Goal: Task Accomplishment & Management: Complete application form

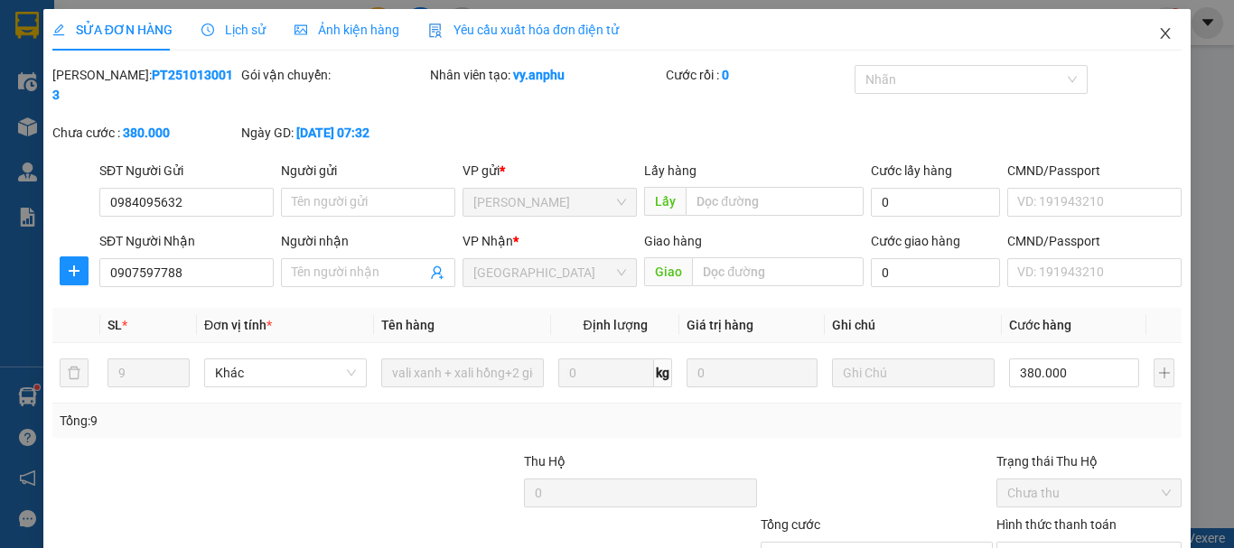
click at [1158, 37] on icon "close" at bounding box center [1165, 33] width 14 height 14
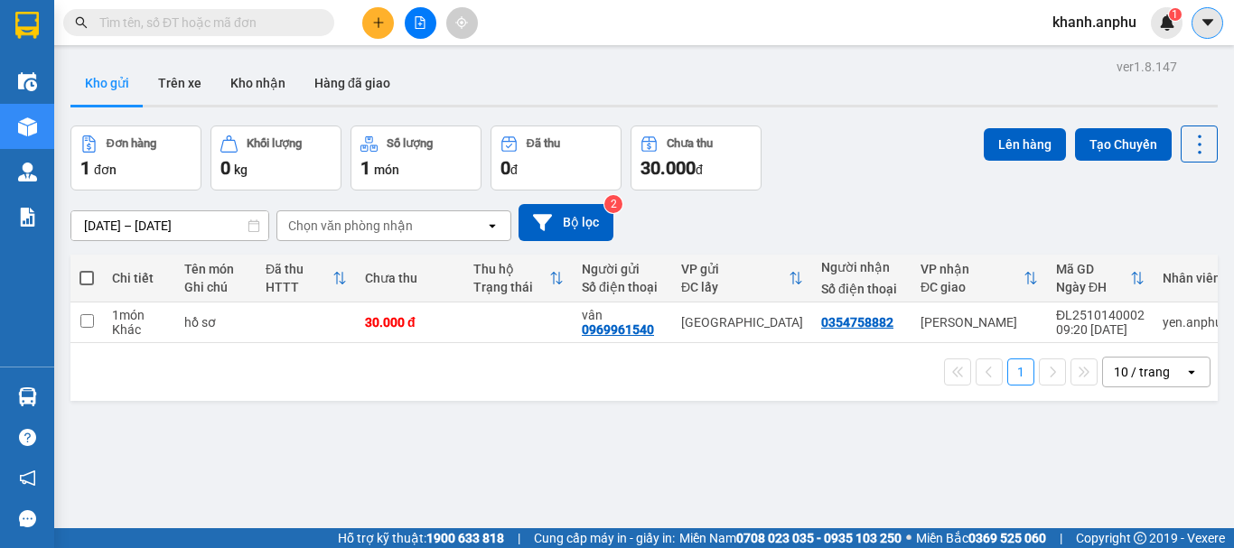
click at [1205, 28] on icon "caret-down" at bounding box center [1208, 22] width 16 height 16
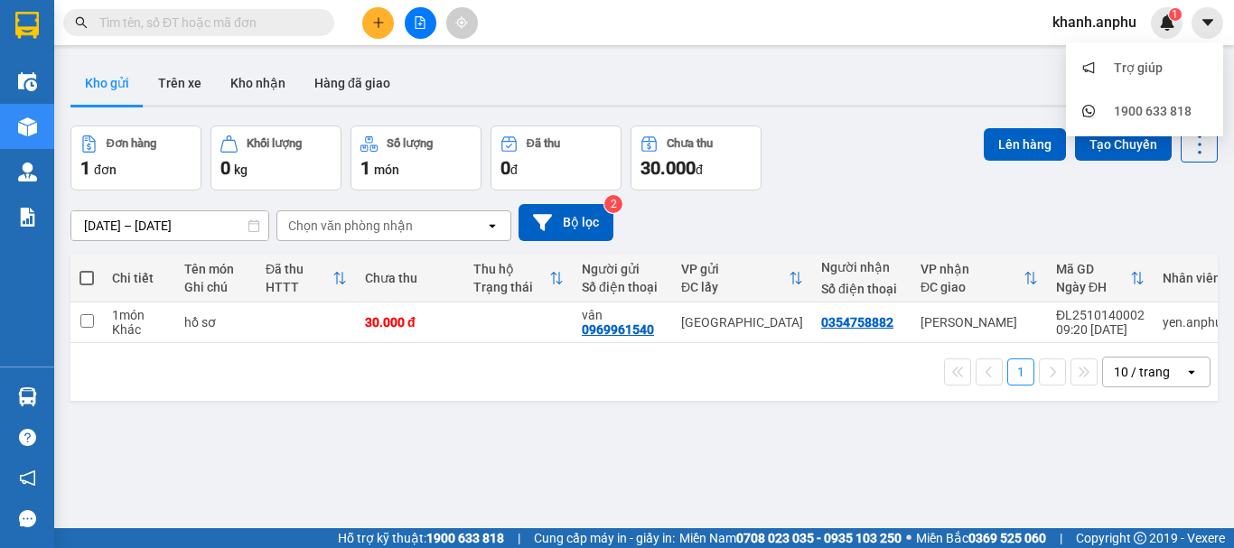
click at [1122, 38] on div "khanh.anphu 1" at bounding box center [1110, 23] width 145 height 32
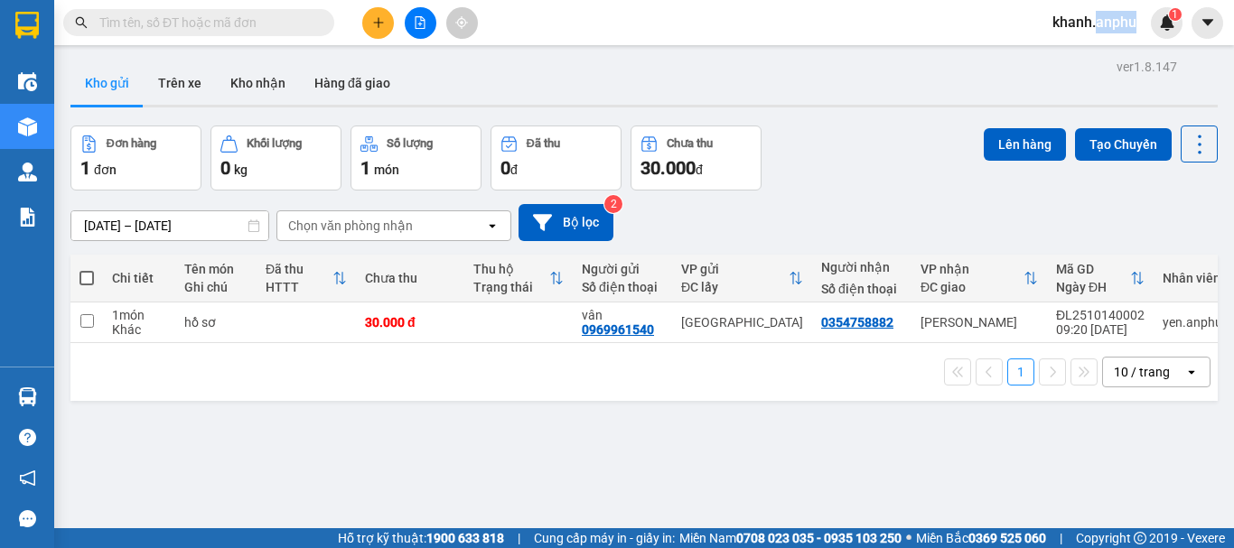
click at [1122, 37] on div "khanh.anphu 1" at bounding box center [1110, 23] width 145 height 32
click at [1059, 14] on span "khanh.anphu" at bounding box center [1094, 22] width 113 height 23
click at [1082, 49] on span "Đăng xuất" at bounding box center [1103, 56] width 76 height 20
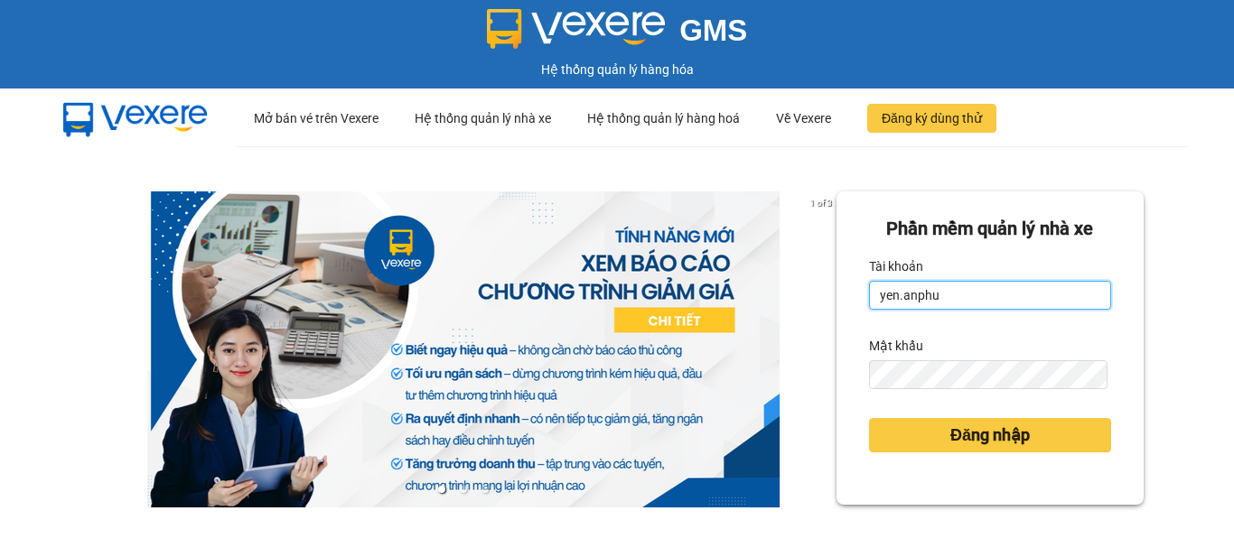
click at [969, 287] on input "yen.anphu" at bounding box center [990, 295] width 242 height 29
type input "hoangson.anphu"
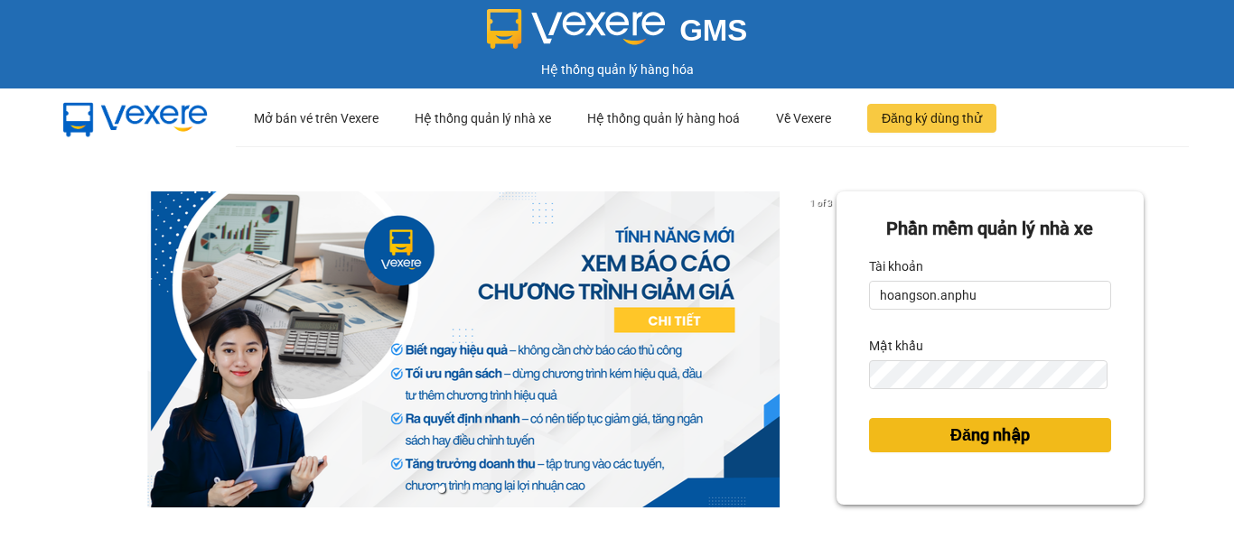
click at [975, 446] on span "Đăng nhập" at bounding box center [991, 435] width 80 height 25
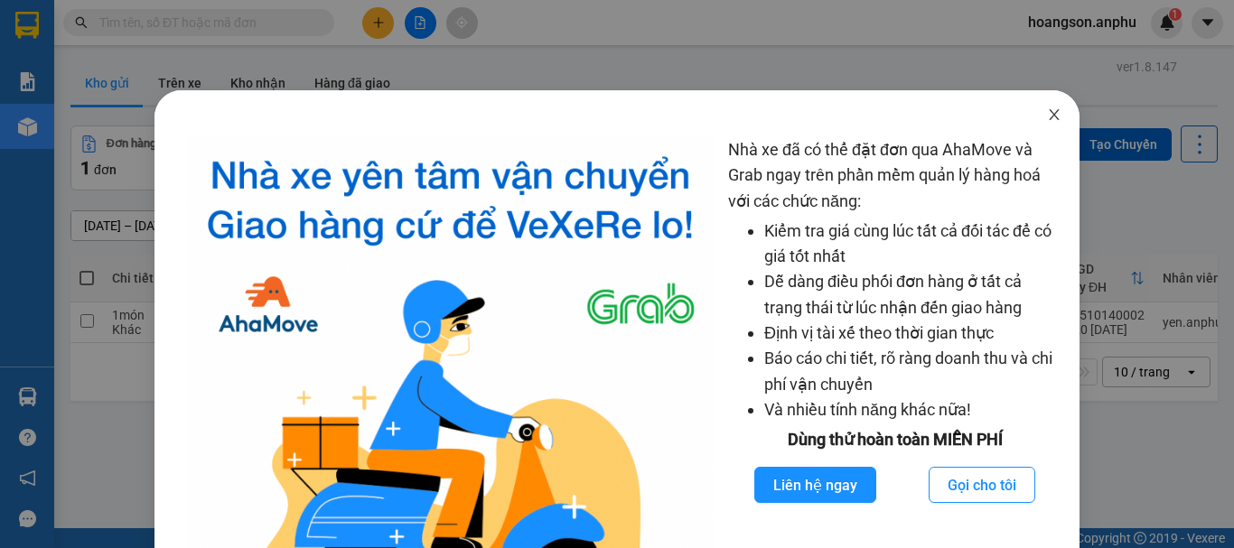
click at [1047, 122] on icon "close" at bounding box center [1054, 115] width 14 height 14
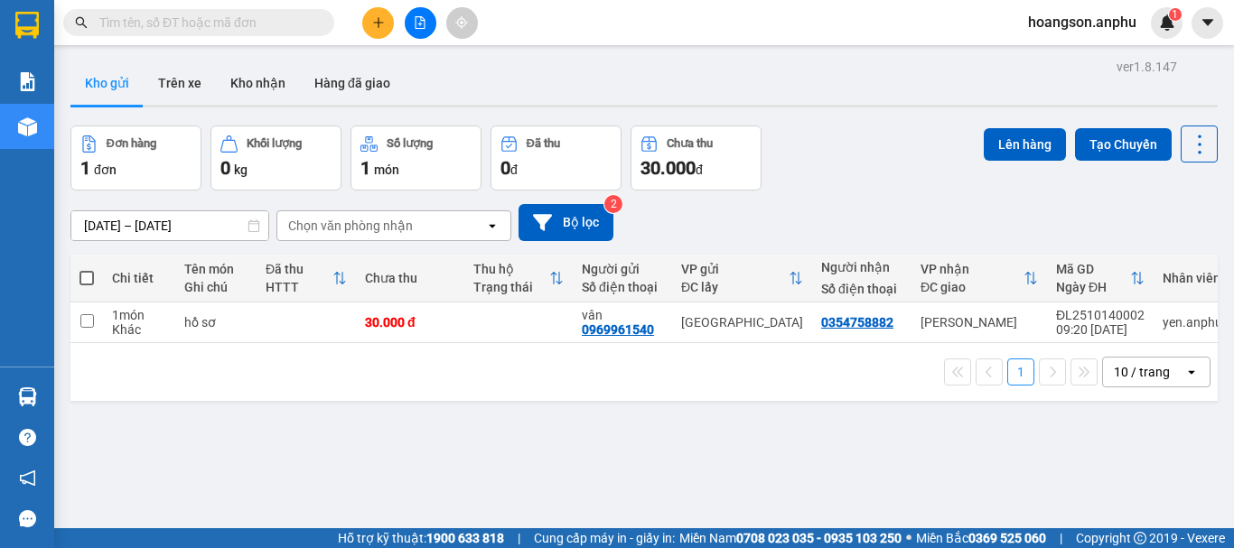
drag, startPoint x: 382, startPoint y: 413, endPoint x: 382, endPoint y: 397, distance: 16.3
click at [382, 413] on div "ver 1.8.147 Kho gửi Trên xe Kho nhận Hàng đã giao Đơn hàng 1 đơn Khối lượng 0 k…" at bounding box center [644, 328] width 1162 height 548
click at [370, 33] on button at bounding box center [378, 23] width 32 height 32
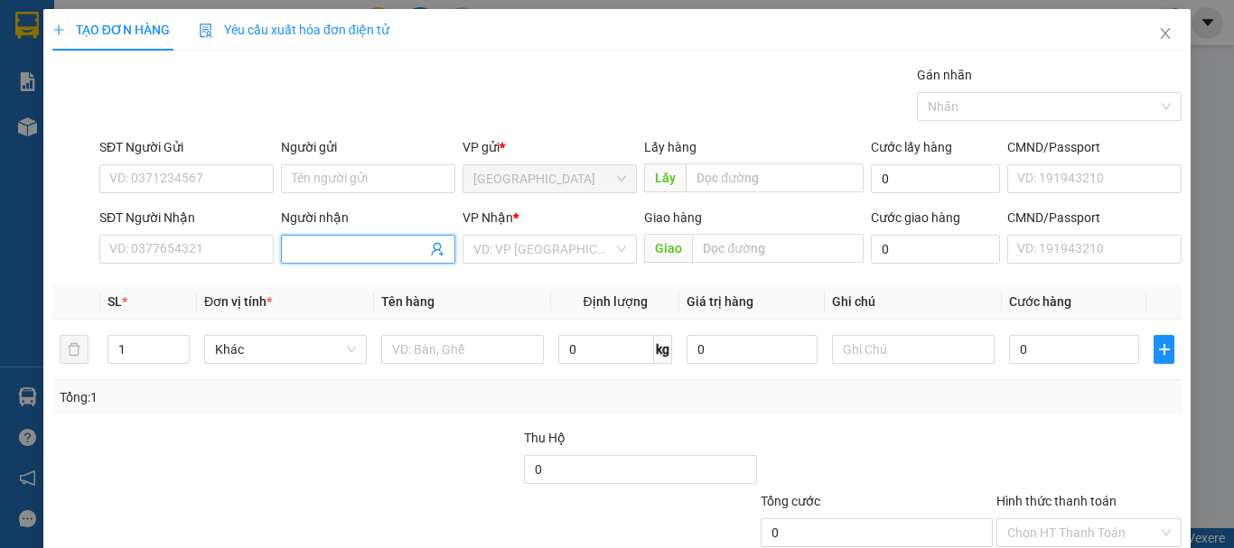
click at [361, 240] on input "Người nhận" at bounding box center [359, 249] width 135 height 20
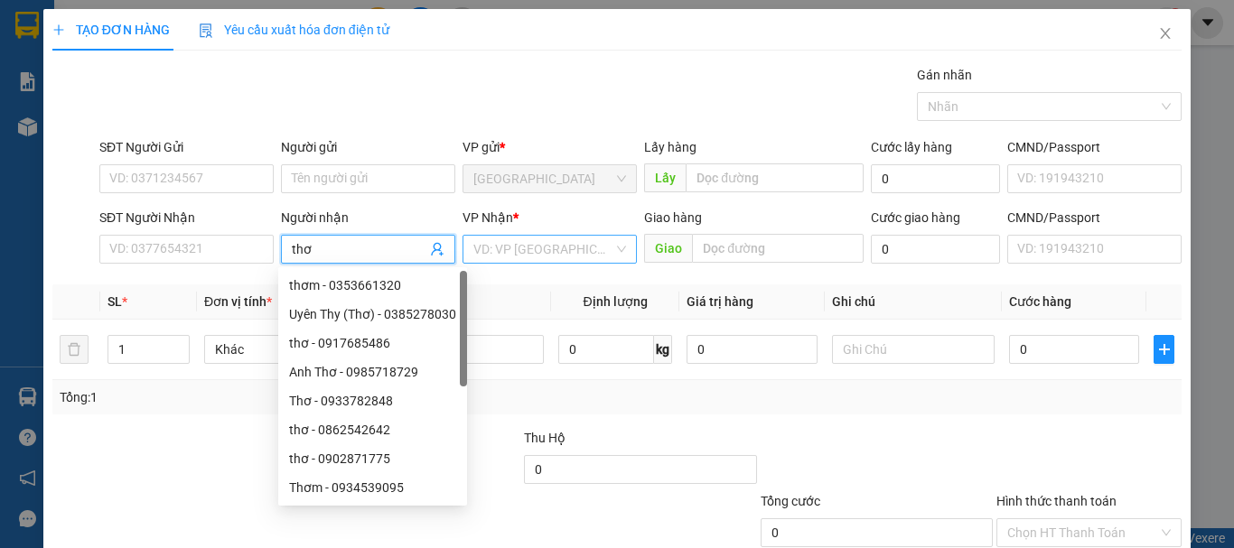
type input "thơ"
click at [588, 256] on input "search" at bounding box center [543, 249] width 140 height 27
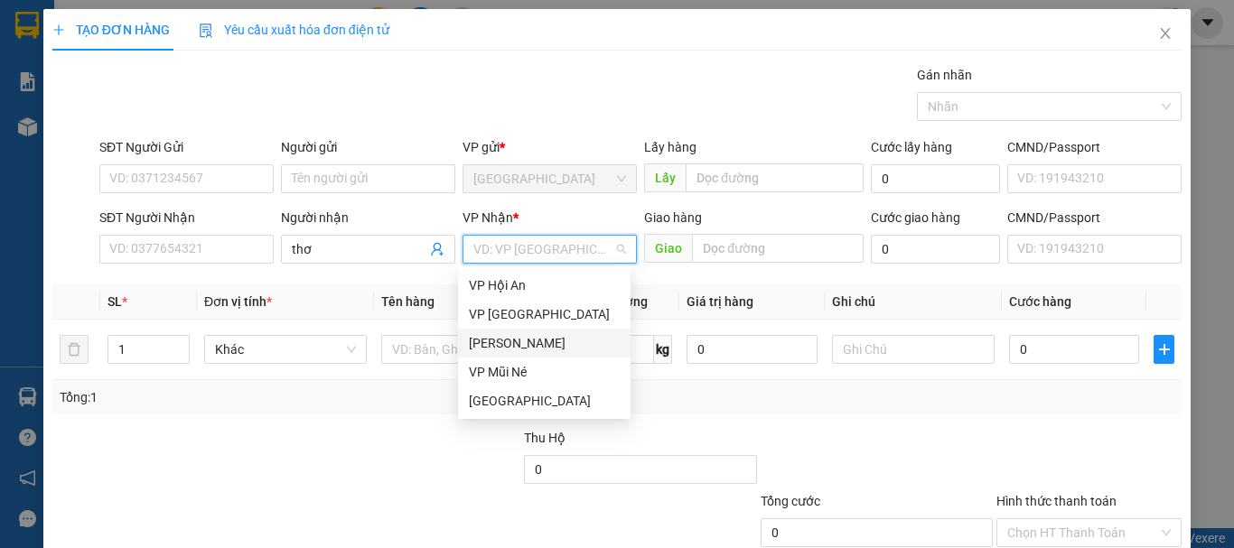
click at [540, 347] on div "[PERSON_NAME]" at bounding box center [544, 343] width 151 height 20
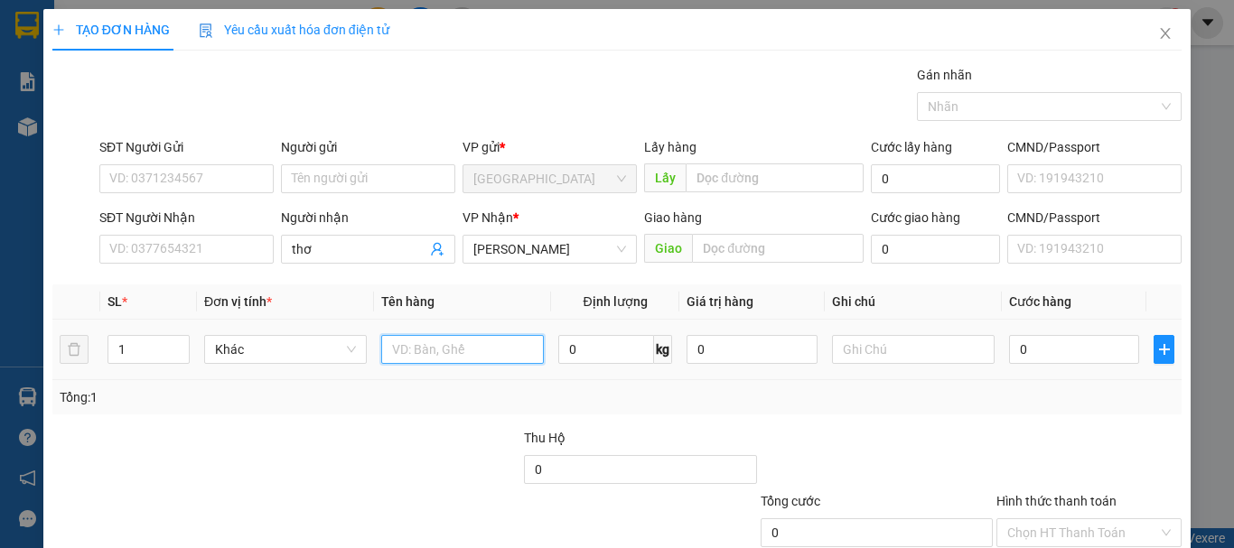
click at [476, 350] on input "text" at bounding box center [462, 349] width 163 height 29
type input "dâu"
click at [598, 355] on input "0" at bounding box center [606, 349] width 96 height 29
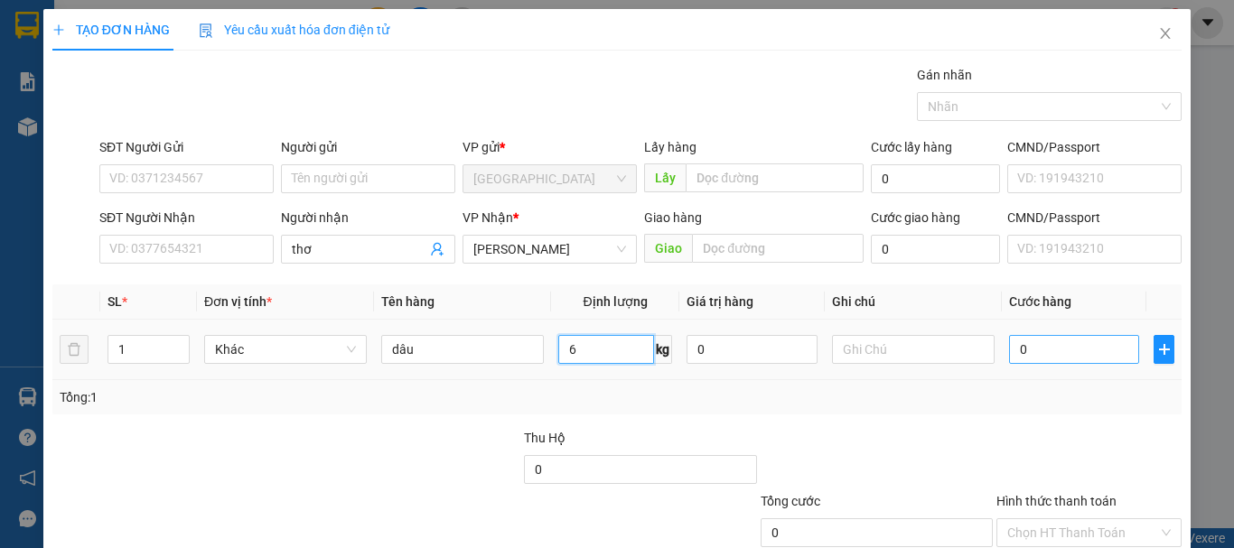
type input "6"
type input "3"
type input "0"
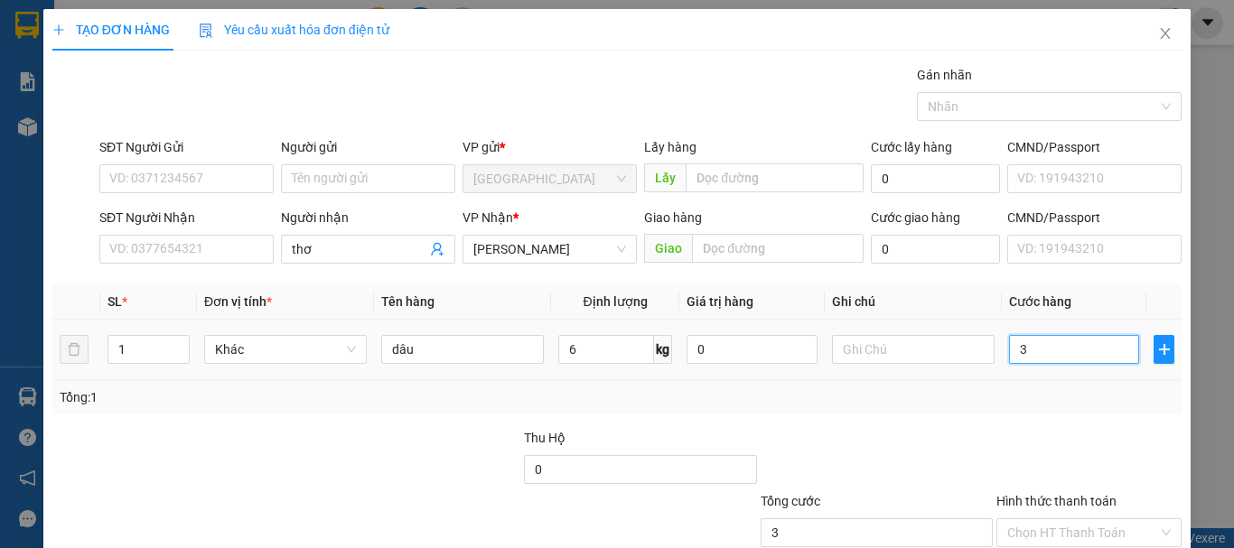
type input "0"
type input "01"
type input "1"
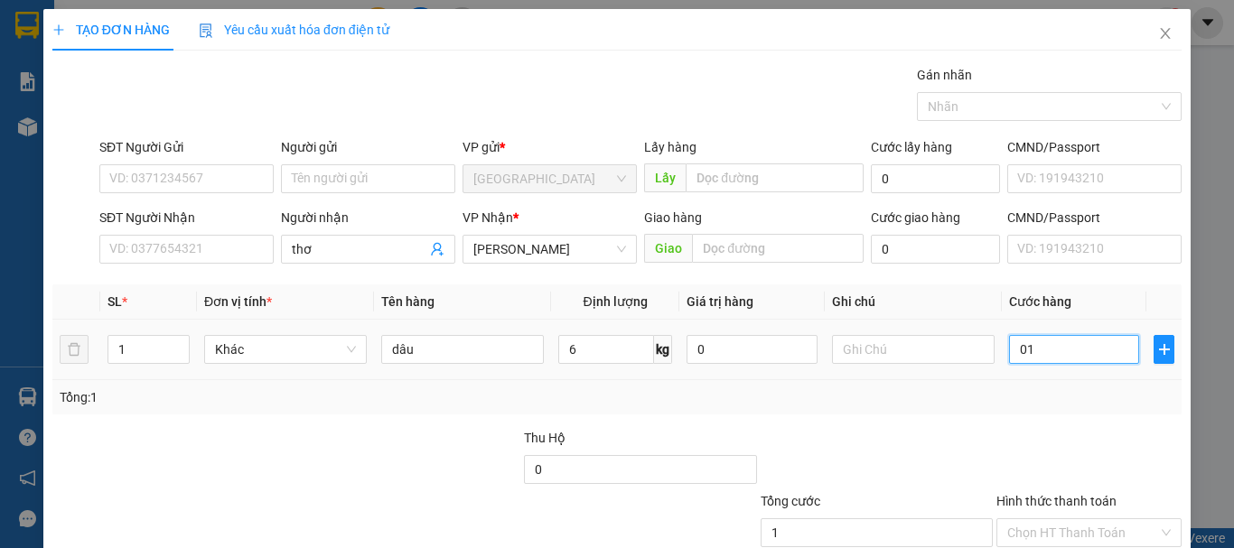
type input "018"
type input "18"
type input "18.000"
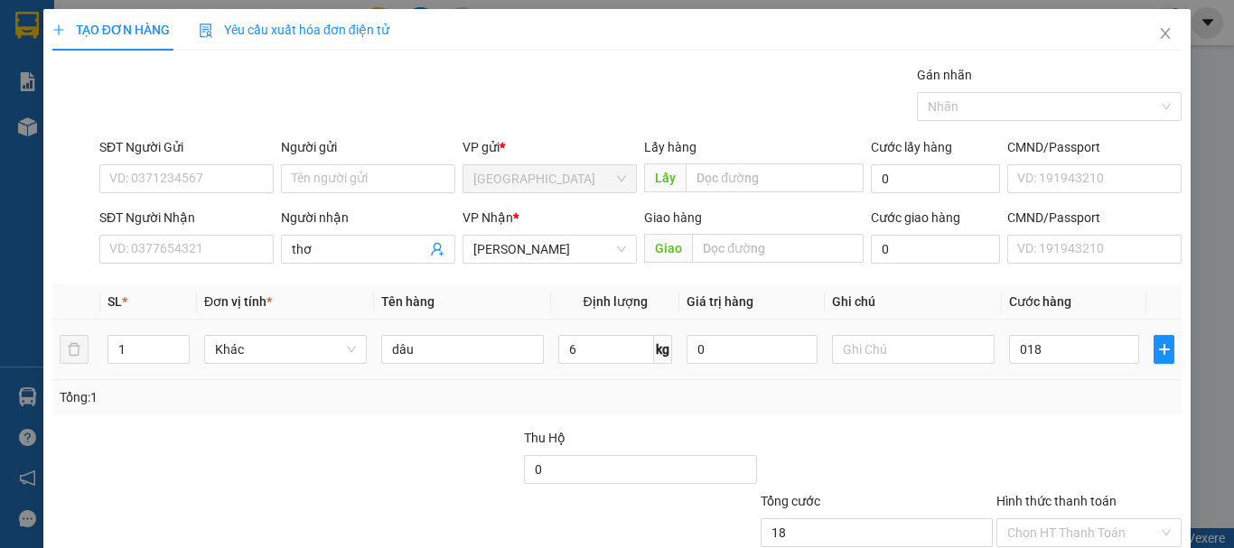
type input "18.000"
click at [1085, 429] on div at bounding box center [1089, 459] width 189 height 63
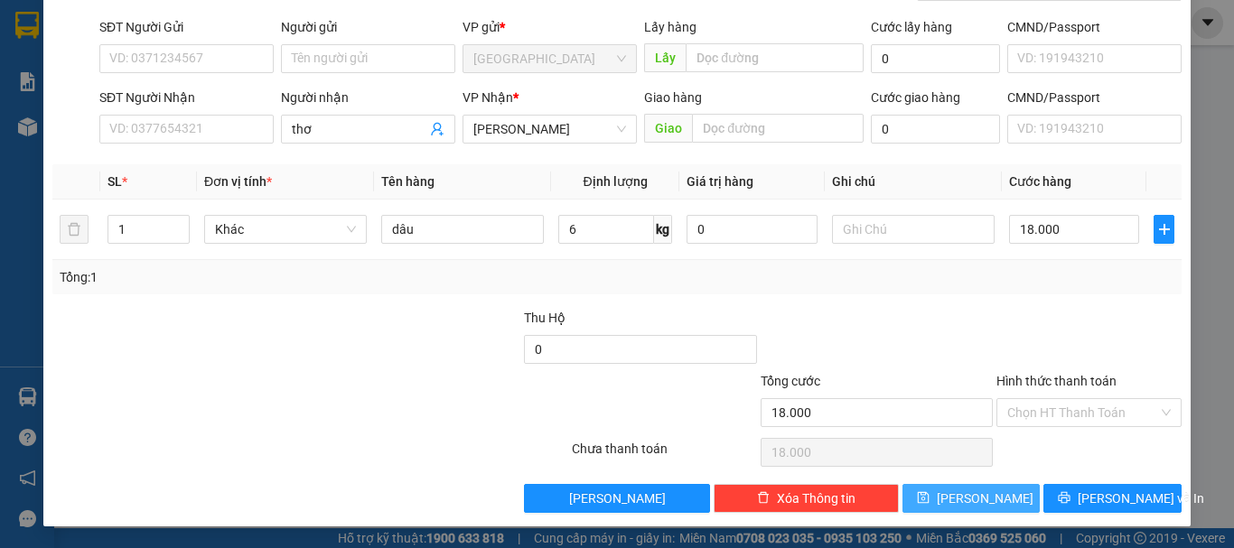
click at [969, 502] on span "[PERSON_NAME]" at bounding box center [985, 499] width 97 height 20
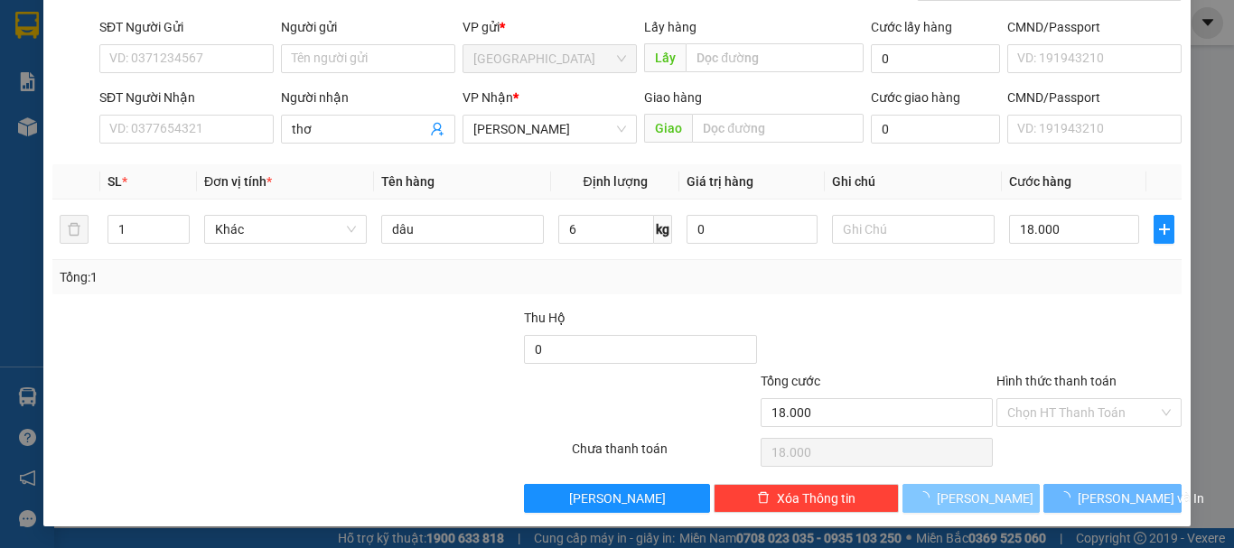
type input "0"
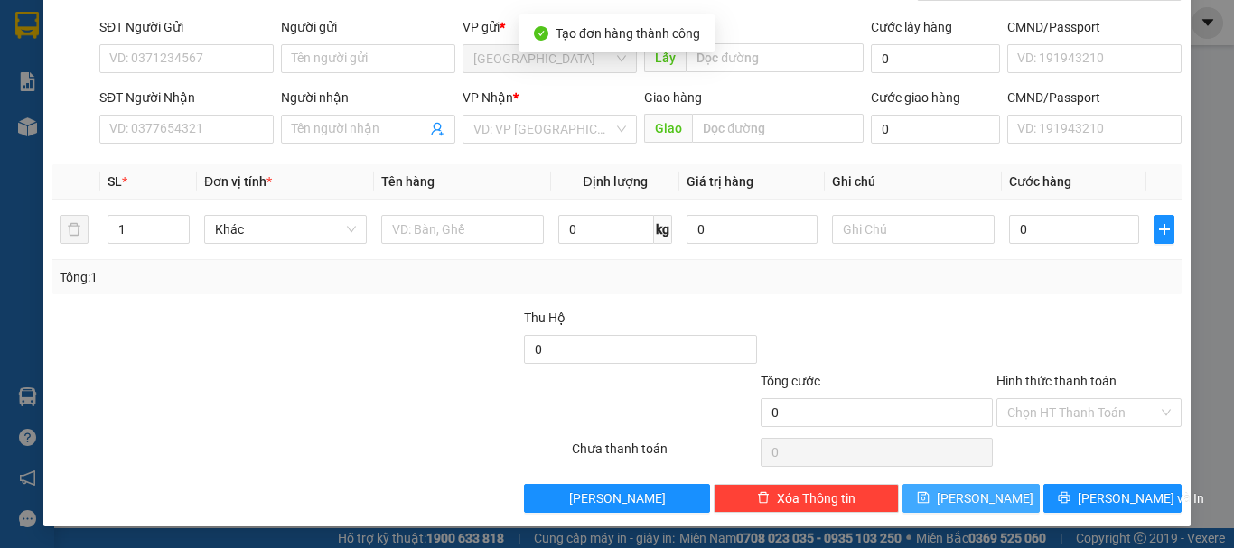
scroll to position [0, 0]
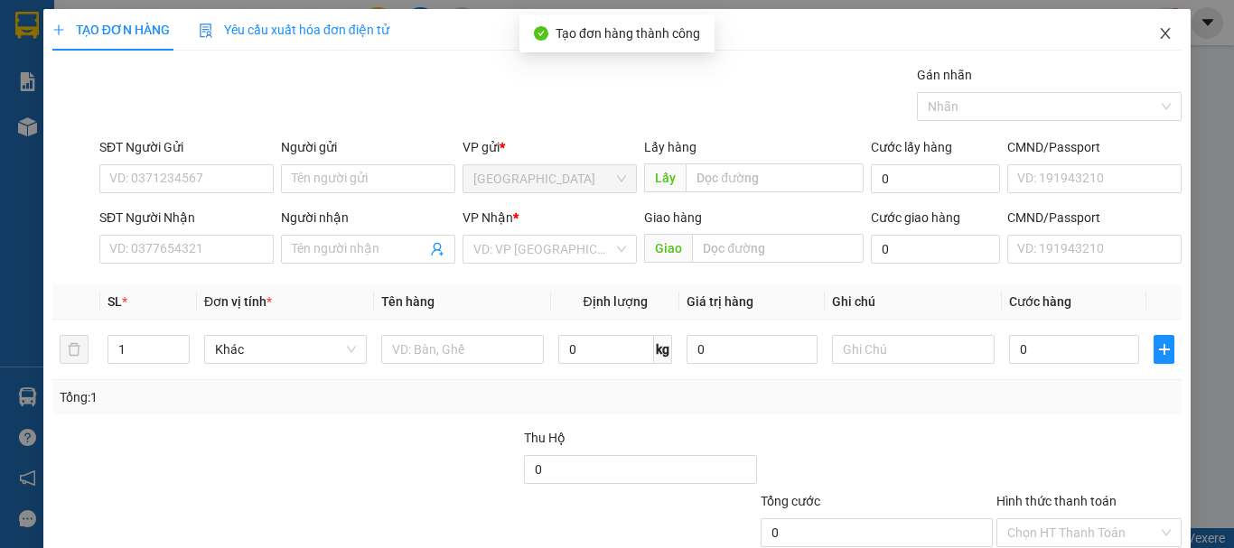
click at [1161, 36] on icon "close" at bounding box center [1166, 33] width 10 height 11
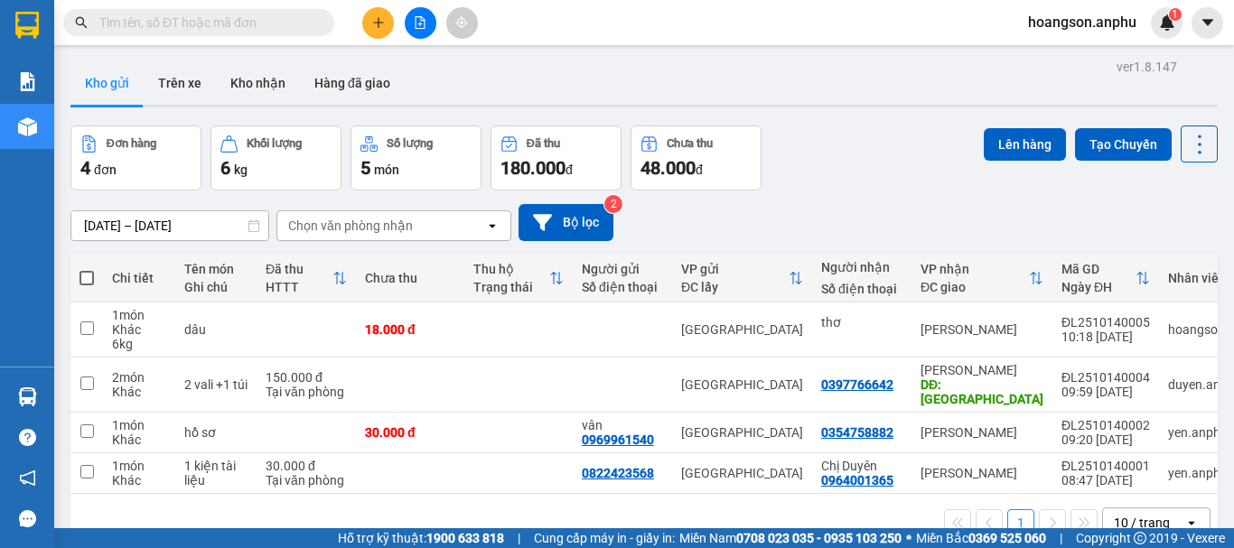
click at [366, 17] on button at bounding box center [378, 23] width 32 height 32
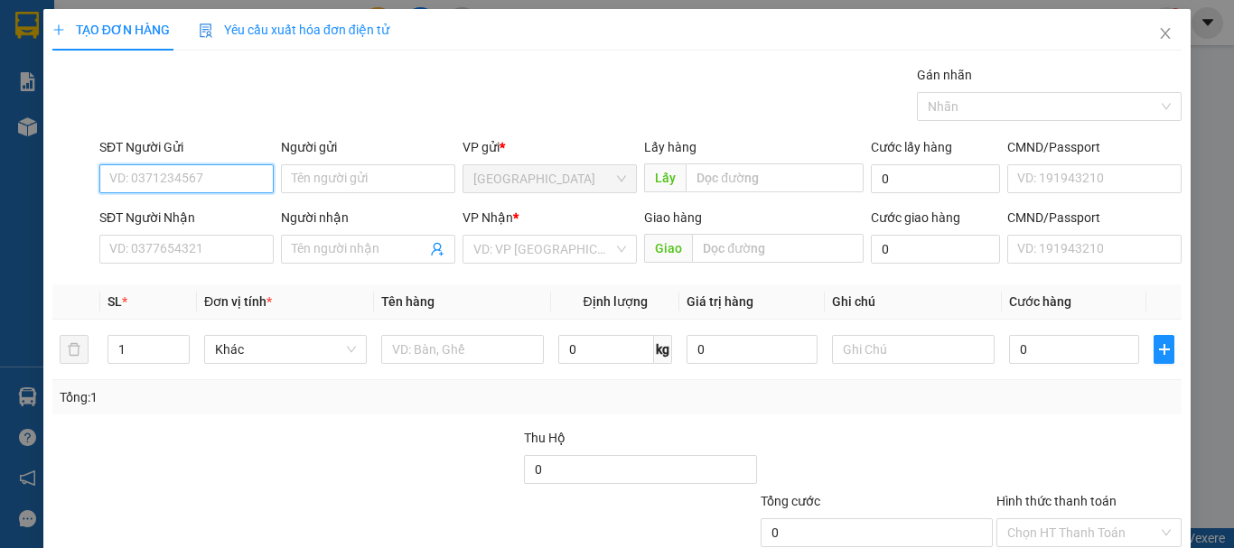
click at [223, 175] on input "SĐT Người Gửi" at bounding box center [186, 178] width 174 height 29
click at [221, 217] on div "0869264294" at bounding box center [184, 215] width 151 height 20
type input "0869264294"
type input "0868927287"
type input "nhung"
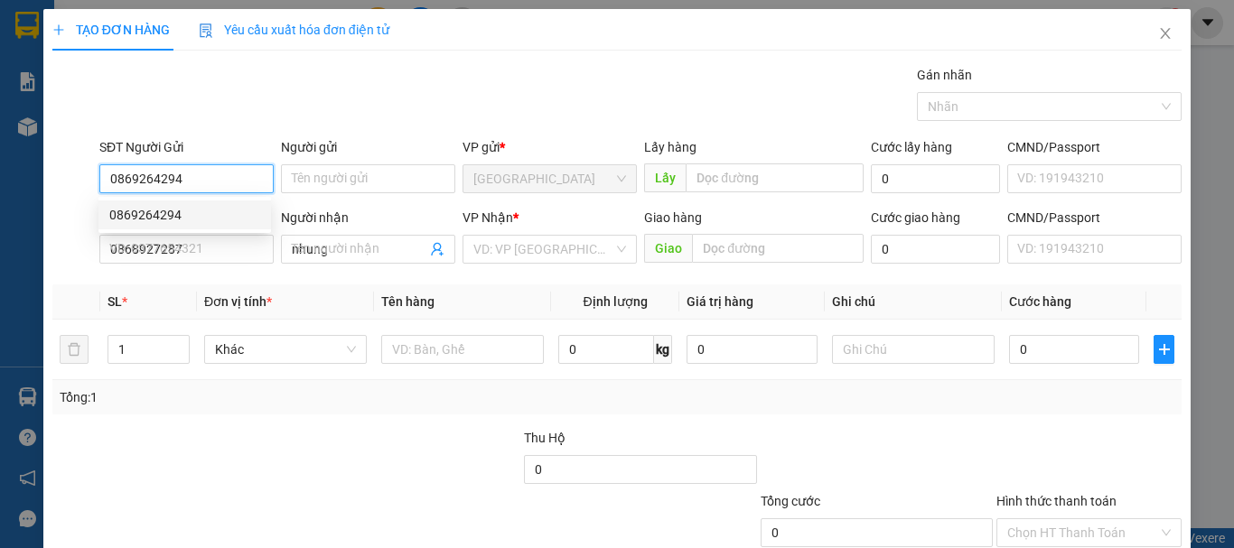
type input "40.000"
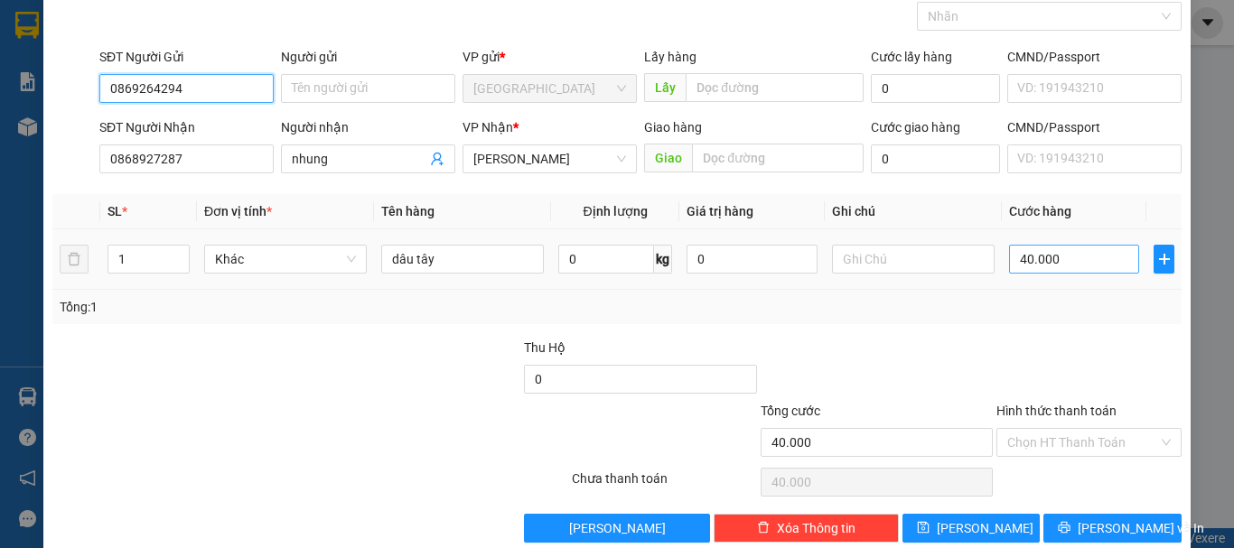
type input "0869264294"
click at [1067, 249] on input "40.000" at bounding box center [1074, 259] width 130 height 29
type input "2"
type input "0"
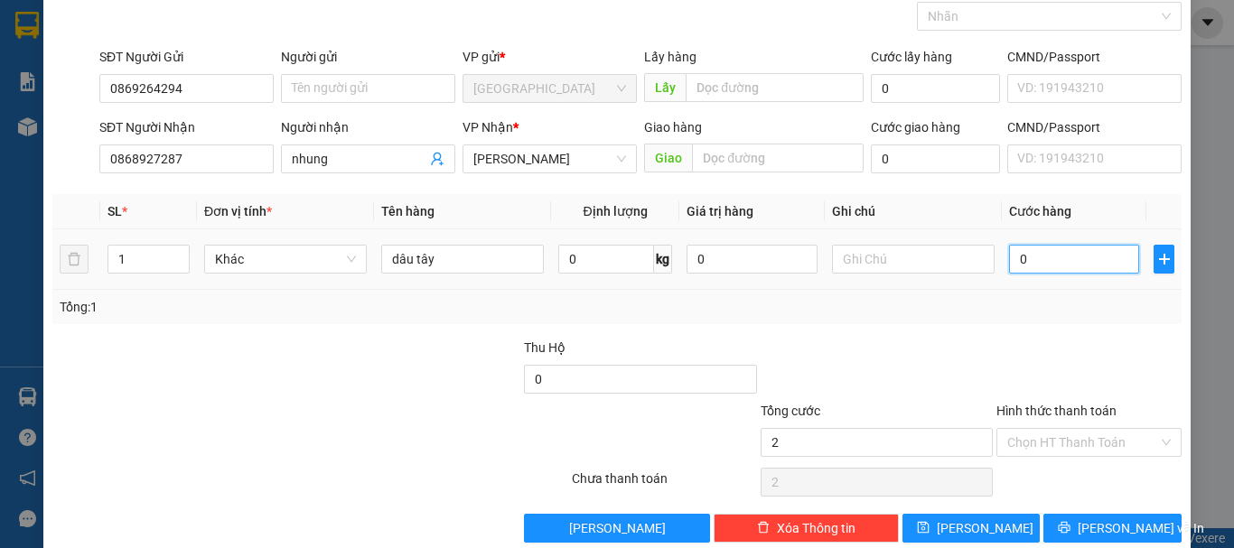
type input "0"
type input "3"
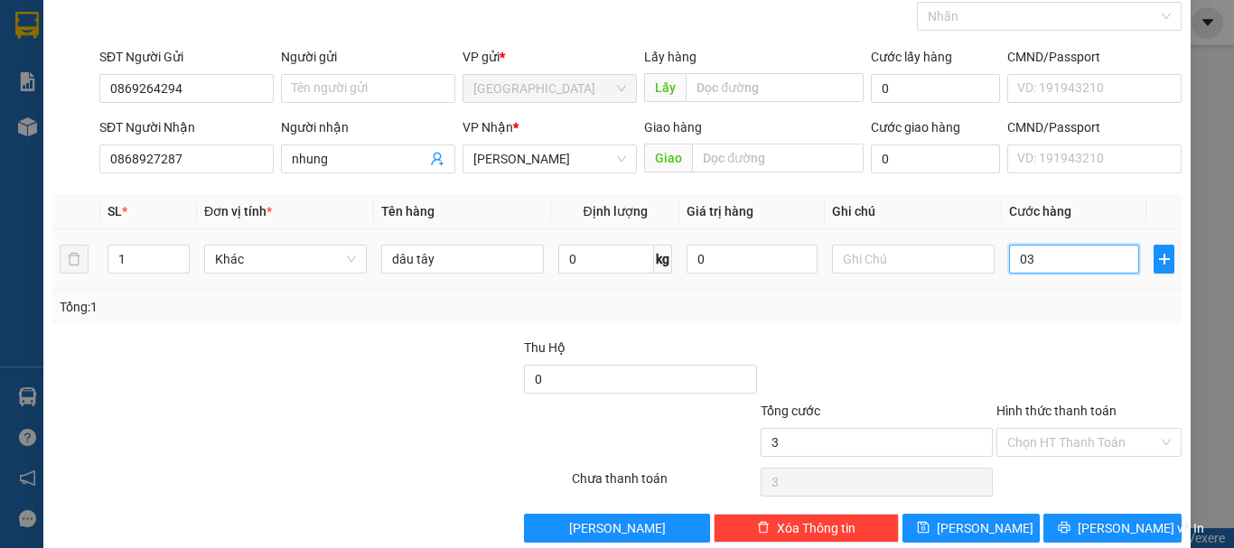
type input "030"
type input "30"
type input "030"
click at [1078, 324] on div "Transit Pickup Surcharge Ids Transit Deliver Surcharge Ids Transit Deliver Surc…" at bounding box center [616, 259] width 1129 height 568
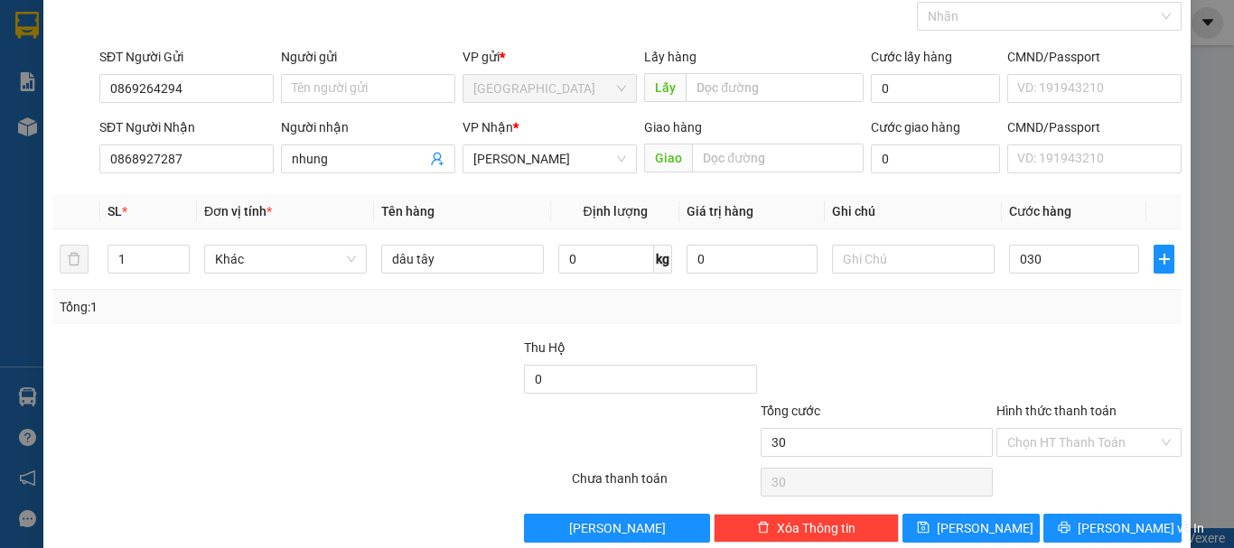
type input "30.000"
click at [1022, 437] on input "Hình thức thanh toán" at bounding box center [1082, 442] width 151 height 27
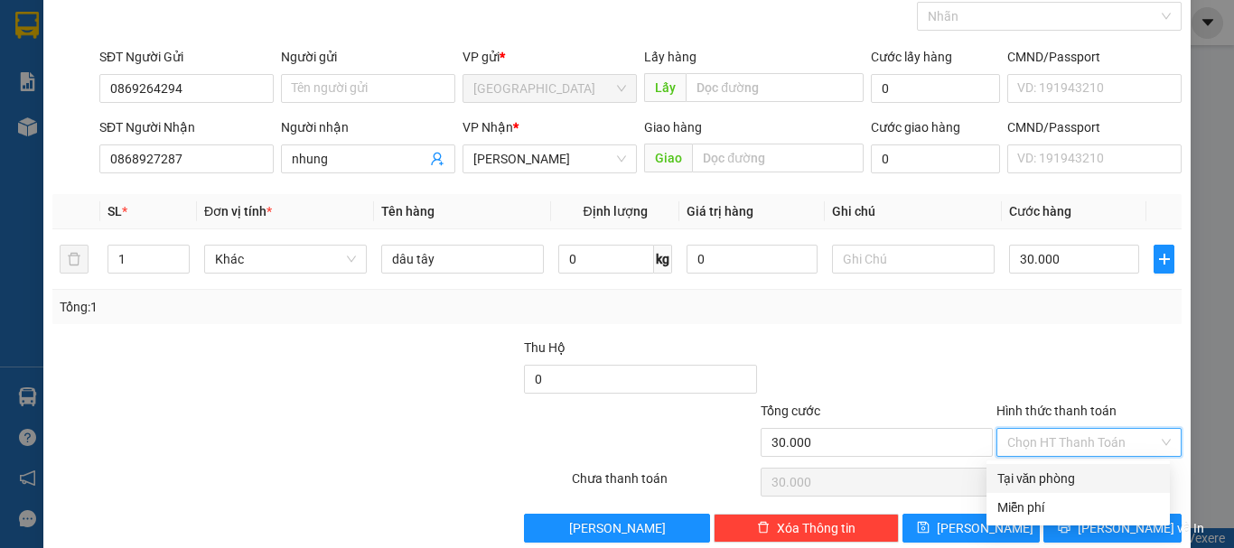
click at [1028, 482] on div "Tại văn phòng" at bounding box center [1079, 479] width 162 height 20
type input "0"
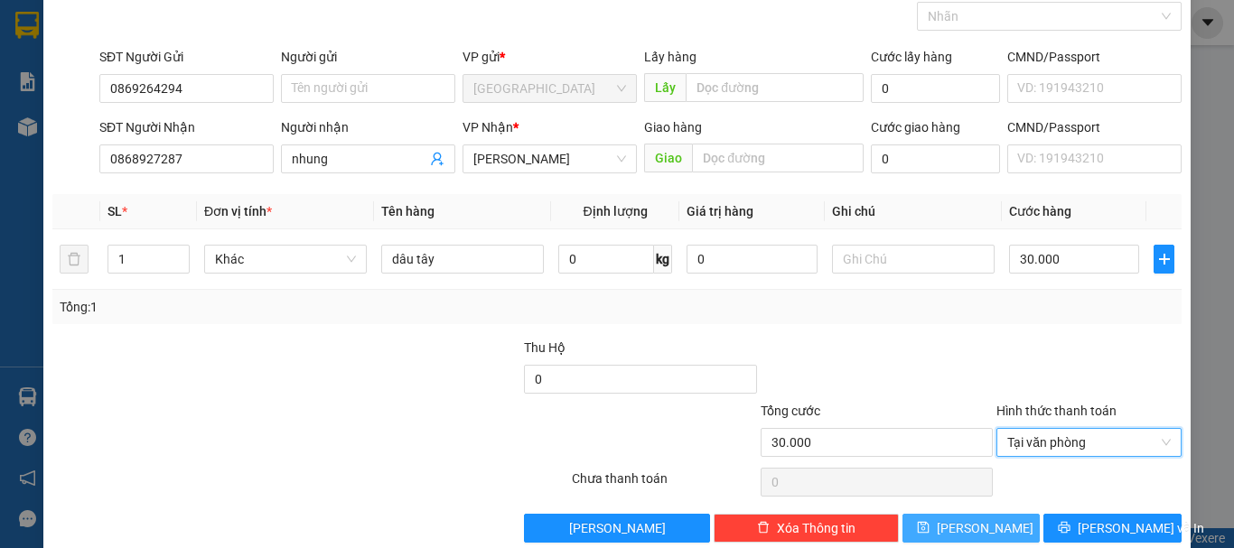
click at [1026, 526] on button "[PERSON_NAME]" at bounding box center [972, 528] width 138 height 29
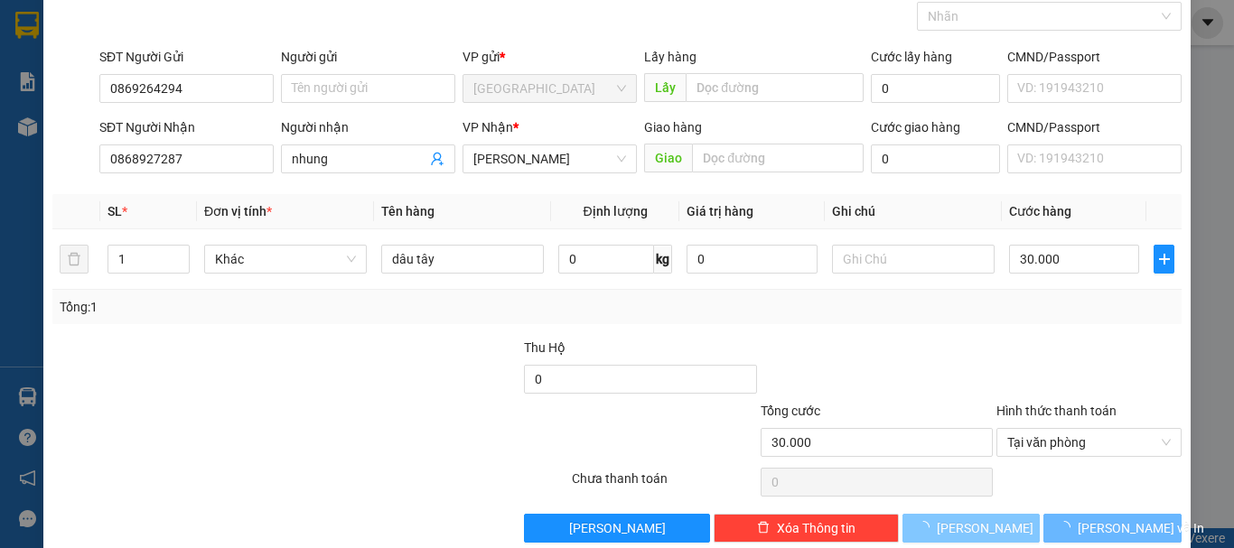
type input "0"
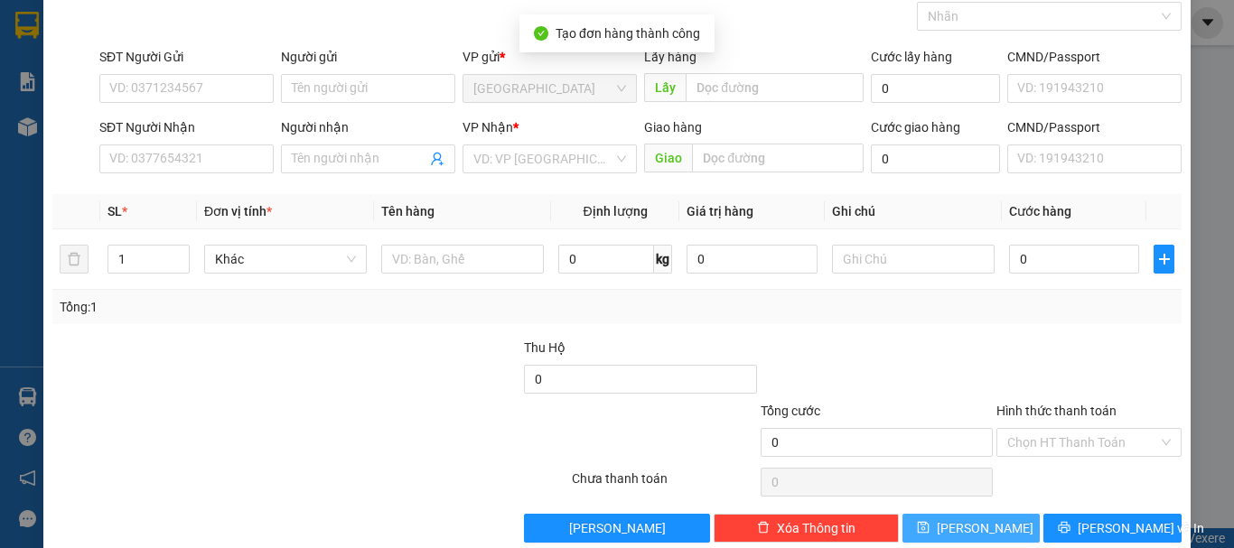
scroll to position [0, 0]
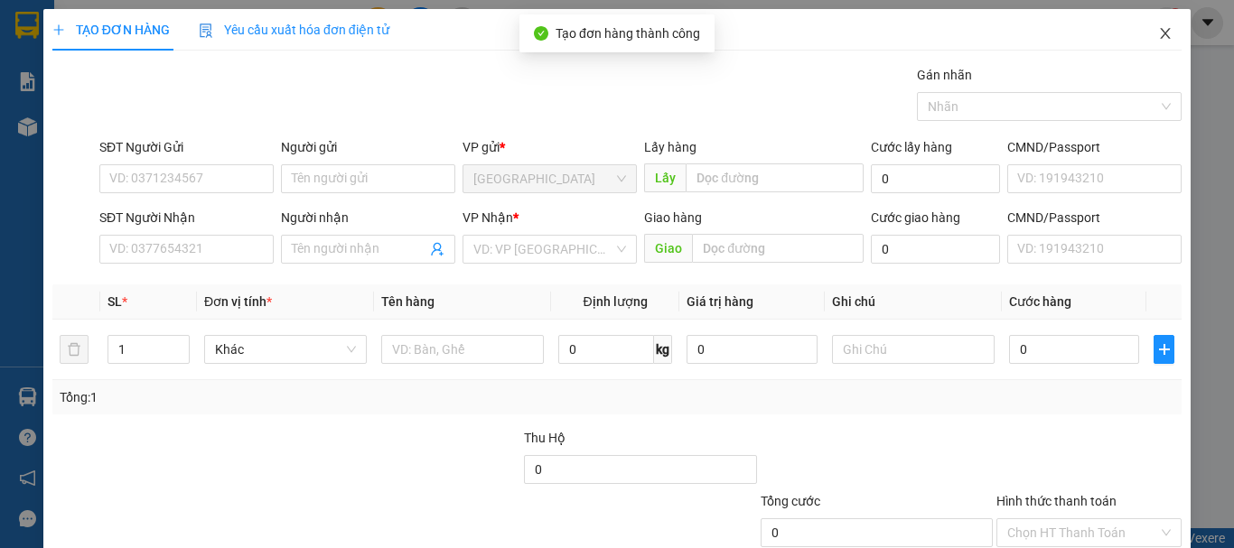
click at [1158, 27] on icon "close" at bounding box center [1165, 33] width 14 height 14
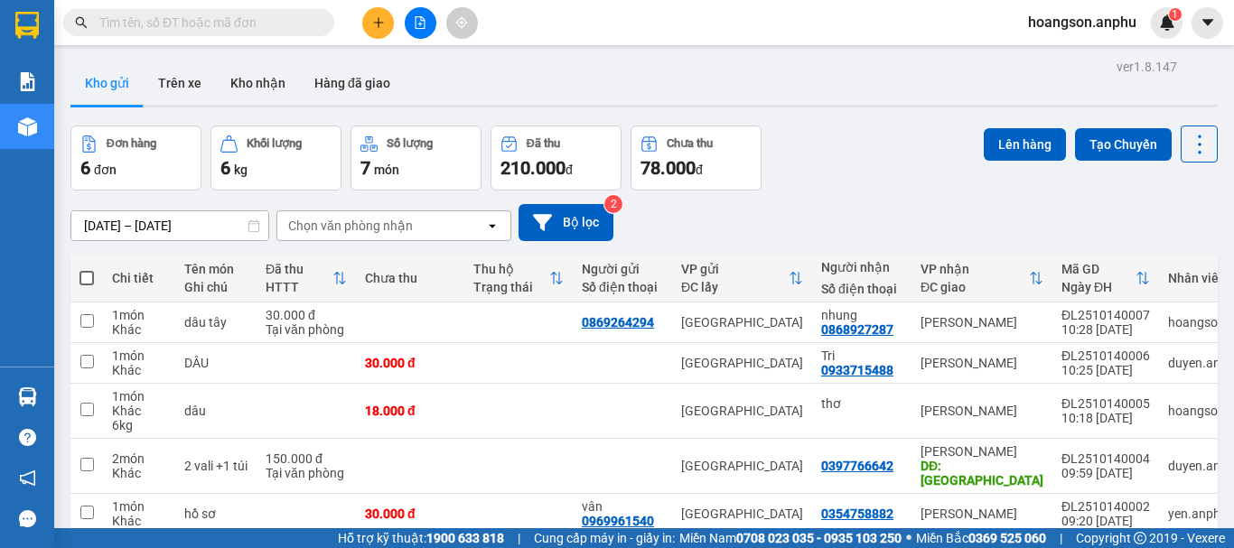
click at [377, 26] on icon "plus" at bounding box center [378, 22] width 13 height 13
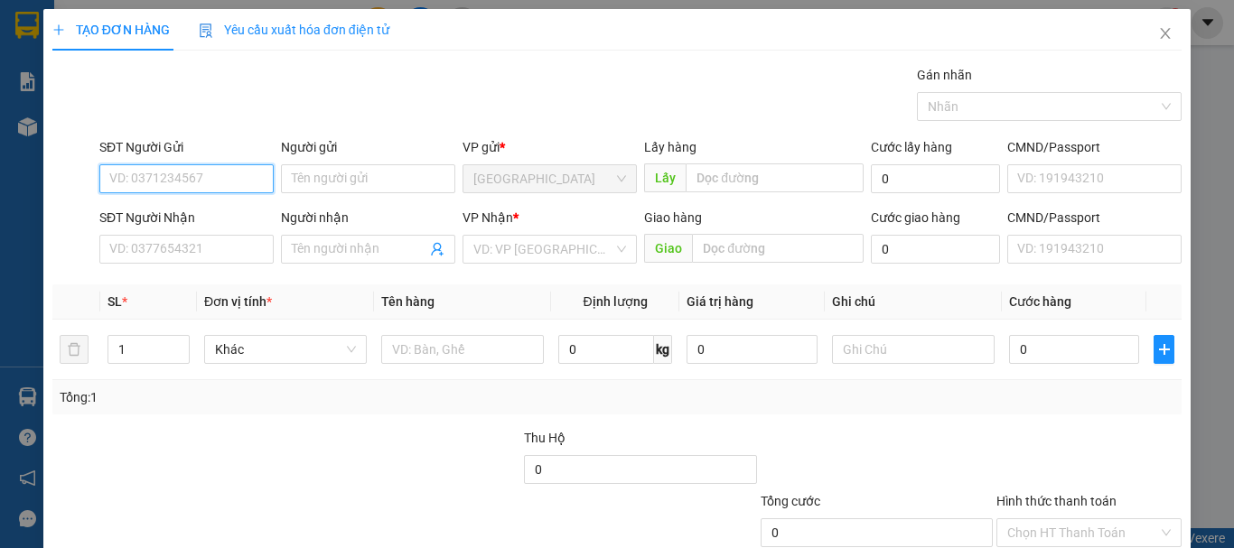
click at [220, 183] on input "SĐT Người Gửi" at bounding box center [186, 178] width 174 height 29
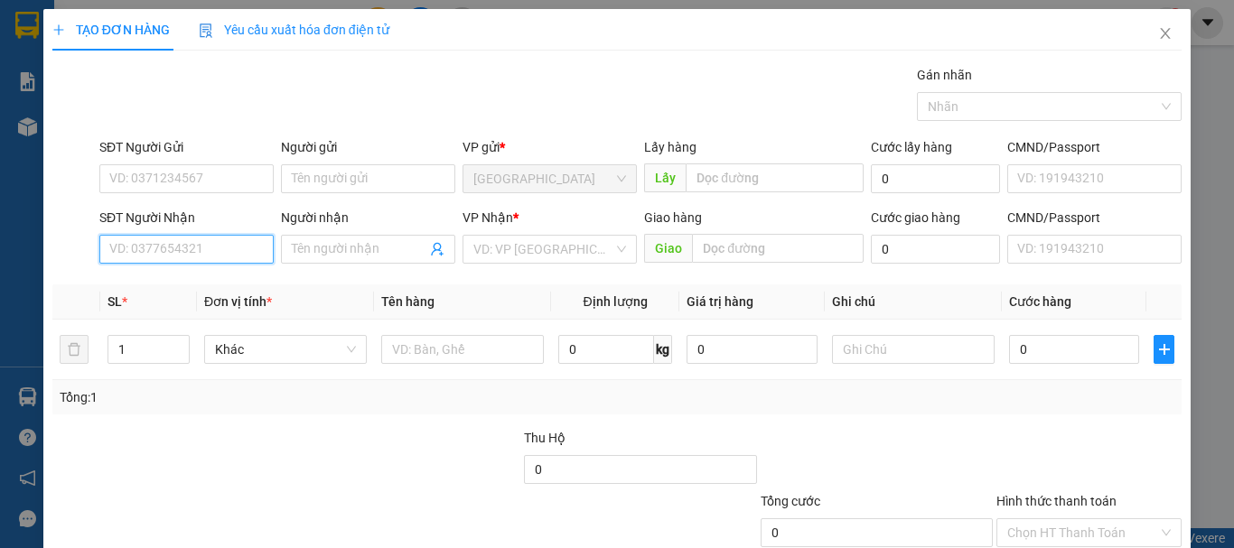
click at [201, 244] on input "SĐT Người Nhận" at bounding box center [186, 249] width 174 height 29
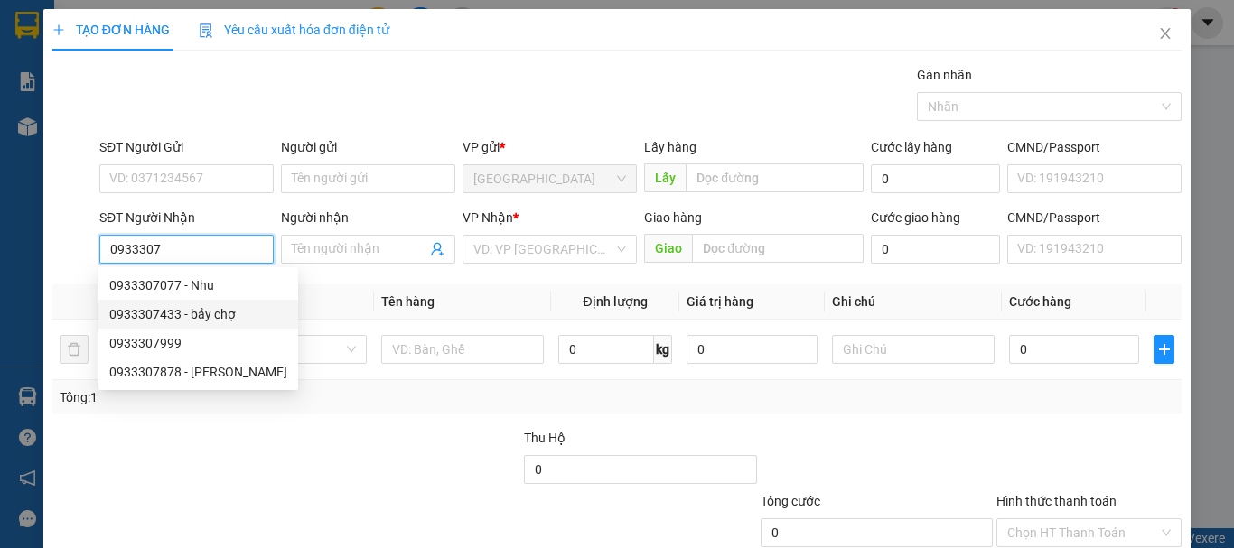
click at [213, 321] on div "0933307433 - bảy chợ" at bounding box center [198, 314] width 178 height 20
type input "0933307433"
type input "bảy chợ"
type input "mũi né"
type input "50.000"
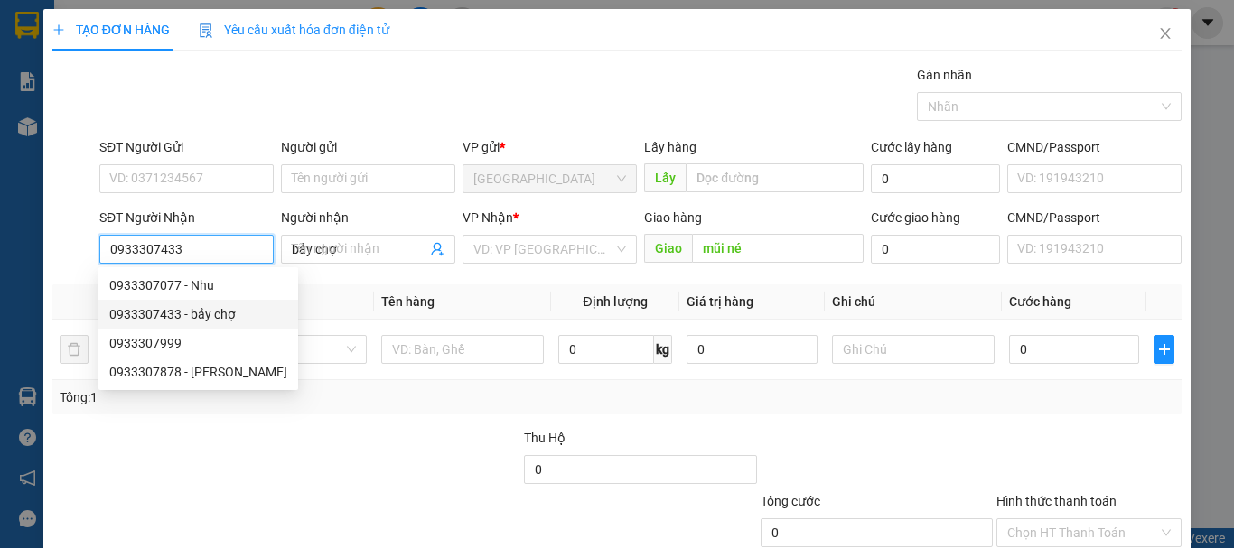
type input "50.000"
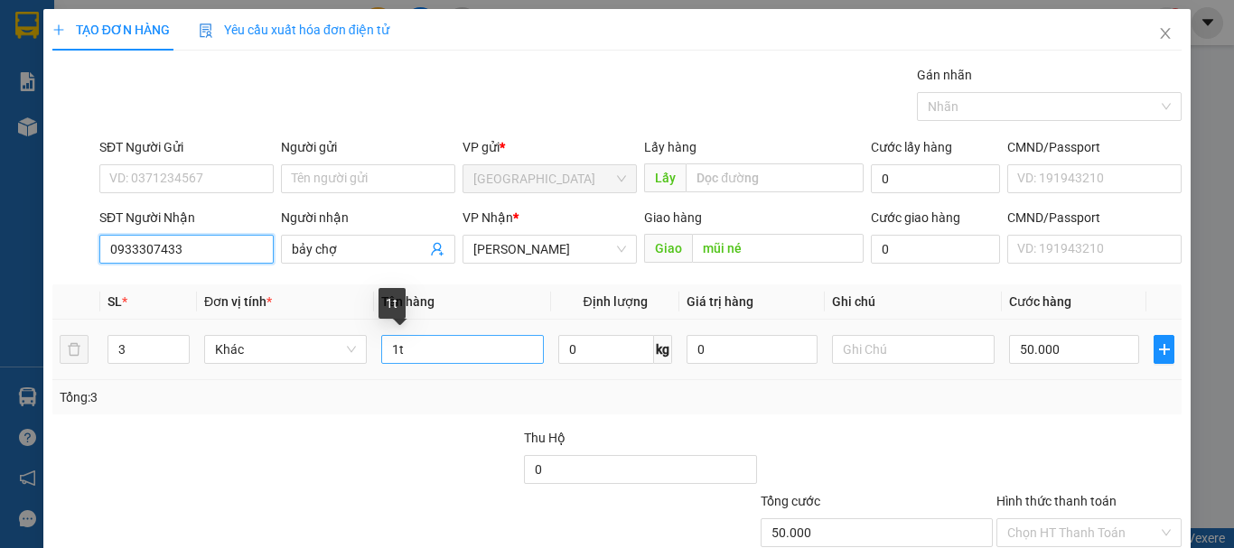
type input "0933307433"
click at [504, 354] on input "1t" at bounding box center [462, 349] width 163 height 29
type input "1t bông + 1 bó"
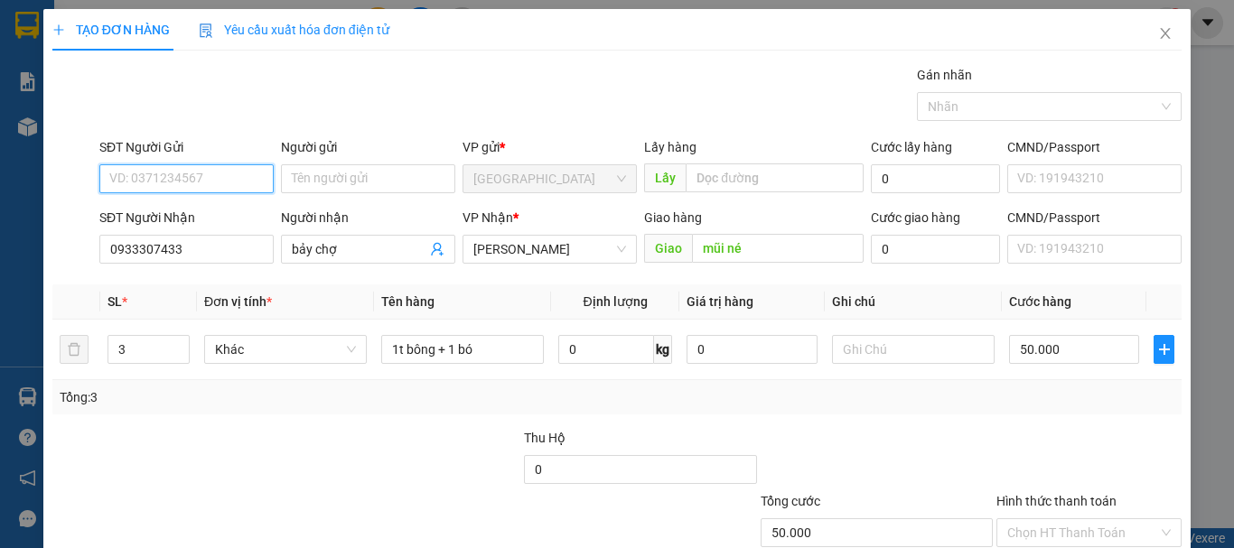
click at [229, 178] on input "SĐT Người Gửi" at bounding box center [186, 178] width 174 height 29
type input "0918662093"
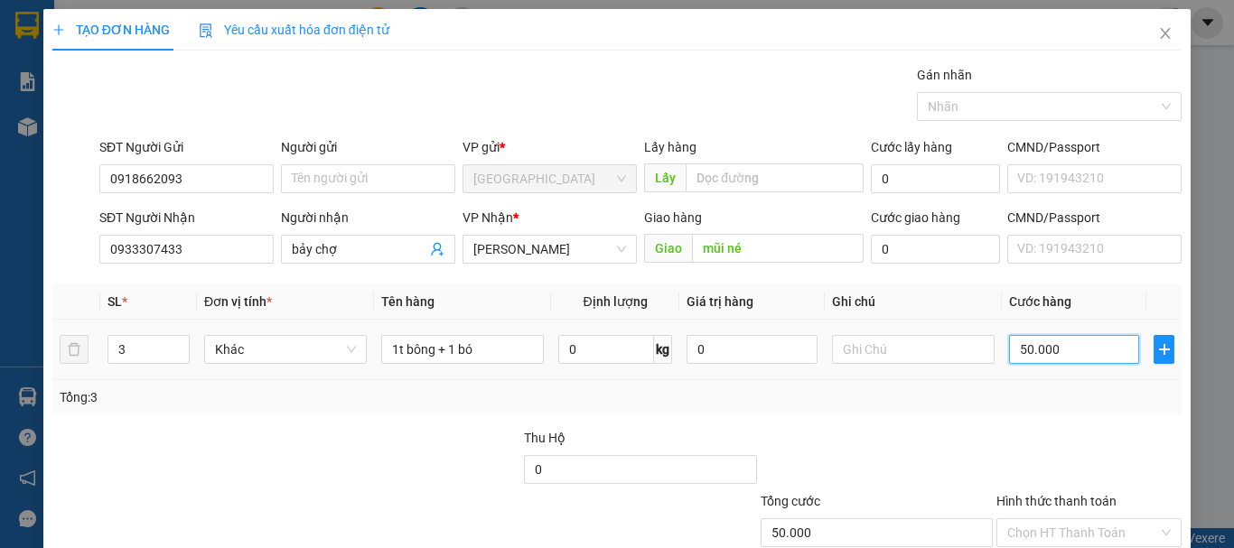
click at [1085, 350] on input "50.000" at bounding box center [1074, 349] width 130 height 29
type input "0"
type input "10"
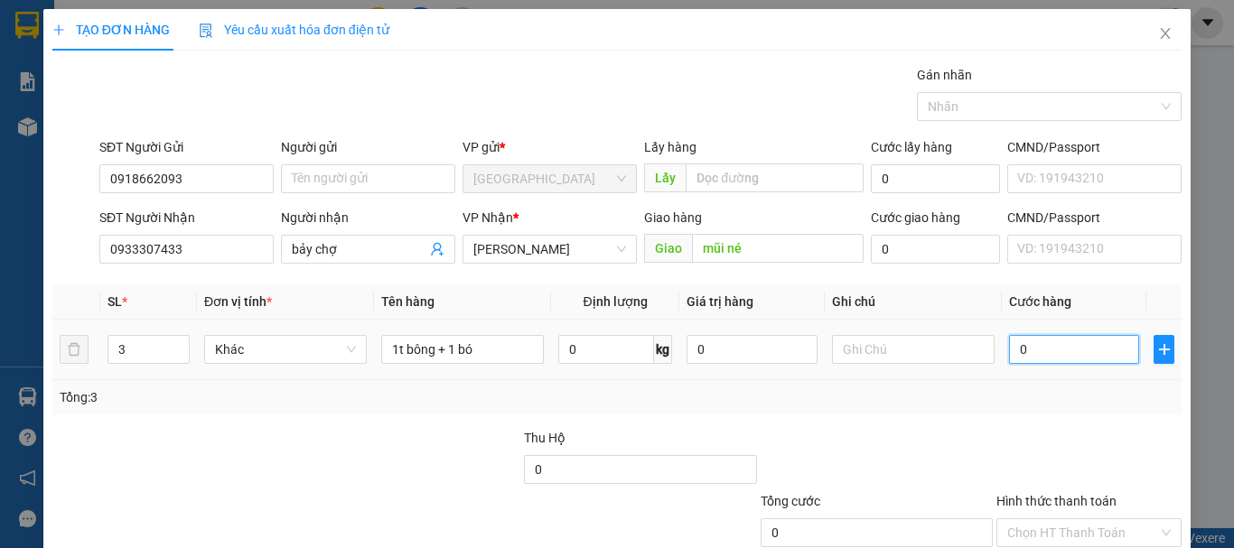
type input "10"
type input "160"
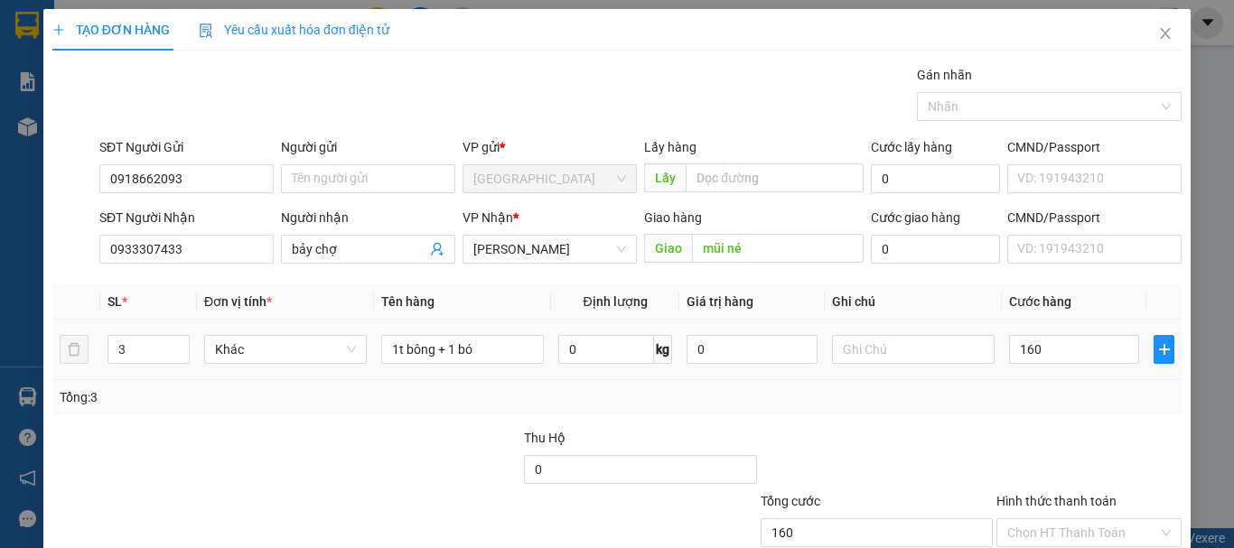
click at [1018, 398] on div "Tổng: 3" at bounding box center [617, 398] width 1115 height 20
type input "160.000"
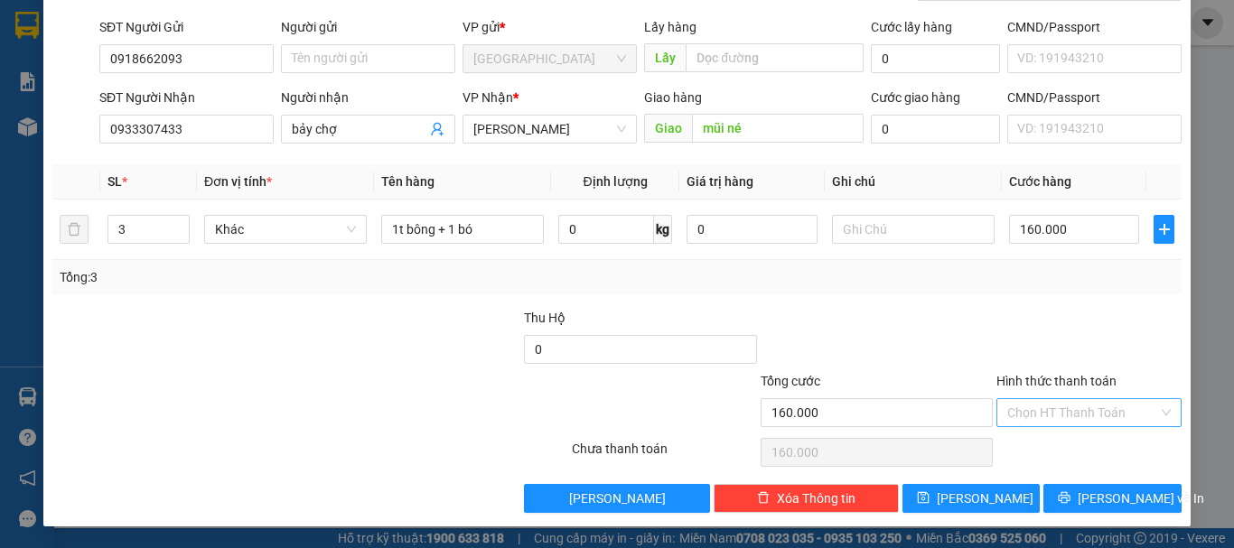
click at [1044, 406] on input "Hình thức thanh toán" at bounding box center [1082, 412] width 151 height 27
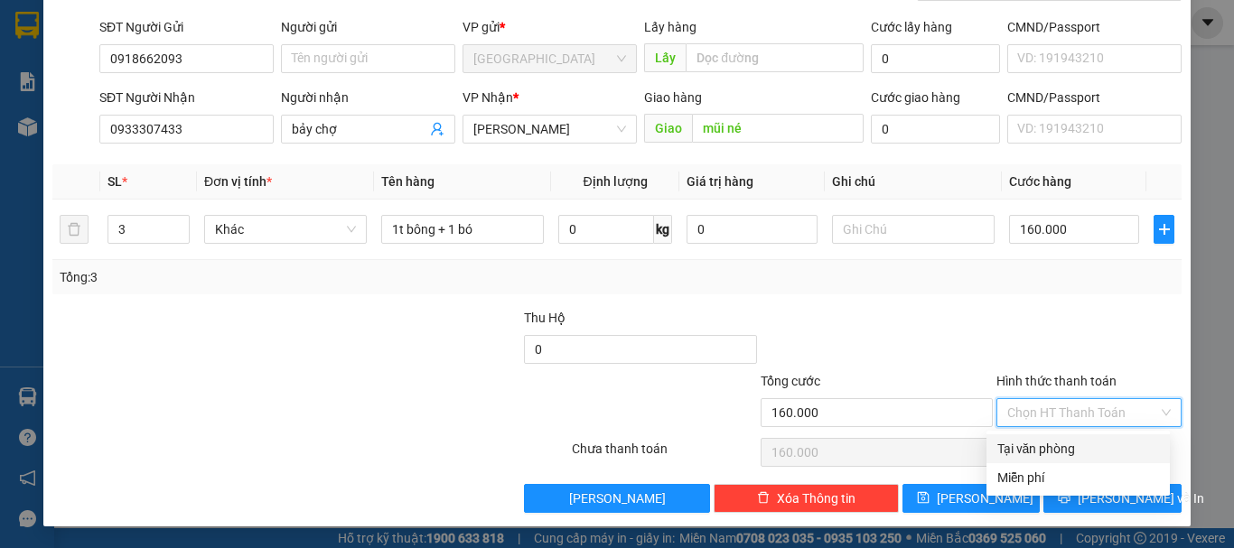
click at [1035, 447] on div "Tại văn phòng" at bounding box center [1079, 449] width 162 height 20
type input "0"
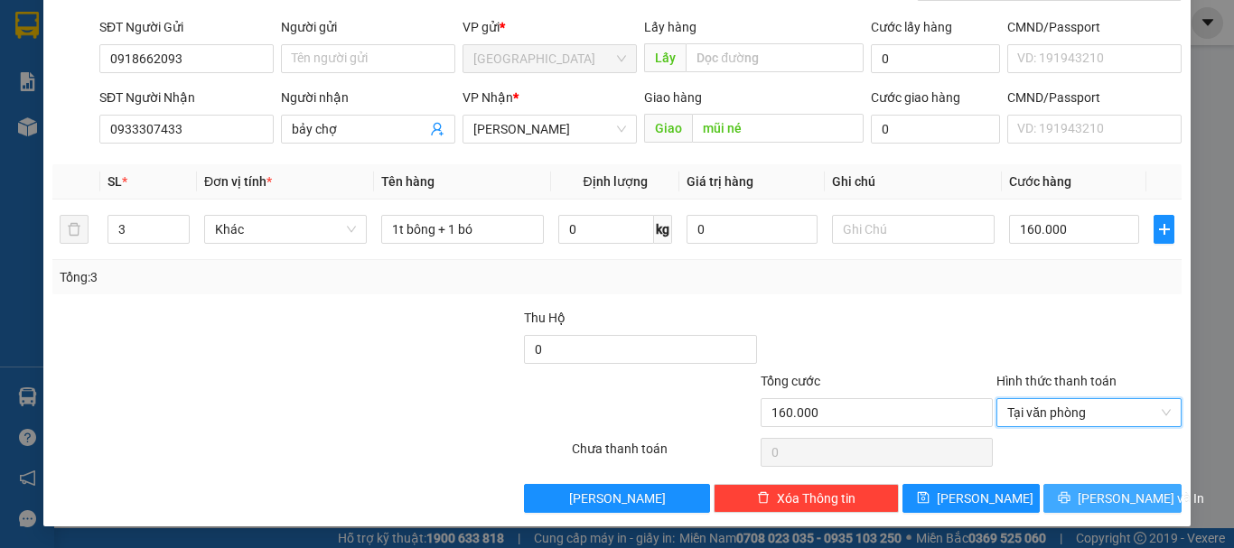
click at [1067, 497] on icon "printer" at bounding box center [1064, 498] width 13 height 13
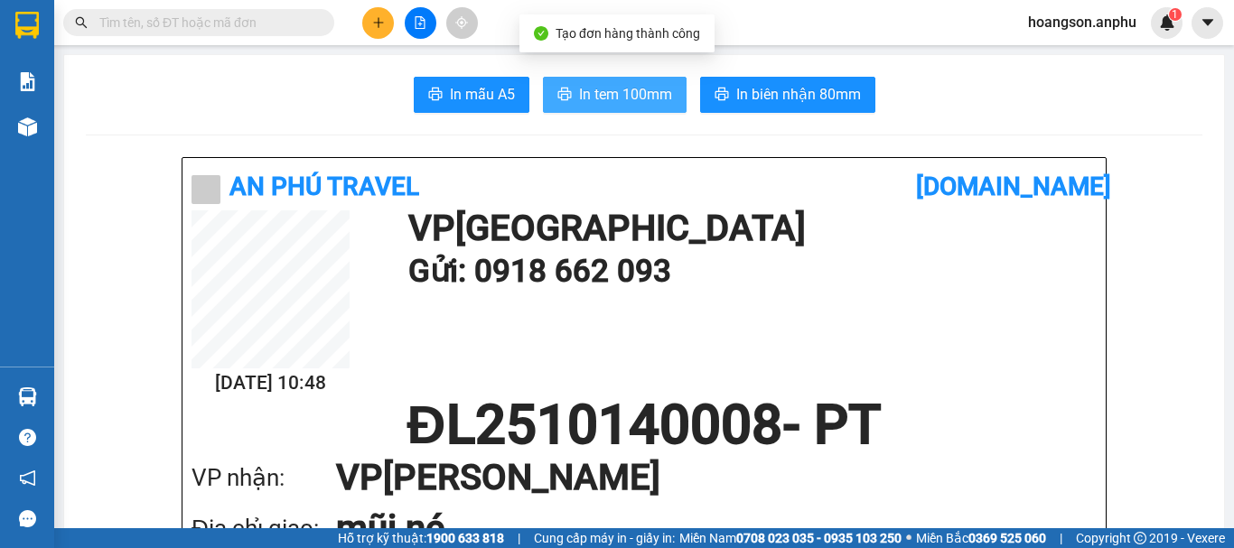
click at [633, 101] on span "In tem 100mm" at bounding box center [625, 94] width 93 height 23
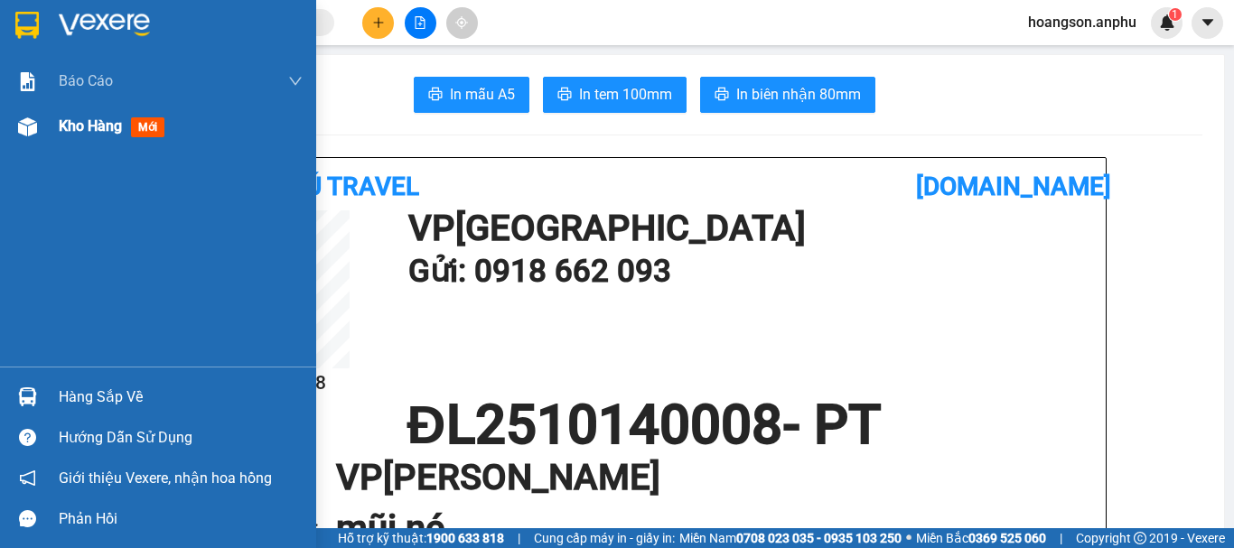
click at [31, 132] on img at bounding box center [27, 126] width 19 height 19
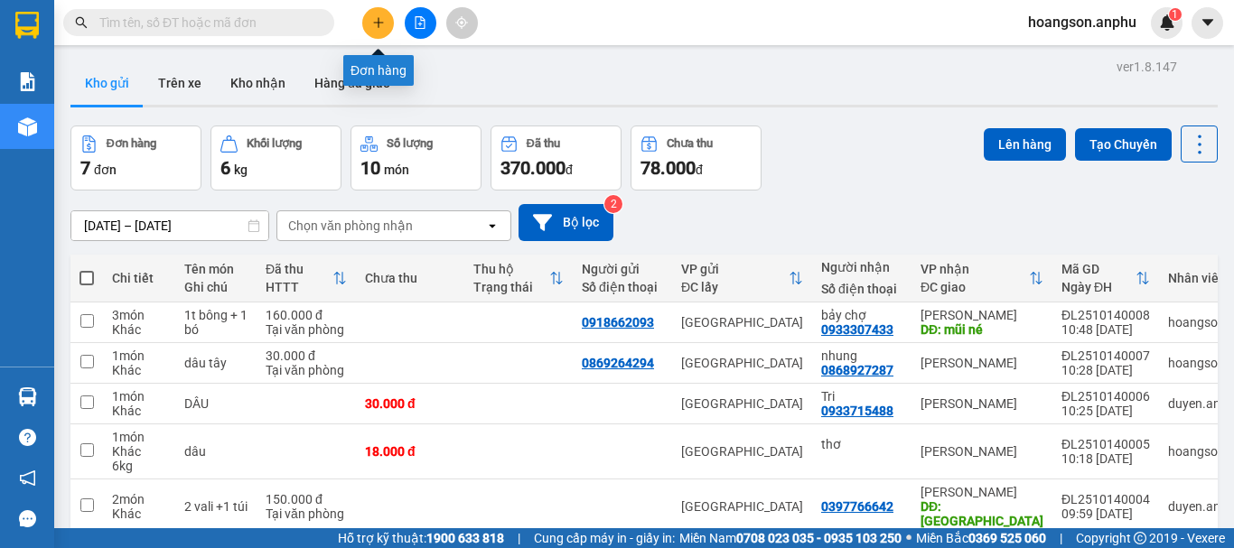
click at [378, 17] on icon "plus" at bounding box center [378, 22] width 13 height 13
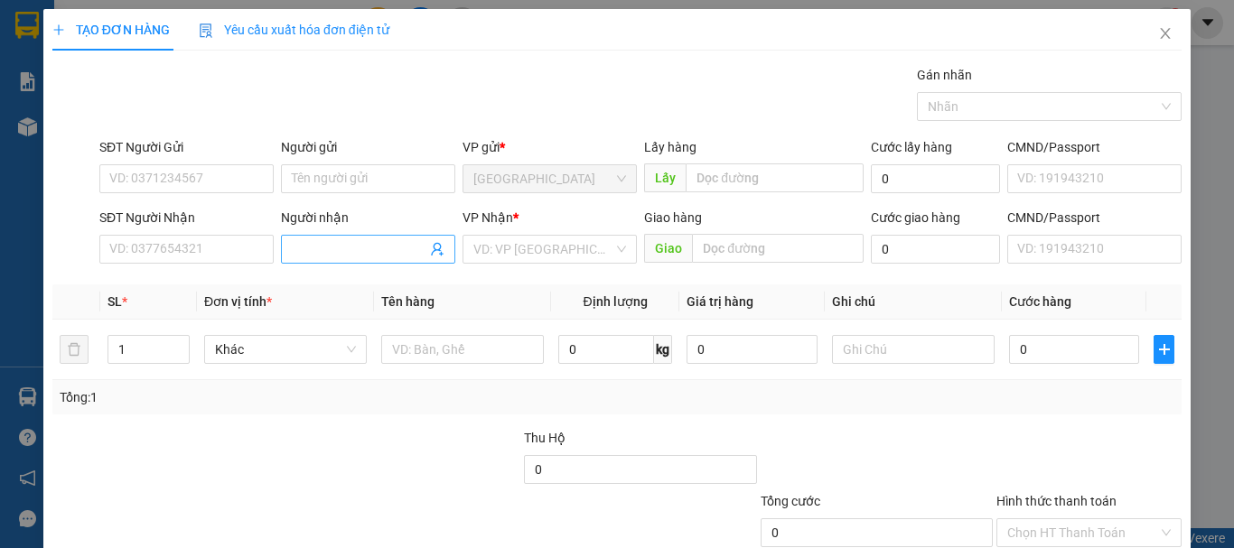
click at [342, 241] on input "Người nhận" at bounding box center [359, 249] width 135 height 20
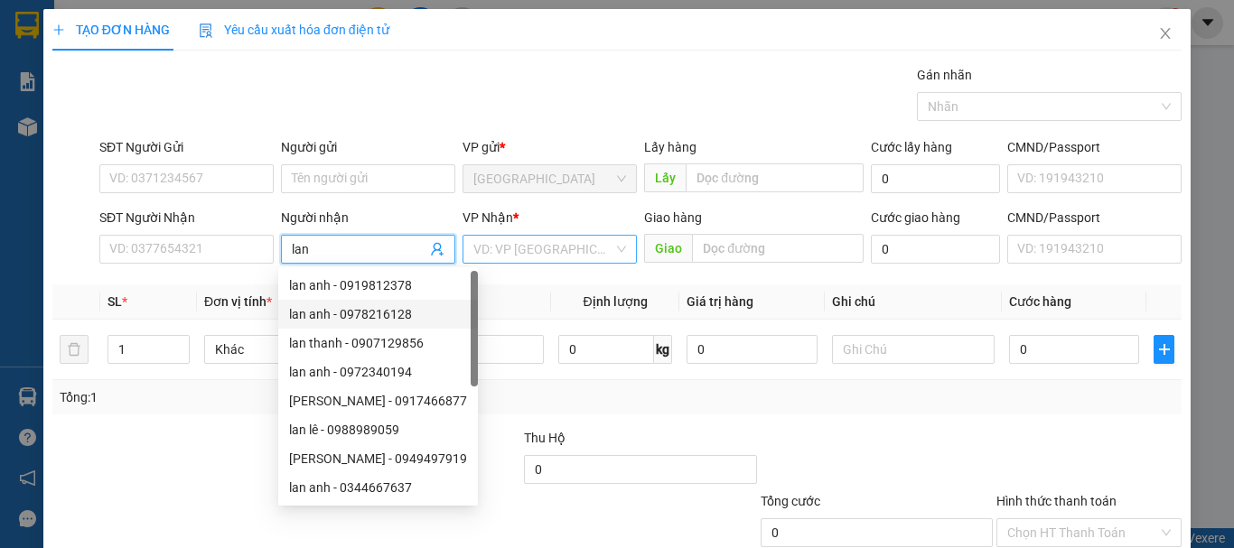
type input "lan"
click at [548, 249] on input "search" at bounding box center [543, 249] width 140 height 27
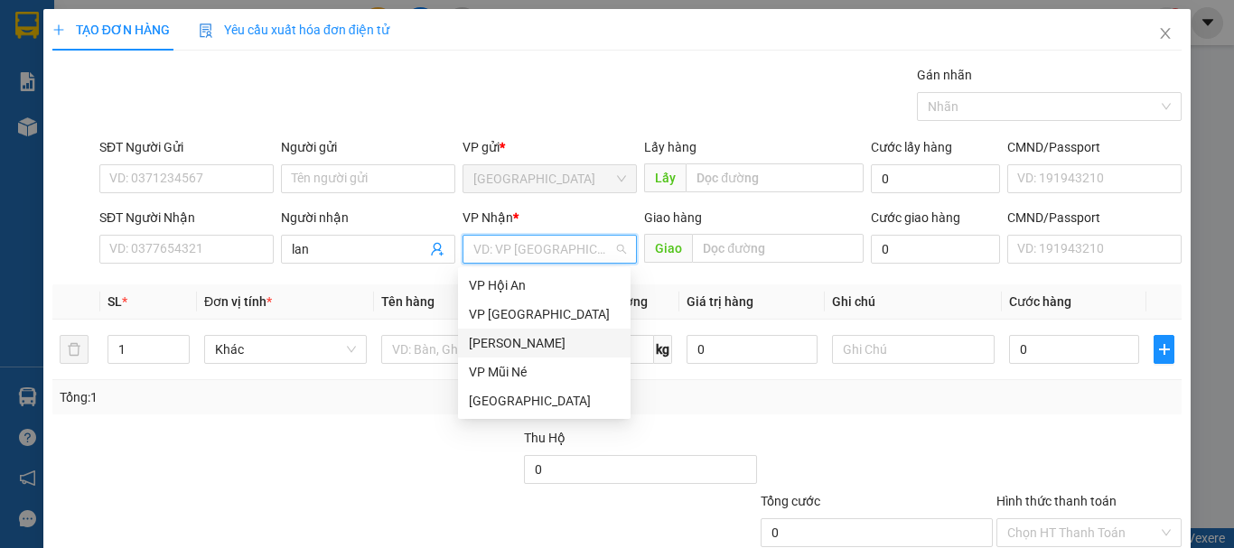
click at [512, 343] on div "[PERSON_NAME]" at bounding box center [544, 343] width 151 height 20
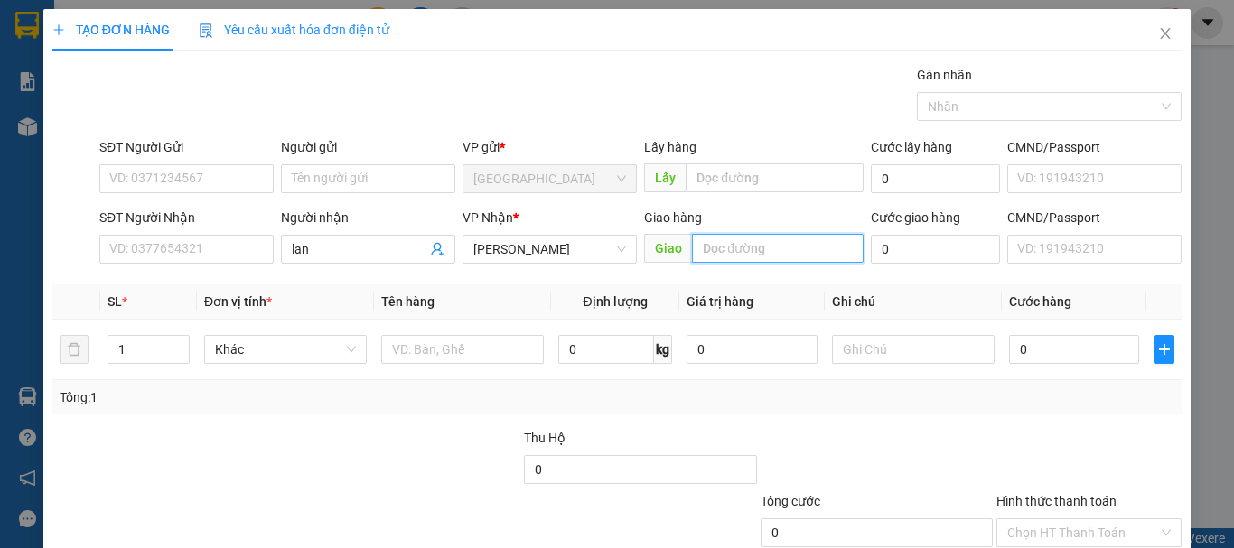
click at [706, 245] on input "text" at bounding box center [778, 248] width 172 height 29
type input "MN"
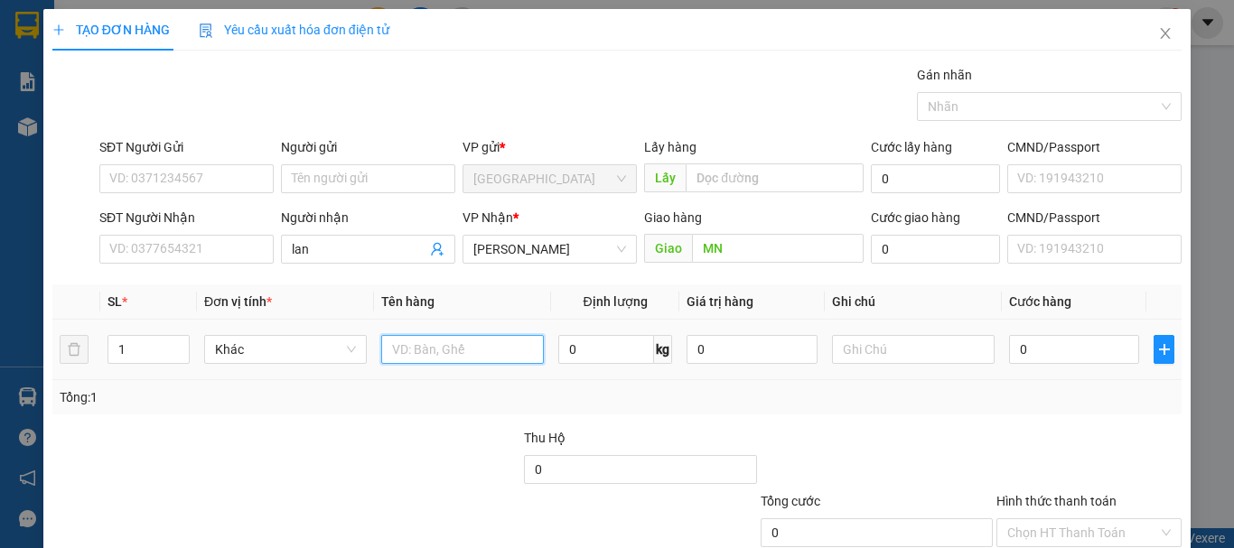
click at [479, 342] on input "text" at bounding box center [462, 349] width 163 height 29
type input "dâu"
click at [1040, 351] on input "0" at bounding box center [1074, 349] width 130 height 29
type input "30"
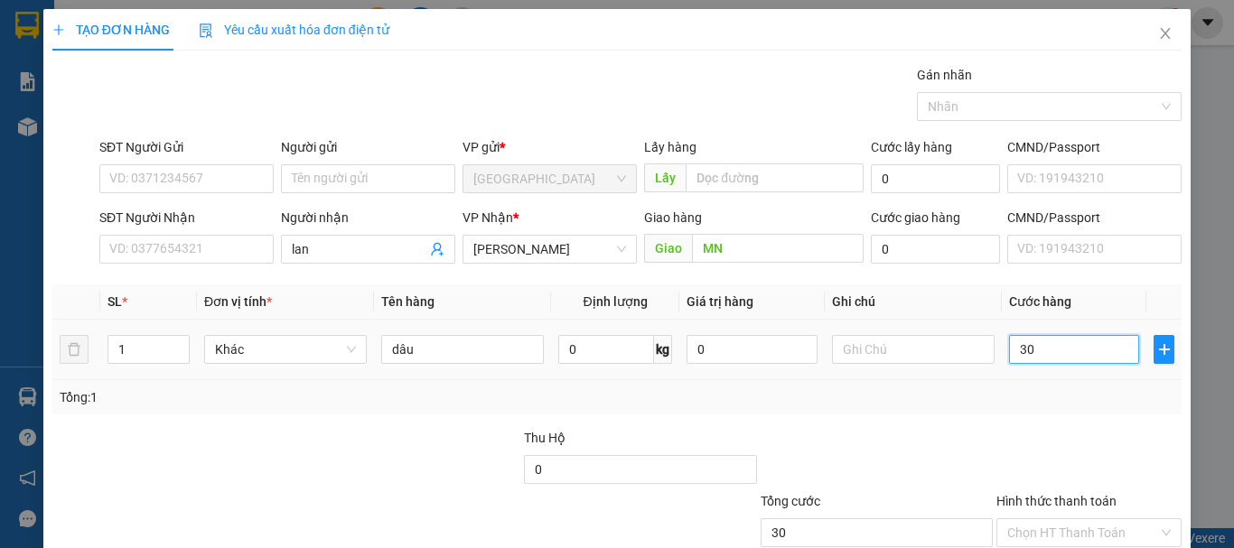
type input "30"
click at [1047, 407] on div "Tổng: 1" at bounding box center [616, 397] width 1129 height 34
type input "30.000"
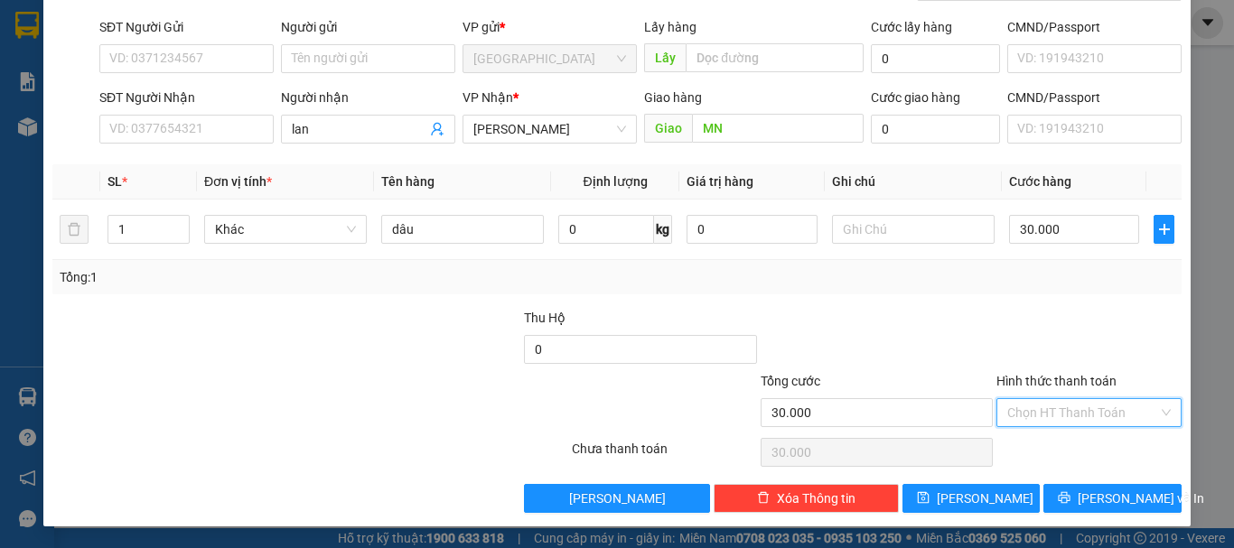
click at [1054, 404] on input "Hình thức thanh toán" at bounding box center [1082, 412] width 151 height 27
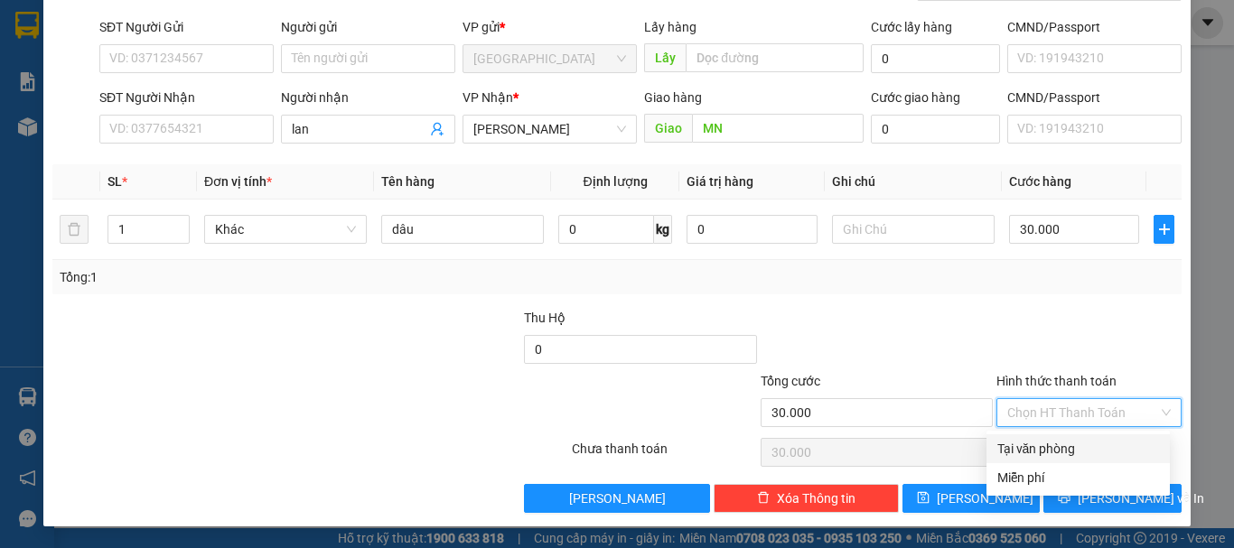
click at [1016, 445] on div "Tại văn phòng" at bounding box center [1079, 449] width 162 height 20
type input "0"
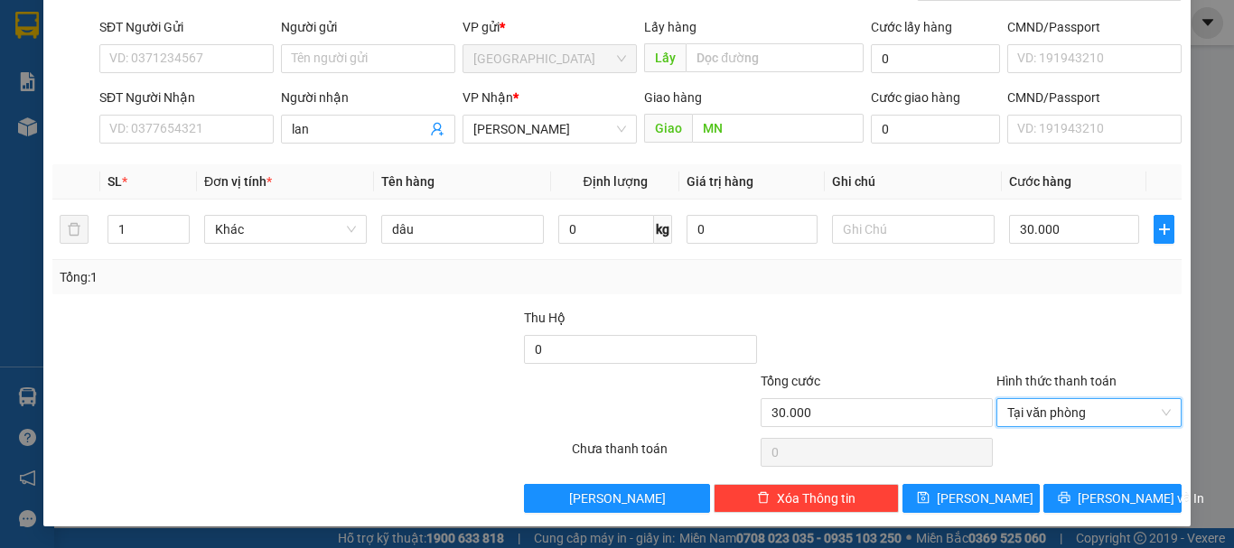
click at [993, 475] on div "Transit Pickup Surcharge Ids Transit Deliver Surcharge Ids Transit Deliver Surc…" at bounding box center [616, 229] width 1129 height 568
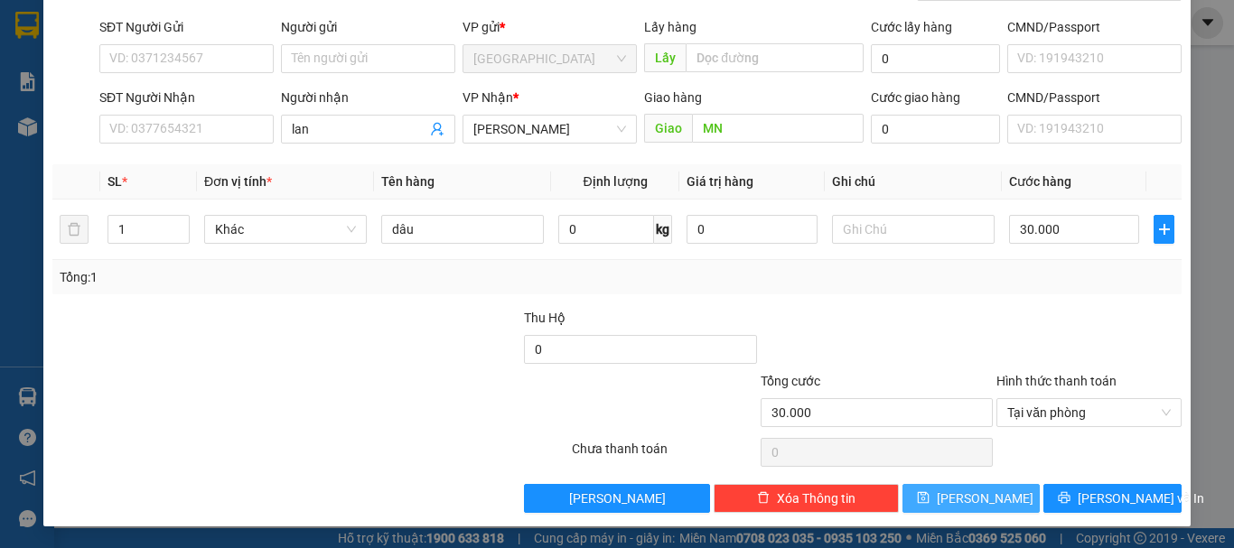
click at [998, 498] on button "[PERSON_NAME]" at bounding box center [972, 498] width 138 height 29
type input "0"
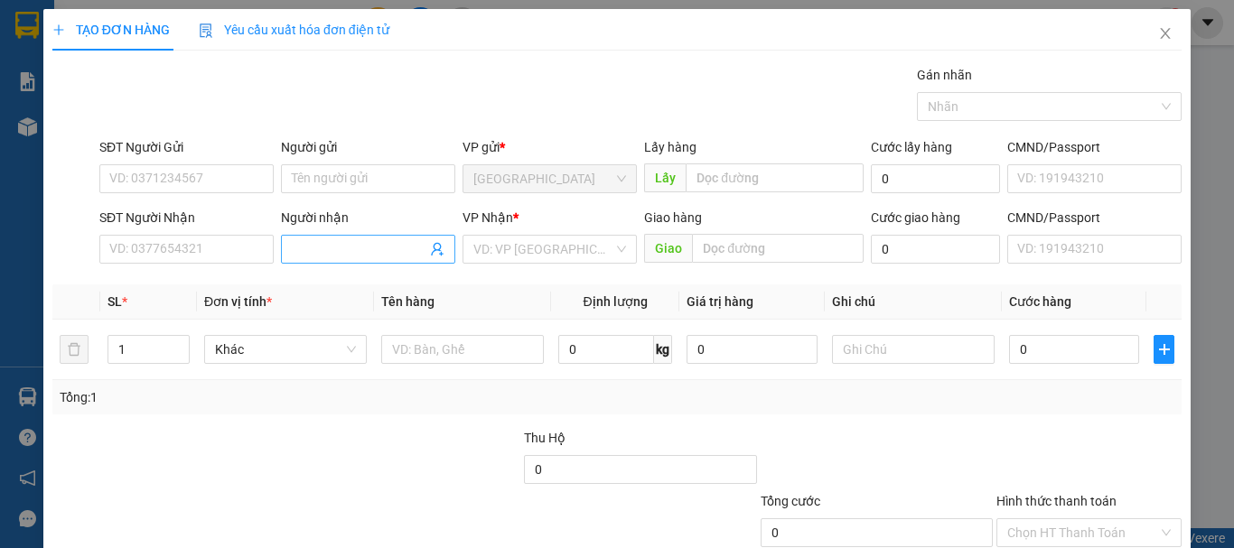
click at [347, 243] on input "Người nhận" at bounding box center [359, 249] width 135 height 20
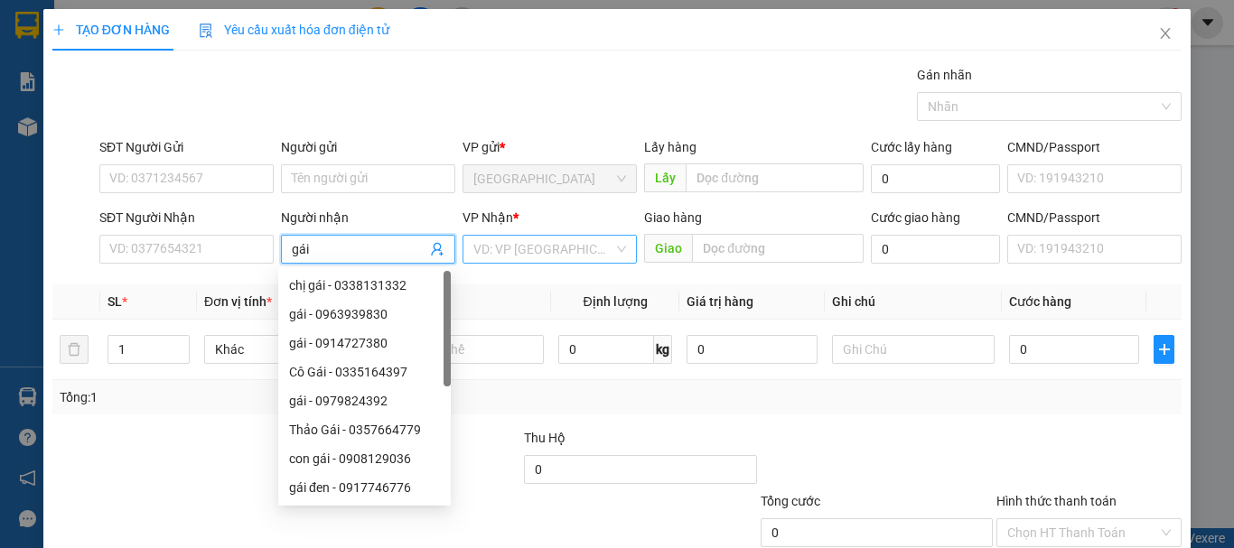
type input "gái"
click at [591, 260] on input "search" at bounding box center [543, 249] width 140 height 27
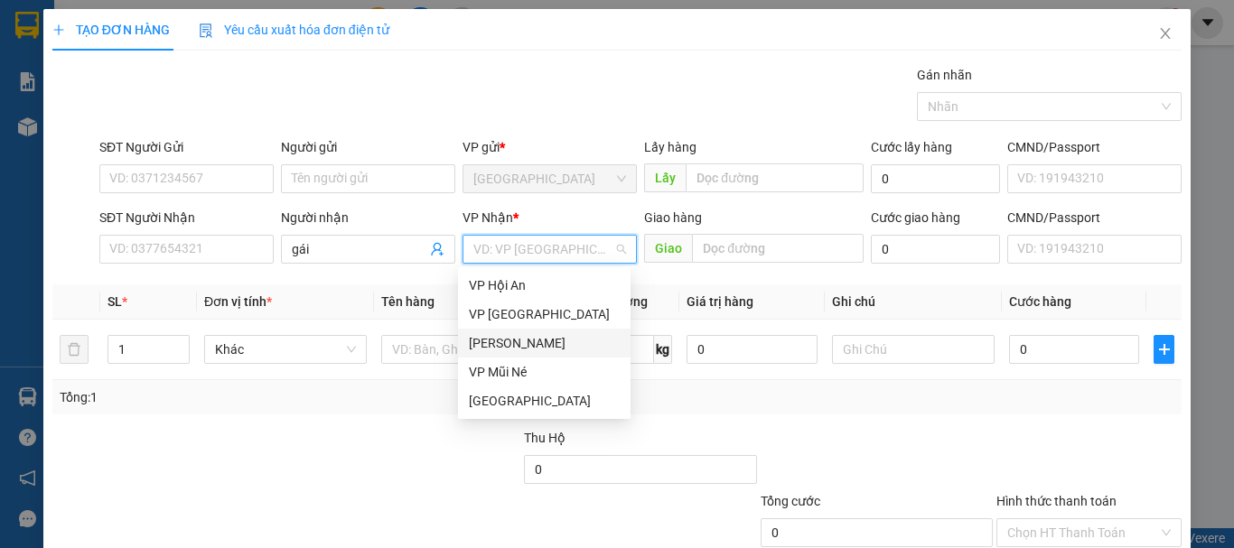
click at [524, 349] on div "[PERSON_NAME]" at bounding box center [544, 343] width 151 height 20
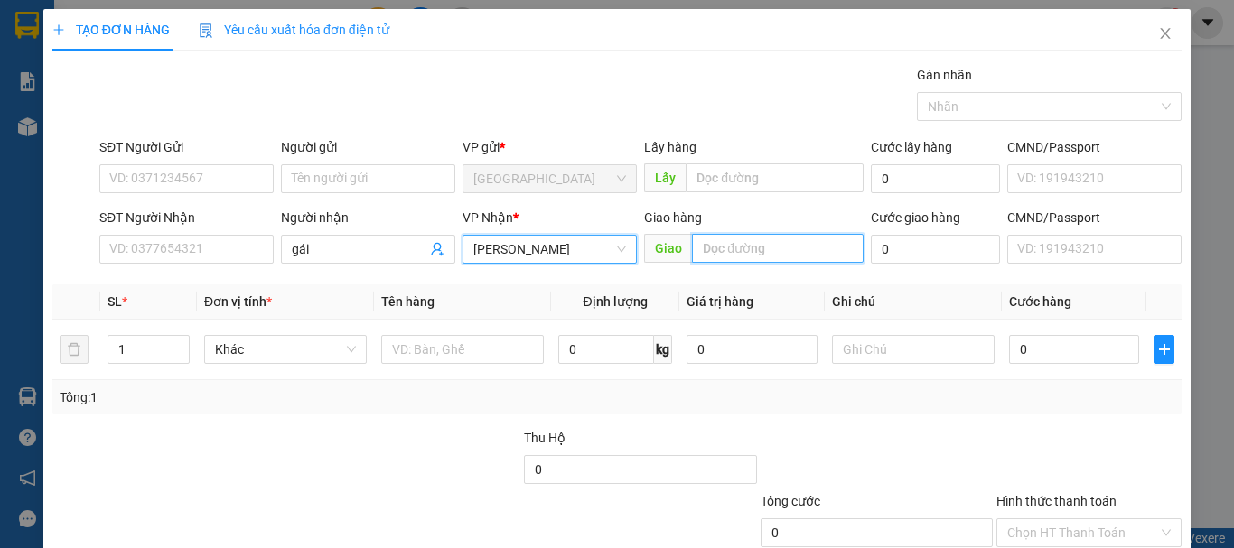
click at [735, 246] on input "text" at bounding box center [778, 248] width 172 height 29
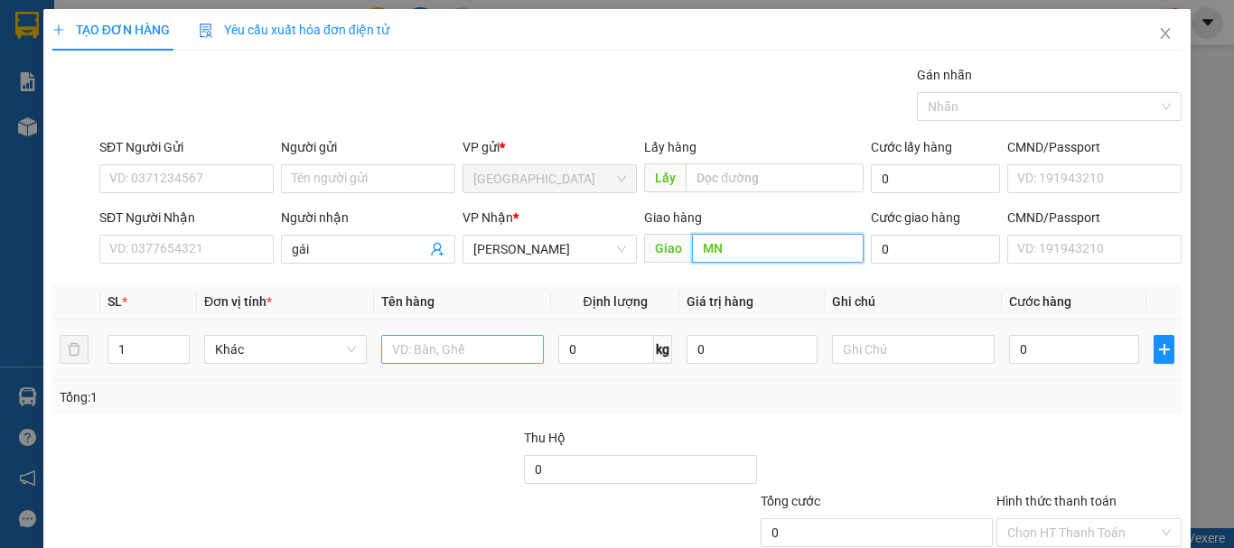
type input "MN"
click at [479, 357] on input "text" at bounding box center [462, 349] width 163 height 29
type input "1t"
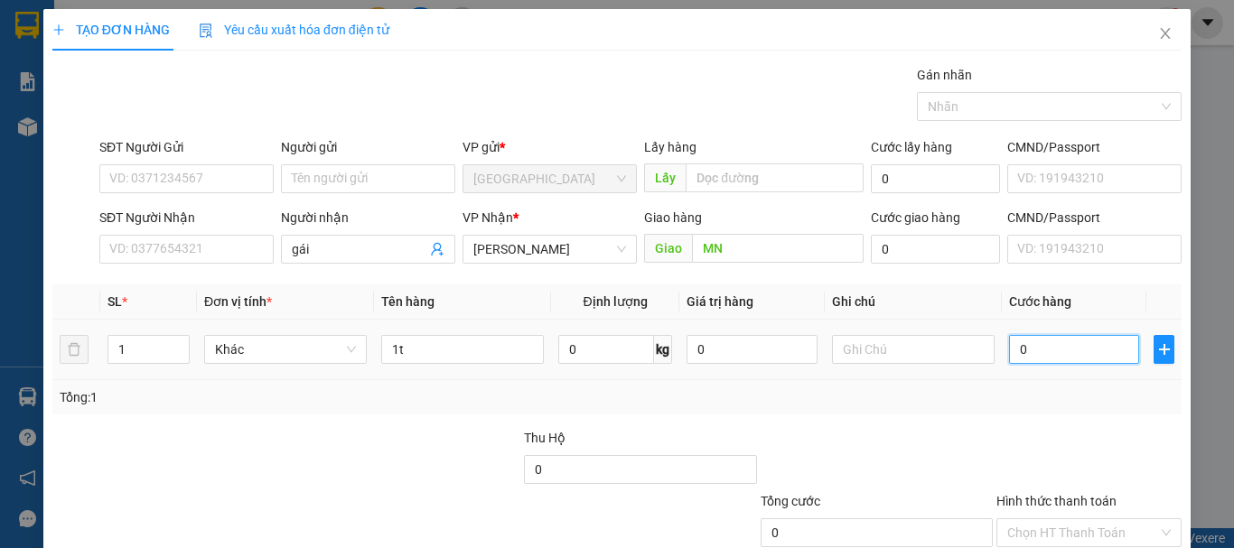
click at [1061, 344] on input "0" at bounding box center [1074, 349] width 130 height 29
type input "10"
type input "130"
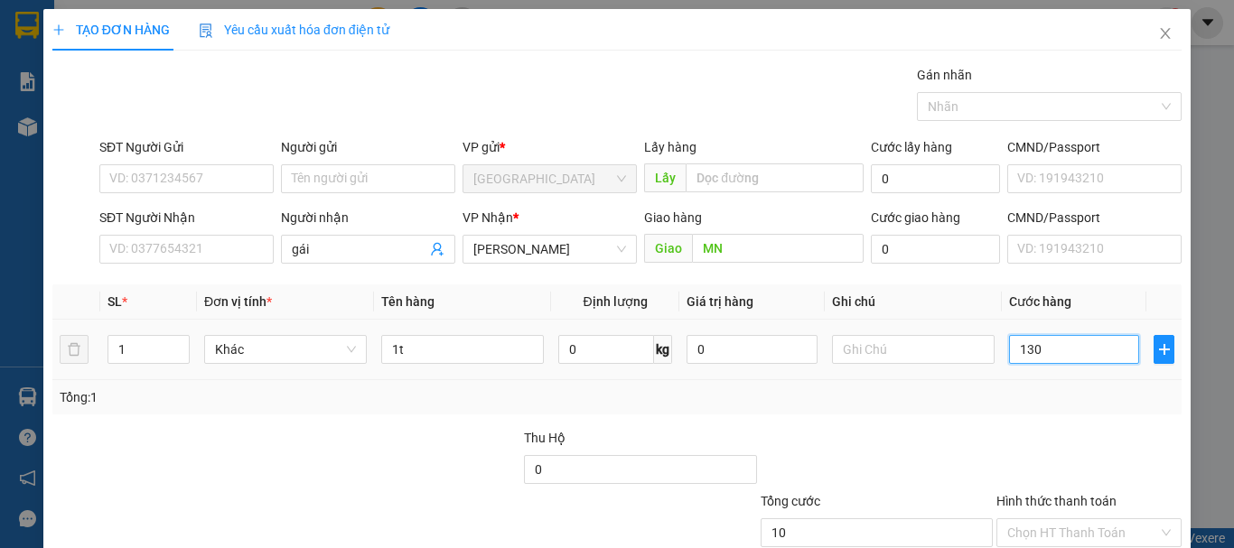
type input "130"
click at [1036, 424] on div "Transit Pickup Surcharge Ids Transit Deliver Surcharge Ids Transit Deliver Surc…" at bounding box center [616, 349] width 1129 height 568
type input "130.000"
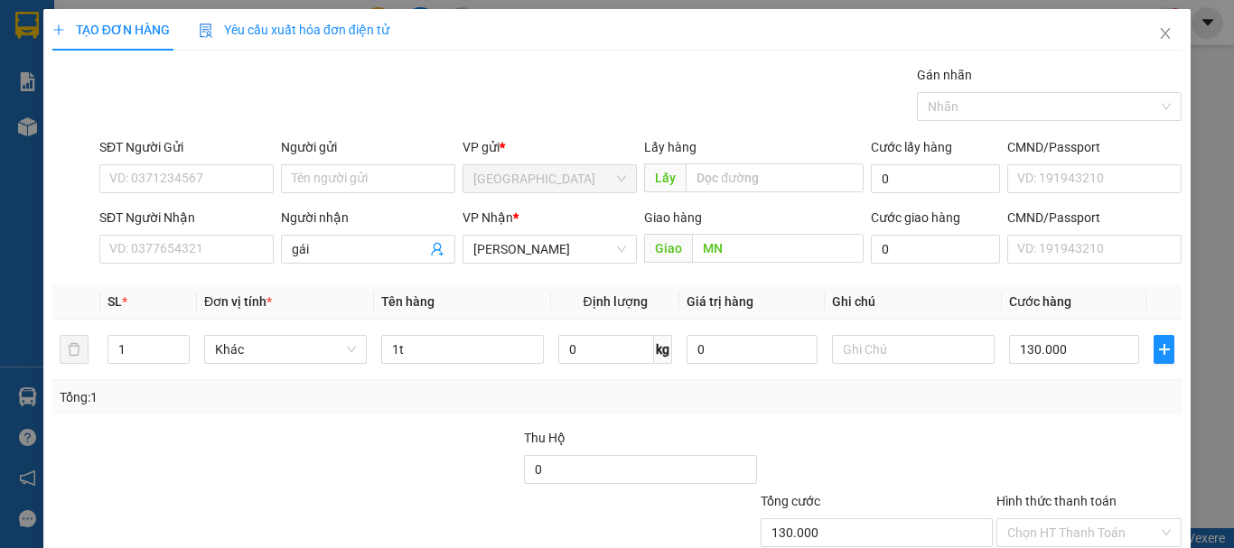
scroll to position [120, 0]
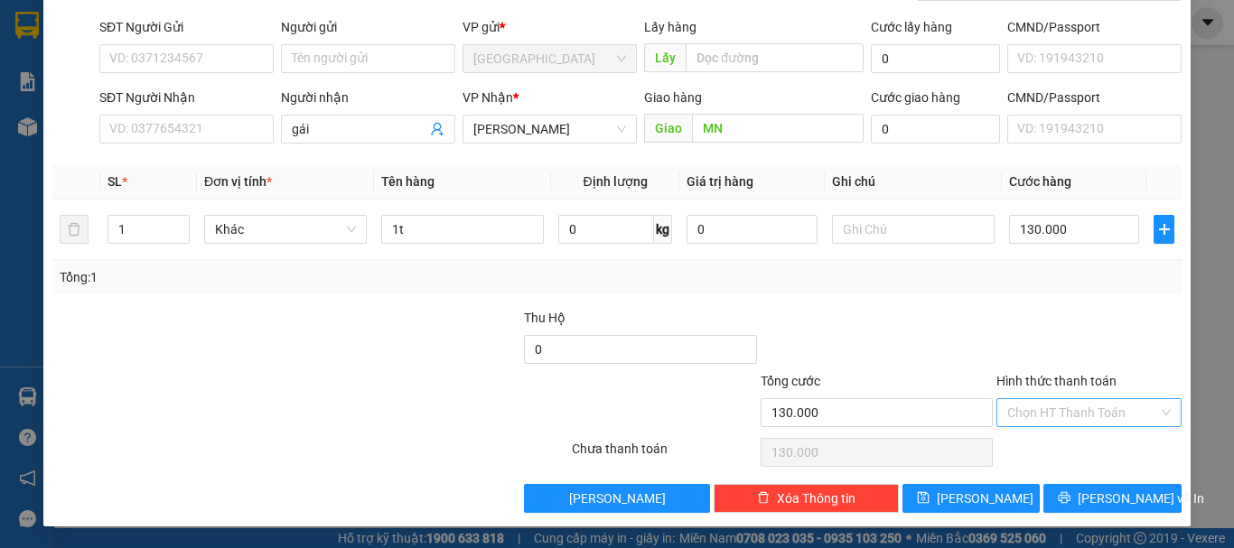
click at [1062, 409] on input "Hình thức thanh toán" at bounding box center [1082, 412] width 151 height 27
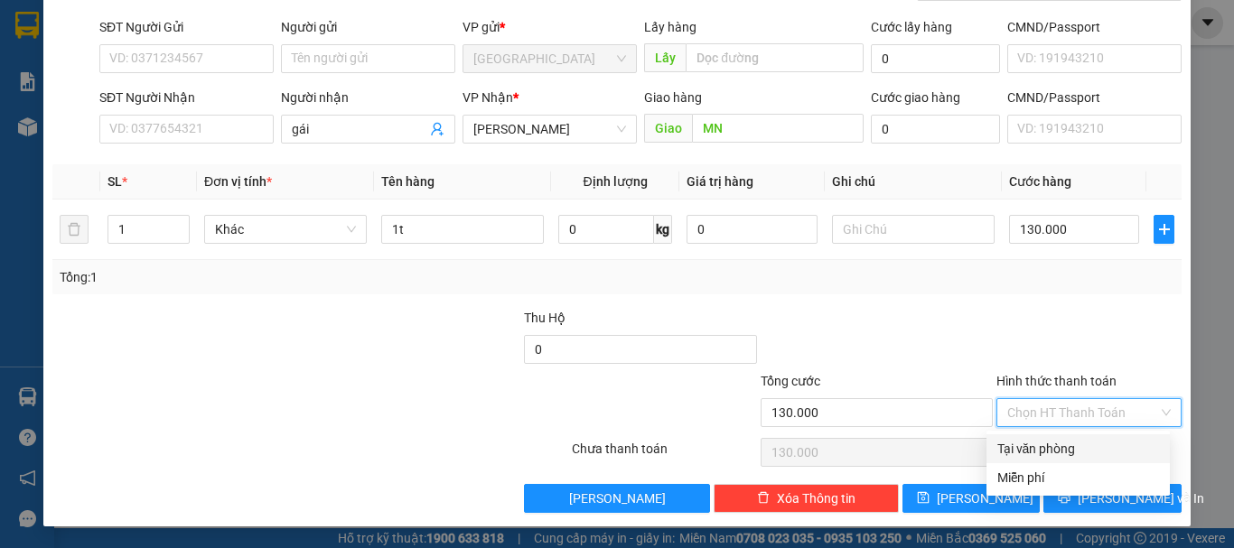
click at [1032, 458] on div "Tại văn phòng" at bounding box center [1079, 449] width 162 height 20
type input "0"
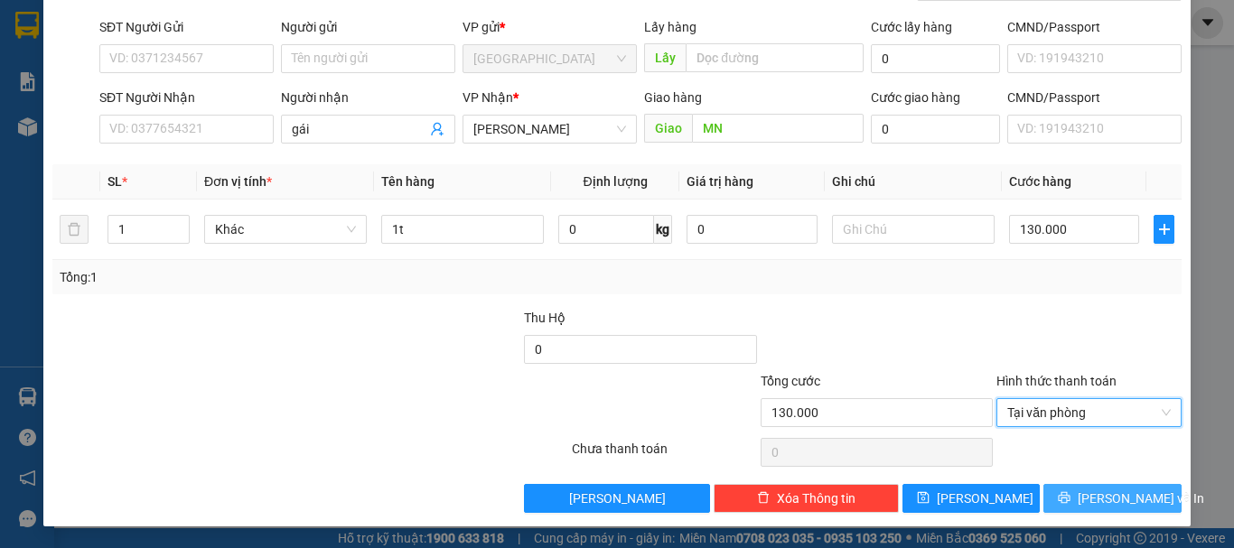
click at [1082, 506] on button "[PERSON_NAME] và In" at bounding box center [1113, 498] width 138 height 29
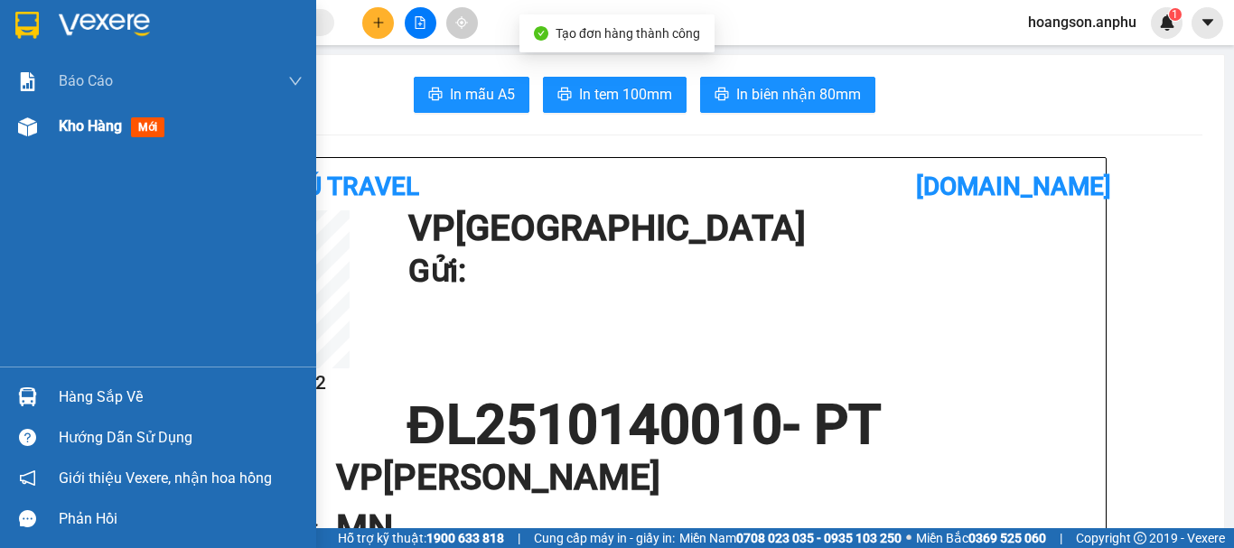
click at [33, 120] on img at bounding box center [27, 126] width 19 height 19
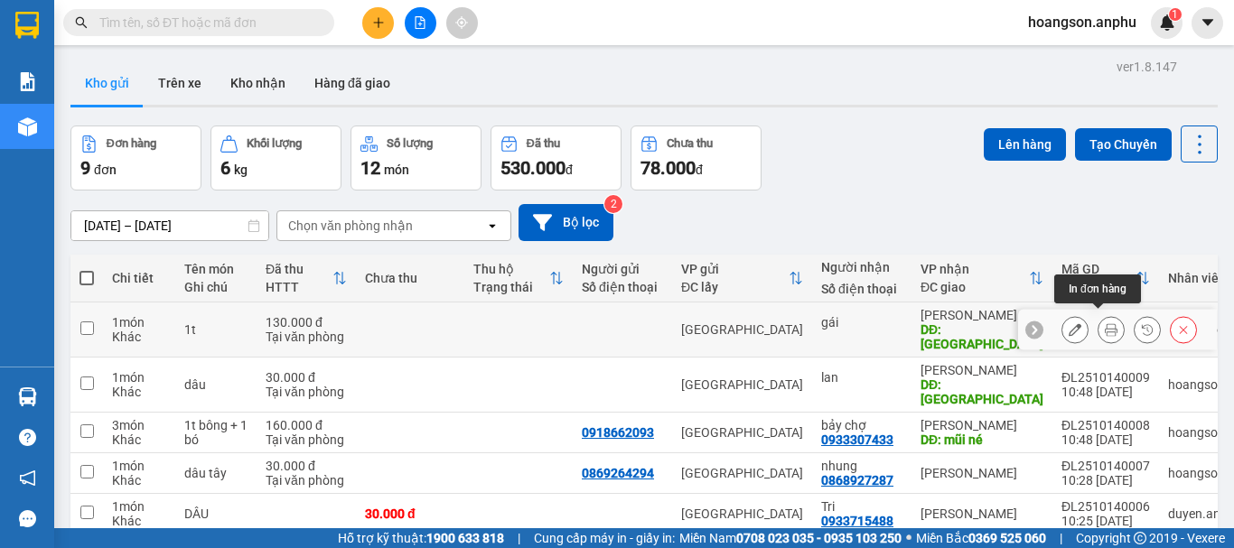
click at [1106, 318] on button at bounding box center [1111, 330] width 25 height 32
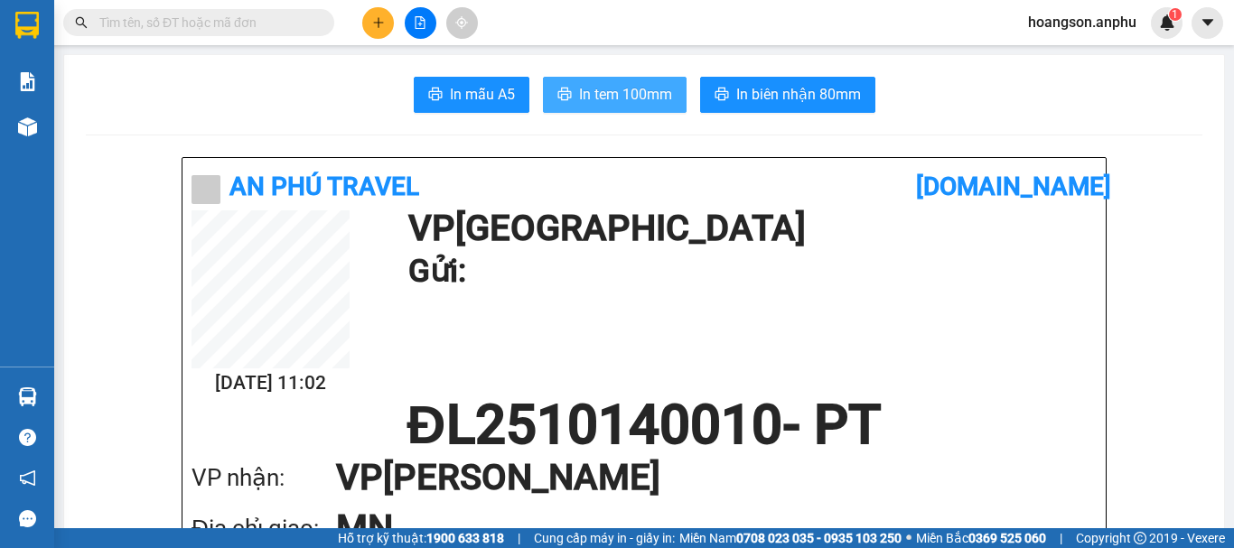
click at [615, 90] on span "In tem 100mm" at bounding box center [625, 94] width 93 height 23
click at [375, 23] on icon "plus" at bounding box center [378, 22] width 13 height 13
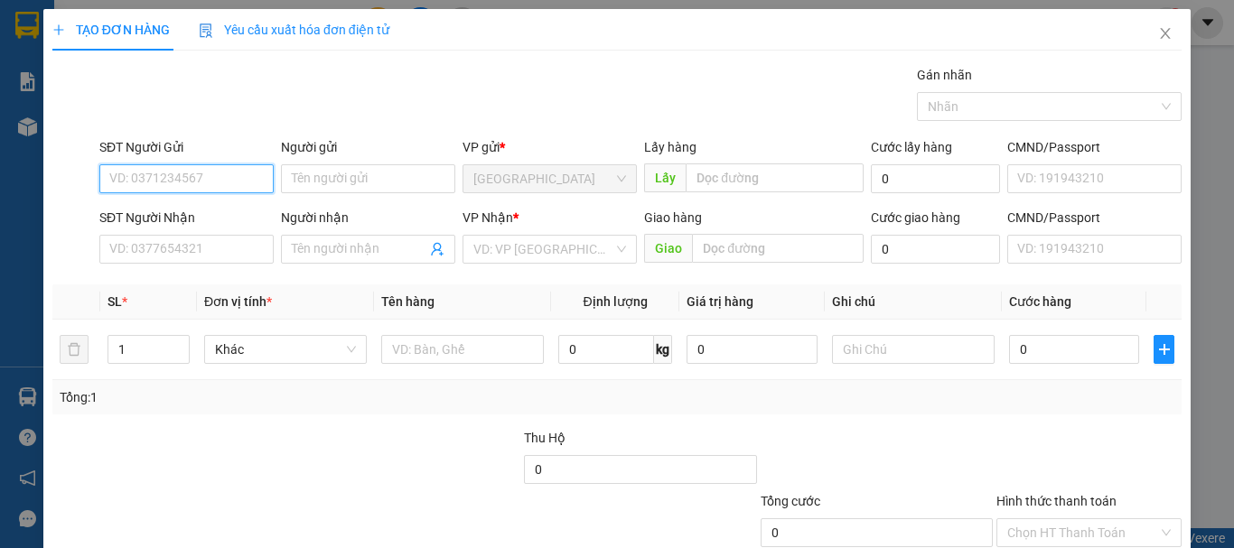
click at [192, 183] on input "SĐT Người Gửi" at bounding box center [186, 178] width 174 height 29
click at [1142, 41] on span "Close" at bounding box center [1165, 34] width 51 height 51
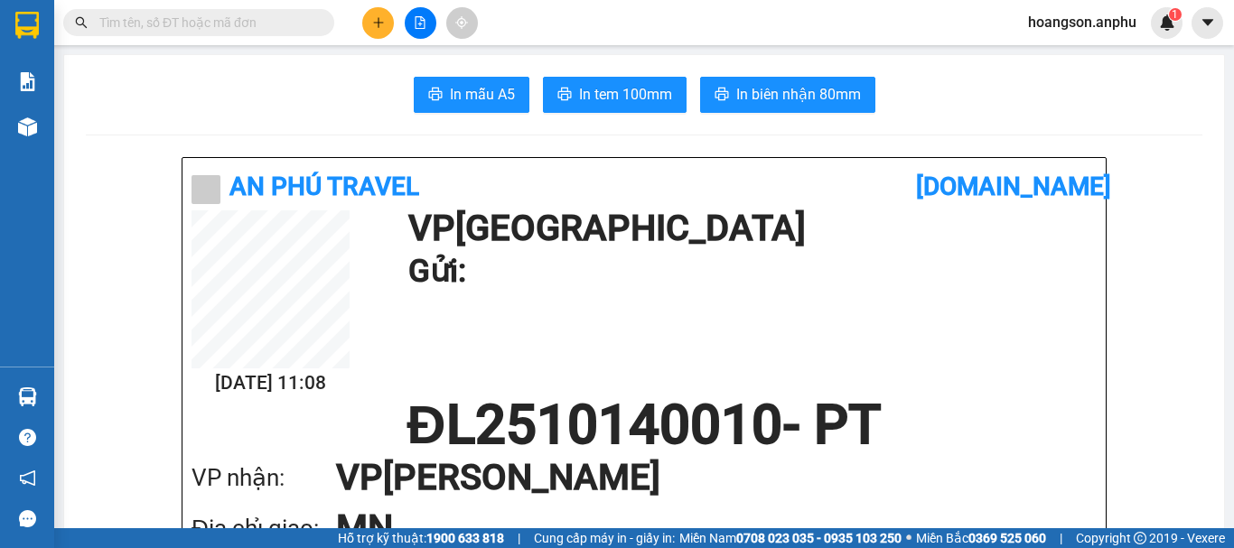
click at [377, 29] on button at bounding box center [378, 23] width 32 height 32
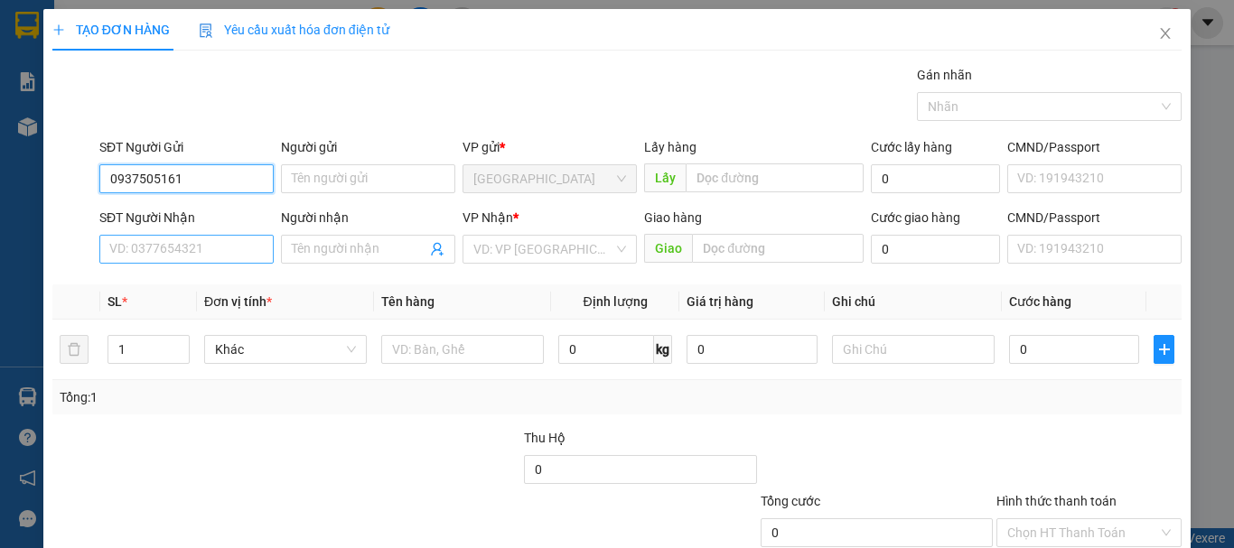
type input "0937505161"
click at [211, 247] on input "SĐT Người Nhận" at bounding box center [186, 249] width 174 height 29
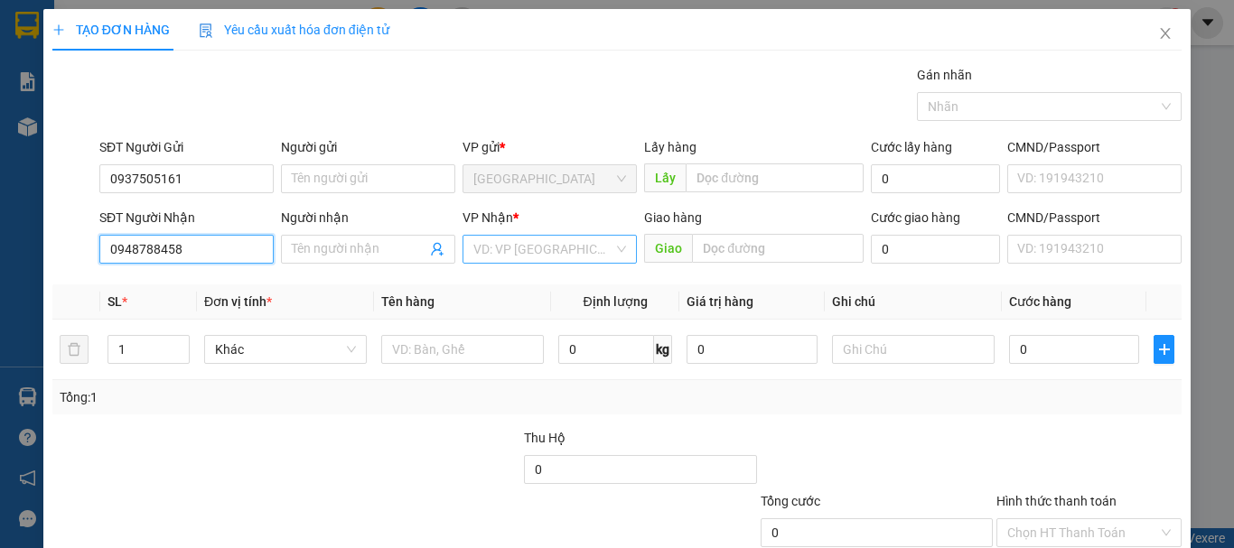
type input "0948788458"
click at [561, 259] on input "search" at bounding box center [543, 249] width 140 height 27
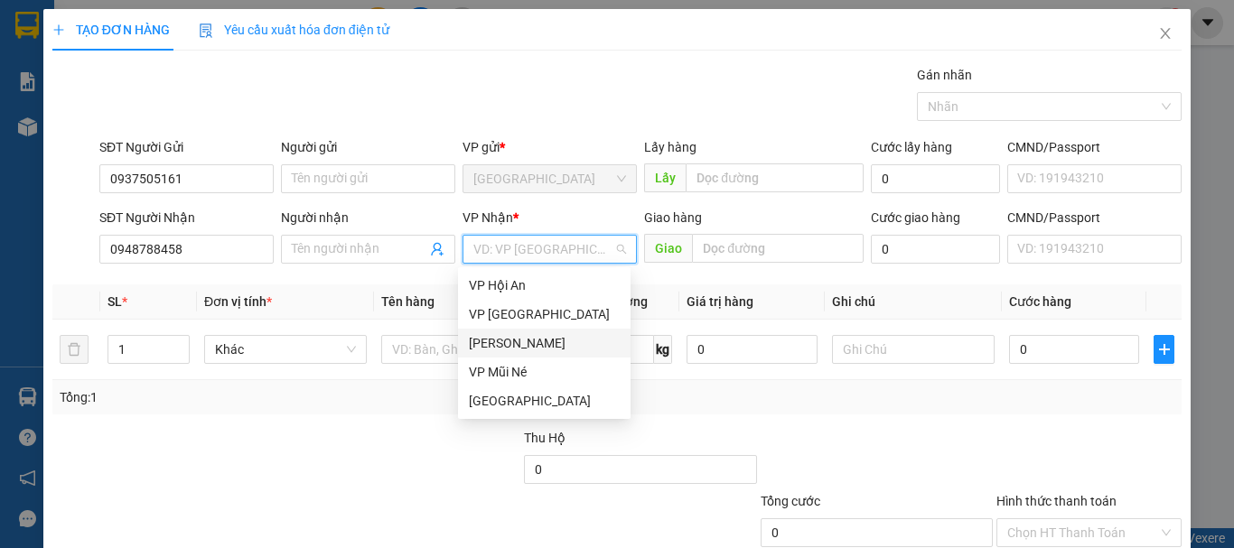
click at [510, 338] on div "[PERSON_NAME]" at bounding box center [544, 343] width 151 height 20
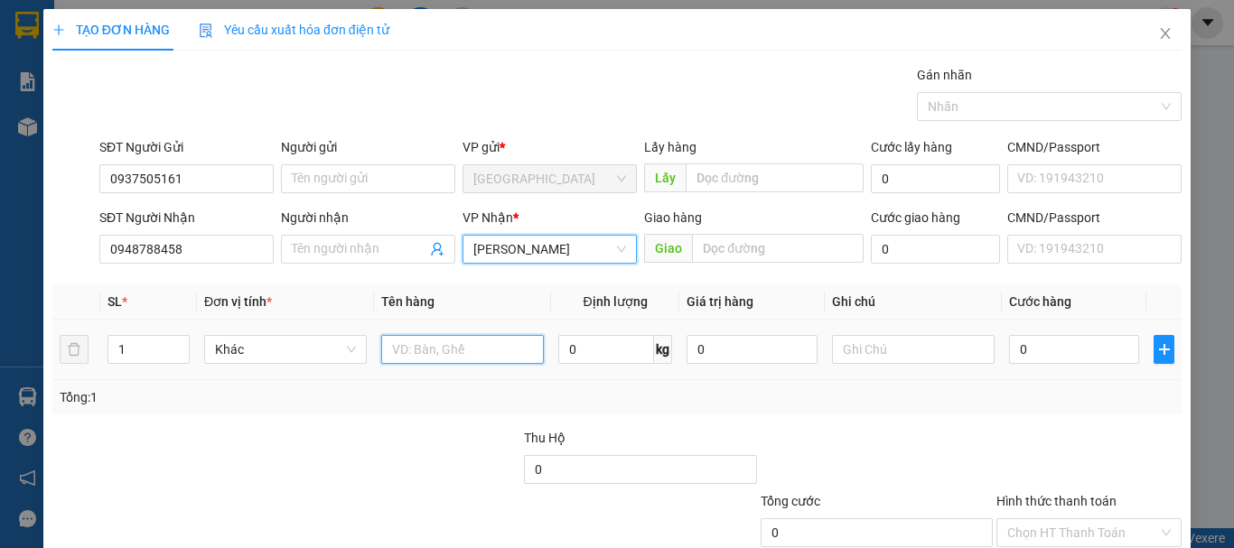
click at [434, 354] on input "text" at bounding box center [462, 349] width 163 height 29
type input "hso"
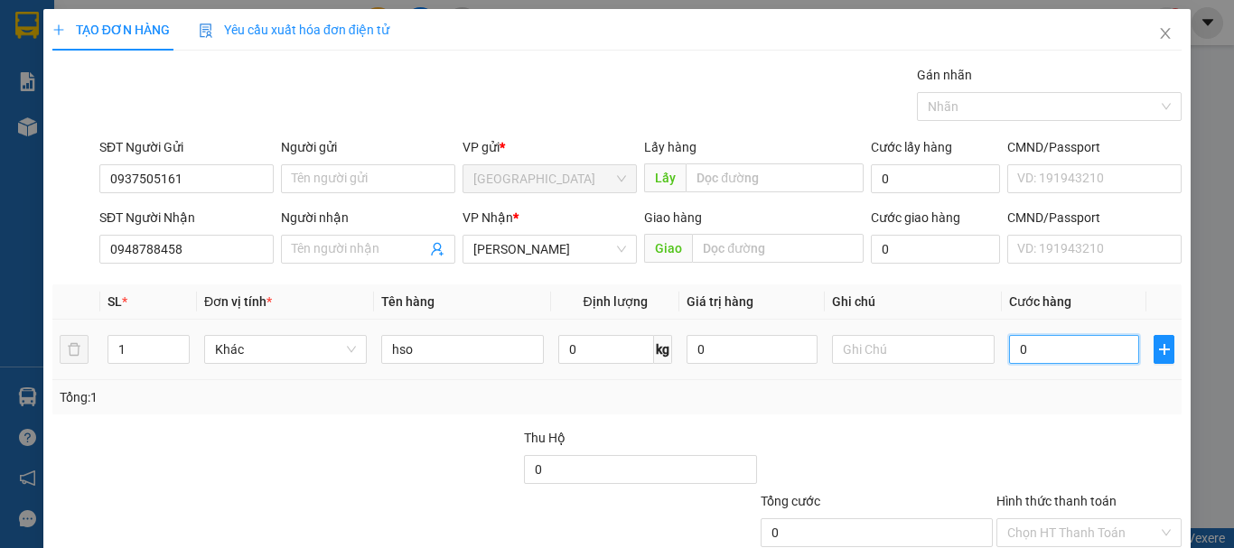
click at [1062, 361] on input "0" at bounding box center [1074, 349] width 130 height 29
type input "30"
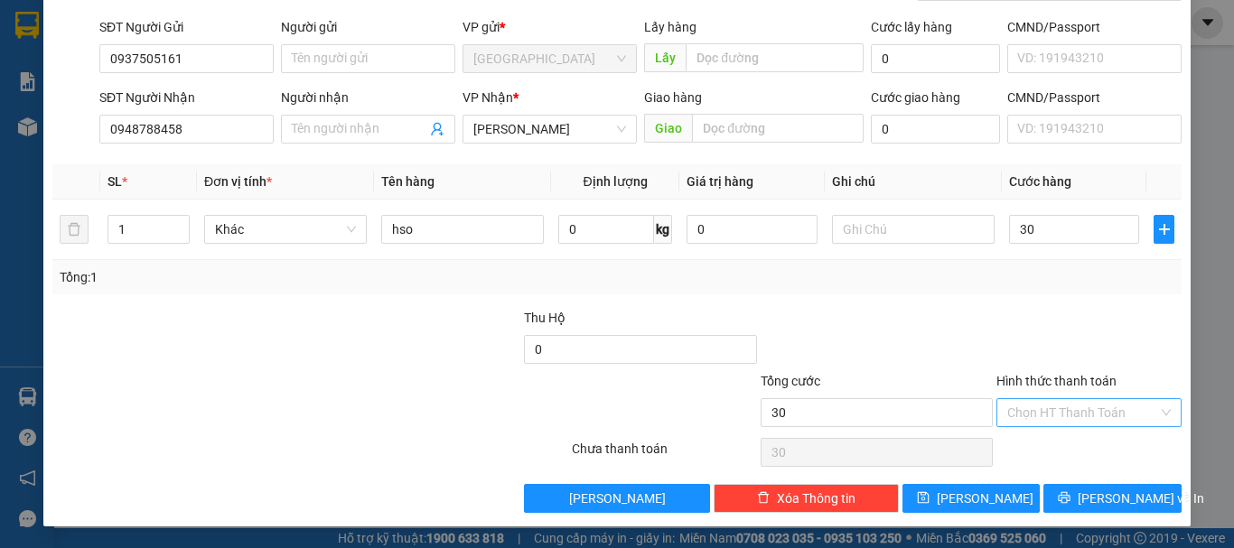
click at [1032, 407] on input "Hình thức thanh toán" at bounding box center [1082, 412] width 151 height 27
type input "30.000"
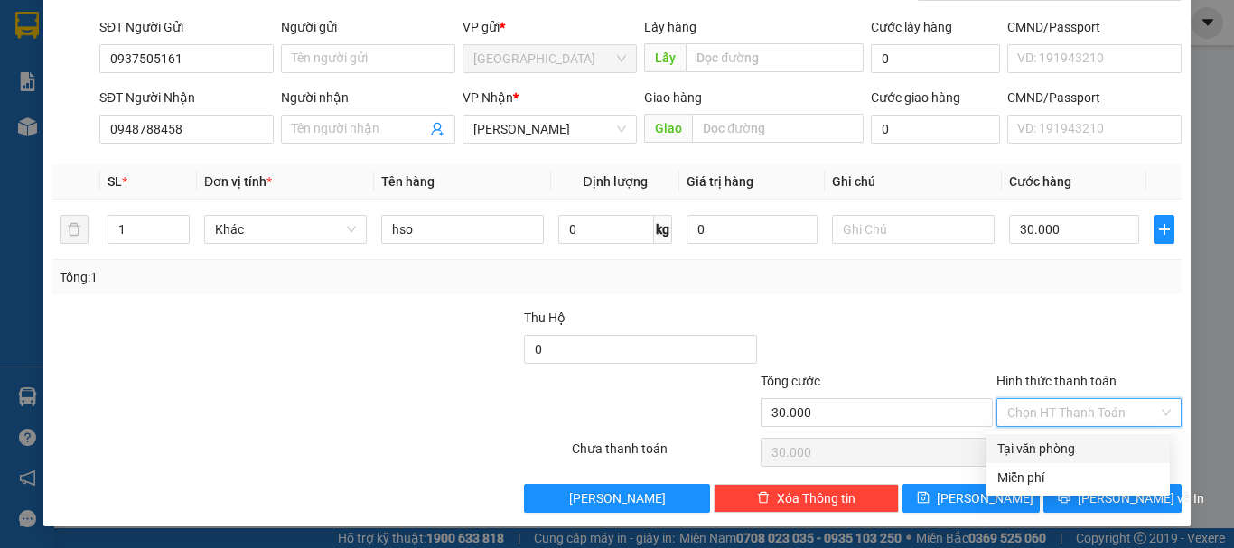
click at [1022, 445] on div "Tại văn phòng" at bounding box center [1079, 449] width 162 height 20
type input "0"
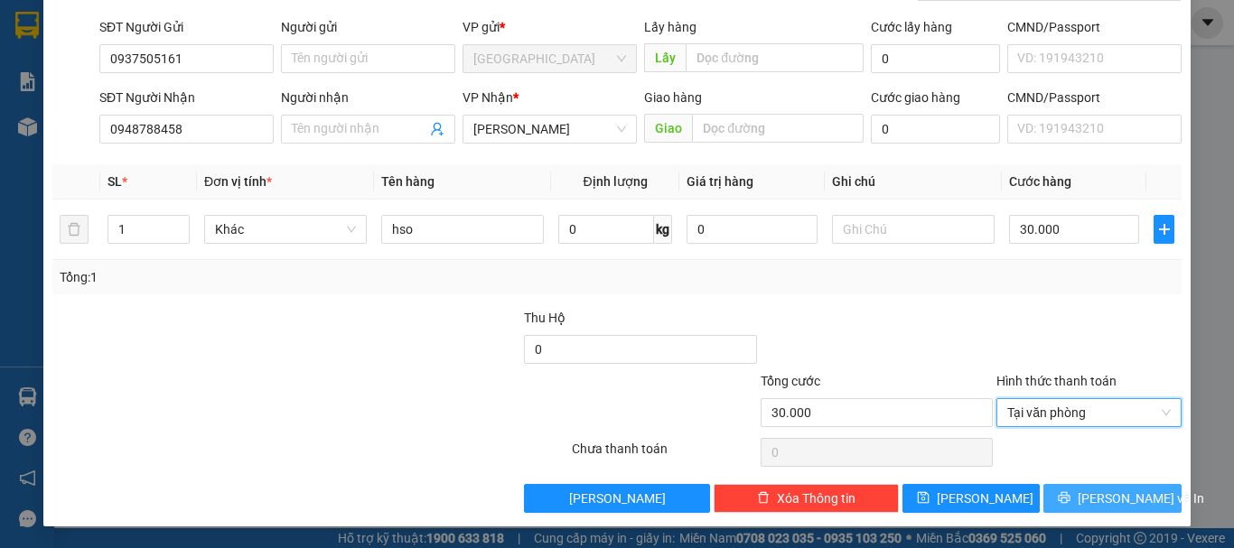
click at [1100, 505] on span "[PERSON_NAME] và In" at bounding box center [1141, 499] width 126 height 20
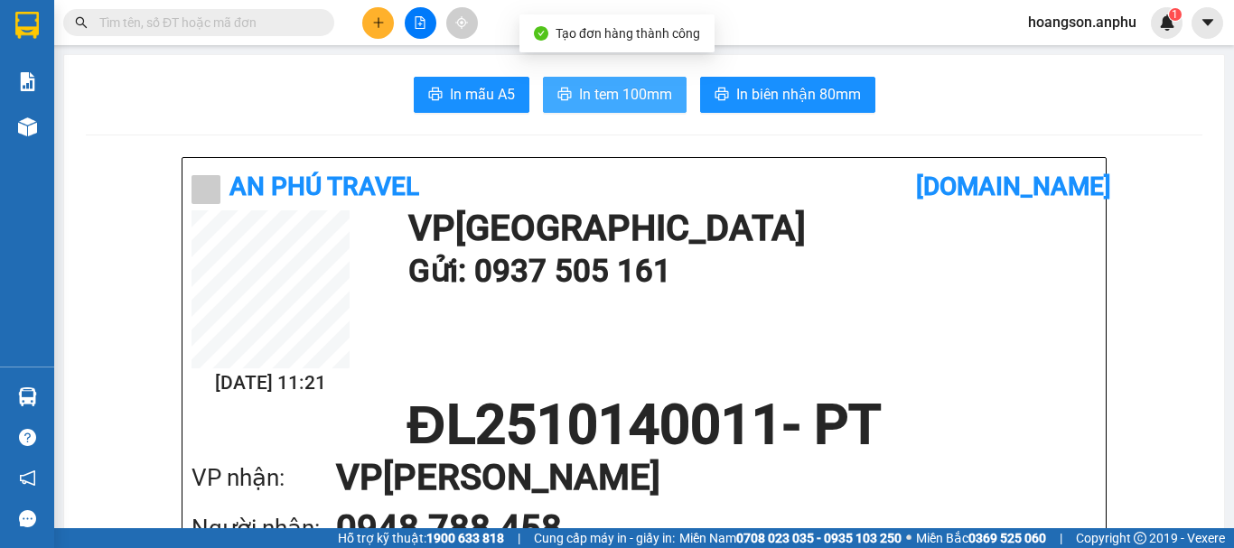
click at [614, 102] on span "In tem 100mm" at bounding box center [625, 94] width 93 height 23
click at [626, 106] on span "In tem 100mm" at bounding box center [625, 94] width 93 height 23
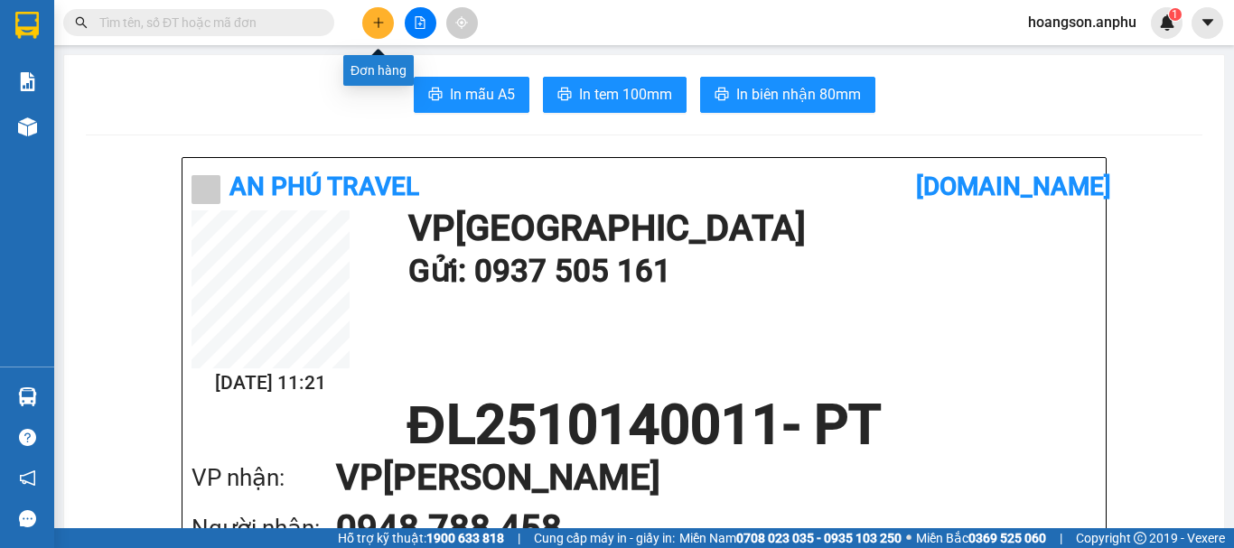
click at [372, 15] on button at bounding box center [378, 23] width 32 height 32
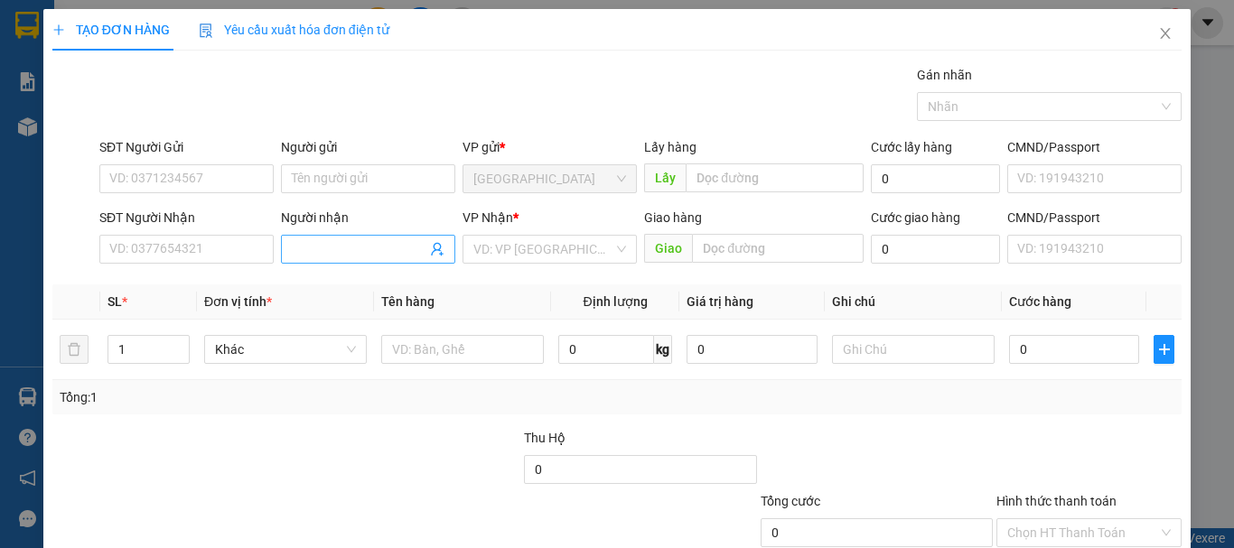
click at [369, 257] on input "Người nhận" at bounding box center [359, 249] width 135 height 20
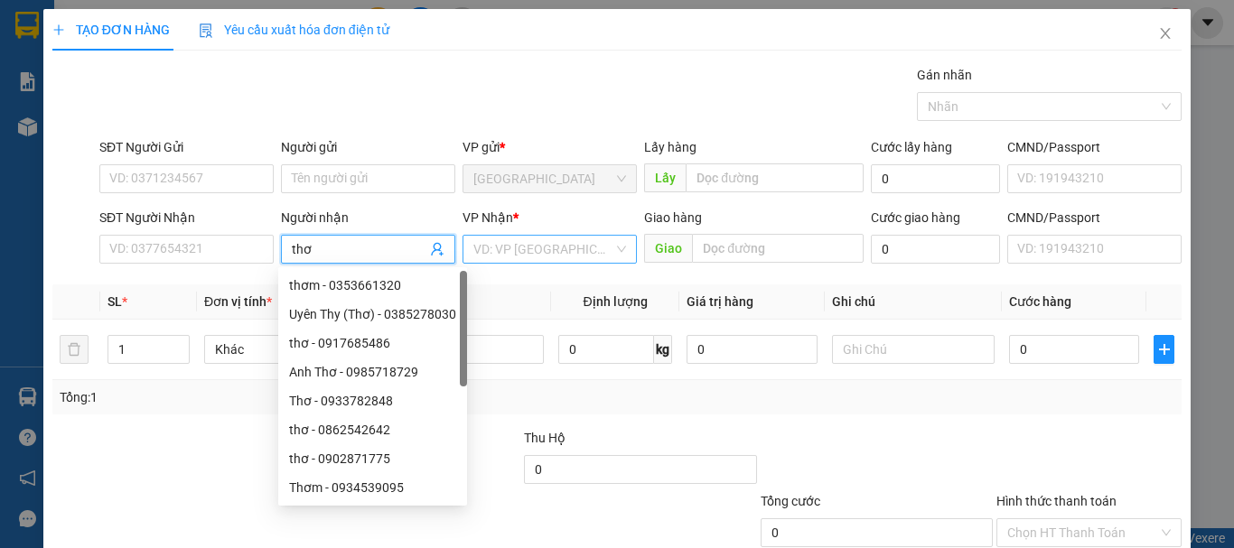
type input "thơ"
click at [535, 244] on input "search" at bounding box center [543, 249] width 140 height 27
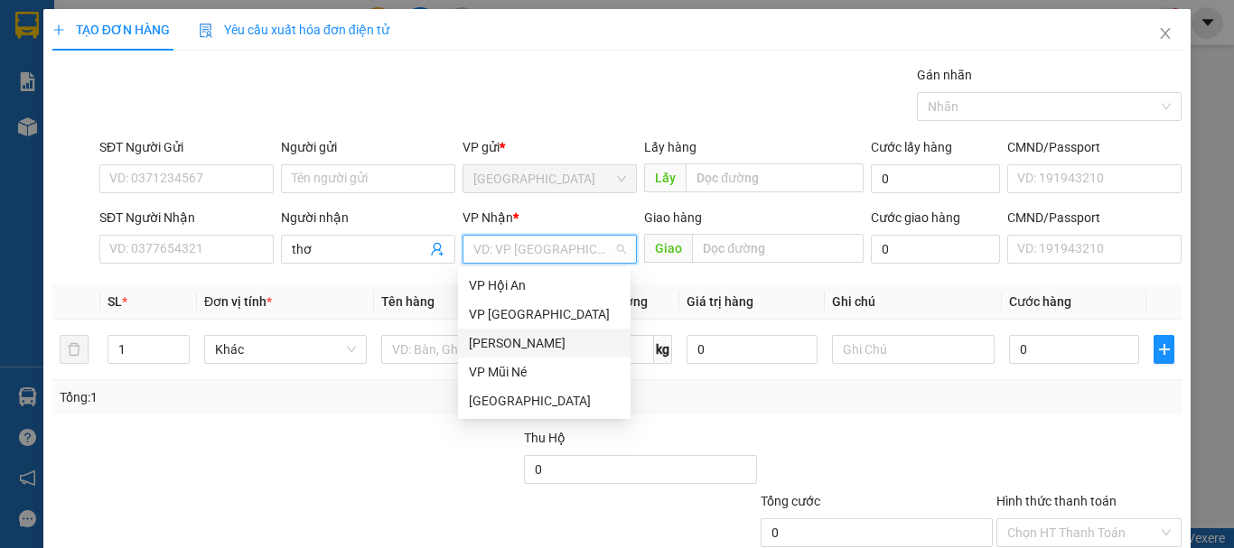
click at [506, 337] on div "[PERSON_NAME]" at bounding box center [544, 343] width 151 height 20
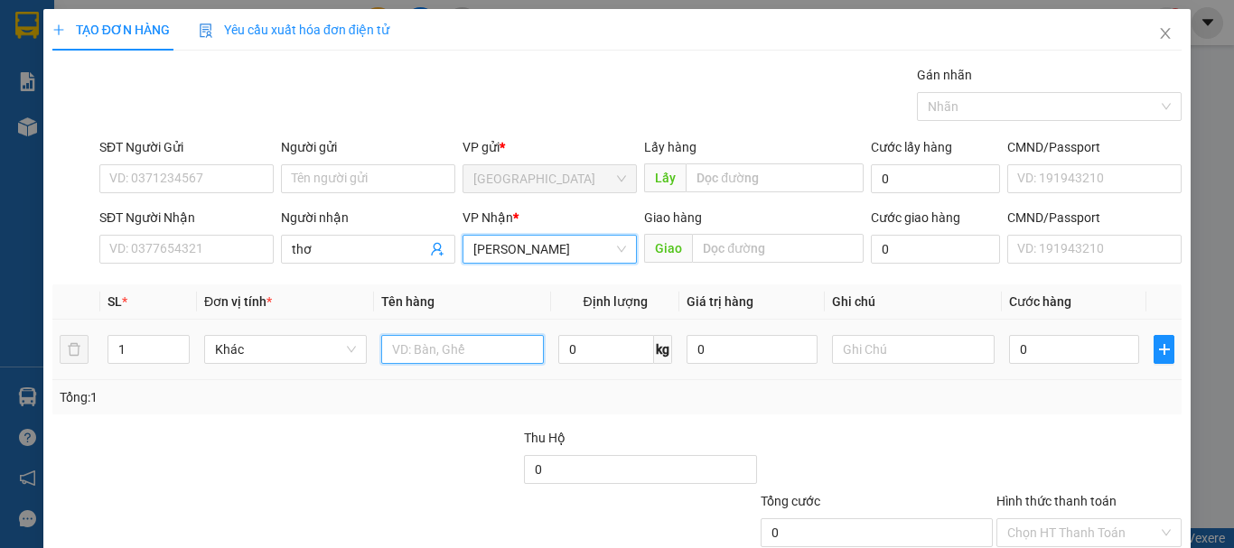
click at [457, 351] on input "text" at bounding box center [462, 349] width 163 height 29
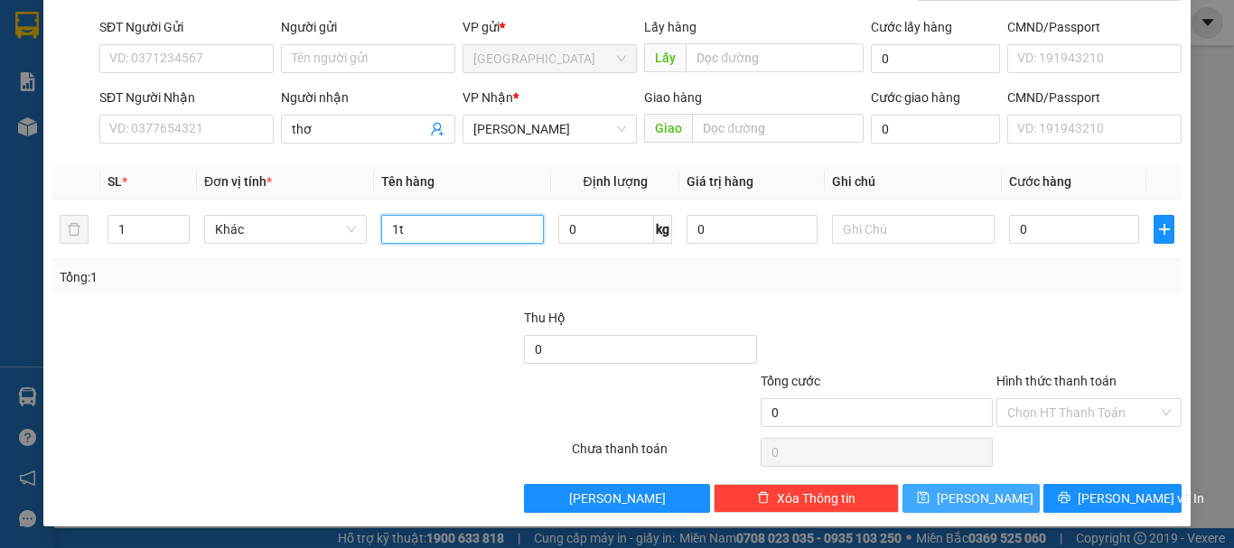
type input "1t"
click at [957, 496] on button "[PERSON_NAME]" at bounding box center [972, 498] width 138 height 29
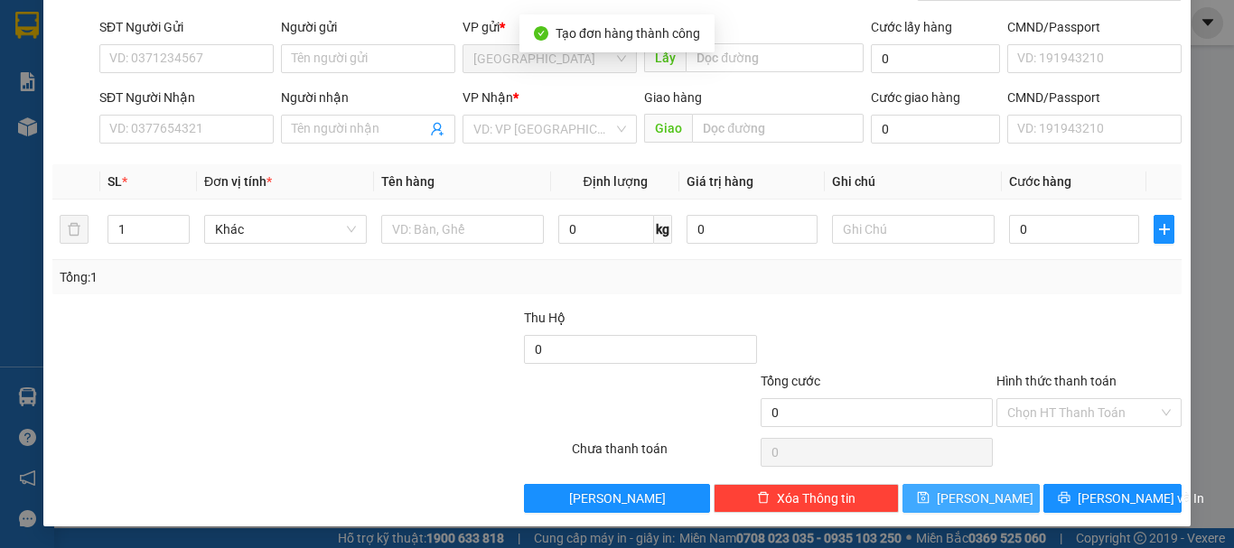
scroll to position [0, 0]
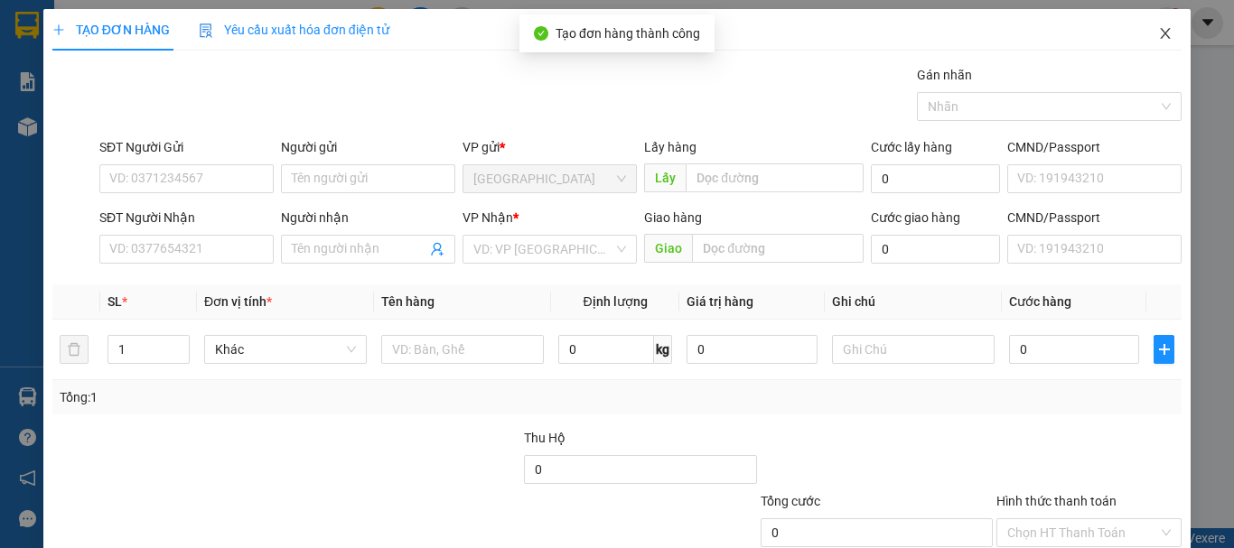
click at [1144, 42] on span "Close" at bounding box center [1165, 34] width 51 height 51
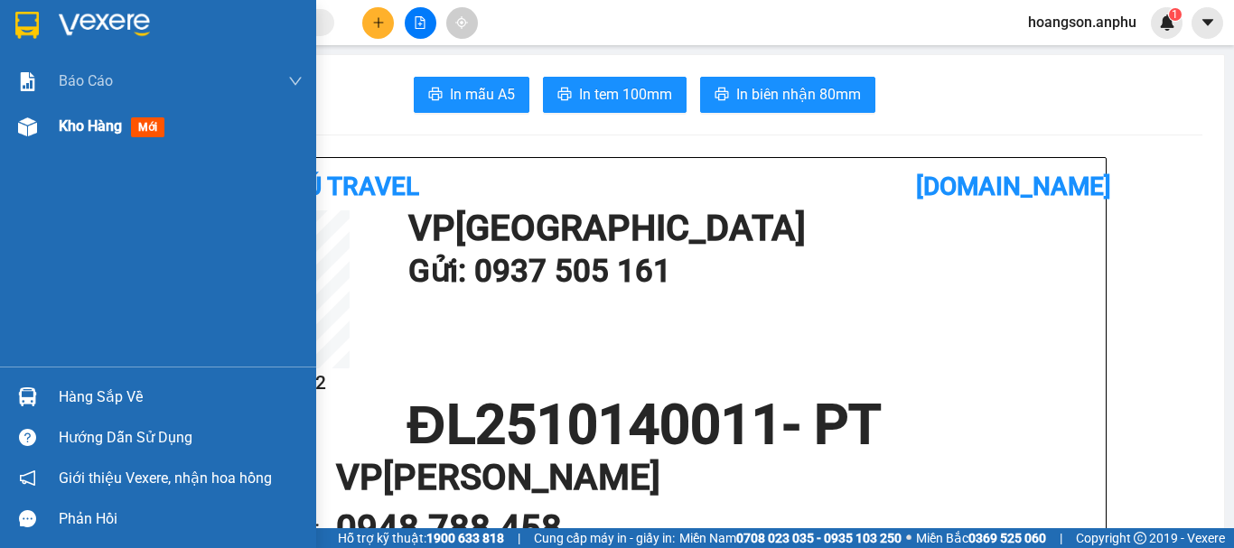
click at [141, 129] on span "mới" at bounding box center [147, 127] width 33 height 20
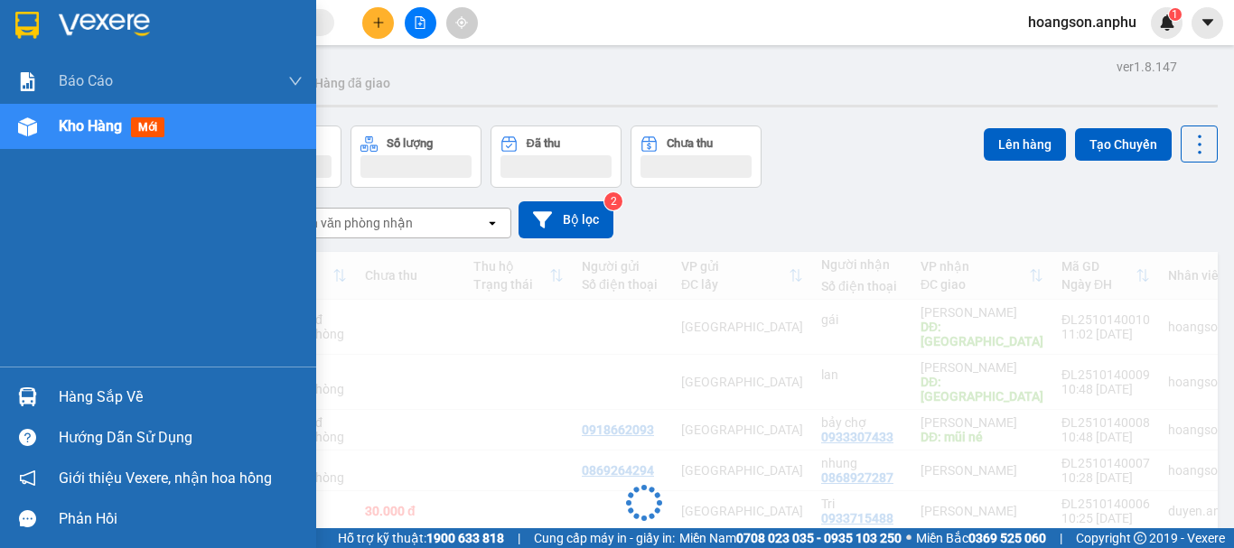
click at [90, 127] on span "Kho hàng" at bounding box center [90, 125] width 63 height 17
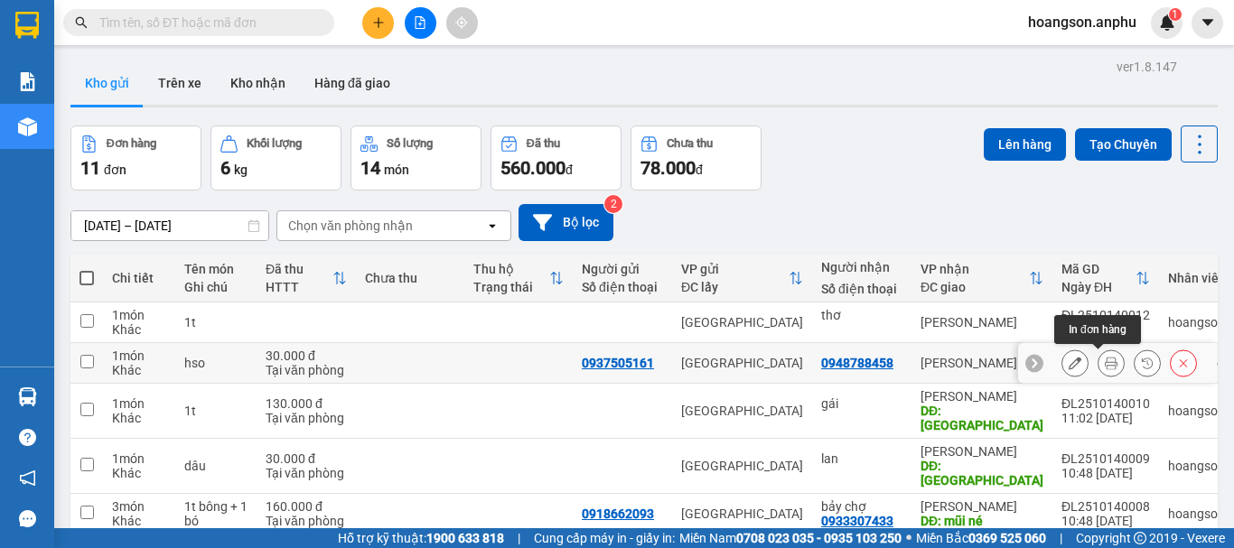
click at [1105, 367] on icon at bounding box center [1111, 363] width 13 height 13
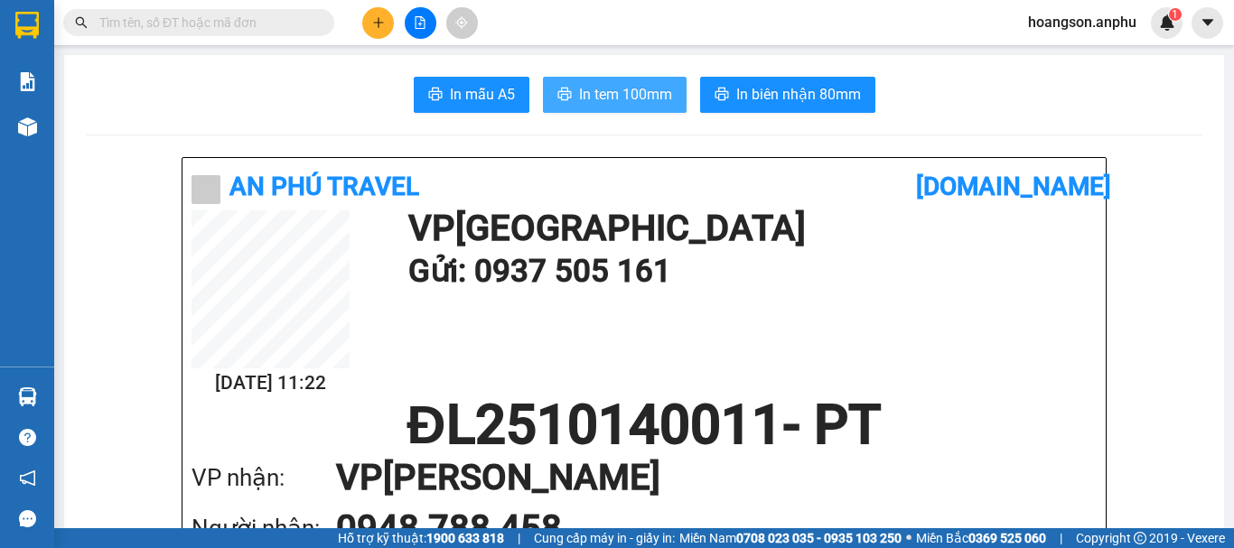
click at [628, 85] on span "In tem 100mm" at bounding box center [625, 94] width 93 height 23
click at [146, 31] on input "text" at bounding box center [205, 23] width 213 height 20
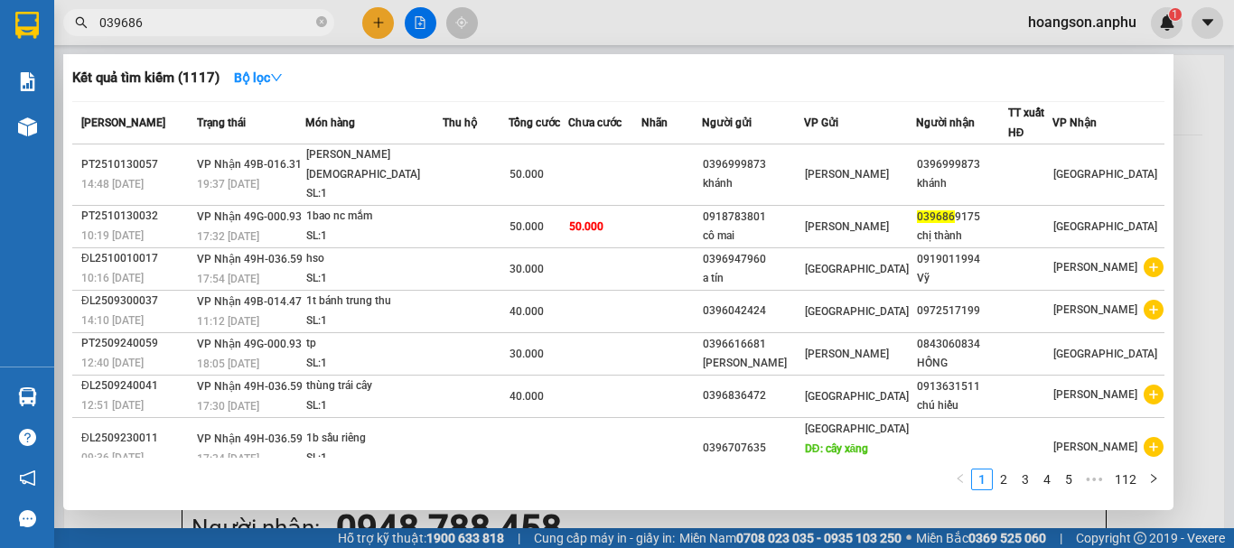
type input "0396869"
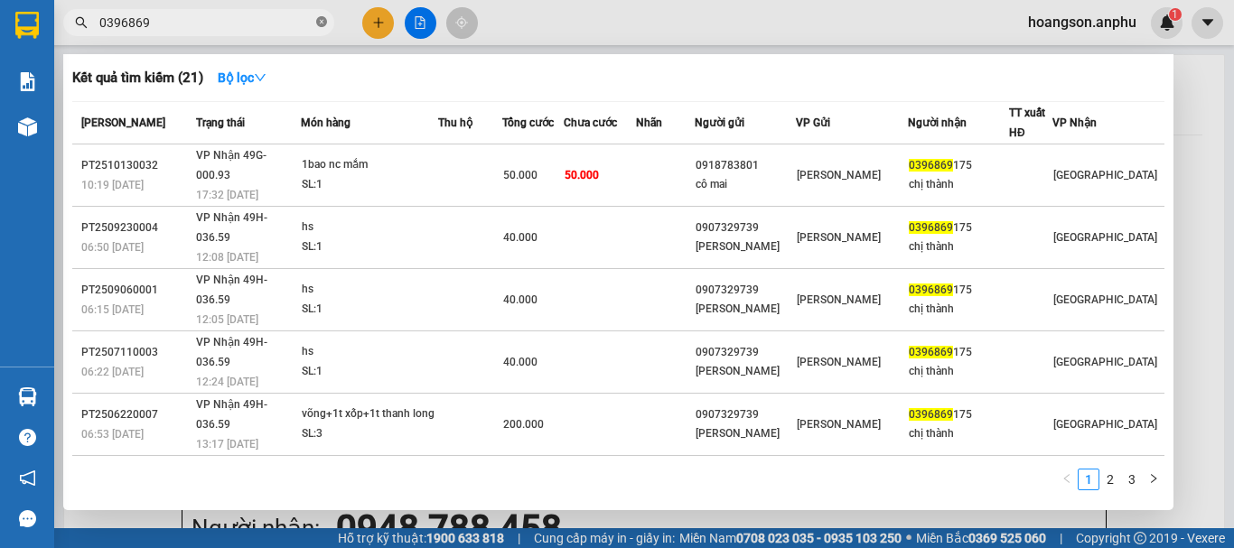
click at [319, 31] on span at bounding box center [321, 22] width 11 height 17
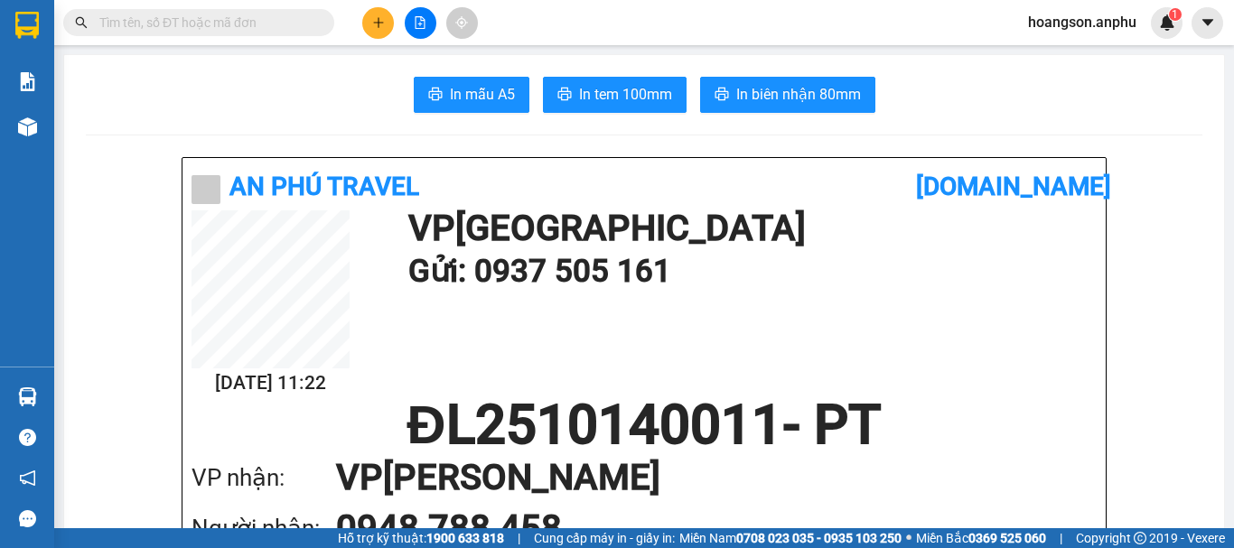
click at [420, 33] on button at bounding box center [421, 23] width 32 height 32
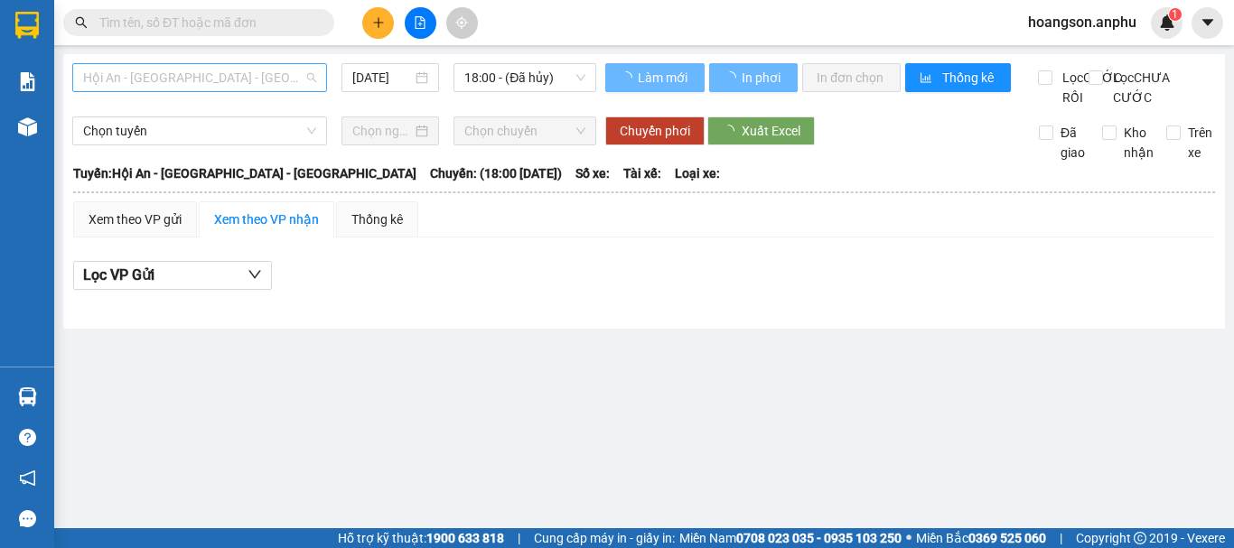
click at [213, 87] on span "Hội An - [GEOGRAPHIC_DATA] - [GEOGRAPHIC_DATA]" at bounding box center [199, 77] width 233 height 27
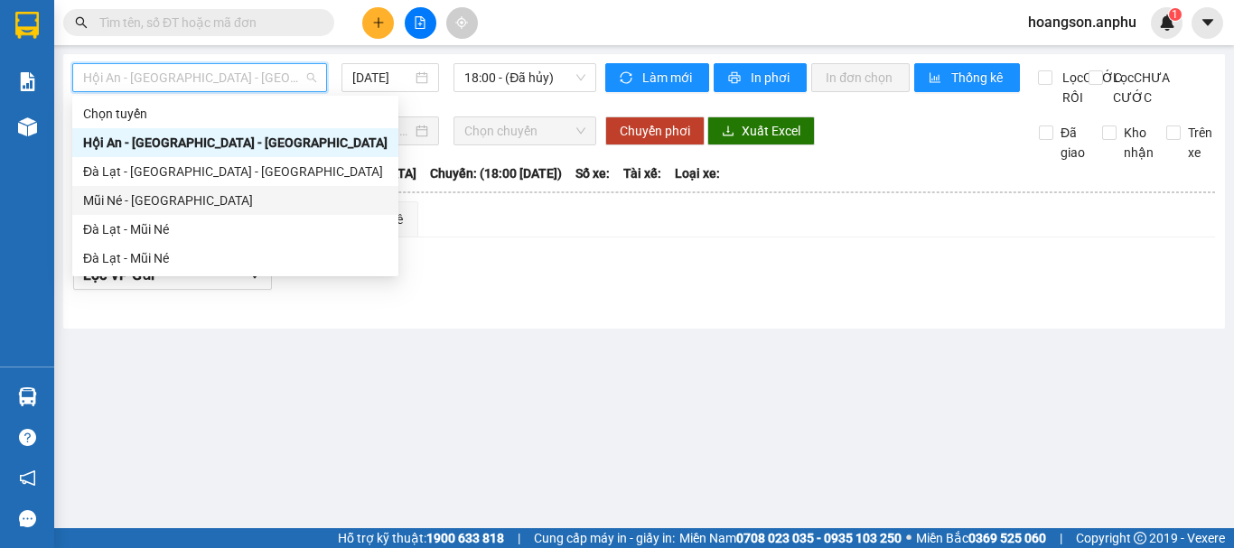
click at [151, 203] on div "Mũi Né - [GEOGRAPHIC_DATA]" at bounding box center [235, 201] width 304 height 20
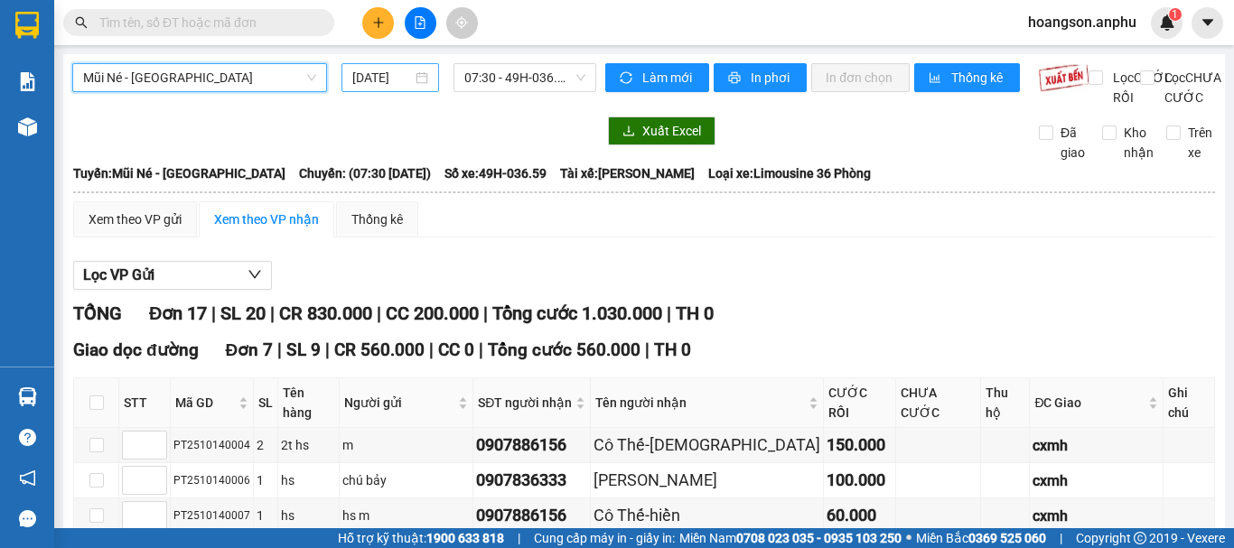
click at [393, 82] on input "[DATE]" at bounding box center [382, 78] width 60 height 20
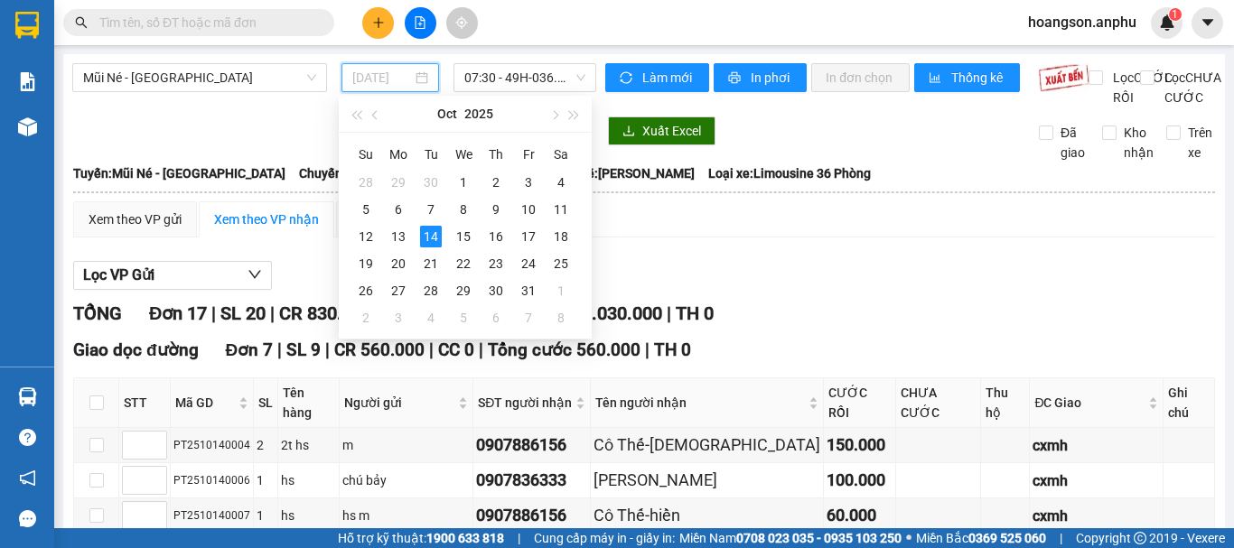
type input "[DATE]"
click at [496, 67] on span "07:30 - 49H-036.59" at bounding box center [524, 77] width 121 height 27
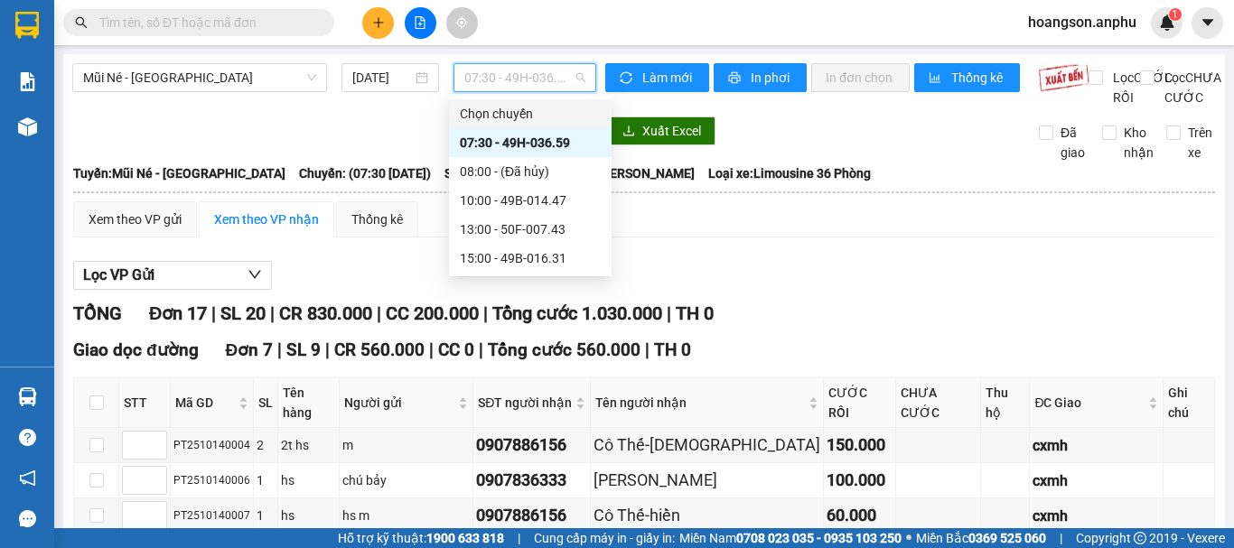
click at [412, 108] on div "Mũi Né - [GEOGRAPHIC_DATA] [DATE] 07:30 - 49H-036.59" at bounding box center [334, 85] width 524 height 44
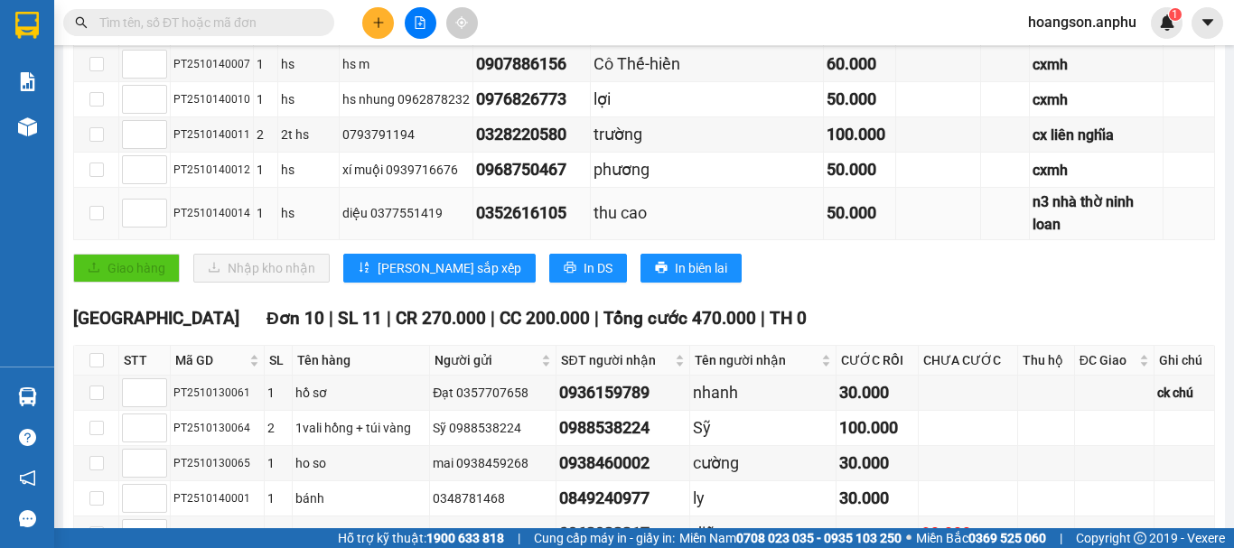
scroll to position [542, 0]
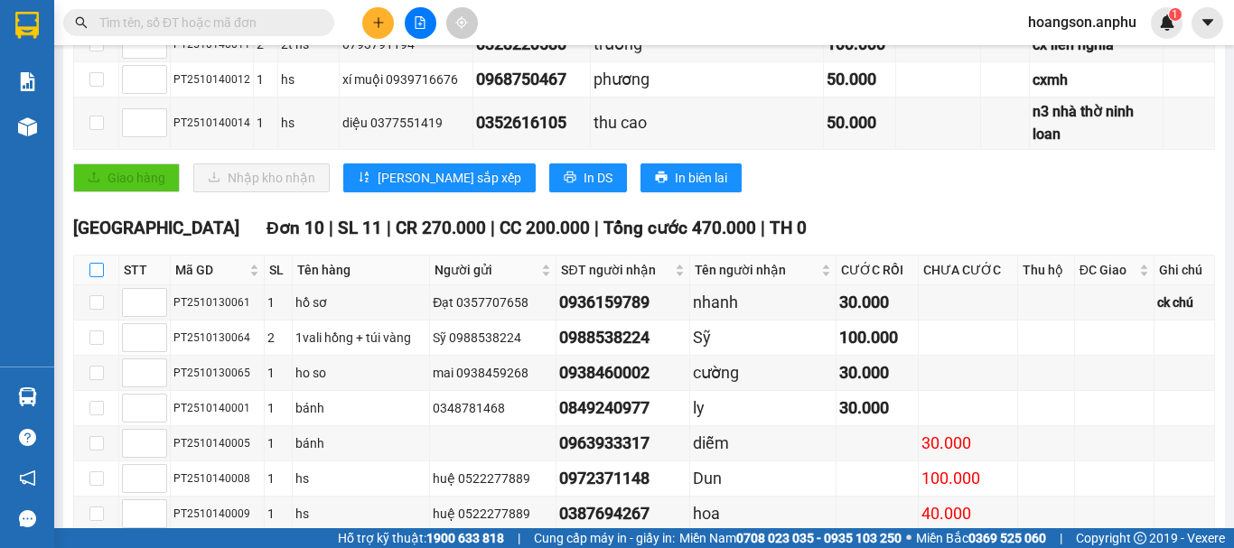
click at [91, 263] on input "checkbox" at bounding box center [96, 270] width 14 height 14
checkbox input "true"
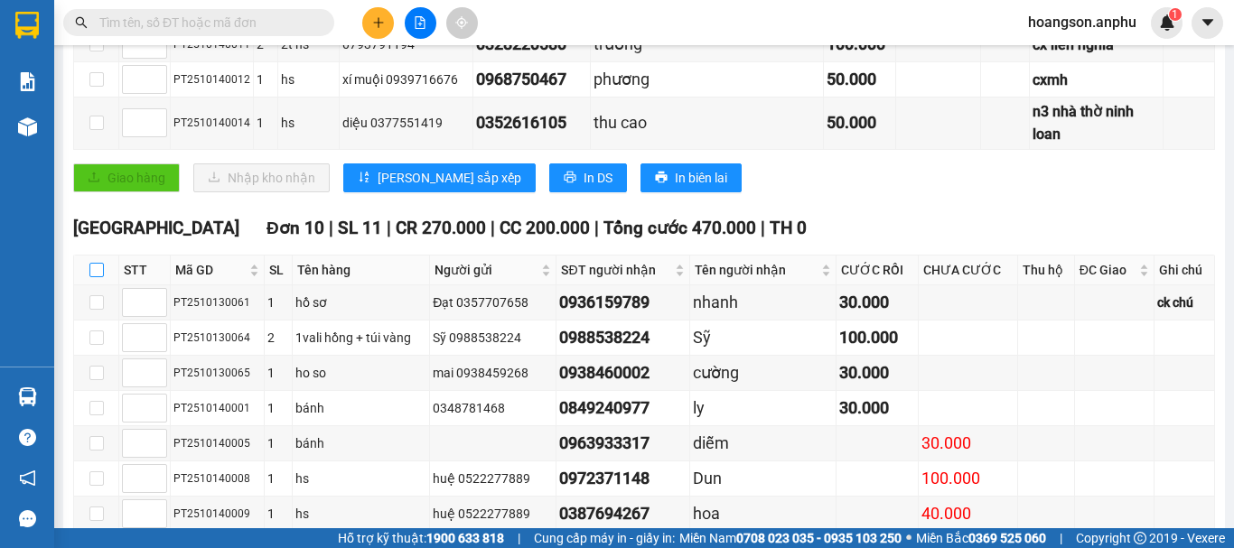
checkbox input "true"
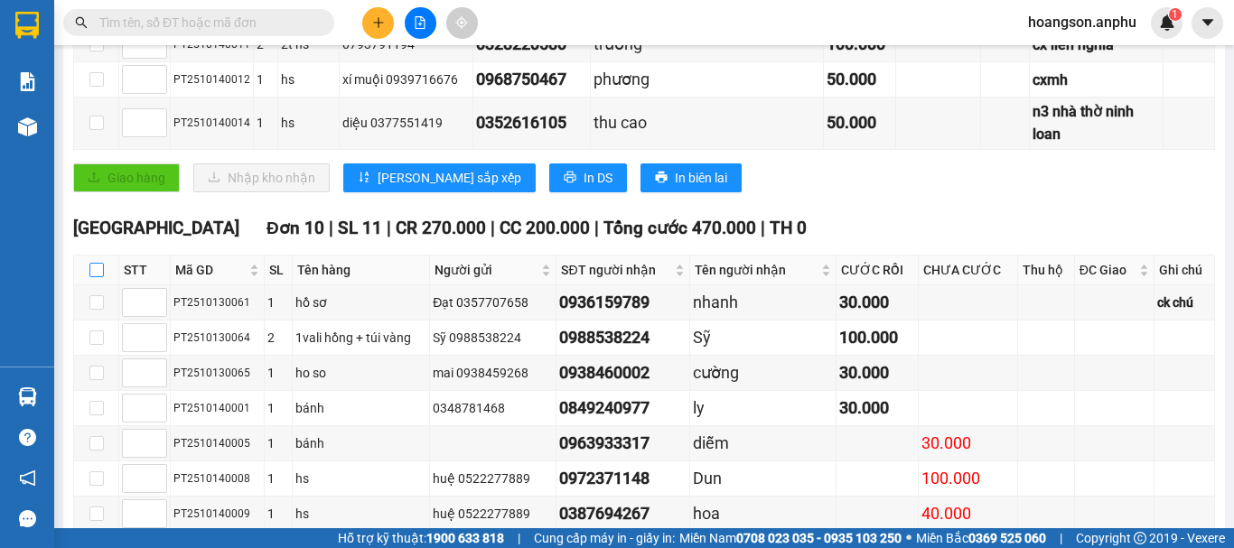
checkbox input "true"
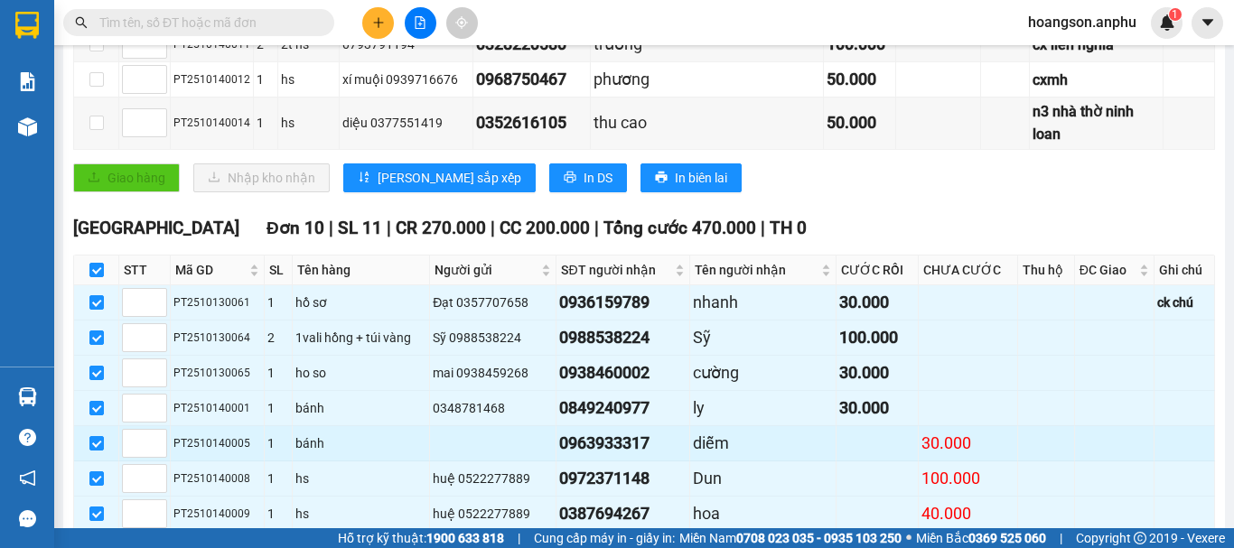
scroll to position [728, 0]
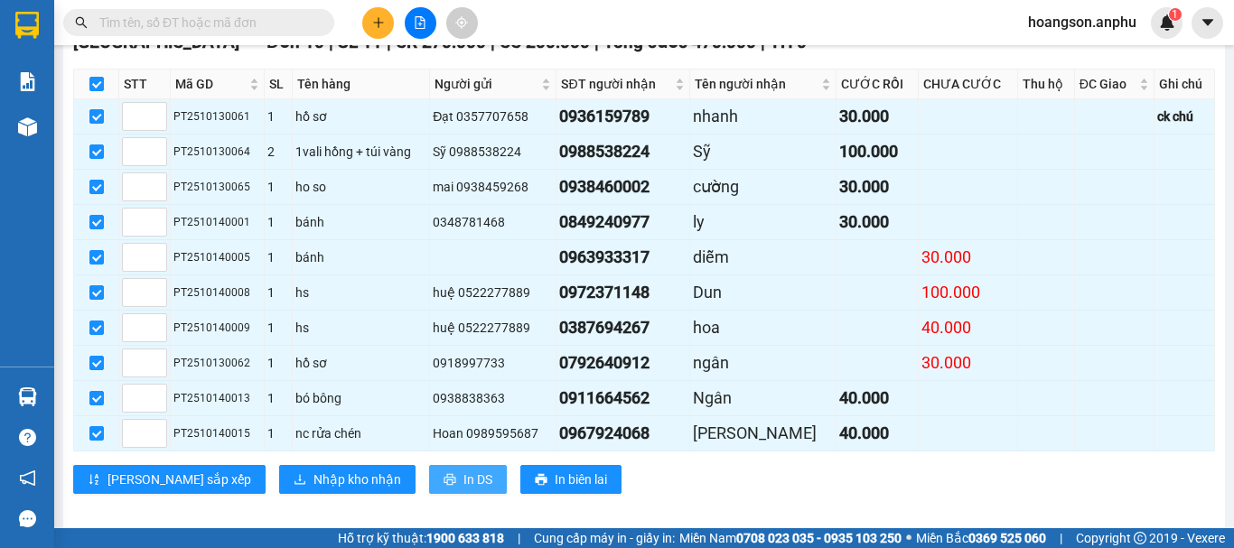
click at [464, 470] on span "In DS" at bounding box center [478, 480] width 29 height 20
click at [428, 0] on html "Kết quả tìm kiếm ( 21 ) Bộ lọc Mã ĐH Trạng thái Món hàng Thu hộ Tổng cước Chưa …" at bounding box center [617, 274] width 1234 height 548
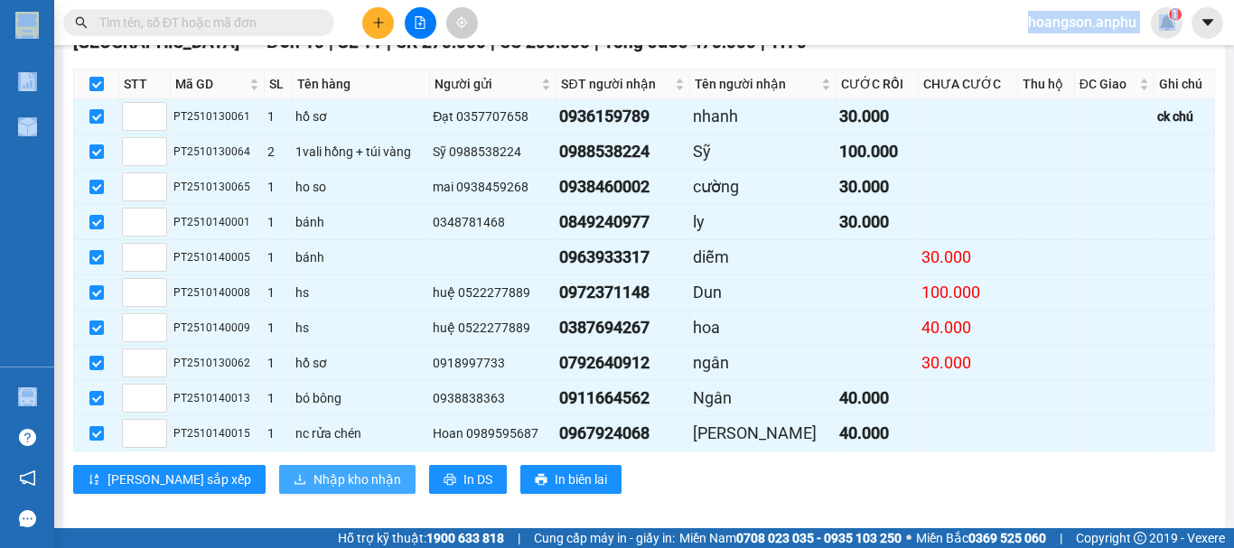
click at [314, 470] on span "Nhập kho nhận" at bounding box center [358, 480] width 88 height 20
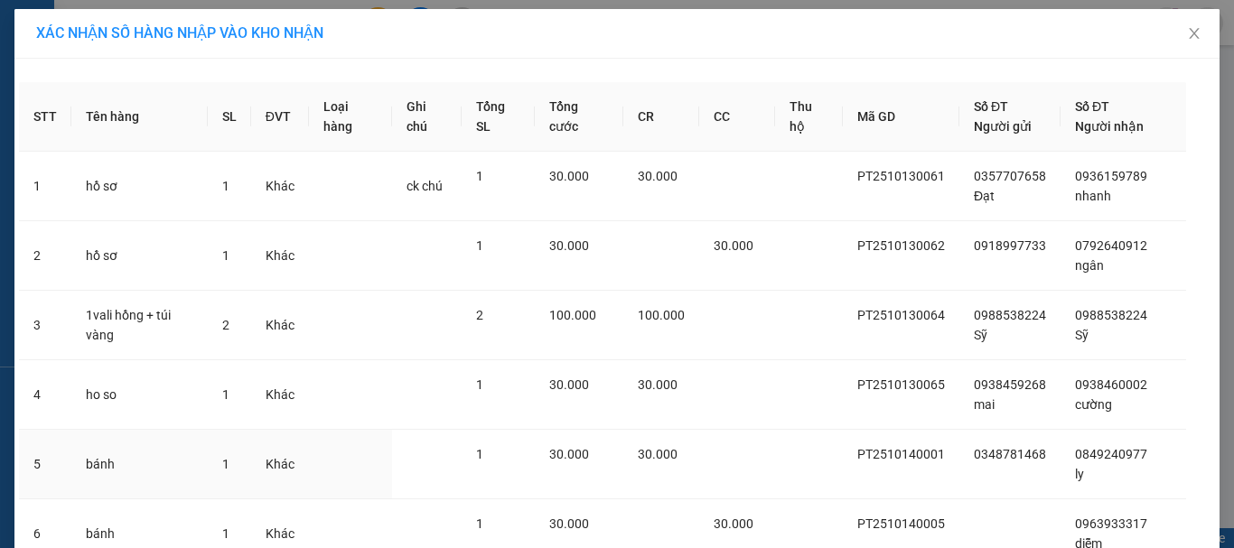
scroll to position [431, 0]
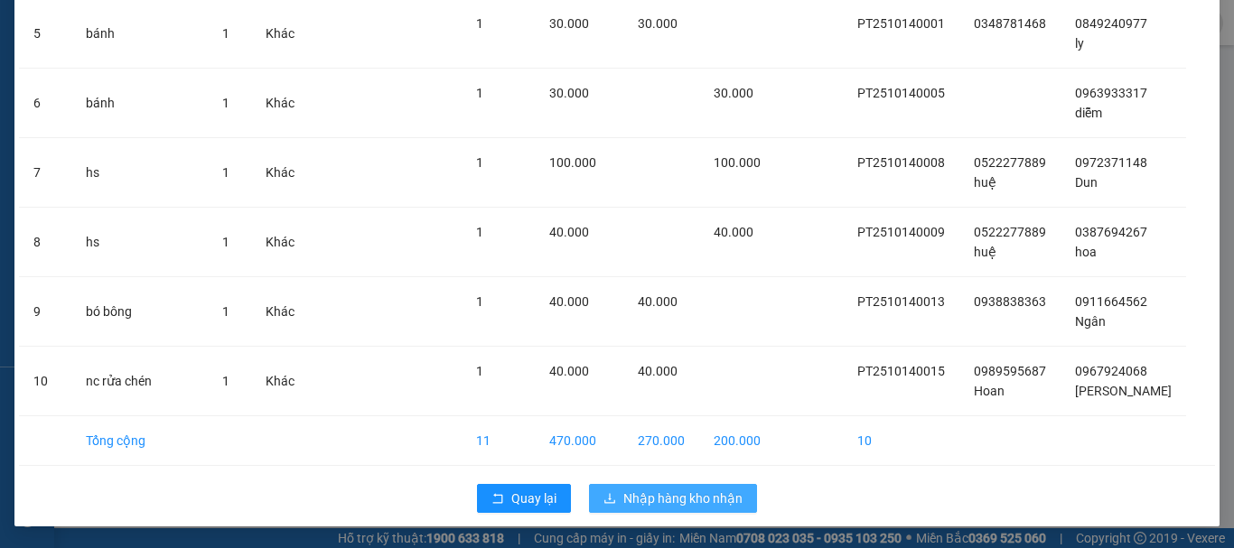
click at [680, 497] on span "Nhập hàng kho nhận" at bounding box center [682, 499] width 119 height 20
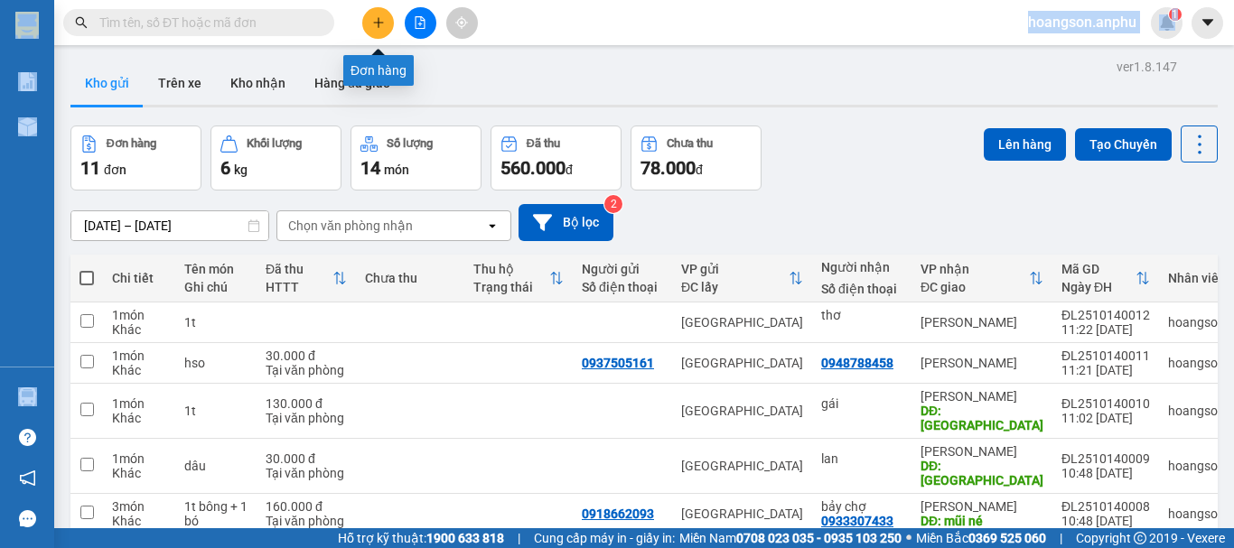
click at [377, 28] on icon "plus" at bounding box center [378, 22] width 13 height 13
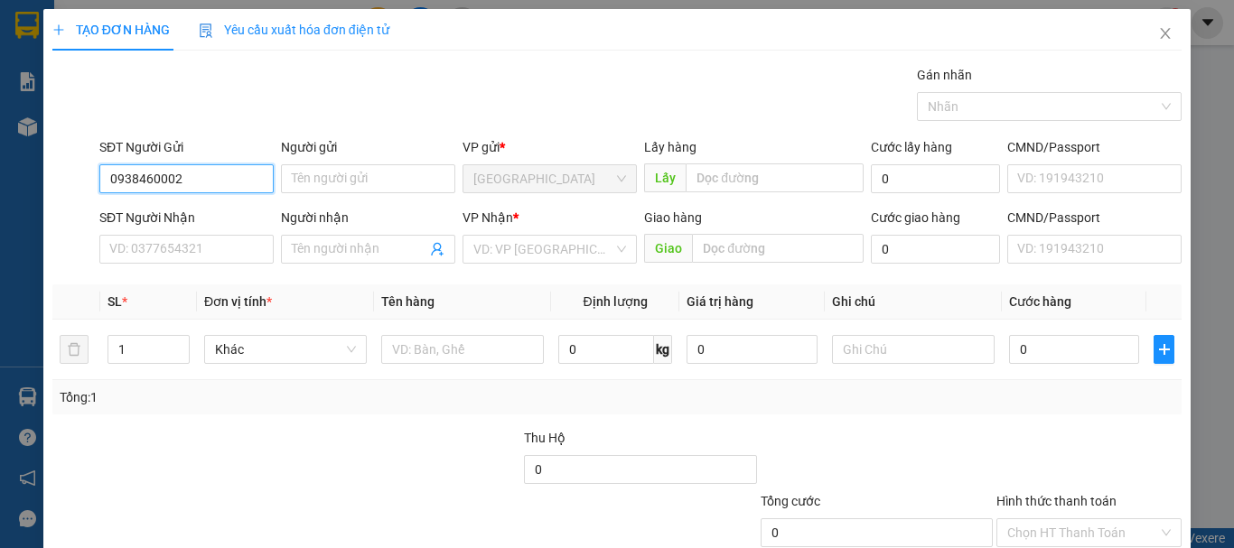
type input "0938460002"
click at [365, 155] on div "Người gửi" at bounding box center [368, 147] width 174 height 20
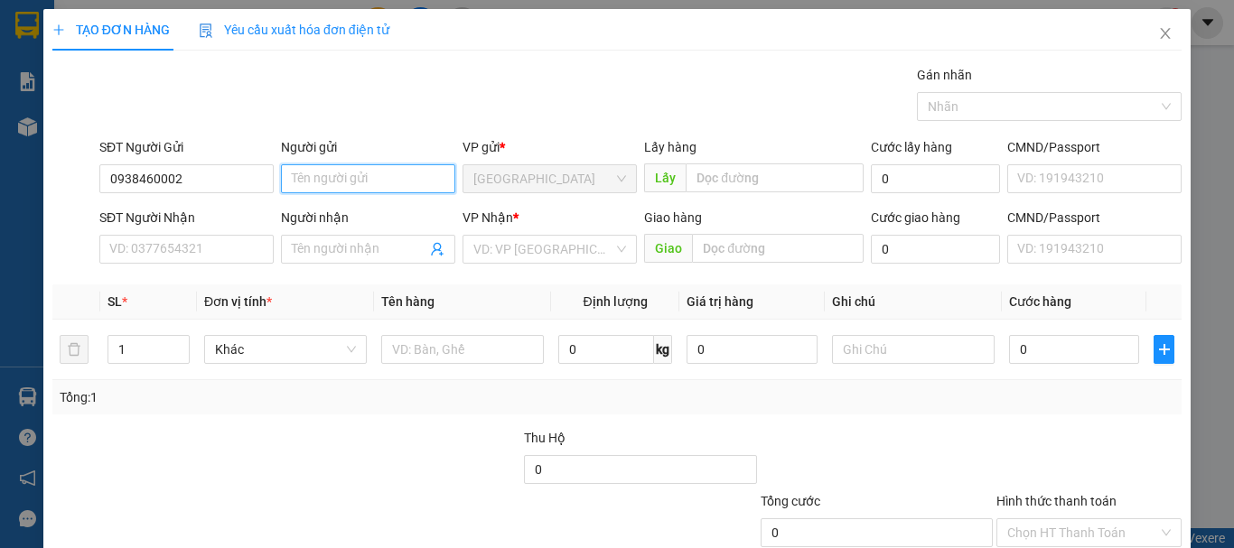
click at [365, 164] on input "Người gửi" at bounding box center [368, 178] width 174 height 29
click at [352, 180] on input "Người gửi" at bounding box center [368, 178] width 174 height 29
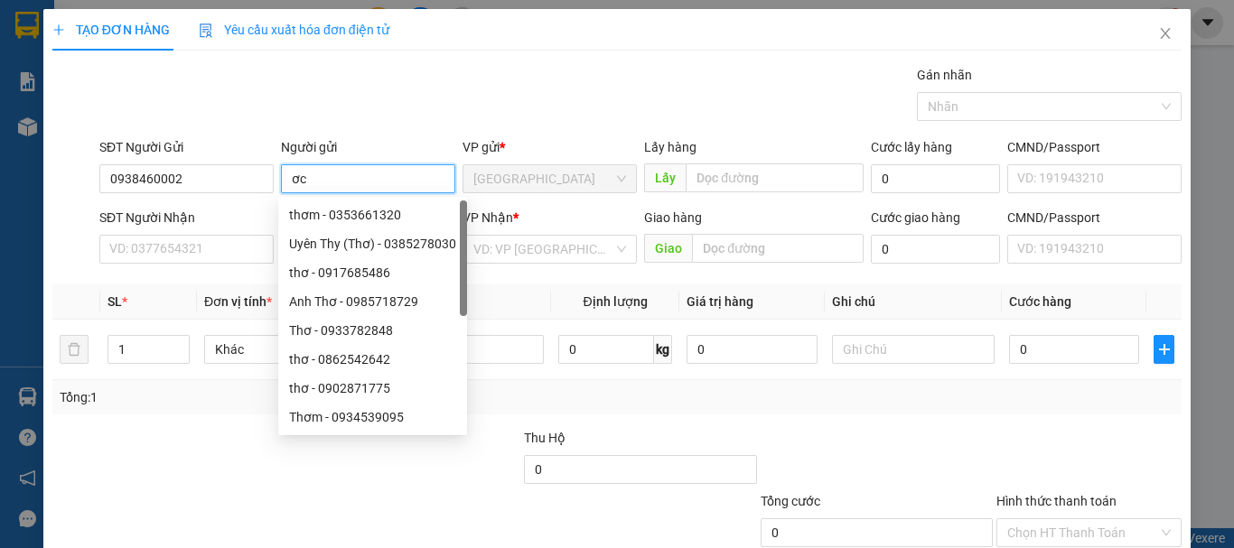
type input "ơ"
type input "cuongwf"
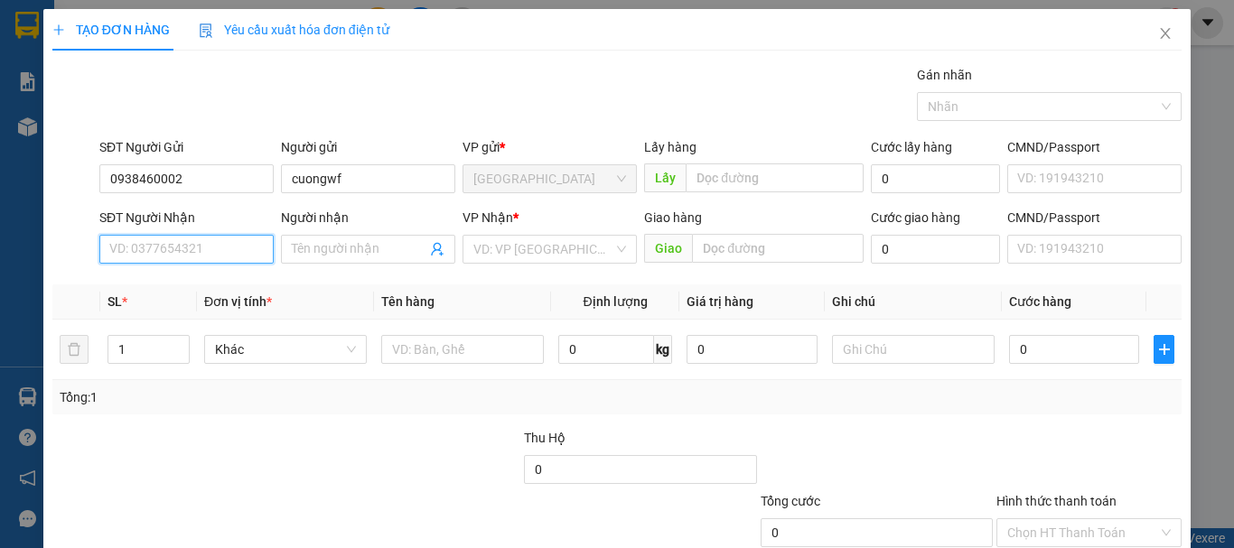
click at [166, 256] on input "SĐT Người Nhận" at bounding box center [186, 249] width 174 height 29
type input "0976000639"
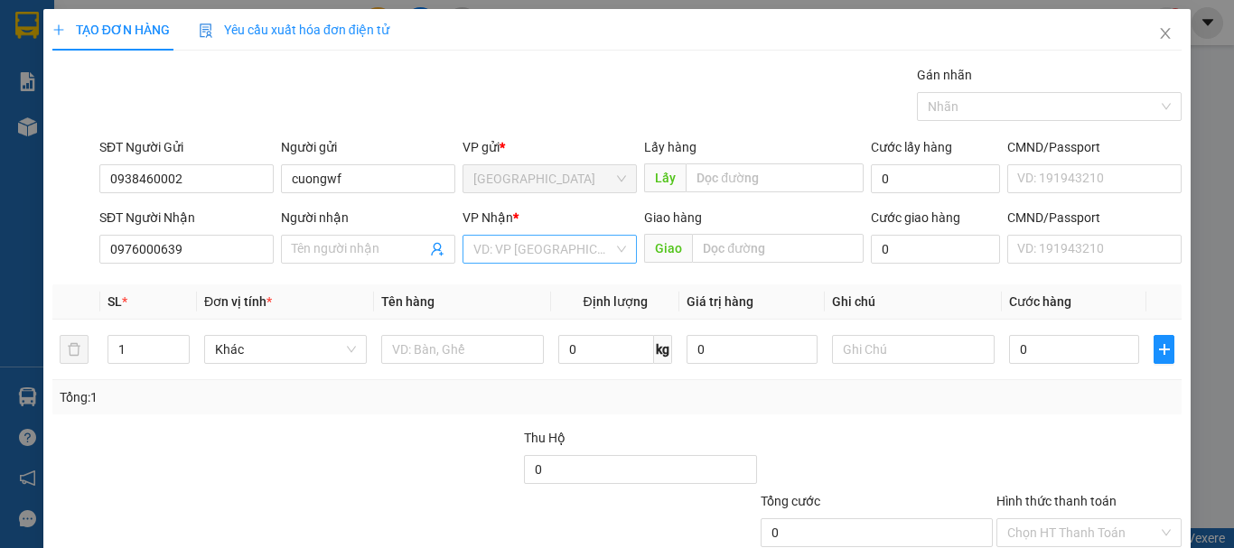
click at [517, 243] on input "search" at bounding box center [543, 249] width 140 height 27
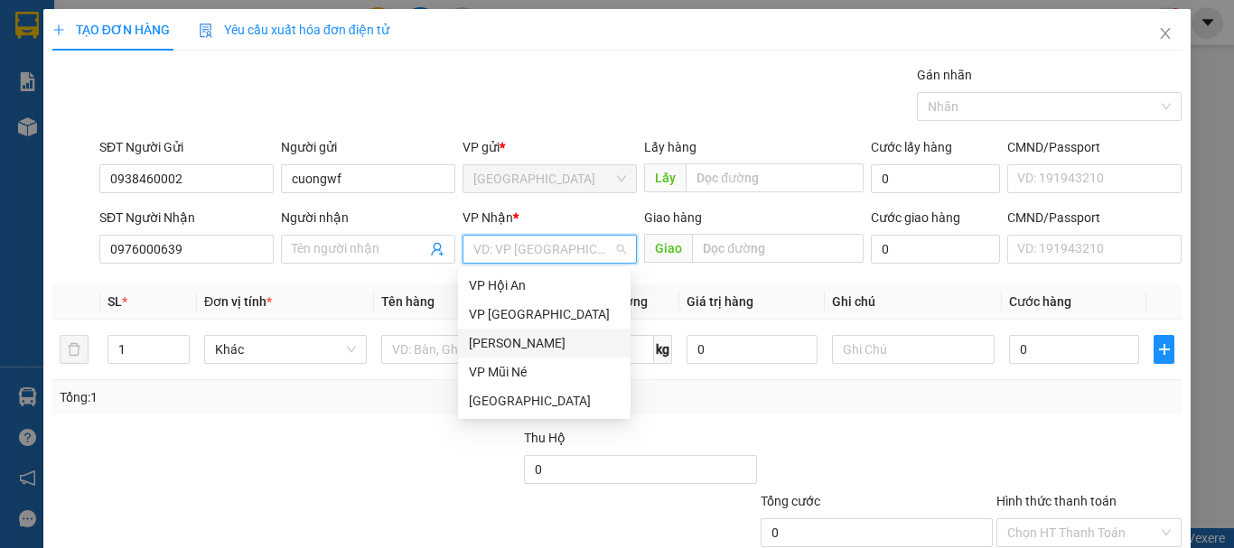
click at [523, 348] on div "[PERSON_NAME]" at bounding box center [544, 343] width 151 height 20
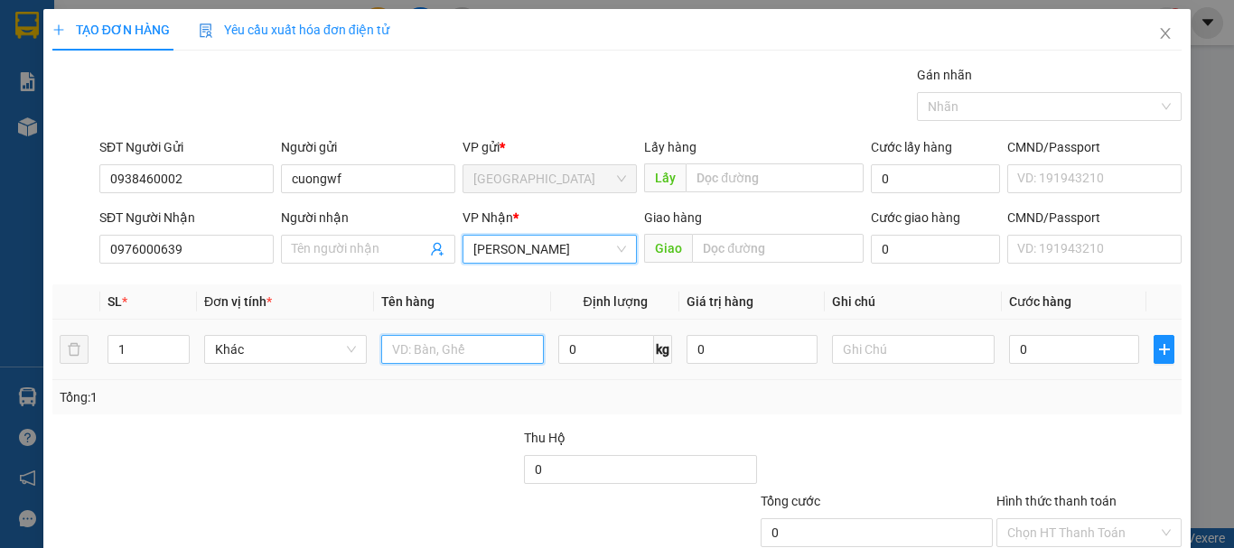
click at [445, 351] on input "text" at bounding box center [462, 349] width 163 height 29
type input "1"
type input "atila"
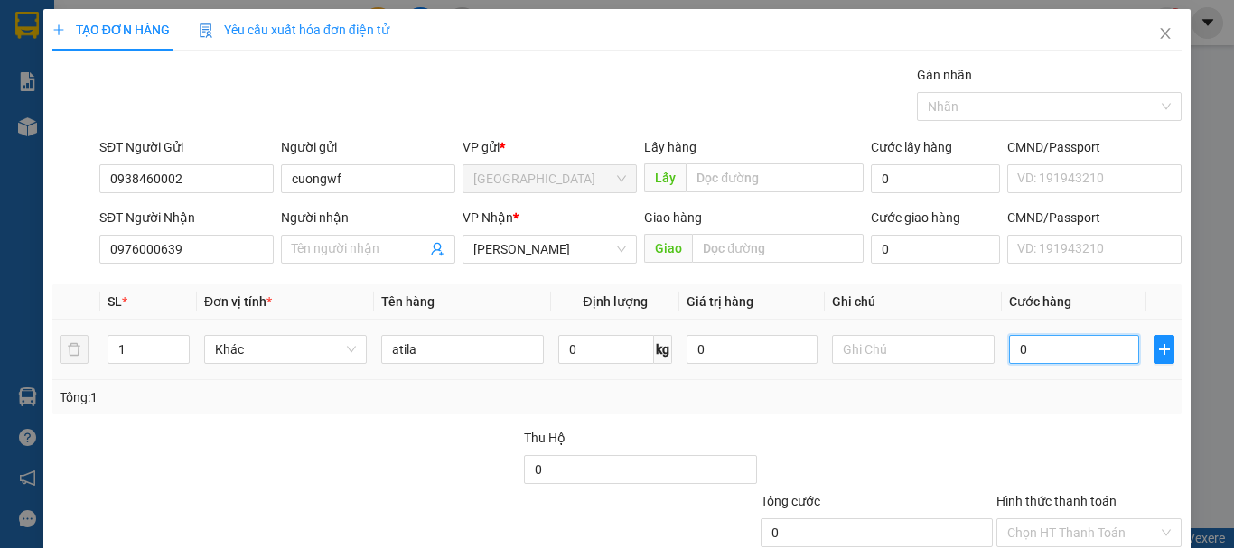
click at [1076, 347] on input "0" at bounding box center [1074, 349] width 130 height 29
type input "40"
type input "400"
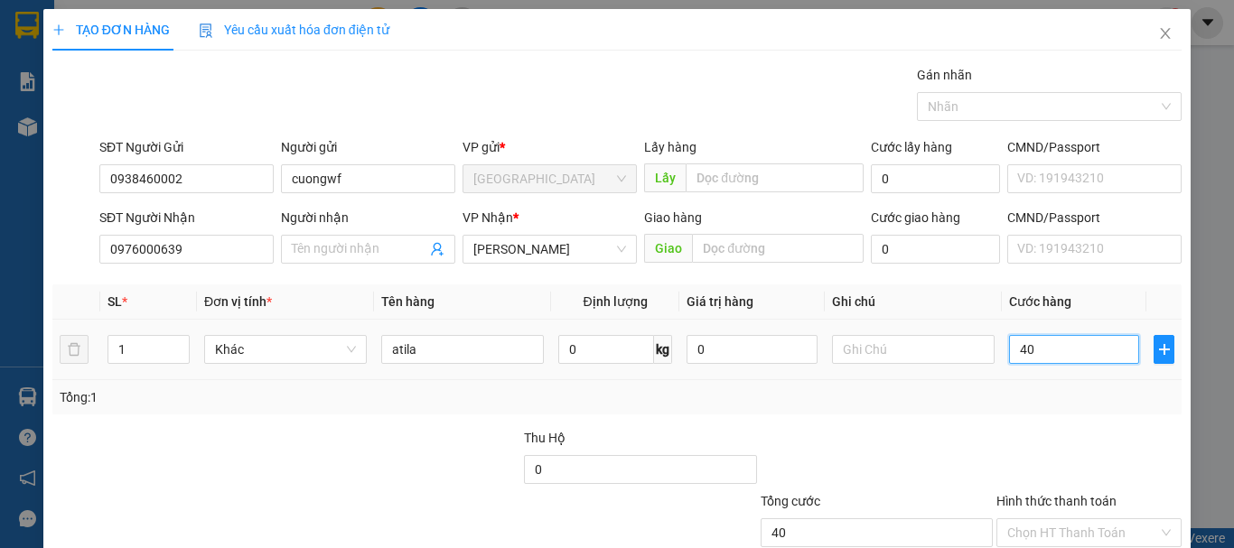
type input "400"
type input "4.000"
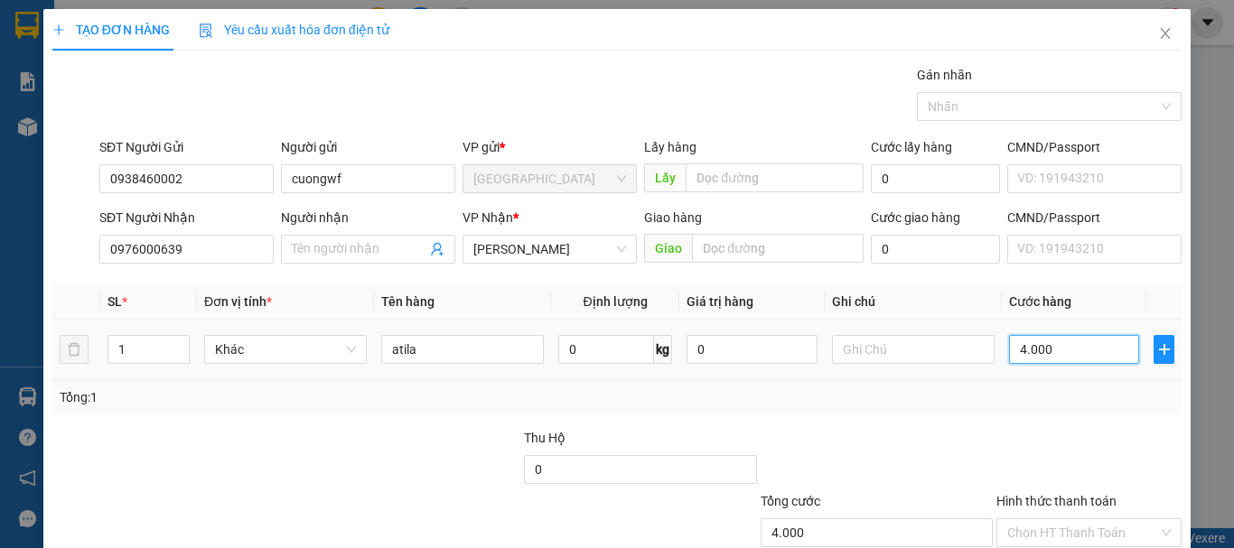
type input "400"
type input "400.000"
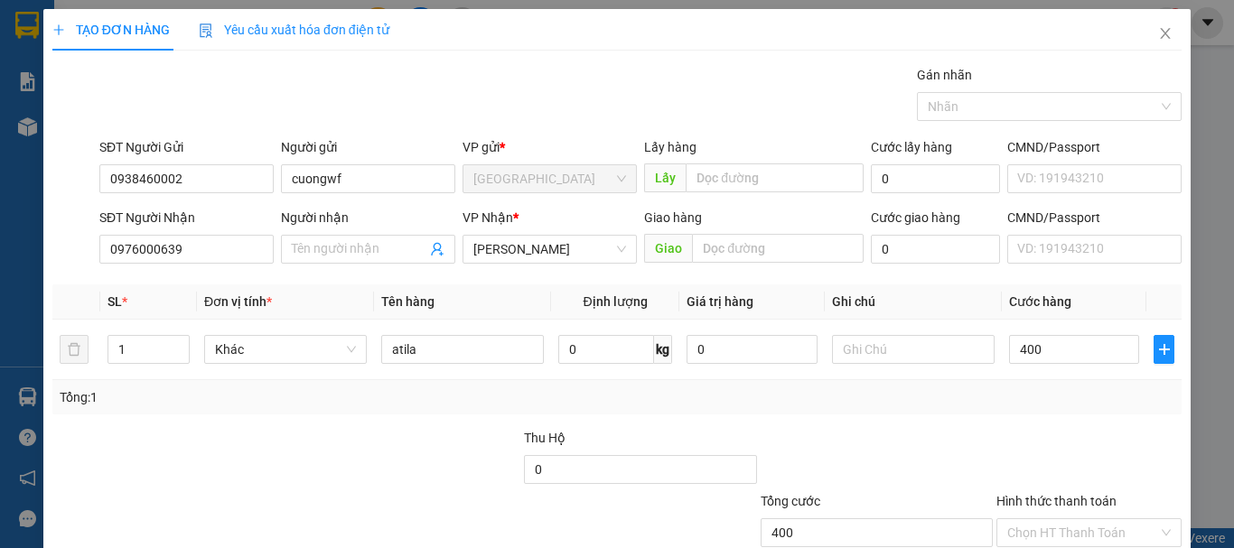
type input "400.000"
click at [1029, 407] on div "Tổng: 1" at bounding box center [616, 397] width 1129 height 34
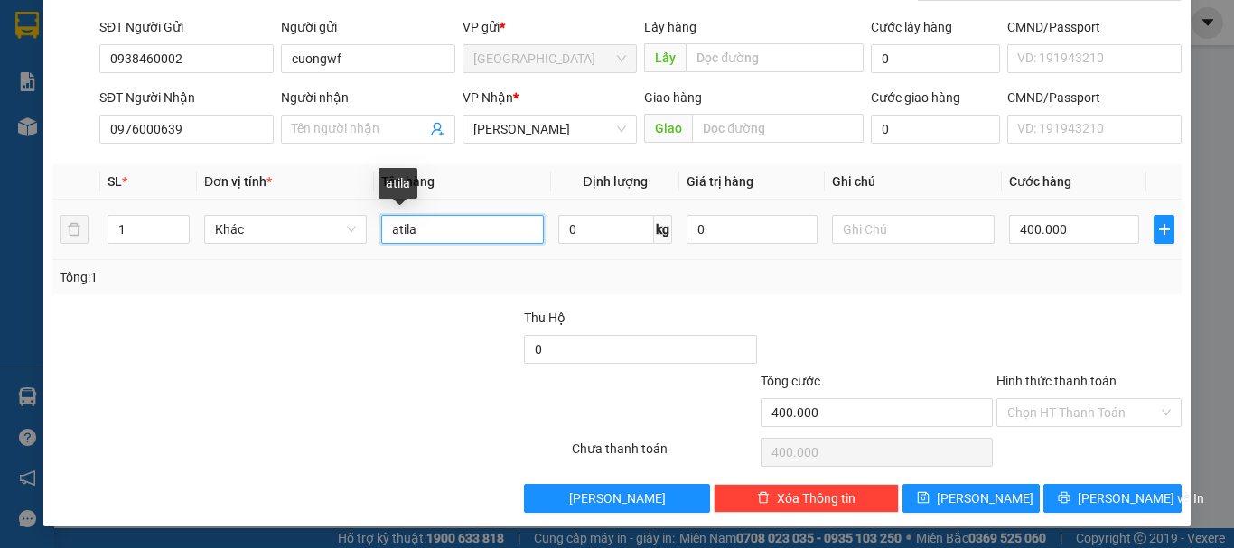
click at [443, 228] on input "atila" at bounding box center [462, 229] width 163 height 29
type input "a"
type input "xe atila"
click at [426, 273] on div "Tổng: 1" at bounding box center [269, 277] width 418 height 20
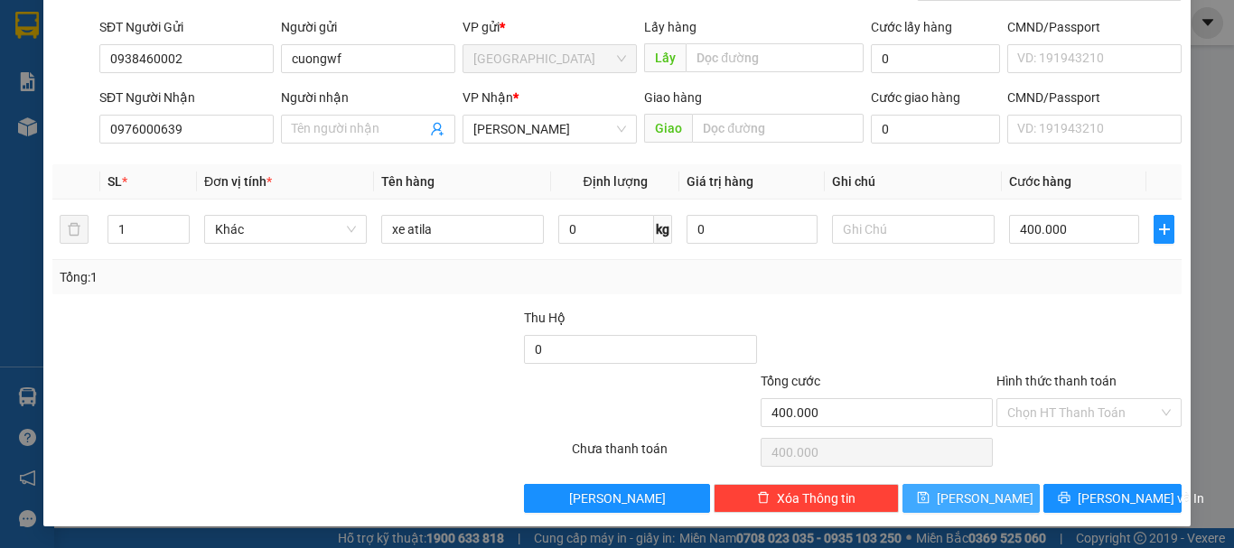
click at [994, 503] on button "[PERSON_NAME]" at bounding box center [972, 498] width 138 height 29
type input "0"
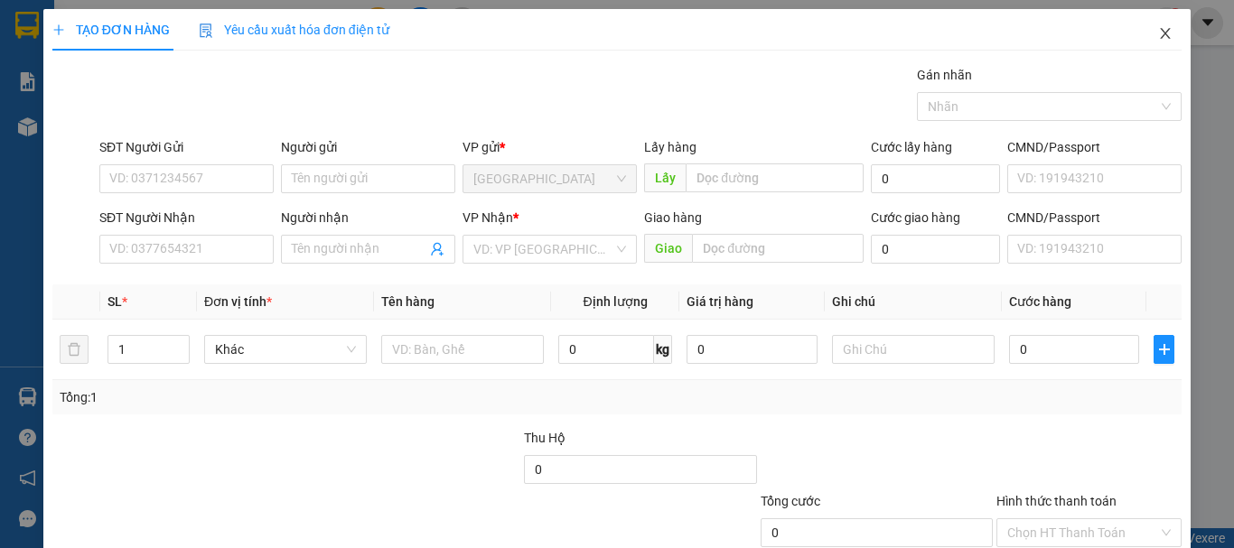
click at [1161, 32] on icon "close" at bounding box center [1166, 33] width 10 height 11
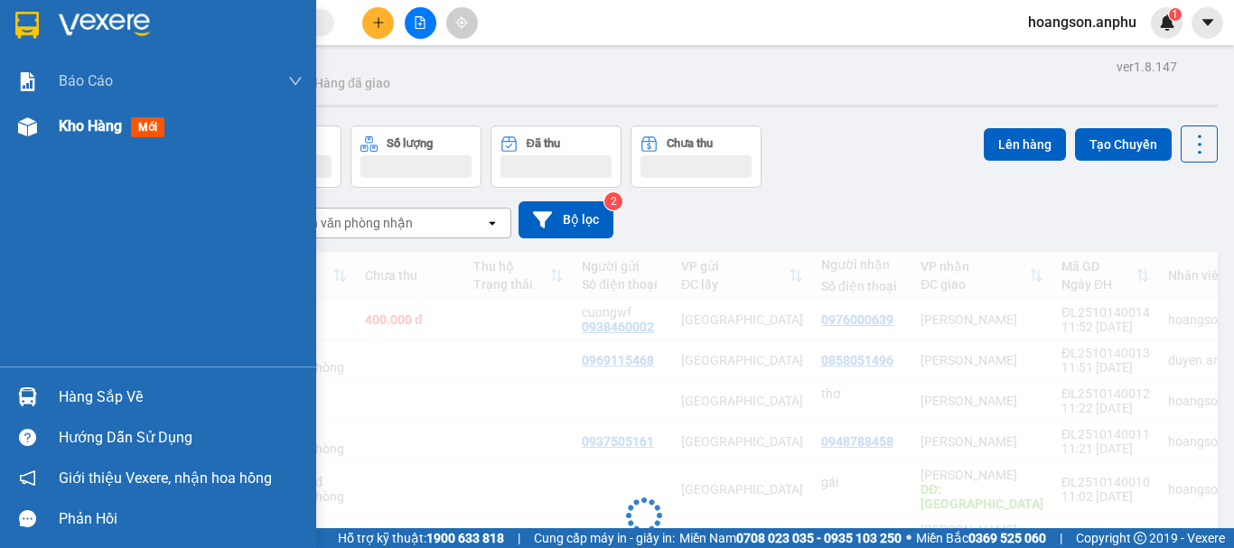
click at [37, 138] on div at bounding box center [28, 127] width 32 height 32
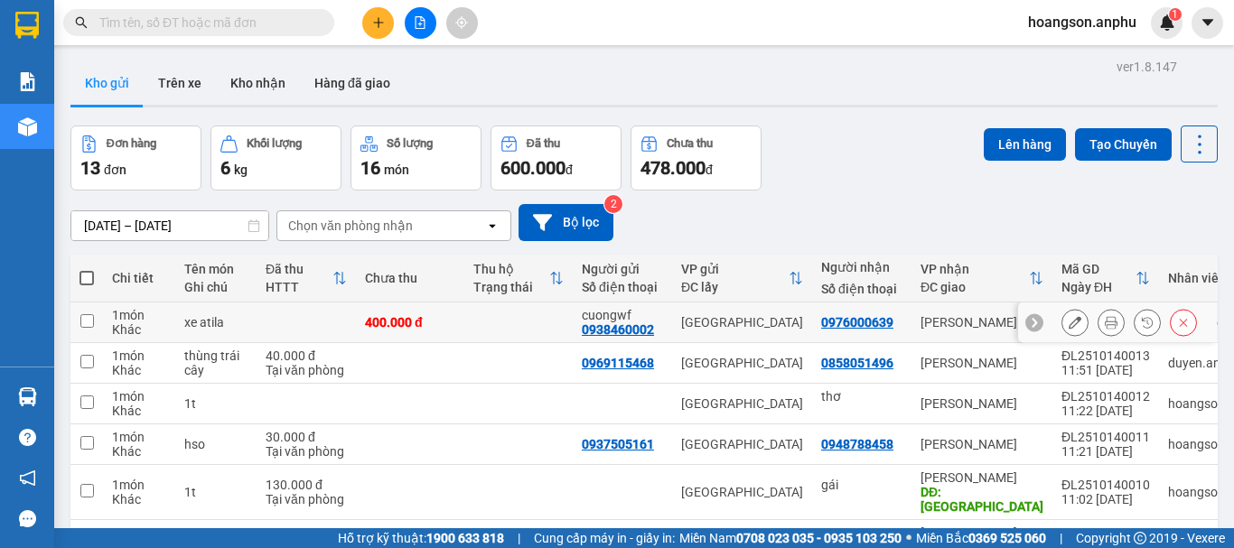
click at [1105, 327] on icon at bounding box center [1111, 322] width 13 height 13
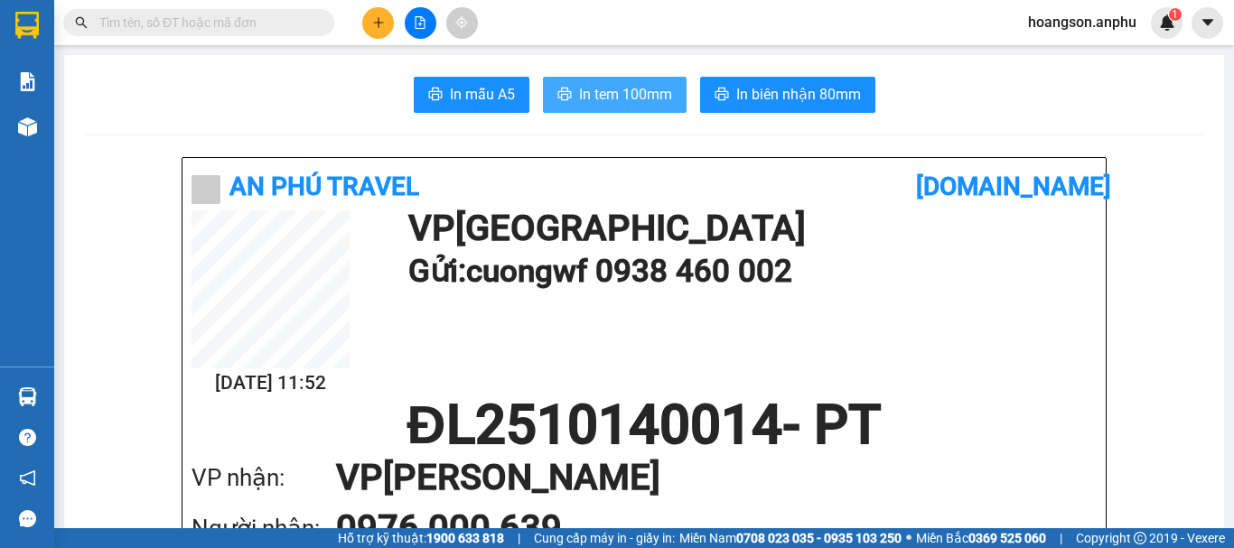
click at [607, 87] on span "In tem 100mm" at bounding box center [625, 94] width 93 height 23
click at [376, 33] on button at bounding box center [378, 23] width 32 height 32
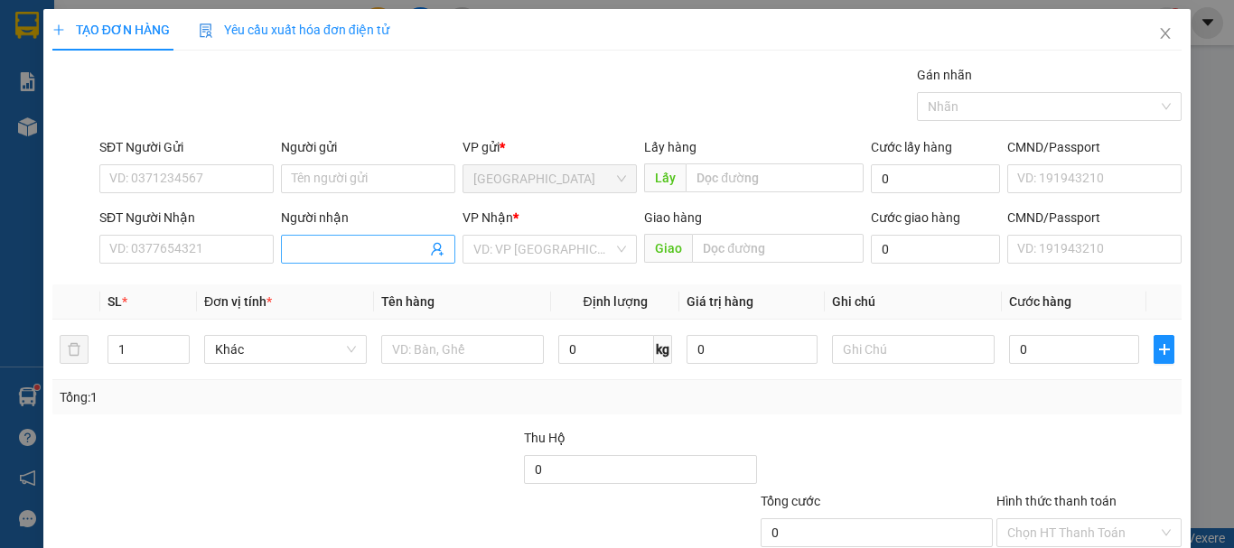
click at [379, 258] on input "Người nhận" at bounding box center [359, 249] width 135 height 20
type input "thảo"
click at [507, 246] on input "search" at bounding box center [543, 249] width 140 height 27
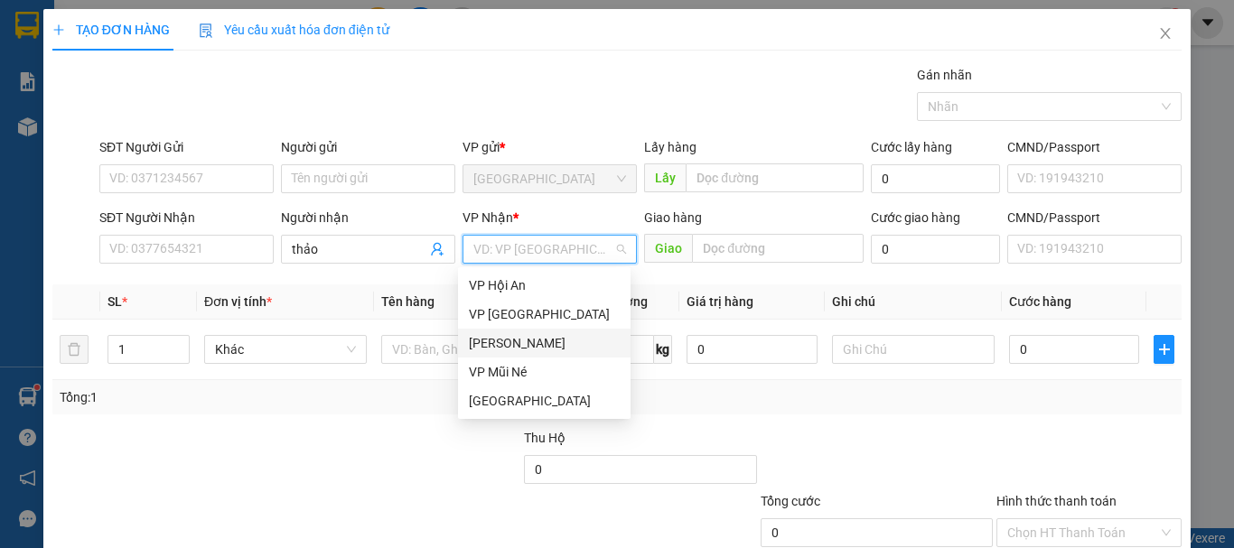
click at [497, 342] on div "[PERSON_NAME]" at bounding box center [544, 343] width 151 height 20
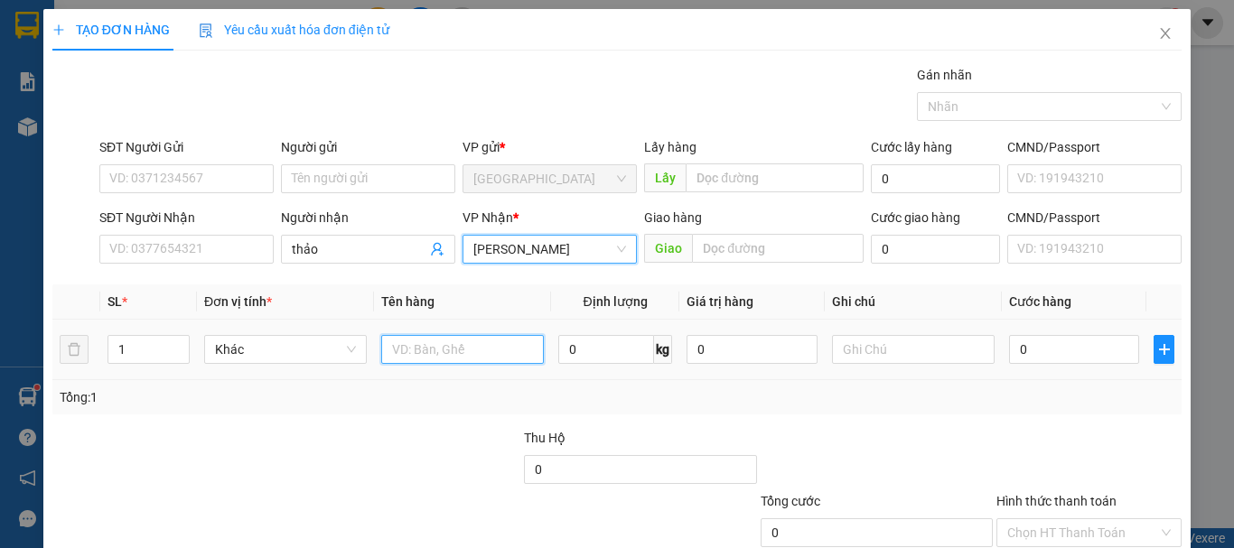
click at [436, 352] on input "text" at bounding box center [462, 349] width 163 height 29
type input "dâu"
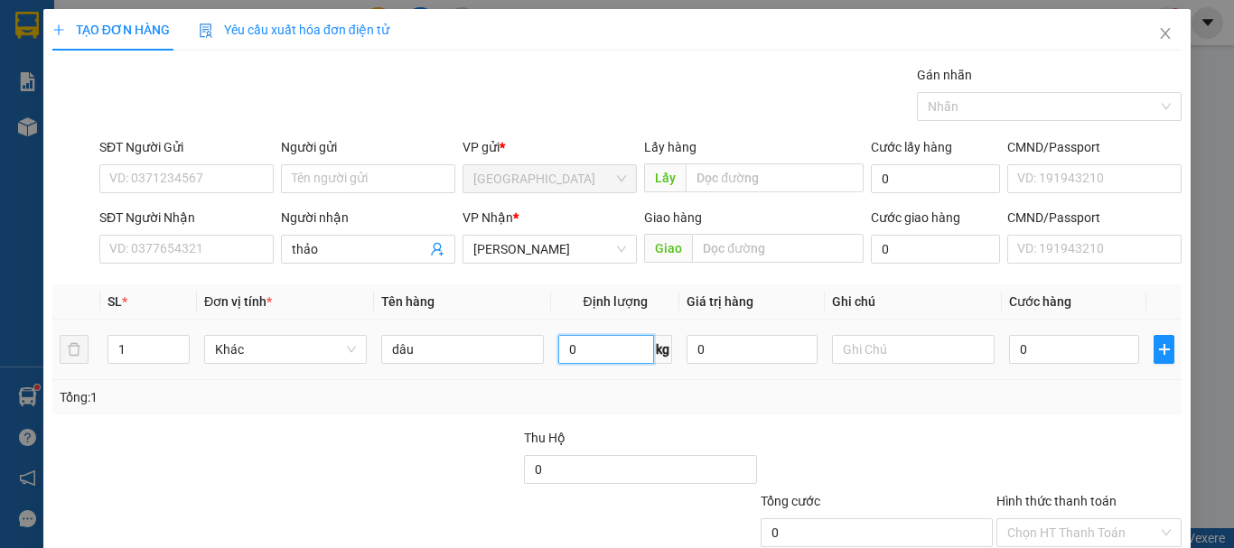
click at [614, 350] on input "0" at bounding box center [606, 349] width 96 height 29
type input "4"
click at [1020, 338] on input "0" at bounding box center [1074, 349] width 130 height 29
type input "12"
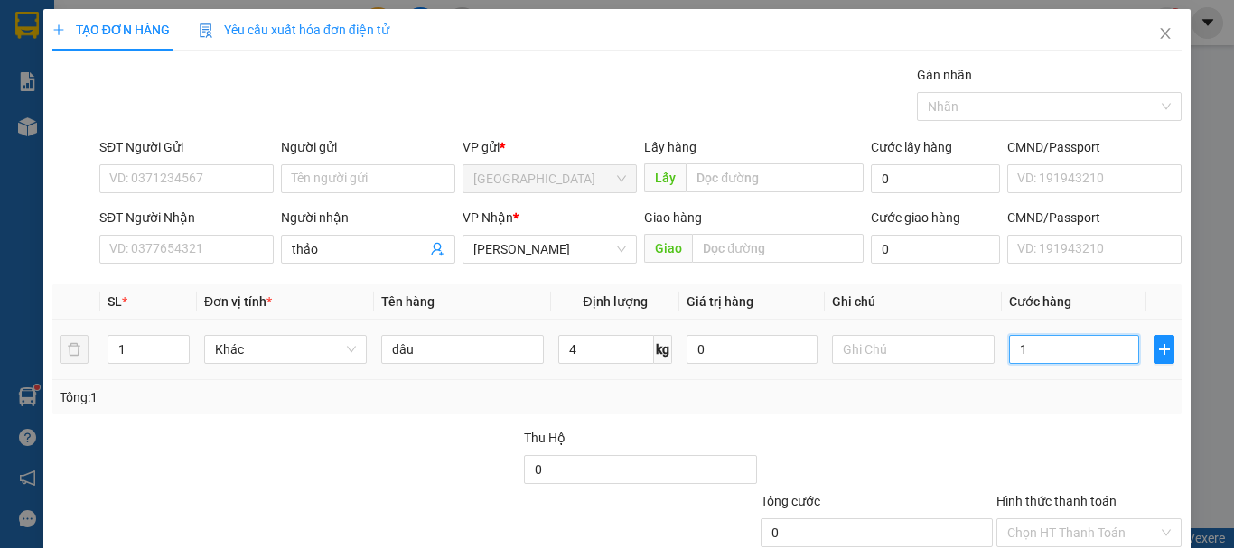
type input "12"
click at [1061, 468] on div at bounding box center [1089, 459] width 189 height 63
type input "12.000"
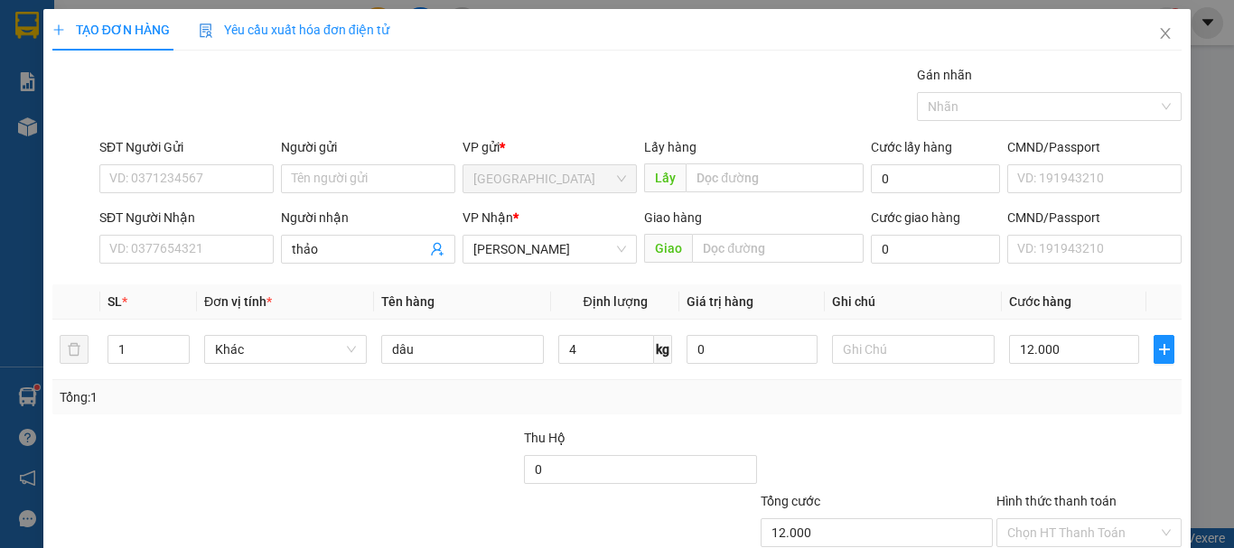
scroll to position [120, 0]
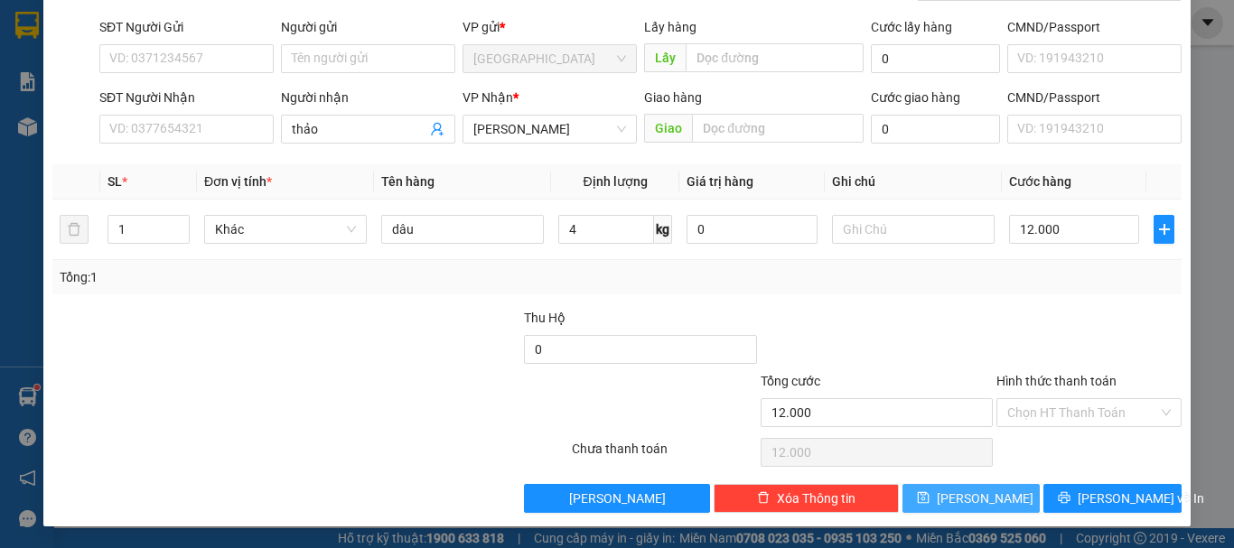
click at [980, 501] on span "[PERSON_NAME]" at bounding box center [985, 499] width 97 height 20
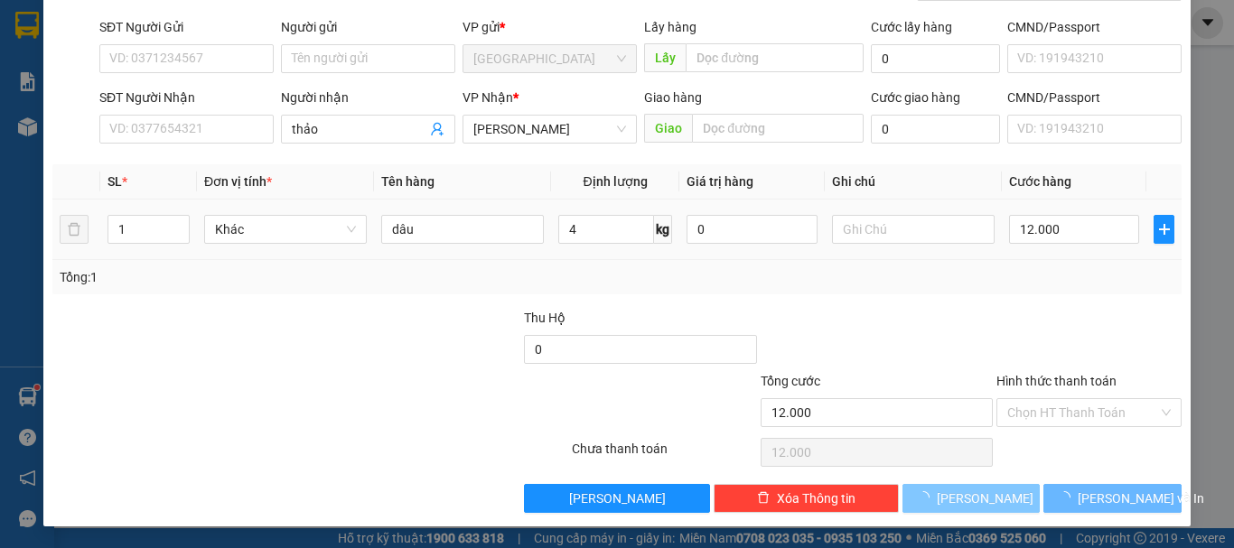
type input "0"
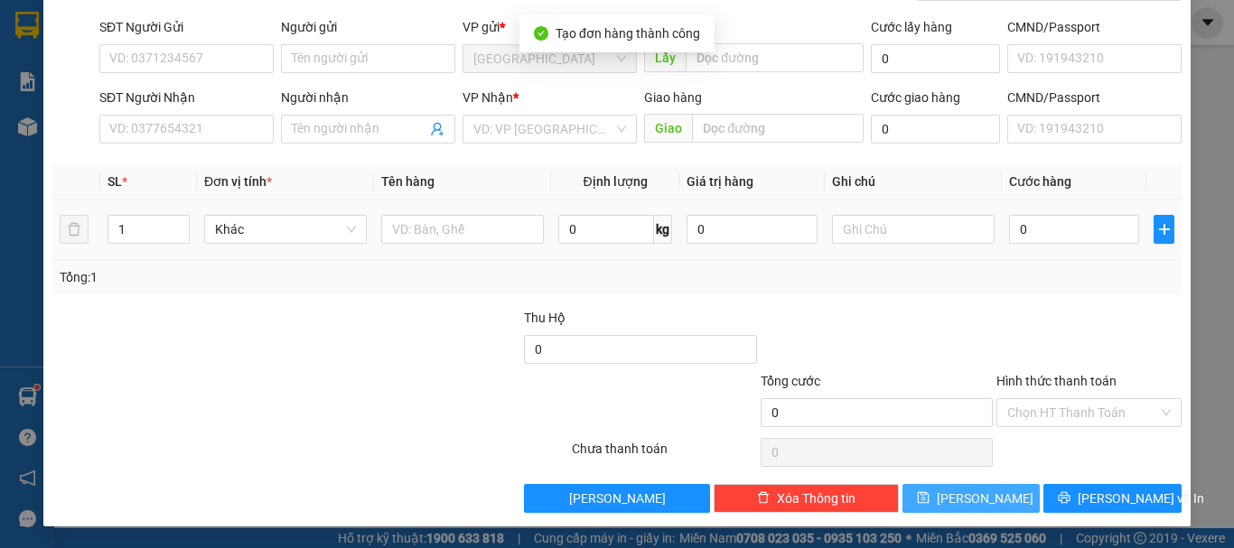
scroll to position [0, 0]
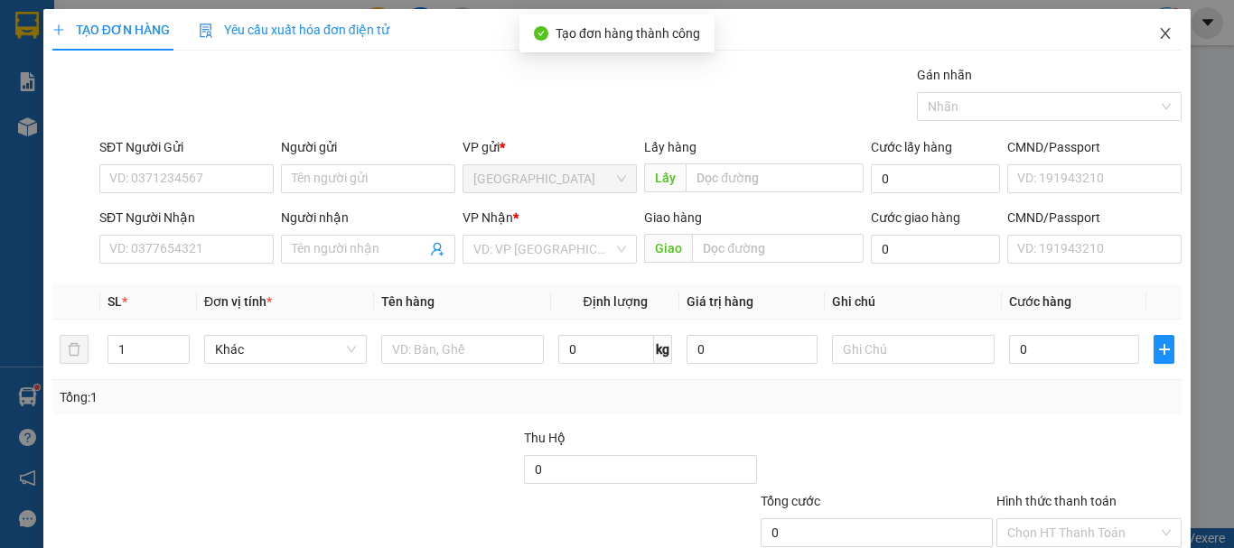
click at [1160, 24] on span "Close" at bounding box center [1165, 34] width 51 height 51
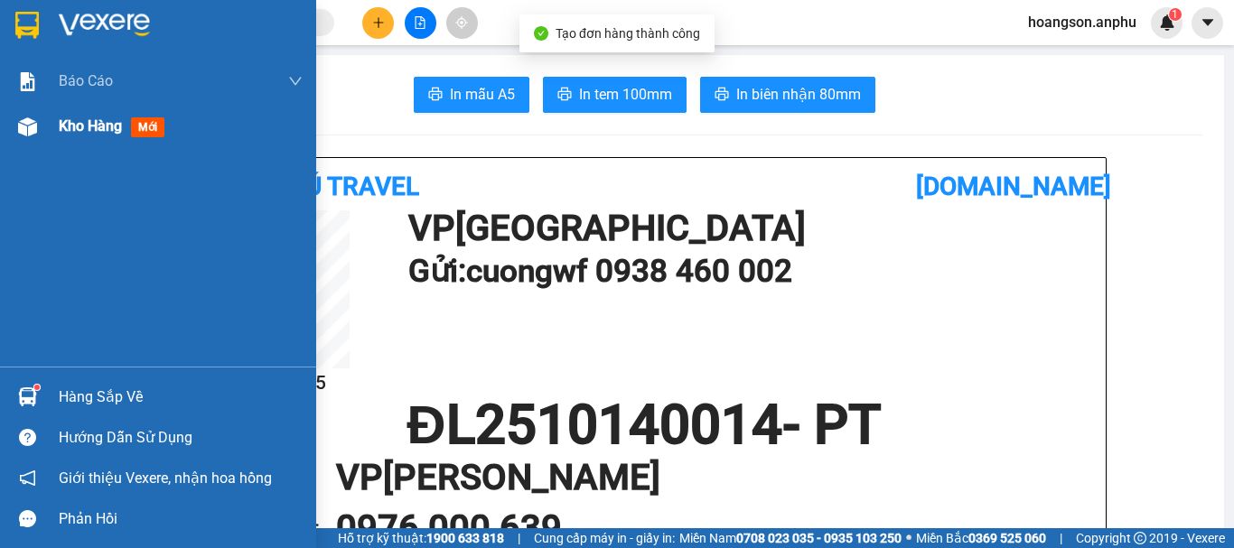
click at [106, 120] on span "Kho hàng" at bounding box center [90, 125] width 63 height 17
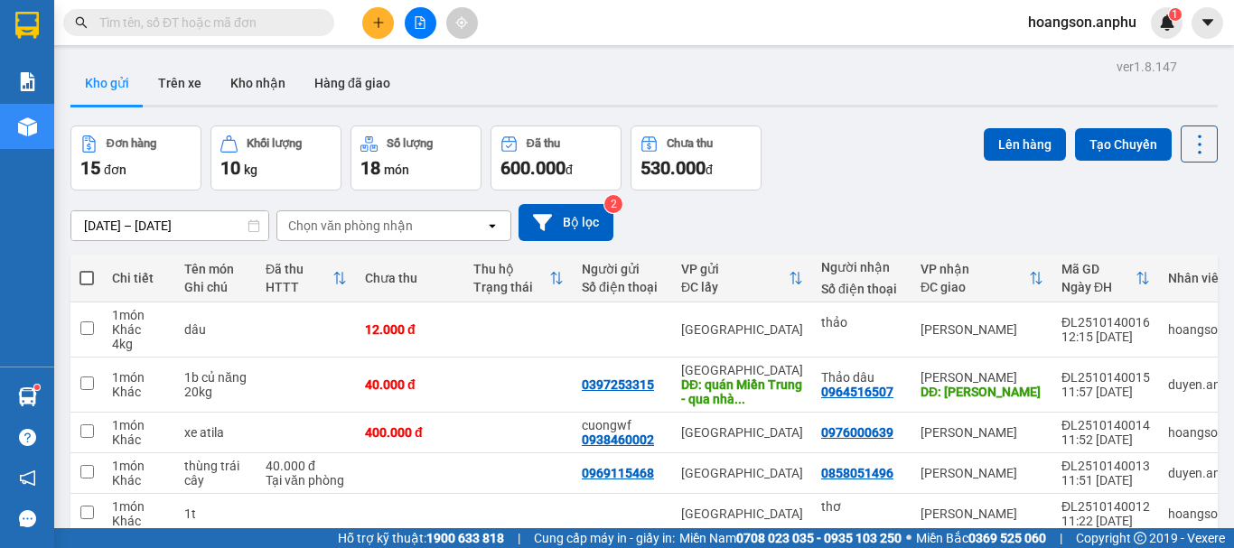
click at [370, 31] on button at bounding box center [378, 23] width 32 height 32
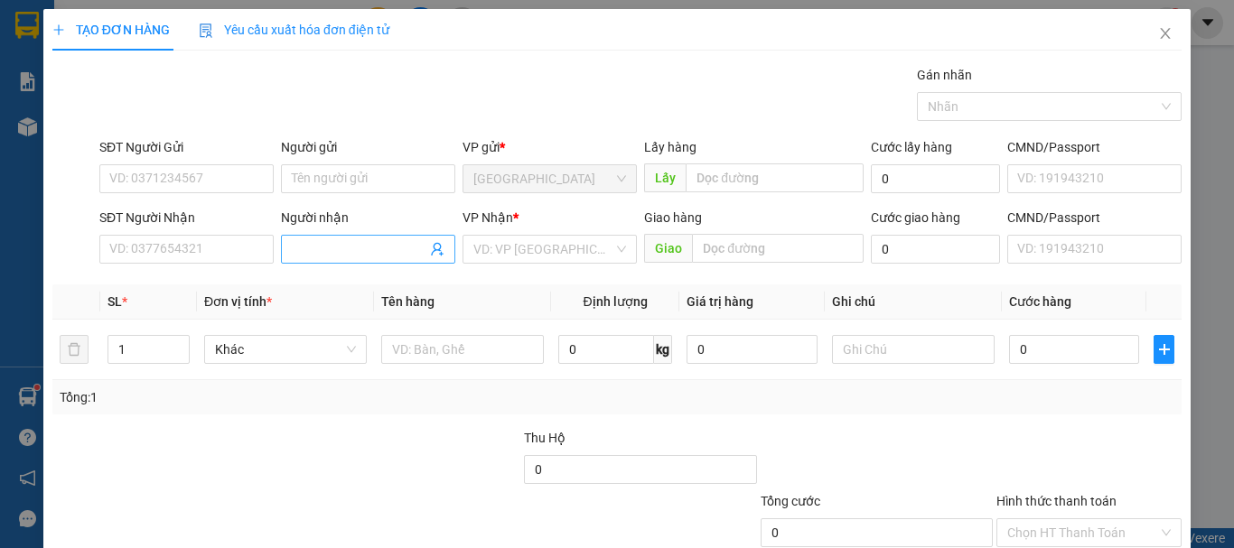
click at [334, 252] on input "Người nhận" at bounding box center [359, 249] width 135 height 20
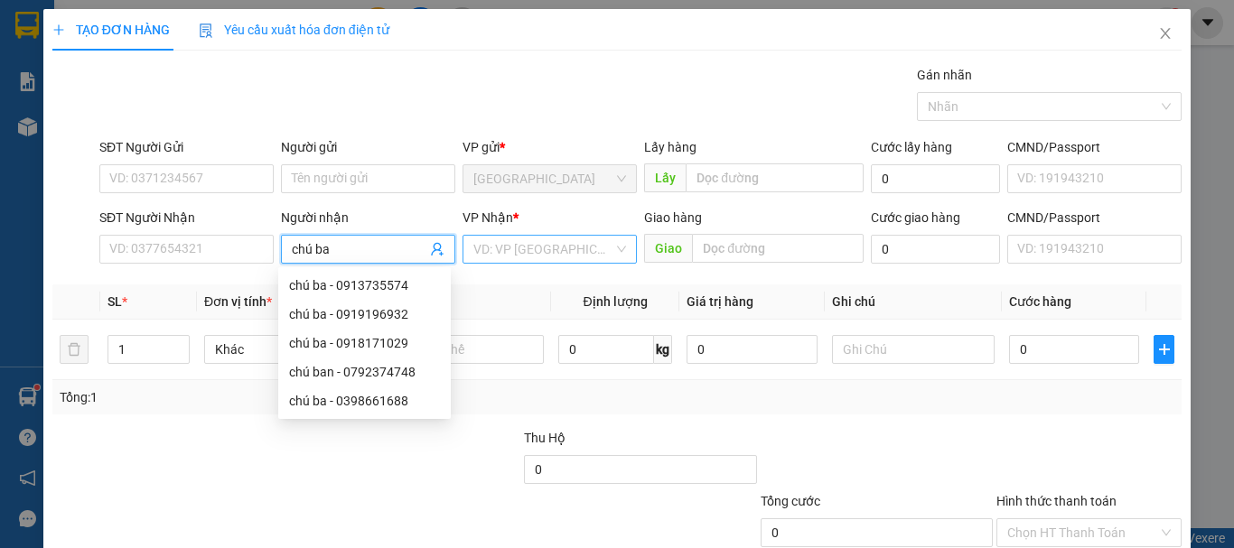
type input "chú ba"
click at [539, 254] on input "search" at bounding box center [543, 249] width 140 height 27
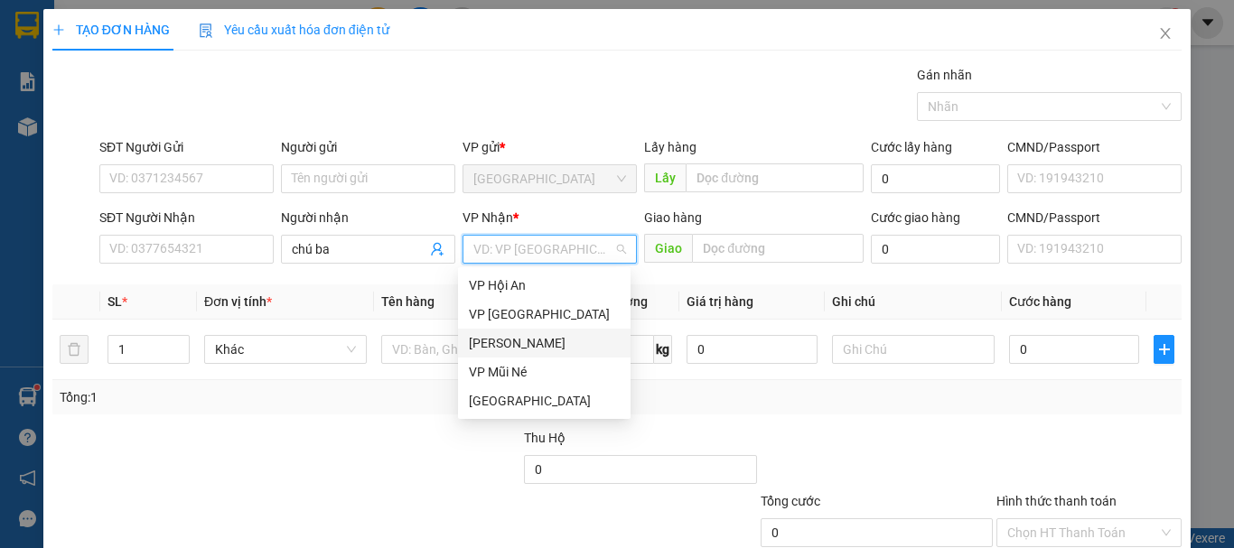
click at [524, 341] on div "[PERSON_NAME]" at bounding box center [544, 343] width 151 height 20
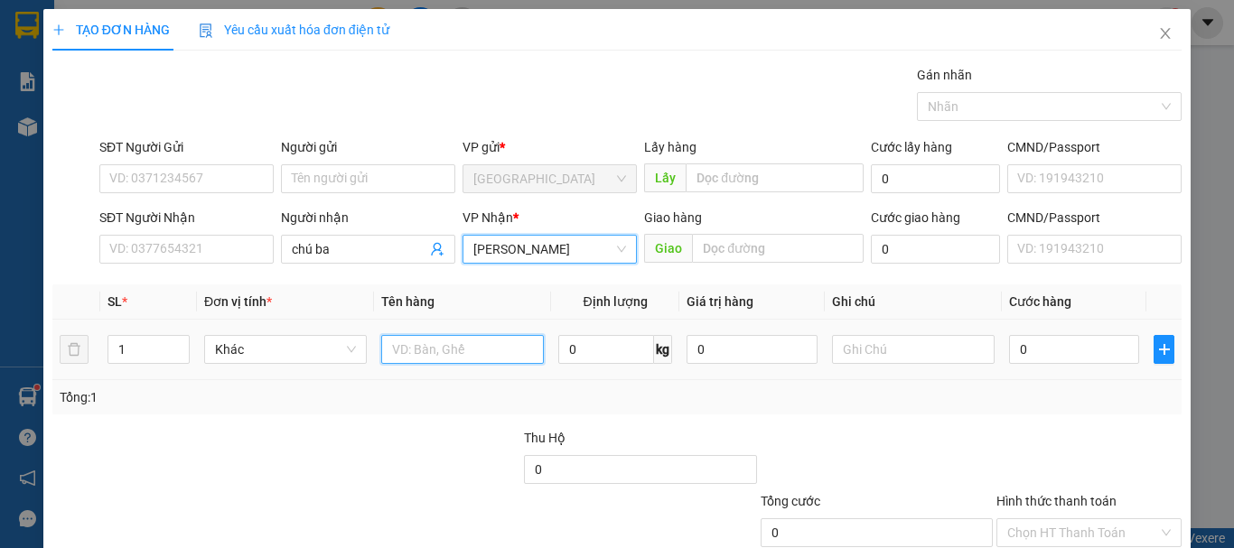
click at [473, 354] on input "text" at bounding box center [462, 349] width 163 height 29
type input "dâu"
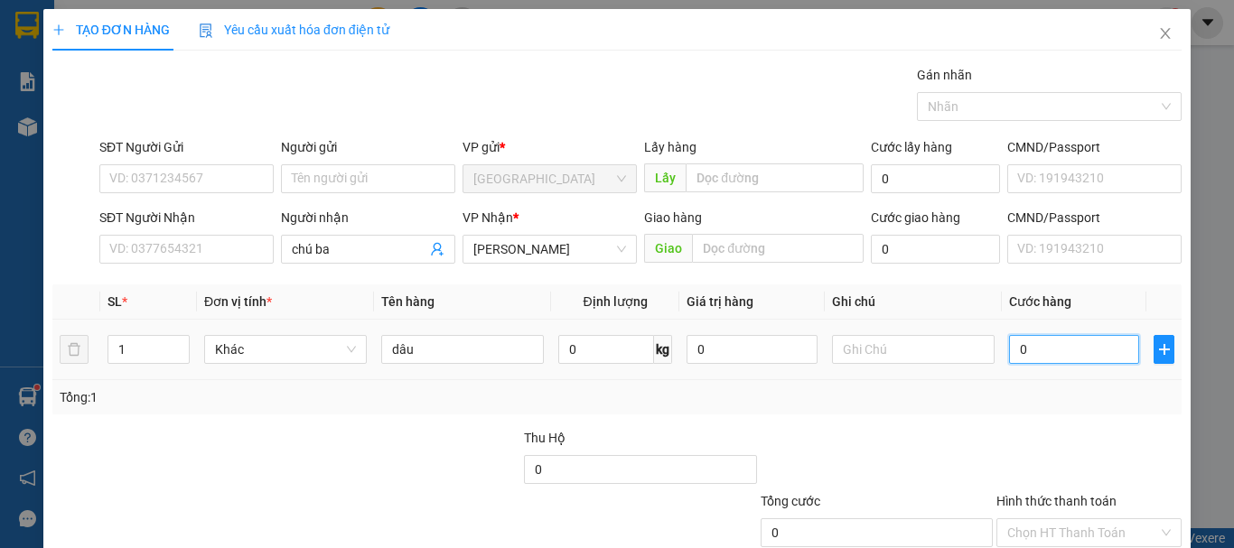
click at [1054, 360] on input "0" at bounding box center [1074, 349] width 130 height 29
type input "4"
type input "45"
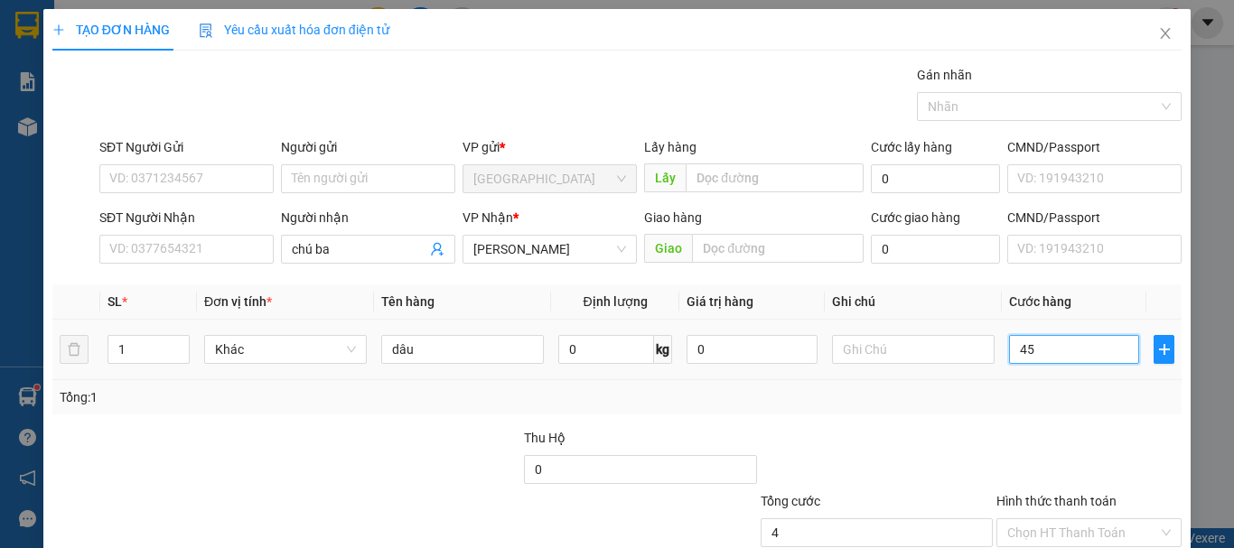
type input "45"
click at [1067, 431] on div at bounding box center [1089, 459] width 189 height 63
type input "45.000"
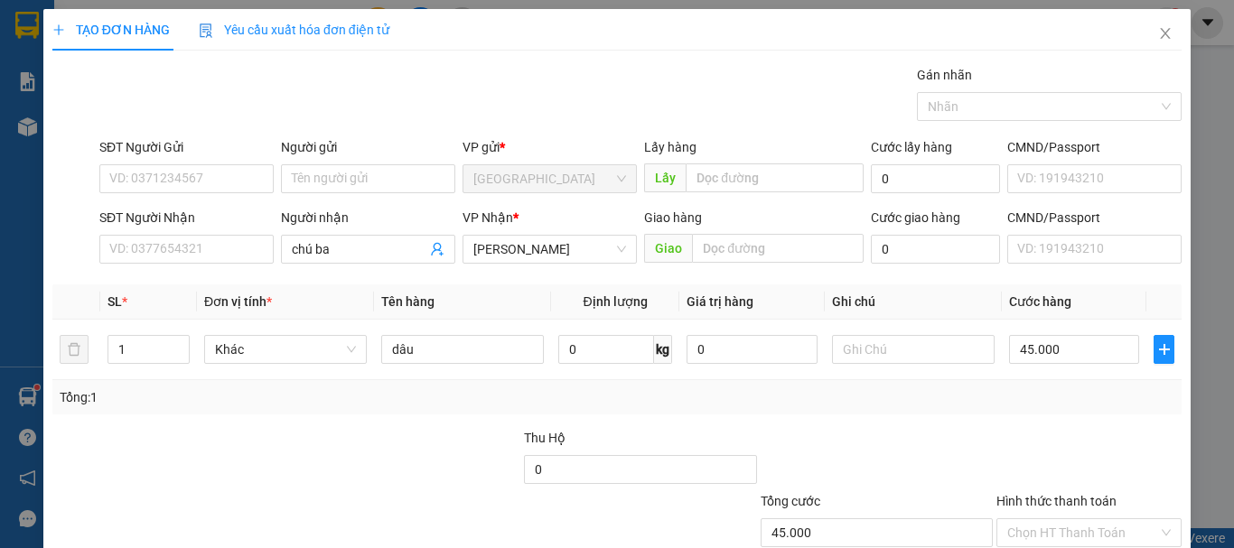
scroll to position [120, 0]
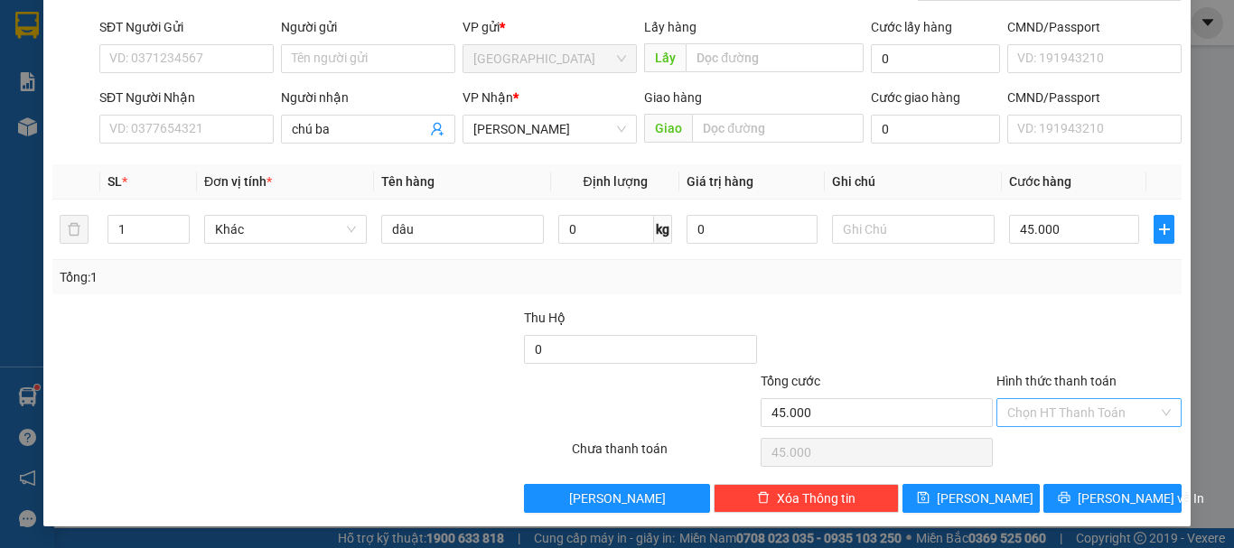
click at [1059, 404] on input "Hình thức thanh toán" at bounding box center [1082, 412] width 151 height 27
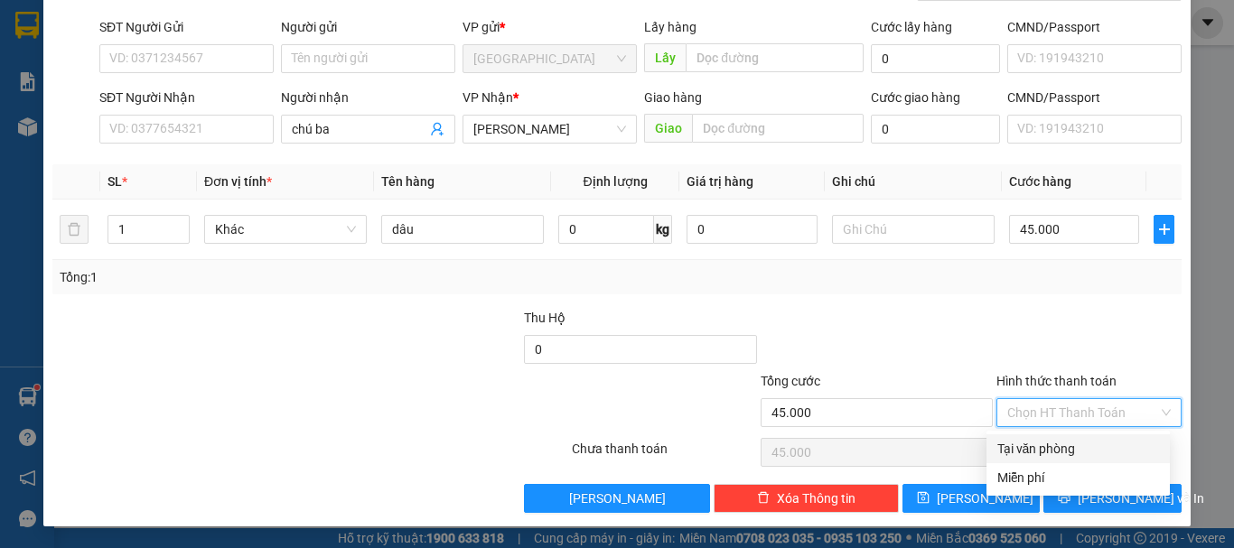
click at [1044, 444] on div "Tại văn phòng" at bounding box center [1079, 449] width 162 height 20
type input "0"
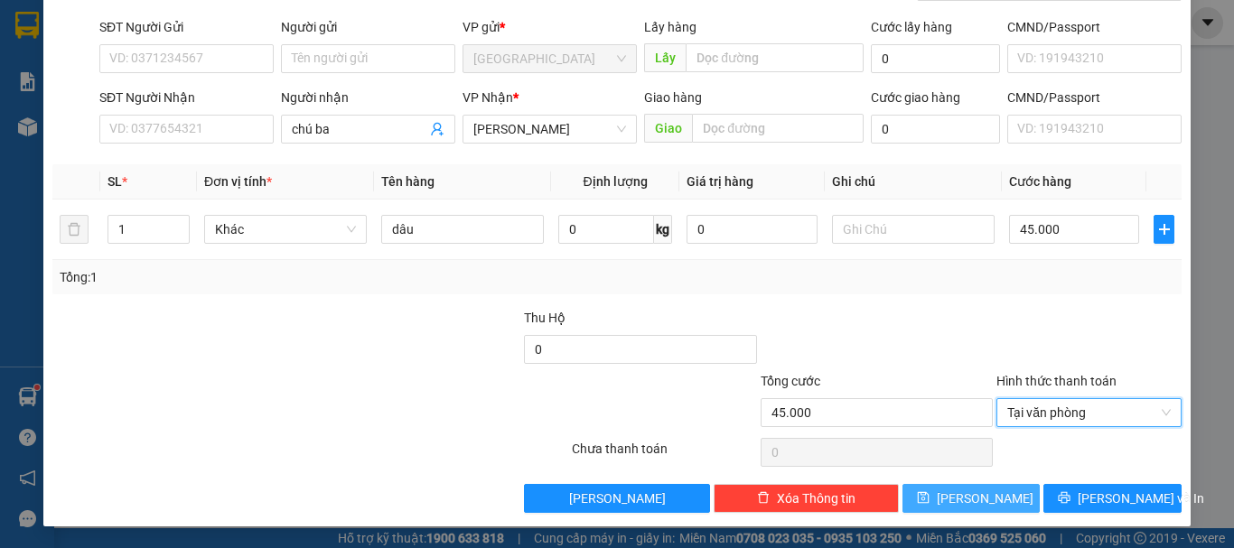
click at [1003, 495] on button "[PERSON_NAME]" at bounding box center [972, 498] width 138 height 29
type input "0"
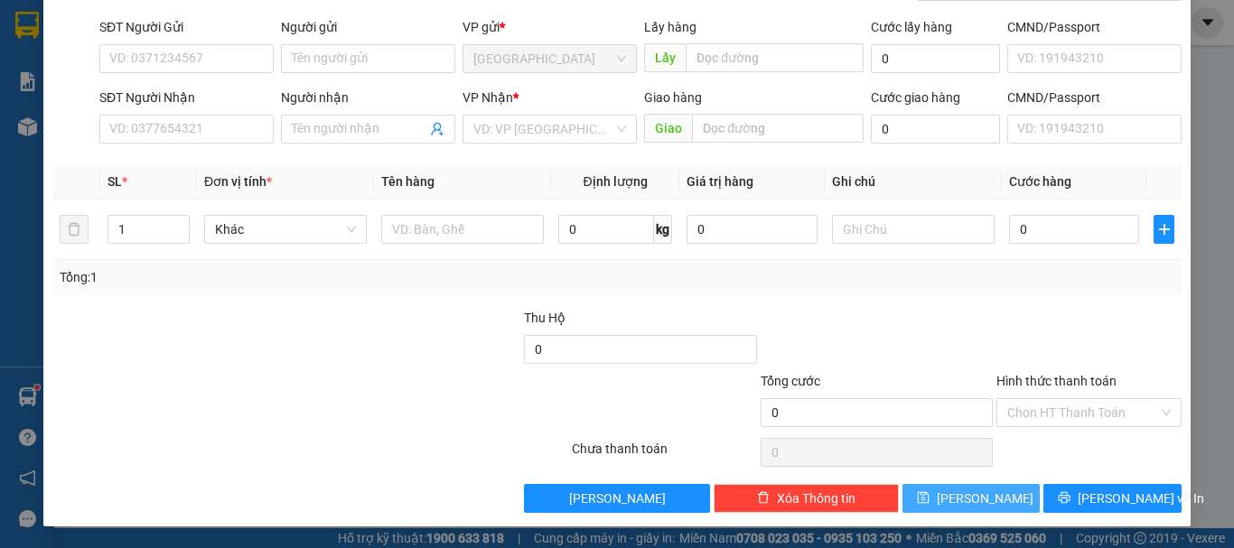
scroll to position [0, 0]
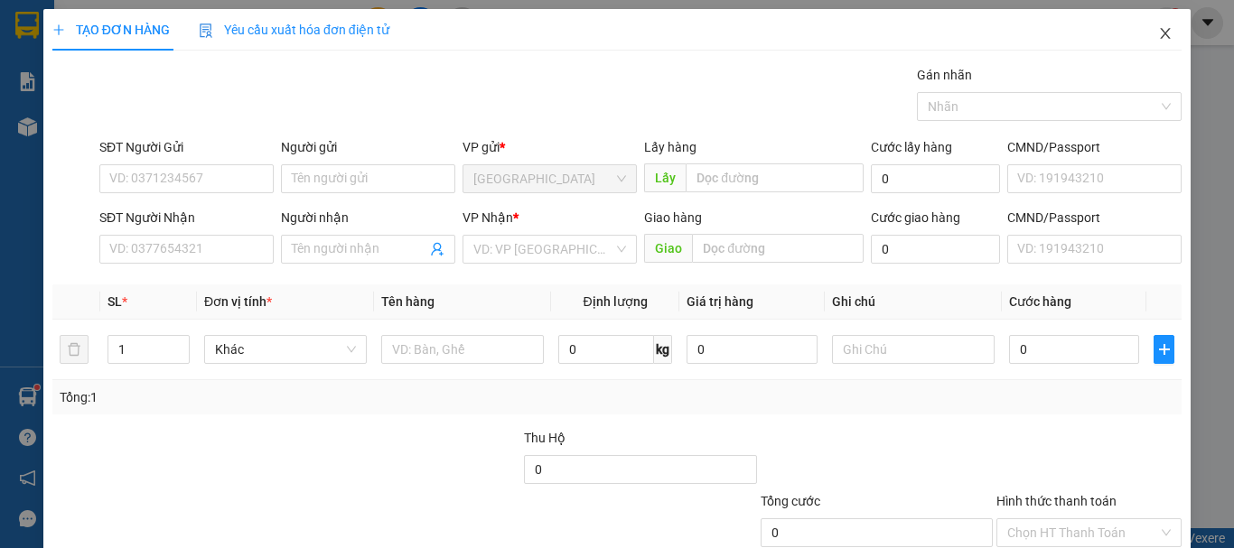
click at [1161, 39] on icon "close" at bounding box center [1166, 33] width 10 height 11
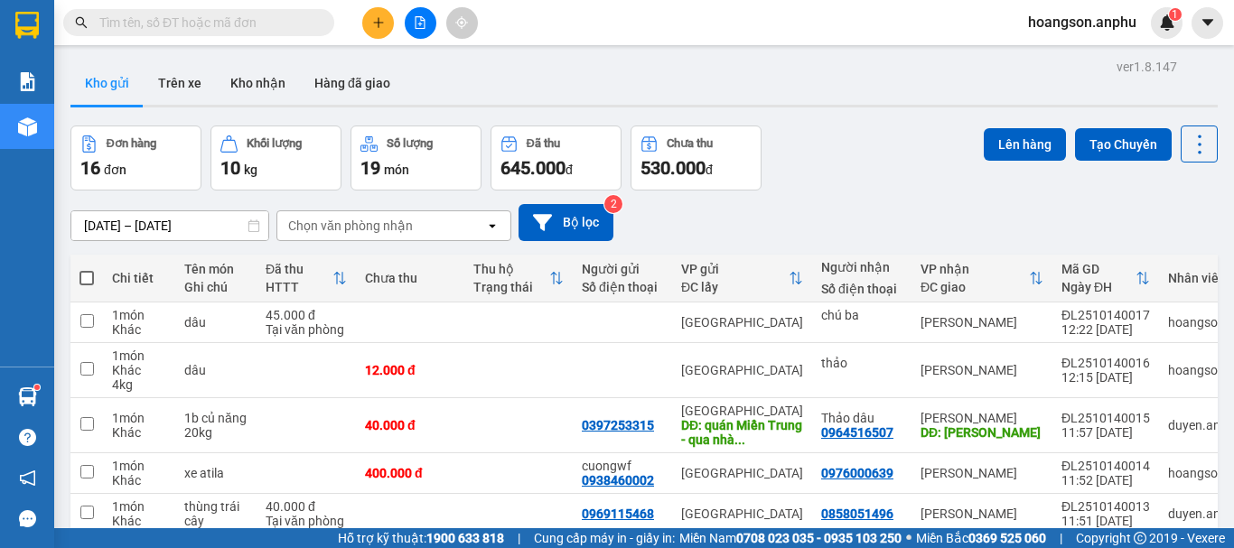
click at [370, 25] on button at bounding box center [378, 23] width 32 height 32
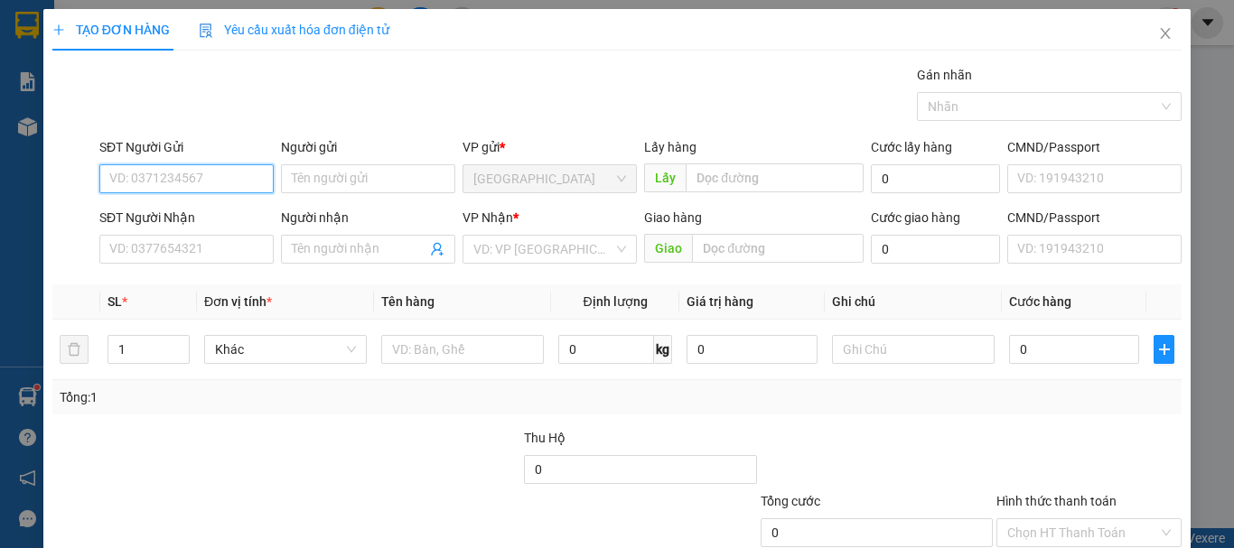
click at [187, 186] on input "SĐT Người Gửi" at bounding box center [186, 178] width 174 height 29
type input "3"
click at [173, 219] on div "0385663470 - Thảo Chuối" at bounding box center [184, 215] width 151 height 20
type input "0385663470"
type input "Thảo Chuối"
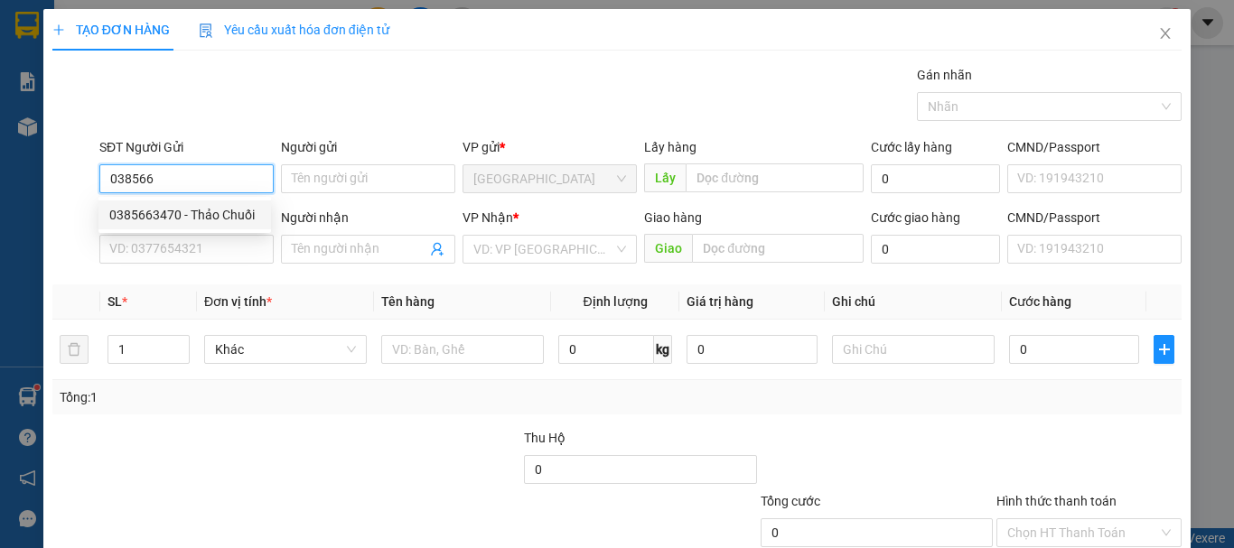
type input "trường C2 Ninh Loan"
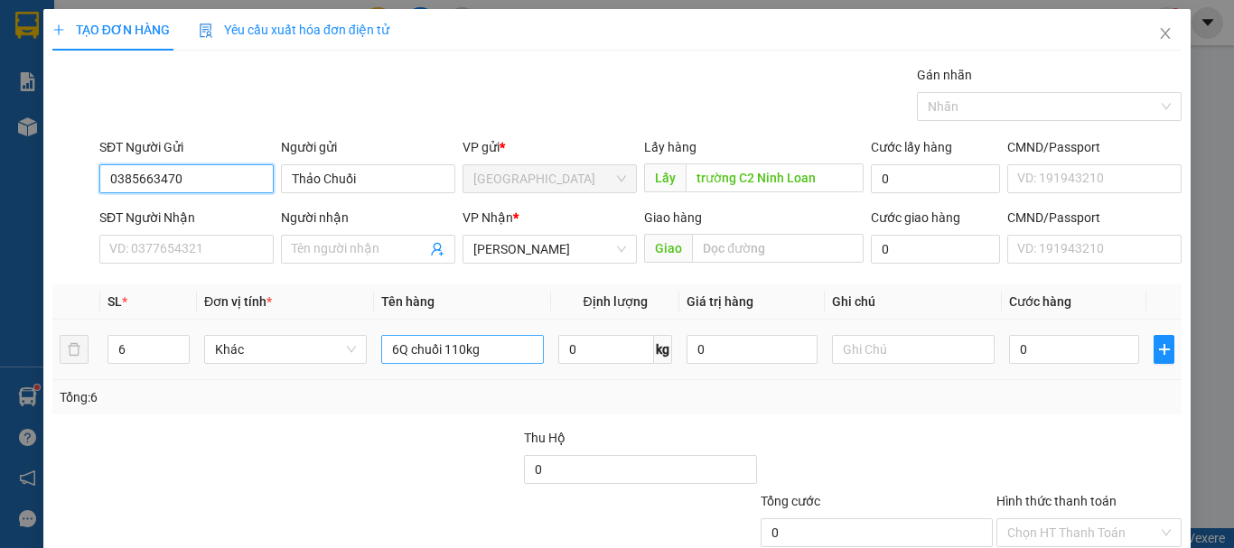
type input "0385663470"
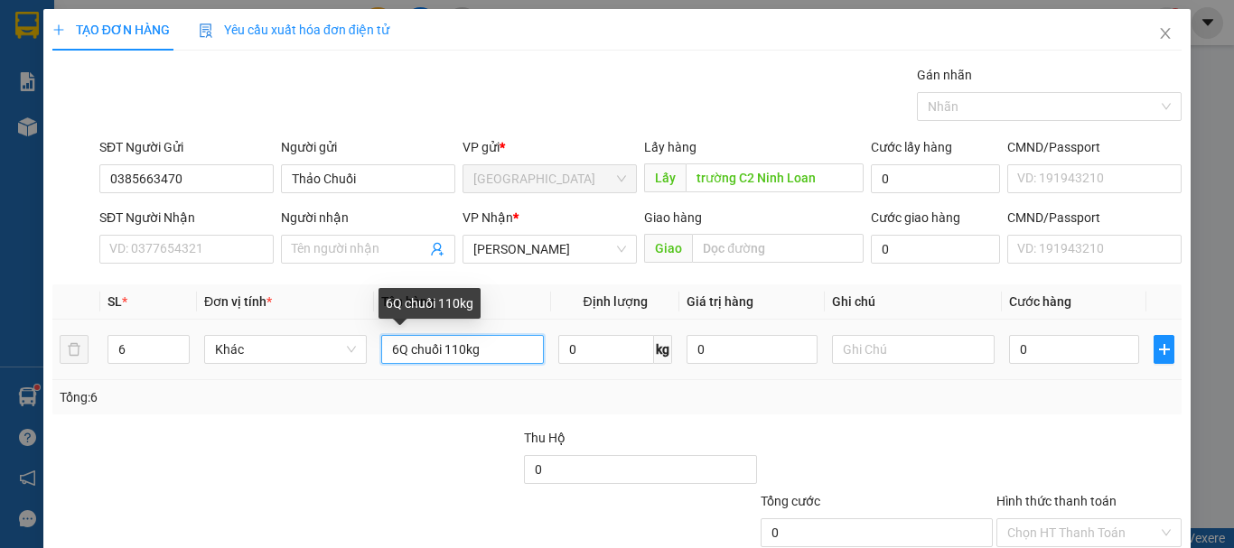
drag, startPoint x: 479, startPoint y: 352, endPoint x: 374, endPoint y: 350, distance: 104.8
click at [374, 350] on td "6Q chuối 110kg" at bounding box center [462, 350] width 177 height 61
click at [483, 350] on input "6Q chuối 110kg" at bounding box center [462, 349] width 163 height 29
click at [460, 348] on input "6Q chuối 110kg" at bounding box center [462, 349] width 163 height 29
type input "6Q chuối 100kg"
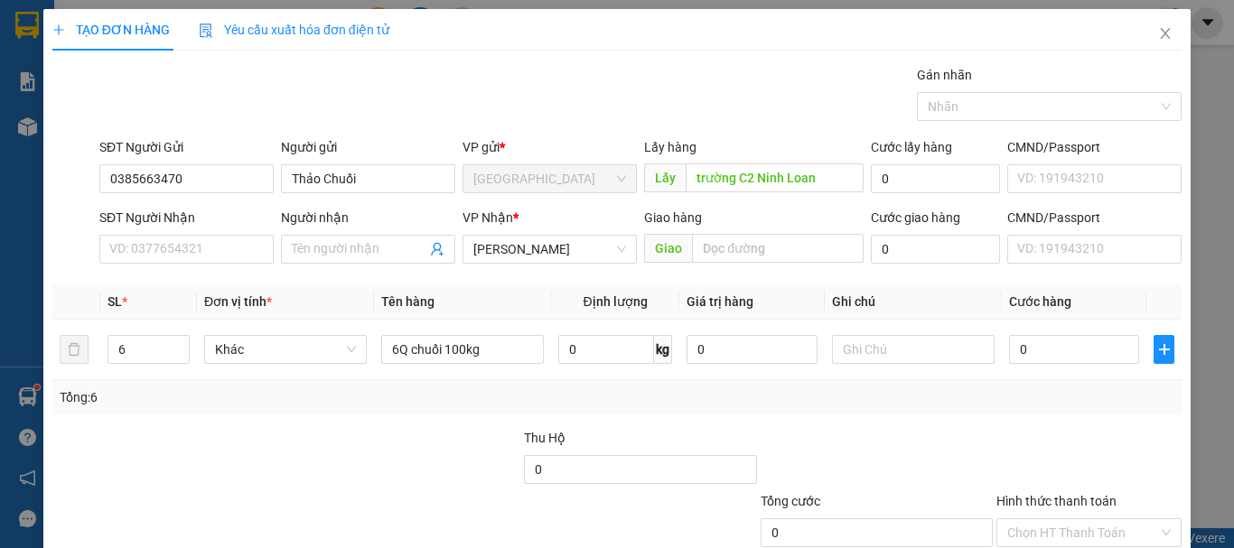
click at [486, 424] on div "Transit Pickup Surcharge Ids Transit Deliver Surcharge Ids Transit Deliver Surc…" at bounding box center [616, 349] width 1129 height 568
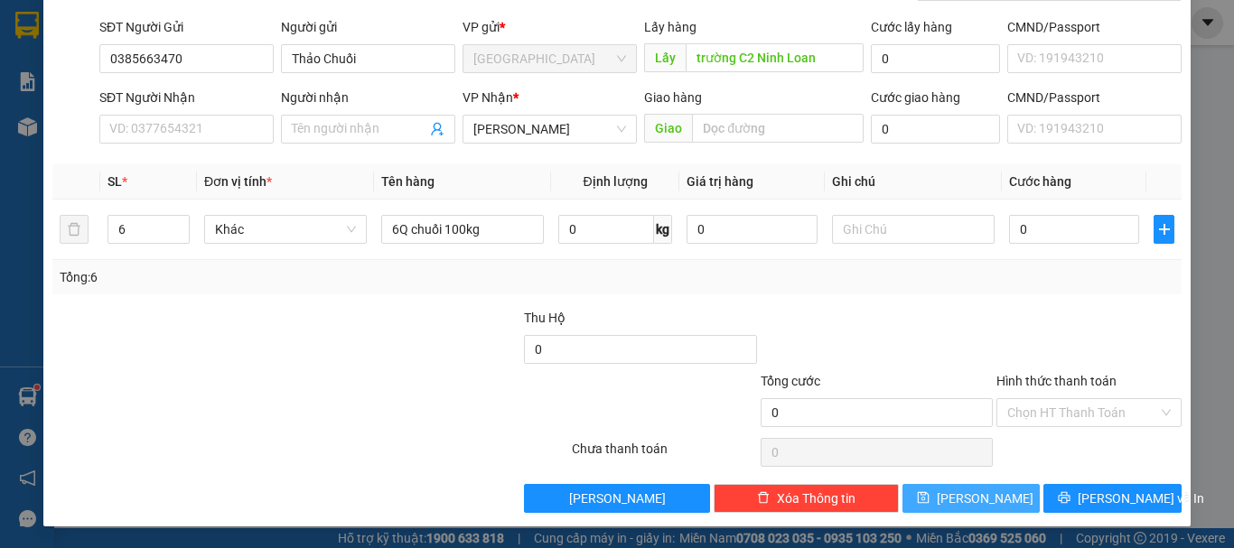
click at [1004, 508] on button "[PERSON_NAME]" at bounding box center [972, 498] width 138 height 29
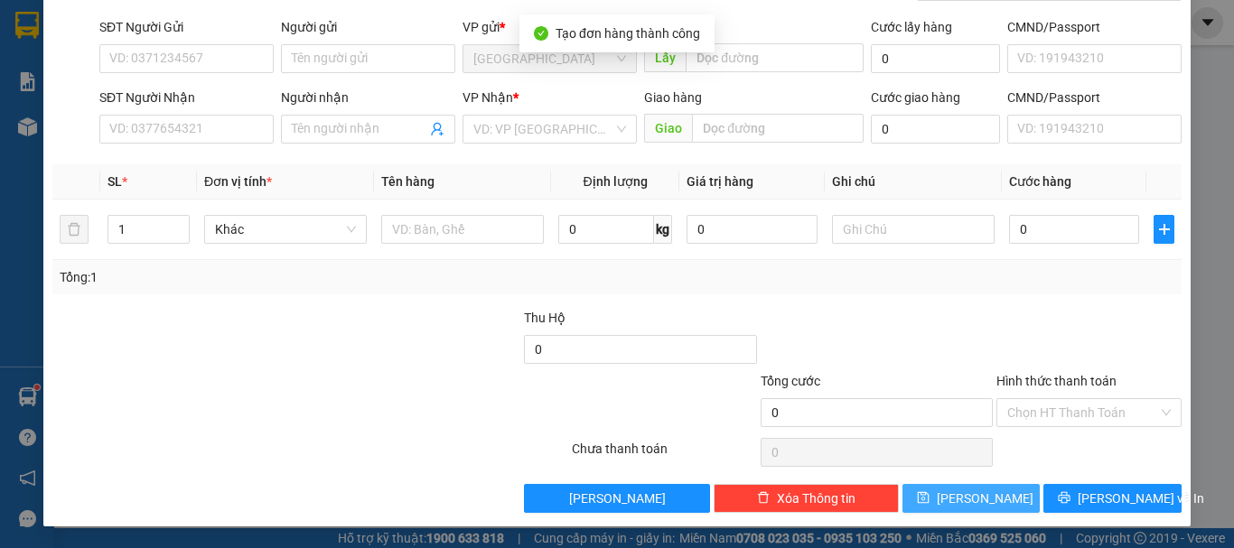
scroll to position [0, 0]
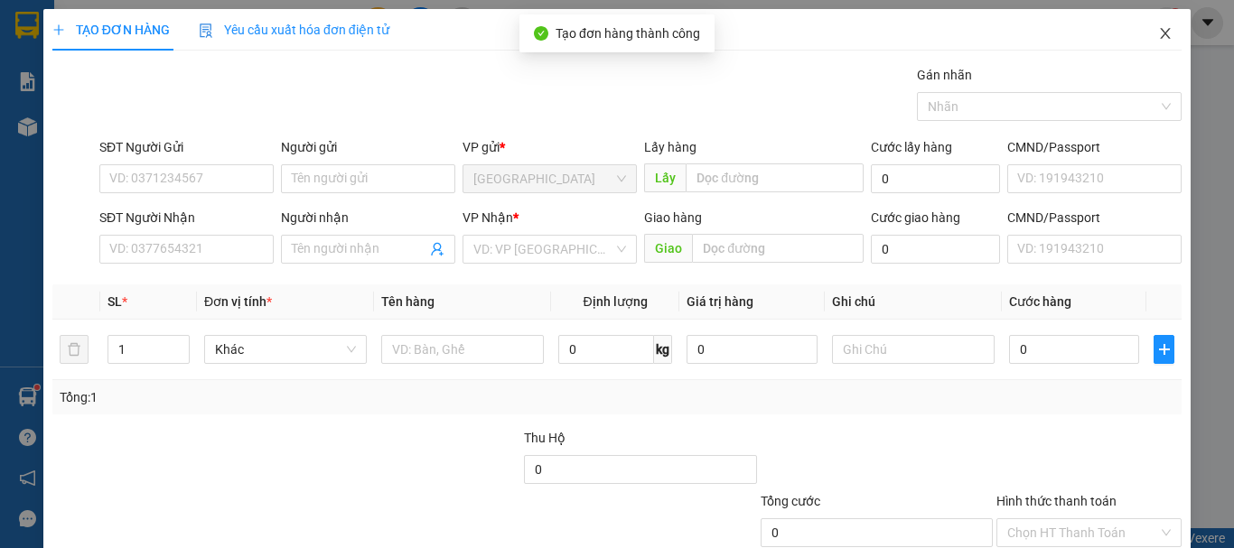
click at [1161, 31] on icon "close" at bounding box center [1166, 33] width 10 height 11
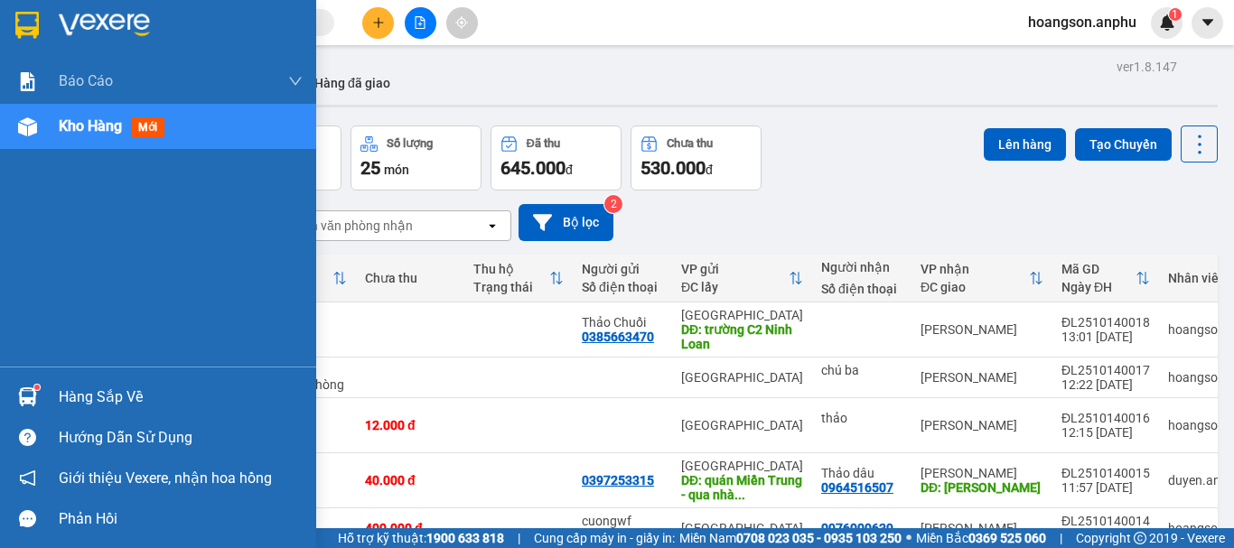
click at [28, 127] on img at bounding box center [27, 126] width 19 height 19
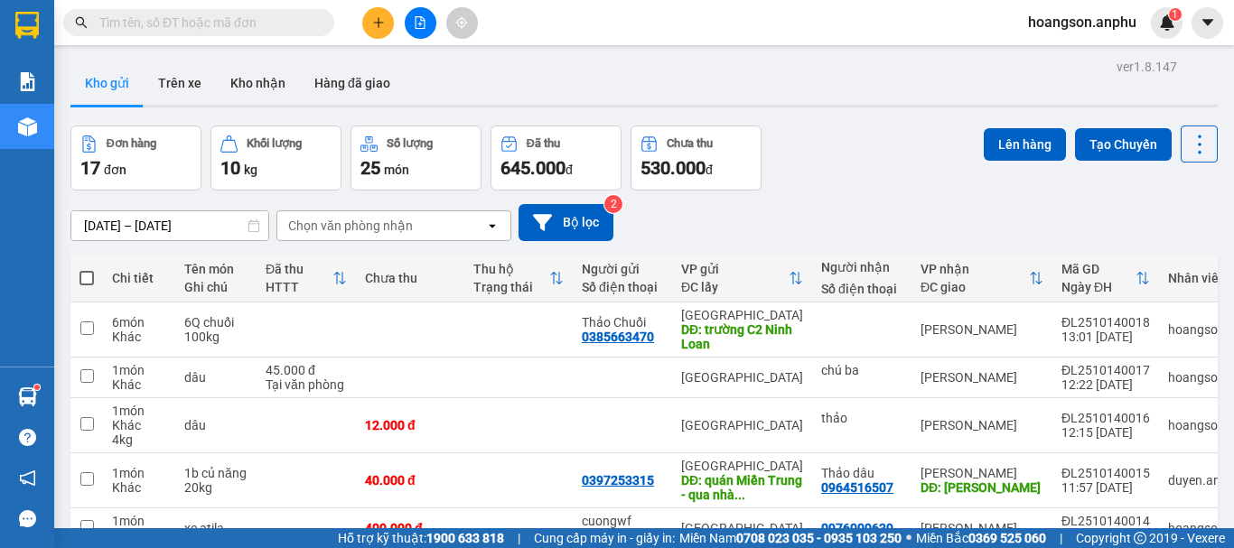
click at [375, 23] on icon "plus" at bounding box center [378, 22] width 10 height 1
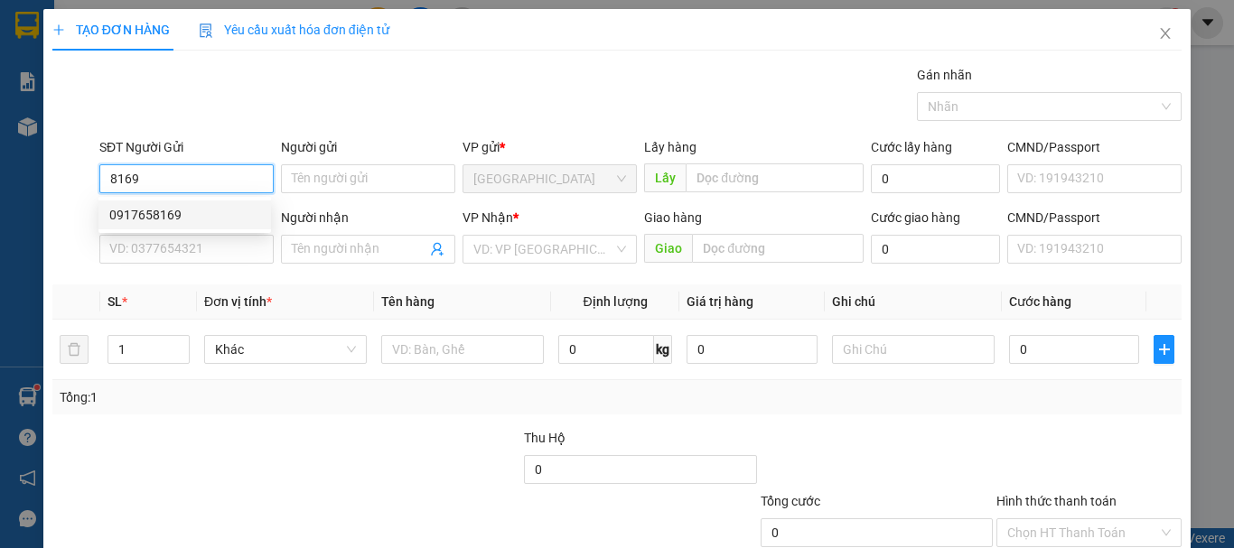
click at [155, 212] on div "0917658169" at bounding box center [184, 215] width 151 height 20
type input "0917658169"
type input "N3 BỒNG LAI"
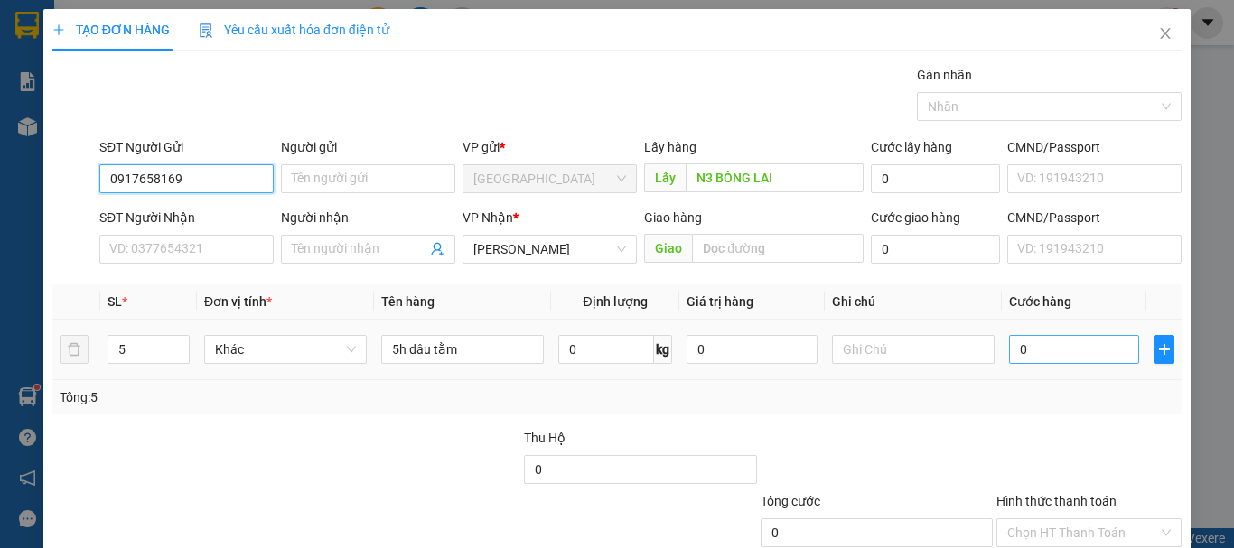
scroll to position [120, 0]
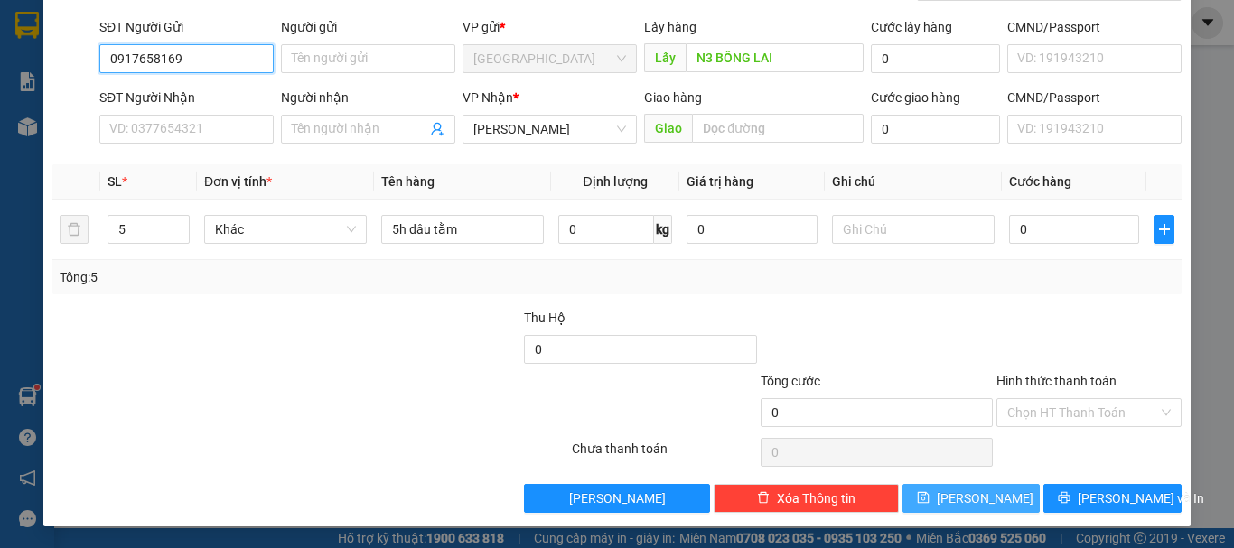
type input "0917658169"
click at [914, 493] on button "[PERSON_NAME]" at bounding box center [972, 498] width 138 height 29
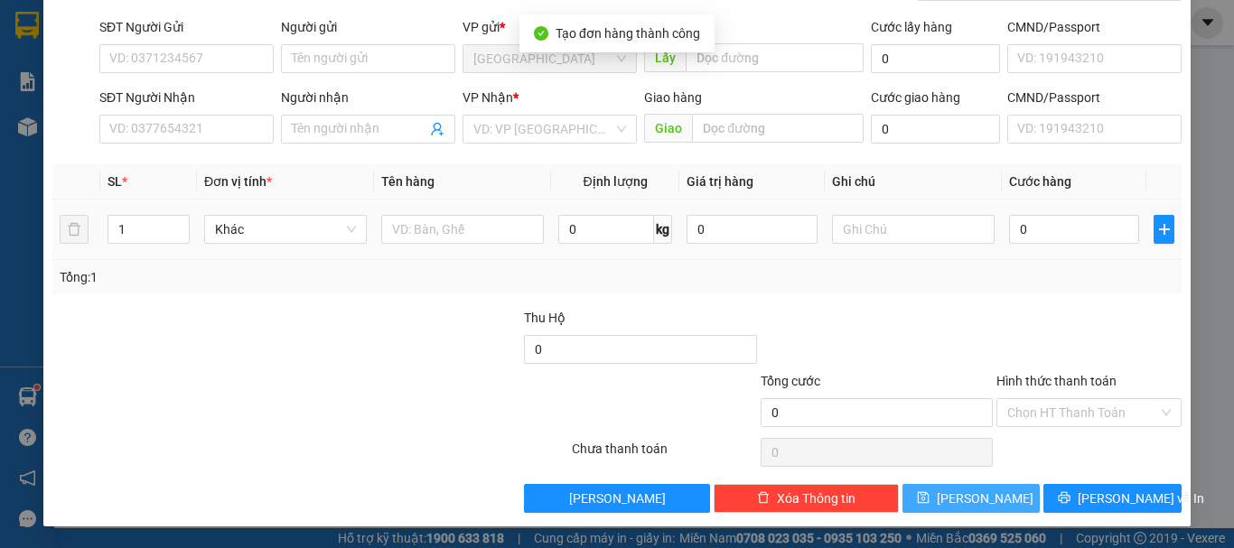
scroll to position [0, 0]
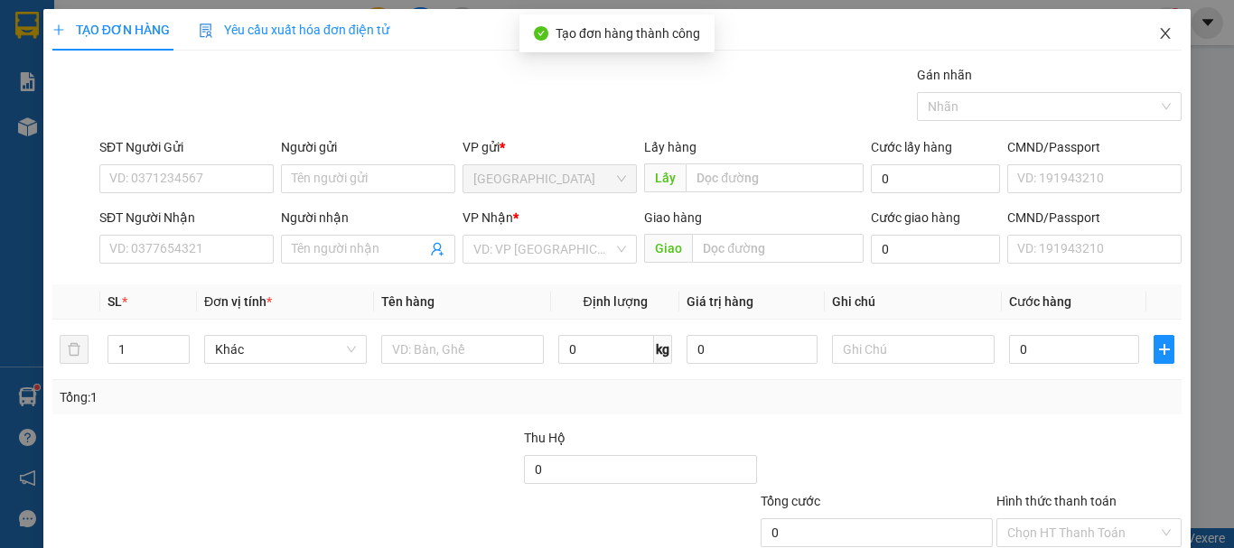
click at [1161, 34] on icon "close" at bounding box center [1166, 33] width 10 height 11
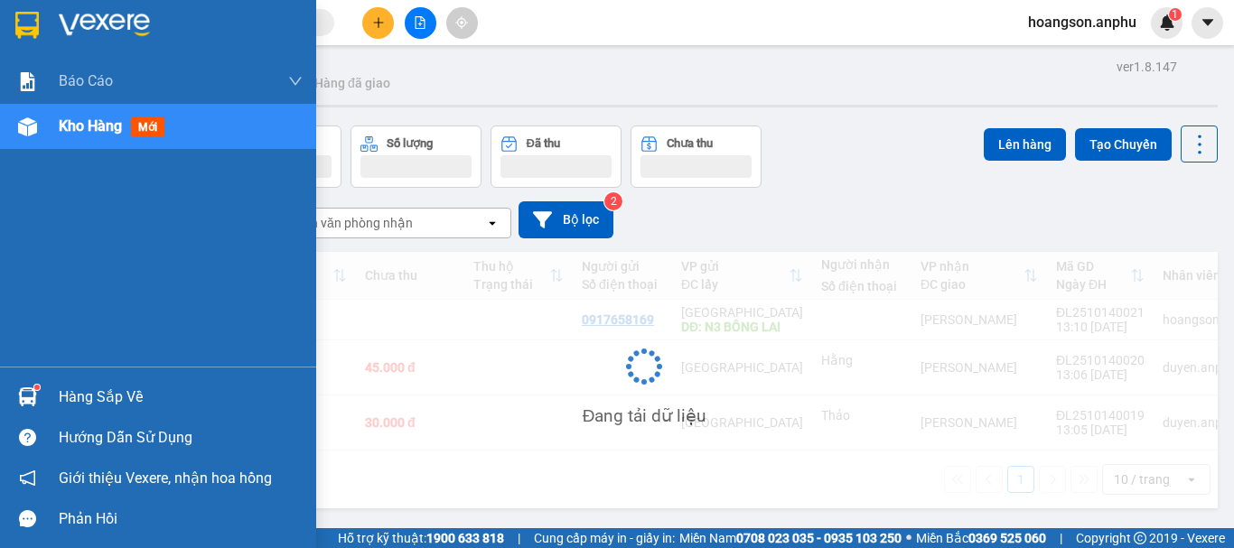
click at [32, 126] on img at bounding box center [27, 126] width 19 height 19
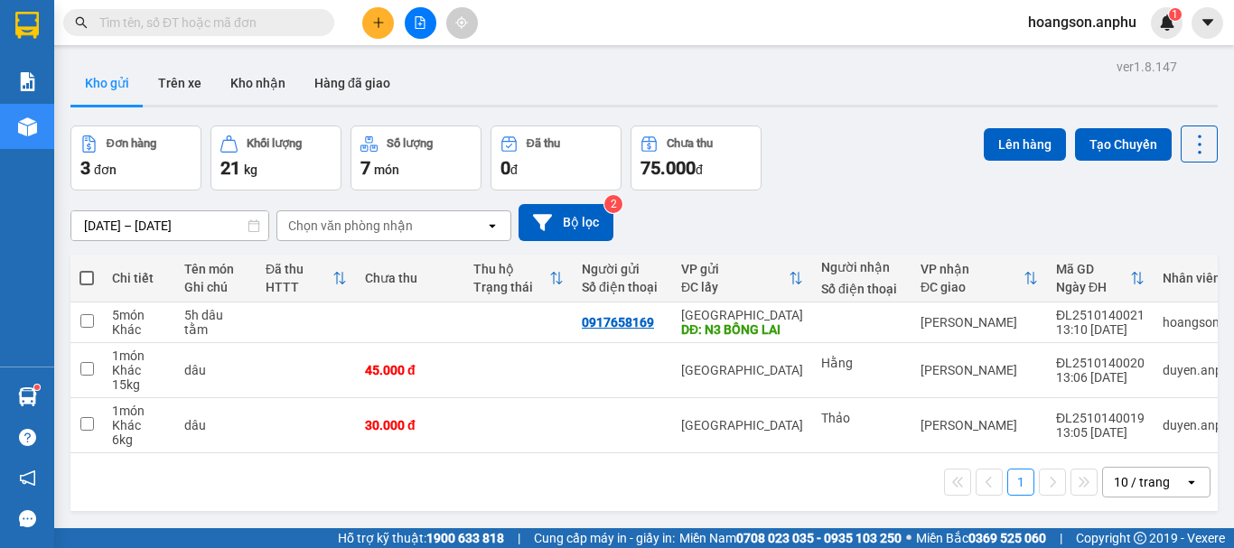
click at [383, 27] on icon "plus" at bounding box center [378, 22] width 13 height 13
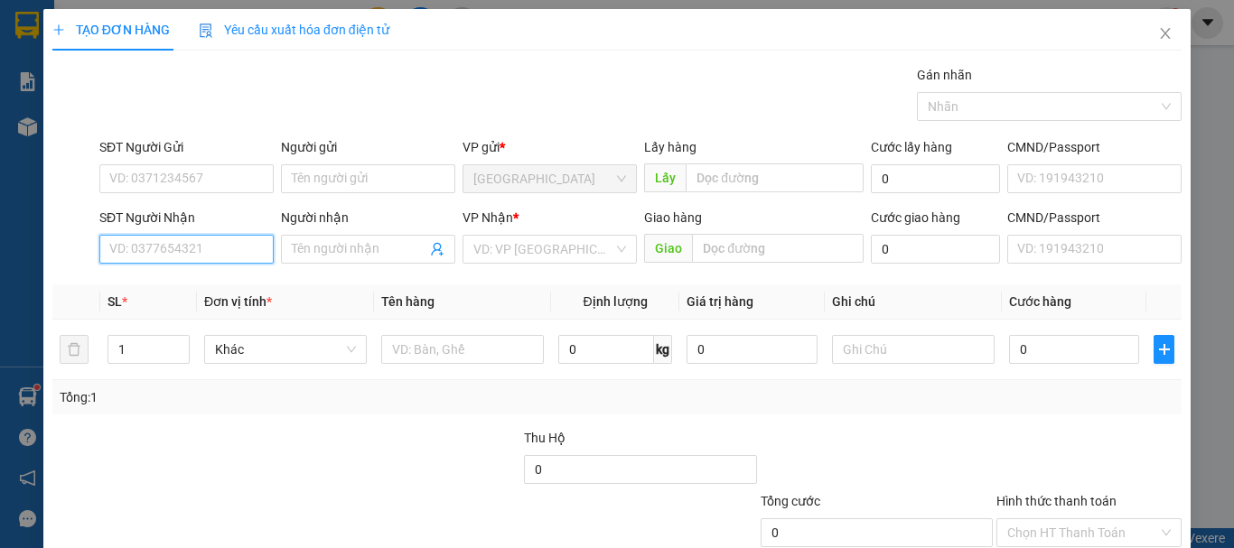
click at [176, 247] on input "SĐT Người Nhận" at bounding box center [186, 249] width 174 height 29
click at [176, 286] on div "0967384303 - [PERSON_NAME]" at bounding box center [198, 286] width 178 height 20
type input "0967384303"
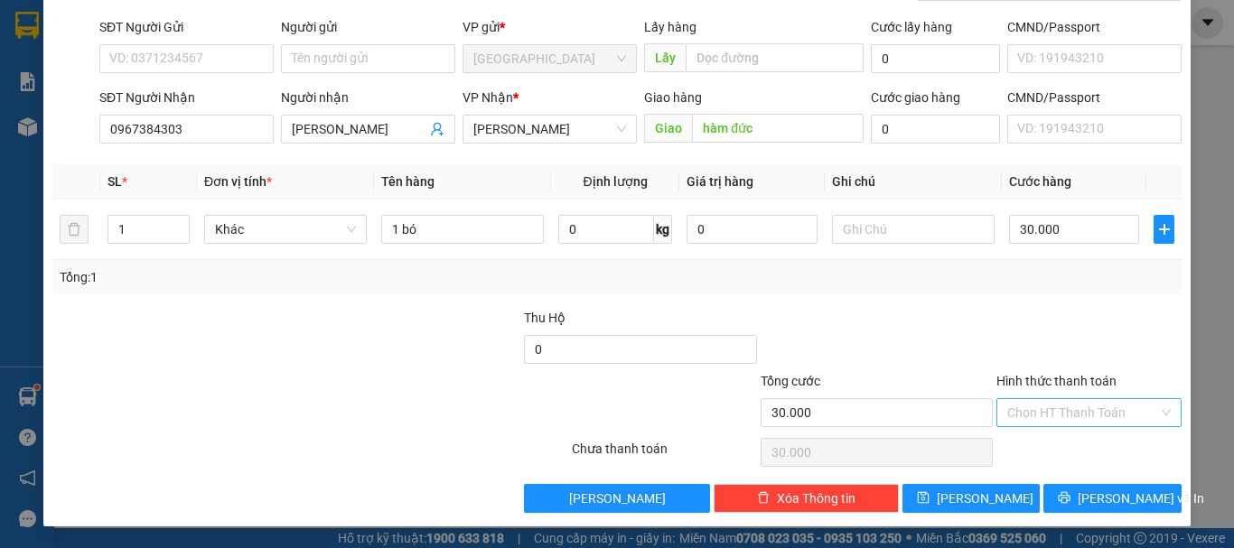
click at [1029, 408] on input "Hình thức thanh toán" at bounding box center [1082, 412] width 151 height 27
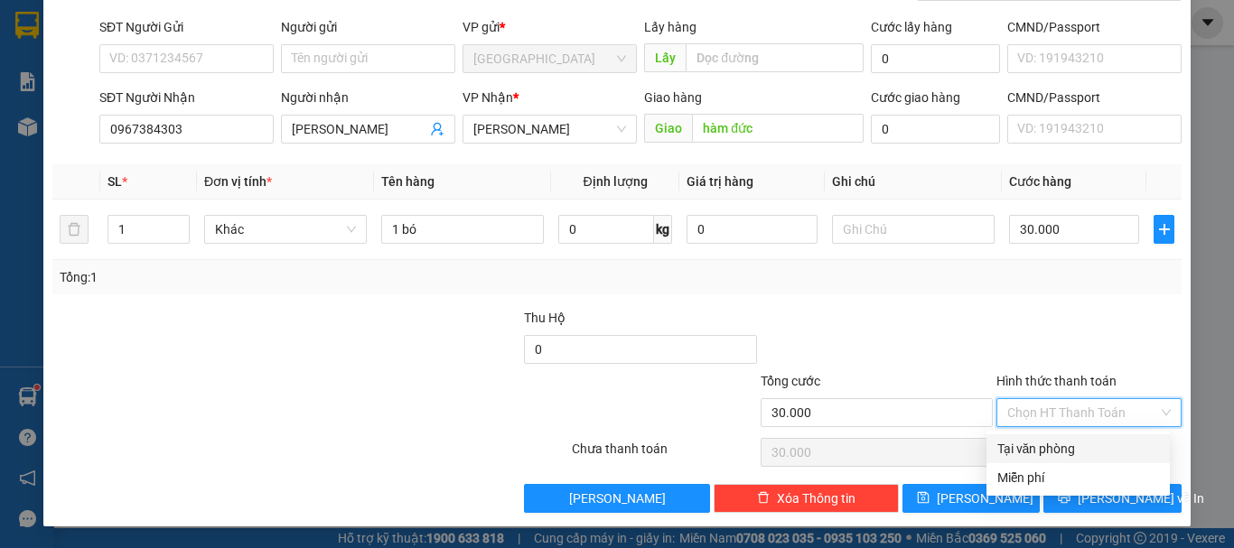
click at [1031, 442] on div "Tại văn phòng" at bounding box center [1079, 449] width 162 height 20
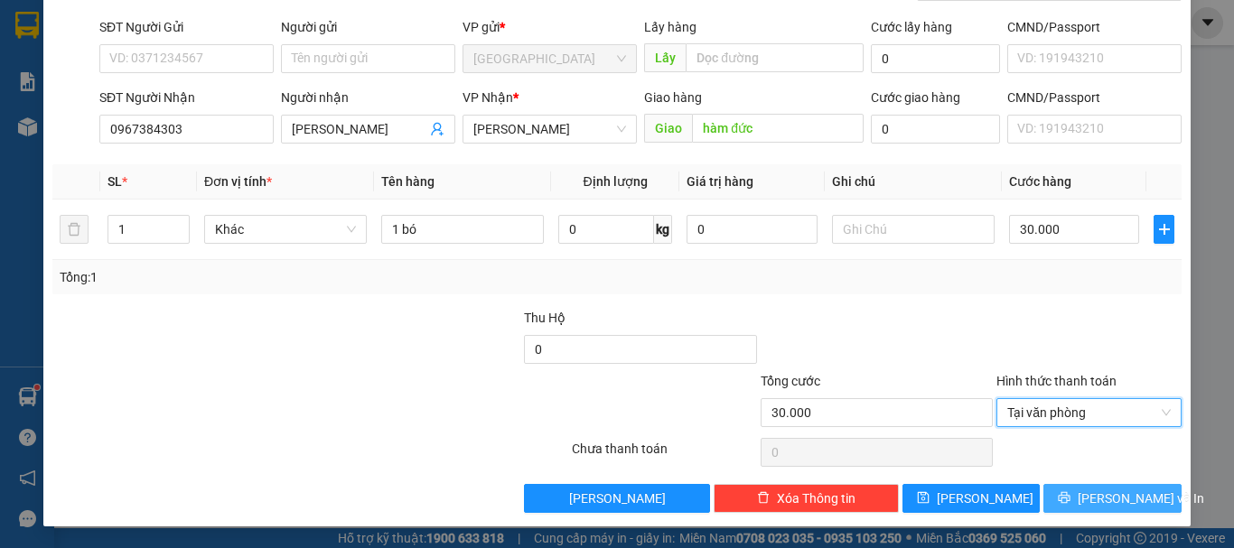
click at [1111, 490] on span "[PERSON_NAME] và In" at bounding box center [1141, 499] width 126 height 20
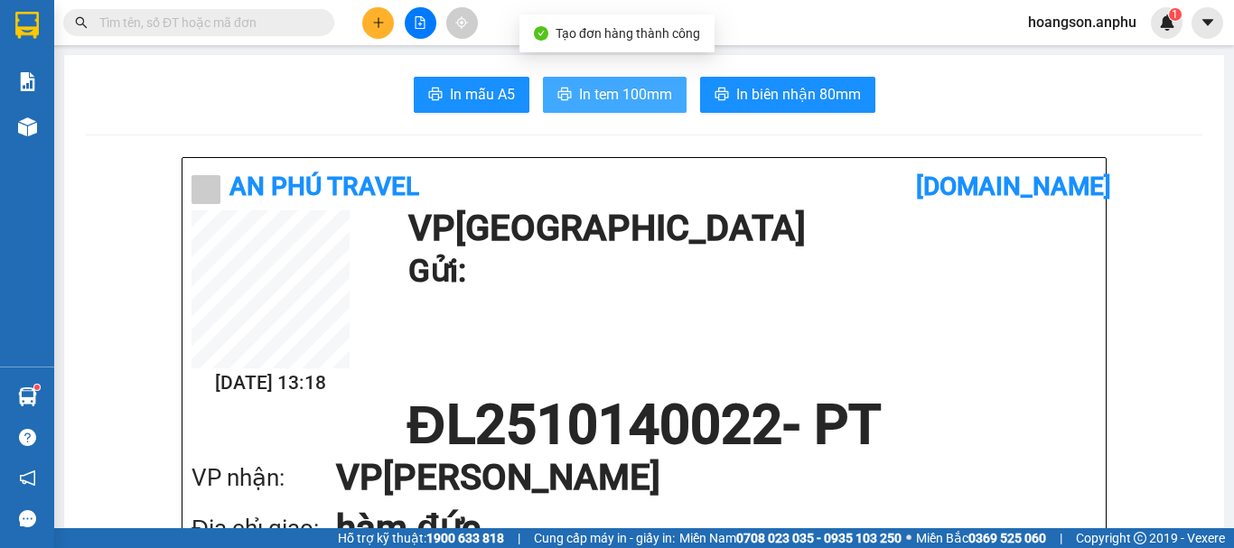
click at [599, 88] on span "In tem 100mm" at bounding box center [625, 94] width 93 height 23
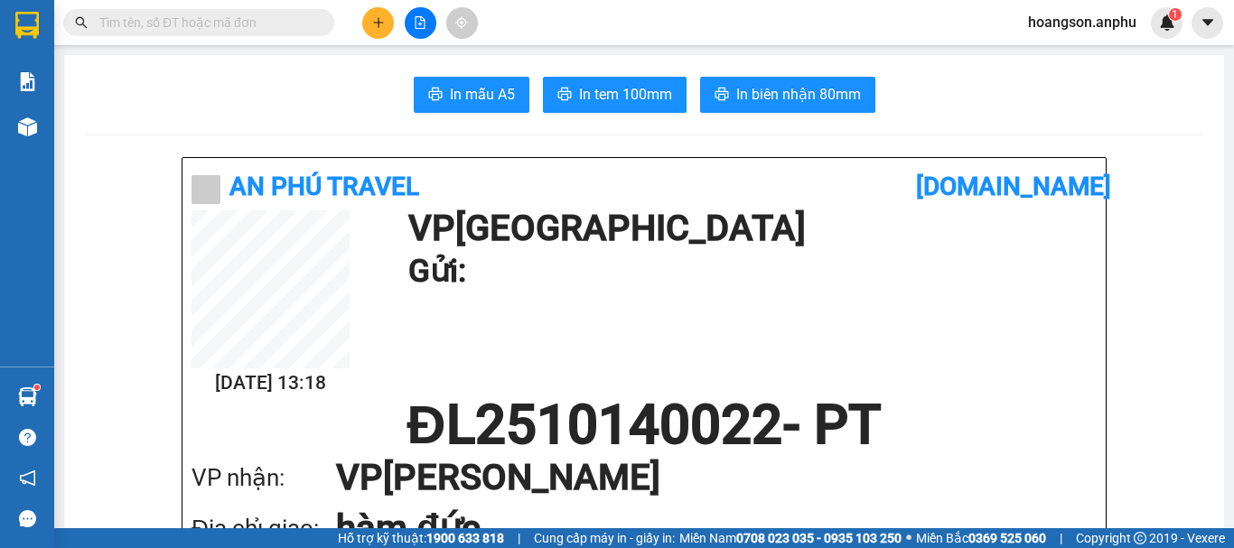
click at [282, 23] on input "text" at bounding box center [205, 23] width 213 height 20
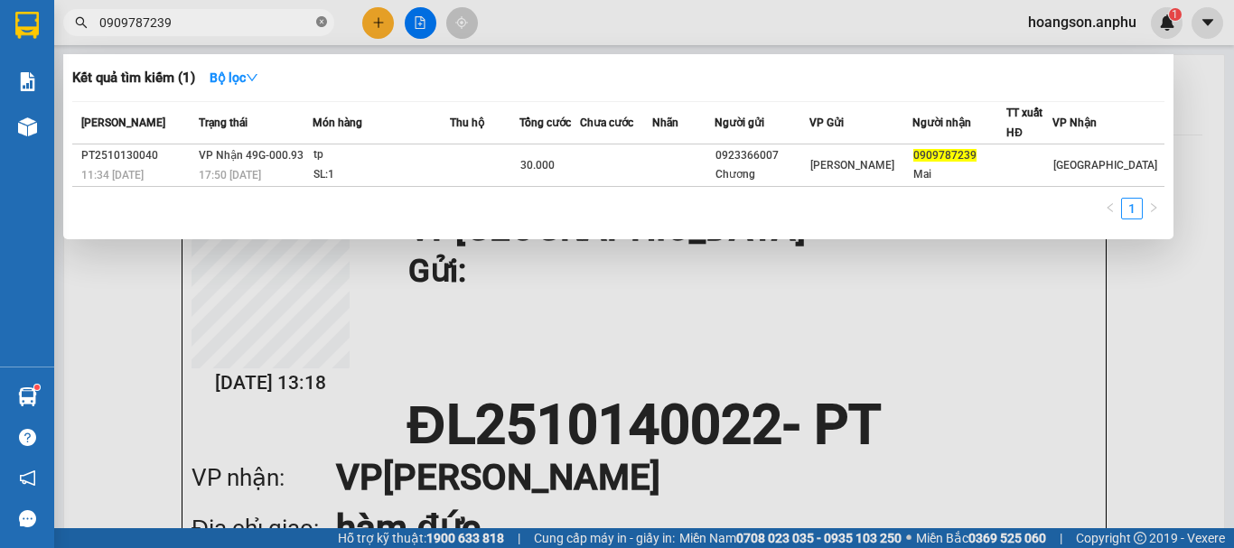
click at [323, 17] on icon "close-circle" at bounding box center [321, 21] width 11 height 11
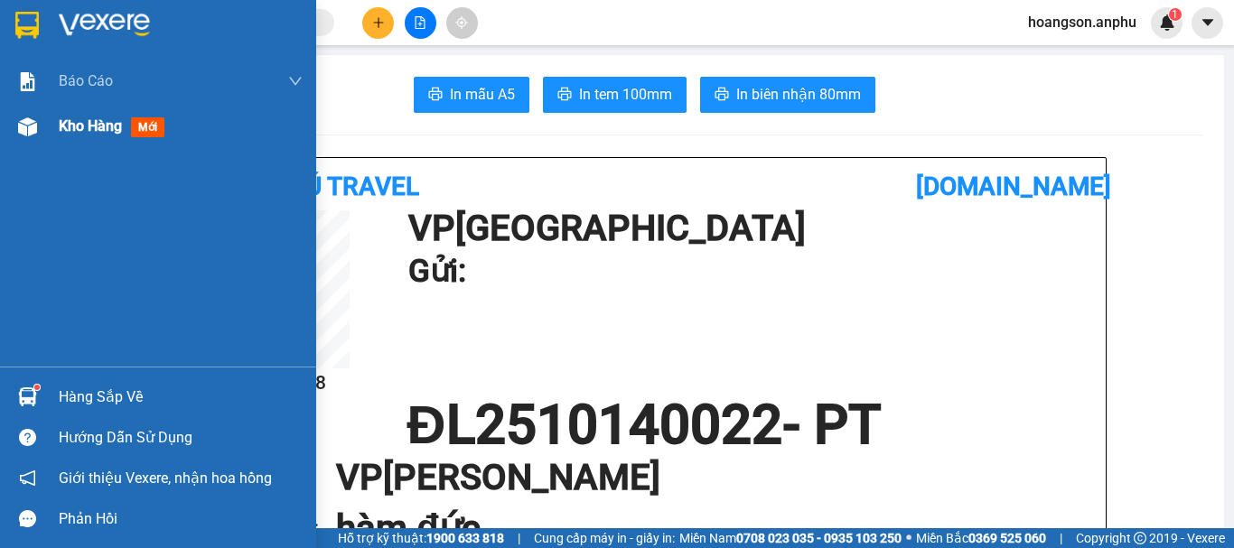
click at [42, 127] on div at bounding box center [28, 127] width 32 height 32
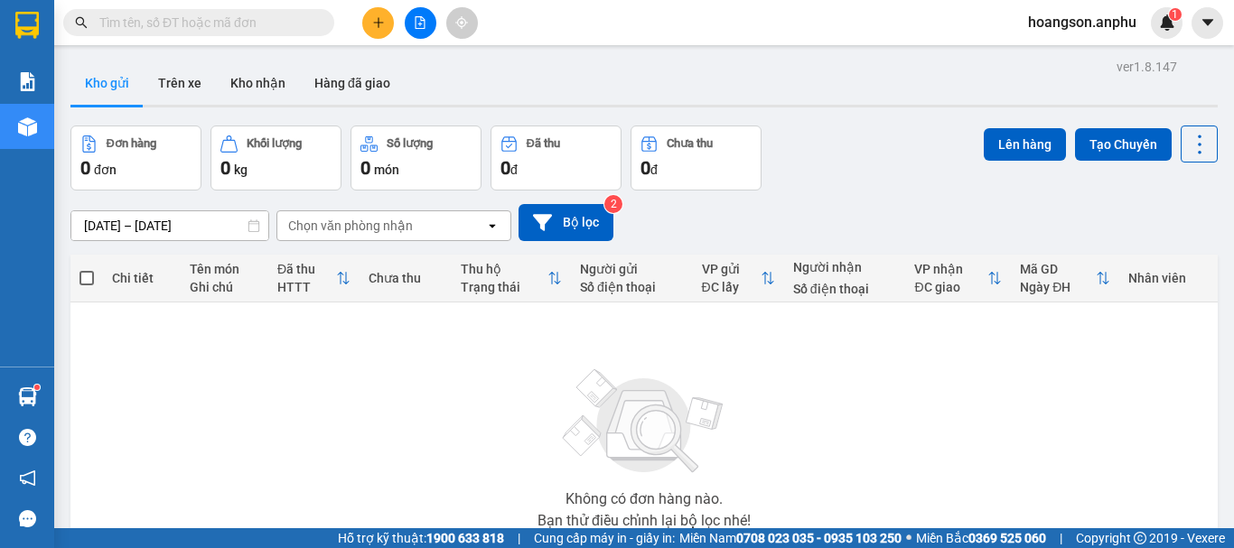
scroll to position [90, 0]
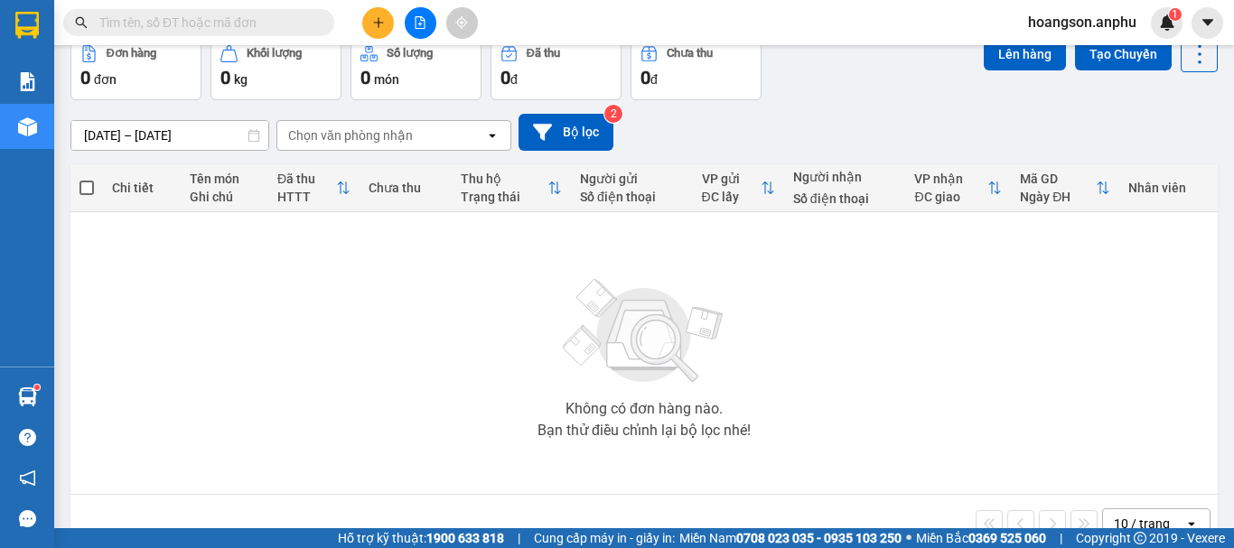
click at [376, 16] on icon "plus" at bounding box center [378, 22] width 13 height 13
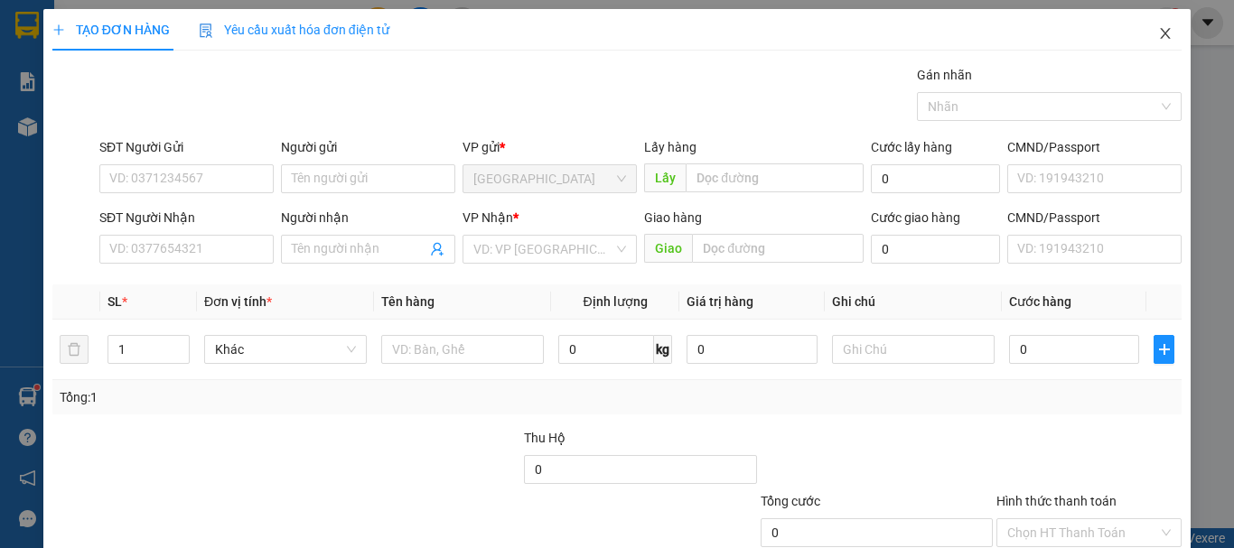
click at [1148, 43] on span "Close" at bounding box center [1165, 34] width 51 height 51
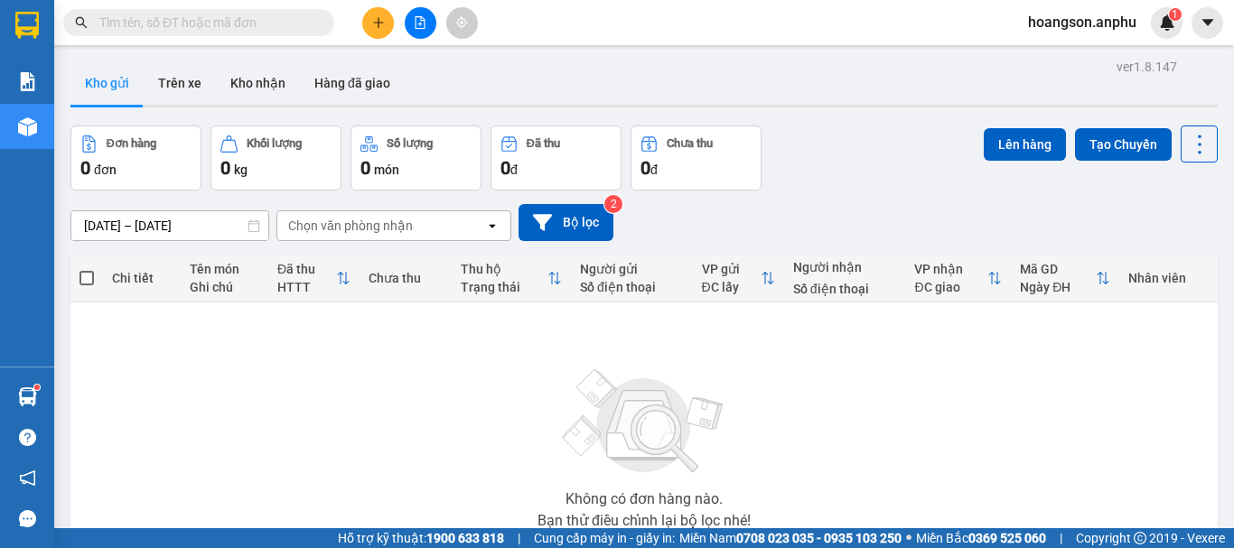
click at [373, 16] on icon "plus" at bounding box center [378, 22] width 13 height 13
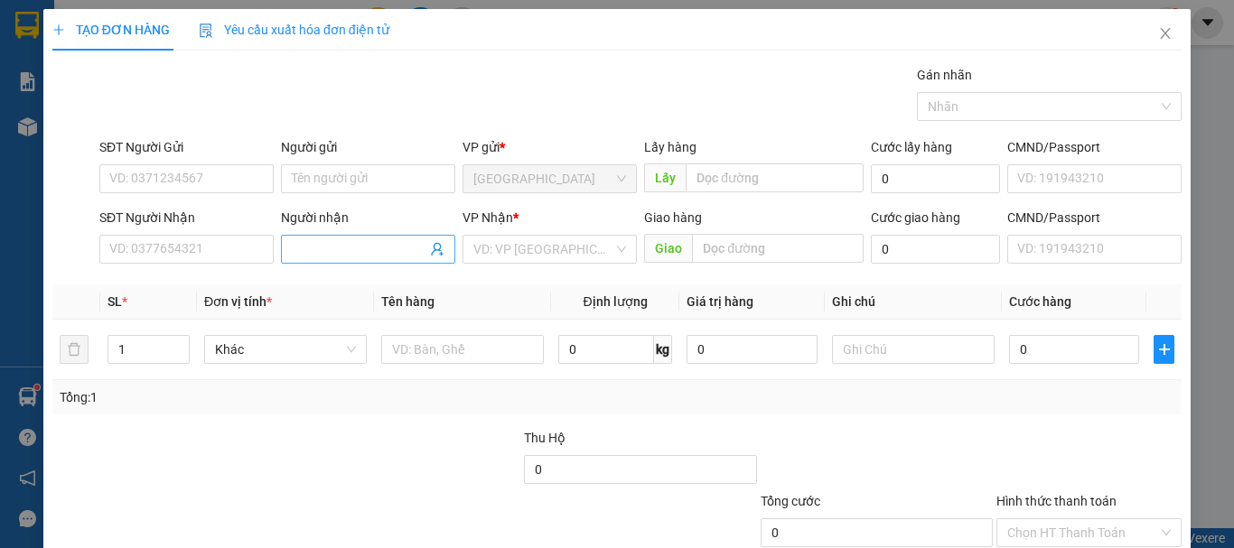
click at [364, 246] on input "Người nhận" at bounding box center [359, 249] width 135 height 20
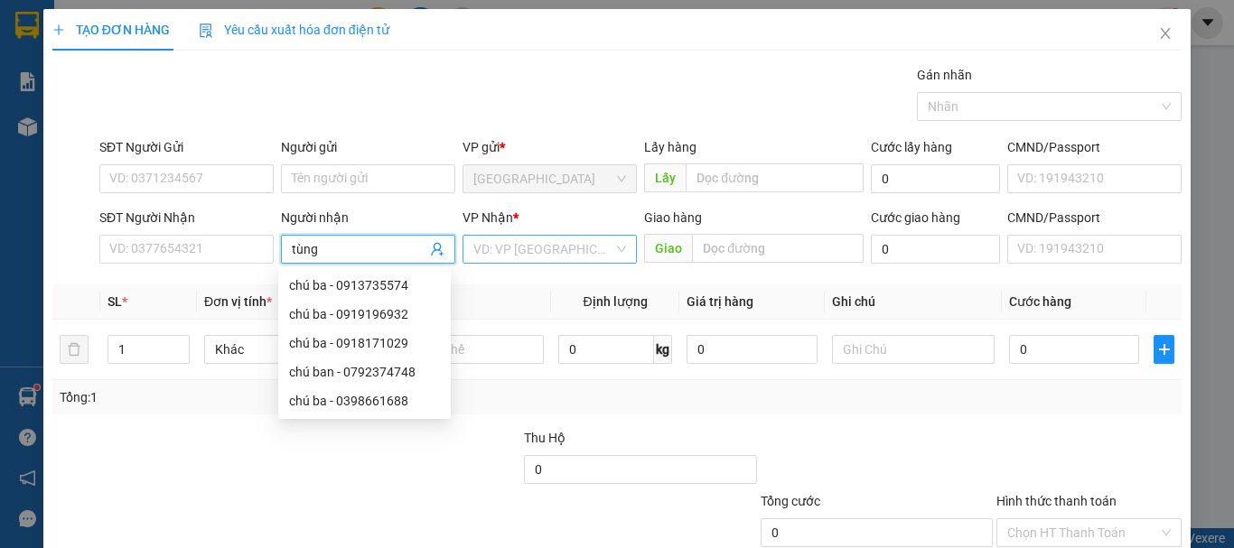
click at [498, 256] on input "search" at bounding box center [543, 249] width 140 height 27
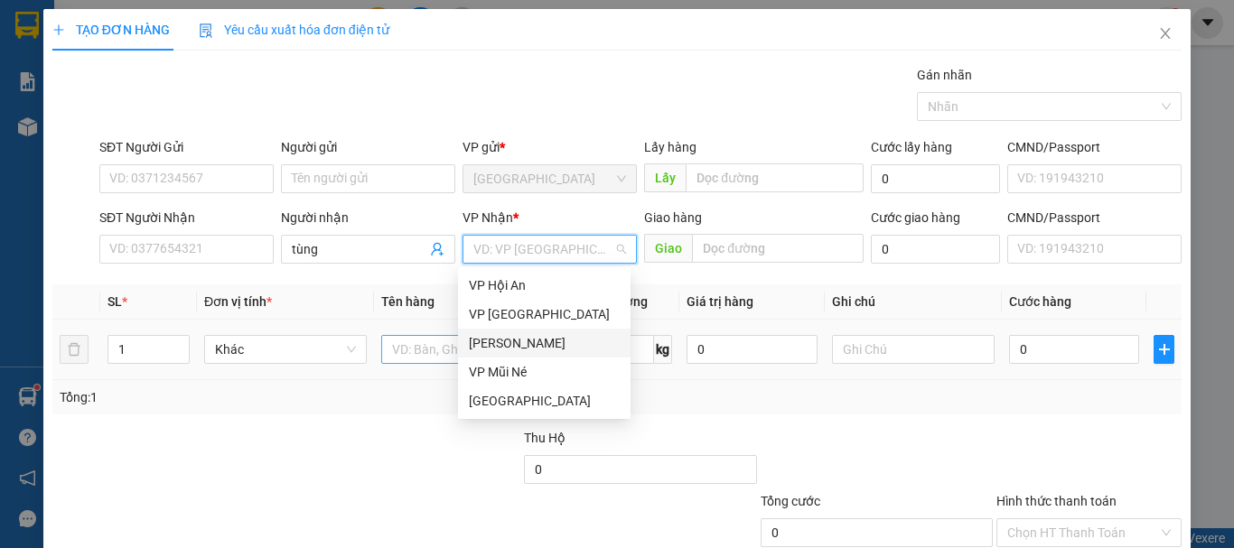
click at [492, 338] on div "[PERSON_NAME]" at bounding box center [544, 343] width 151 height 20
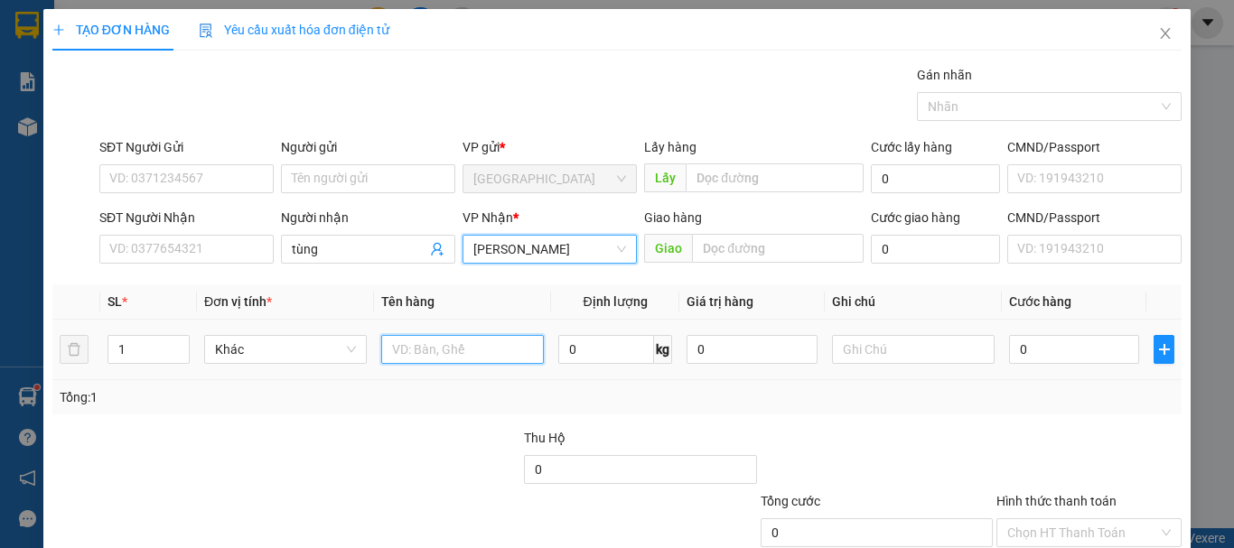
click at [447, 351] on input "text" at bounding box center [462, 349] width 163 height 29
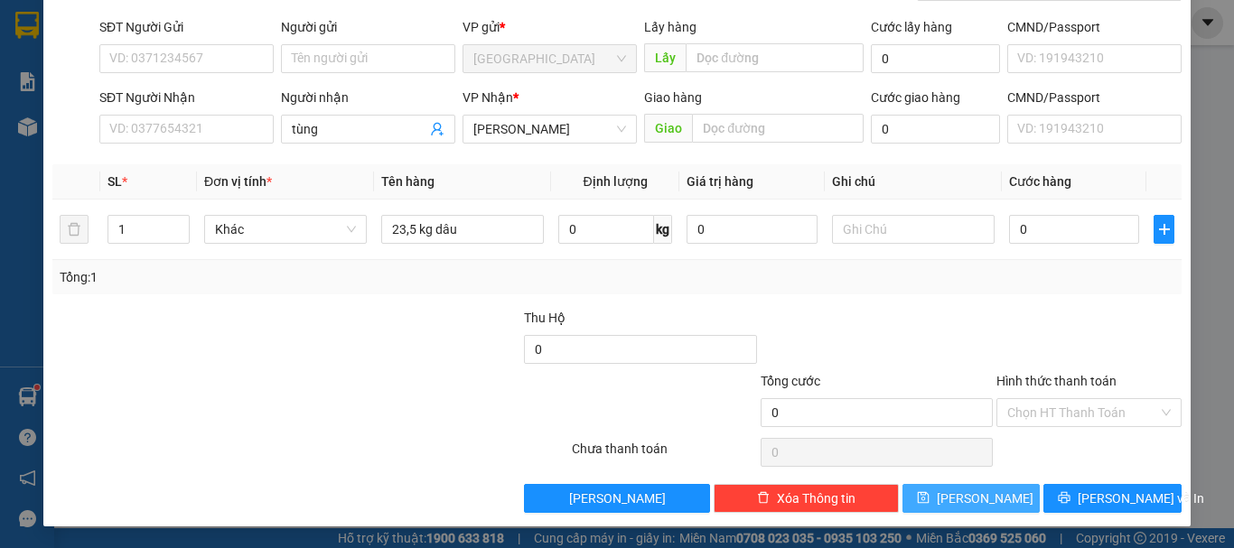
click at [999, 494] on button "[PERSON_NAME]" at bounding box center [972, 498] width 138 height 29
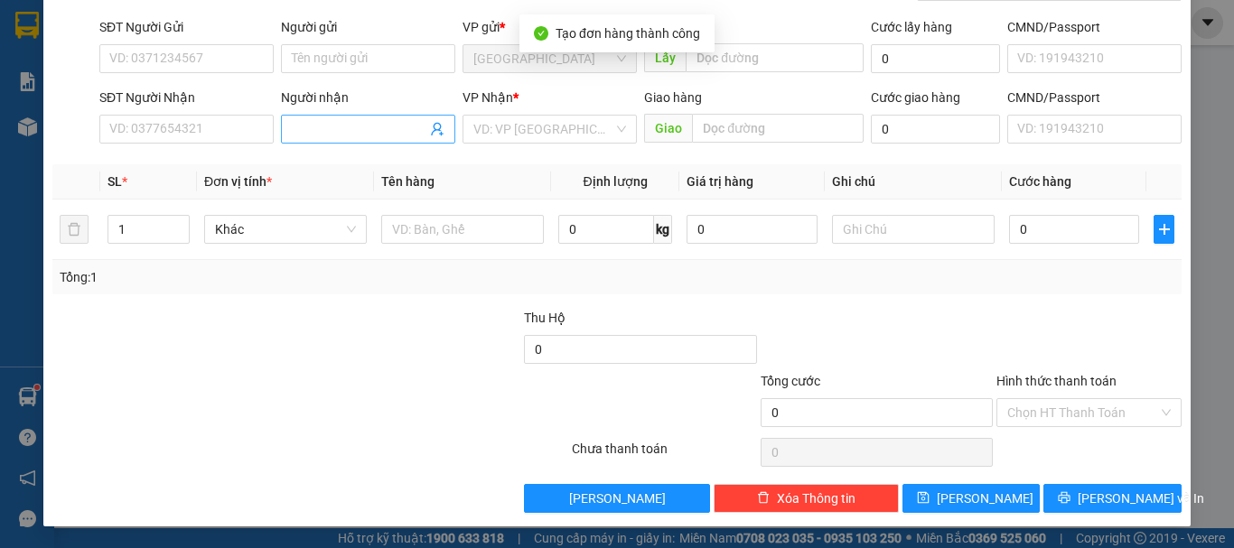
click at [368, 124] on input "Người nhận" at bounding box center [359, 129] width 135 height 20
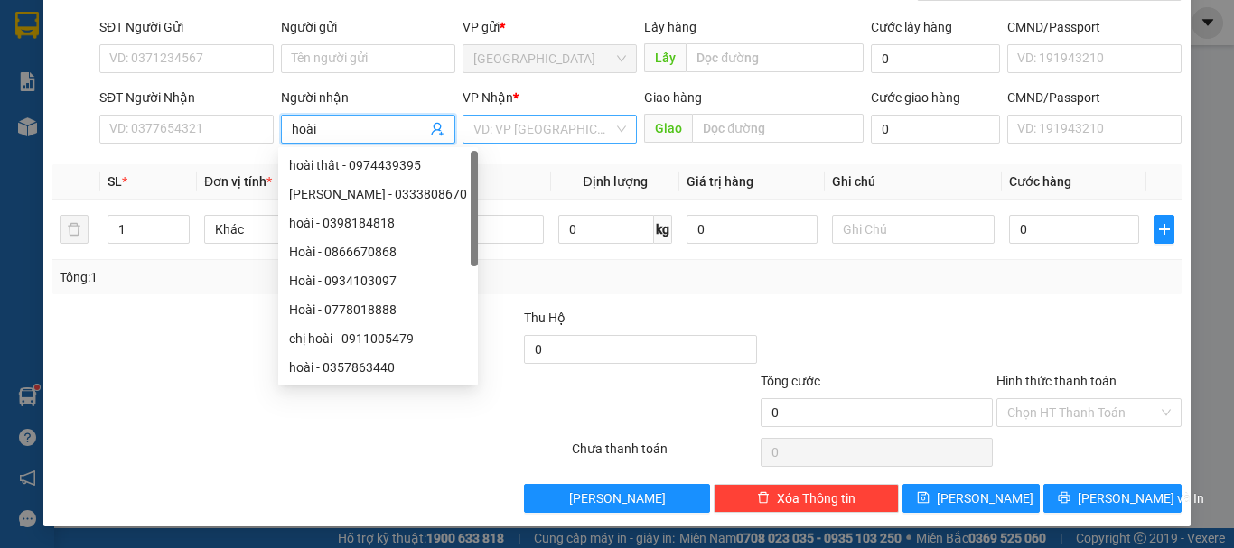
click at [521, 138] on input "search" at bounding box center [543, 129] width 140 height 27
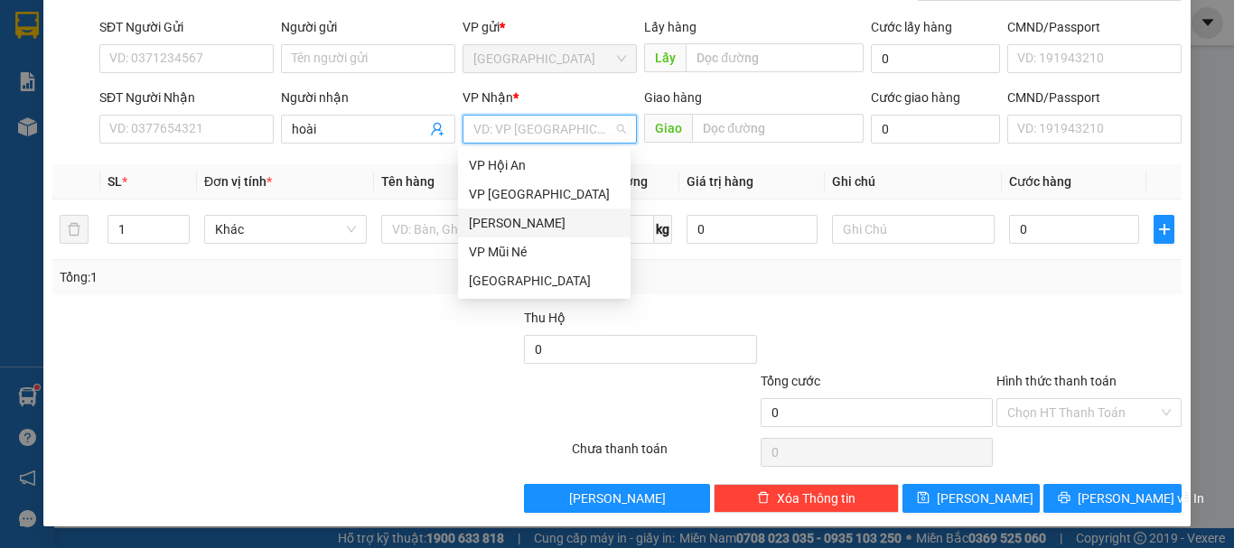
click at [505, 218] on div "[PERSON_NAME]" at bounding box center [544, 223] width 151 height 20
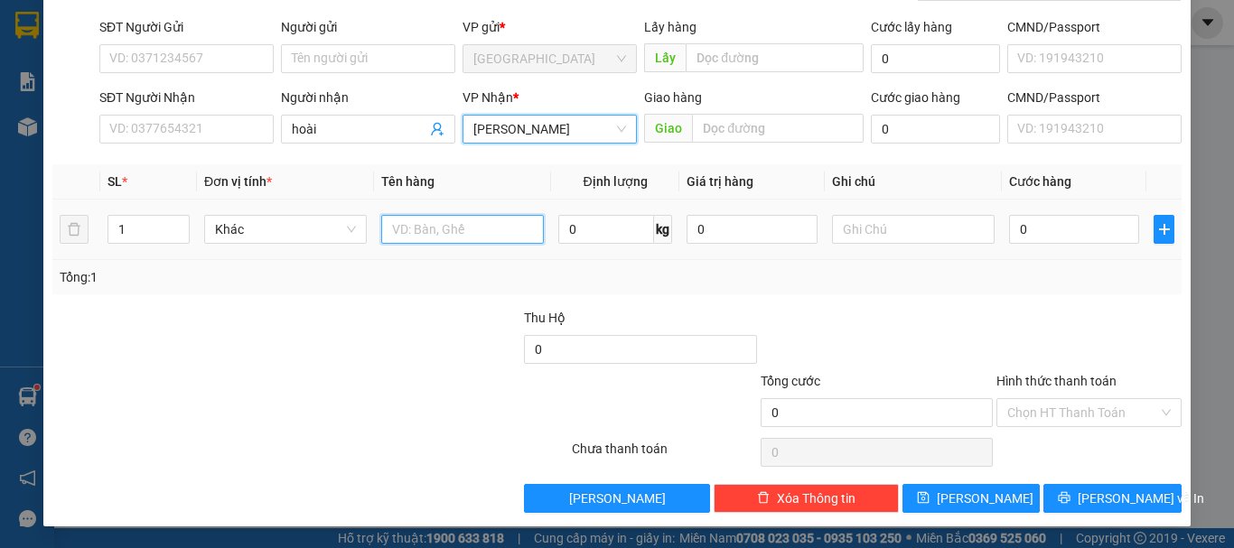
click at [434, 234] on input "text" at bounding box center [462, 229] width 163 height 29
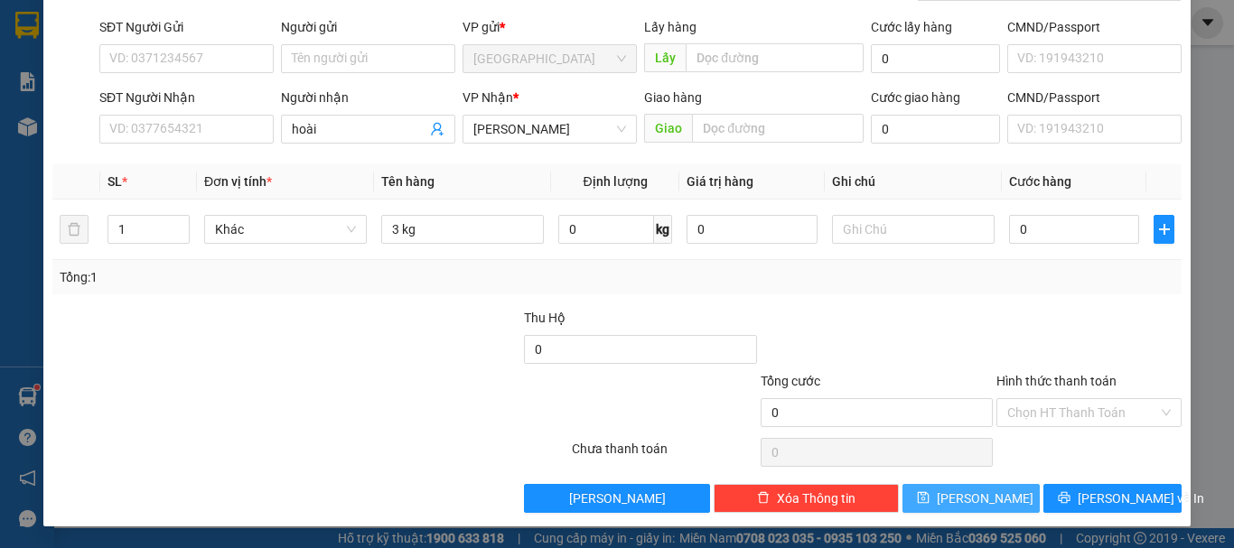
click at [937, 492] on button "[PERSON_NAME]" at bounding box center [972, 498] width 138 height 29
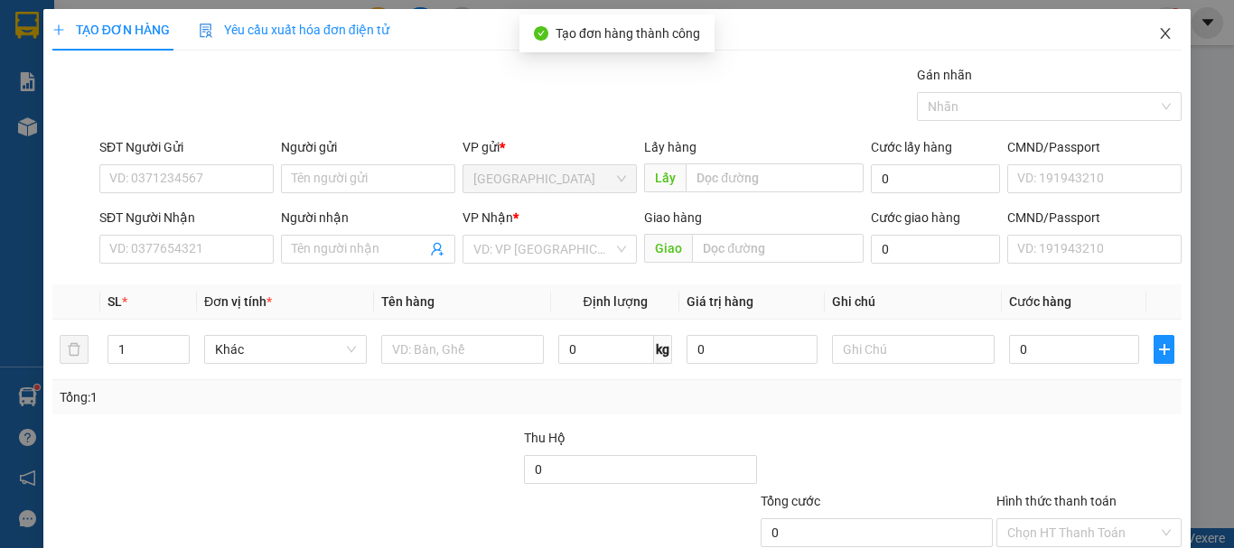
click at [1151, 42] on span "Close" at bounding box center [1165, 34] width 51 height 51
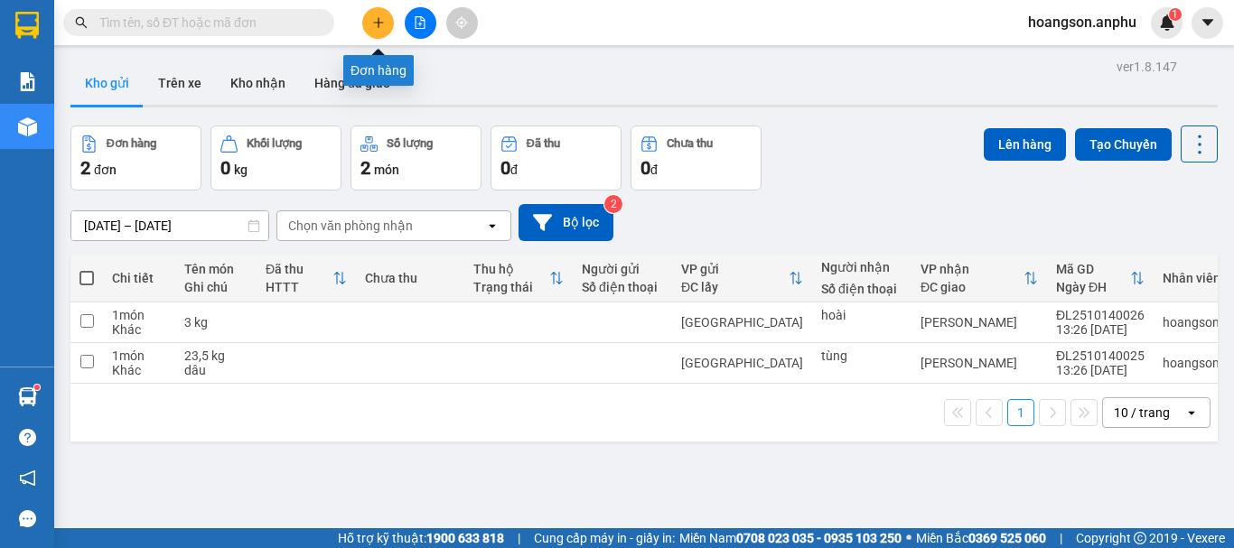
click at [383, 23] on icon "plus" at bounding box center [378, 22] width 13 height 13
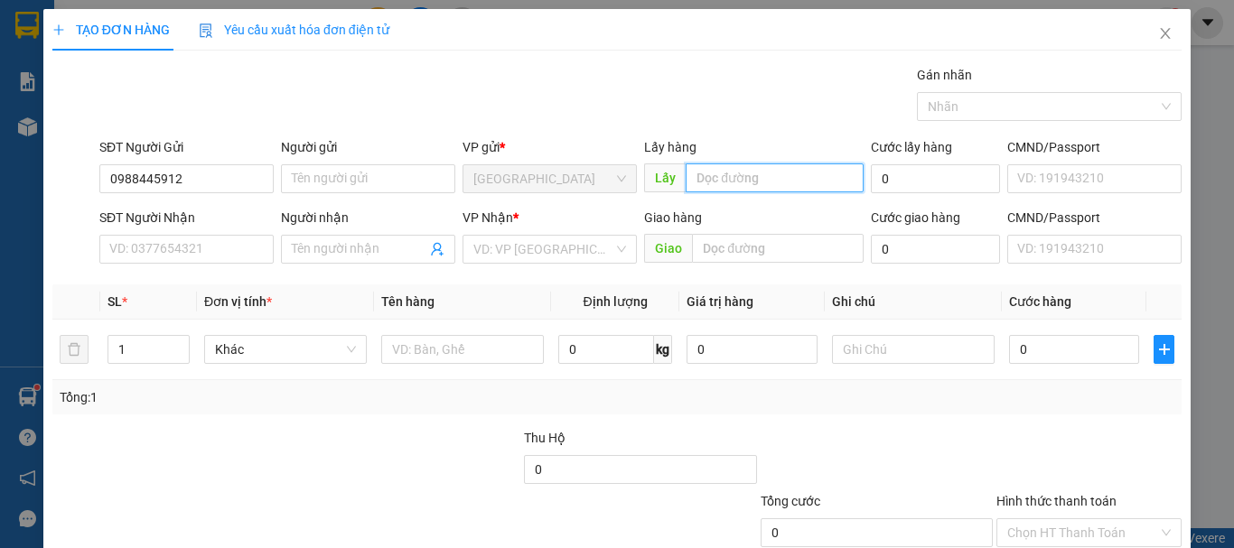
click at [707, 176] on input "text" at bounding box center [775, 178] width 178 height 29
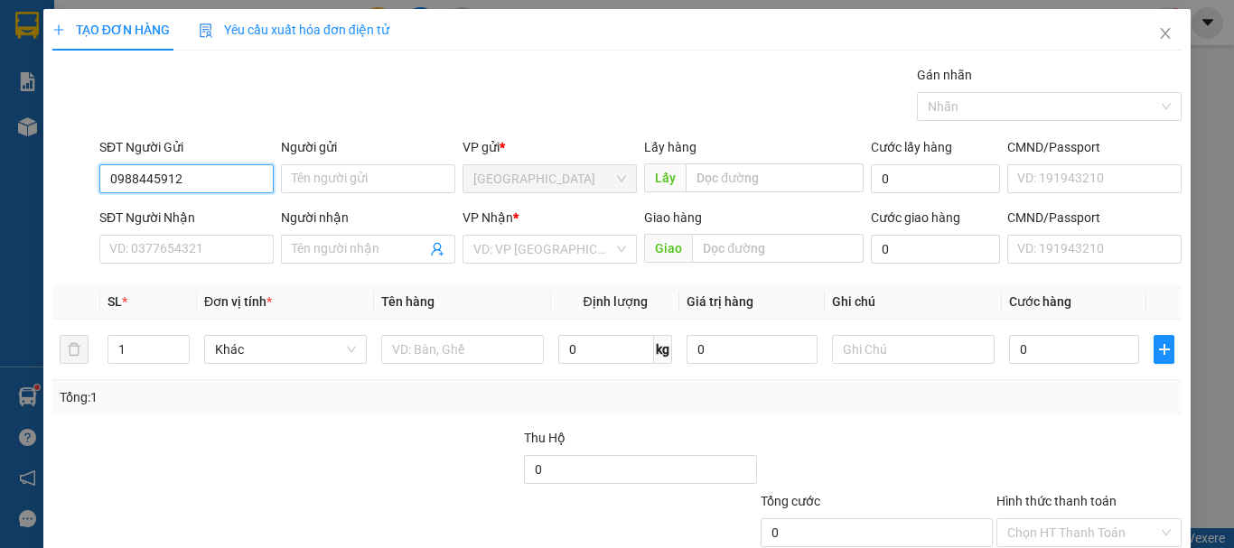
drag, startPoint x: 210, startPoint y: 187, endPoint x: 88, endPoint y: 182, distance: 122.1
click at [88, 182] on div "SĐT Người Gửi 0988445912 0988445912 Người gửi Tên người gửi VP gửi * [GEOGRAPHI…" at bounding box center [617, 168] width 1133 height 63
click at [1158, 27] on icon "close" at bounding box center [1165, 33] width 14 height 14
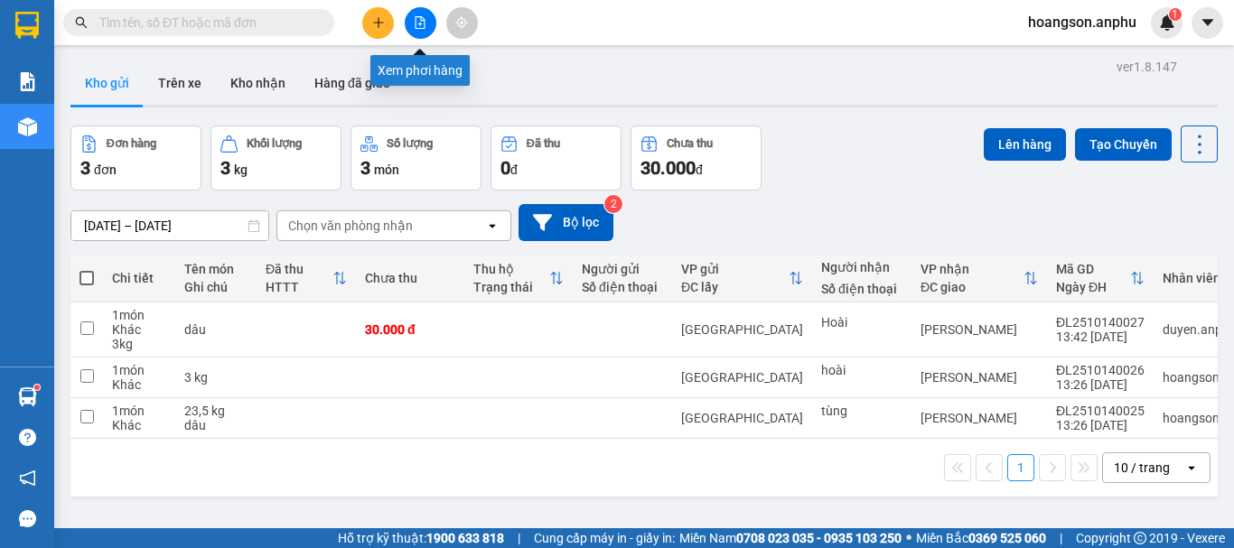
click at [431, 13] on button at bounding box center [421, 23] width 32 height 32
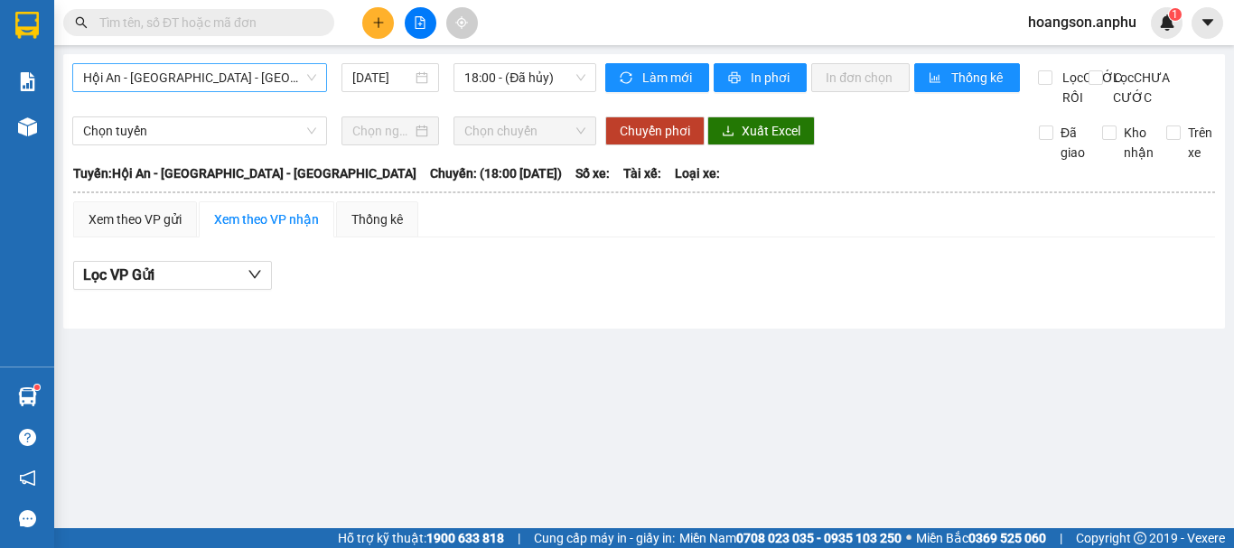
click at [243, 80] on span "Hội An - [GEOGRAPHIC_DATA] - [GEOGRAPHIC_DATA]" at bounding box center [199, 77] width 233 height 27
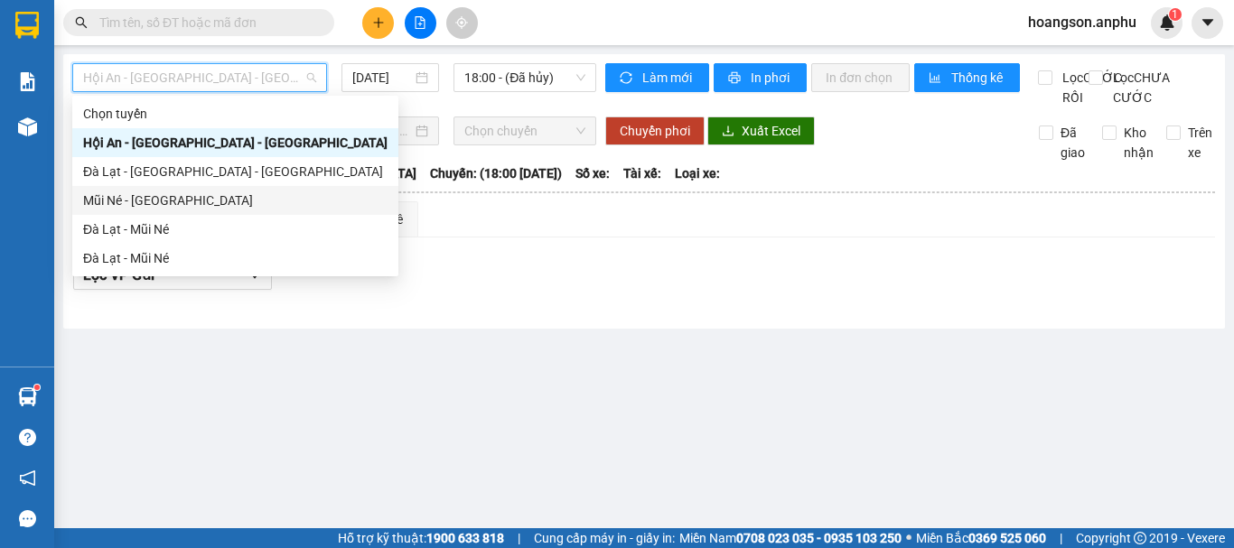
click at [140, 194] on div "Mũi Né - [GEOGRAPHIC_DATA]" at bounding box center [235, 201] width 304 height 20
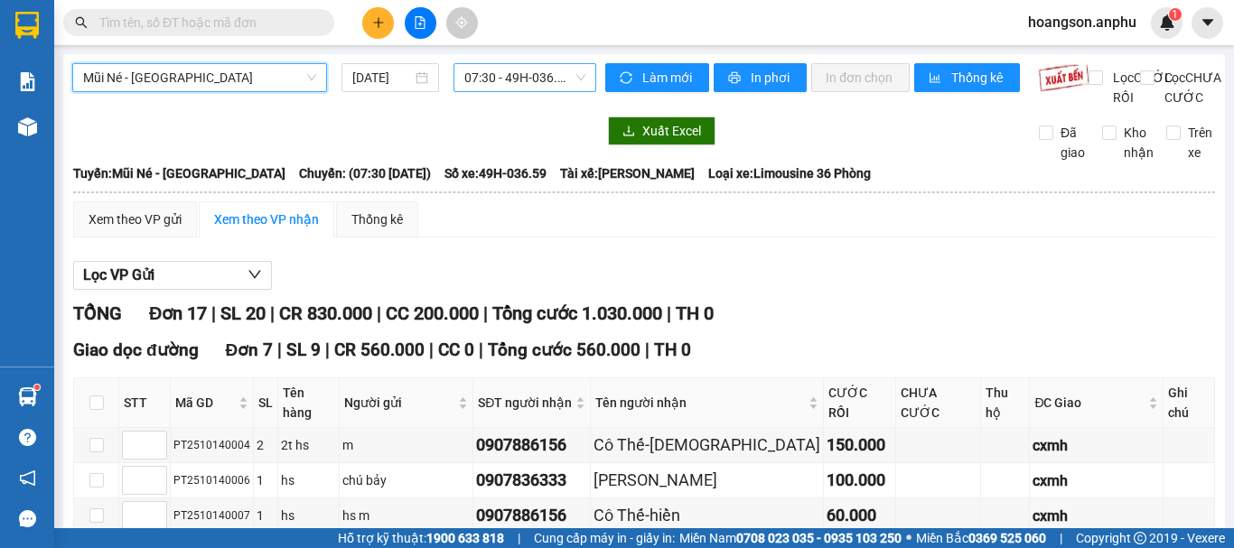
click at [494, 77] on span "07:30 - 49H-036.59" at bounding box center [524, 77] width 121 height 27
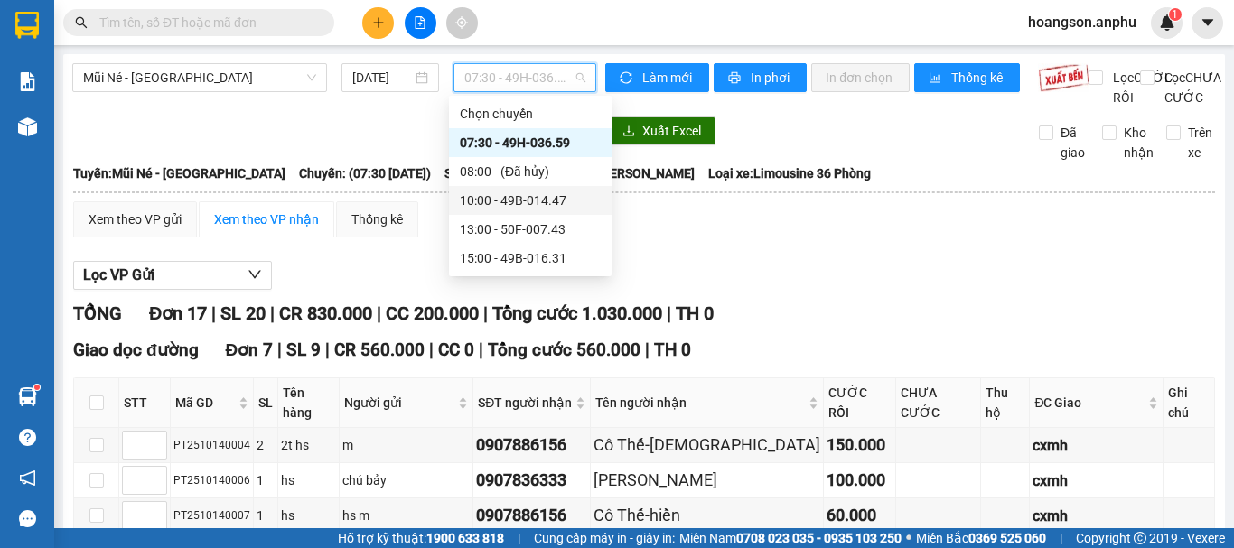
click at [473, 198] on div "10:00 - 49B-014.47" at bounding box center [530, 201] width 141 height 20
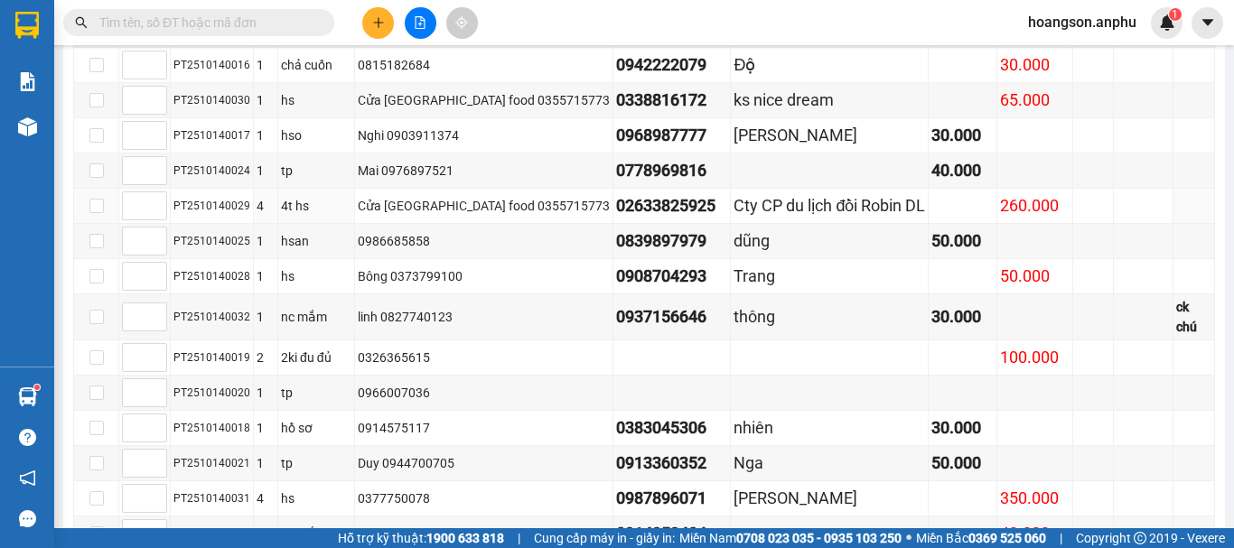
scroll to position [635, 0]
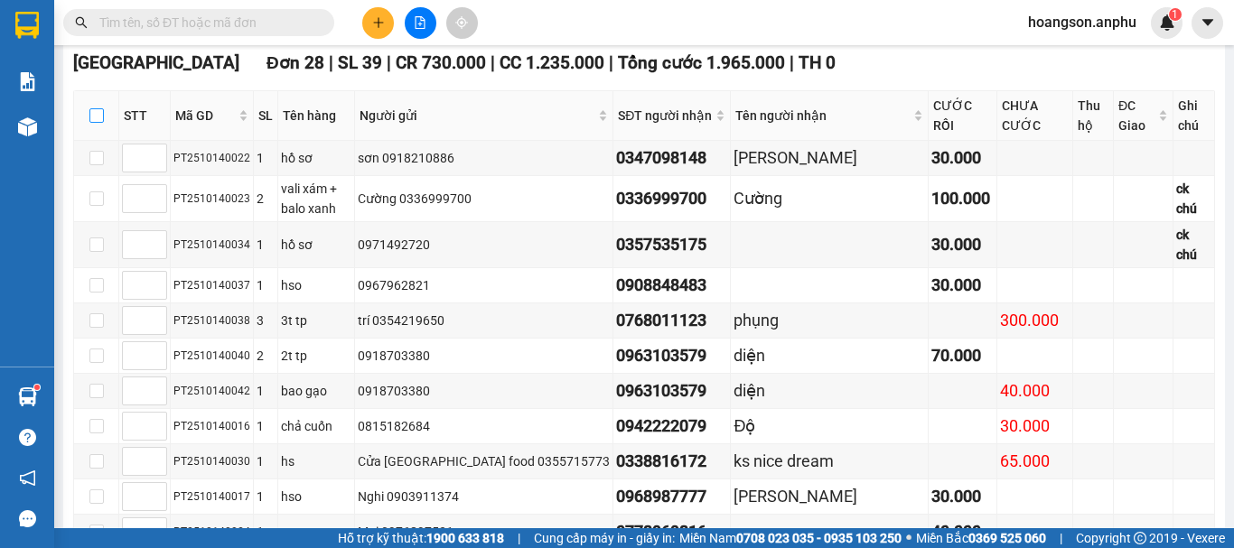
click at [98, 123] on input "checkbox" at bounding box center [96, 115] width 14 height 14
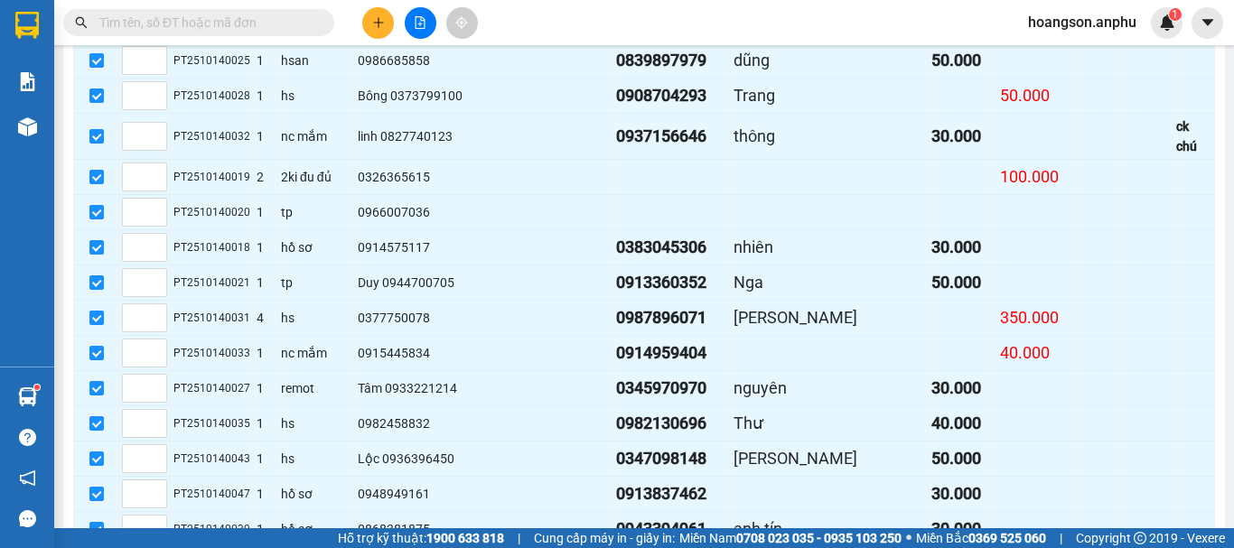
scroll to position [1358, 0]
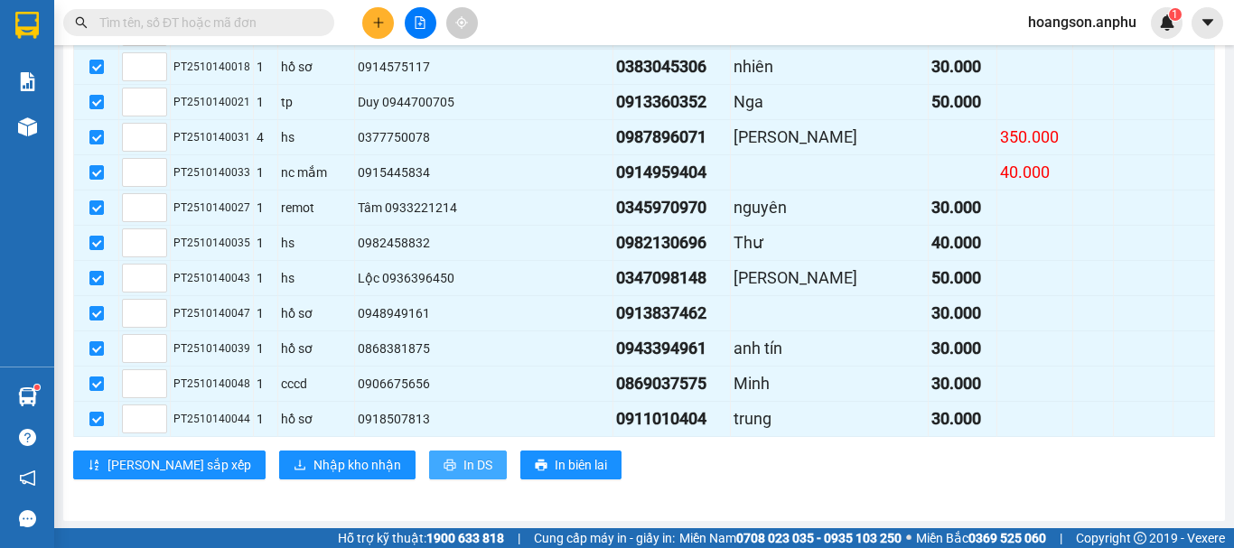
click at [464, 470] on span "In DS" at bounding box center [478, 465] width 29 height 20
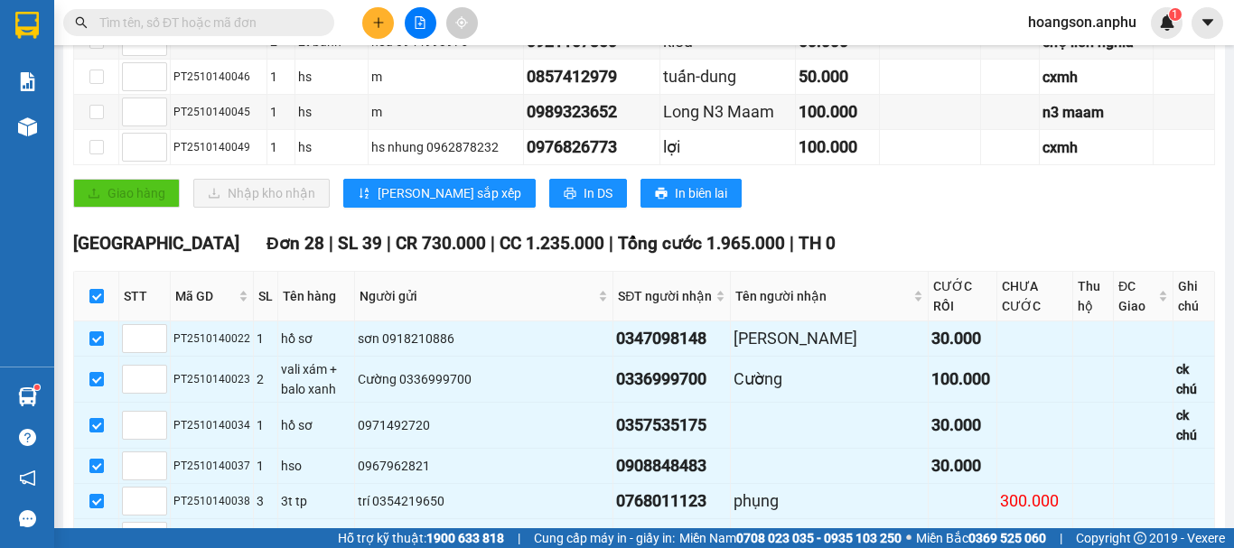
scroll to position [3, 0]
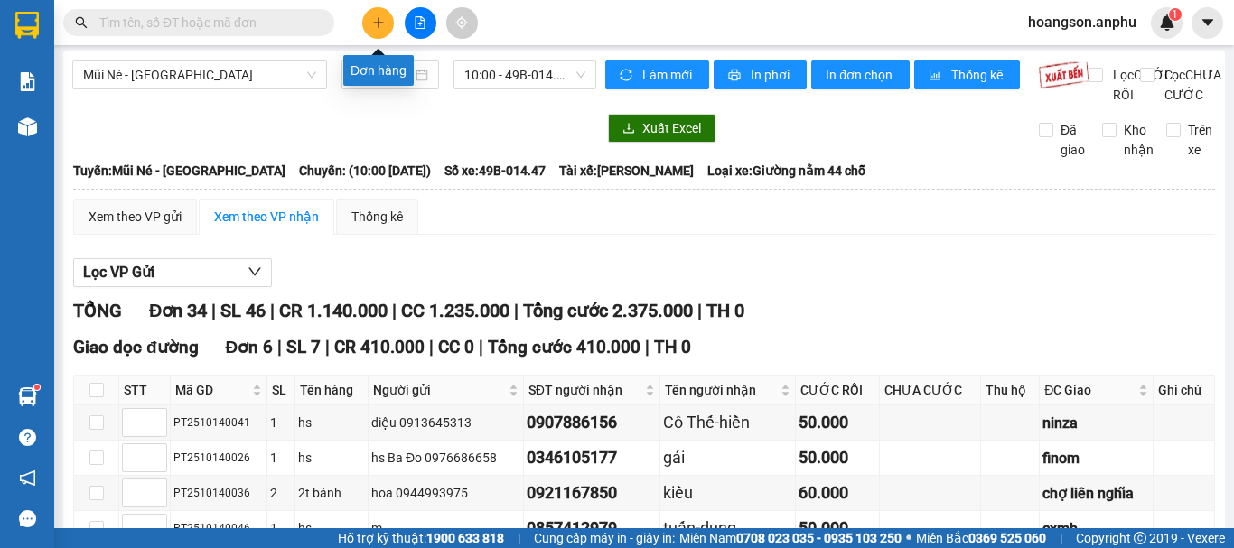
click at [379, 14] on button at bounding box center [378, 23] width 32 height 32
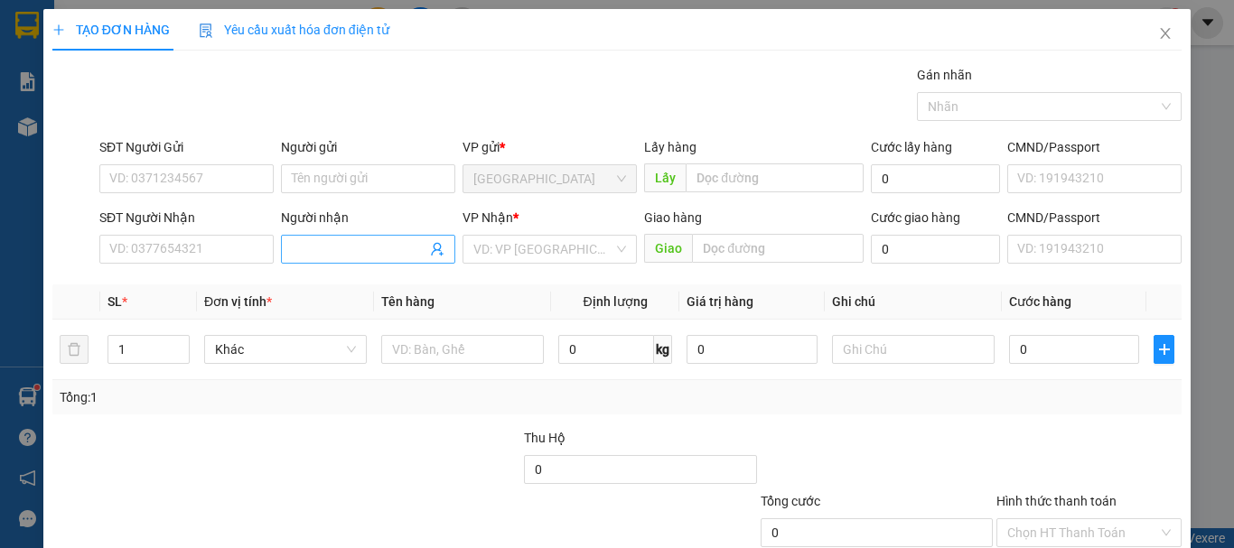
click at [339, 248] on input "Người nhận" at bounding box center [359, 249] width 135 height 20
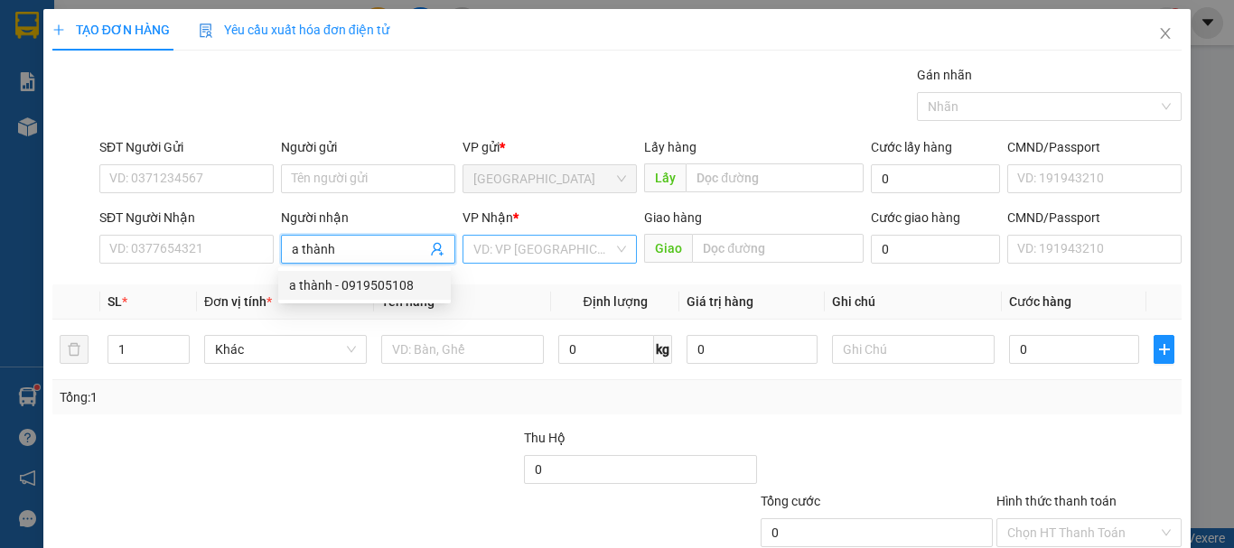
click at [560, 256] on input "search" at bounding box center [543, 249] width 140 height 27
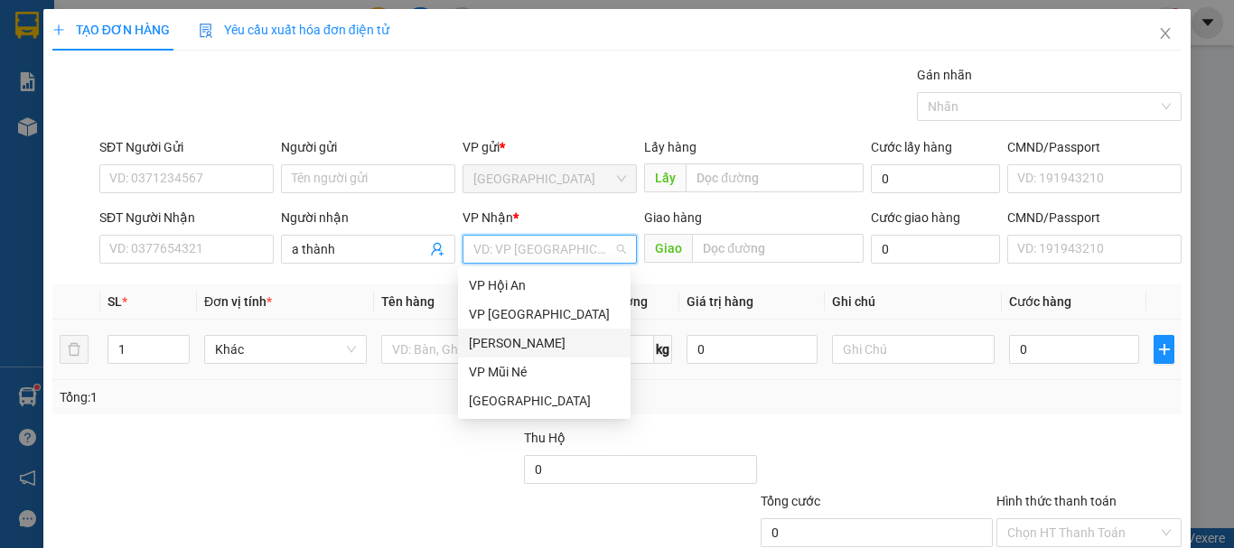
click at [529, 334] on div "[PERSON_NAME]" at bounding box center [544, 343] width 151 height 20
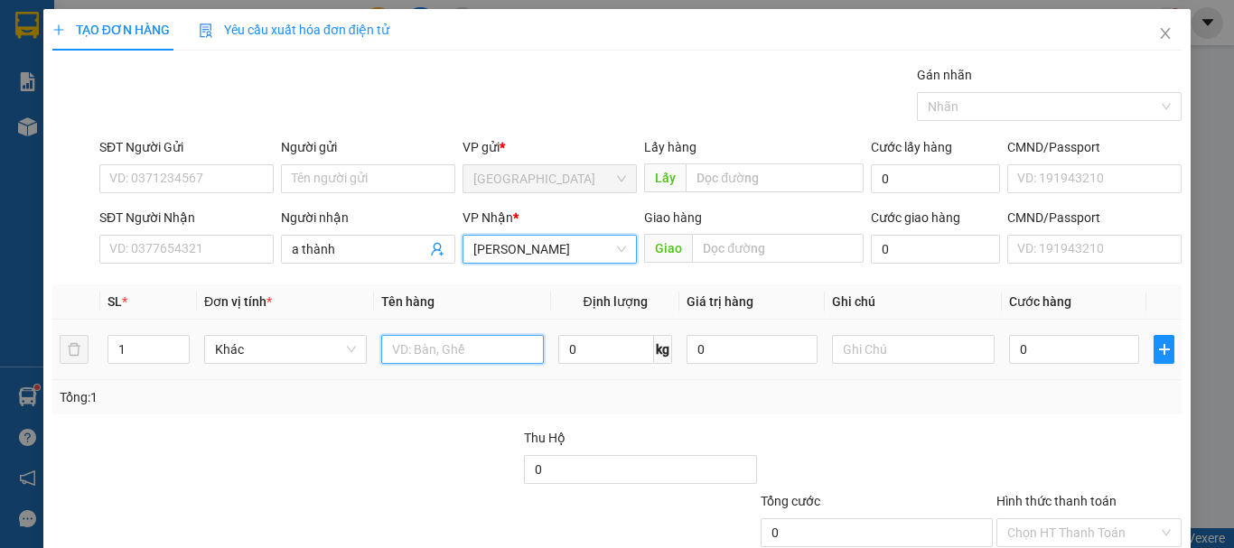
click at [481, 348] on input "text" at bounding box center [462, 349] width 163 height 29
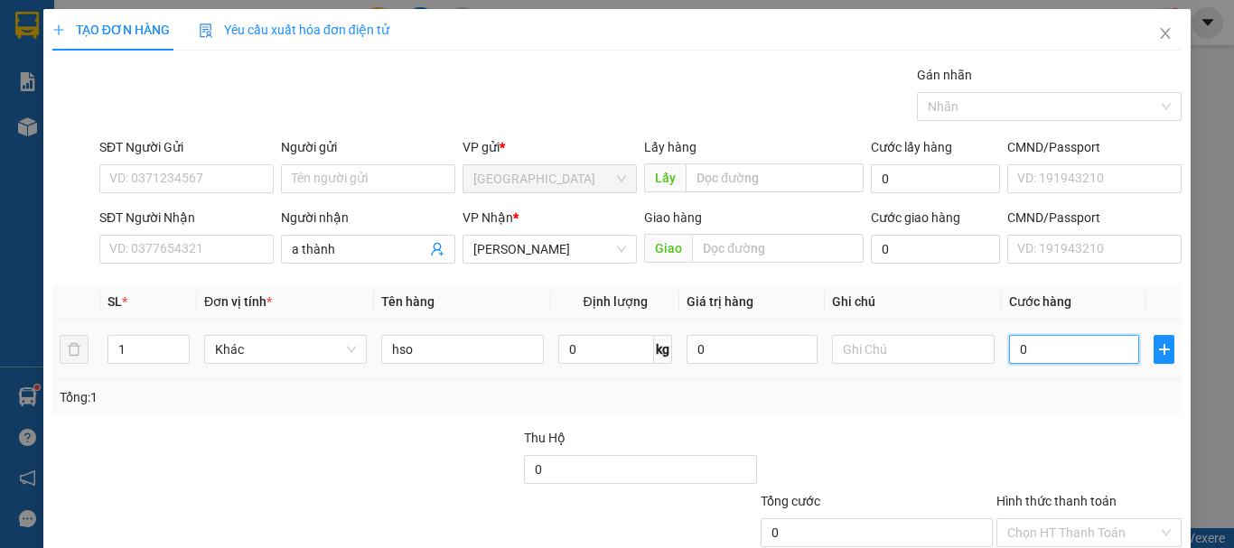
click at [1073, 349] on input "0" at bounding box center [1074, 349] width 130 height 29
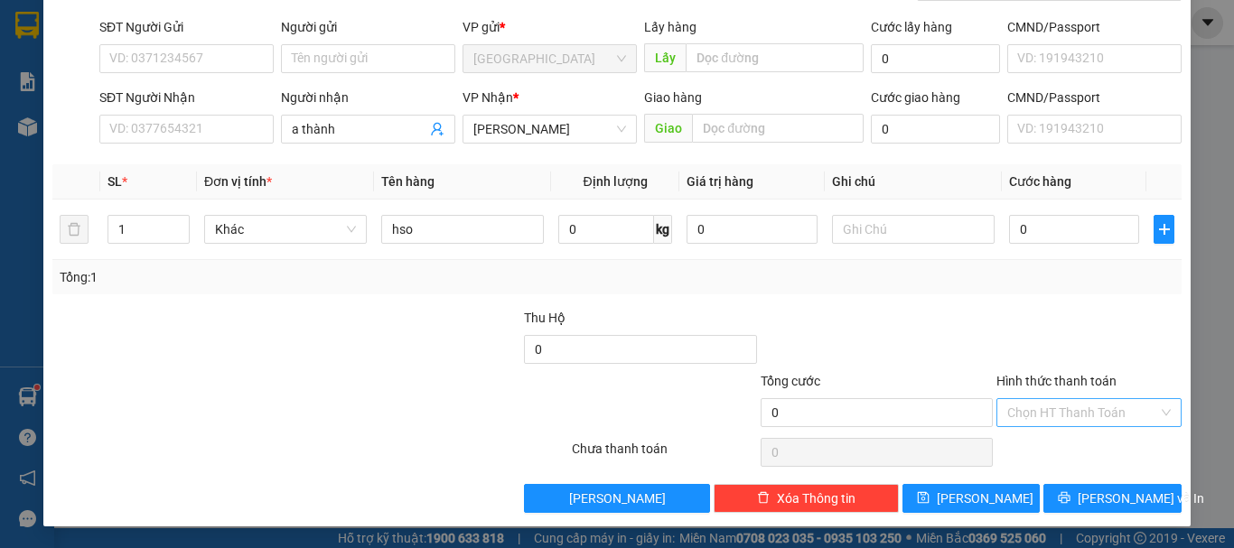
click at [1084, 404] on input "Hình thức thanh toán" at bounding box center [1082, 412] width 151 height 27
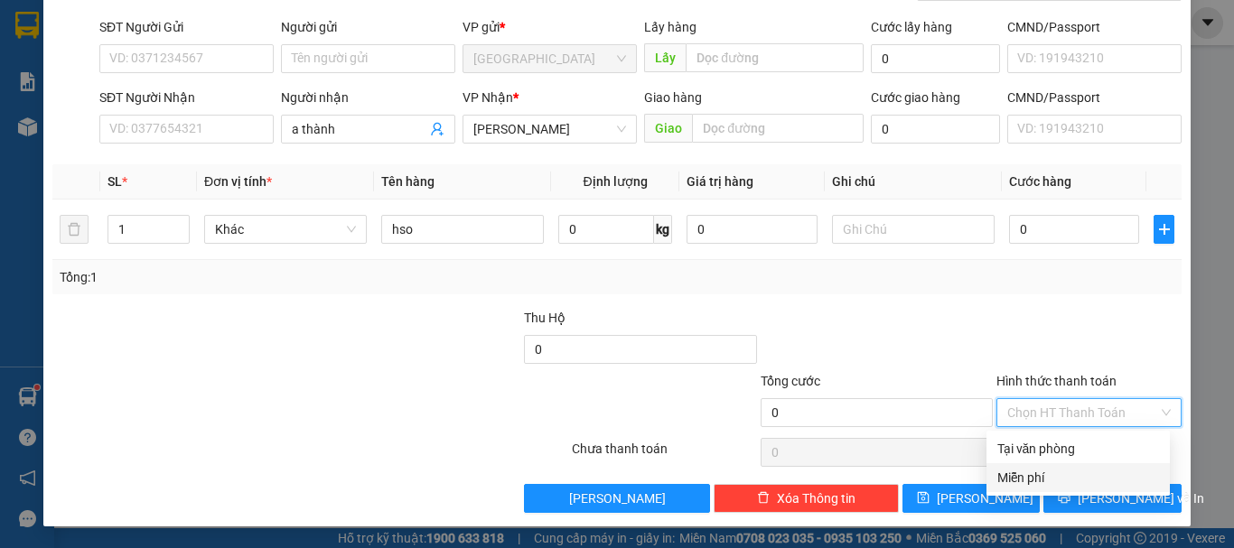
click at [1044, 464] on div "Miễn phí" at bounding box center [1078, 478] width 183 height 29
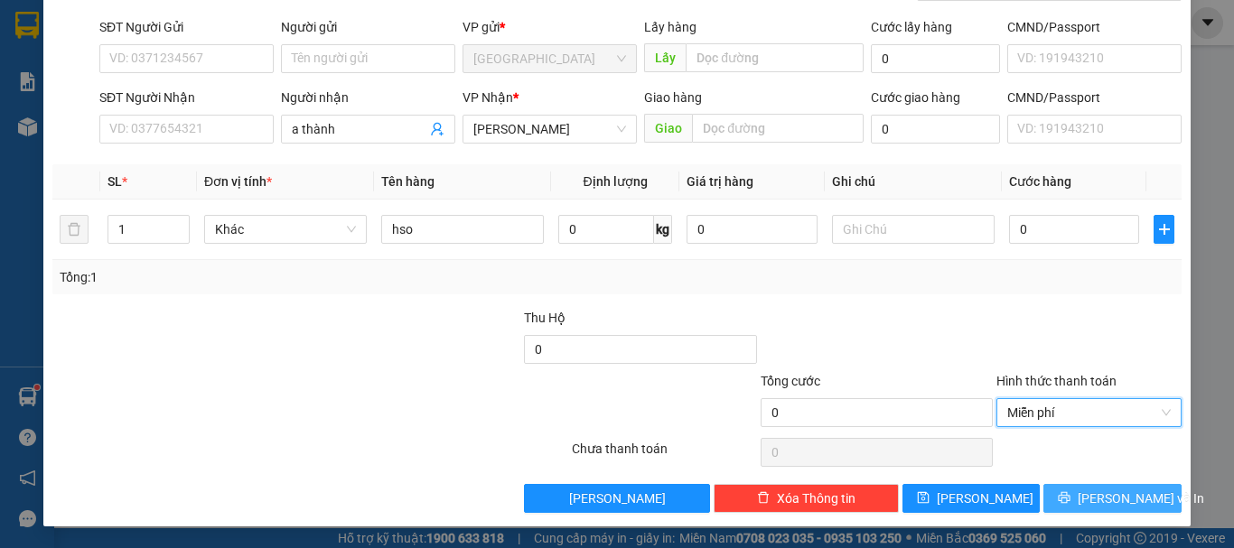
click at [1091, 493] on span "[PERSON_NAME] và In" at bounding box center [1141, 499] width 126 height 20
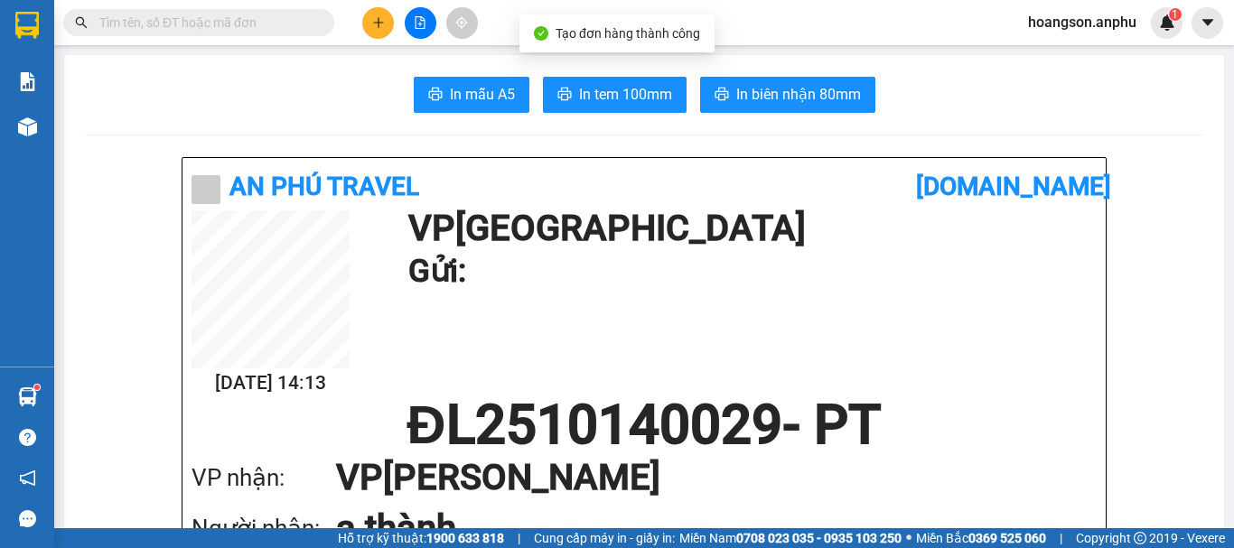
click at [592, 93] on span "In tem 100mm" at bounding box center [625, 94] width 93 height 23
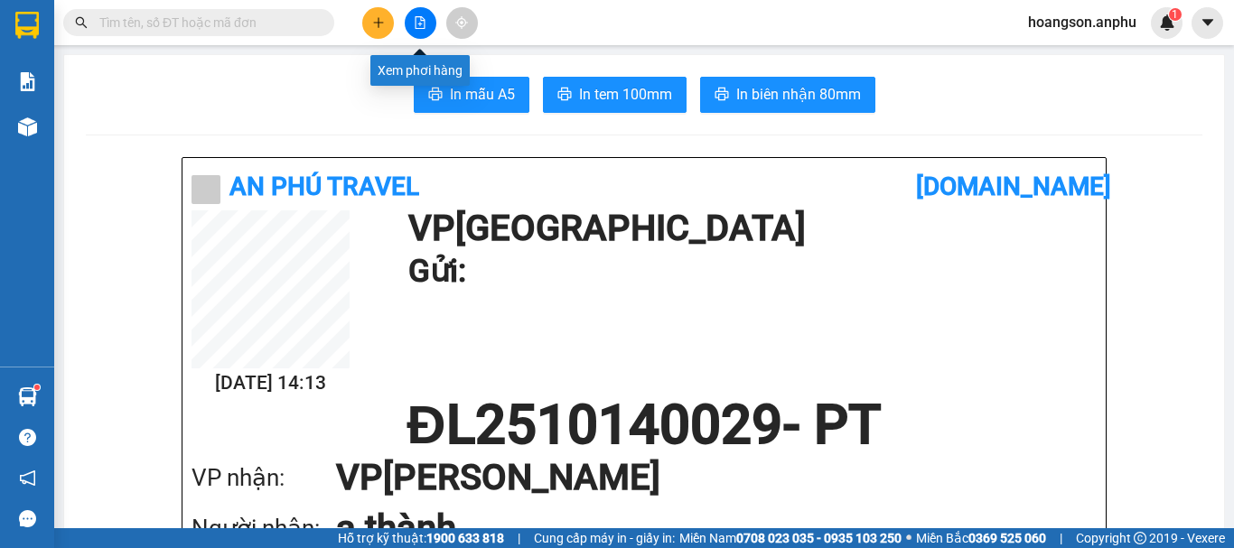
click at [415, 21] on icon "file-add" at bounding box center [420, 22] width 13 height 13
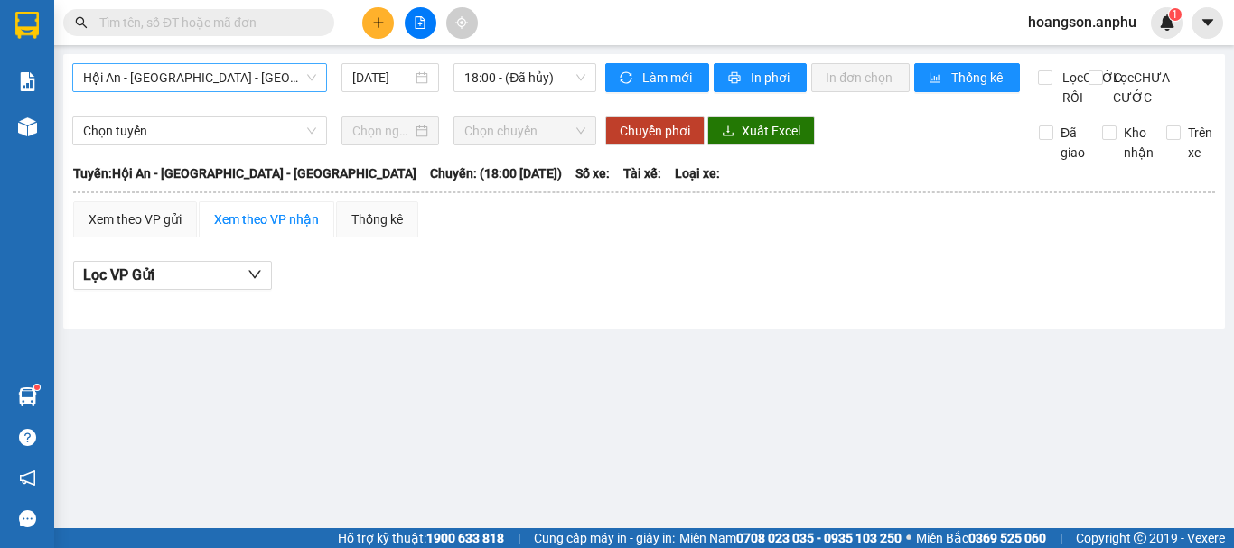
click at [264, 89] on span "Hội An - [GEOGRAPHIC_DATA] - [GEOGRAPHIC_DATA]" at bounding box center [199, 77] width 233 height 27
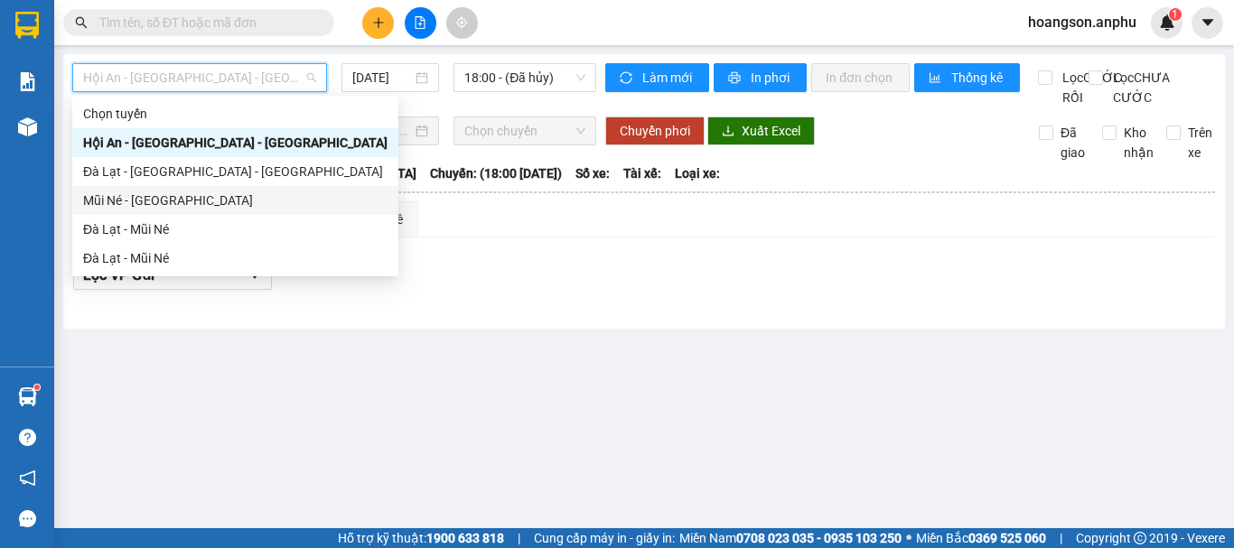
click at [158, 201] on div "Mũi Né - [GEOGRAPHIC_DATA]" at bounding box center [235, 201] width 304 height 20
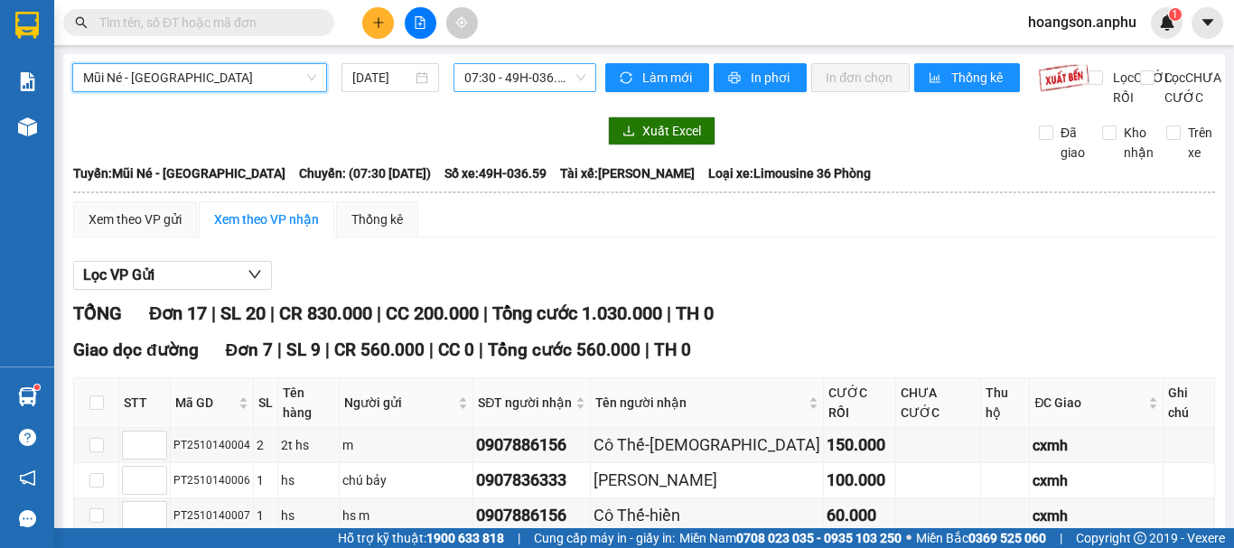
click at [530, 83] on span "07:30 - 49H-036.59" at bounding box center [524, 77] width 121 height 27
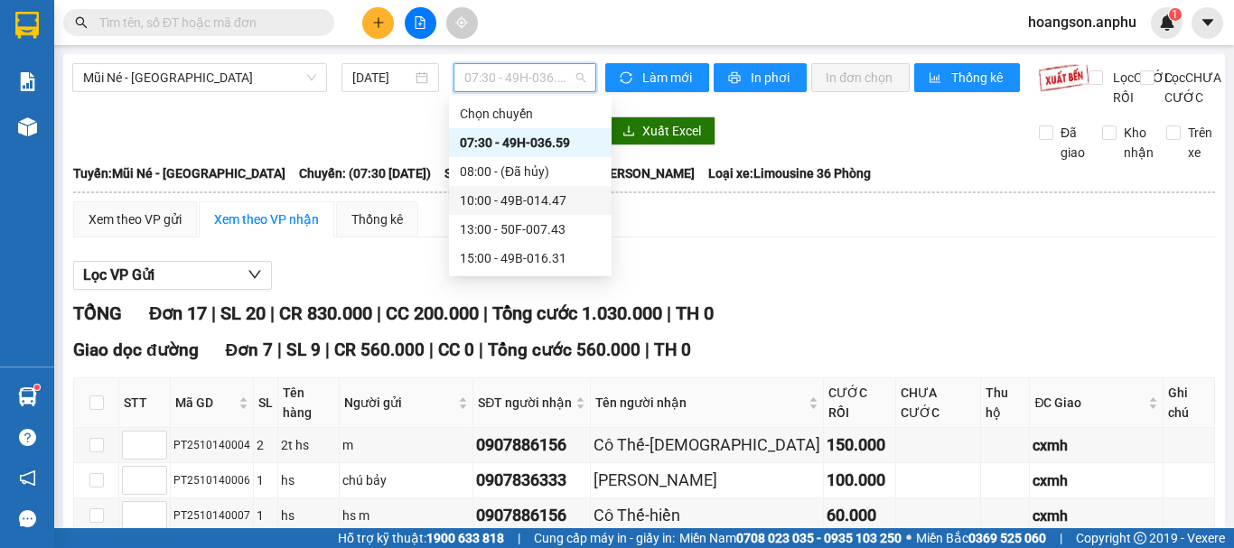
click at [510, 194] on div "10:00 - 49B-014.47" at bounding box center [530, 201] width 141 height 20
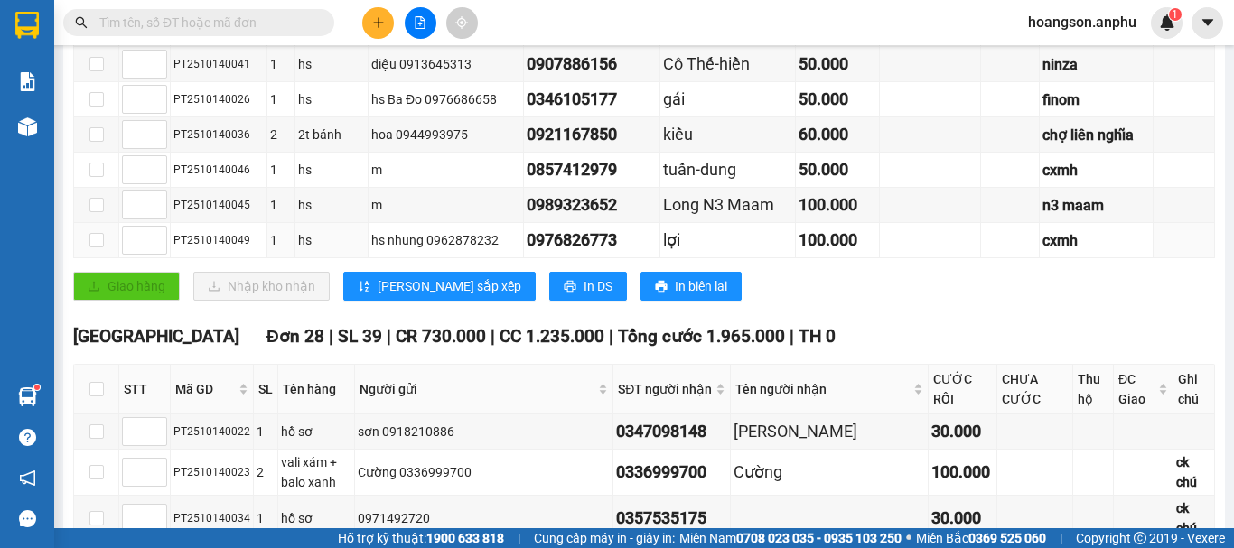
scroll to position [632, 0]
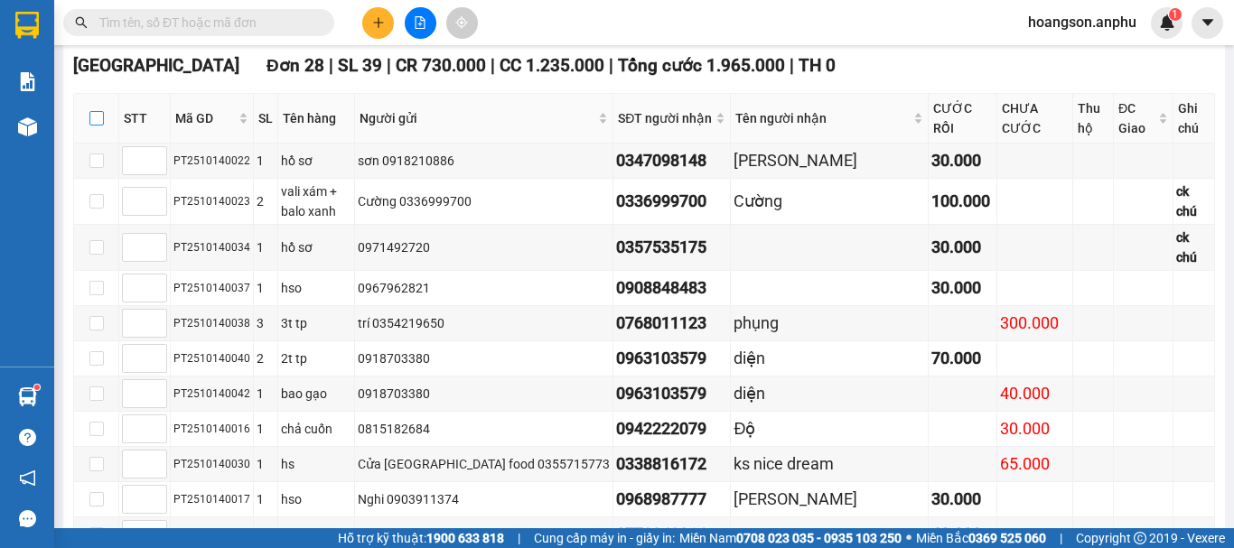
click at [96, 126] on input "checkbox" at bounding box center [96, 118] width 14 height 14
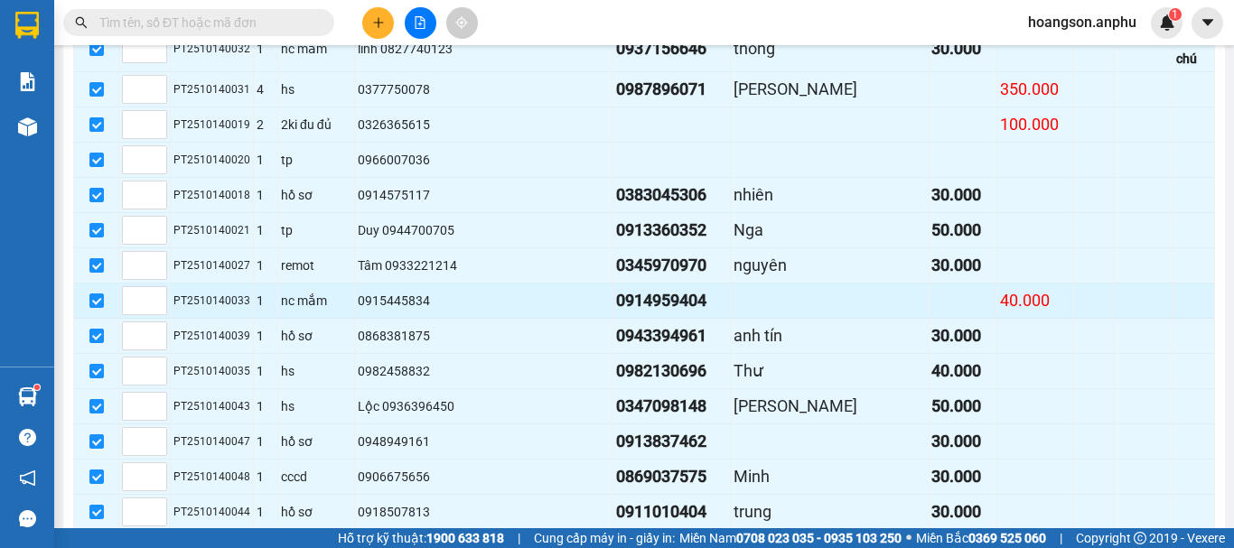
scroll to position [1358, 0]
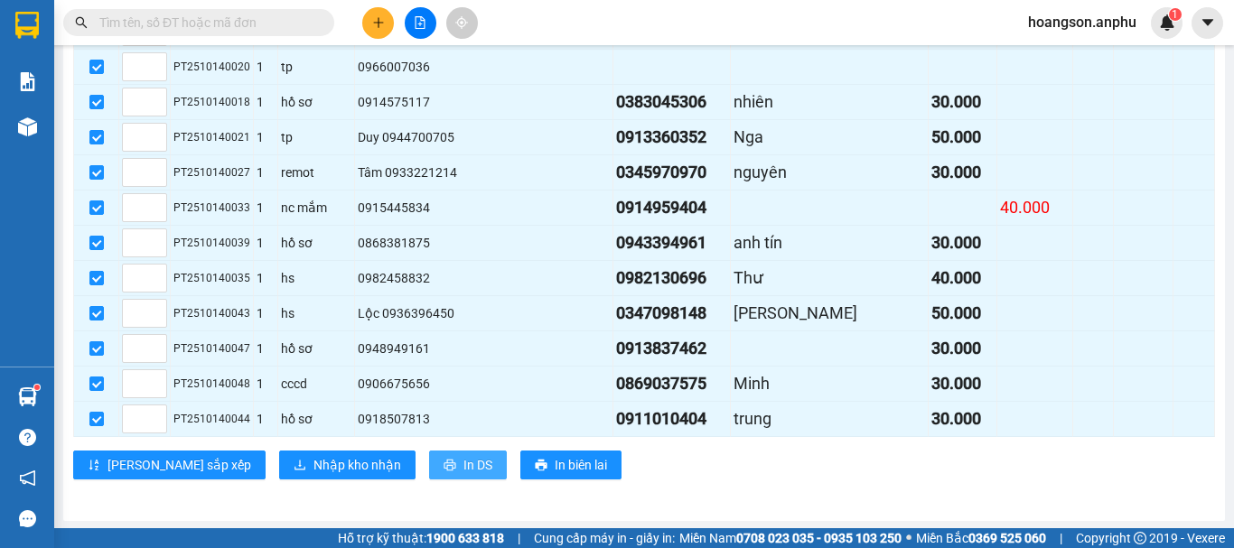
click at [464, 461] on span "In DS" at bounding box center [478, 465] width 29 height 20
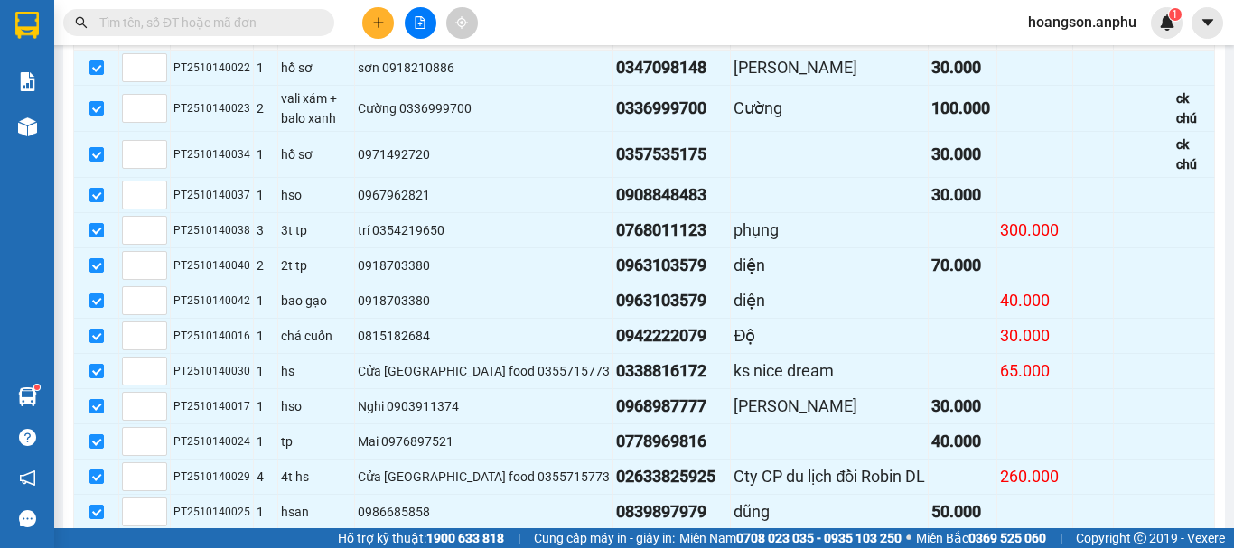
click at [174, 15] on input "text" at bounding box center [205, 23] width 213 height 20
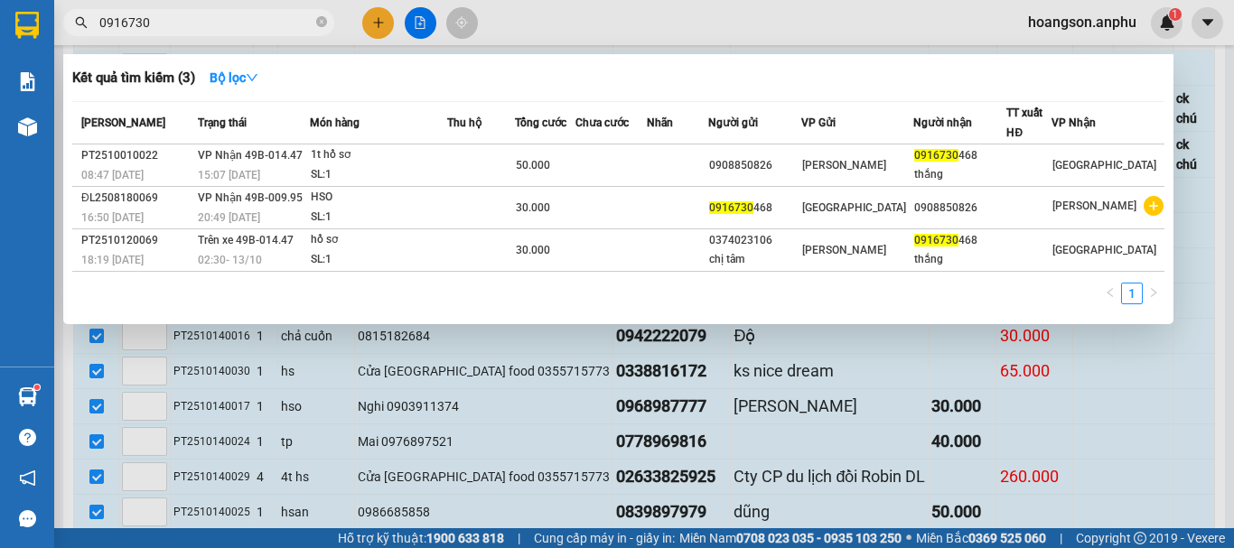
click at [522, 429] on div at bounding box center [617, 274] width 1234 height 548
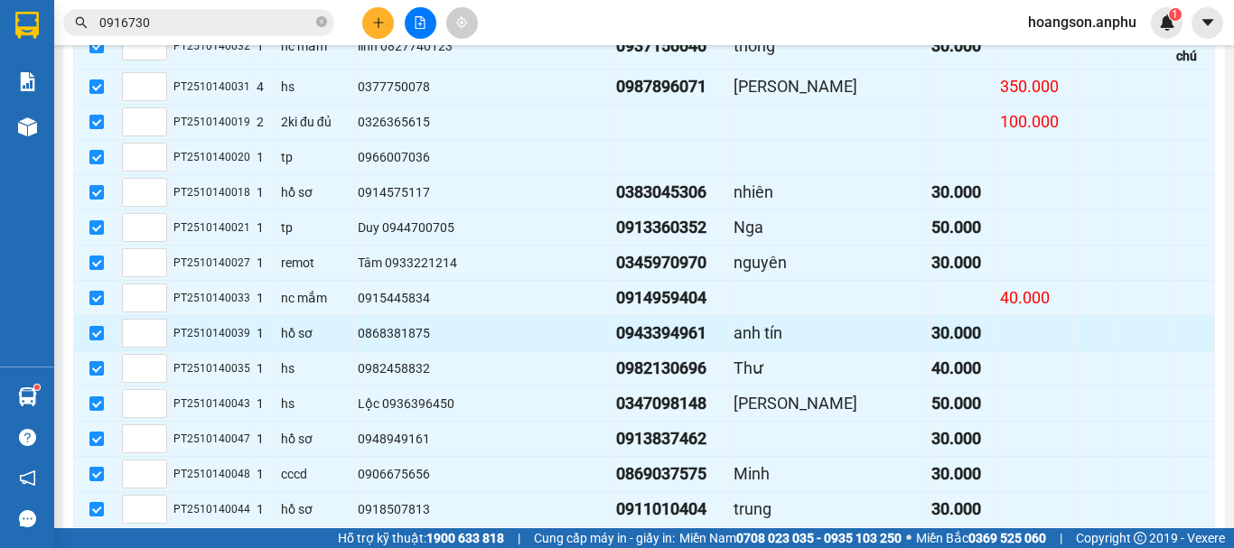
scroll to position [1087, 0]
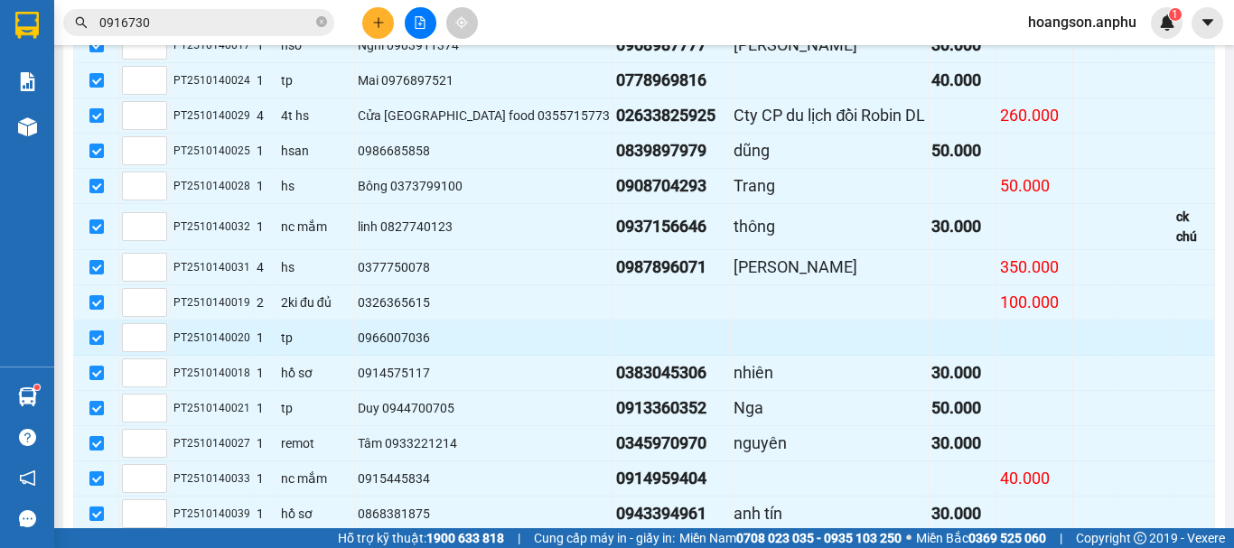
click at [498, 340] on div "0966007036" at bounding box center [484, 338] width 252 height 20
click at [98, 342] on input "checkbox" at bounding box center [96, 338] width 14 height 14
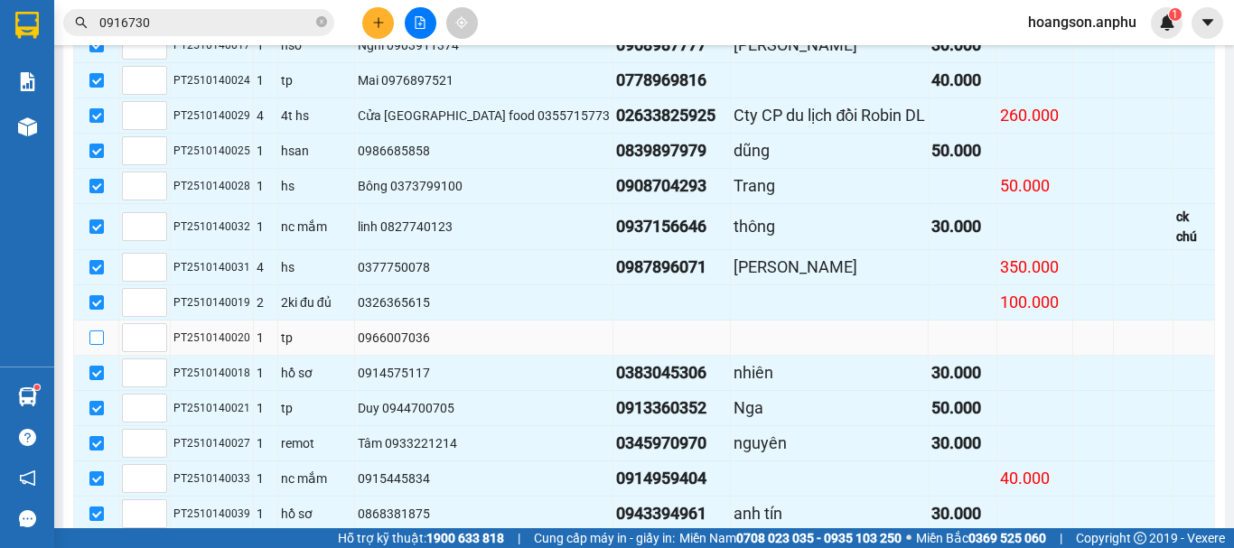
scroll to position [1358, 0]
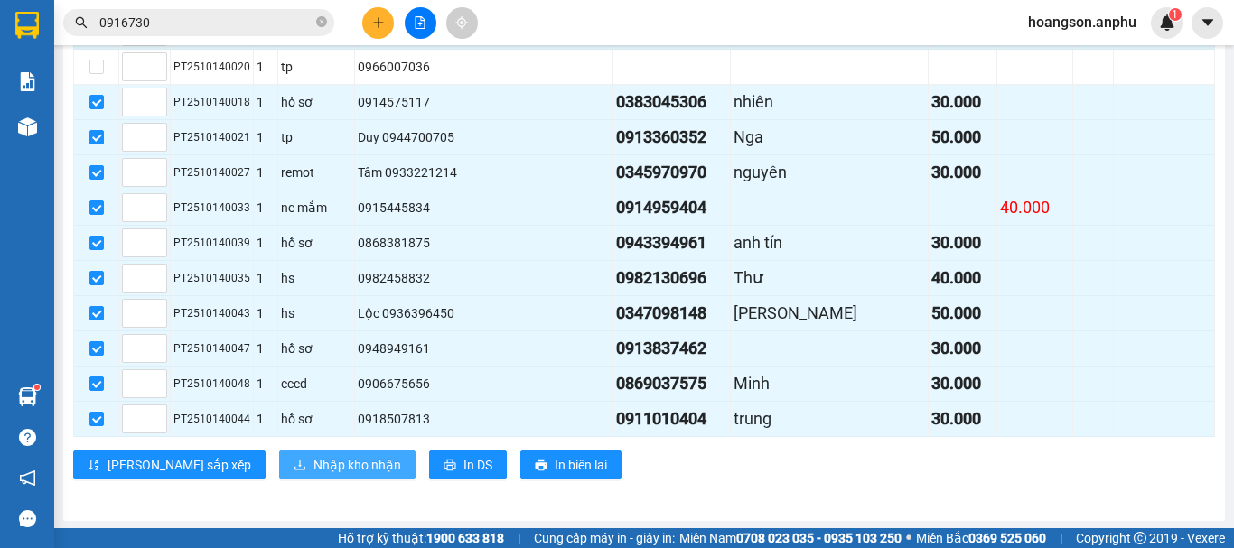
click at [314, 466] on span "Nhập kho nhận" at bounding box center [358, 465] width 88 height 20
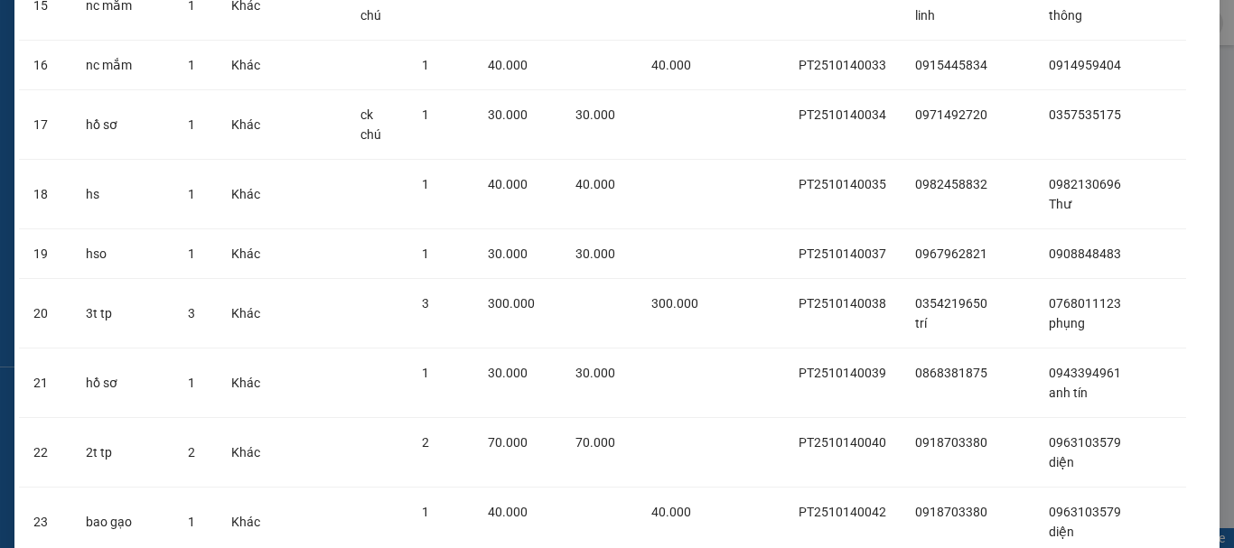
scroll to position [1574, 0]
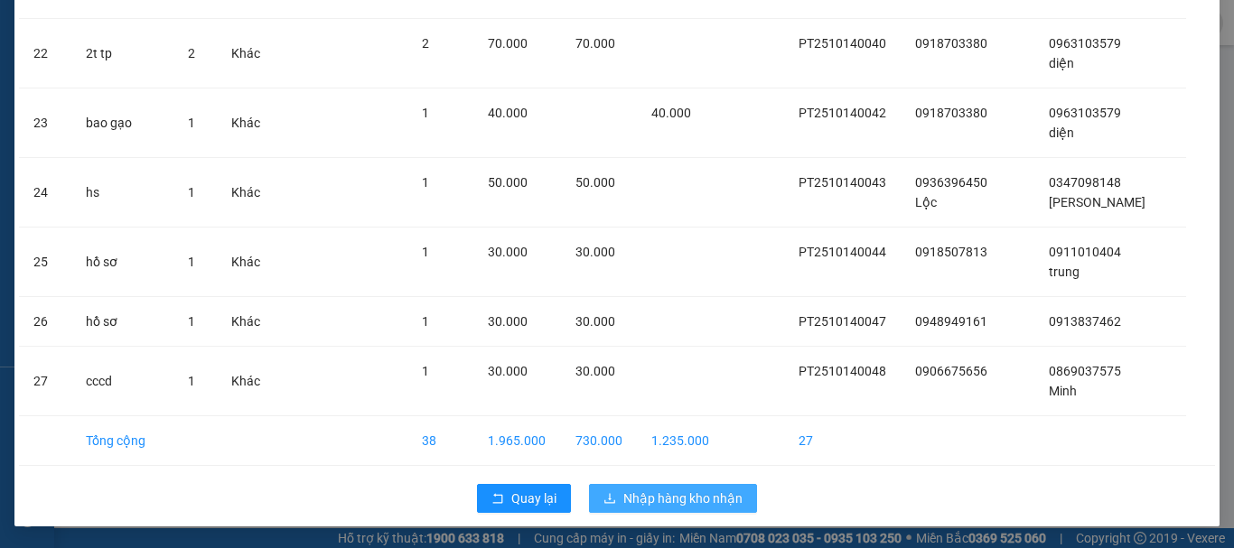
click at [685, 495] on span "Nhập hàng kho nhận" at bounding box center [682, 499] width 119 height 20
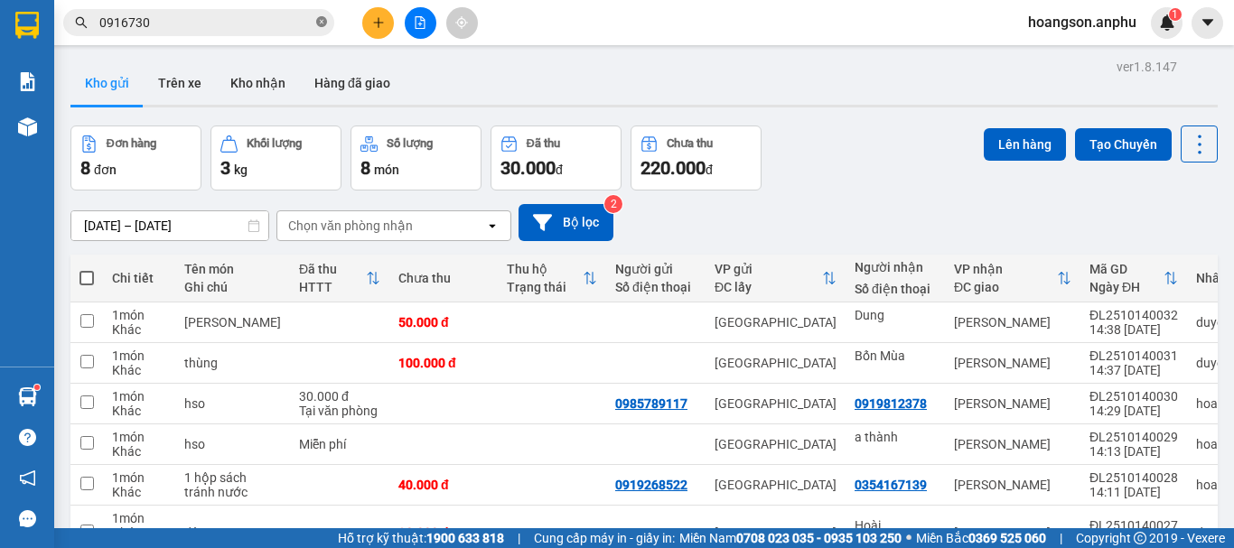
click at [321, 22] on icon "close-circle" at bounding box center [321, 21] width 11 height 11
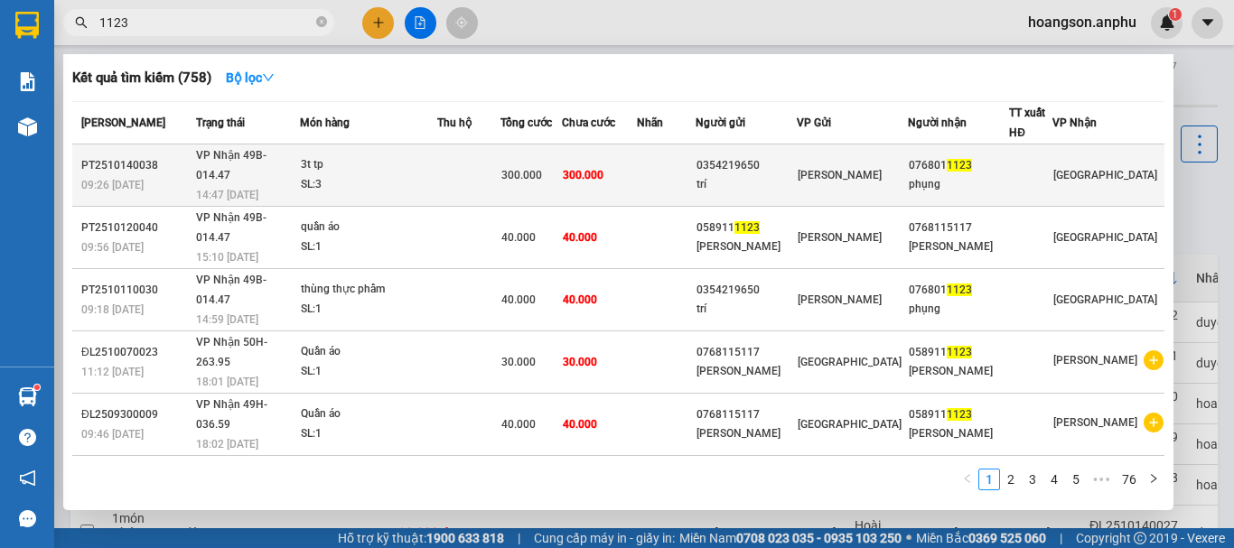
click at [846, 177] on td "[PERSON_NAME]" at bounding box center [852, 176] width 111 height 62
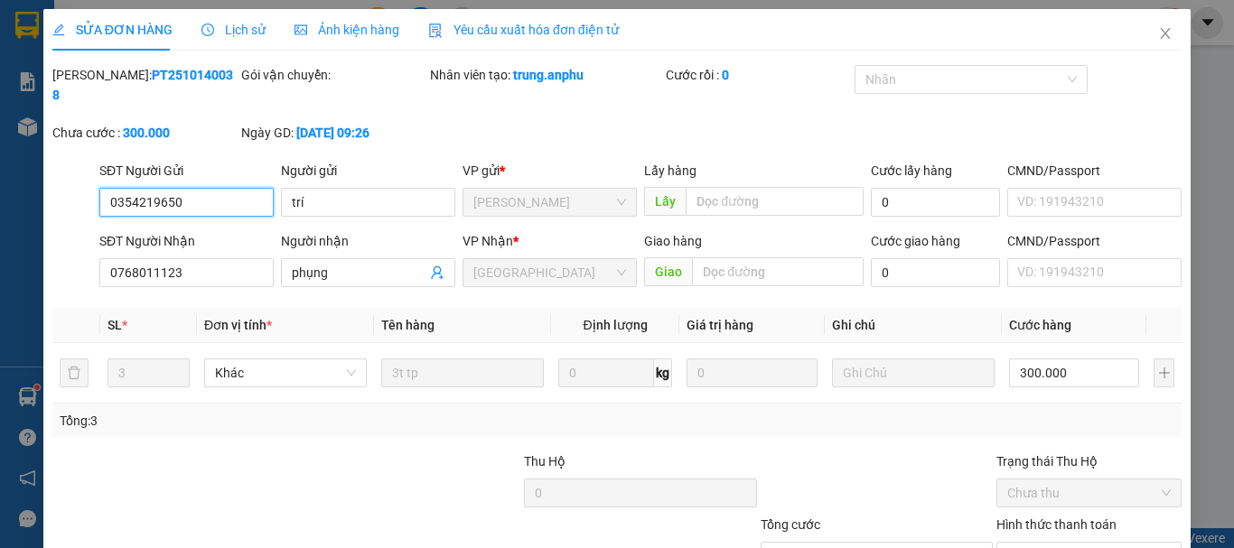
scroll to position [124, 0]
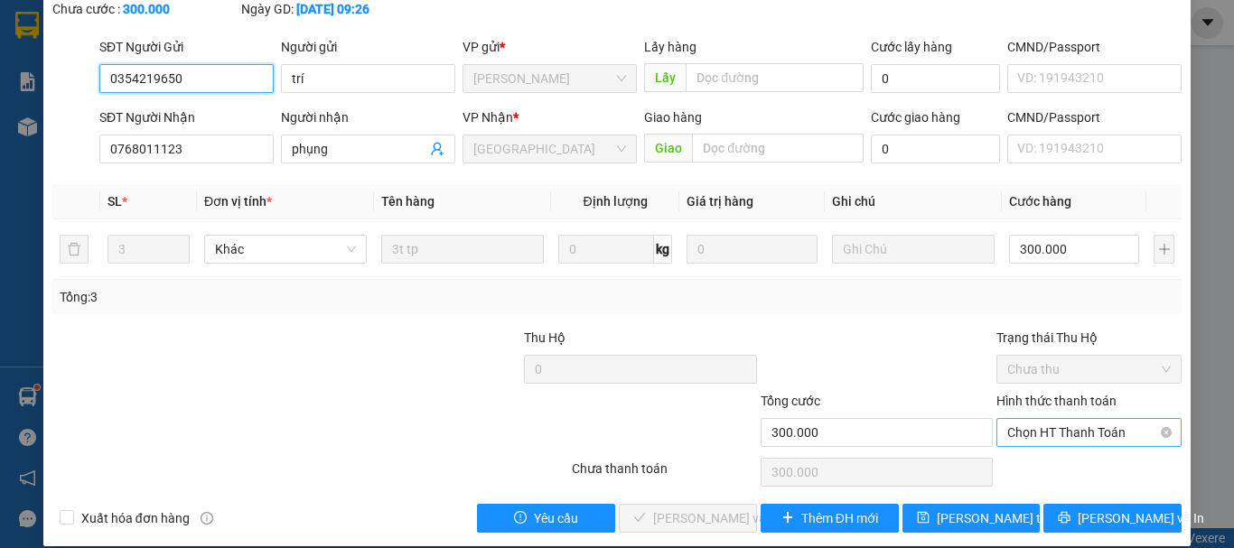
click at [1037, 419] on span "Chọn HT Thanh Toán" at bounding box center [1089, 432] width 164 height 27
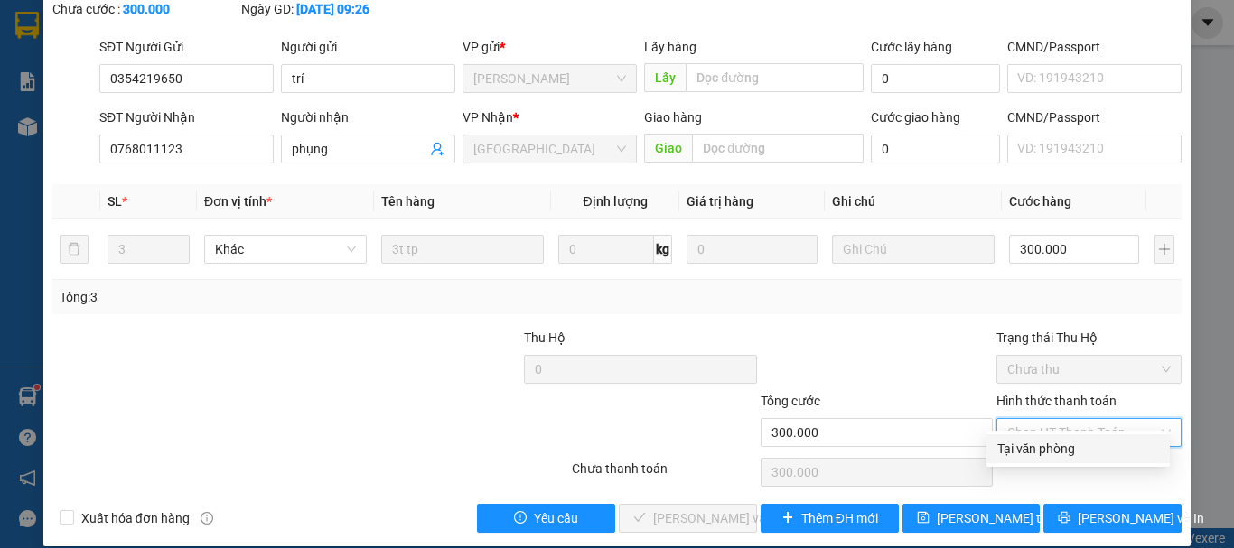
click at [1042, 447] on div "Tại văn phòng" at bounding box center [1079, 449] width 162 height 20
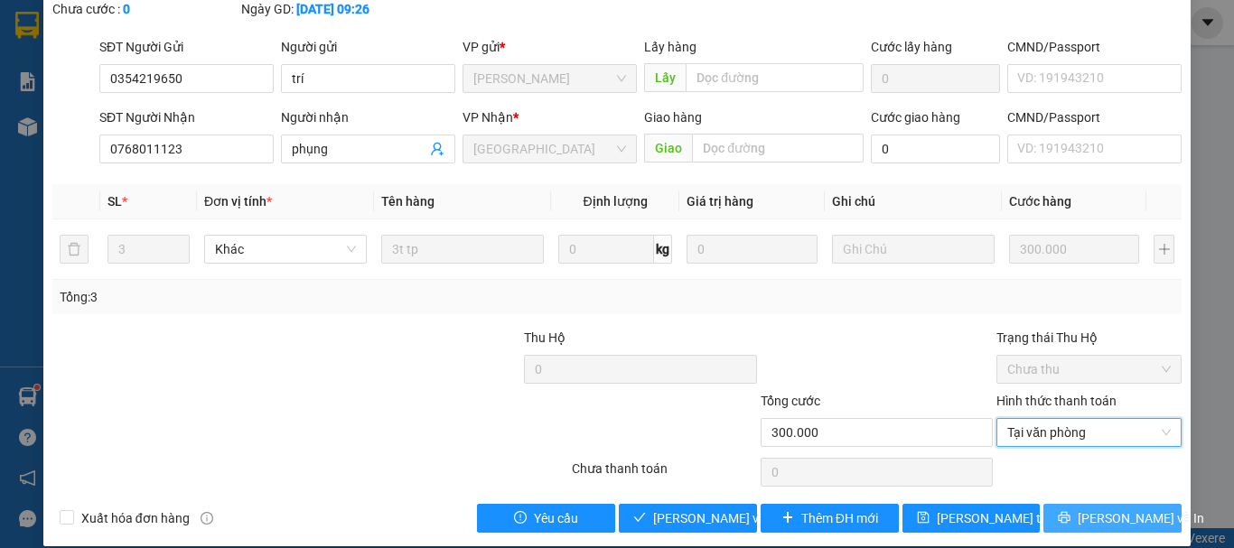
click at [1105, 509] on span "[PERSON_NAME] và In" at bounding box center [1141, 519] width 126 height 20
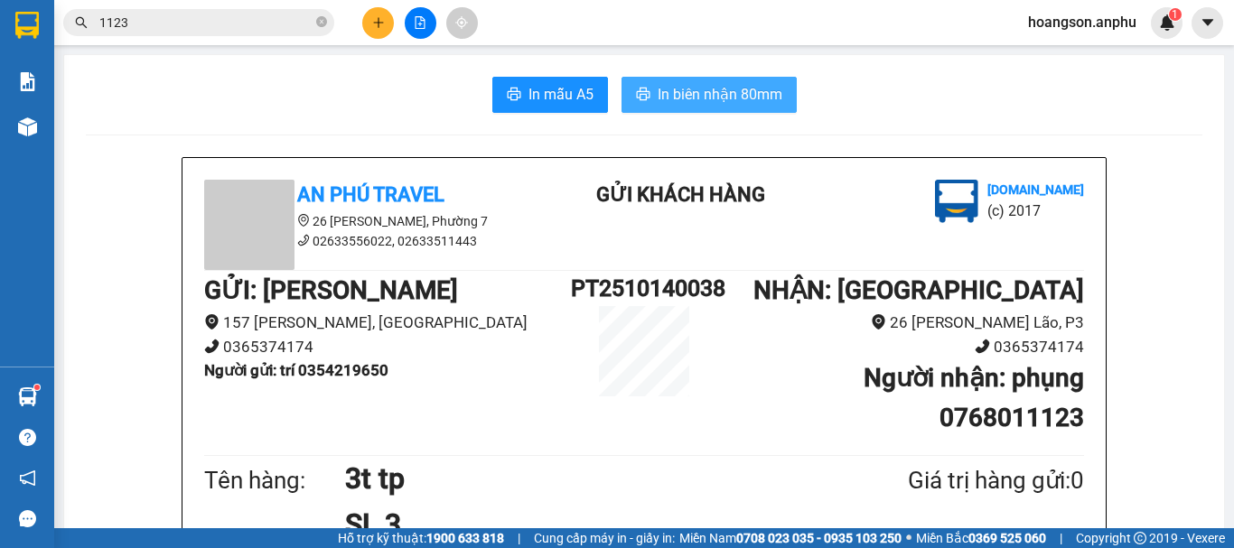
click at [684, 85] on span "In biên nhận 80mm" at bounding box center [720, 94] width 125 height 23
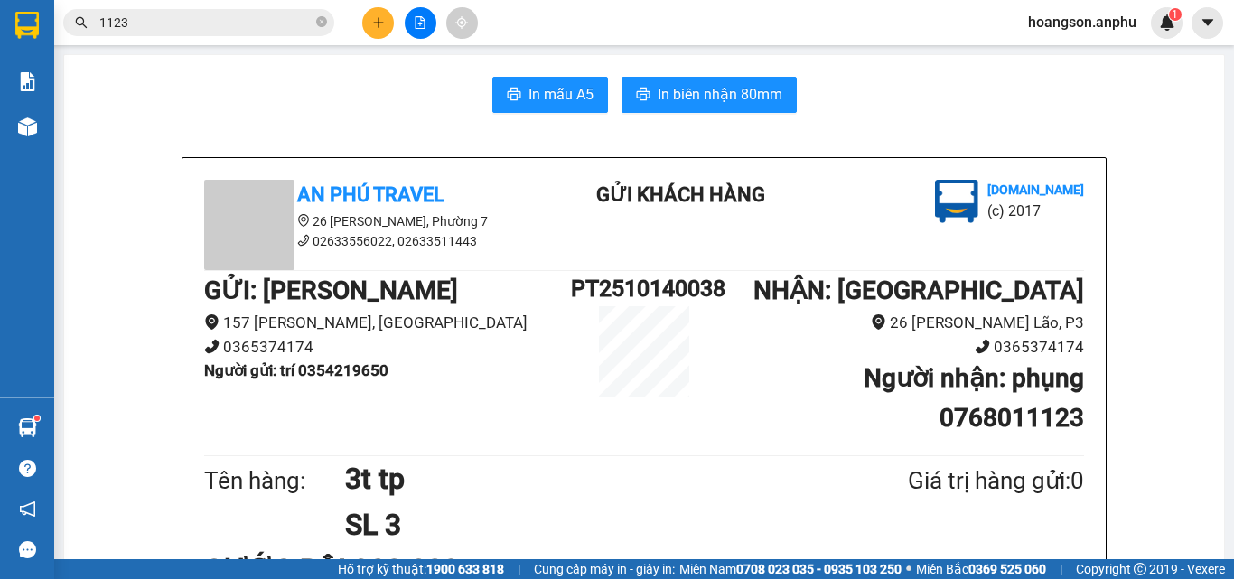
click at [372, 18] on button at bounding box center [378, 23] width 32 height 32
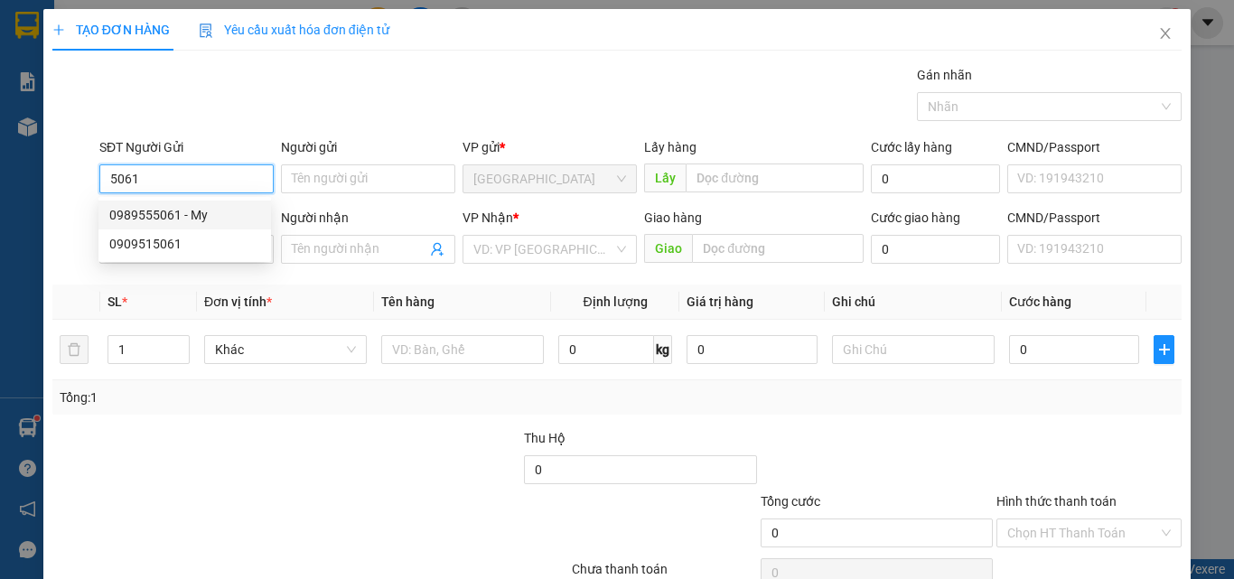
click at [171, 212] on div "0989555061 - My" at bounding box center [184, 215] width 151 height 20
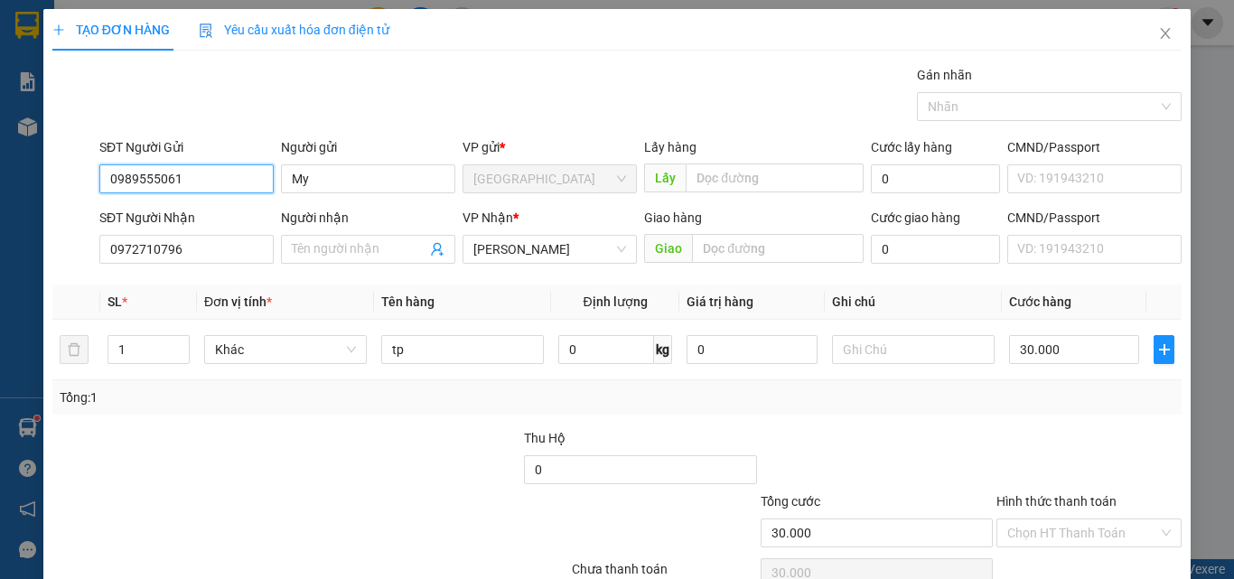
drag, startPoint x: 219, startPoint y: 167, endPoint x: 33, endPoint y: 178, distance: 186.4
click at [33, 178] on div "TẠO ĐƠN HÀNG Yêu cầu xuất hóa đơn điện tử Transit Pickup Surcharge Ids Transit …" at bounding box center [617, 289] width 1234 height 579
click at [135, 239] on div "0909515061" at bounding box center [184, 244] width 151 height 20
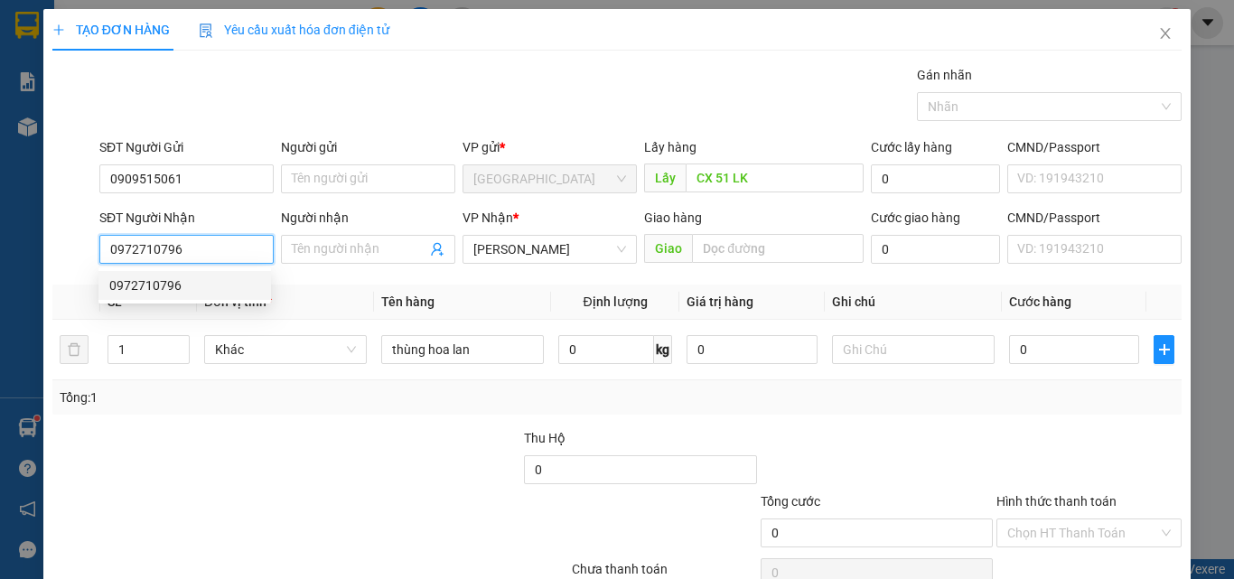
drag, startPoint x: 202, startPoint y: 250, endPoint x: 81, endPoint y: 252, distance: 121.1
click at [81, 252] on div "SĐT Người Nhận 0972710796 Người nhận Tên người nhận VP Nhận * [PERSON_NAME] Gia…" at bounding box center [617, 239] width 1133 height 63
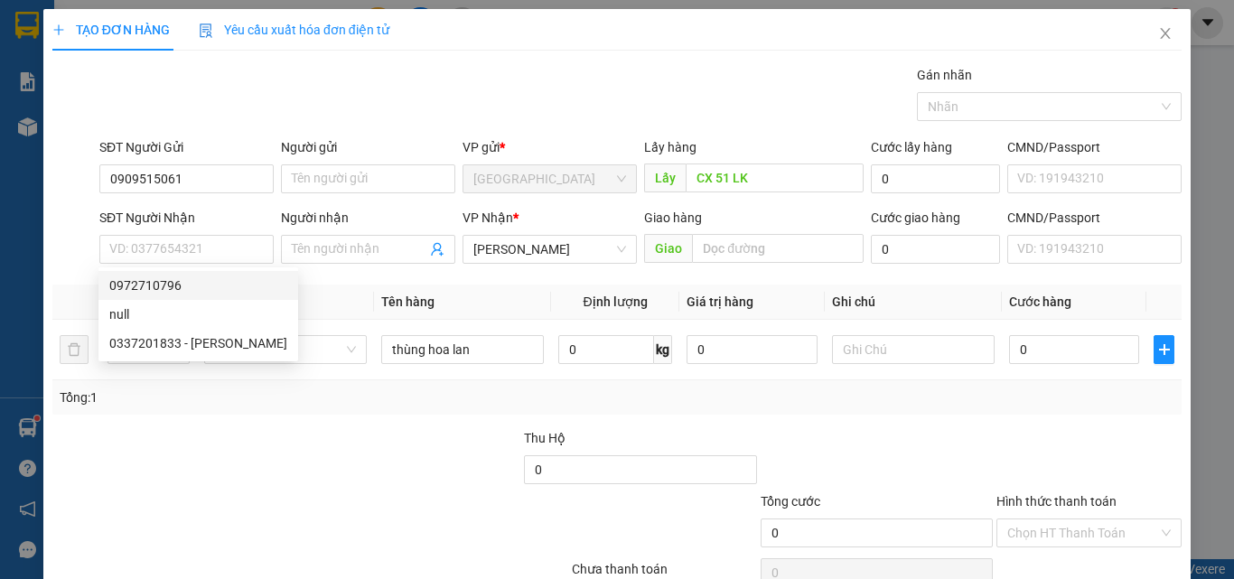
click at [555, 282] on div "Transit Pickup Surcharge Ids Transit Deliver Surcharge Ids Transit Deliver Surc…" at bounding box center [616, 349] width 1129 height 568
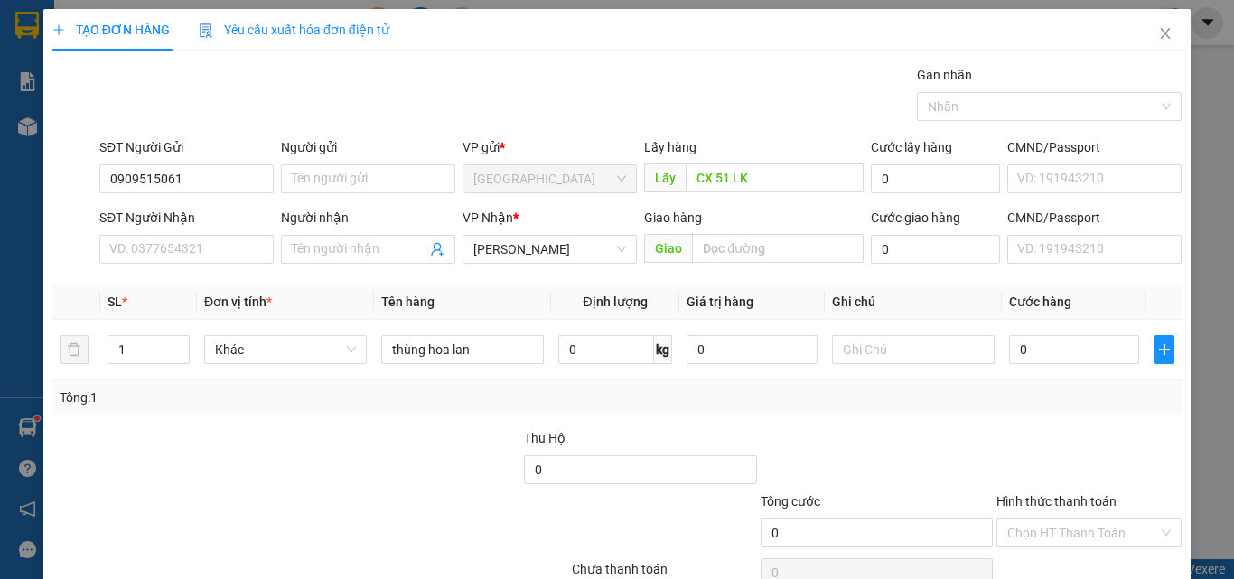
scroll to position [89, 0]
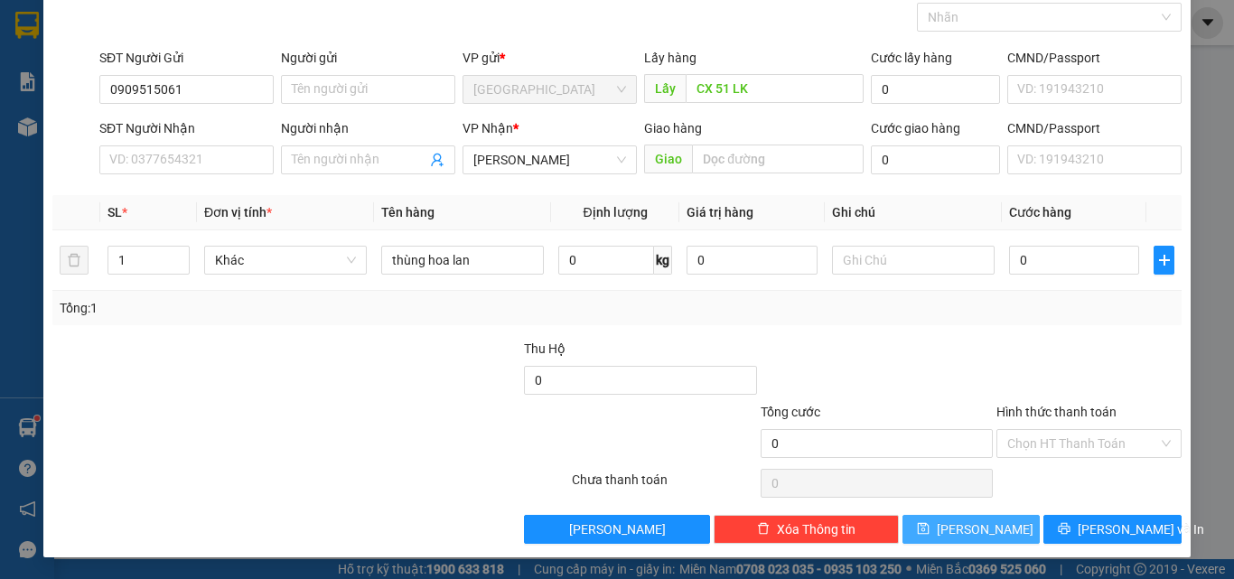
click at [947, 519] on button "[PERSON_NAME]" at bounding box center [972, 529] width 138 height 29
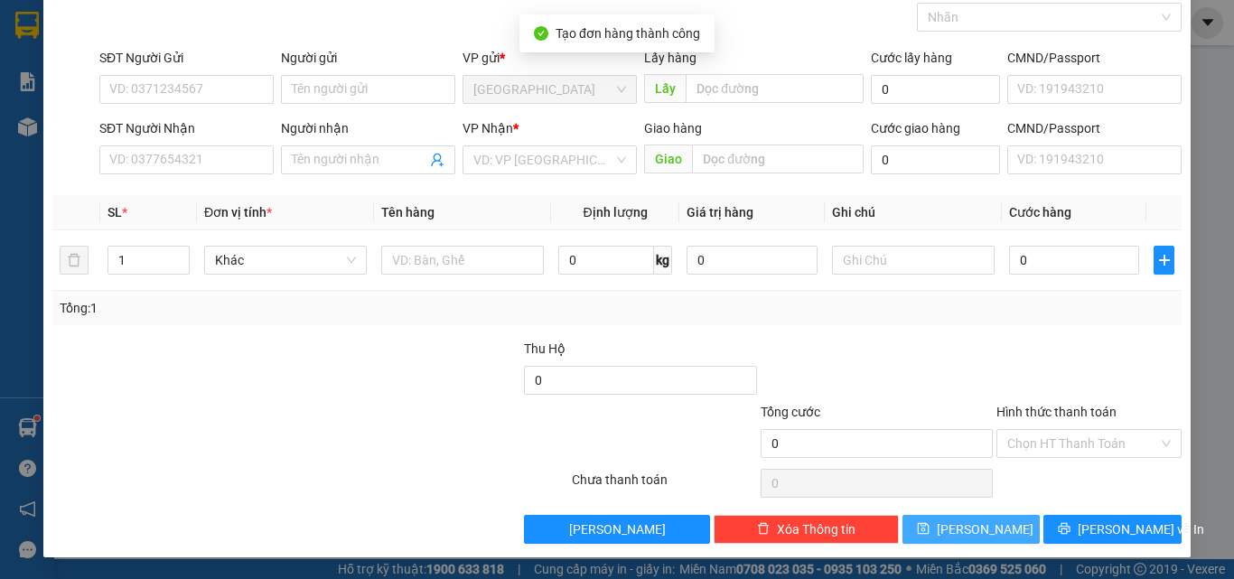
scroll to position [0, 0]
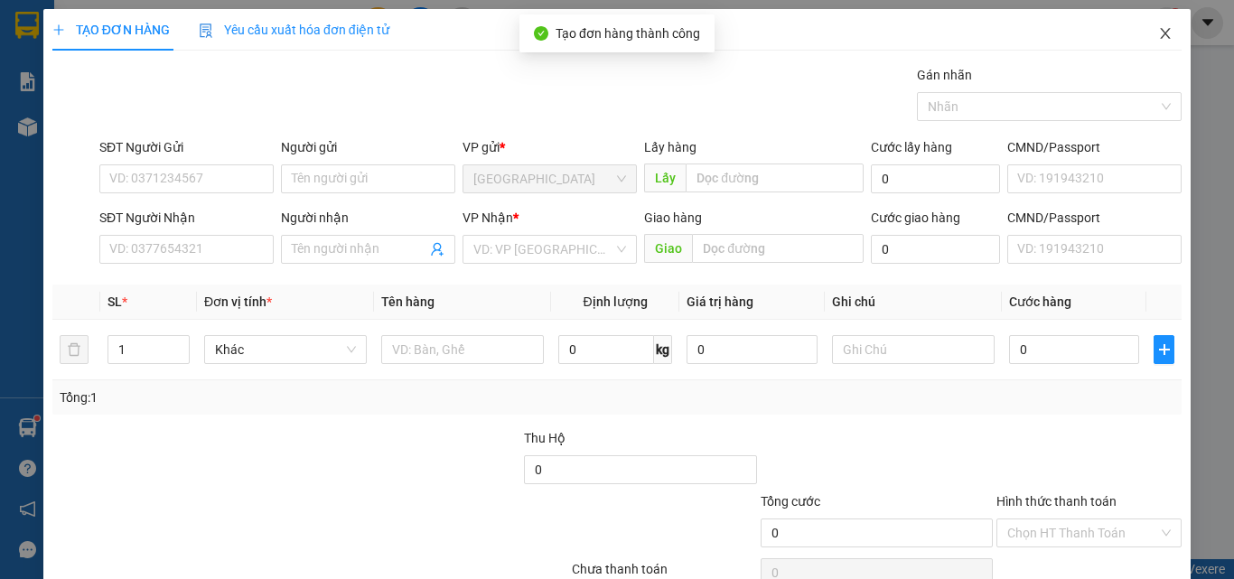
click at [1158, 41] on icon "close" at bounding box center [1165, 33] width 14 height 14
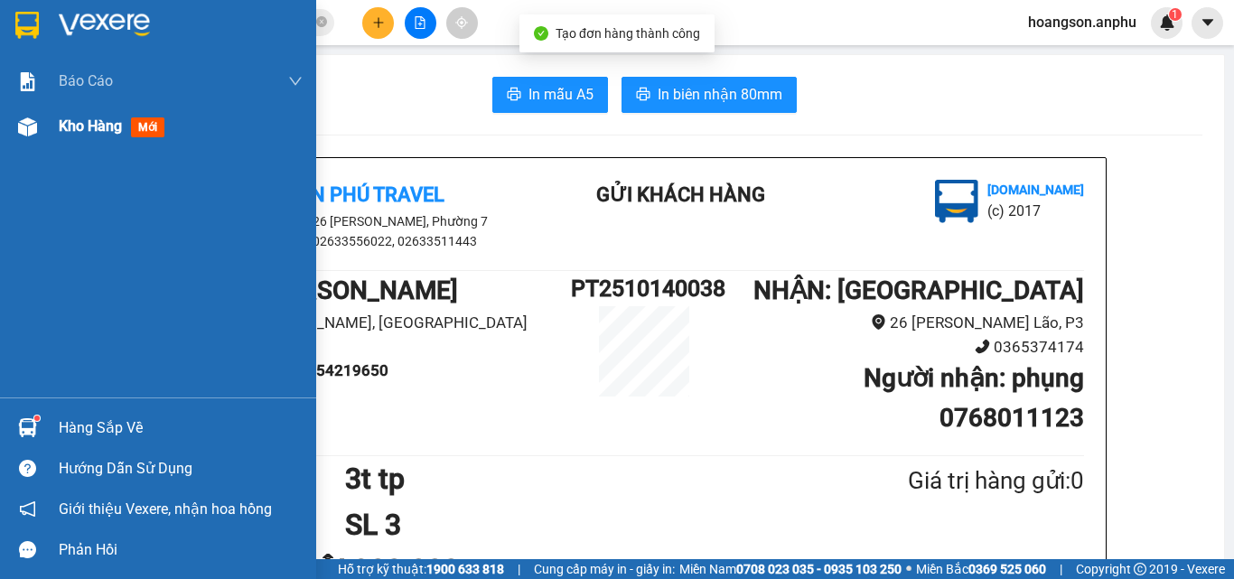
click at [67, 130] on span "Kho hàng" at bounding box center [90, 125] width 63 height 17
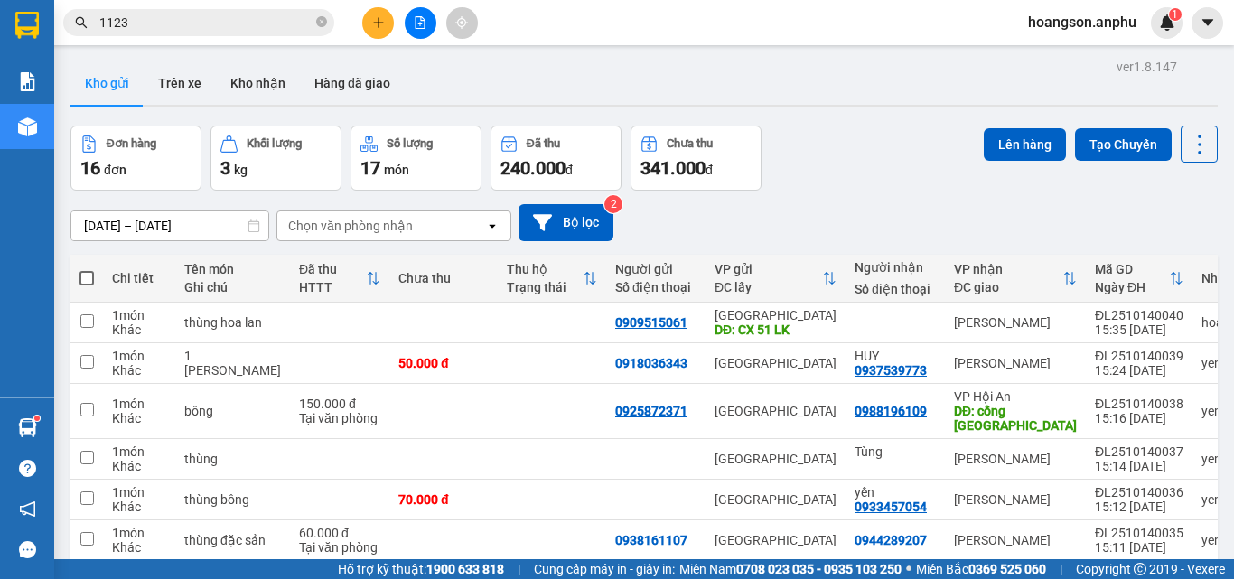
click at [379, 29] on button at bounding box center [378, 23] width 32 height 32
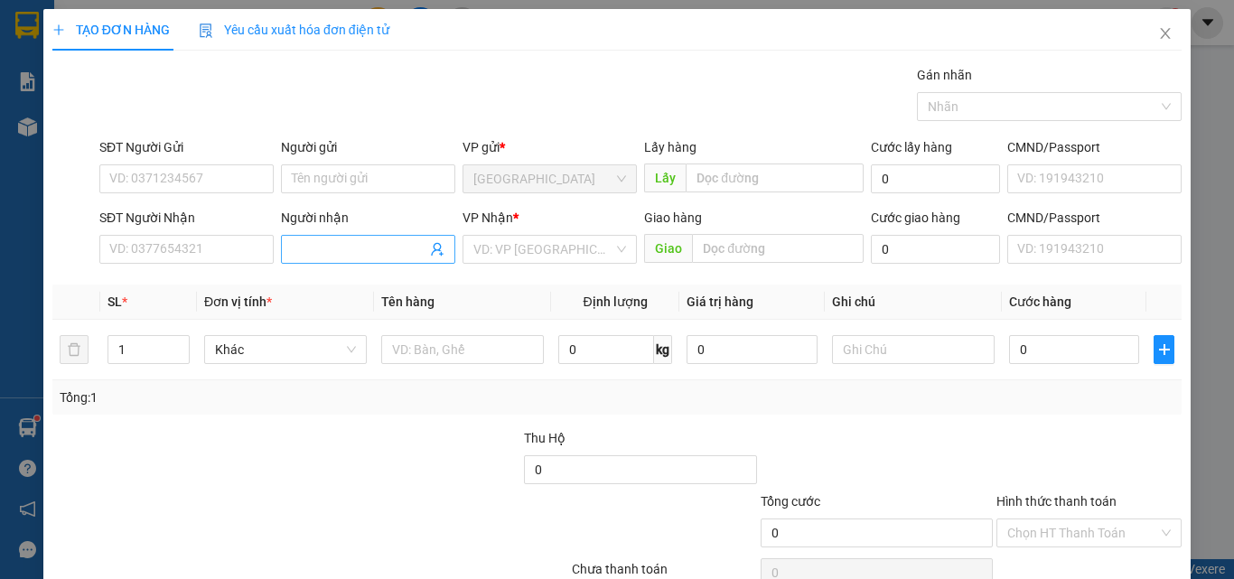
click at [350, 252] on input "Người nhận" at bounding box center [359, 249] width 135 height 20
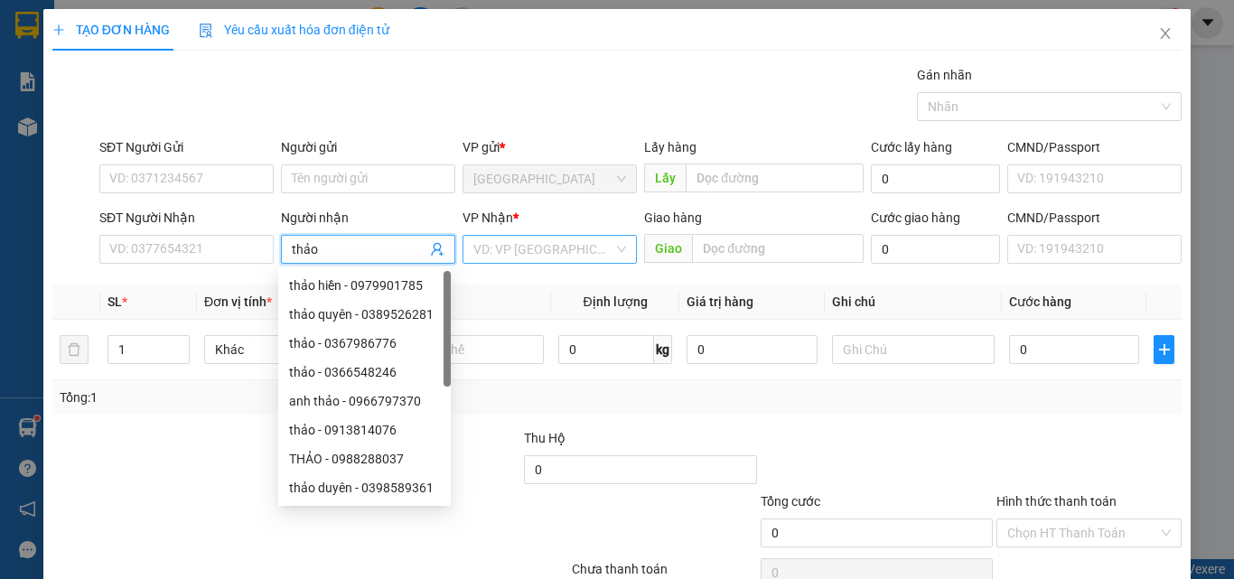
click at [492, 256] on input "search" at bounding box center [543, 249] width 140 height 27
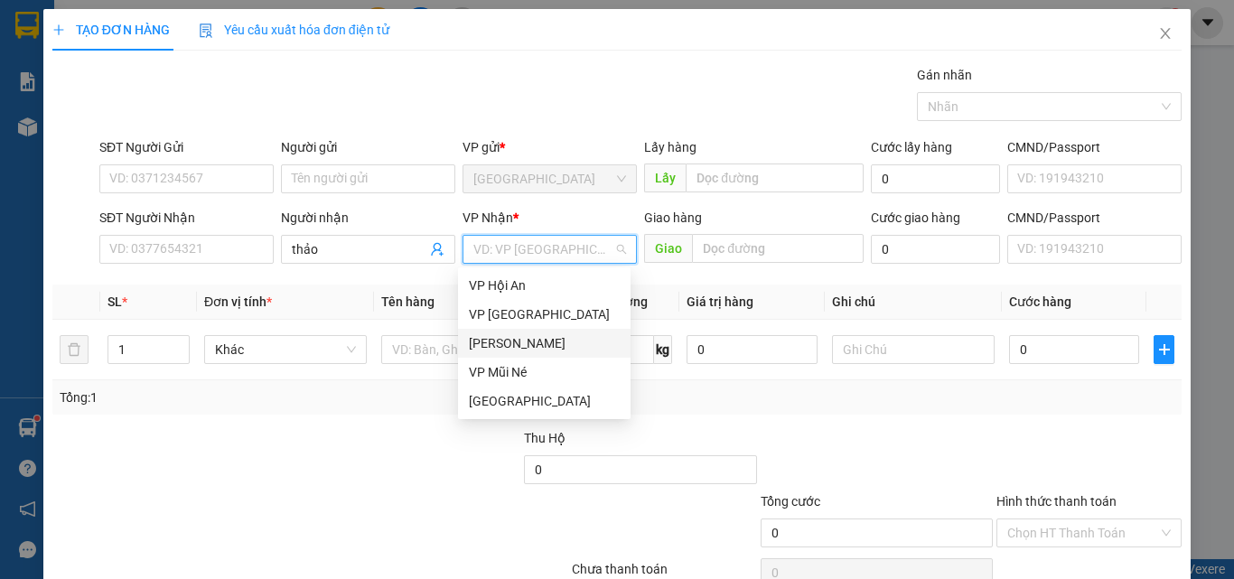
click at [545, 341] on div "[PERSON_NAME]" at bounding box center [544, 343] width 151 height 20
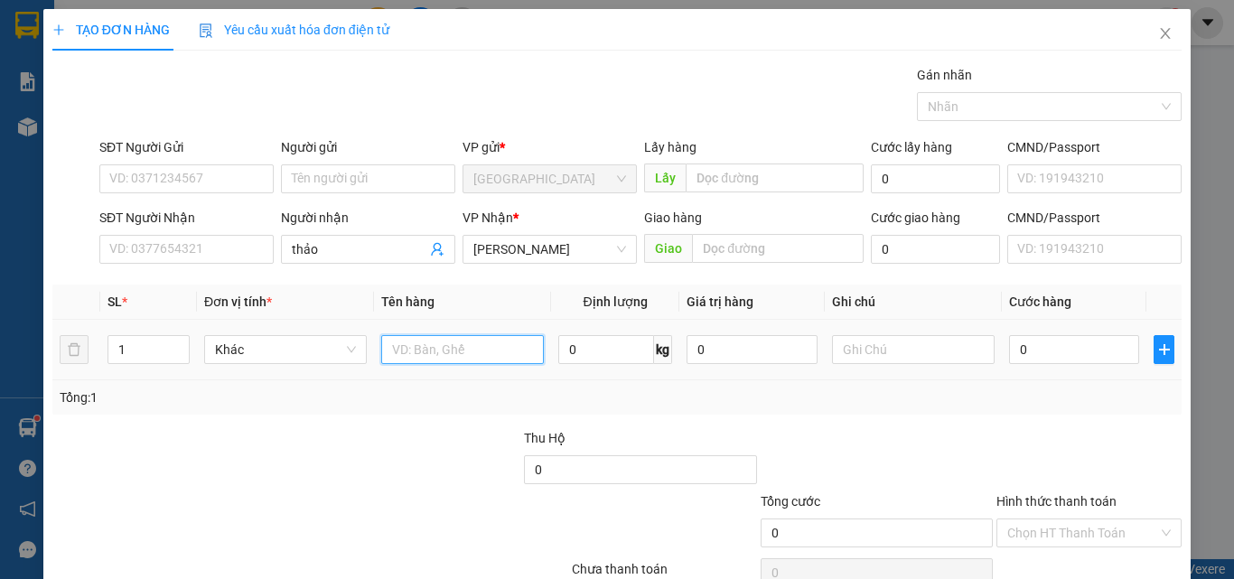
click at [489, 356] on input "text" at bounding box center [462, 349] width 163 height 29
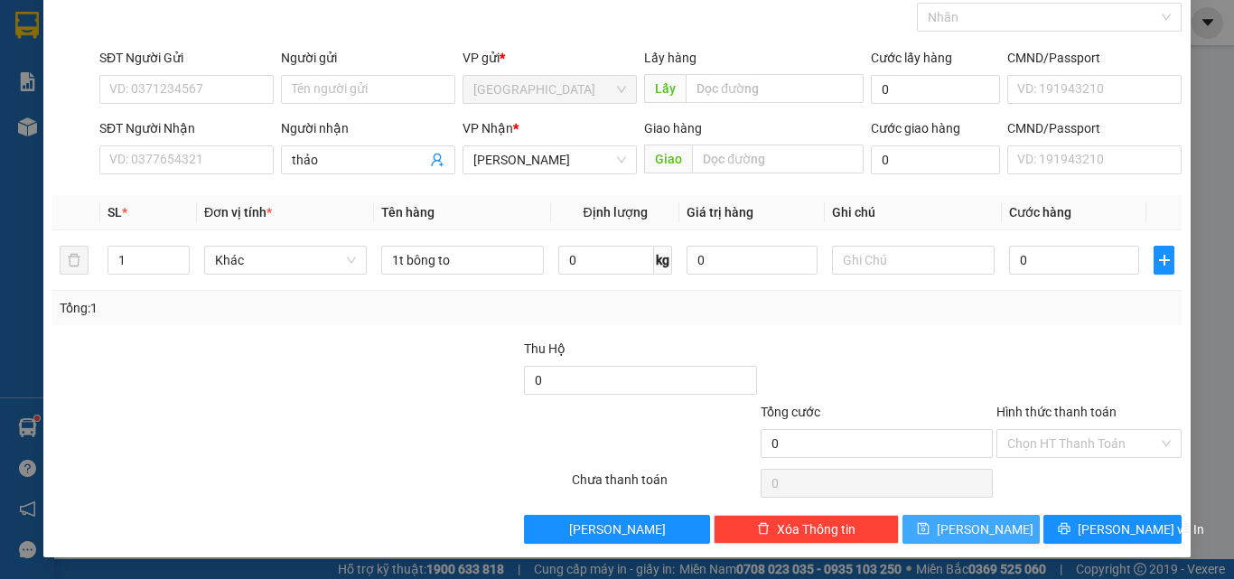
click at [979, 528] on span "[PERSON_NAME]" at bounding box center [985, 530] width 97 height 20
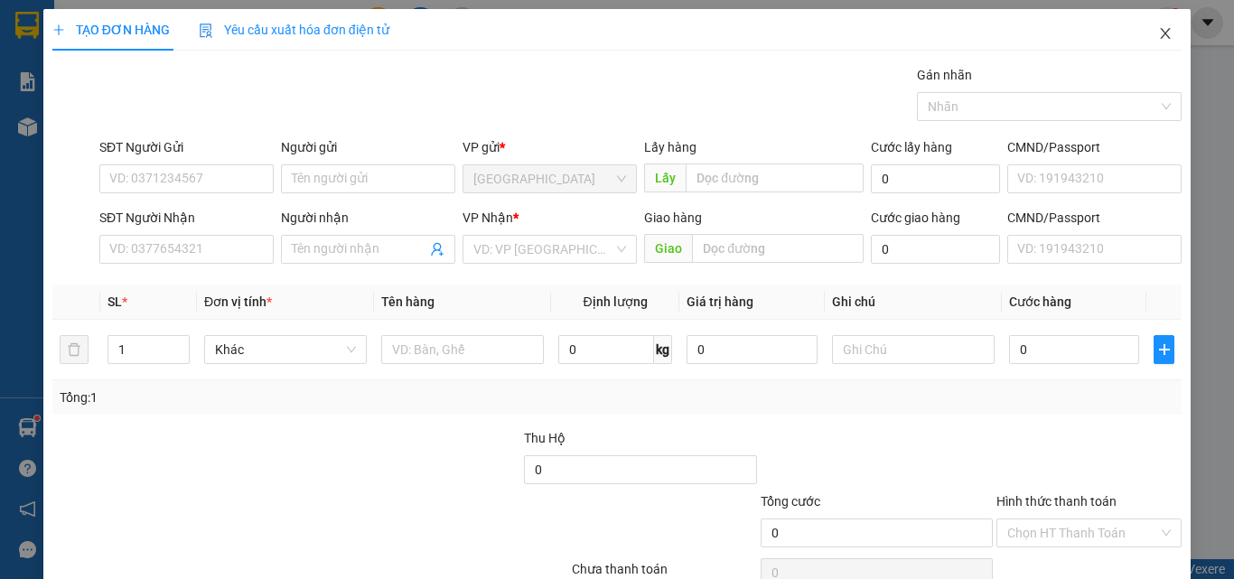
click at [1158, 29] on icon "close" at bounding box center [1165, 33] width 14 height 14
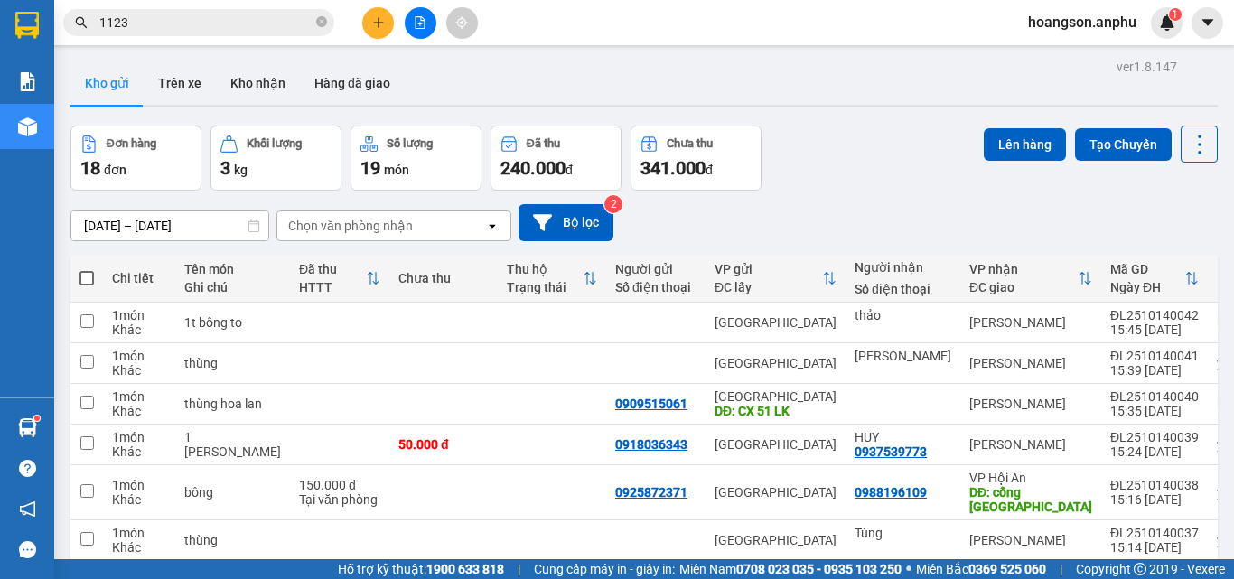
click at [169, 17] on input "1123" at bounding box center [205, 23] width 213 height 20
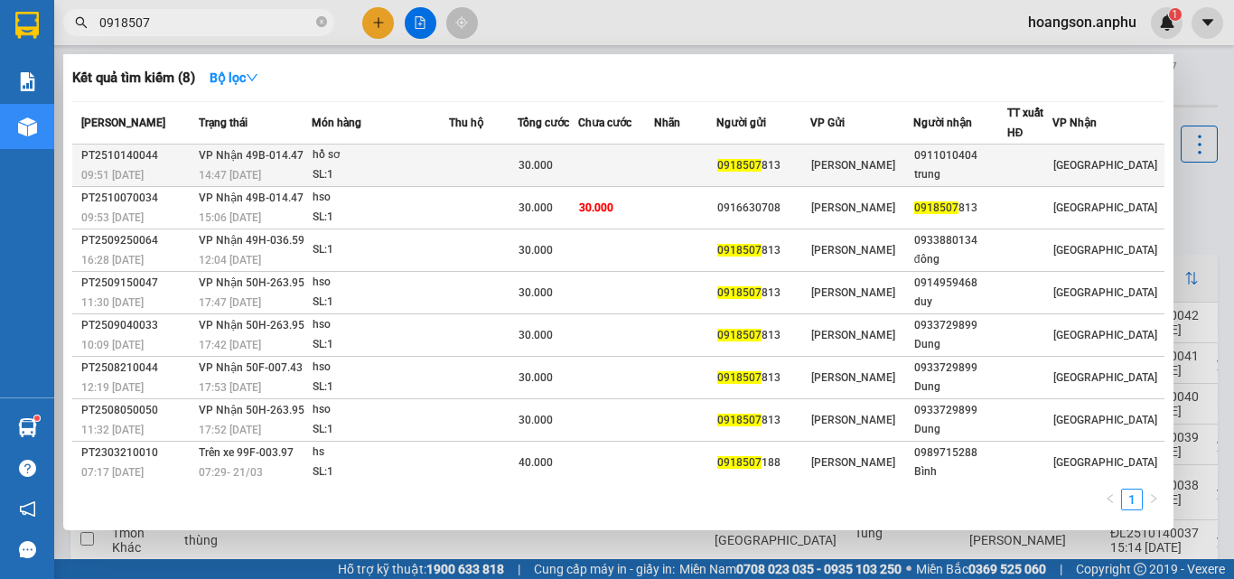
click at [810, 168] on div "0918507 813" at bounding box center [763, 165] width 92 height 19
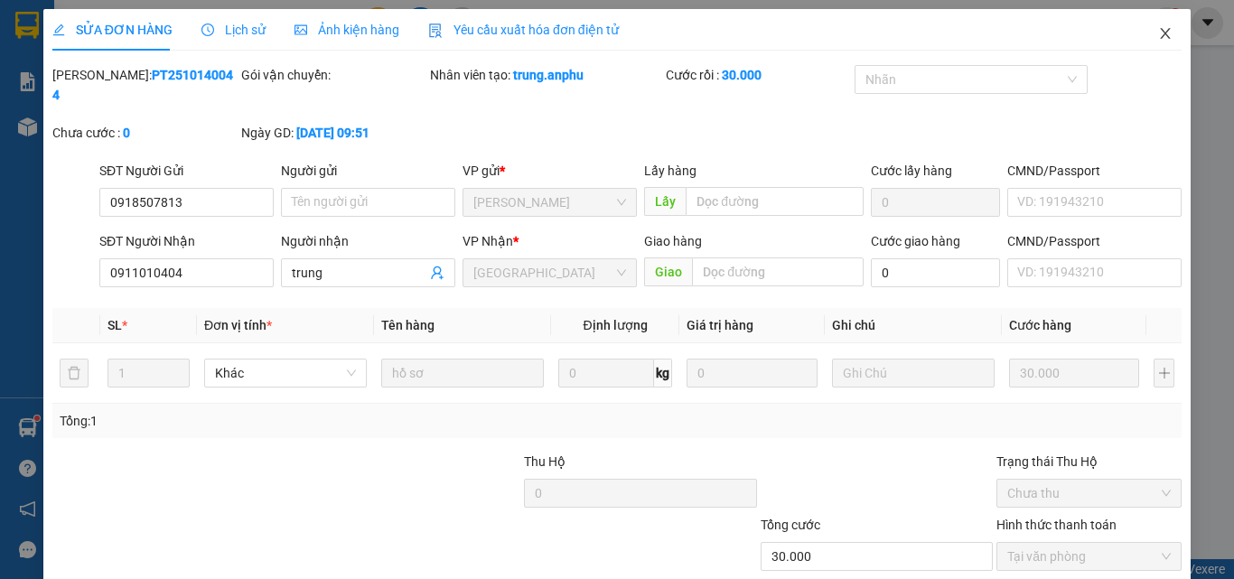
click at [1158, 37] on icon "close" at bounding box center [1165, 33] width 14 height 14
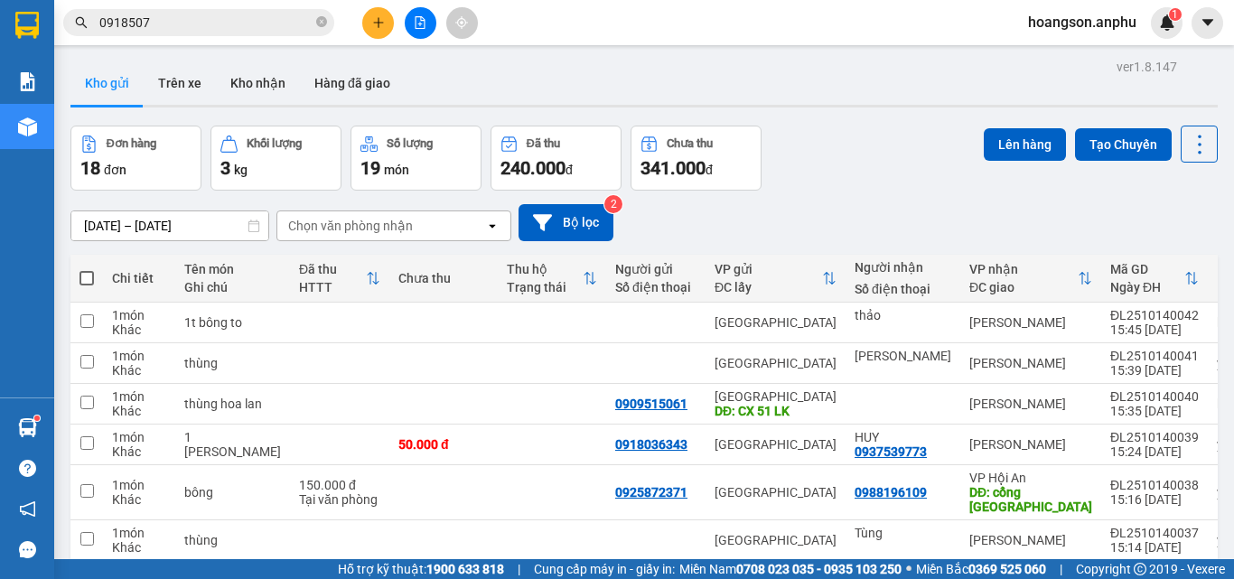
click at [372, 28] on icon "plus" at bounding box center [378, 22] width 13 height 13
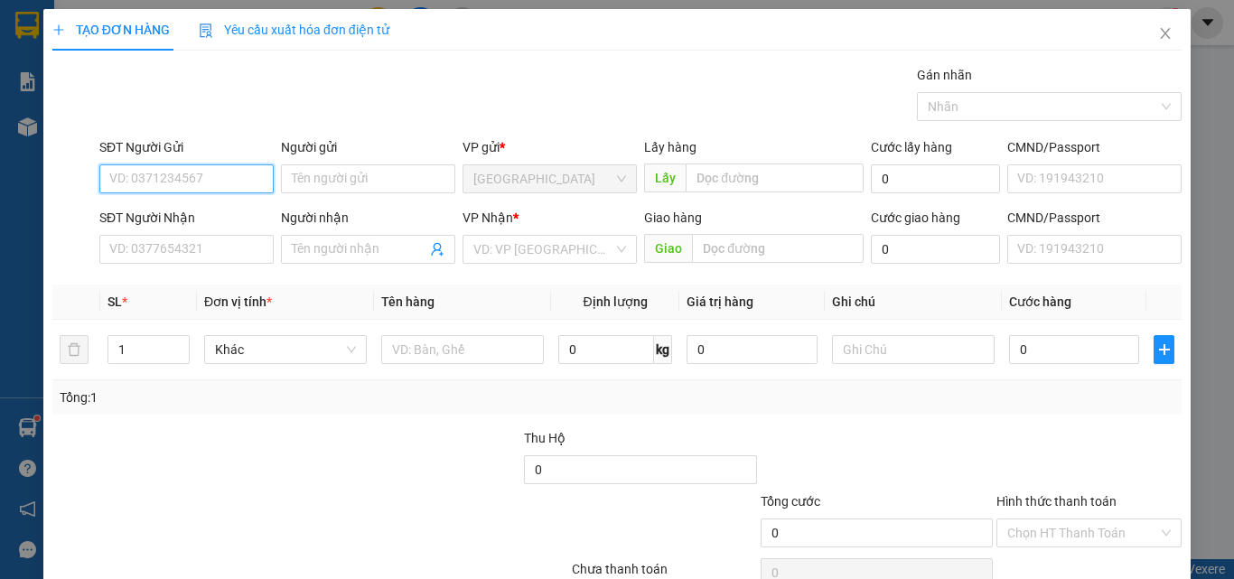
click at [215, 186] on input "SĐT Người Gửi" at bounding box center [186, 178] width 174 height 29
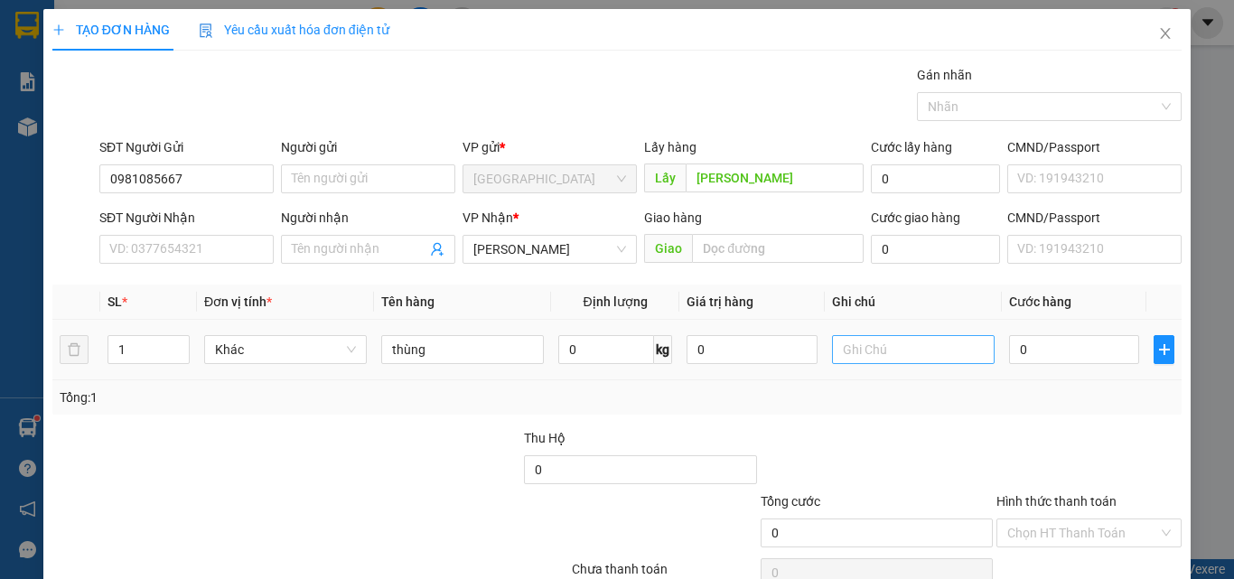
scroll to position [89, 0]
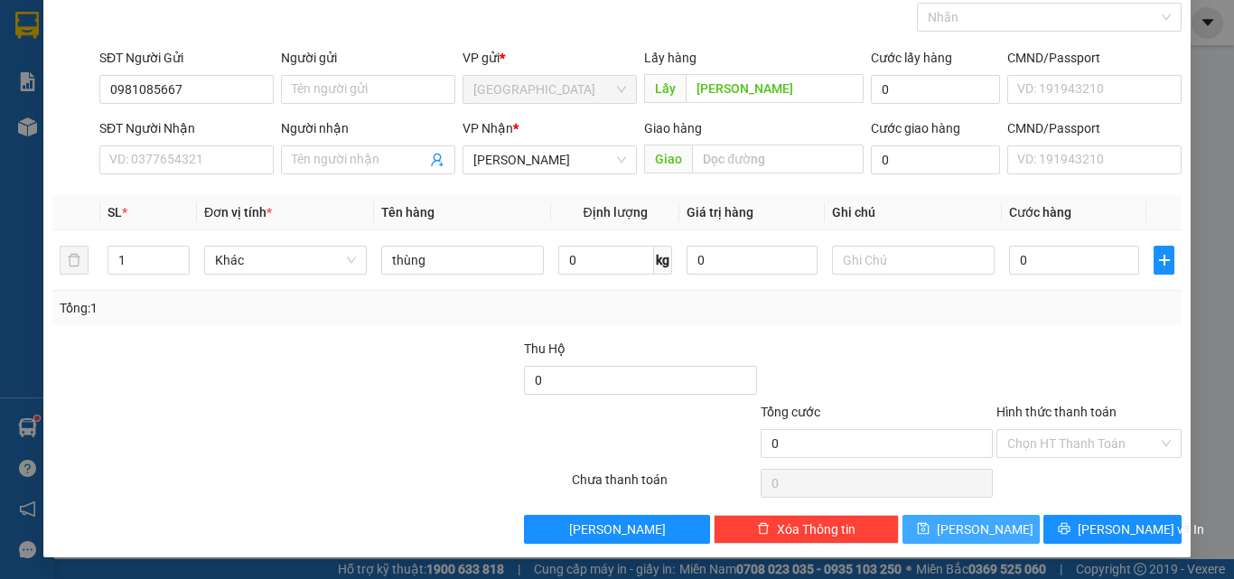
type input "0981085667"
click at [987, 519] on button "[PERSON_NAME]" at bounding box center [972, 529] width 138 height 29
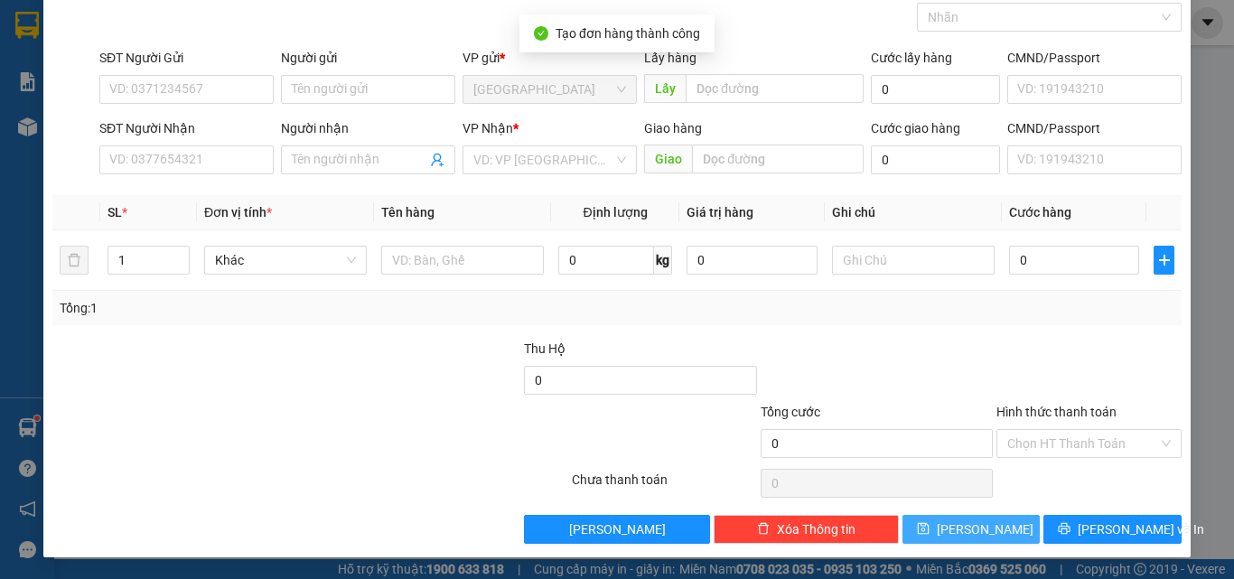
scroll to position [0, 0]
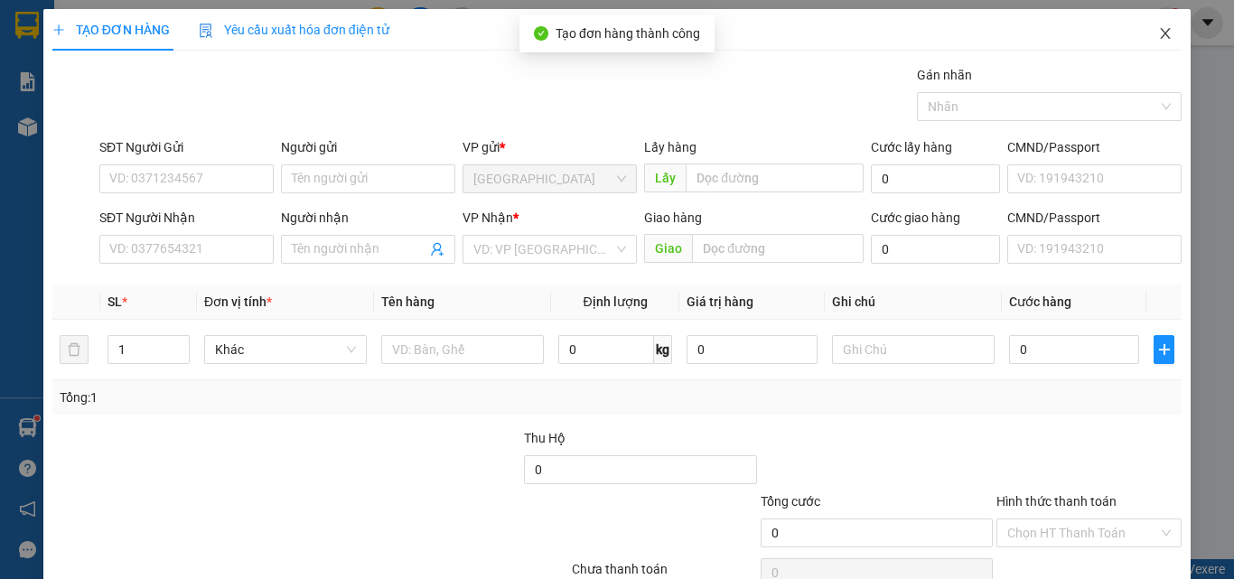
click at [1158, 29] on icon "close" at bounding box center [1165, 33] width 14 height 14
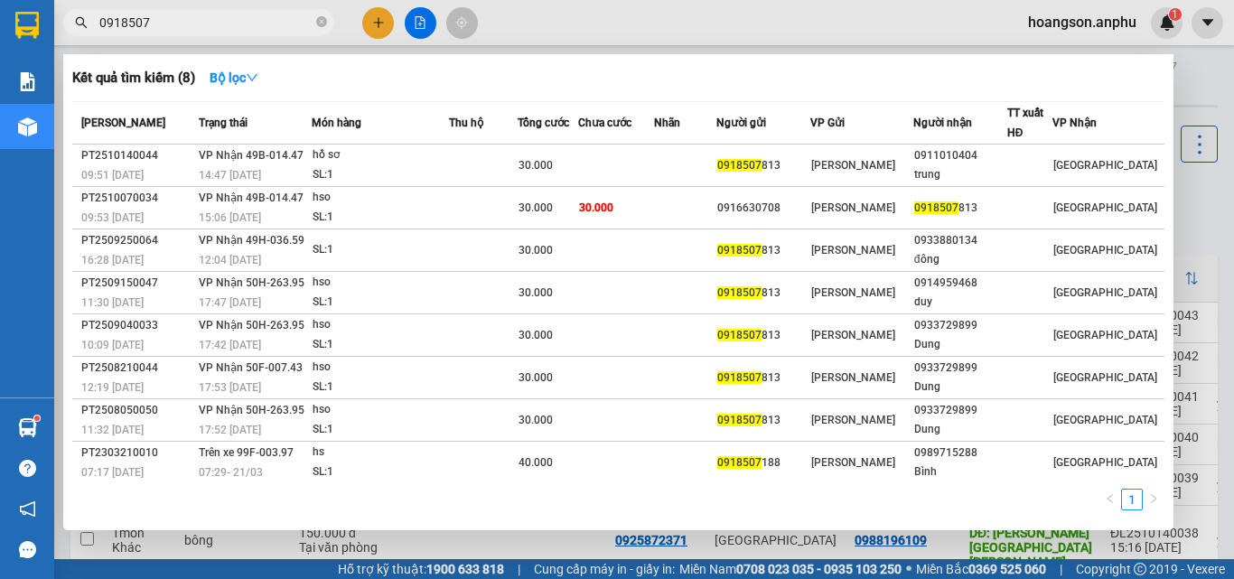
click at [253, 15] on input "0918507" at bounding box center [205, 23] width 213 height 20
click at [324, 22] on icon "close-circle" at bounding box center [321, 21] width 11 height 11
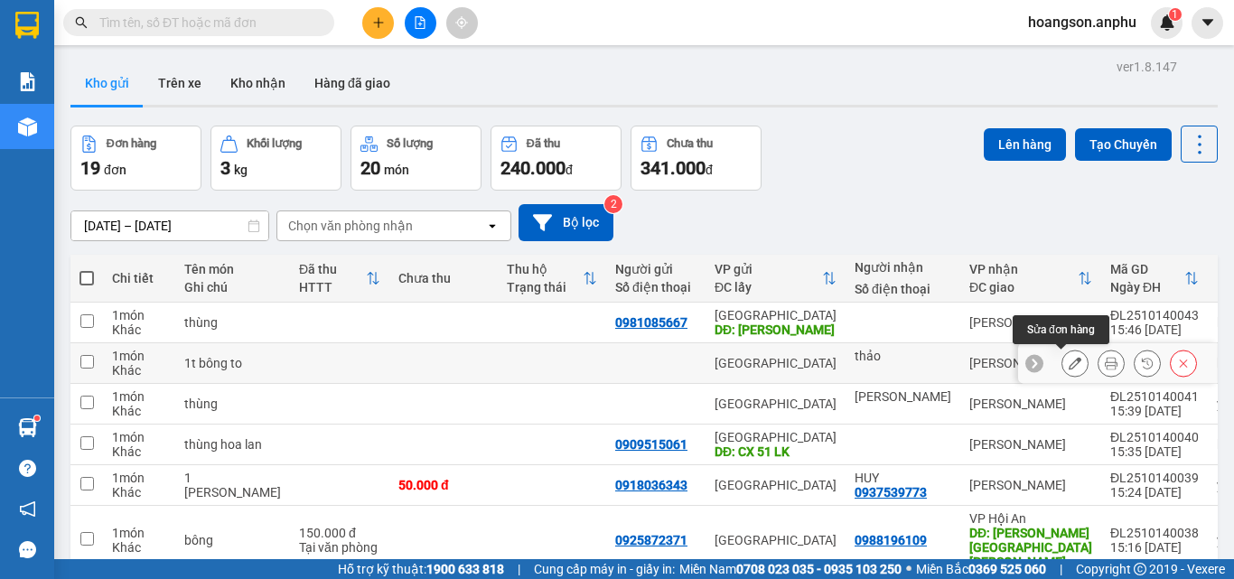
click at [1069, 365] on icon at bounding box center [1075, 363] width 13 height 13
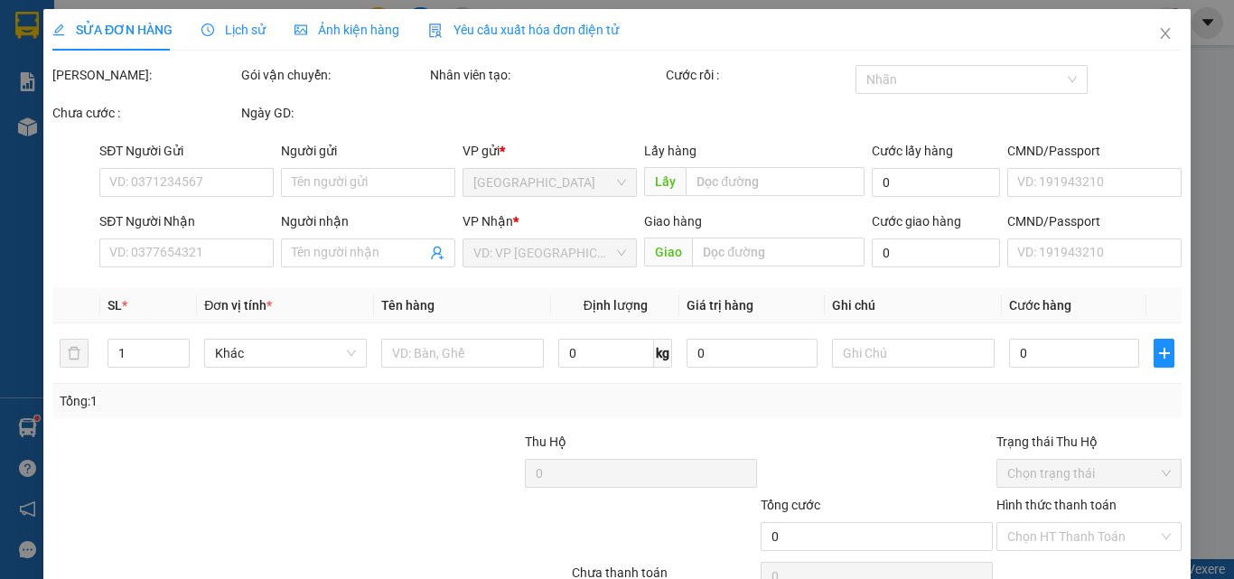
type input "thảo"
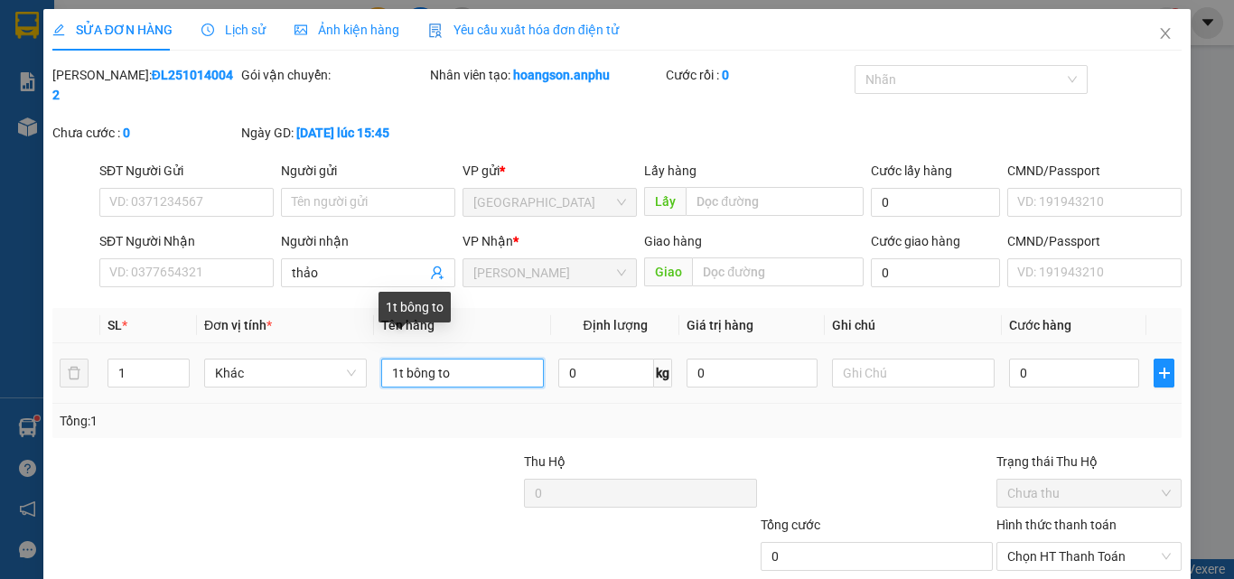
drag, startPoint x: 431, startPoint y: 354, endPoint x: 403, endPoint y: 352, distance: 28.1
click at [403, 359] on input "1t bông to" at bounding box center [462, 373] width 163 height 29
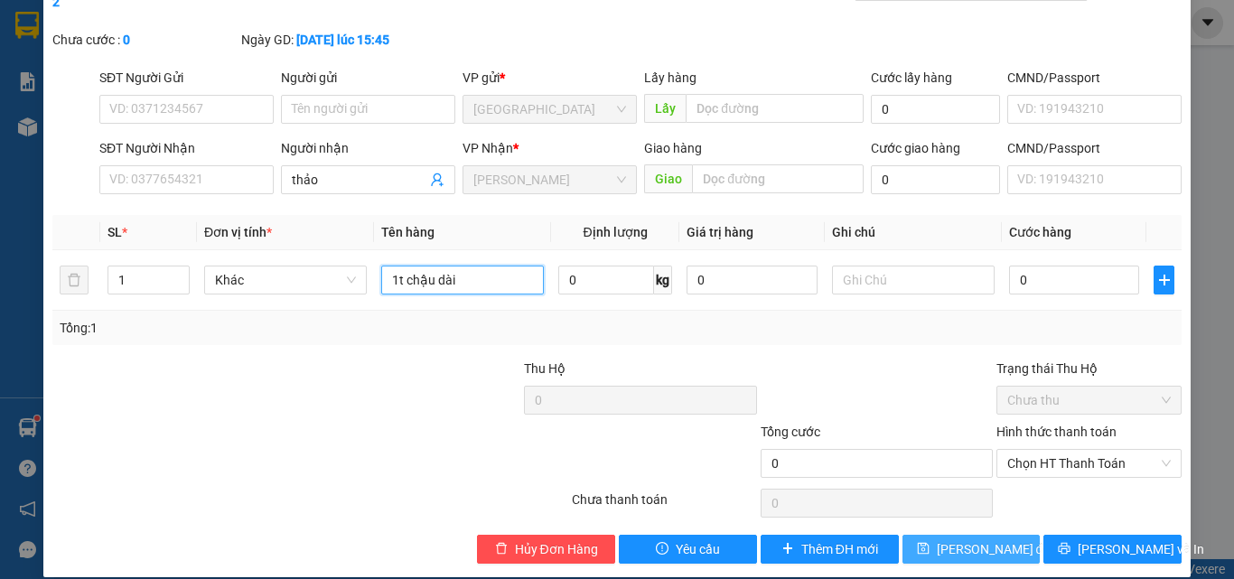
type input "1t chậu dài"
click at [934, 535] on button "[PERSON_NAME] thay đổi" at bounding box center [972, 549] width 138 height 29
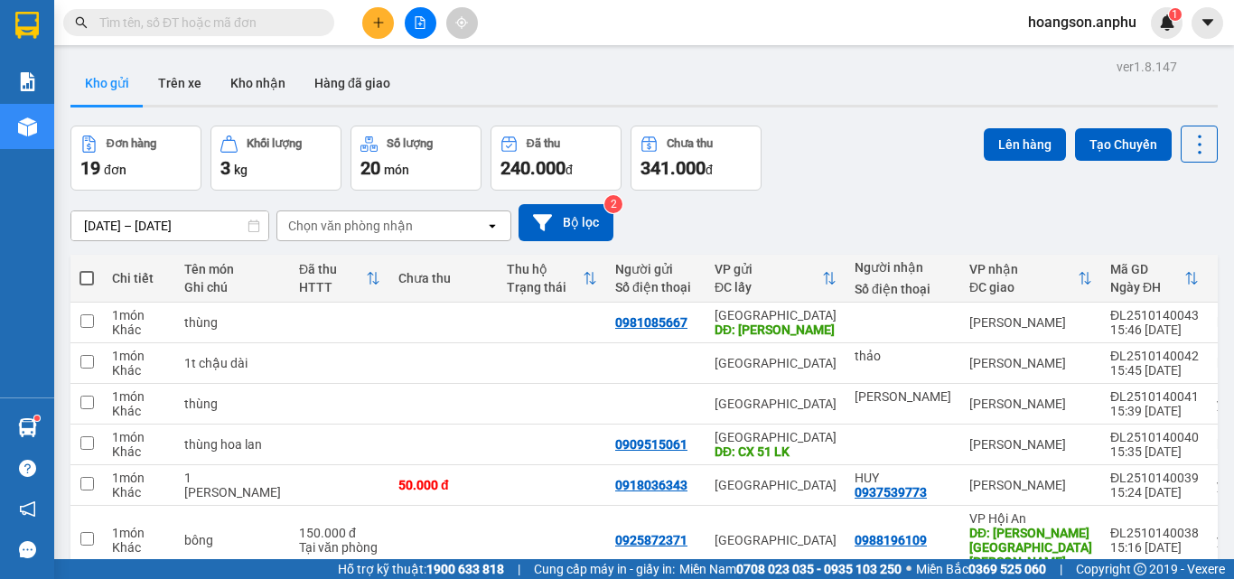
click at [373, 34] on button at bounding box center [378, 23] width 32 height 32
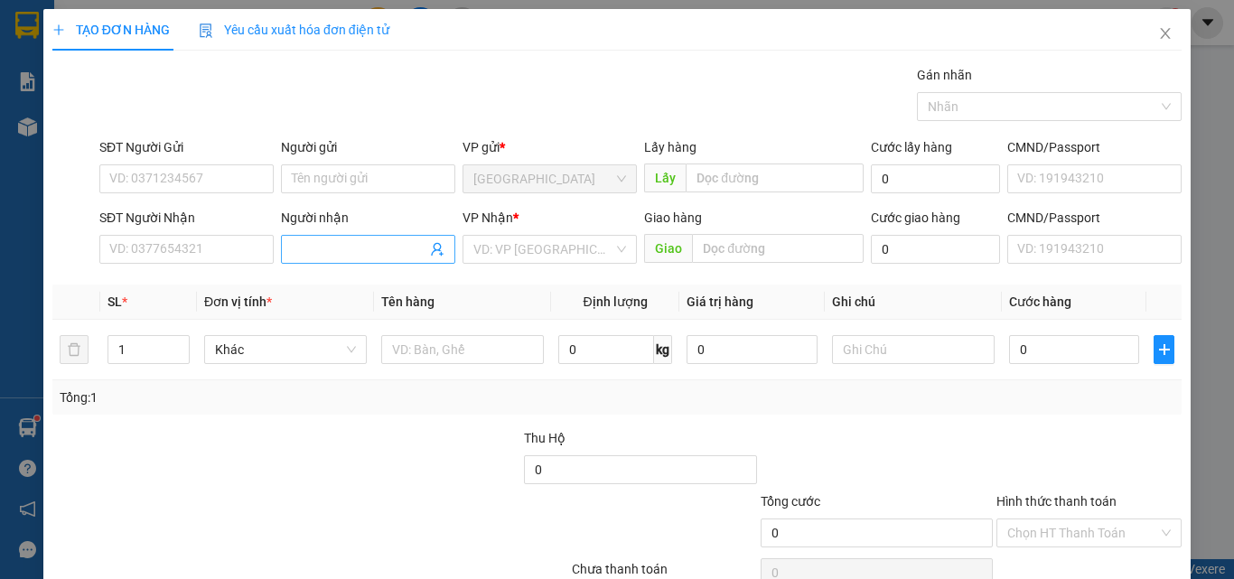
click at [323, 245] on input "Người nhận" at bounding box center [359, 249] width 135 height 20
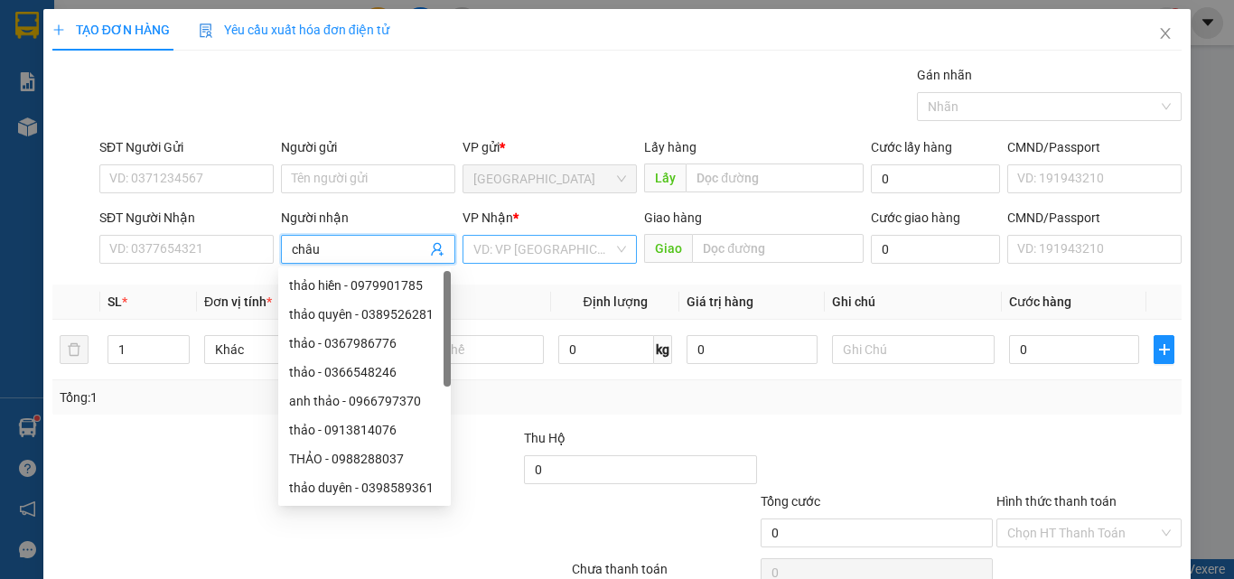
type input "châu"
click at [551, 256] on input "search" at bounding box center [543, 249] width 140 height 27
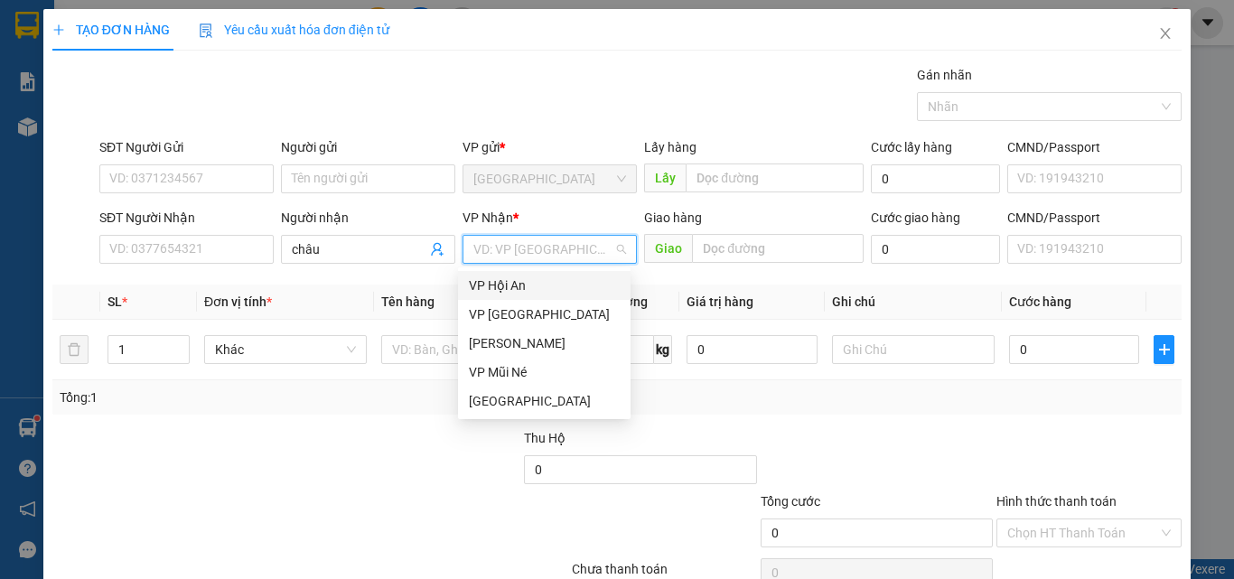
click at [540, 287] on div "VP Hội An" at bounding box center [544, 286] width 151 height 20
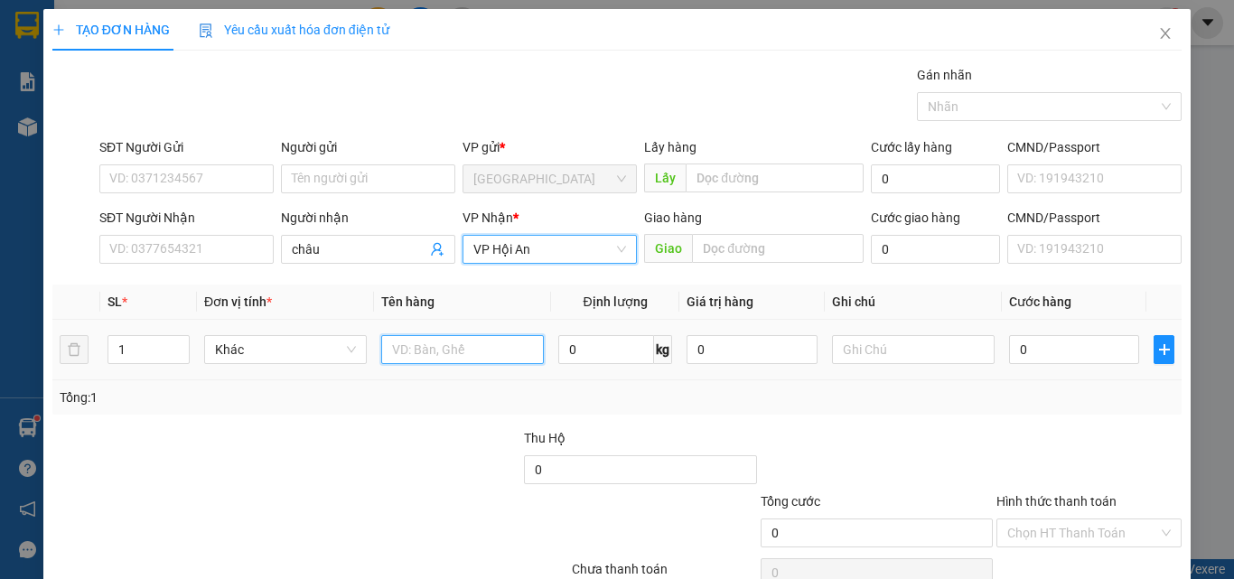
click at [451, 362] on input "text" at bounding box center [462, 349] width 163 height 29
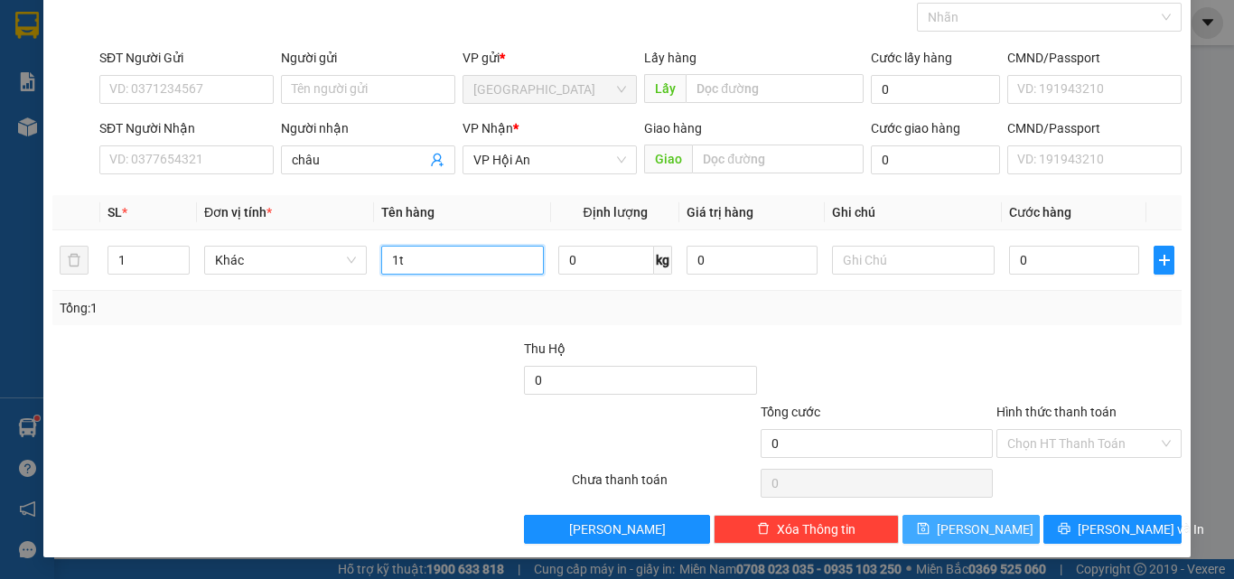
type input "1t"
click at [982, 531] on button "[PERSON_NAME]" at bounding box center [972, 529] width 138 height 29
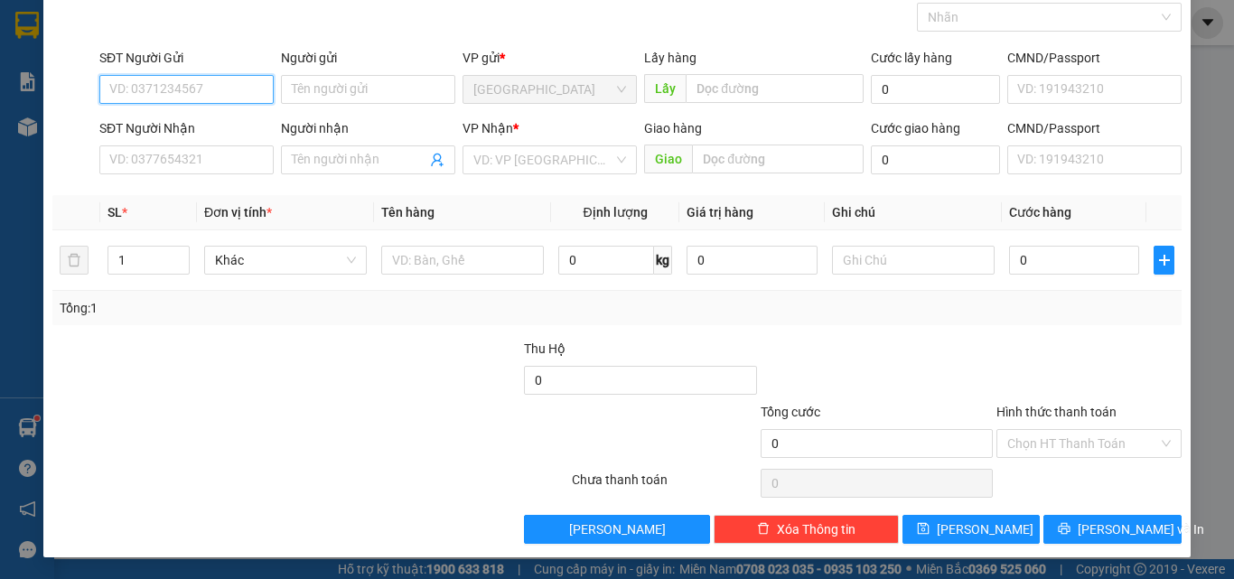
click at [176, 92] on input "SĐT Người Gửi" at bounding box center [186, 89] width 174 height 29
click at [158, 165] on input "SĐT Người Nhận" at bounding box center [186, 159] width 174 height 29
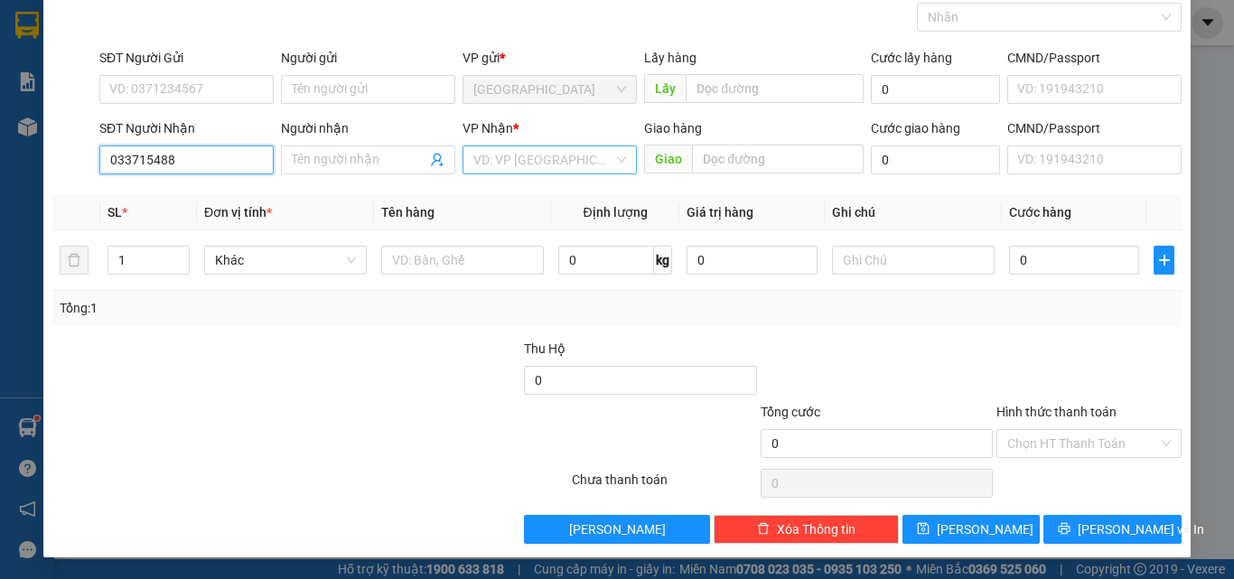
type input "033715488"
click at [506, 156] on input "search" at bounding box center [543, 159] width 140 height 27
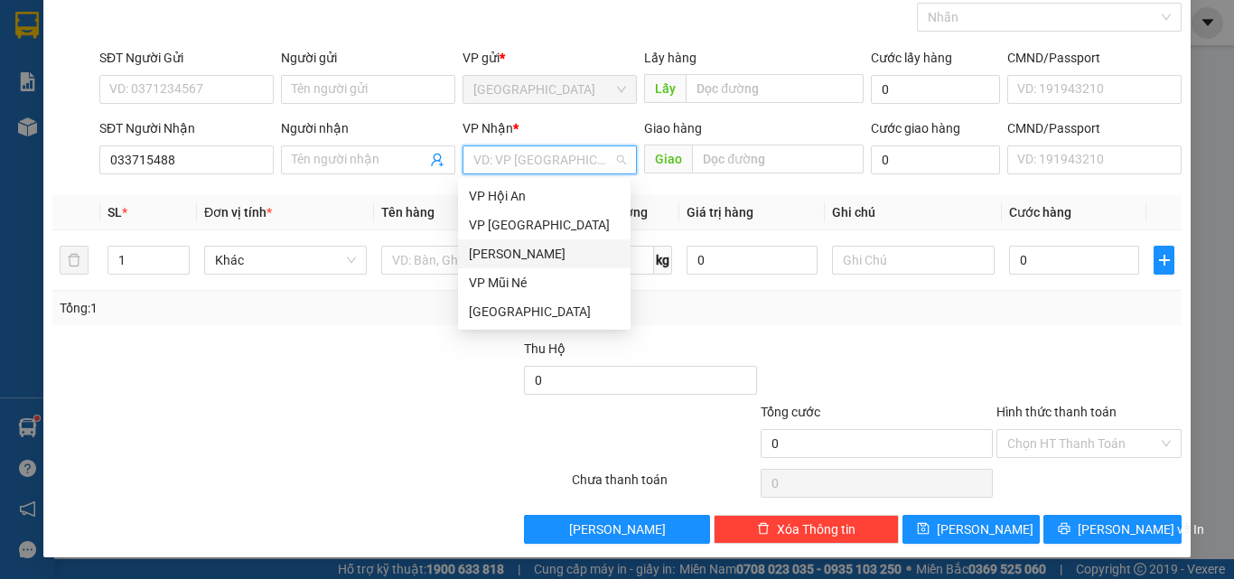
click at [498, 249] on div "[PERSON_NAME]" at bounding box center [544, 254] width 151 height 20
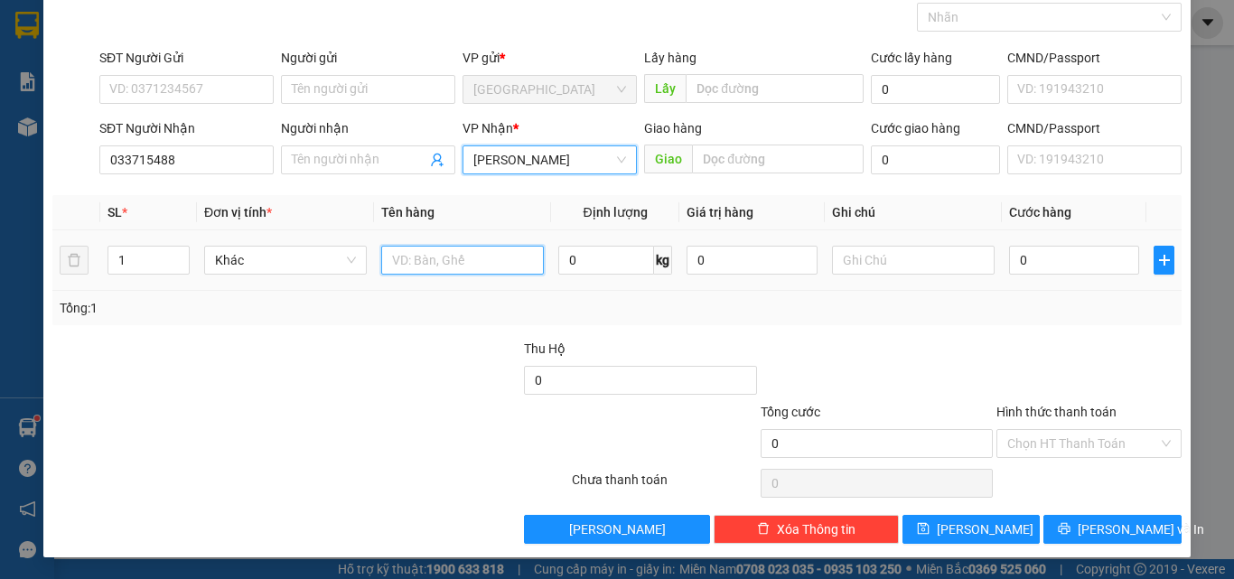
click at [449, 267] on input "text" at bounding box center [462, 260] width 163 height 29
type input "1"
type input "2t rau"
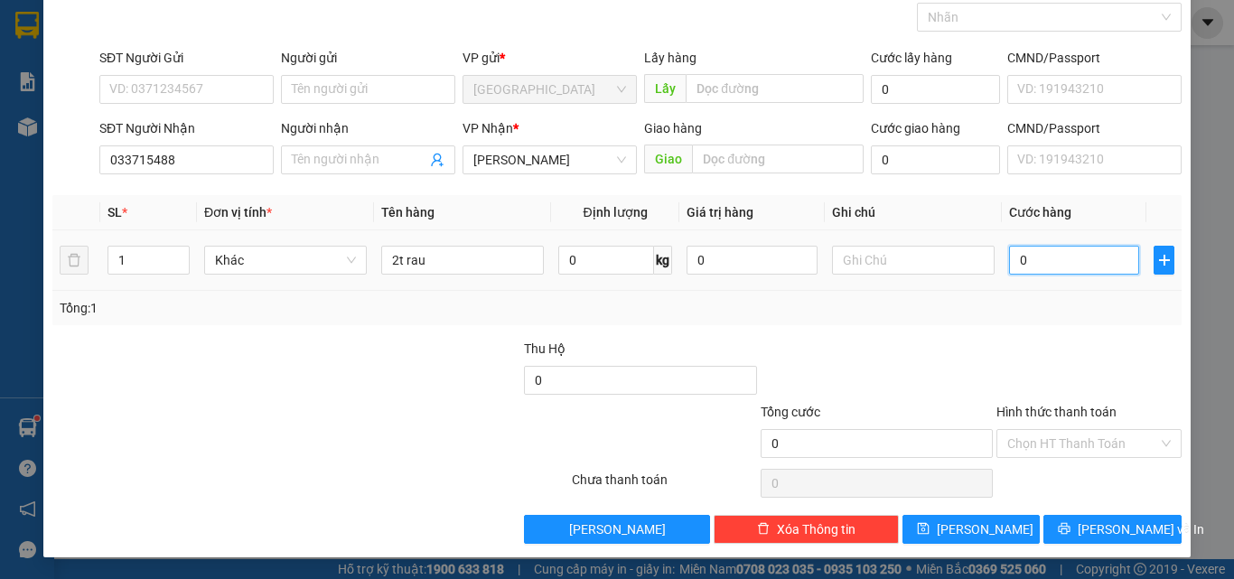
click at [1031, 251] on input "0" at bounding box center [1074, 260] width 130 height 29
type input "10"
type input "100"
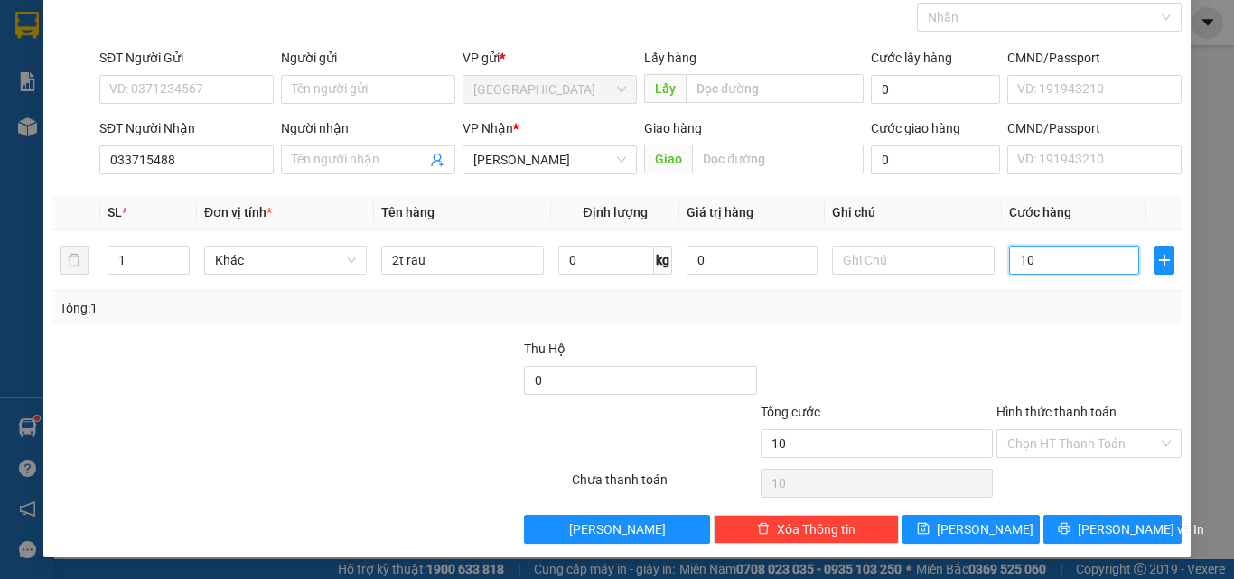
type input "100"
type input "1.000"
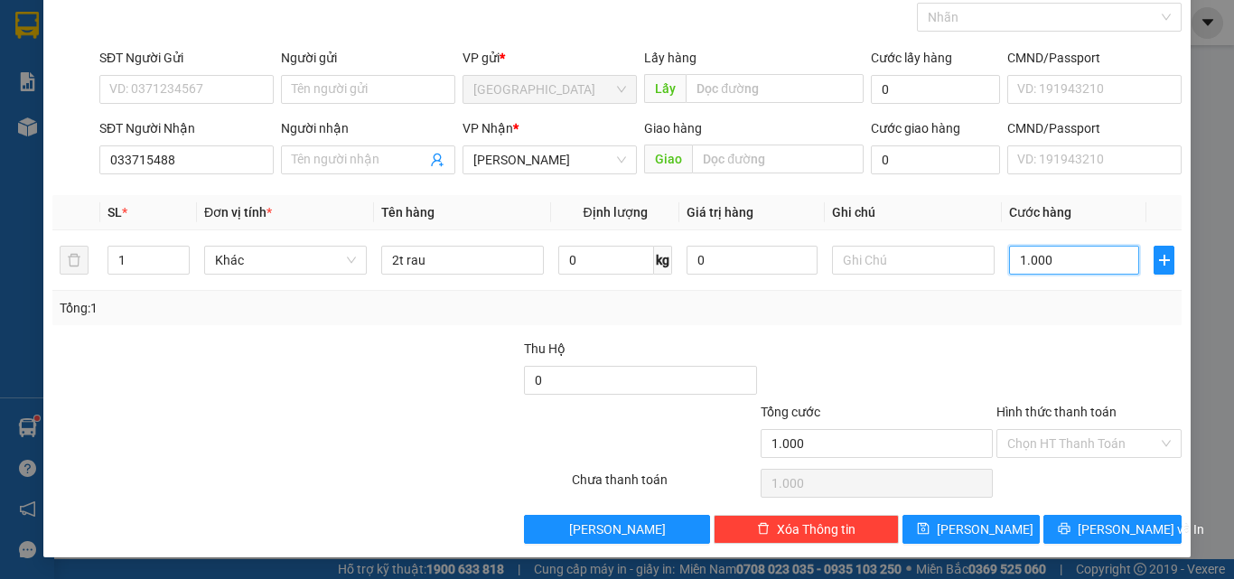
type input "100"
type input "100.000"
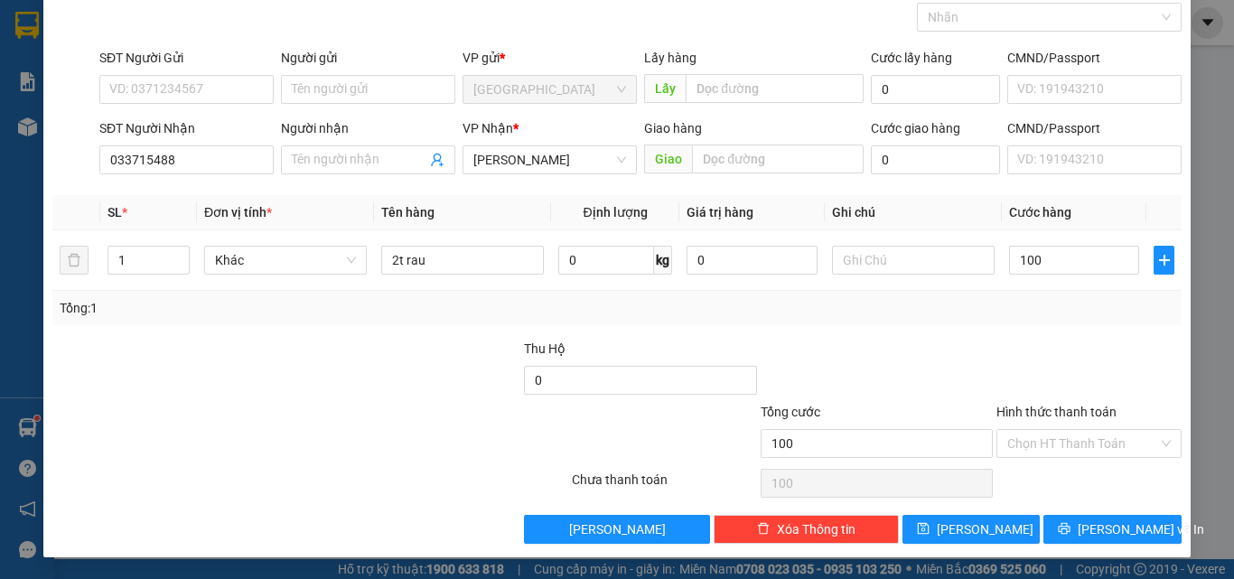
type input "100.000"
click at [649, 313] on div "Tổng: 1" at bounding box center [617, 308] width 1115 height 20
click at [180, 162] on input "033715488" at bounding box center [186, 159] width 174 height 29
click at [117, 158] on input "033715488" at bounding box center [186, 159] width 174 height 29
type input "0933715488"
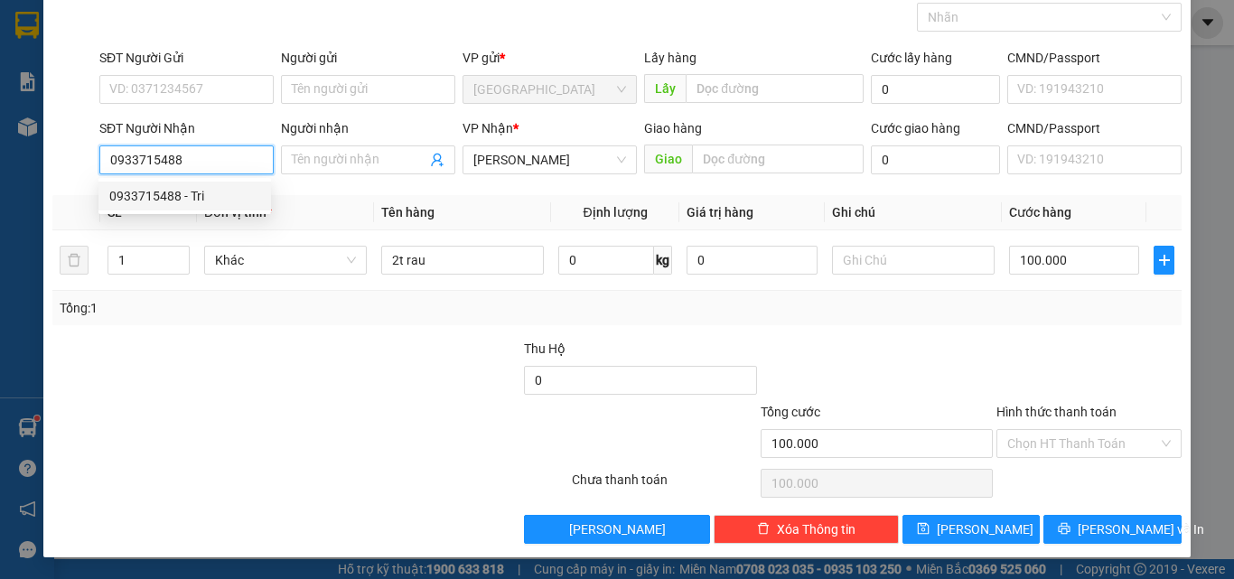
click at [188, 196] on div "0933715488 - Tri" at bounding box center [184, 196] width 151 height 20
type input "Tri"
type input "30.000"
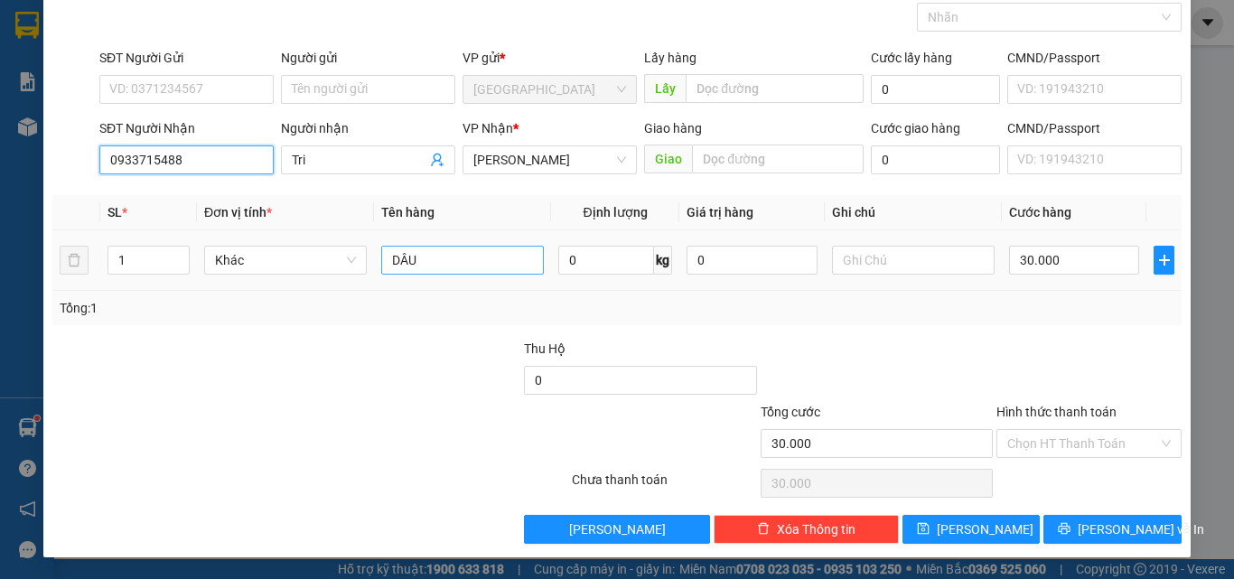
type input "0933715488"
click at [487, 264] on input "DÂU" at bounding box center [462, 260] width 163 height 29
type input "D"
type input "2t rau"
drag, startPoint x: 1075, startPoint y: 239, endPoint x: 1073, endPoint y: 250, distance: 11.0
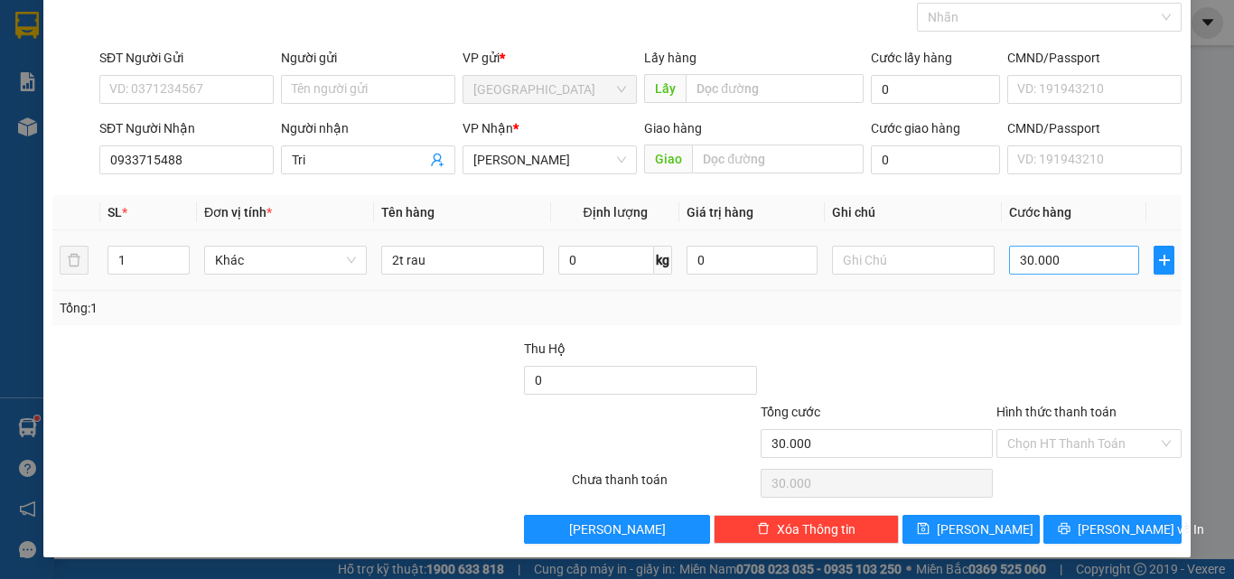
click at [1074, 242] on td "30.000" at bounding box center [1074, 260] width 145 height 61
click at [1073, 256] on input "30.000" at bounding box center [1074, 260] width 130 height 29
type input "1"
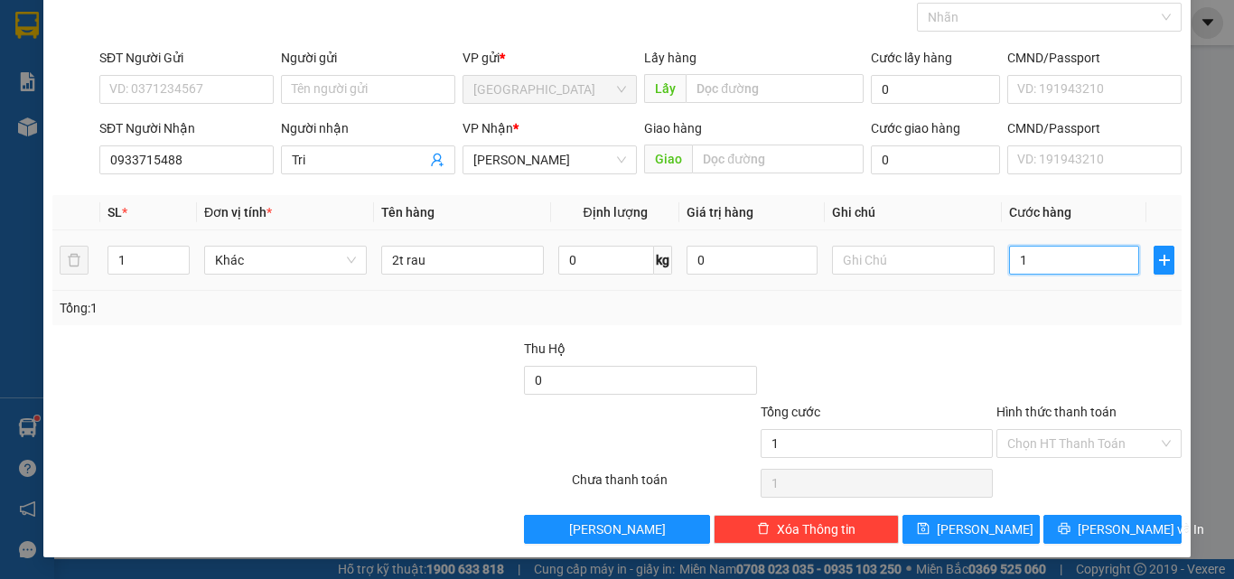
type input "10"
type input "100"
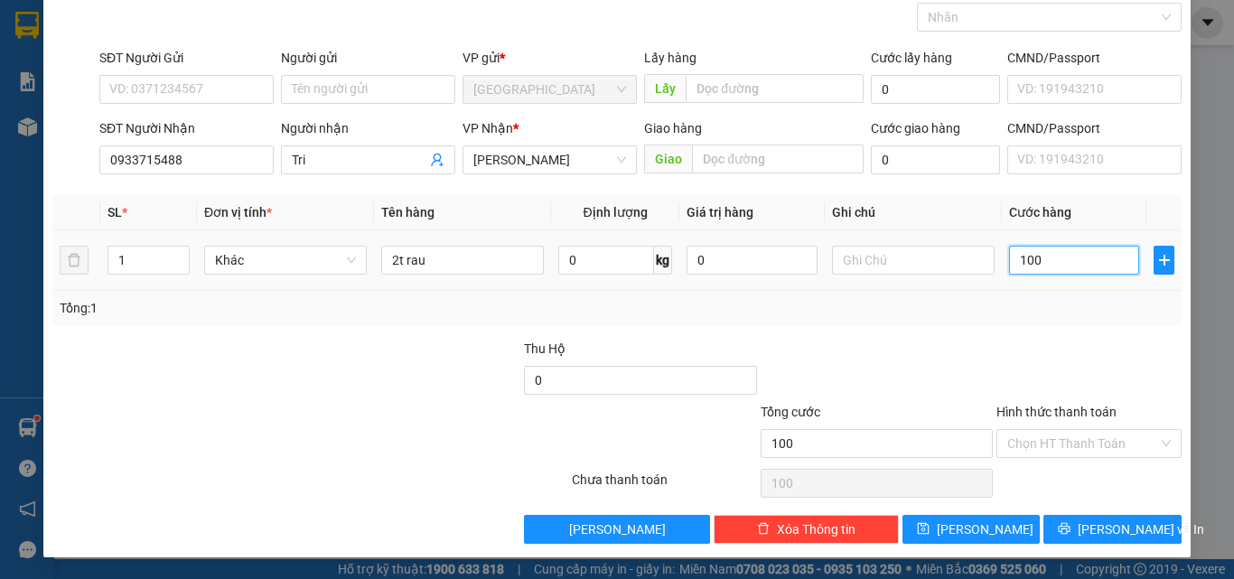
type input "100"
click at [1035, 325] on div "Transit Pickup Surcharge Ids Transit Deliver Surcharge Ids Transit Deliver Surc…" at bounding box center [616, 260] width 1129 height 568
type input "100.000"
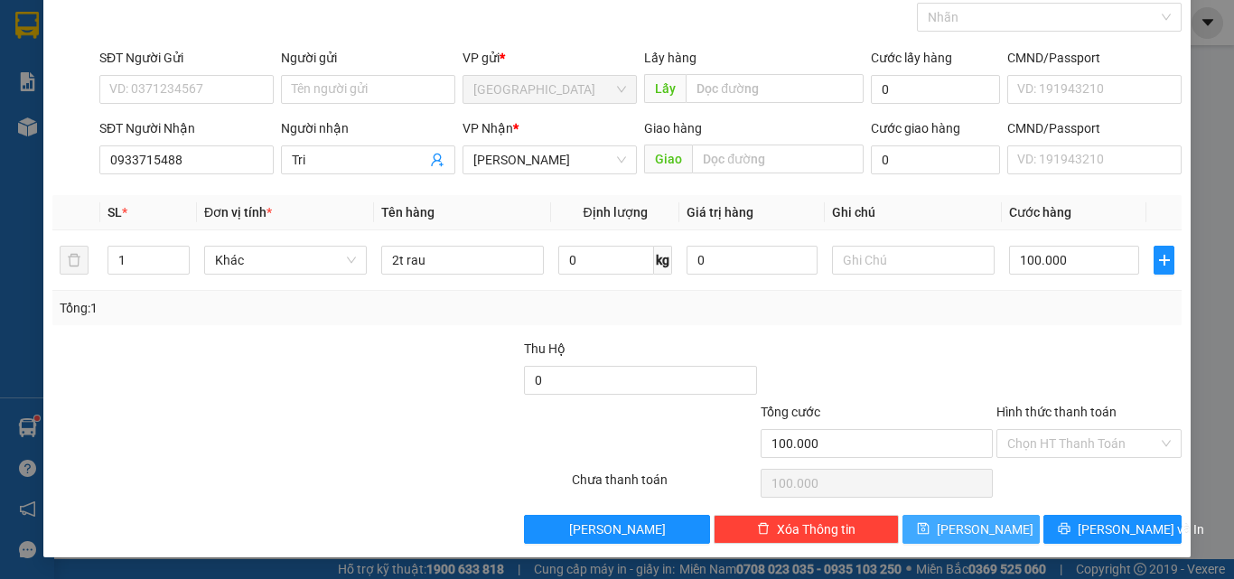
click at [1006, 527] on button "[PERSON_NAME]" at bounding box center [972, 529] width 138 height 29
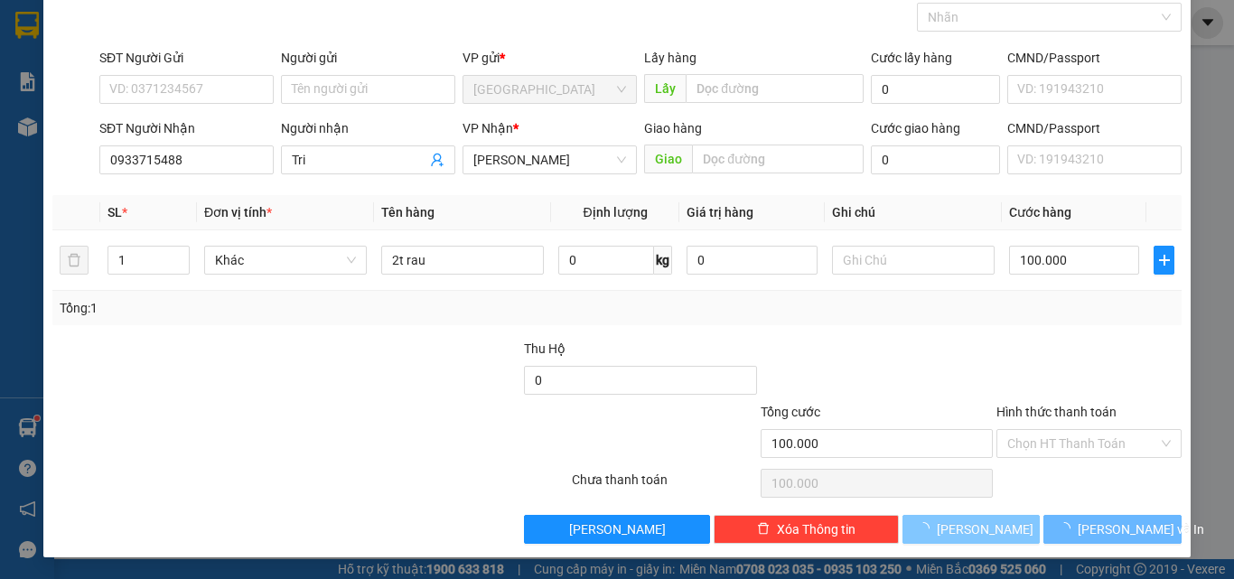
type input "0"
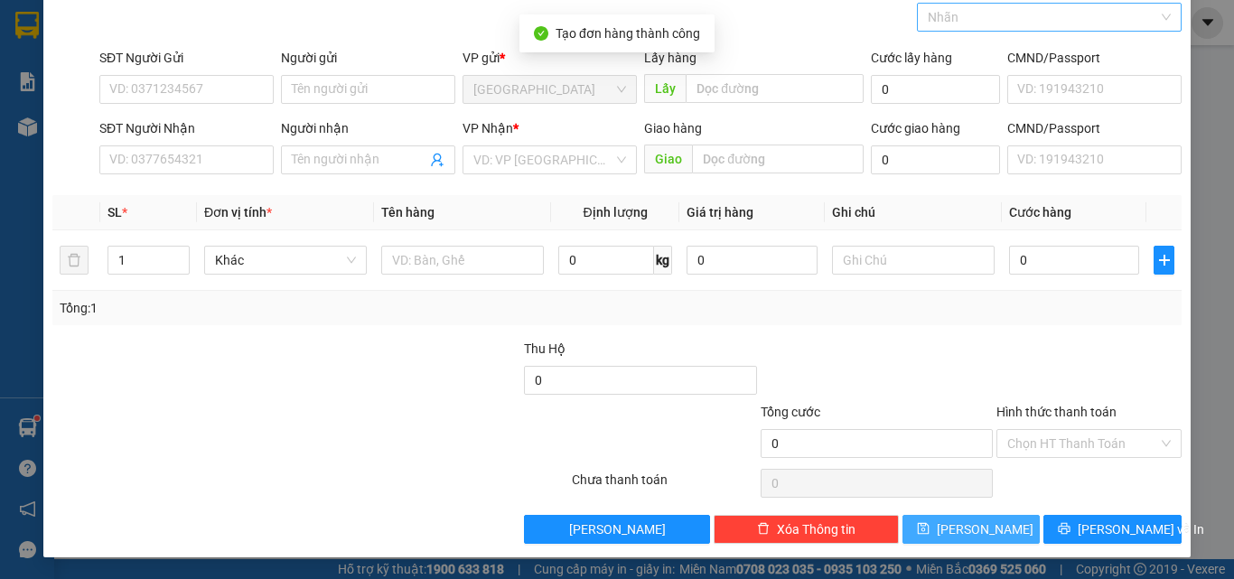
scroll to position [0, 0]
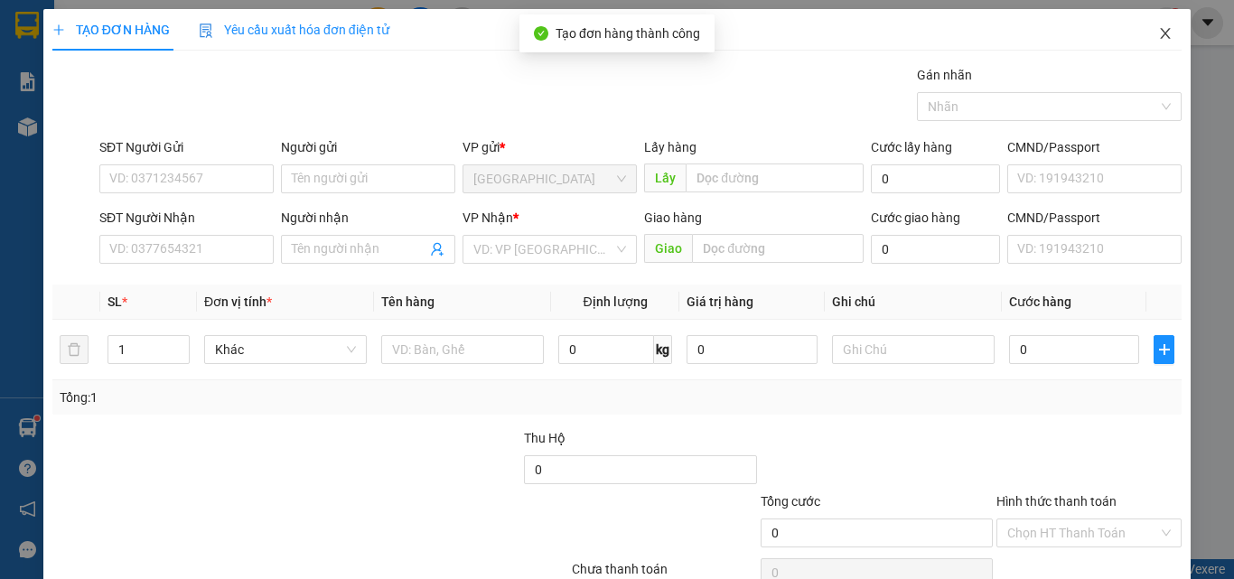
click at [1158, 27] on icon "close" at bounding box center [1165, 33] width 14 height 14
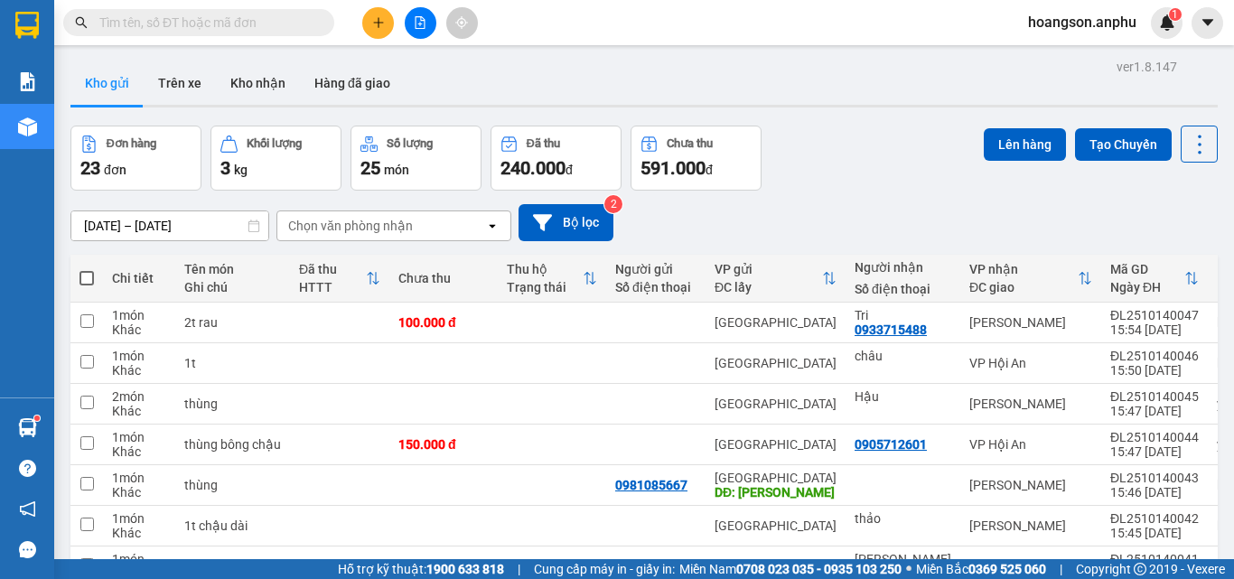
click at [376, 26] on icon "plus" at bounding box center [378, 22] width 13 height 13
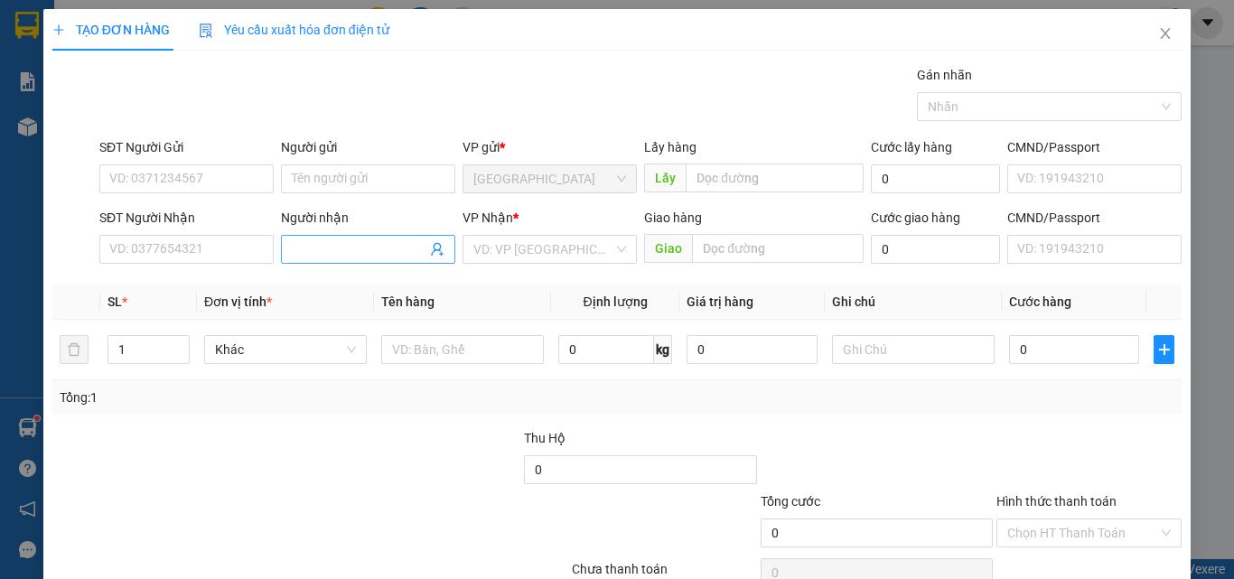
click at [335, 242] on input "Người nhận" at bounding box center [359, 249] width 135 height 20
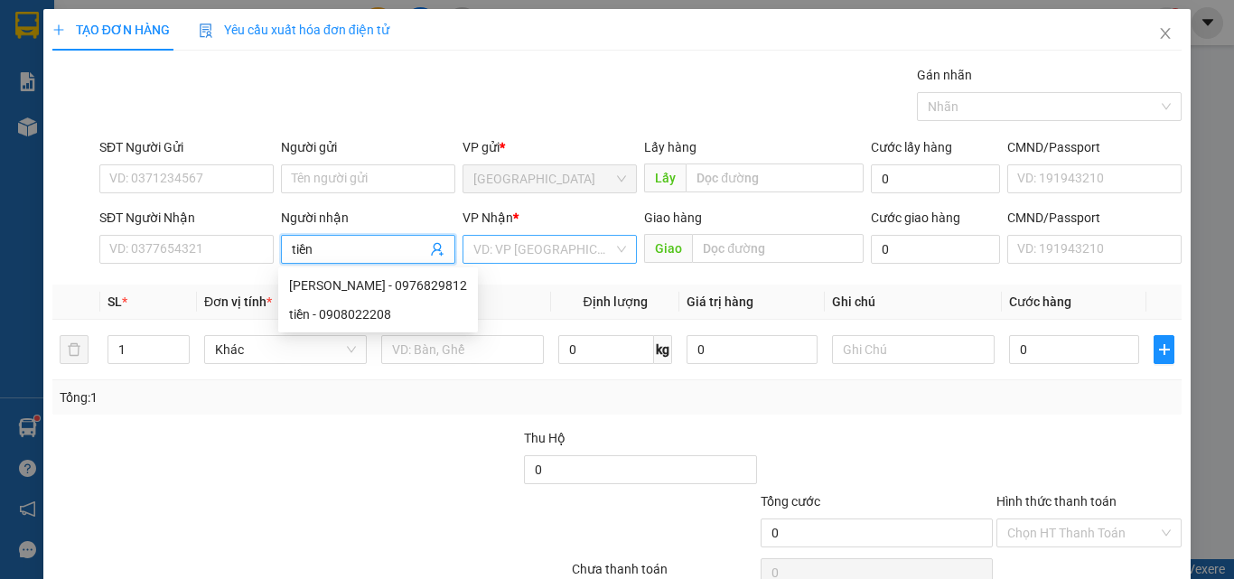
type input "tiền"
click at [591, 258] on input "search" at bounding box center [543, 249] width 140 height 27
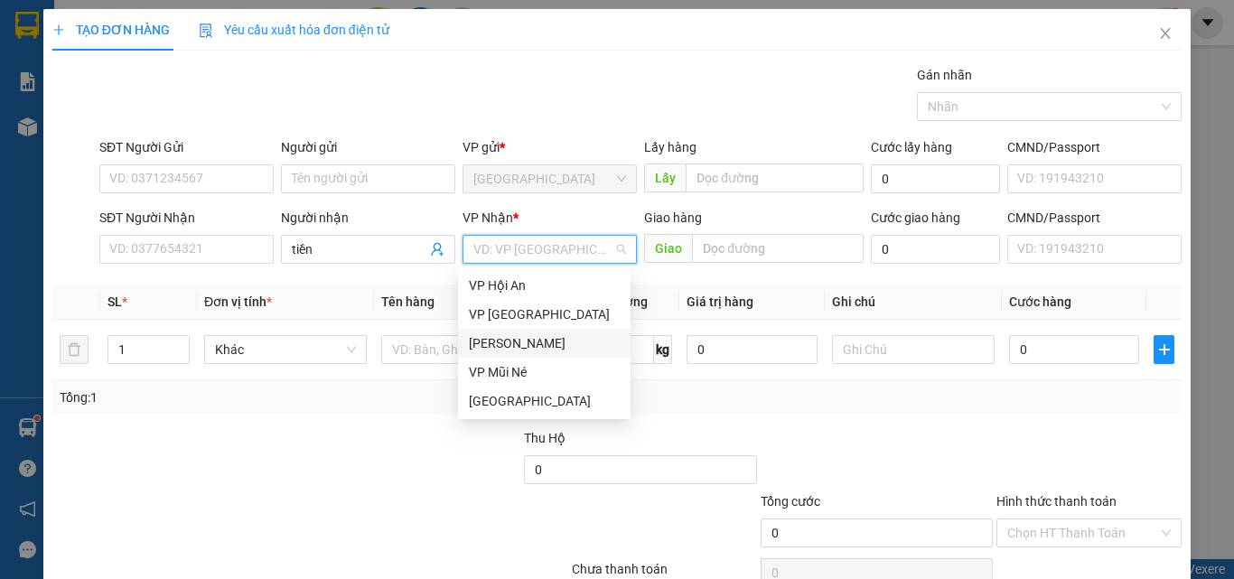
click at [532, 347] on div "[PERSON_NAME]" at bounding box center [544, 343] width 151 height 20
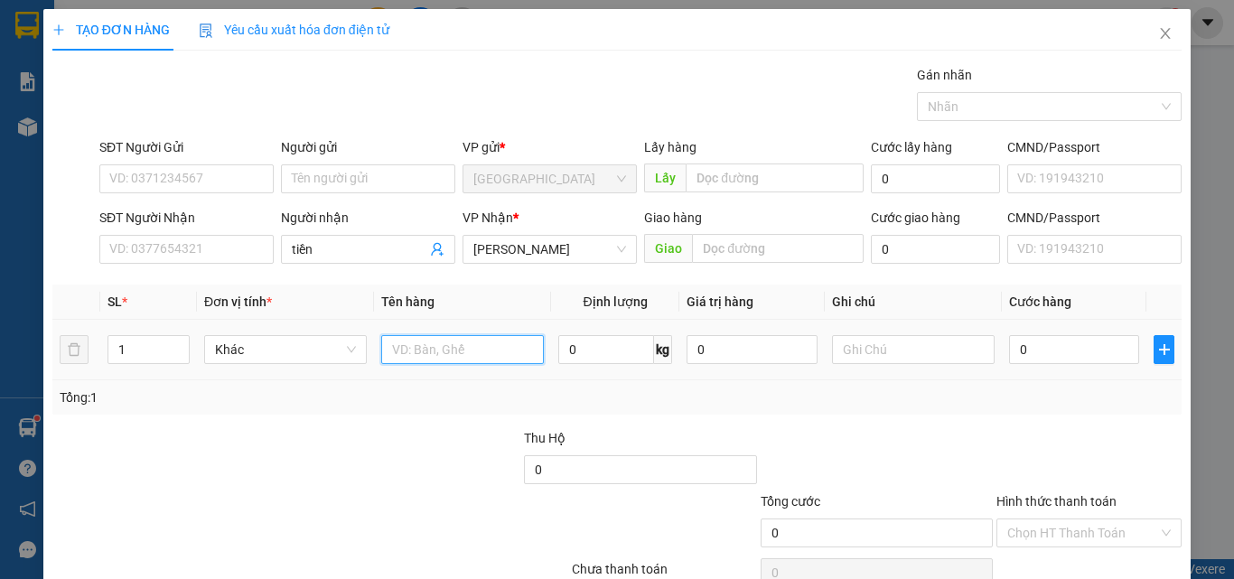
click at [431, 359] on input "text" at bounding box center [462, 349] width 163 height 29
type input "1t"
click at [1049, 342] on input "0" at bounding box center [1074, 349] width 130 height 29
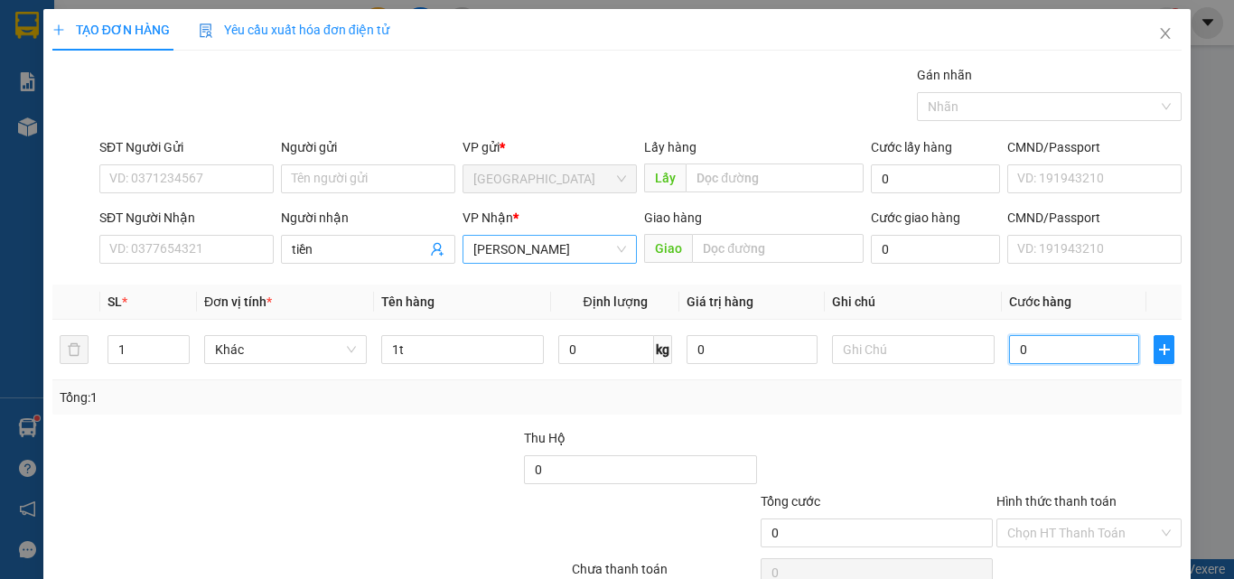
click at [480, 236] on span "[PERSON_NAME]" at bounding box center [549, 249] width 153 height 27
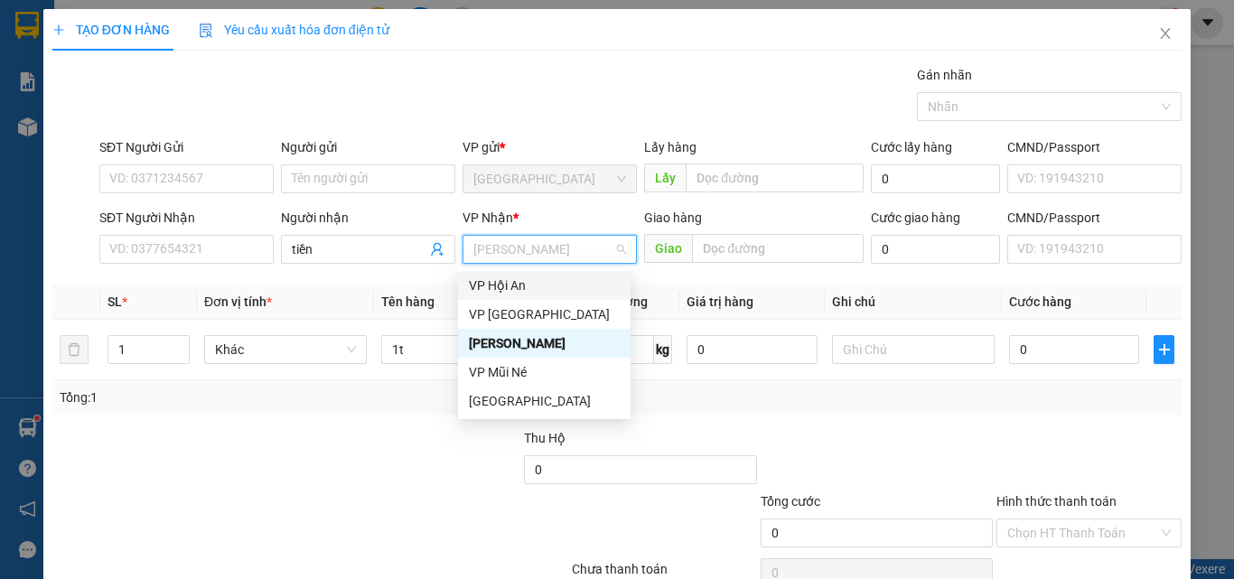
click at [530, 286] on div "VP Hội An" at bounding box center [544, 286] width 151 height 20
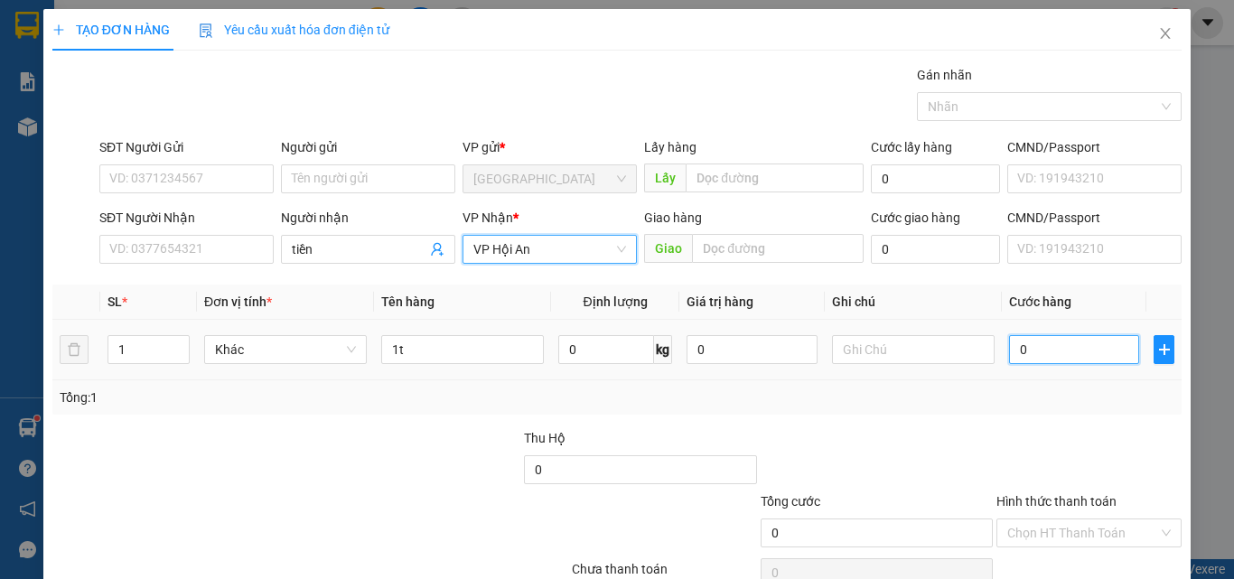
click at [1068, 354] on input "0" at bounding box center [1074, 349] width 130 height 29
type input "10"
type input "150"
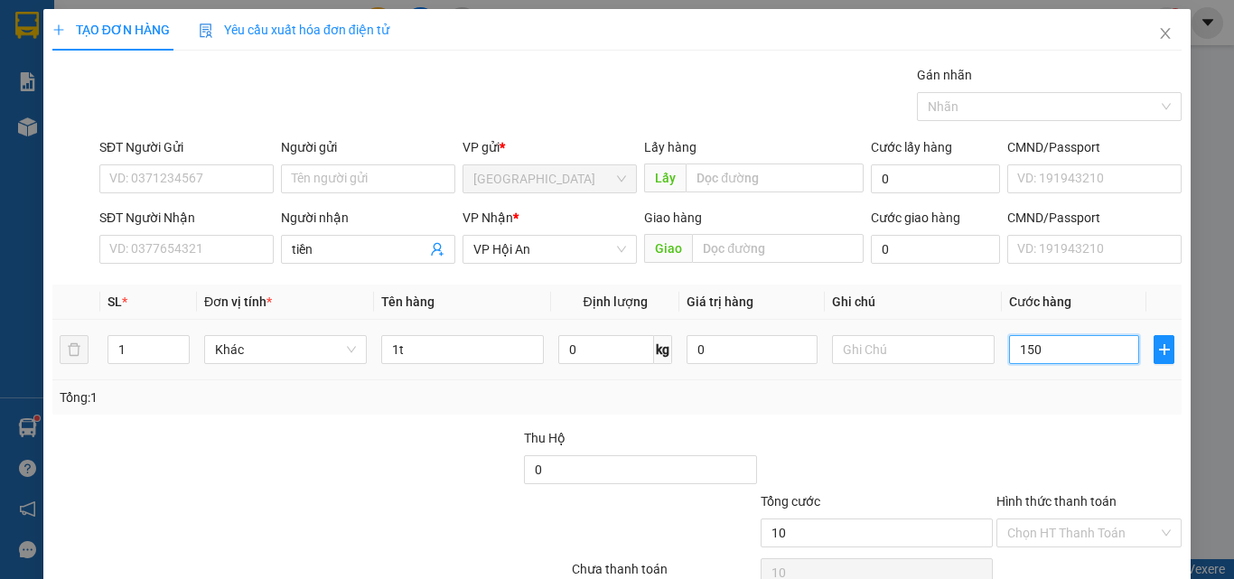
type input "150"
type input "150.000"
click at [1050, 418] on div "Transit Pickup Surcharge Ids Transit Deliver Surcharge Ids Transit Deliver Surc…" at bounding box center [616, 349] width 1129 height 568
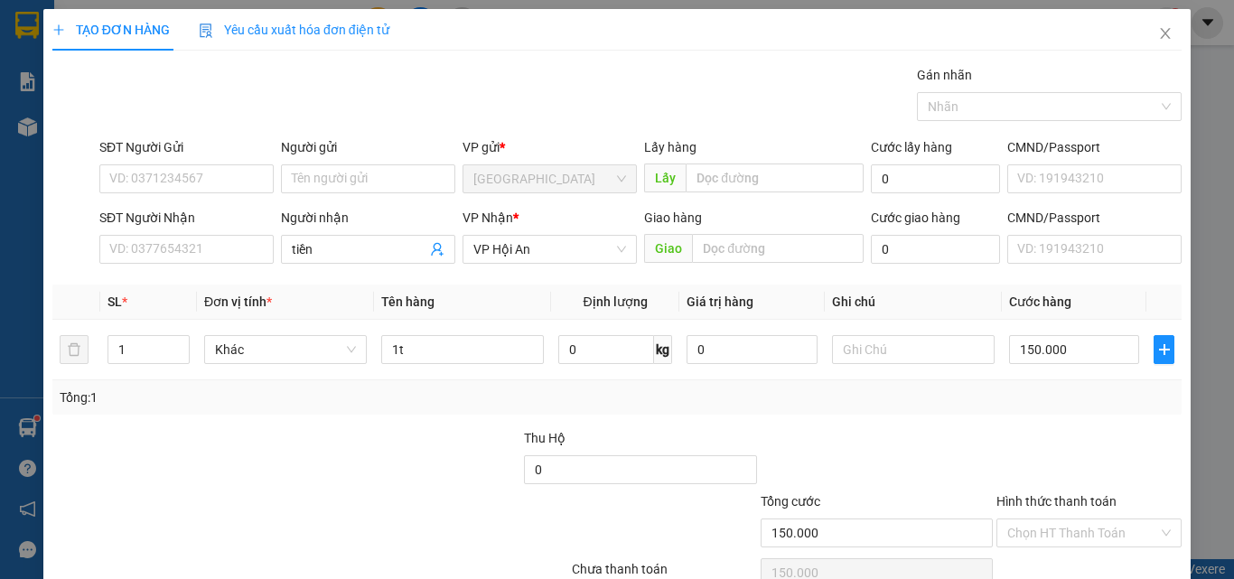
scroll to position [89, 0]
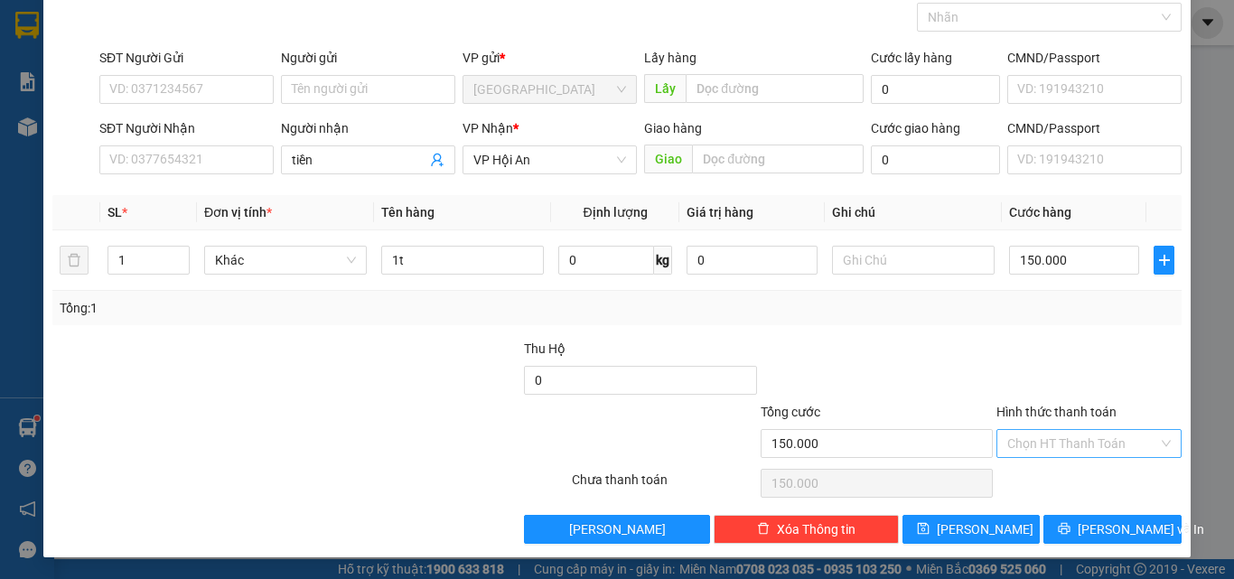
click at [1040, 443] on input "Hình thức thanh toán" at bounding box center [1082, 443] width 151 height 27
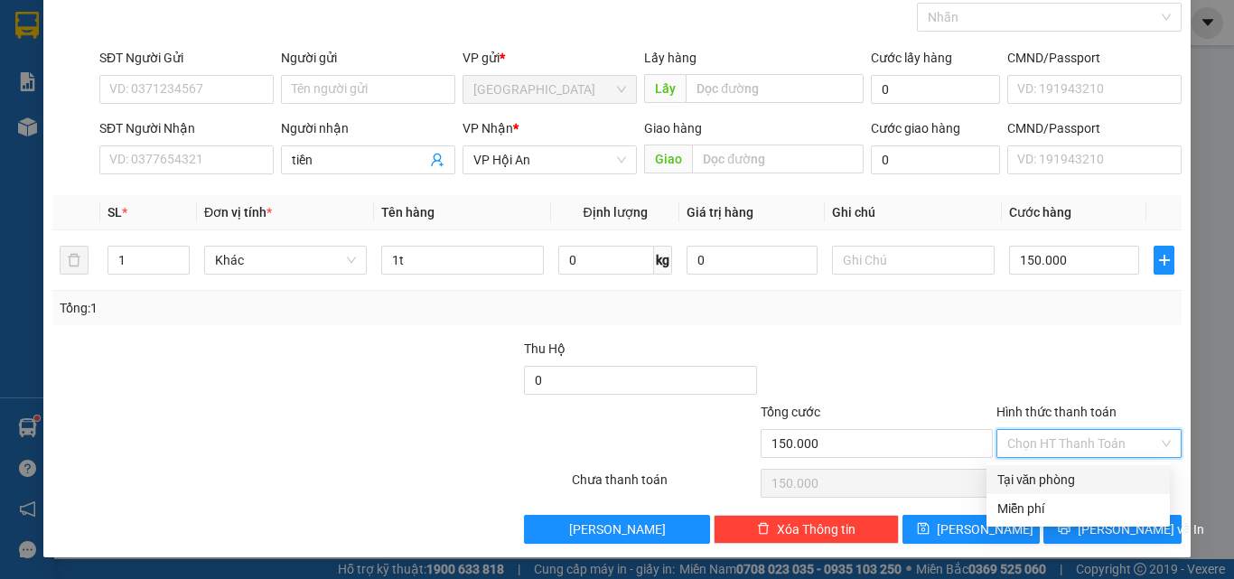
click at [1025, 480] on div "Tại văn phòng" at bounding box center [1079, 480] width 162 height 20
type input "0"
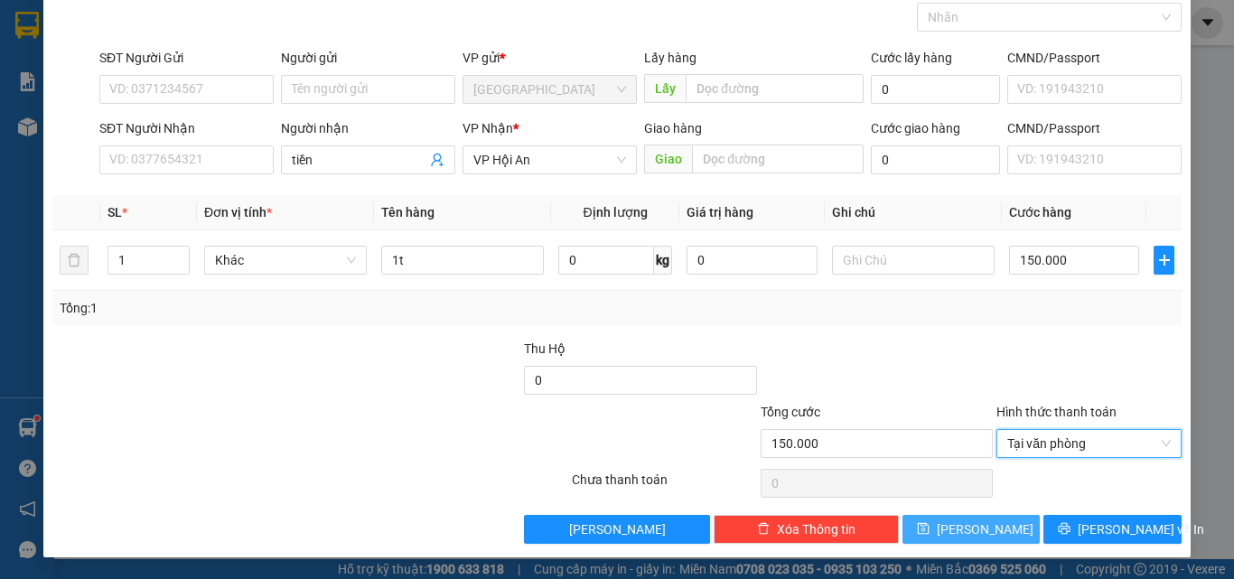
click at [1006, 532] on button "[PERSON_NAME]" at bounding box center [972, 529] width 138 height 29
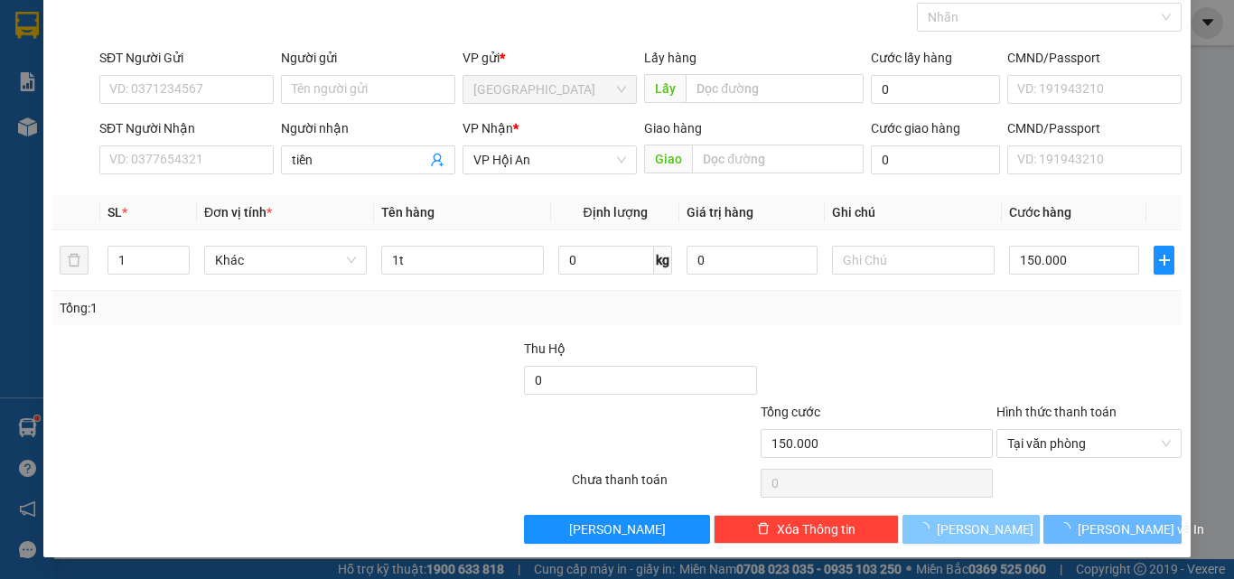
type input "0"
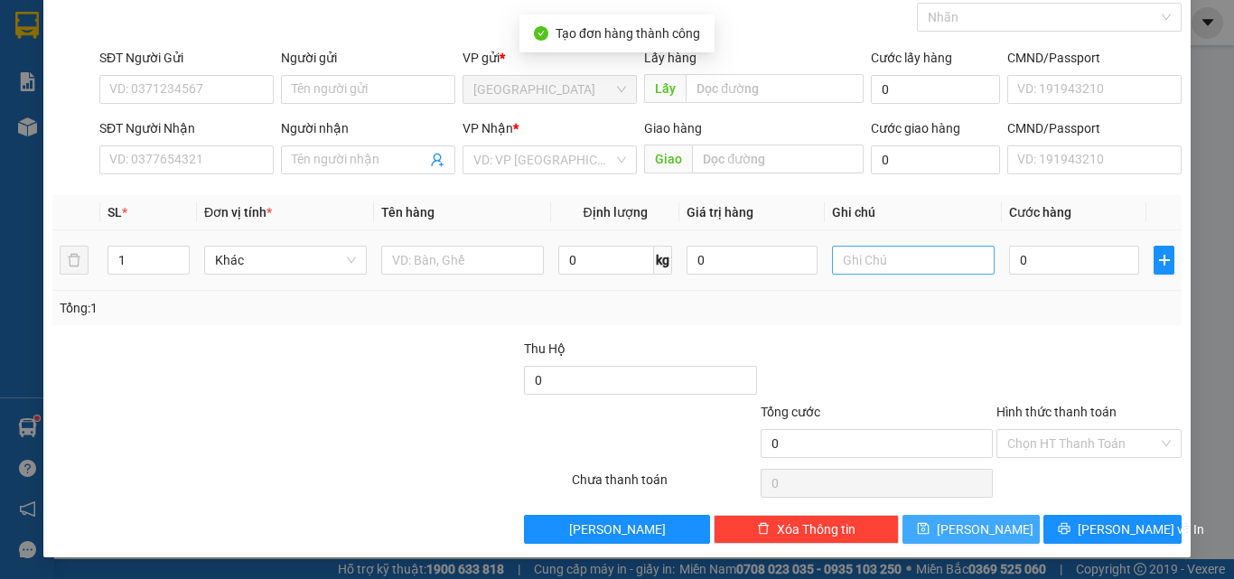
scroll to position [0, 0]
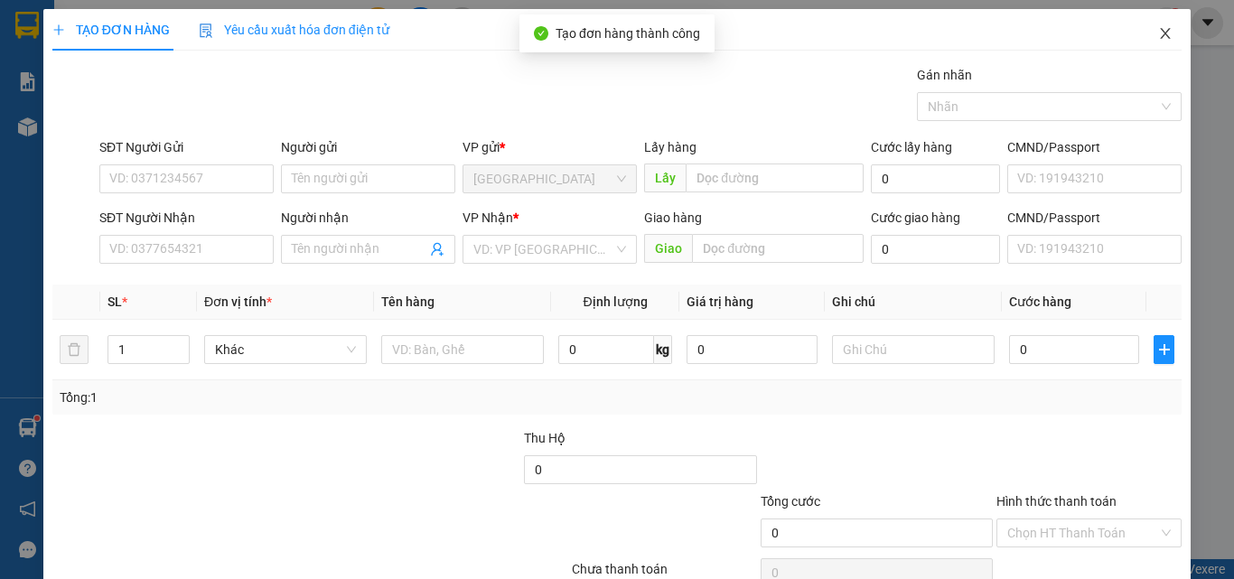
click at [1158, 29] on icon "close" at bounding box center [1165, 33] width 14 height 14
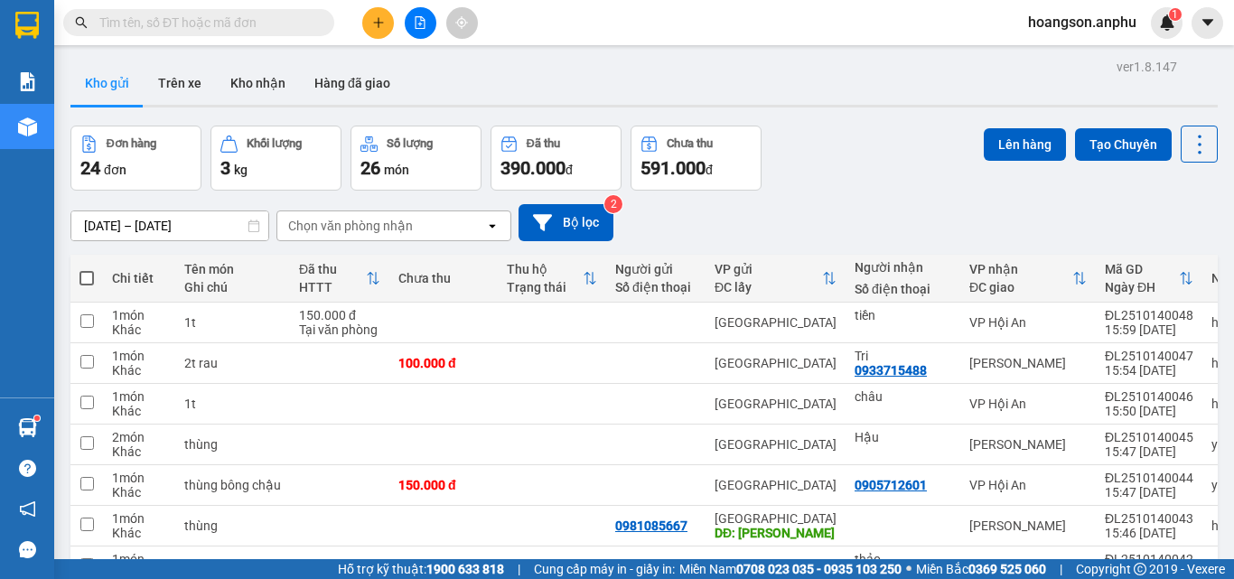
click at [361, 23] on div at bounding box center [420, 23] width 136 height 32
click at [372, 26] on icon "plus" at bounding box center [378, 22] width 13 height 13
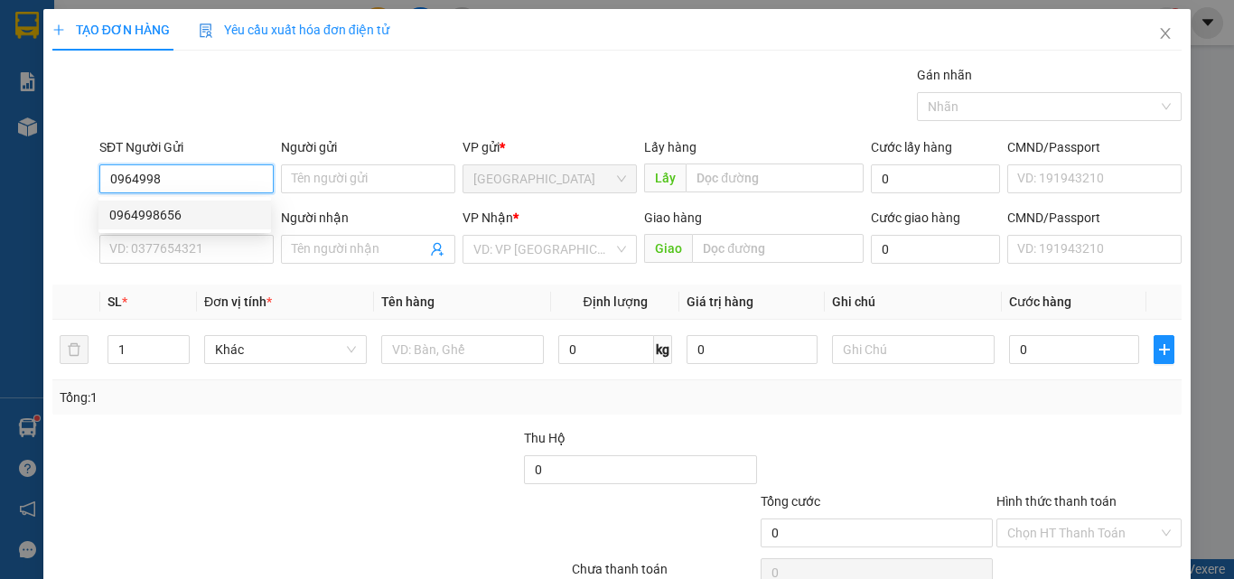
click at [190, 213] on div "0964998656" at bounding box center [184, 215] width 151 height 20
type input "0964998656"
type input "cty Ánh Dương 1- ĐỊNH AN"
type input "gái mn"
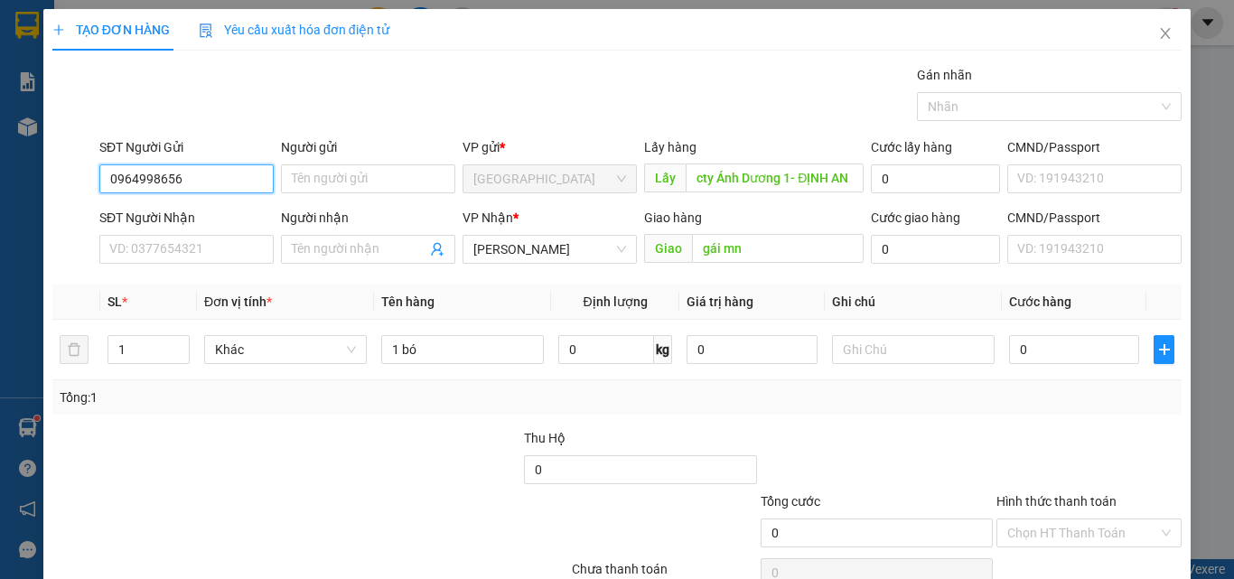
scroll to position [89, 0]
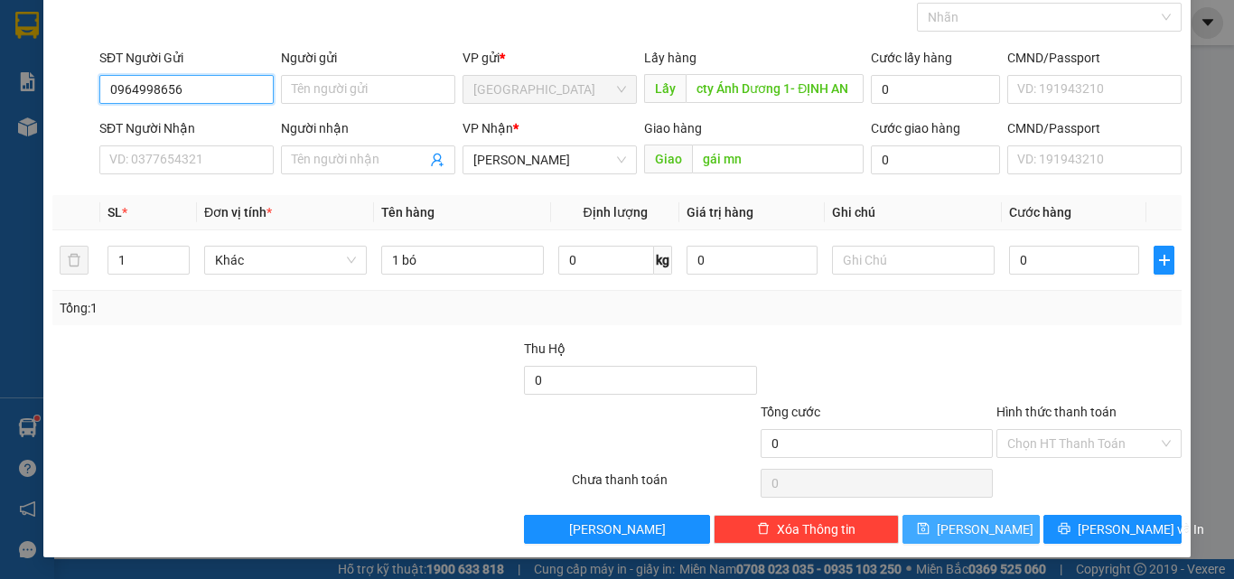
type input "0964998656"
click at [983, 527] on button "[PERSON_NAME]" at bounding box center [972, 529] width 138 height 29
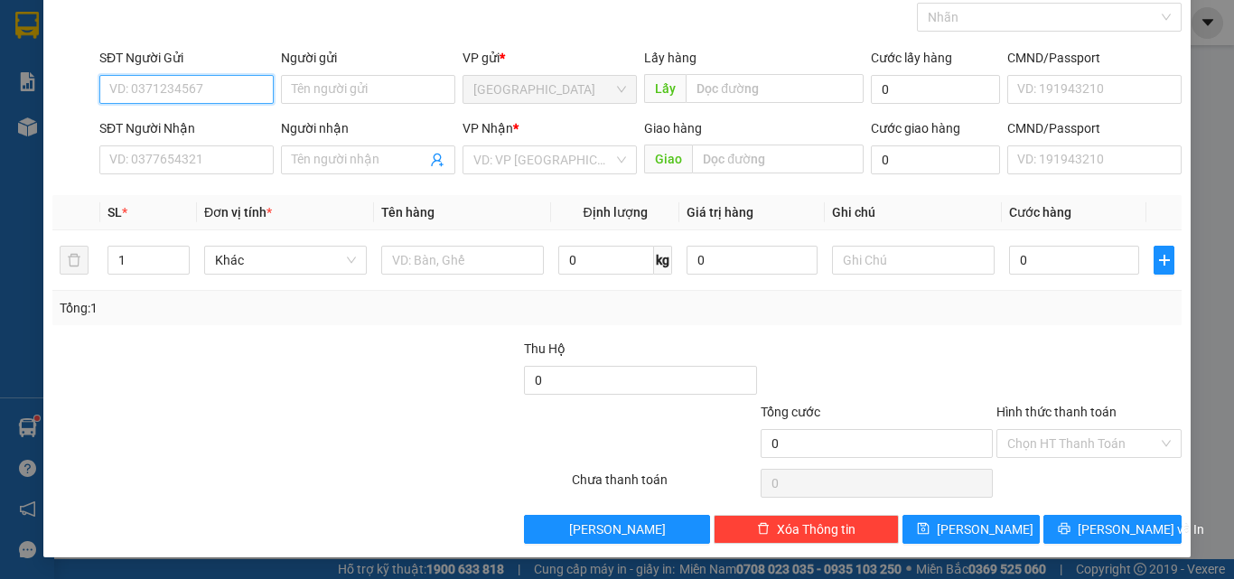
click at [201, 80] on input "SĐT Người Gửi" at bounding box center [186, 89] width 174 height 29
click at [210, 132] on div "0918315616" at bounding box center [184, 126] width 151 height 20
type input "0918315616"
type input "0909510558"
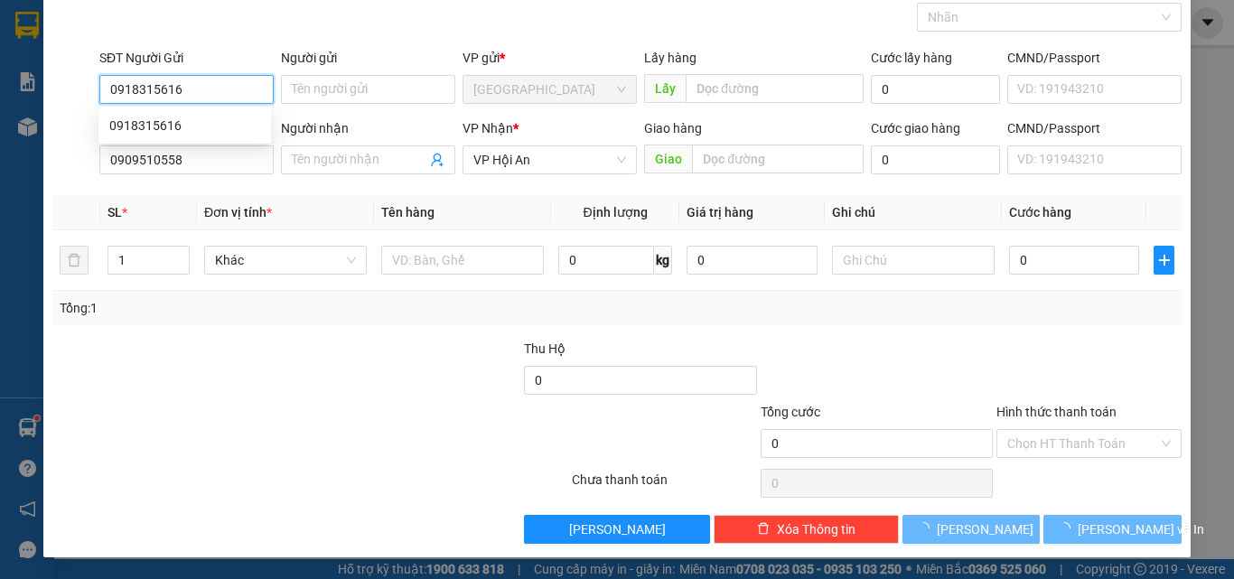
type input "150.000"
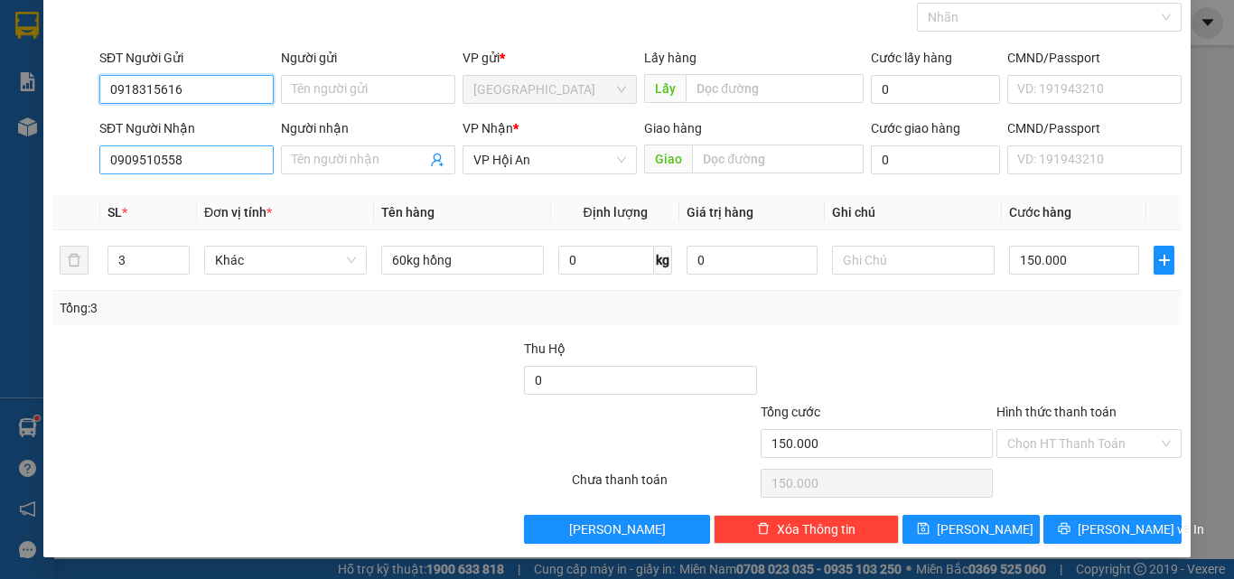
type input "0918315616"
drag, startPoint x: 187, startPoint y: 166, endPoint x: 44, endPoint y: 171, distance: 142.8
click at [44, 171] on div "TẠO ĐƠN HÀNG Yêu cầu xuất hóa đơn điện tử Transit Pickup Surcharge Ids Transit …" at bounding box center [616, 239] width 1147 height 638
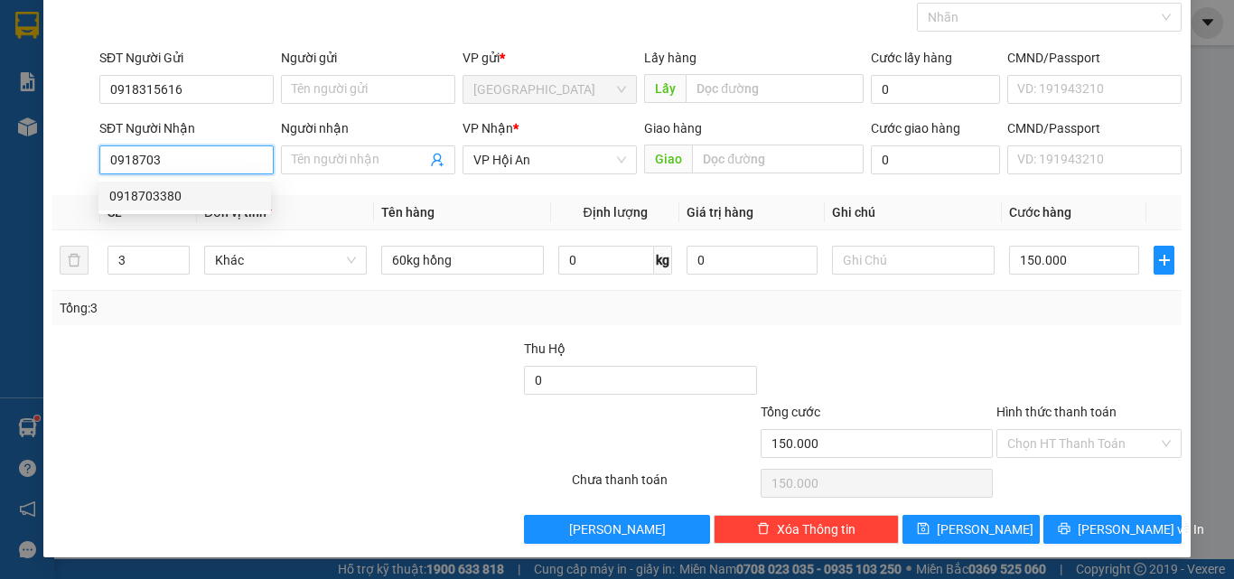
click at [146, 204] on div "0918703380" at bounding box center [184, 196] width 151 height 20
type input "0918703380"
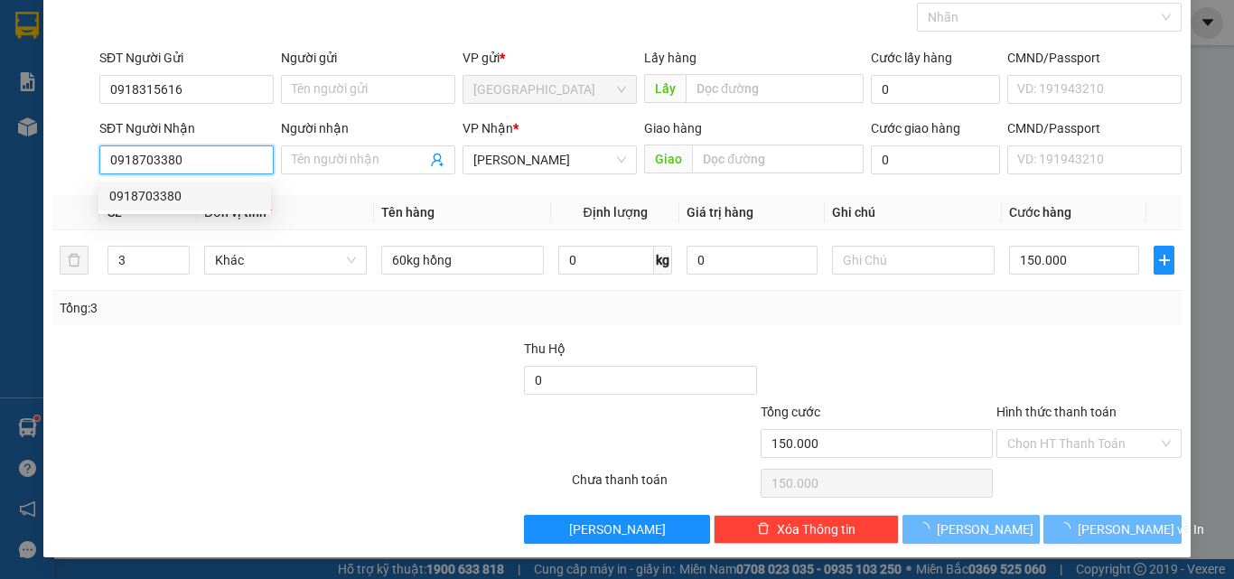
type input "30.000"
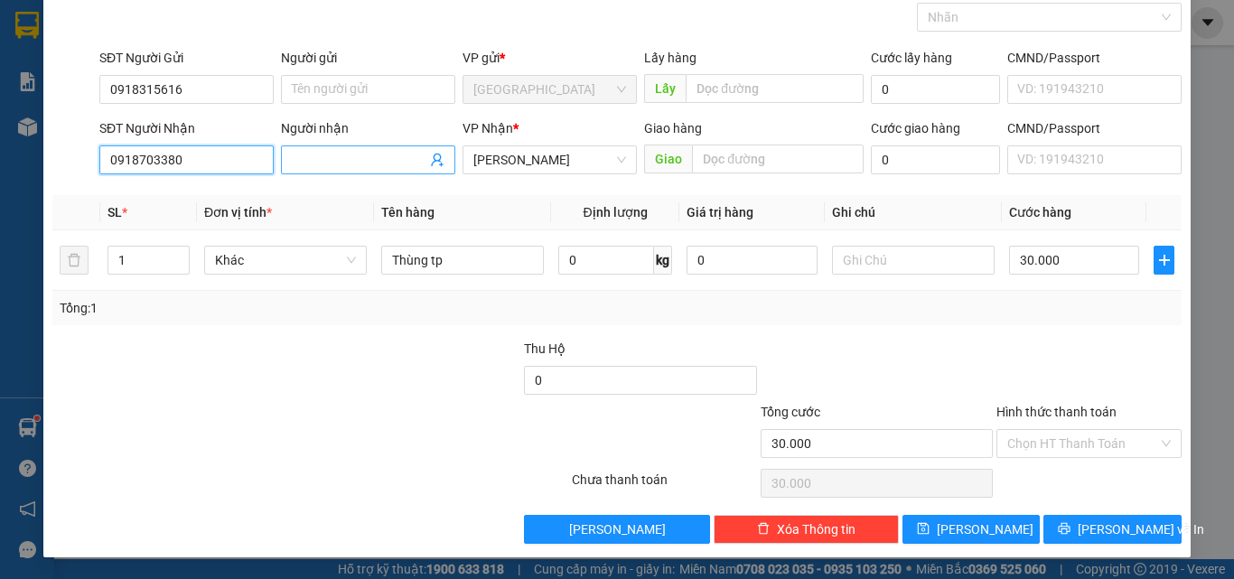
type input "0918703380"
click at [337, 158] on input "Người nhận" at bounding box center [359, 160] width 135 height 20
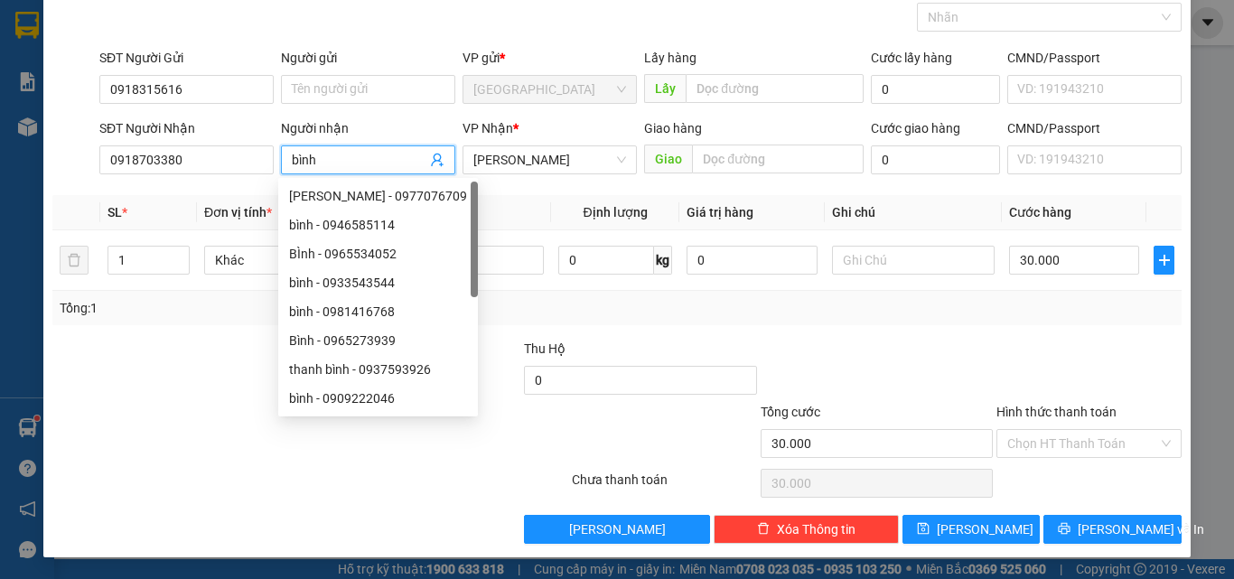
type input "bình"
click at [510, 197] on th "Tên hàng" at bounding box center [462, 212] width 177 height 35
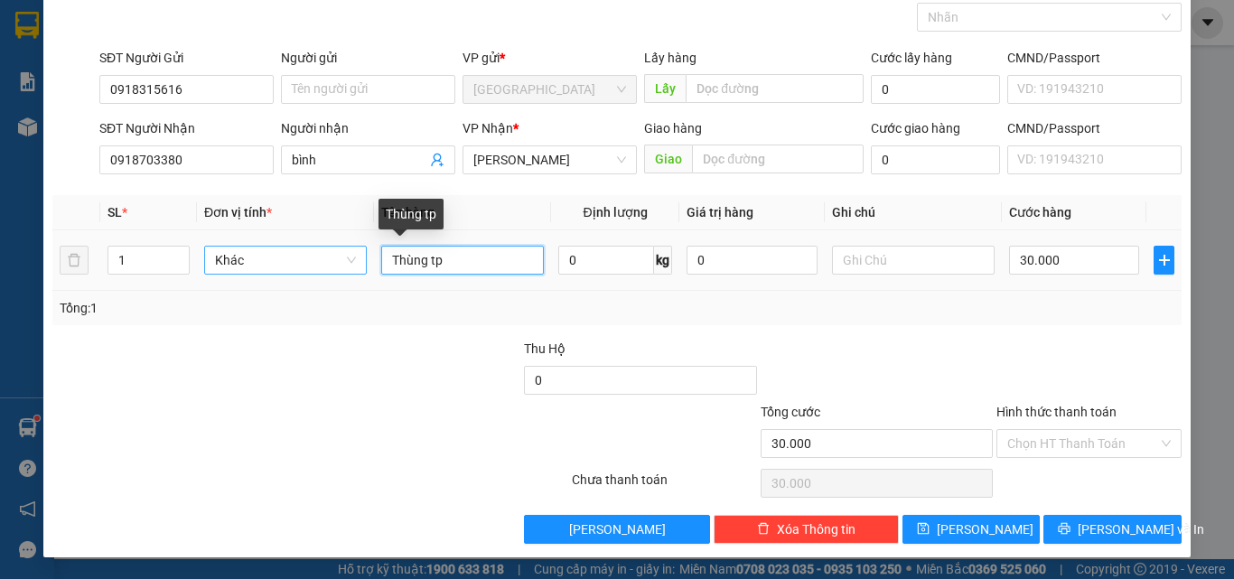
drag, startPoint x: 481, startPoint y: 259, endPoint x: 344, endPoint y: 272, distance: 137.0
click at [344, 272] on tr "1 Khác Thùng tp 0 kg 0 30.000" at bounding box center [616, 260] width 1129 height 61
type input "20 hồng"
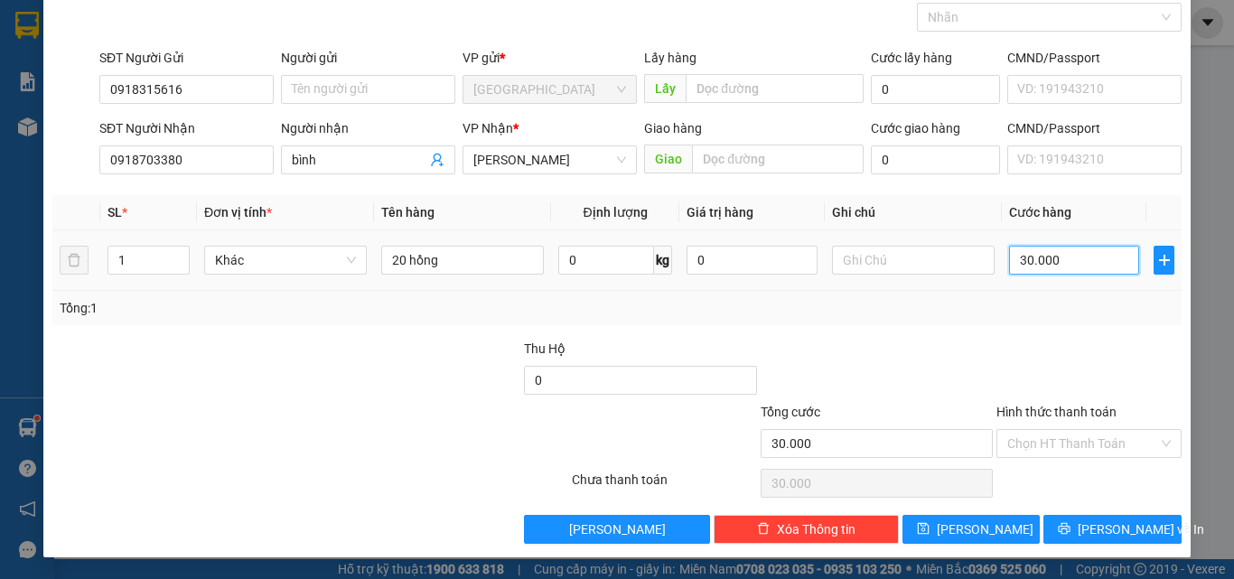
click at [1068, 256] on input "30.000" at bounding box center [1074, 260] width 130 height 29
type input "0"
type input "60"
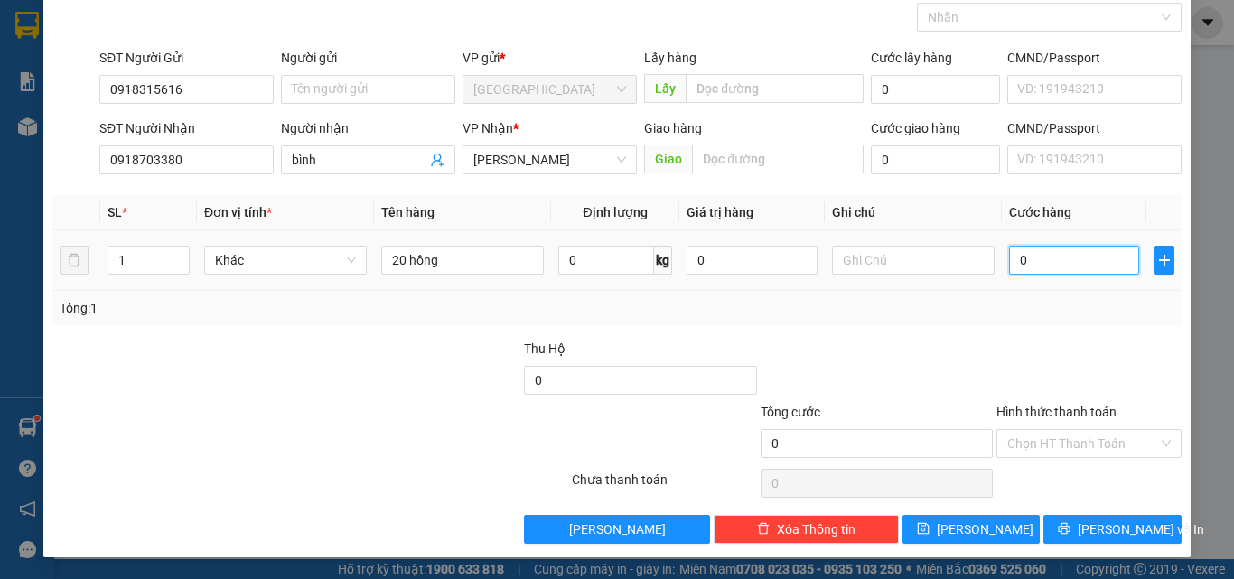
type input "60"
click at [855, 377] on div at bounding box center [877, 370] width 236 height 63
type input "60.000"
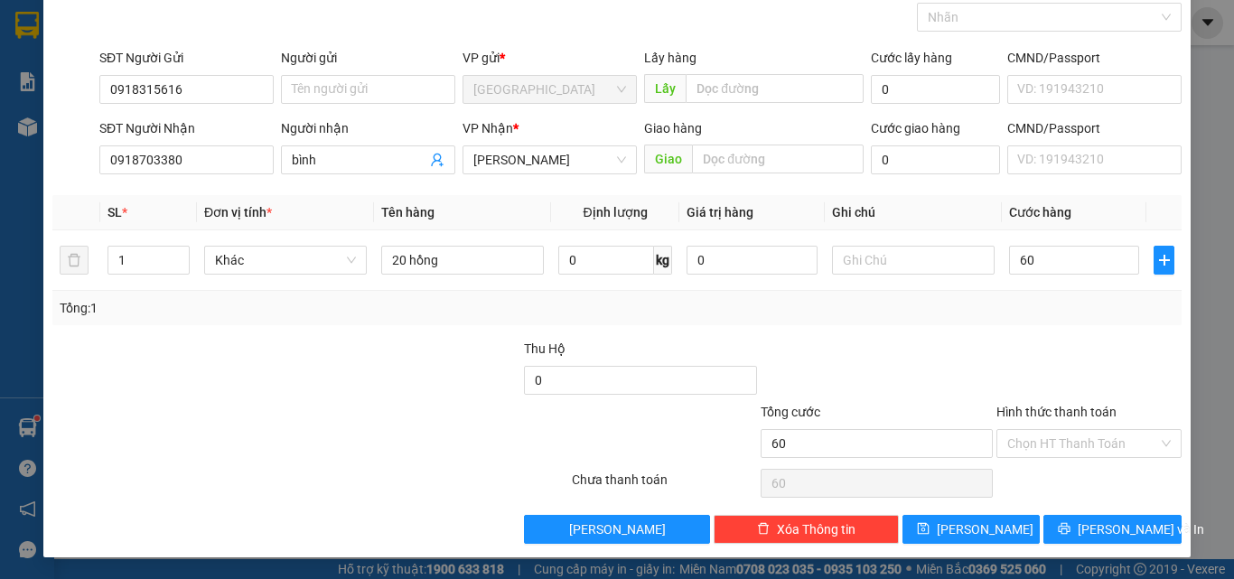
type input "60.000"
click at [1009, 436] on input "Hình thức thanh toán" at bounding box center [1082, 443] width 151 height 27
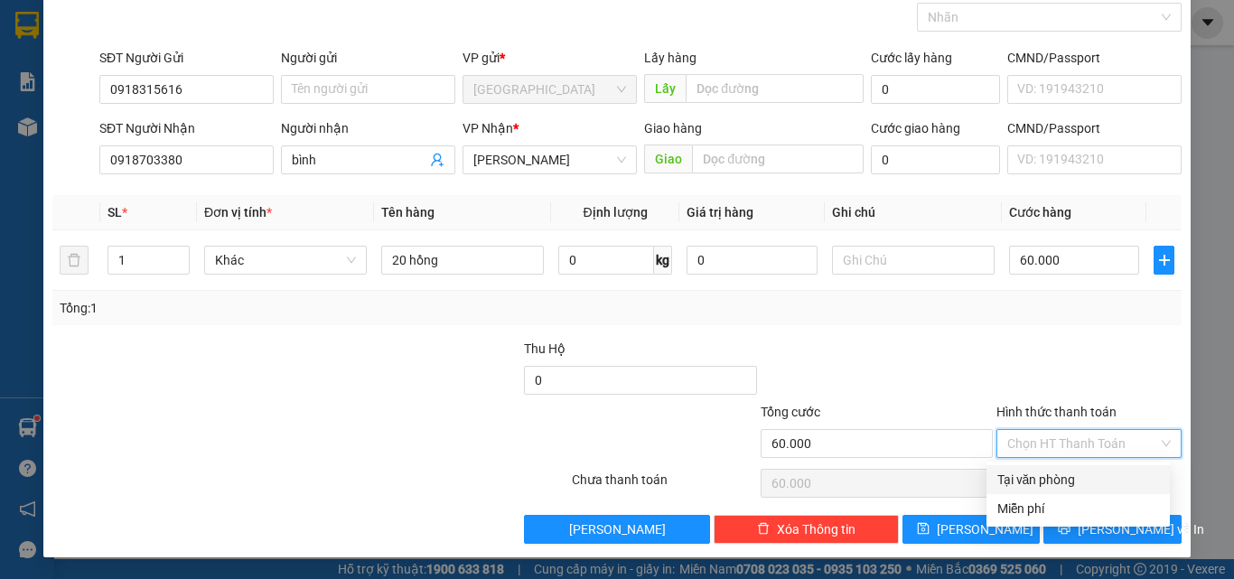
click at [1009, 474] on div "Tại văn phòng" at bounding box center [1079, 480] width 162 height 20
type input "0"
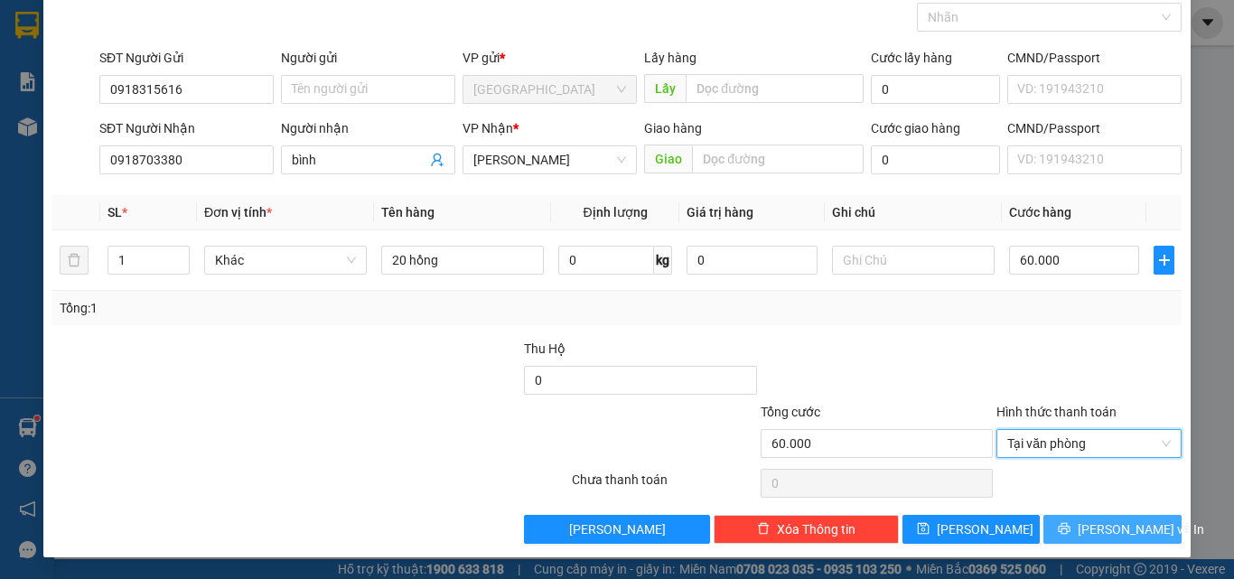
click at [1071, 526] on icon "printer" at bounding box center [1064, 528] width 13 height 13
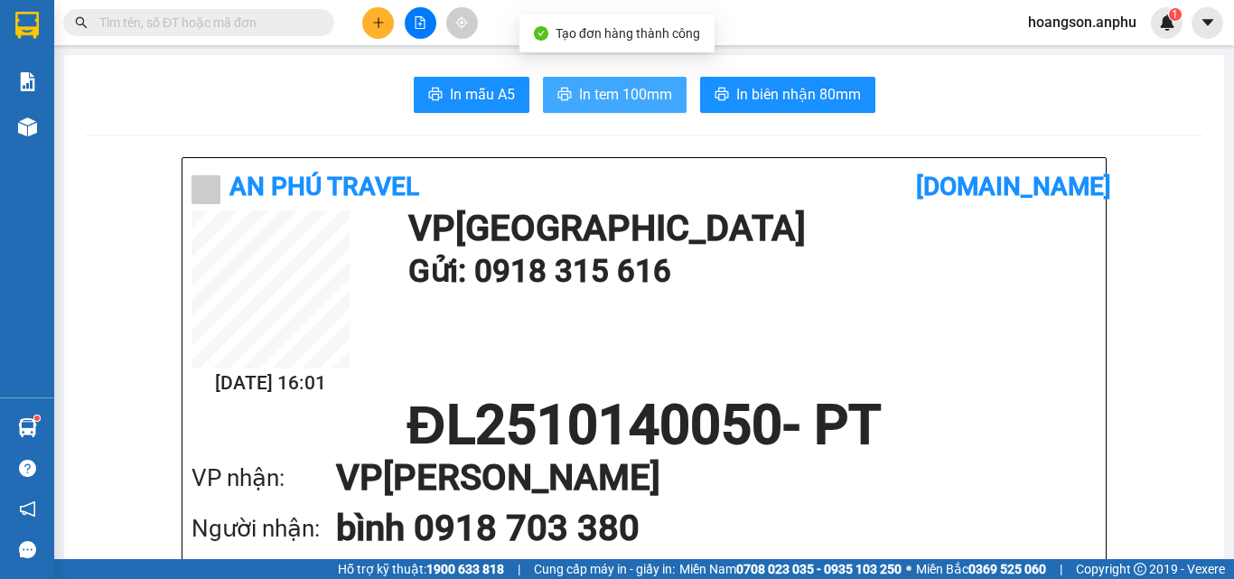
click at [644, 94] on span "In tem 100mm" at bounding box center [625, 94] width 93 height 23
click at [635, 90] on span "In tem 100mm" at bounding box center [625, 94] width 93 height 23
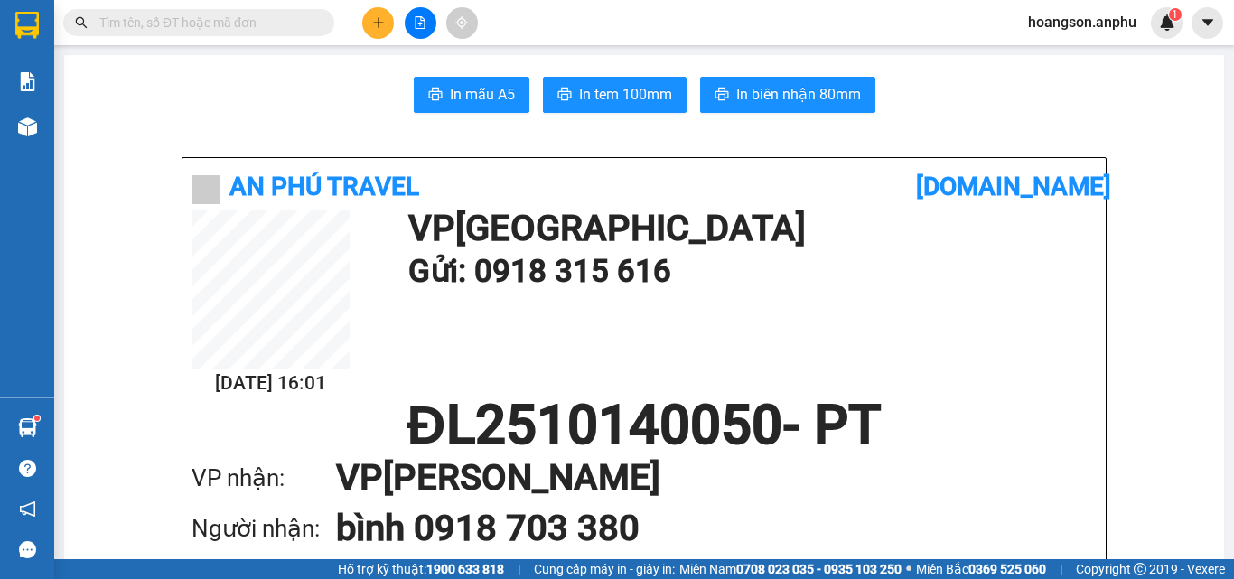
click at [212, 15] on input "text" at bounding box center [205, 23] width 213 height 20
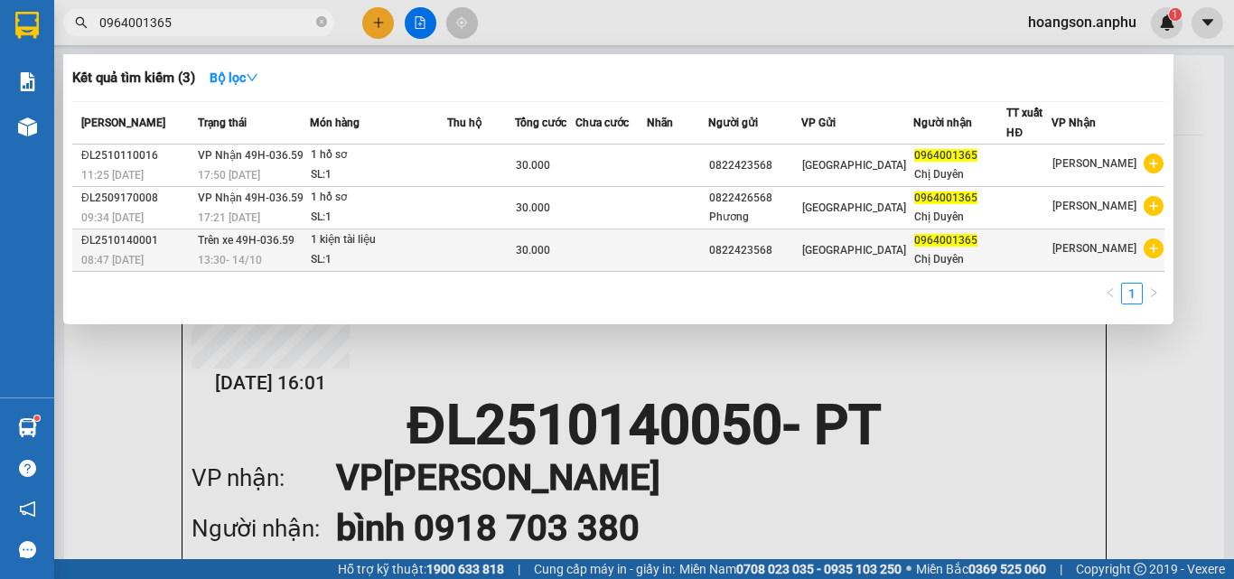
type input "0964001365"
click at [259, 264] on span "13:30 - 14/10" at bounding box center [230, 260] width 64 height 13
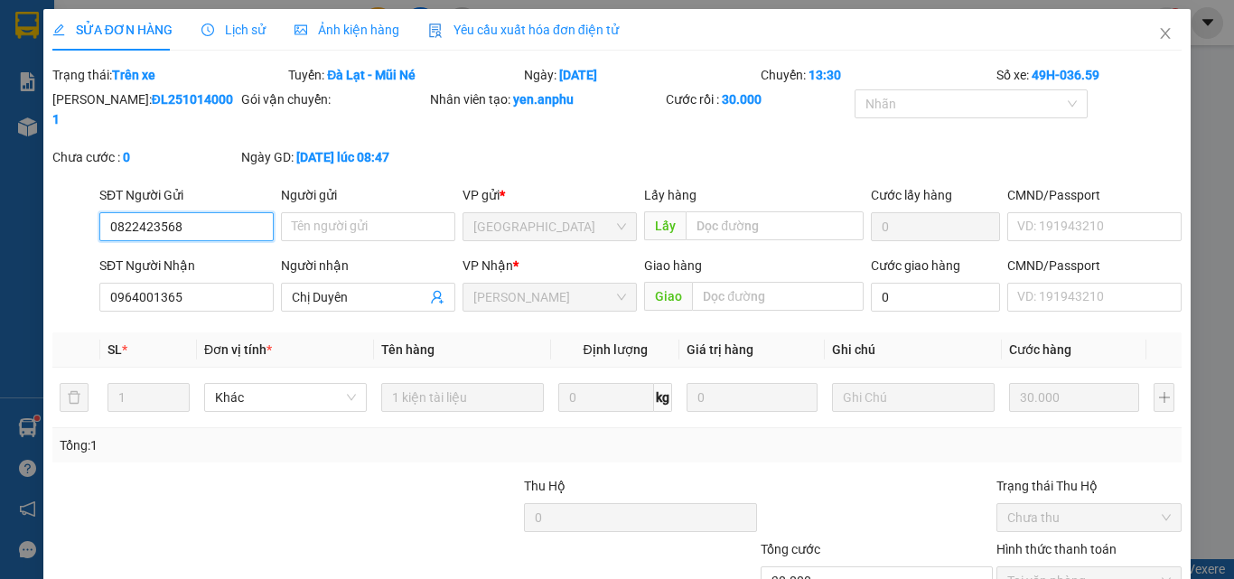
type input "0822423568"
type input "0964001365"
type input "Chị Duyên"
type input "30.000"
click at [1158, 32] on icon "close" at bounding box center [1165, 33] width 14 height 14
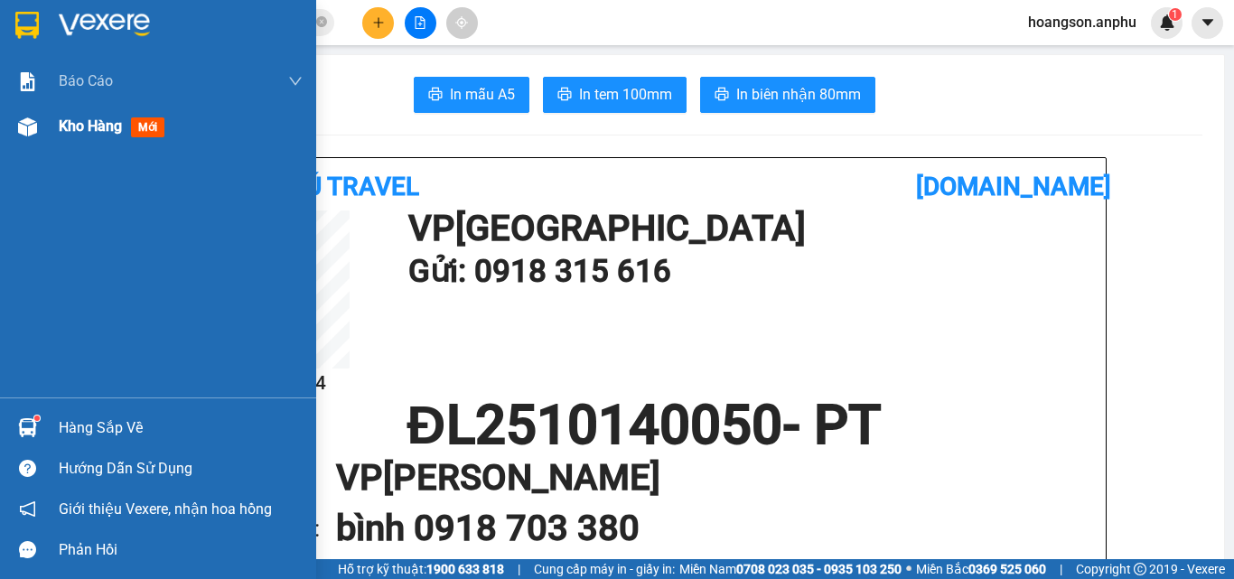
click at [52, 143] on div "Kho hàng mới" at bounding box center [158, 126] width 316 height 45
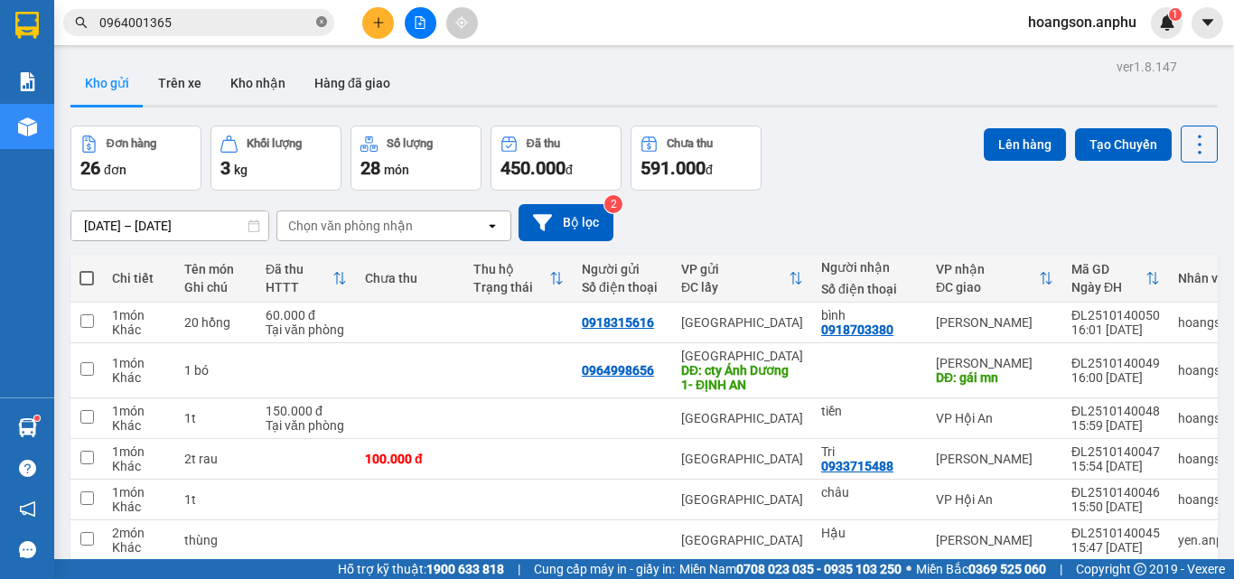
click at [319, 23] on icon "close-circle" at bounding box center [321, 21] width 11 height 11
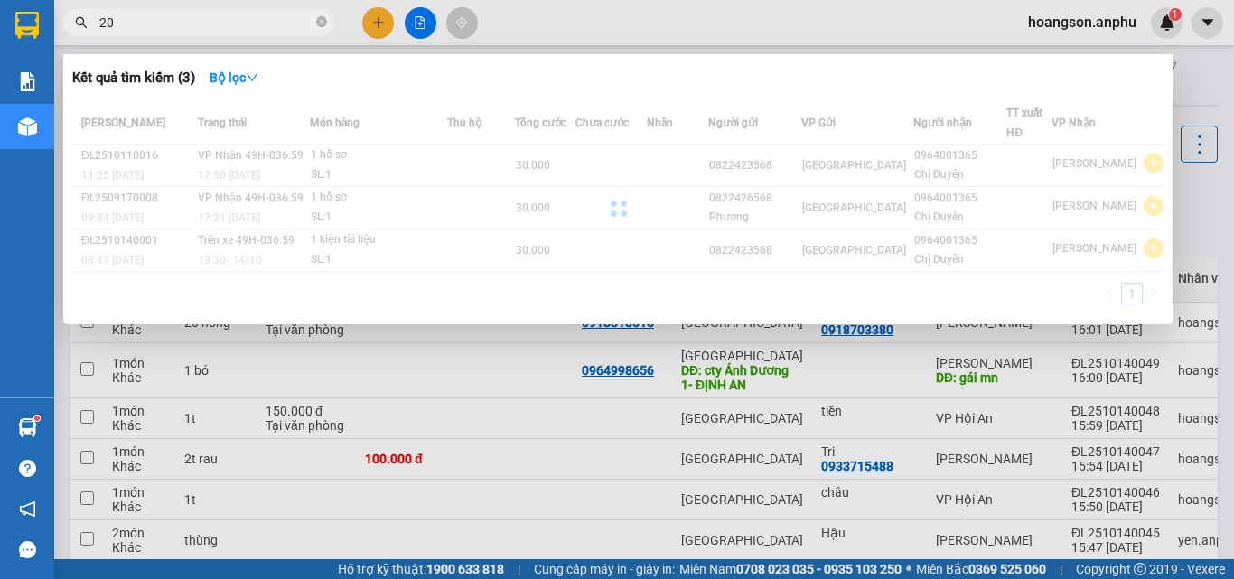
type input "2"
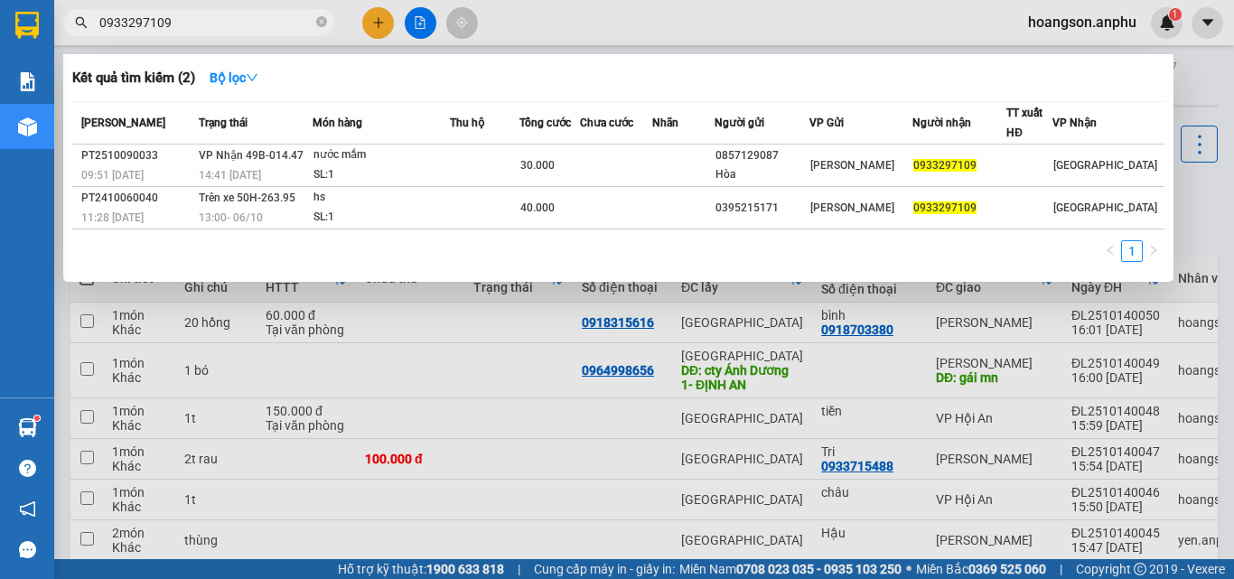
type input "0933297109"
click at [371, 30] on div at bounding box center [617, 289] width 1234 height 579
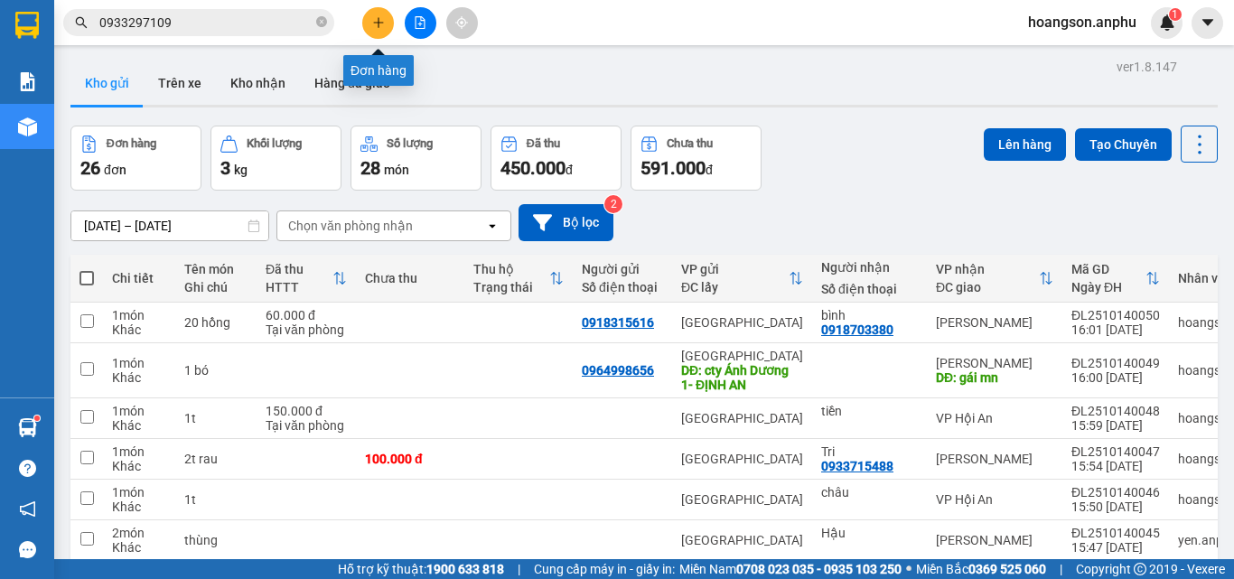
click at [372, 25] on icon "plus" at bounding box center [378, 22] width 13 height 13
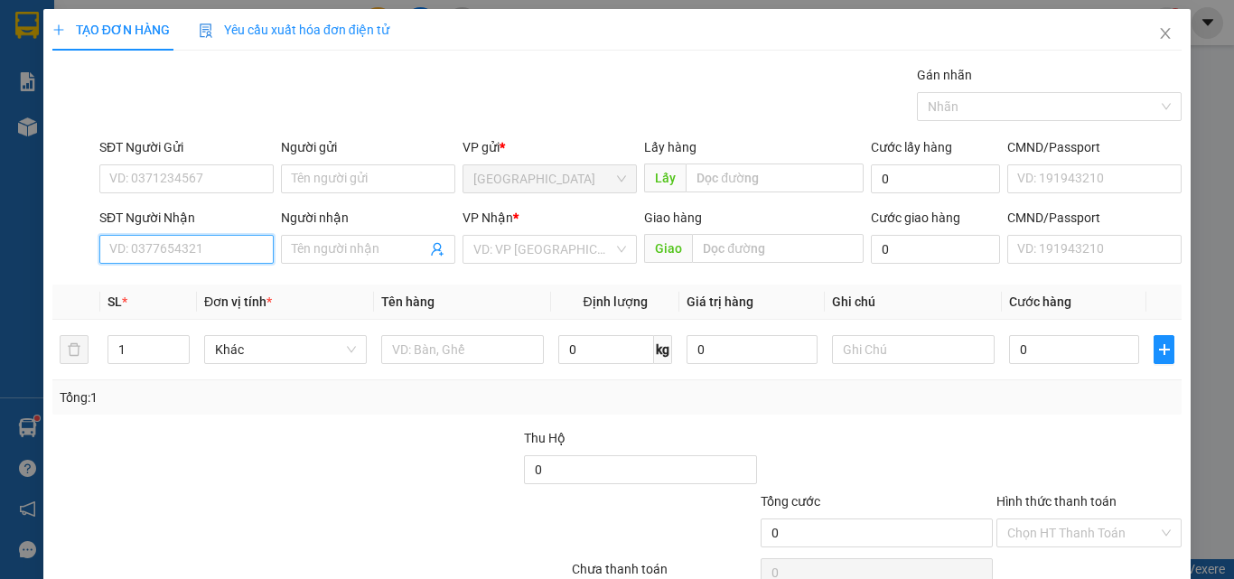
click at [191, 244] on input "SĐT Người Nhận" at bounding box center [186, 249] width 174 height 29
type input "0917248769"
click at [202, 292] on div "0917248769 - Trâm" at bounding box center [184, 286] width 151 height 20
type input "Trâm"
type input "MN"
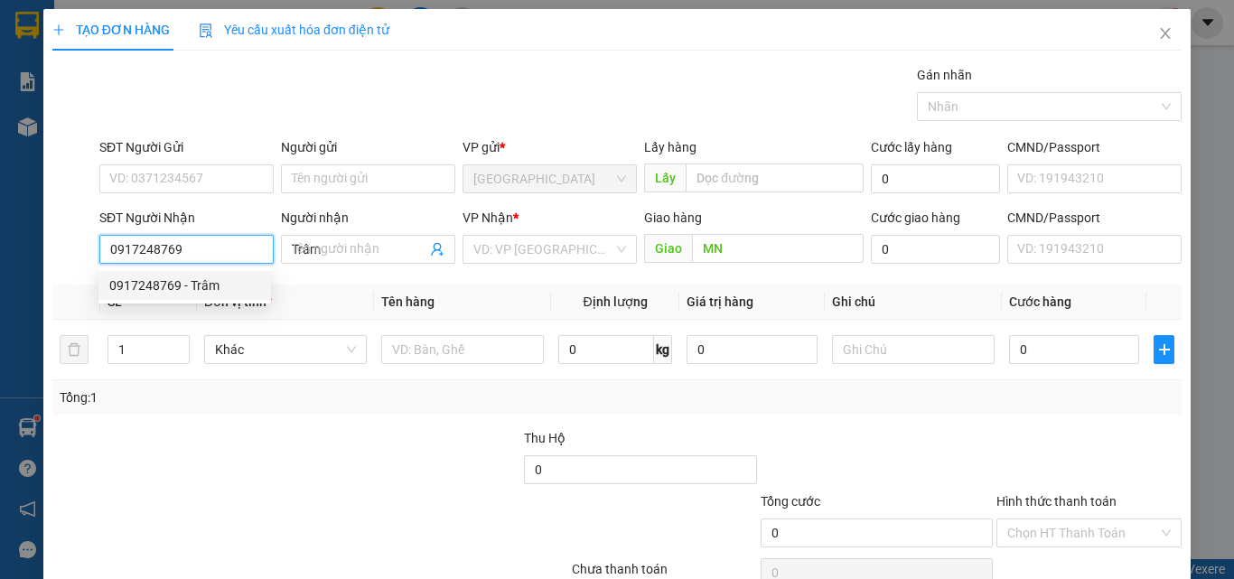
type input "60.000"
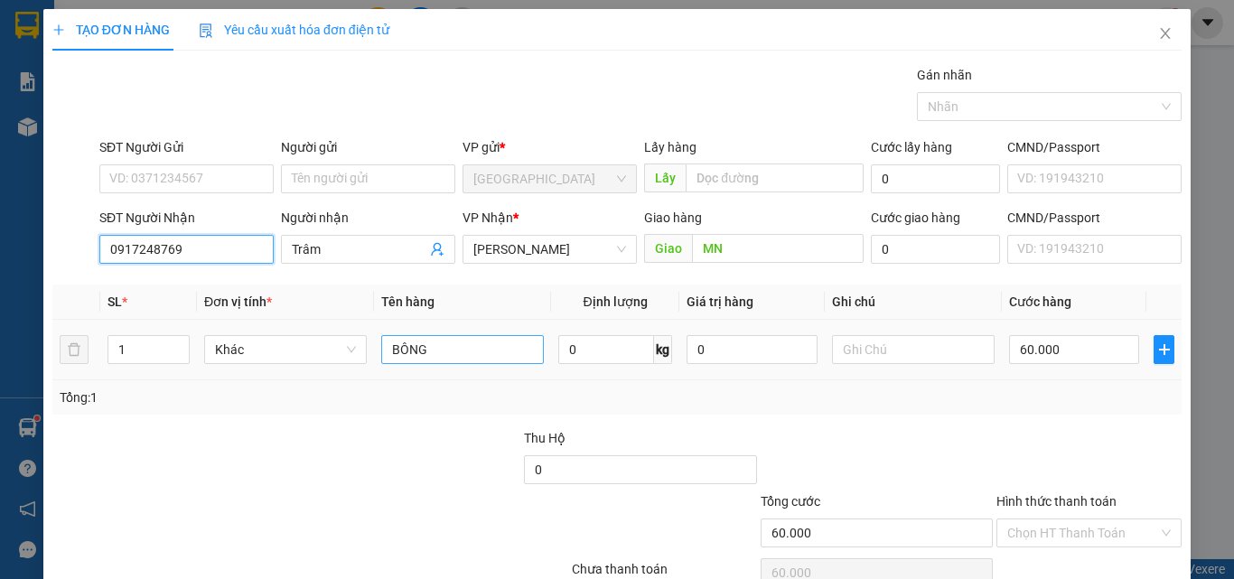
type input "0917248769"
drag, startPoint x: 476, startPoint y: 352, endPoint x: 362, endPoint y: 354, distance: 113.9
click at [362, 354] on tr "1 Khác BÔNG 0 kg 0 60.000" at bounding box center [616, 350] width 1129 height 61
type input "1 t giấy"
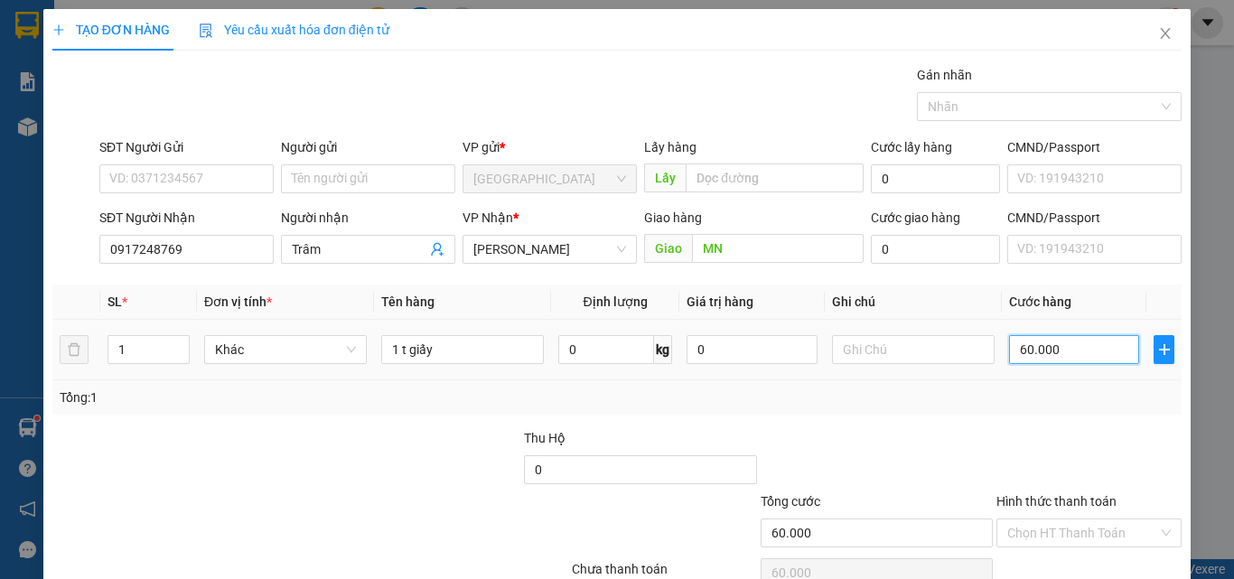
click at [1072, 356] on input "60.000" at bounding box center [1074, 349] width 130 height 29
type input "0"
type input "40"
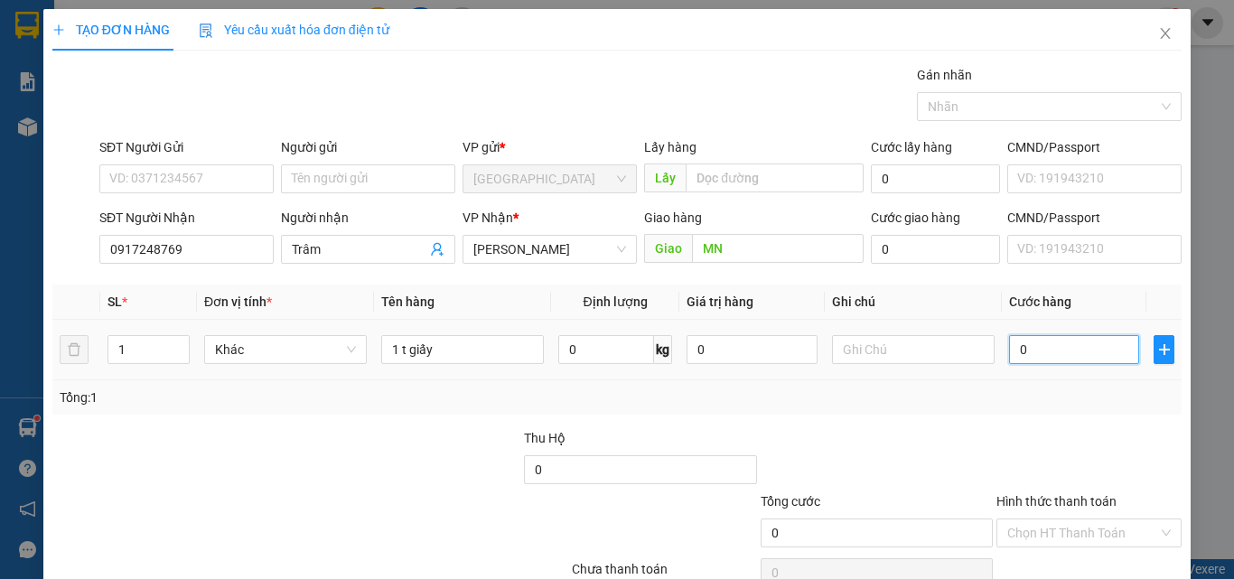
type input "40"
click at [996, 400] on div "Tổng: 1" at bounding box center [617, 398] width 1115 height 20
type input "40.000"
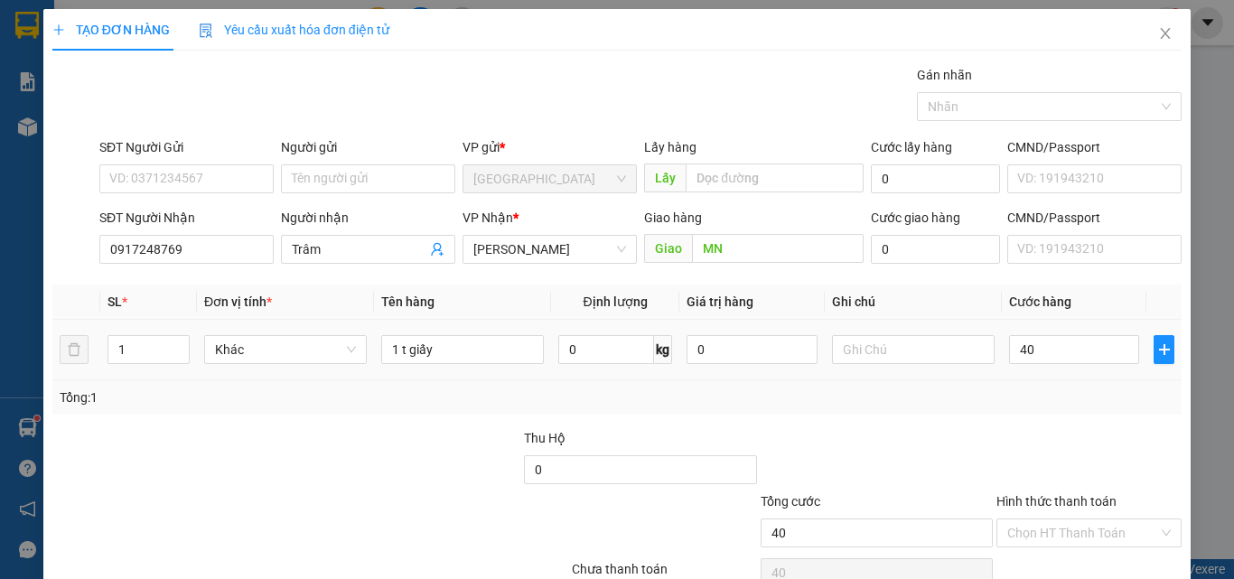
type input "40.000"
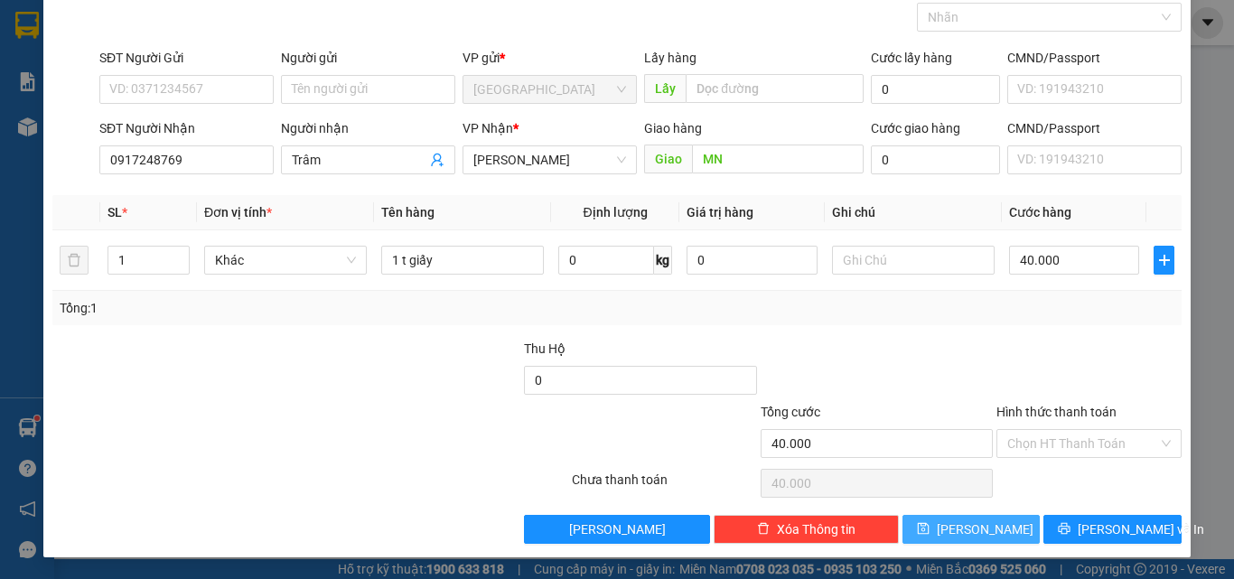
click at [970, 526] on span "[PERSON_NAME]" at bounding box center [985, 530] width 97 height 20
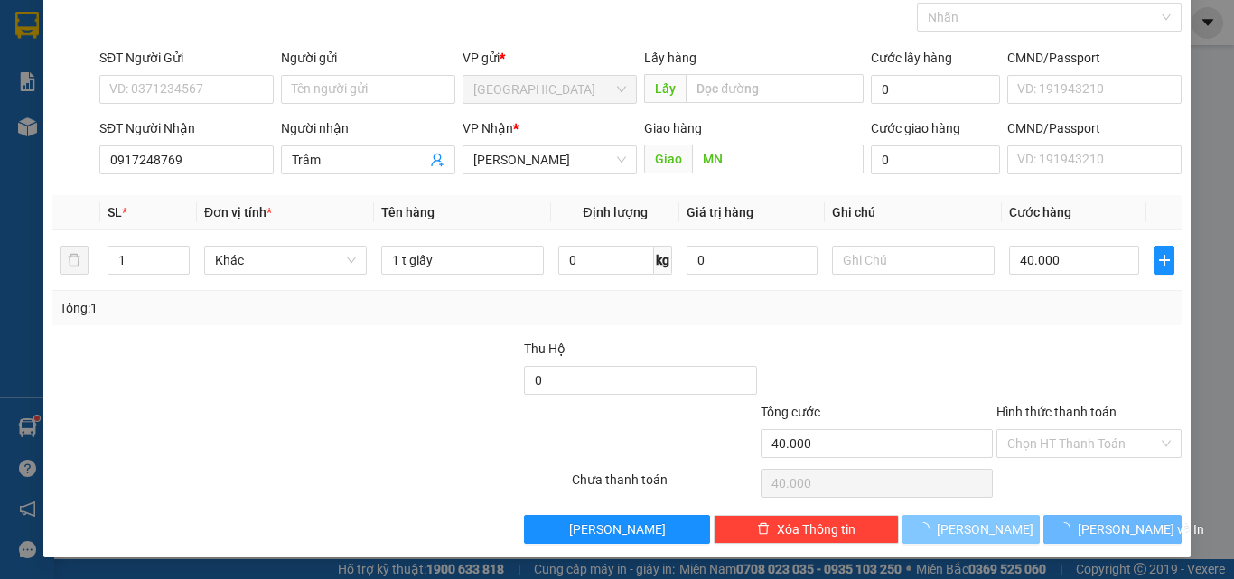
type input "0"
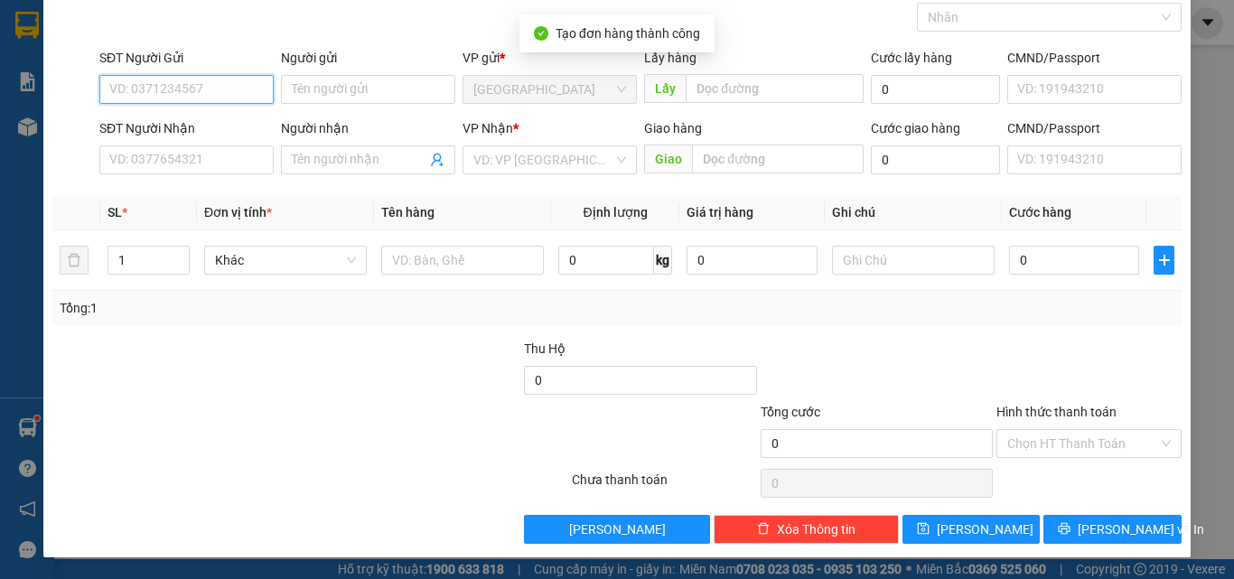
click at [227, 87] on input "SĐT Người Gửi" at bounding box center [186, 89] width 174 height 29
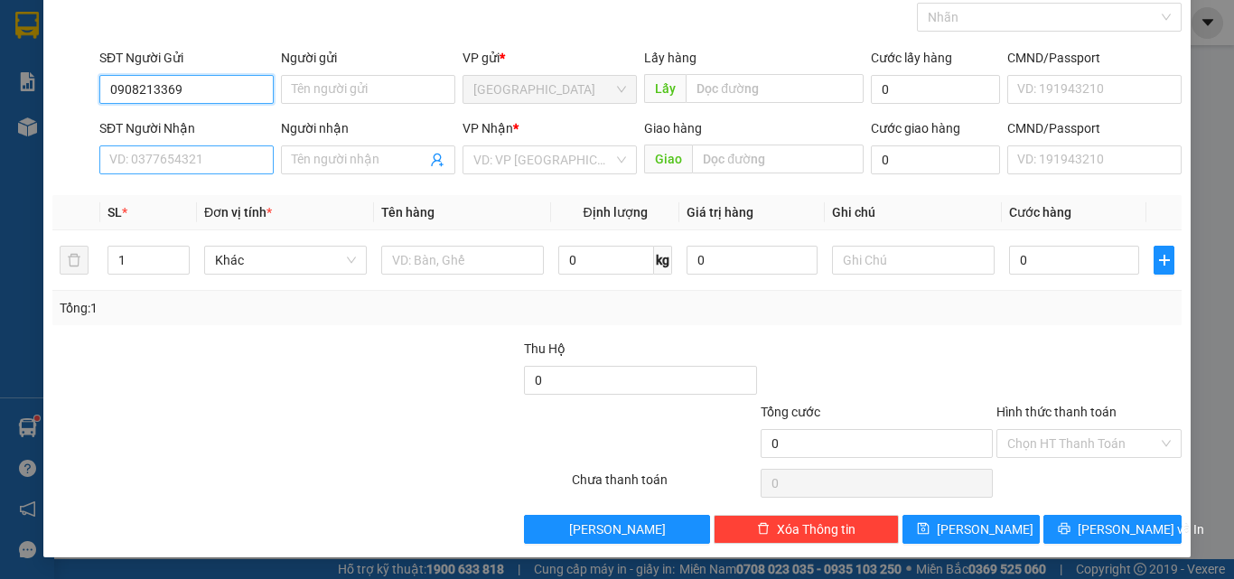
type input "0908213369"
click at [186, 164] on input "SĐT Người Nhận" at bounding box center [186, 159] width 174 height 29
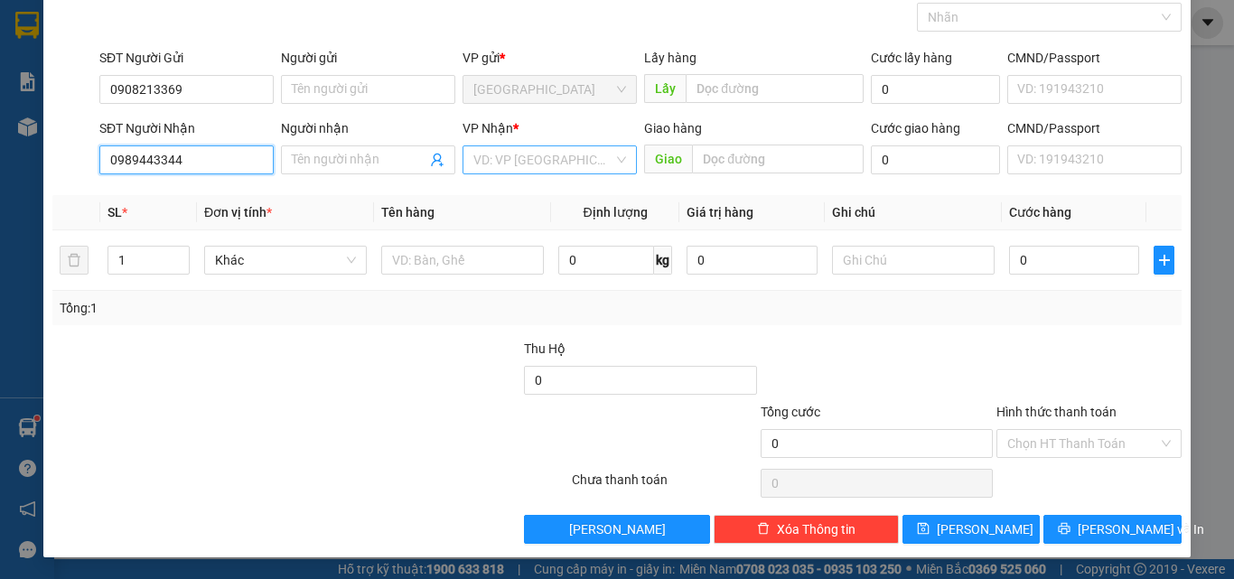
type input "0989443344"
click at [525, 172] on input "search" at bounding box center [543, 159] width 140 height 27
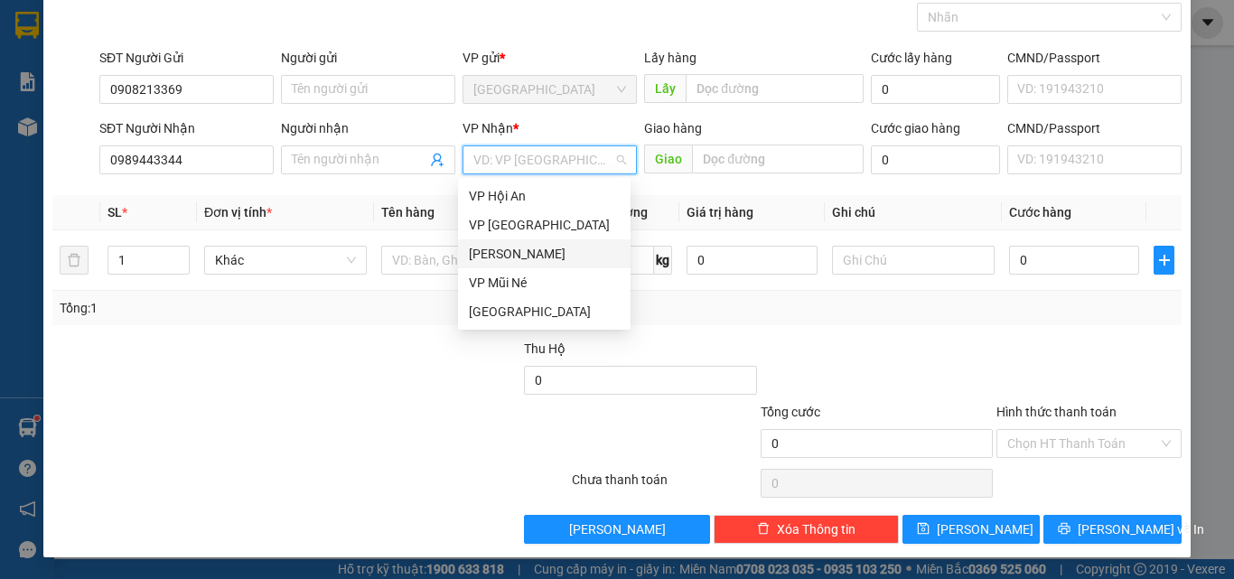
click at [505, 253] on div "[PERSON_NAME]" at bounding box center [544, 254] width 151 height 20
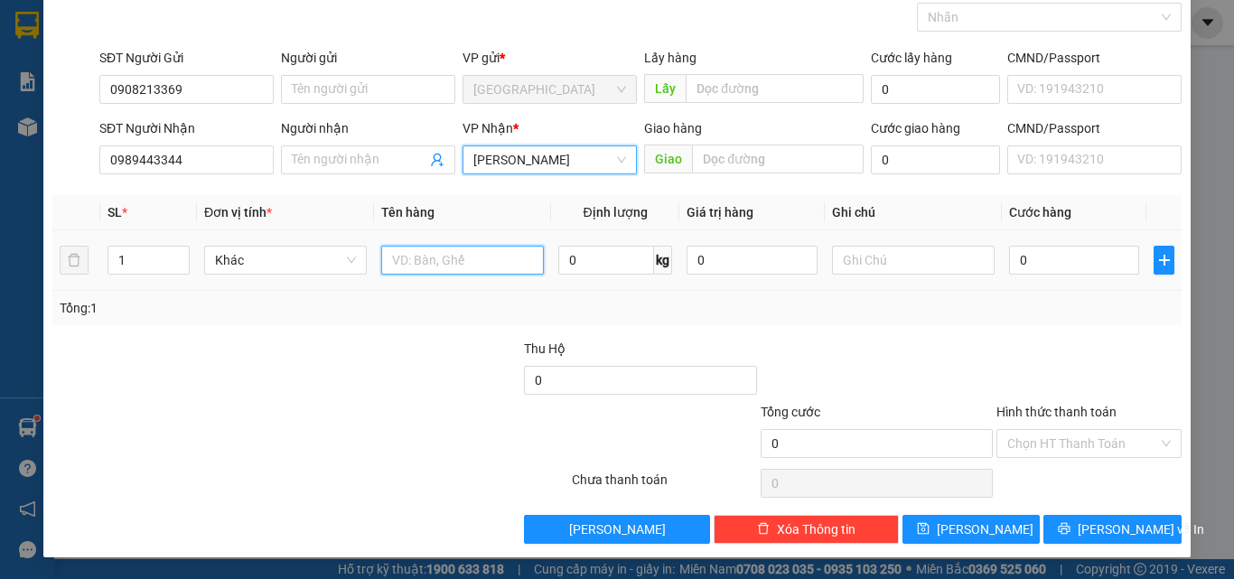
click at [460, 260] on input "text" at bounding box center [462, 260] width 163 height 29
type input "q"
type input "t"
type input "t quần áo"
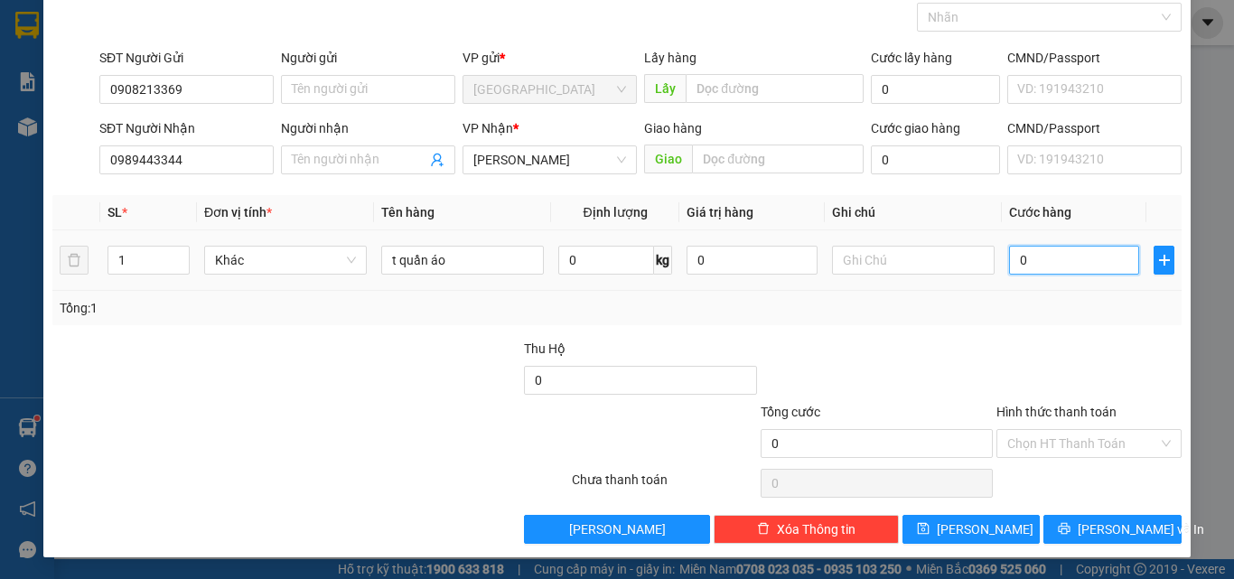
click at [1113, 251] on input "0" at bounding box center [1074, 260] width 130 height 29
type input "30"
type input "30.000"
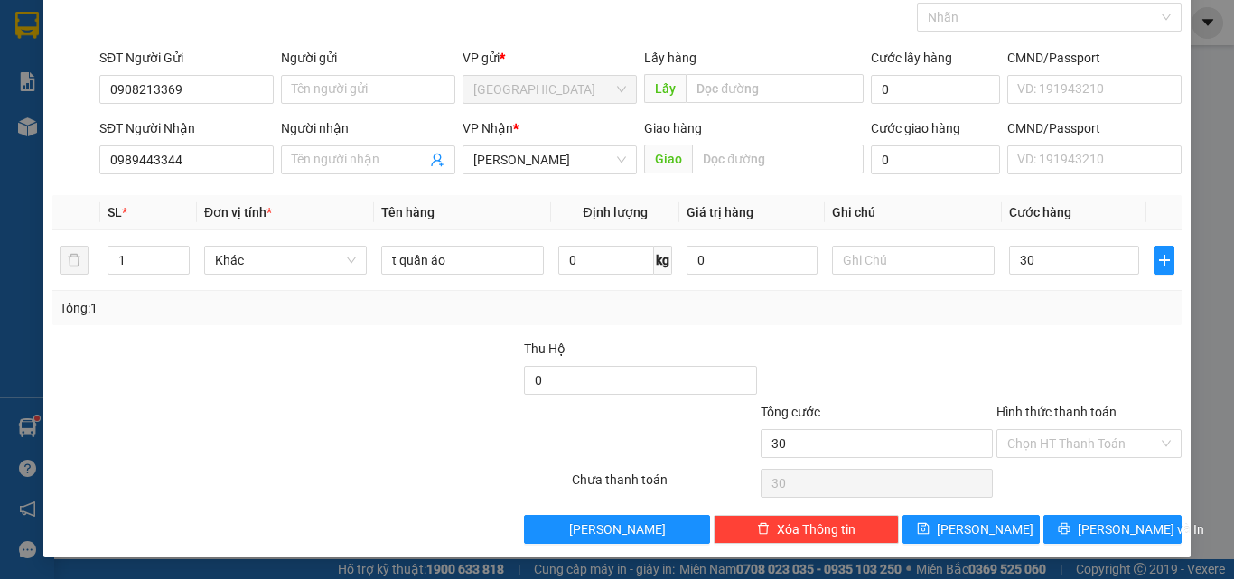
type input "30.000"
click at [1040, 369] on div at bounding box center [1089, 370] width 189 height 63
click at [1037, 436] on input "Hình thức thanh toán" at bounding box center [1082, 443] width 151 height 27
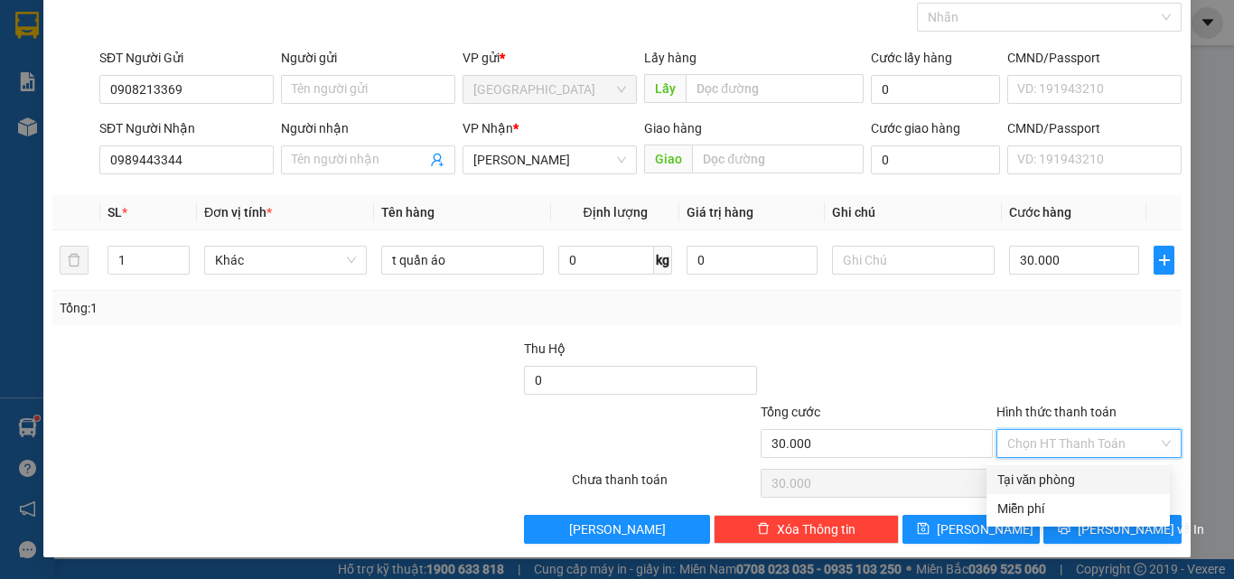
click at [1031, 473] on div "Tại văn phòng" at bounding box center [1079, 480] width 162 height 20
type input "0"
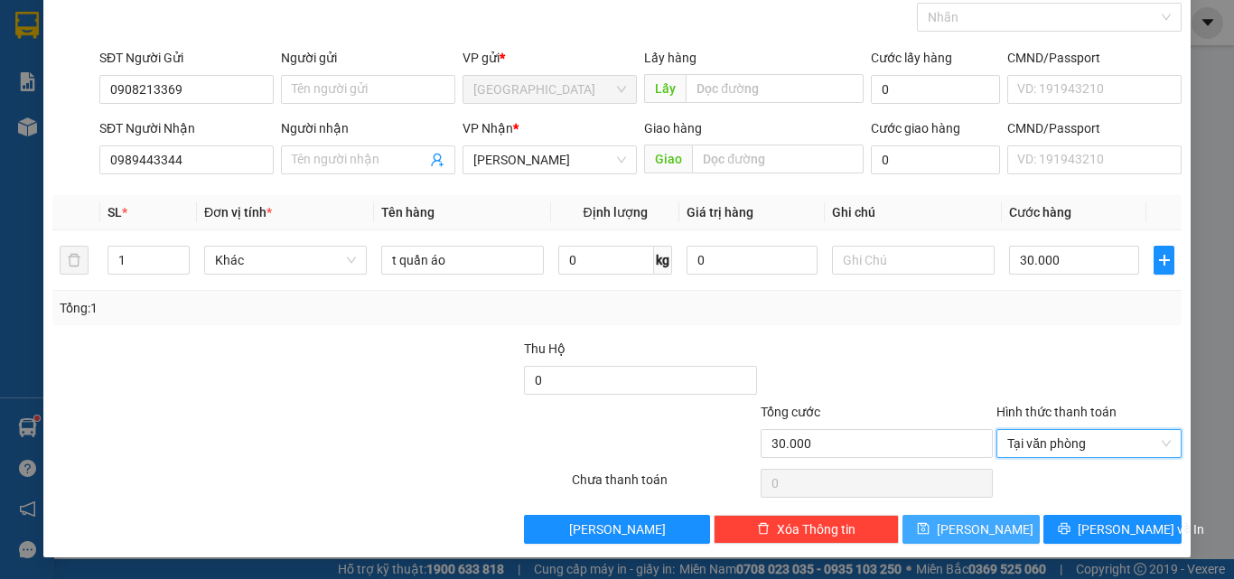
click at [991, 521] on button "[PERSON_NAME]" at bounding box center [972, 529] width 138 height 29
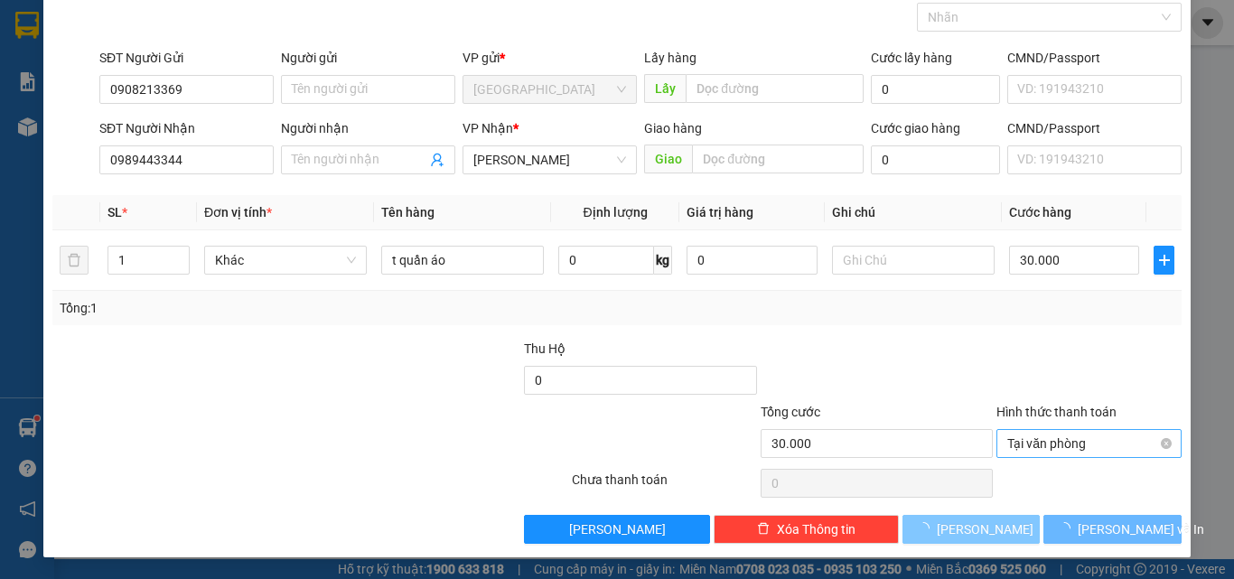
type input "0"
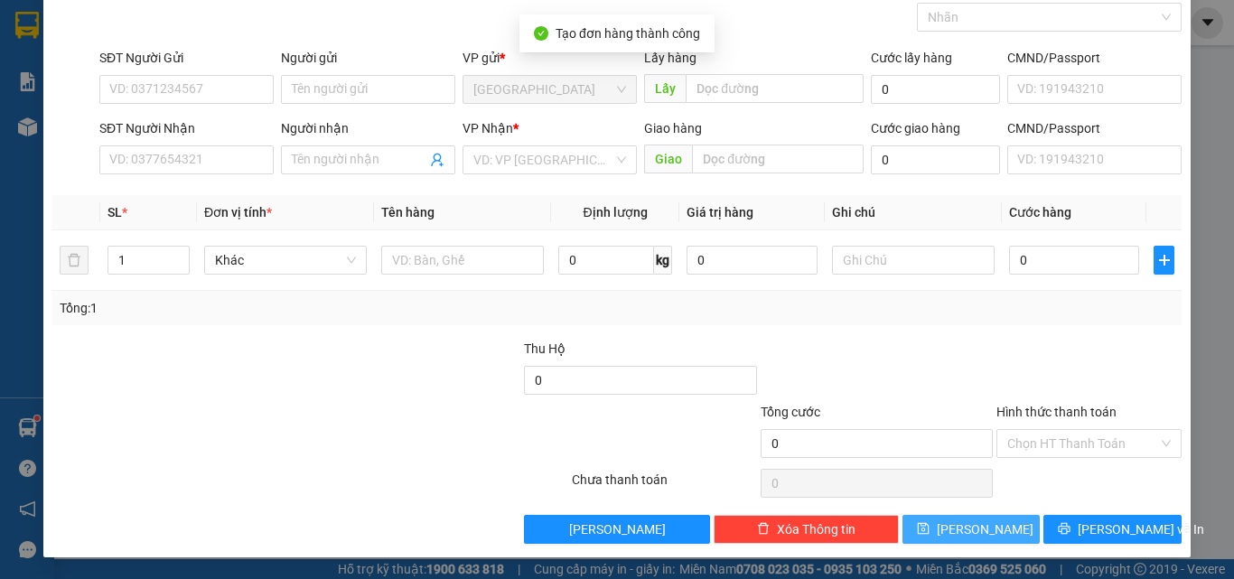
scroll to position [0, 0]
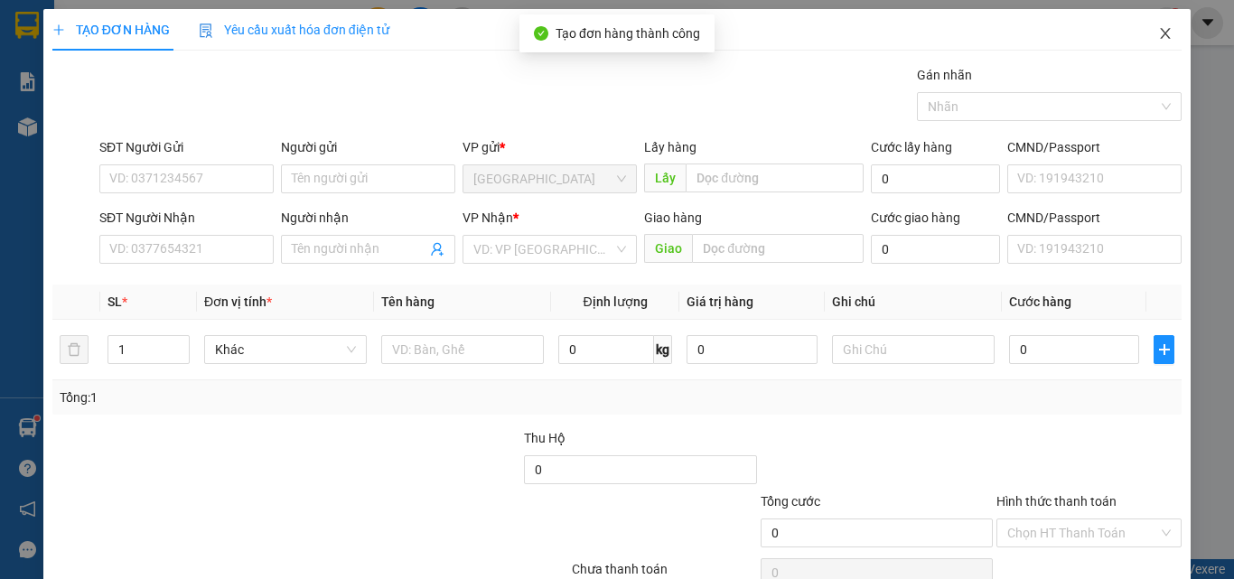
click at [1161, 33] on icon "close" at bounding box center [1166, 33] width 10 height 11
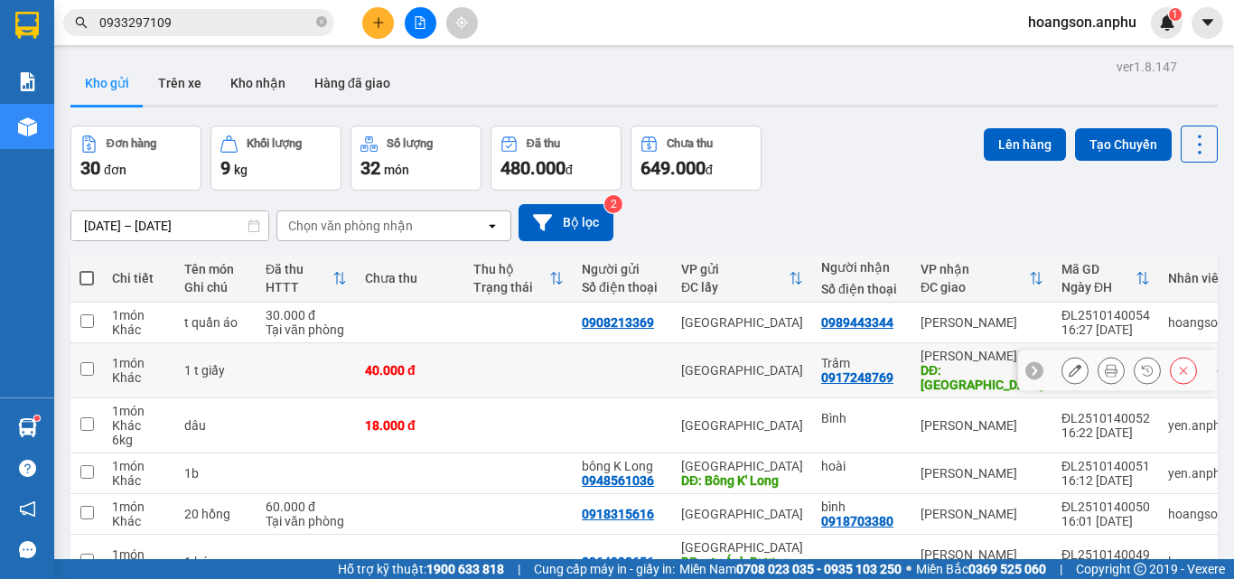
click at [1099, 368] on button at bounding box center [1111, 371] width 25 height 32
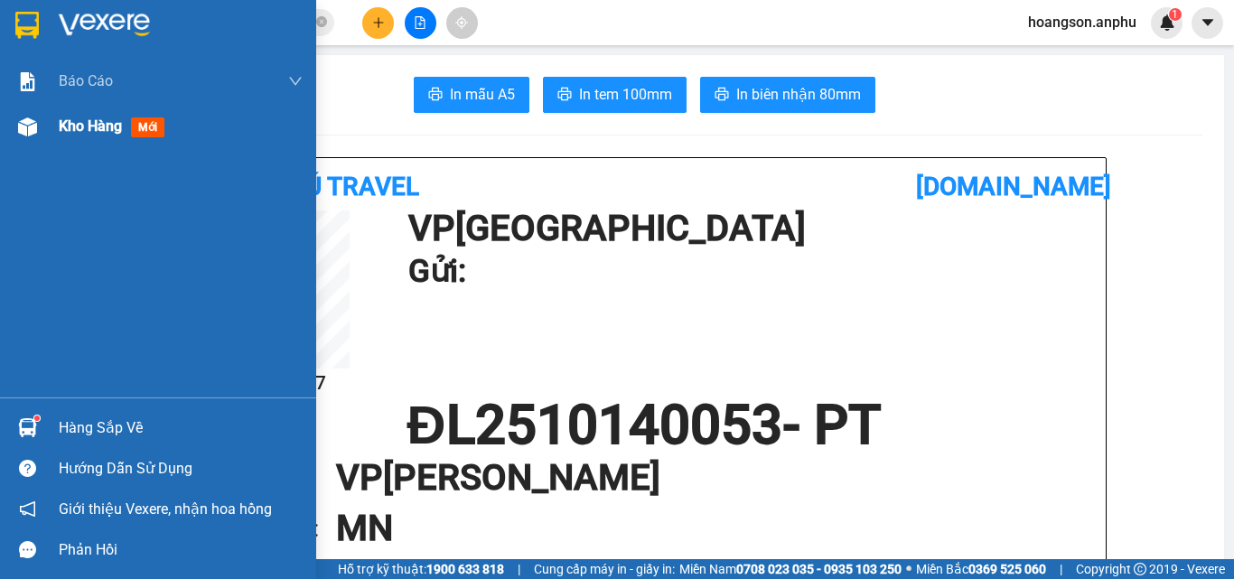
click at [33, 127] on img at bounding box center [27, 126] width 19 height 19
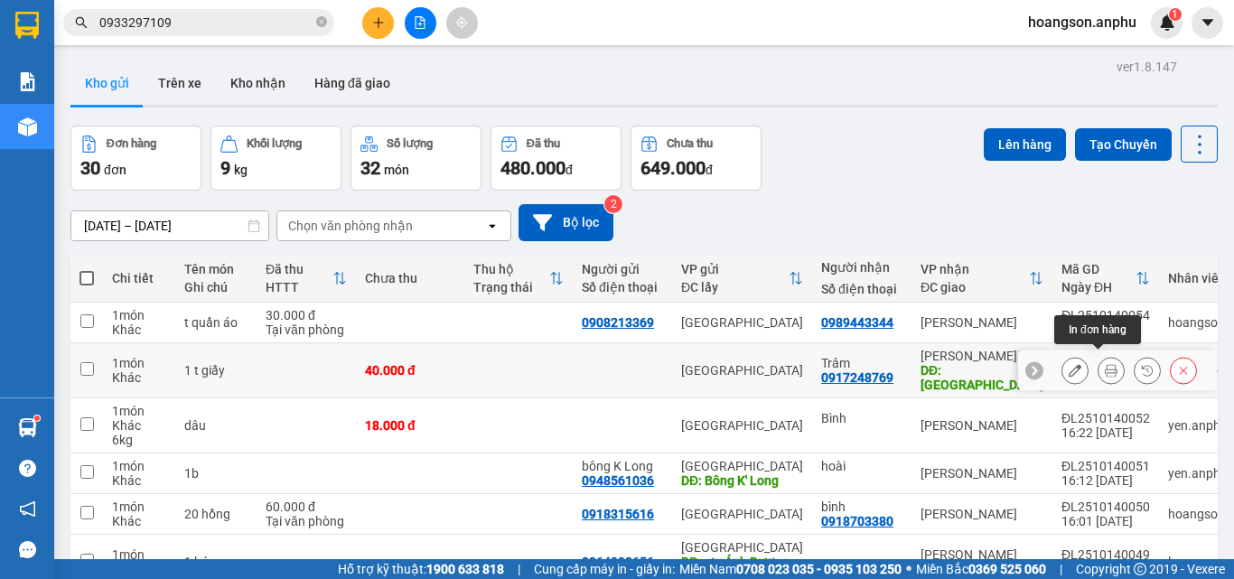
click at [1075, 357] on div at bounding box center [1130, 370] width 136 height 27
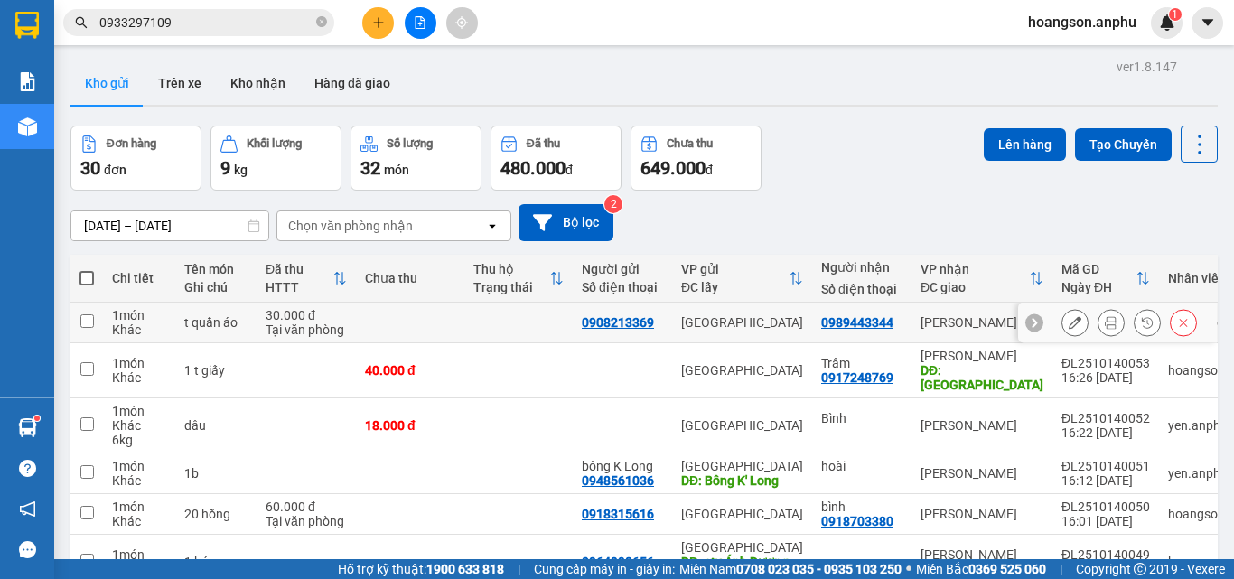
click at [1105, 321] on icon at bounding box center [1111, 322] width 13 height 13
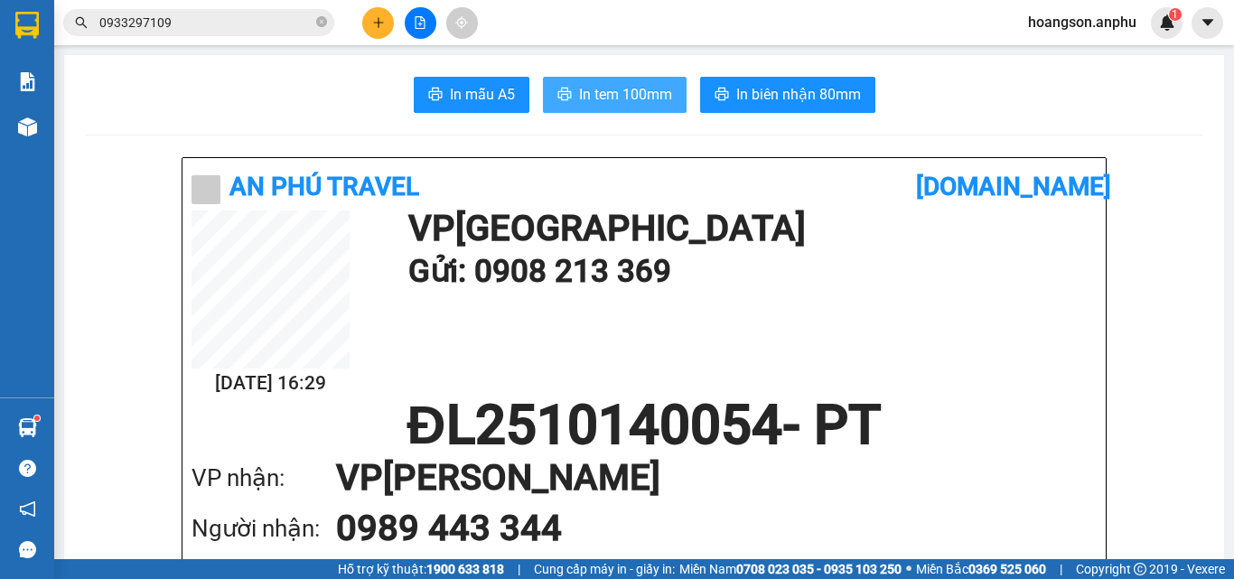
click at [635, 98] on span "In tem 100mm" at bounding box center [625, 94] width 93 height 23
click at [642, 81] on button "In tem 100mm" at bounding box center [615, 95] width 144 height 36
click at [30, 129] on img at bounding box center [27, 126] width 19 height 19
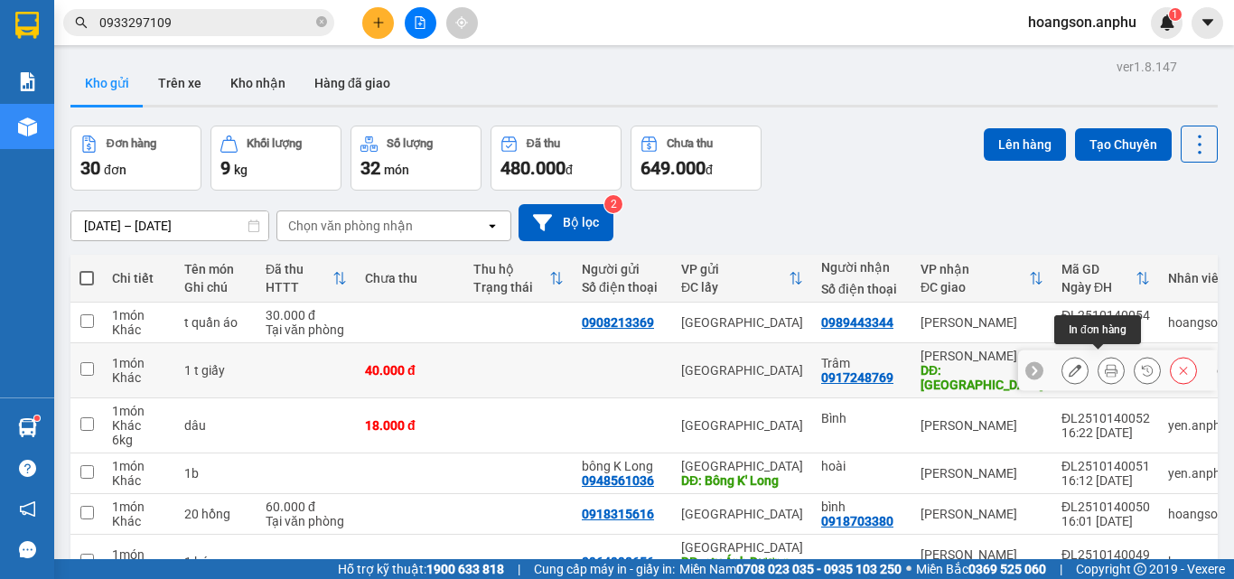
click at [1099, 368] on button at bounding box center [1111, 371] width 25 height 32
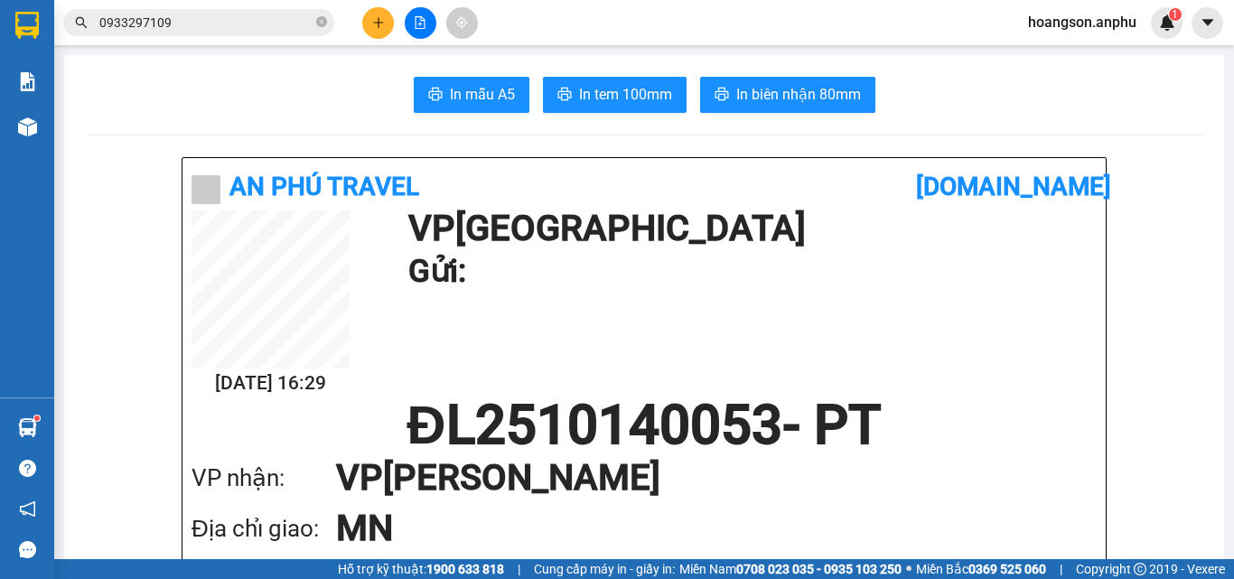
click at [688, 91] on div "In mẫu A5 In tem 100mm In biên nhận 80mm" at bounding box center [644, 95] width 1117 height 36
click at [660, 93] on span "In tem 100mm" at bounding box center [625, 94] width 93 height 23
click at [320, 21] on icon "close-circle" at bounding box center [321, 21] width 11 height 11
click at [367, 23] on button at bounding box center [378, 23] width 32 height 32
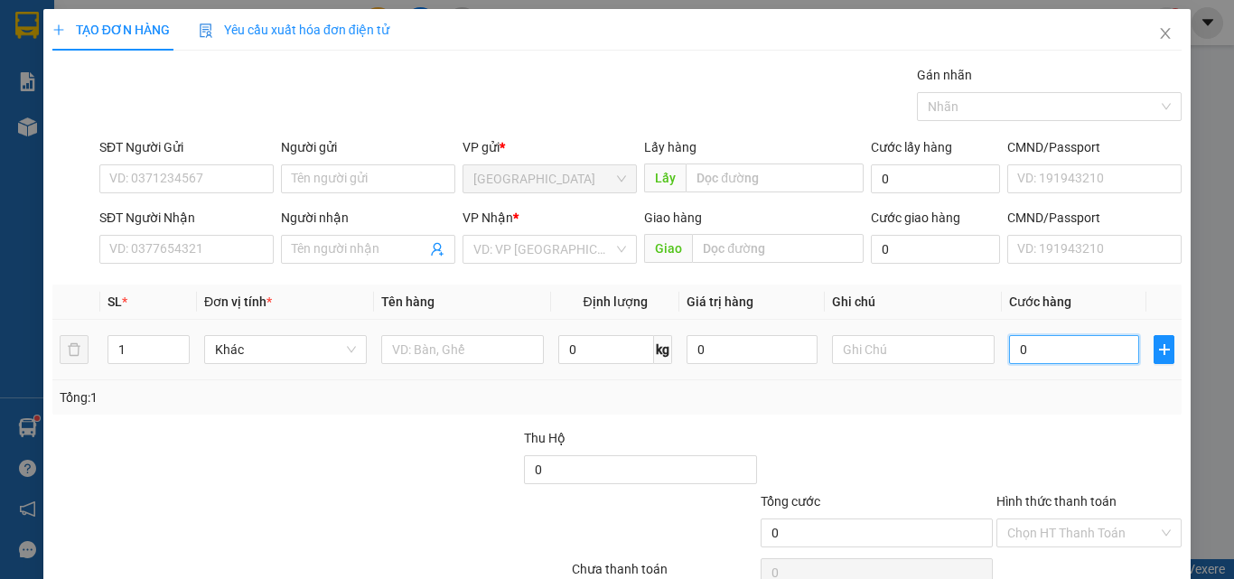
click at [1025, 351] on input "0" at bounding box center [1074, 349] width 130 height 29
type input "60"
type input "60.000"
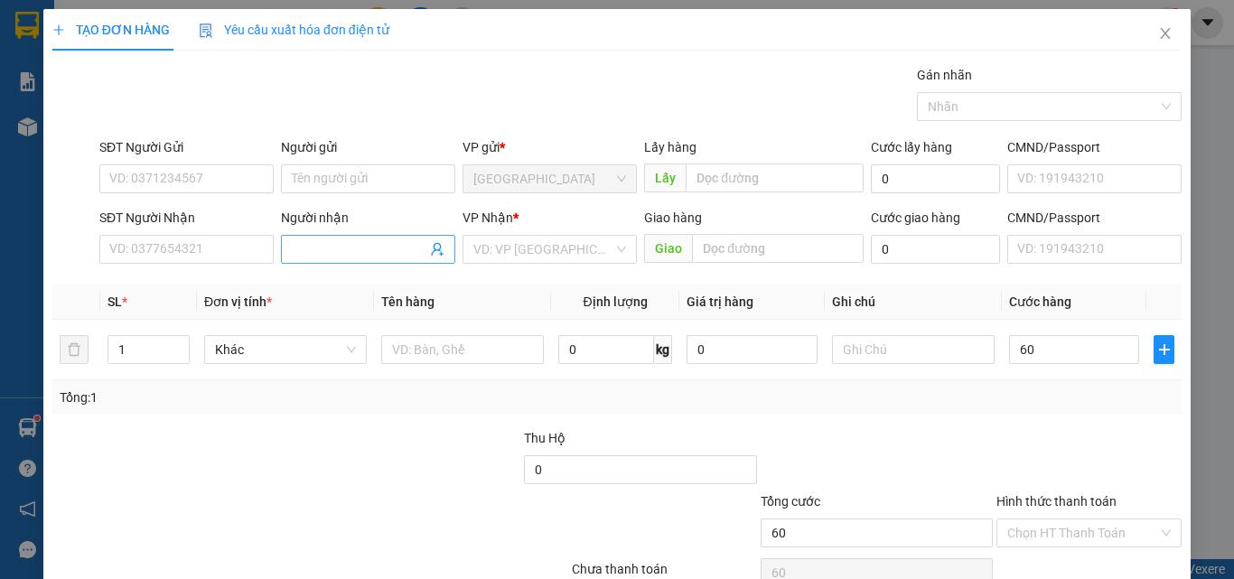
type input "60.000"
click at [349, 256] on input "Người nhận" at bounding box center [359, 249] width 135 height 20
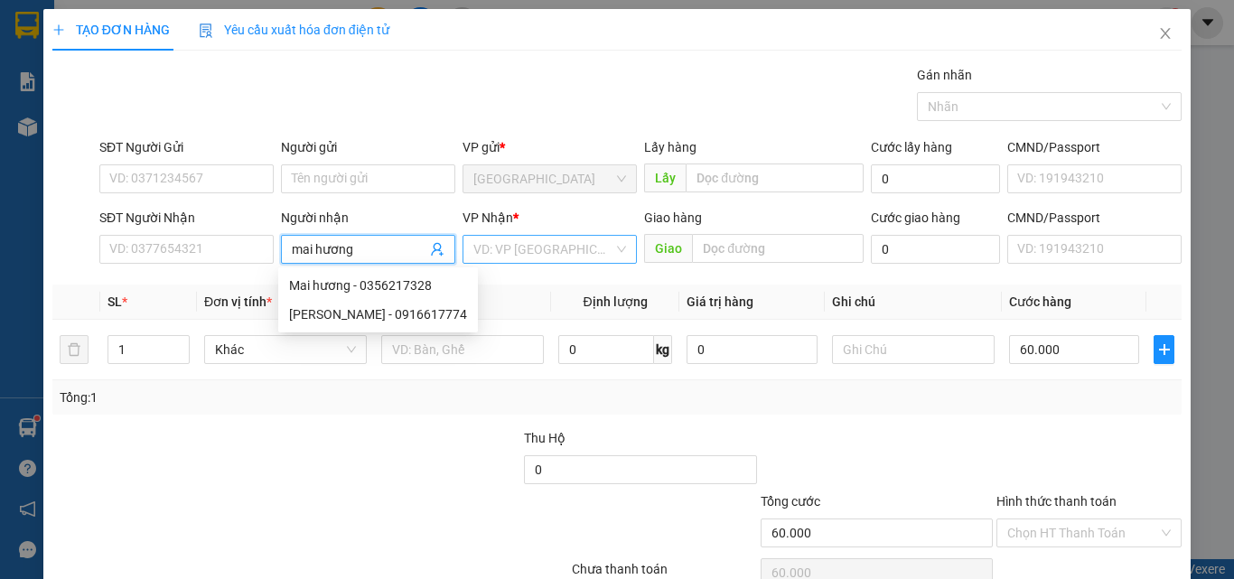
type input "mai hương"
click at [527, 257] on input "search" at bounding box center [543, 249] width 140 height 27
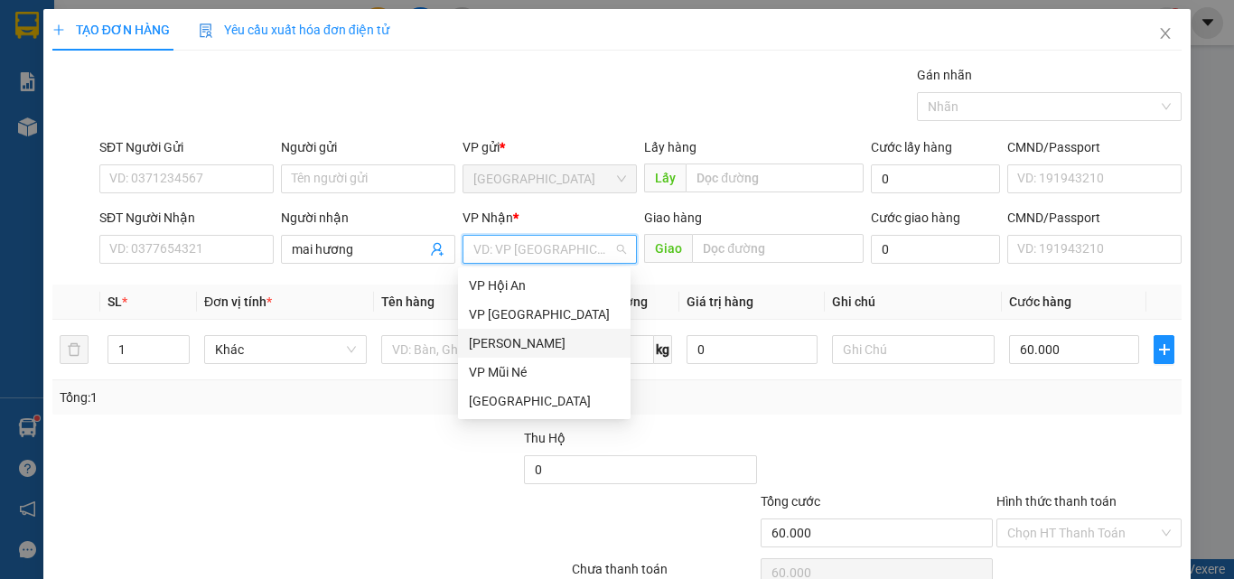
click at [527, 338] on div "[PERSON_NAME]" at bounding box center [544, 343] width 151 height 20
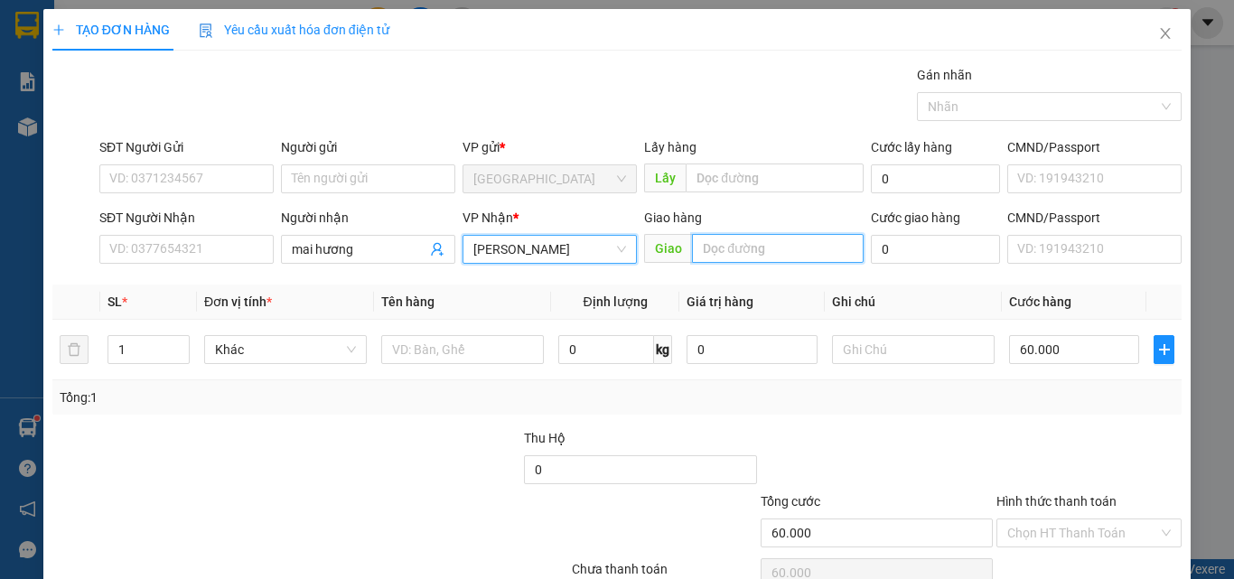
click at [736, 248] on input "text" at bounding box center [778, 248] width 172 height 29
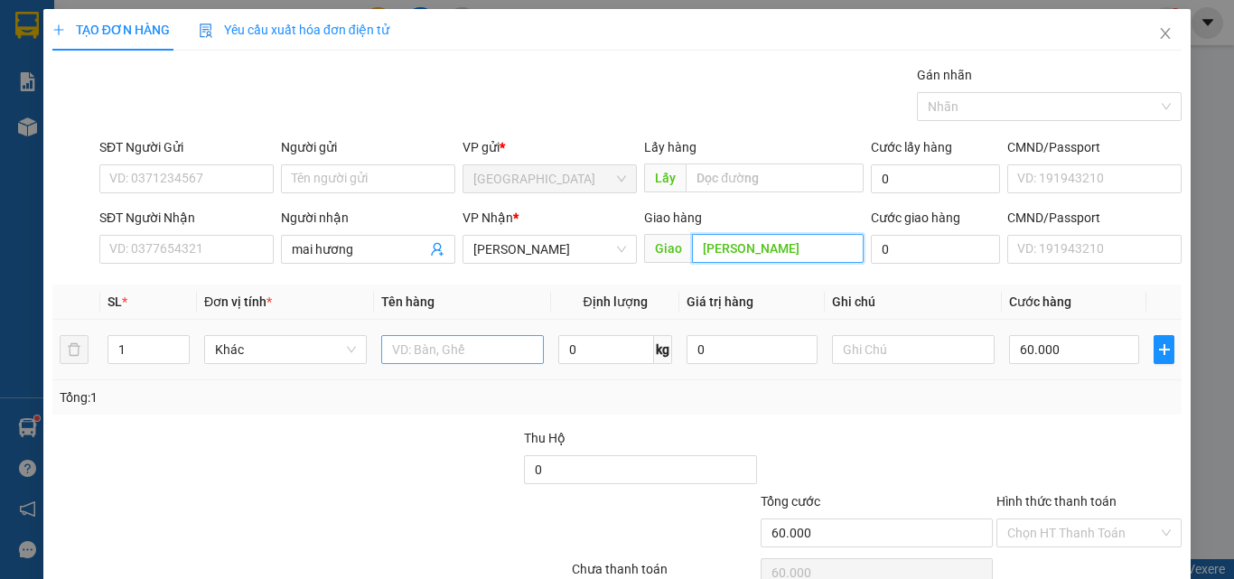
type input "lương sơn"
click at [462, 355] on input "text" at bounding box center [462, 349] width 163 height 29
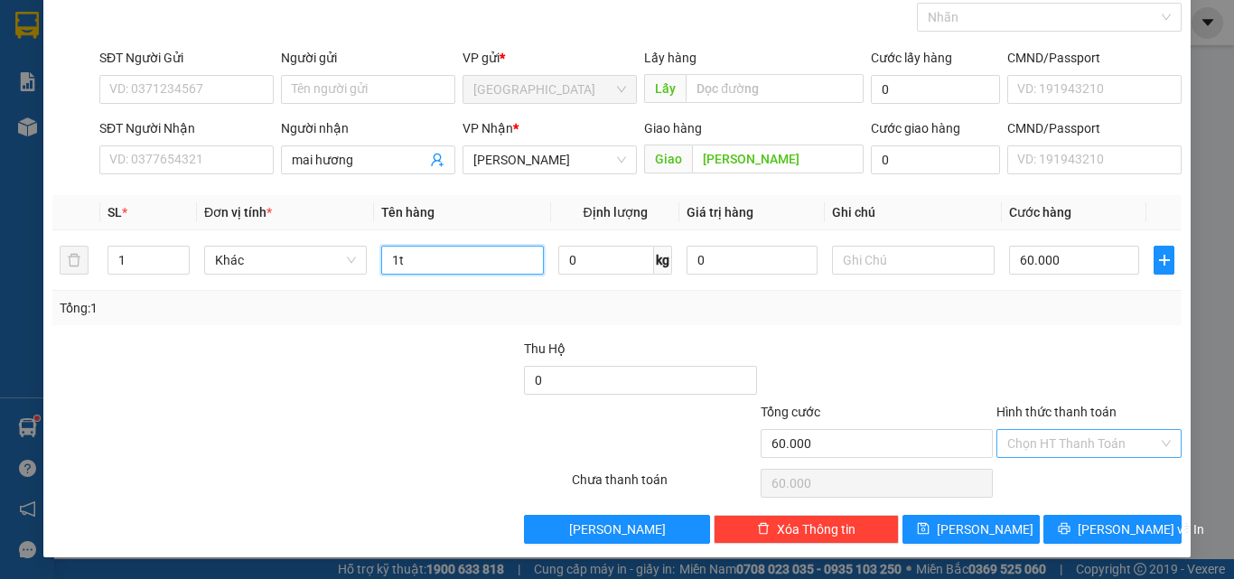
type input "1t"
click at [1037, 445] on input "Hình thức thanh toán" at bounding box center [1082, 443] width 151 height 27
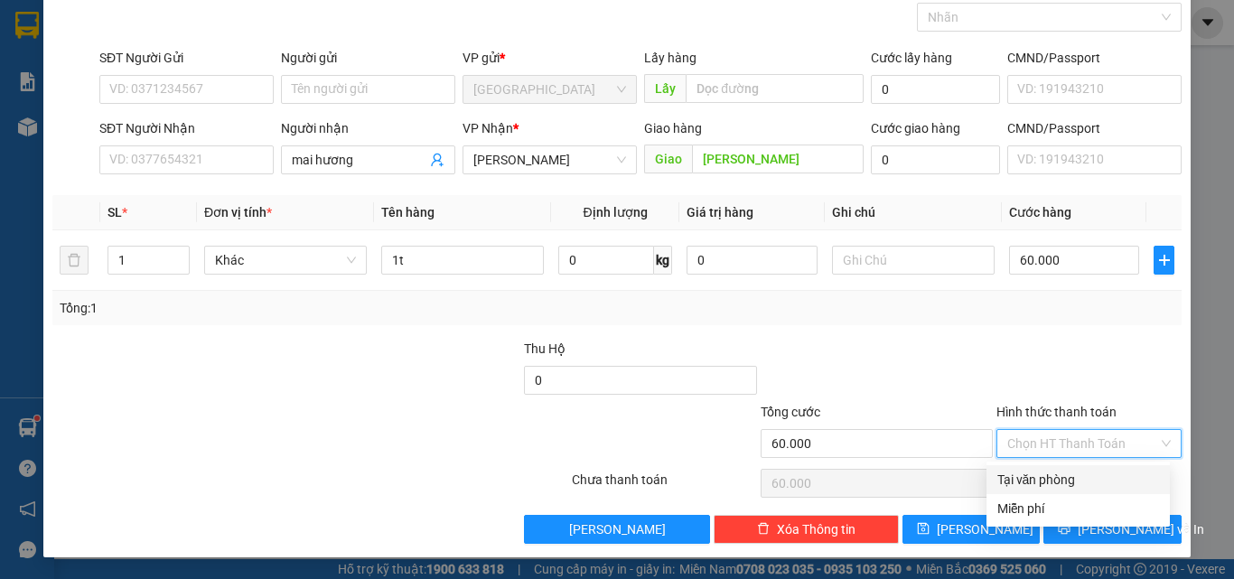
click at [1033, 482] on div "Tại văn phòng" at bounding box center [1079, 480] width 162 height 20
type input "0"
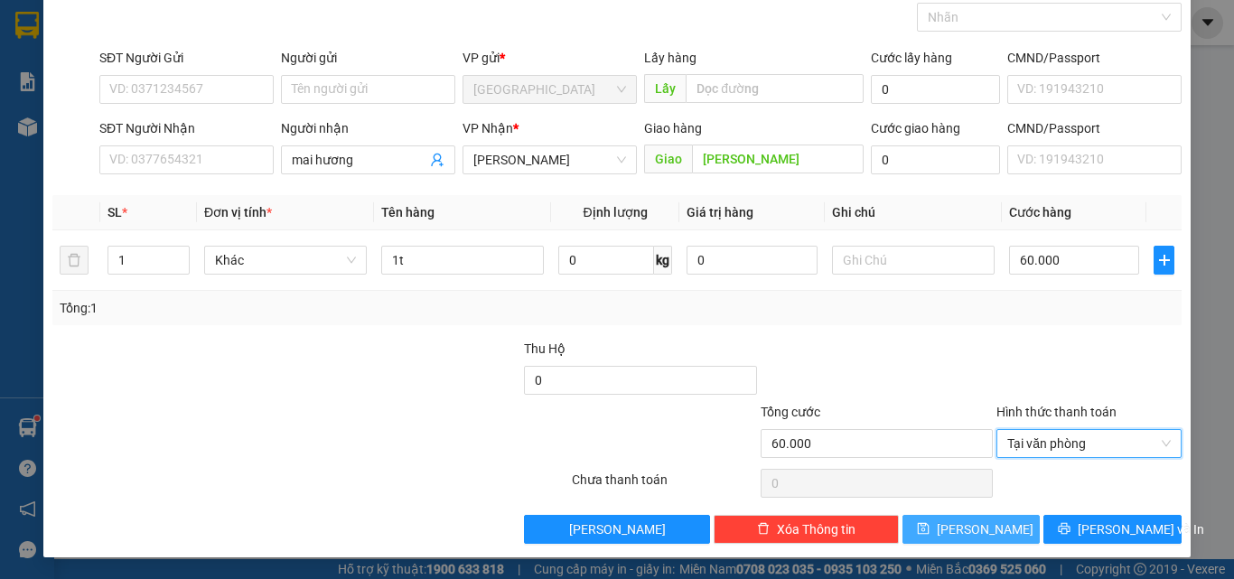
click at [983, 526] on button "[PERSON_NAME]" at bounding box center [972, 529] width 138 height 29
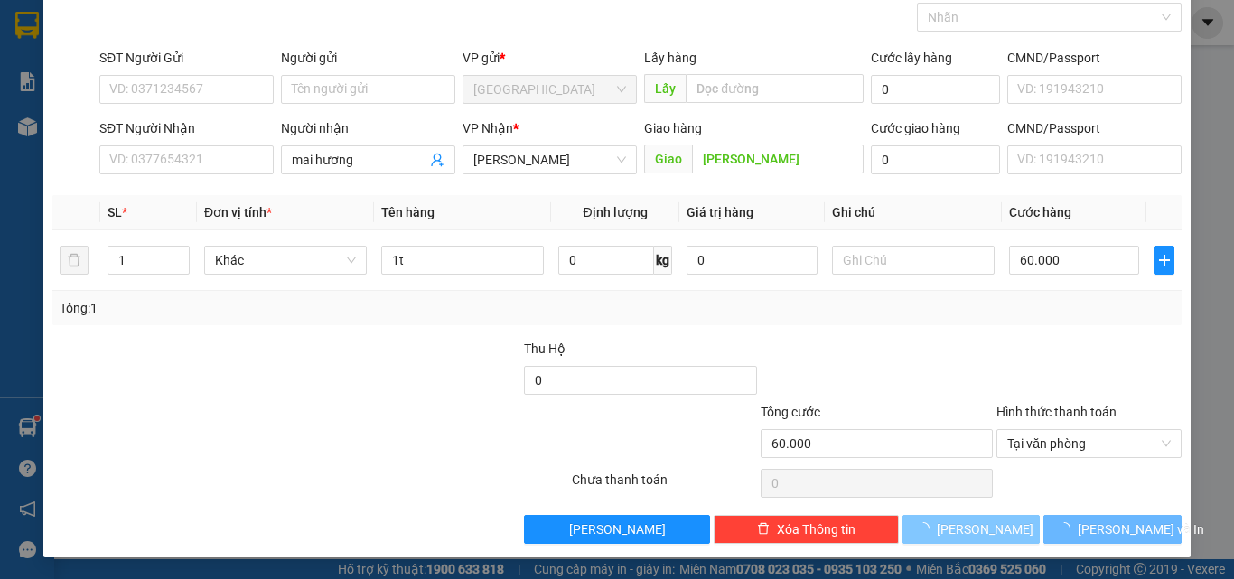
type input "0"
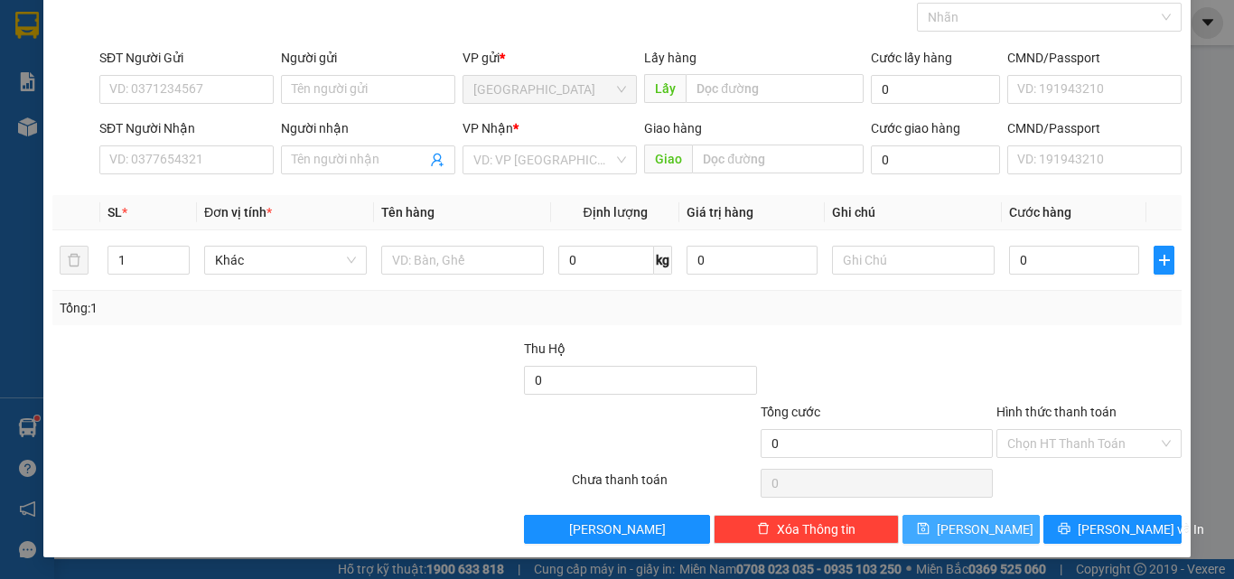
scroll to position [0, 0]
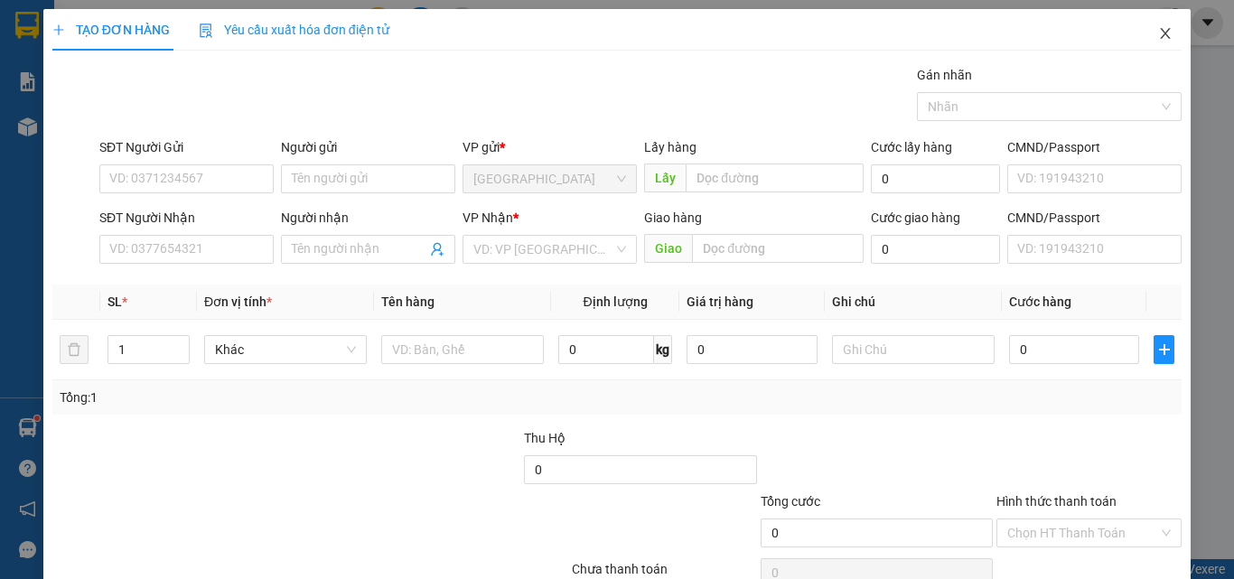
click at [1161, 31] on icon "close" at bounding box center [1166, 33] width 10 height 11
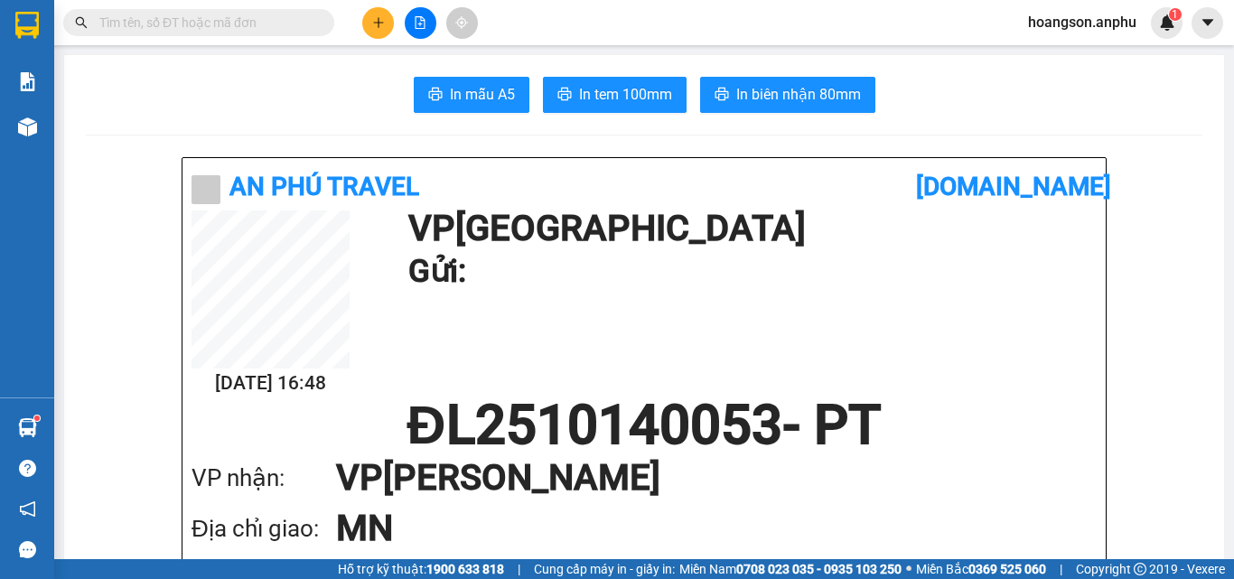
click at [423, 31] on button at bounding box center [421, 23] width 32 height 32
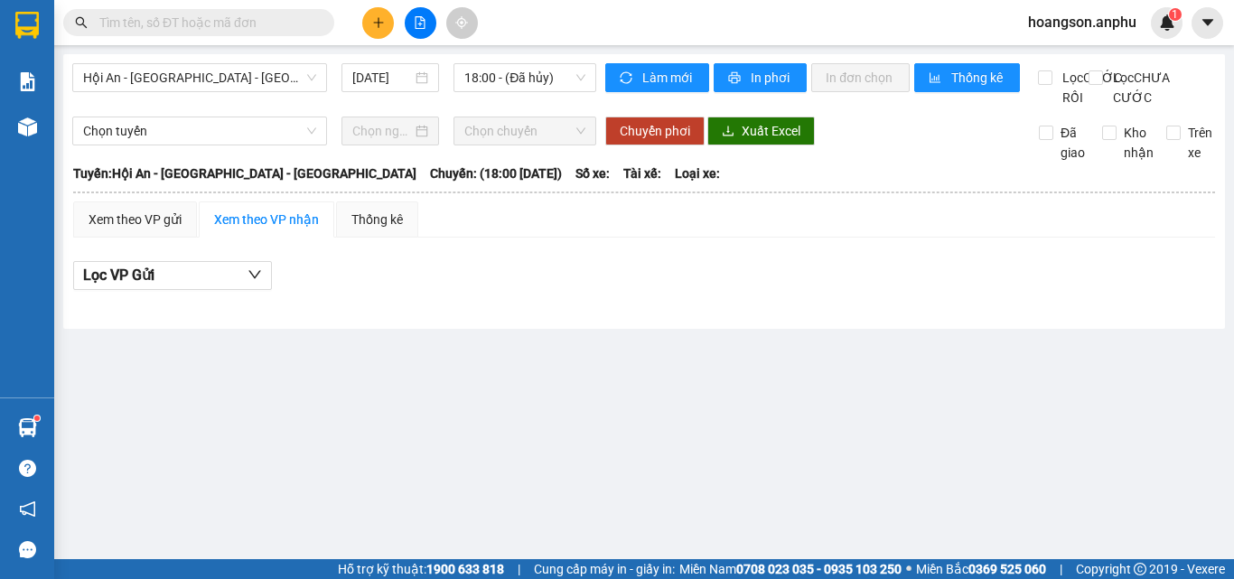
click at [375, 22] on icon "plus" at bounding box center [378, 22] width 13 height 13
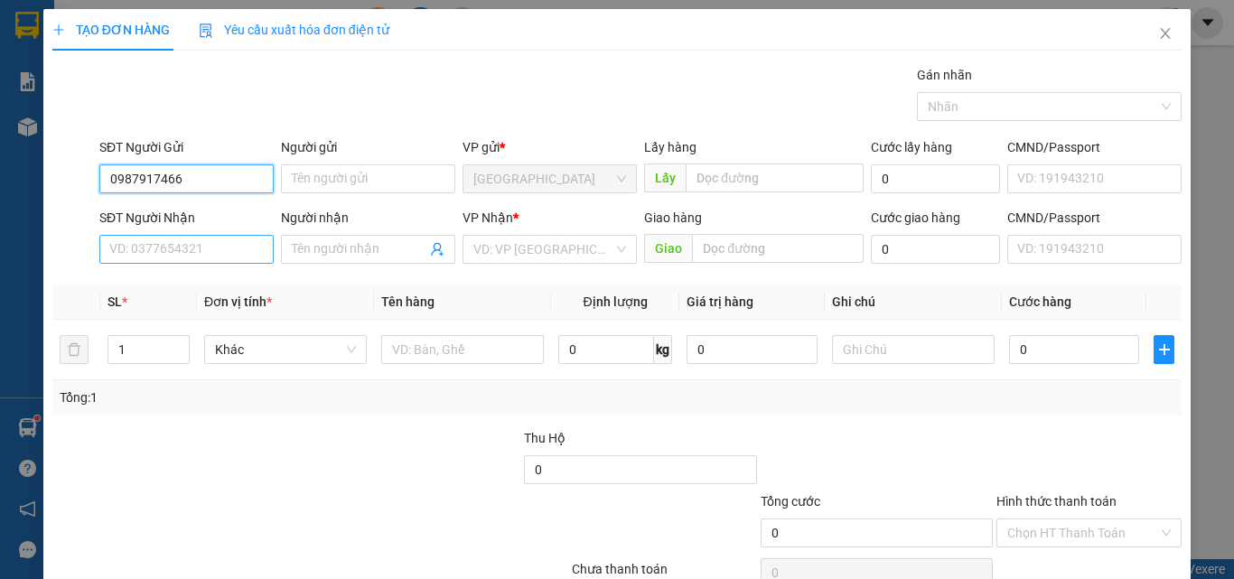
type input "0987917466"
click at [206, 257] on input "SĐT Người Nhận" at bounding box center [186, 249] width 174 height 29
drag, startPoint x: 213, startPoint y: 166, endPoint x: 5, endPoint y: 192, distance: 210.2
click at [5, 192] on div "TẠO ĐƠN HÀNG Yêu cầu xuất hóa đơn điện tử Transit Pickup Surcharge Ids Transit …" at bounding box center [617, 289] width 1234 height 579
click at [176, 244] on input "SĐT Người Nhận" at bounding box center [186, 249] width 174 height 29
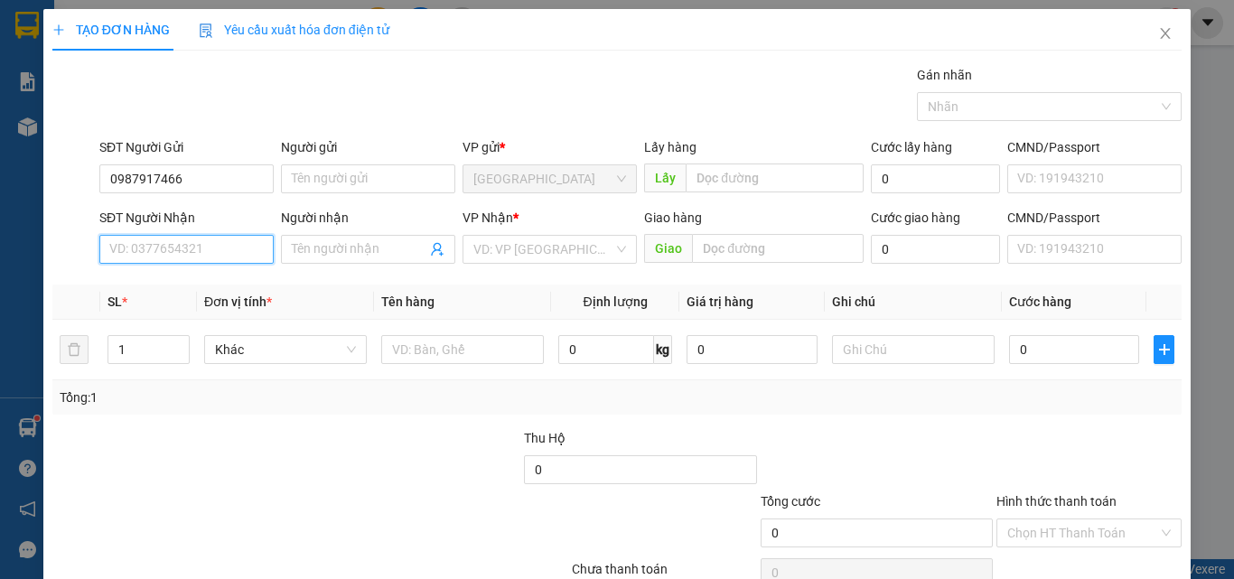
paste input "0987917466"
type input "0987917466"
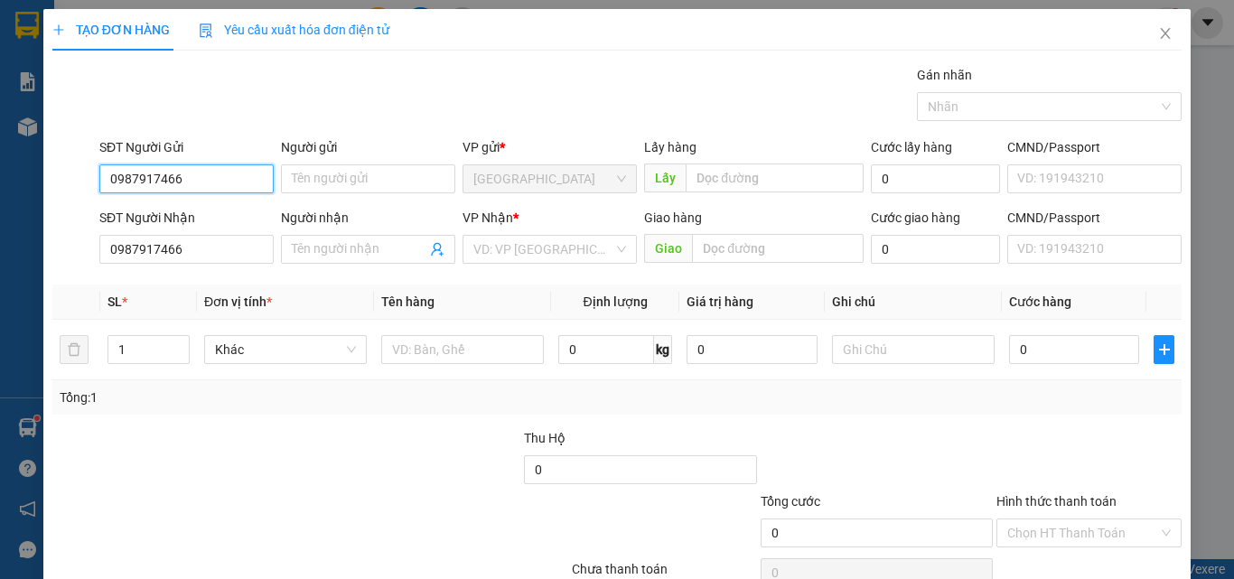
drag, startPoint x: 183, startPoint y: 178, endPoint x: 36, endPoint y: 182, distance: 146.4
click at [36, 182] on div "TẠO ĐƠN HÀNG Yêu cầu xuất hóa đơn điện tử Transit Pickup Surcharge Ids Transit …" at bounding box center [617, 289] width 1234 height 579
type input "0399488668"
click at [153, 211] on div "0399488668" at bounding box center [184, 215] width 151 height 20
type input "50.000"
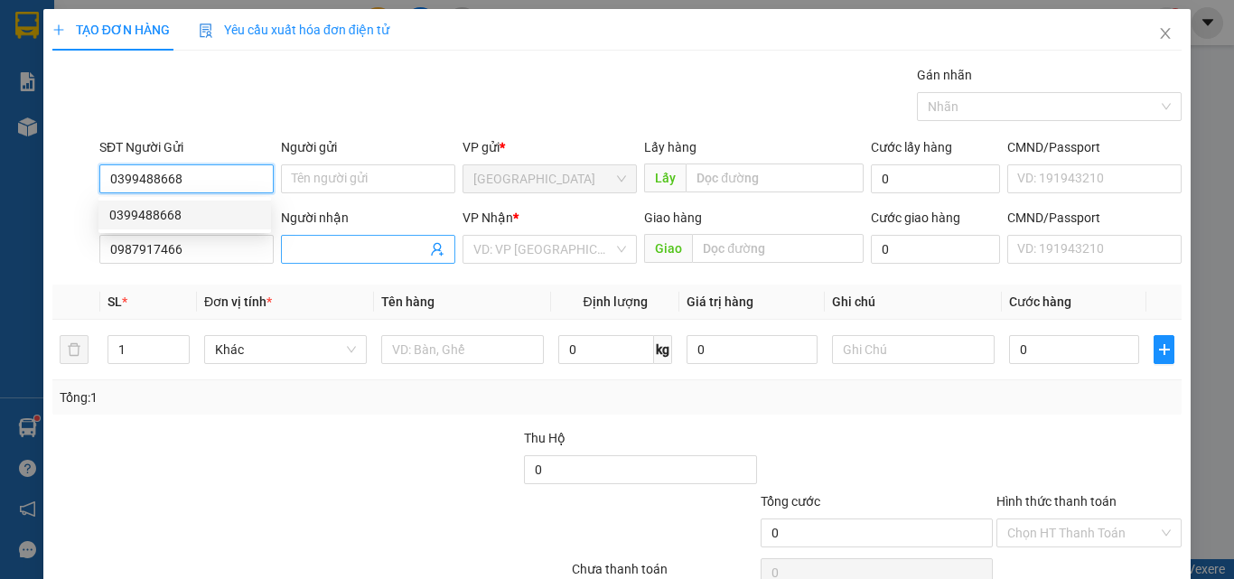
type input "50.000"
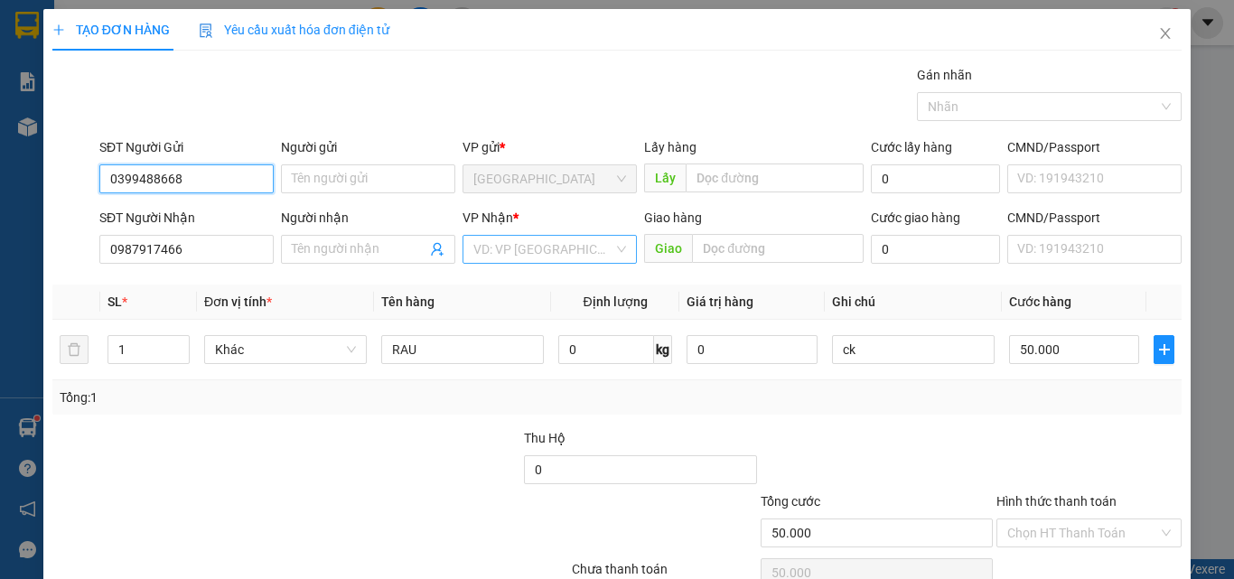
type input "0399488668"
click at [563, 250] on input "search" at bounding box center [543, 249] width 140 height 27
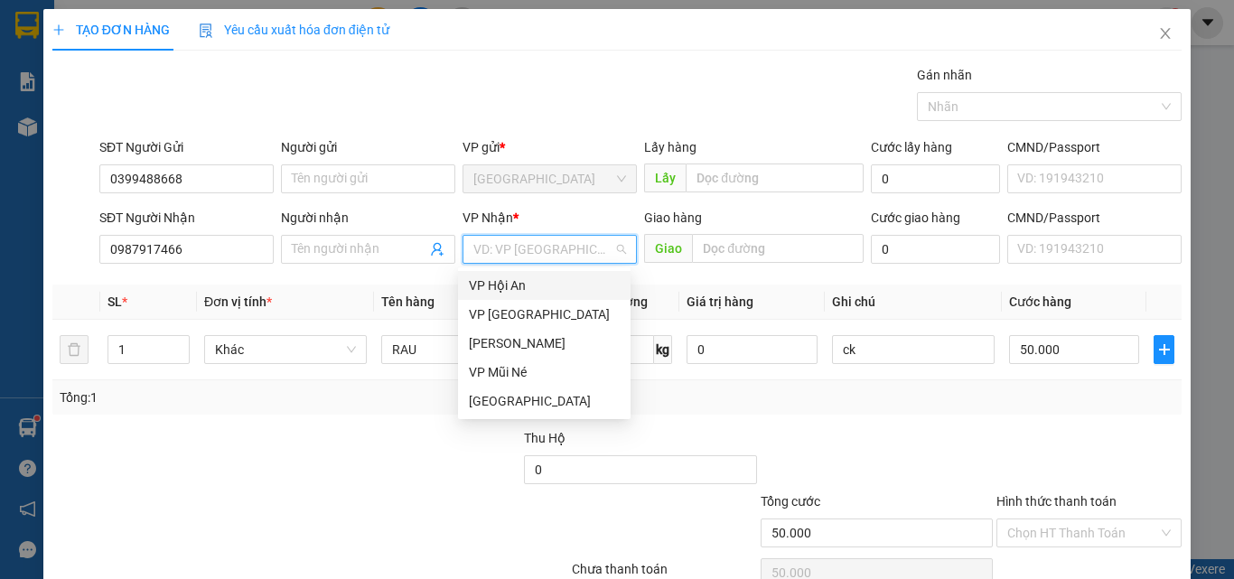
click at [532, 283] on div "VP Hội An" at bounding box center [544, 286] width 151 height 20
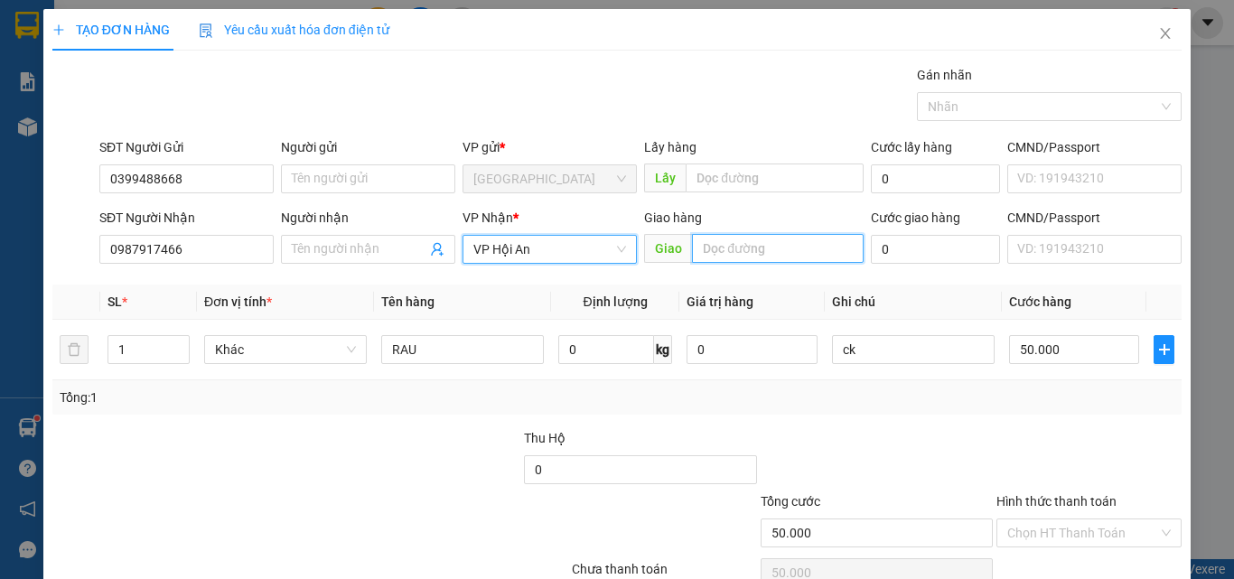
click at [707, 246] on input "text" at bounding box center [778, 248] width 172 height 29
type input "tam quan"
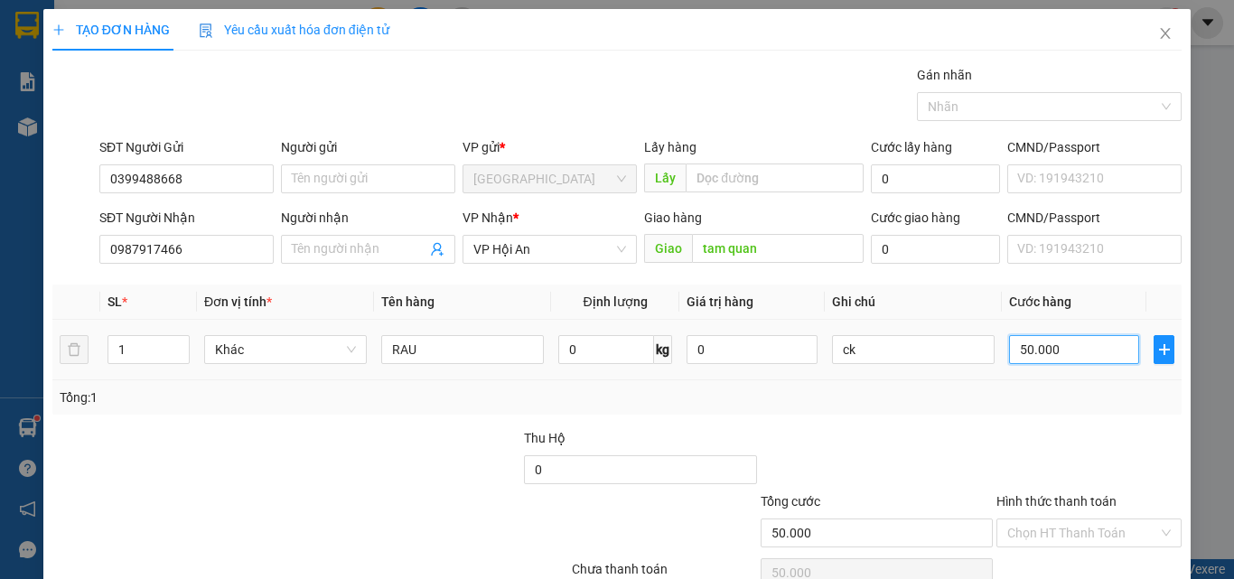
click at [1054, 349] on input "50.000" at bounding box center [1074, 349] width 130 height 29
type input "0"
type input "20"
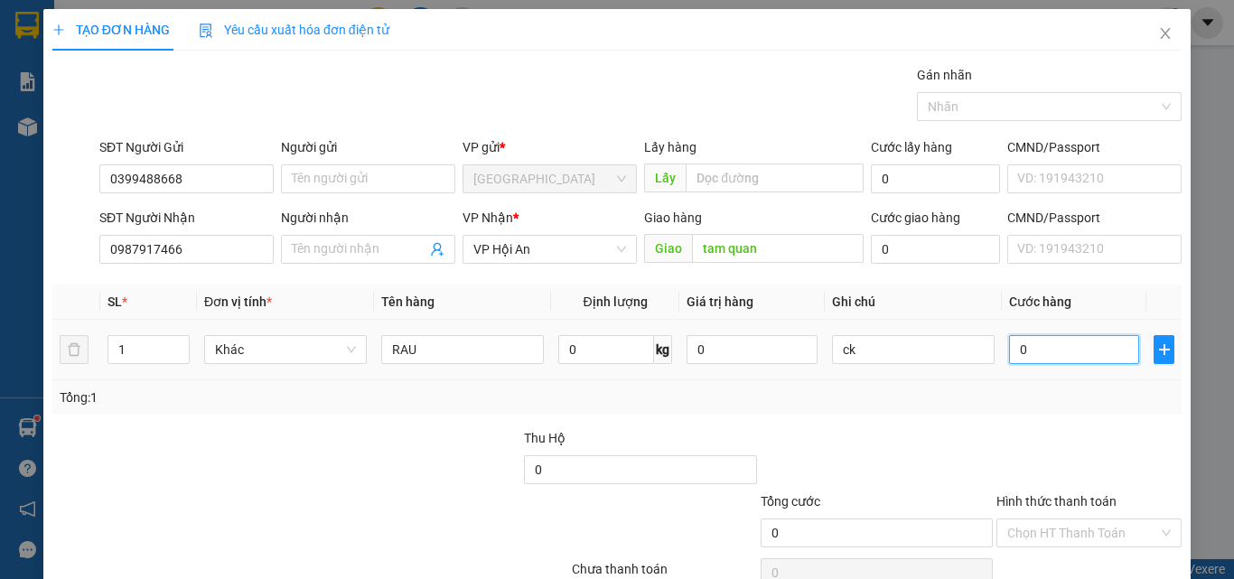
type input "20"
type input "240"
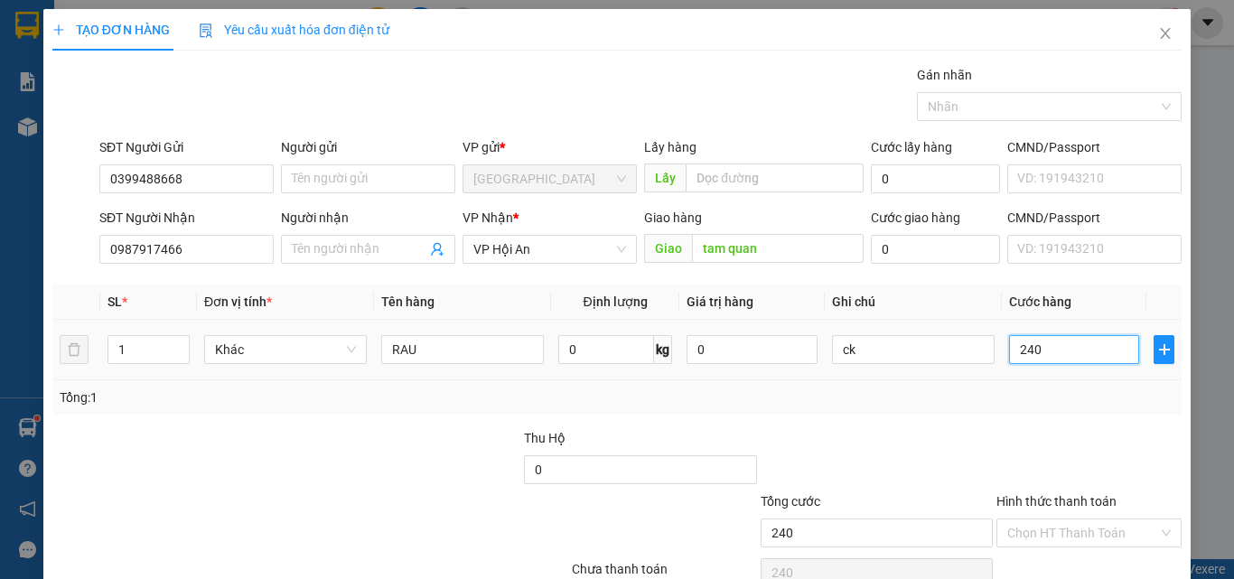
type input "2.400"
type input "2.400.000"
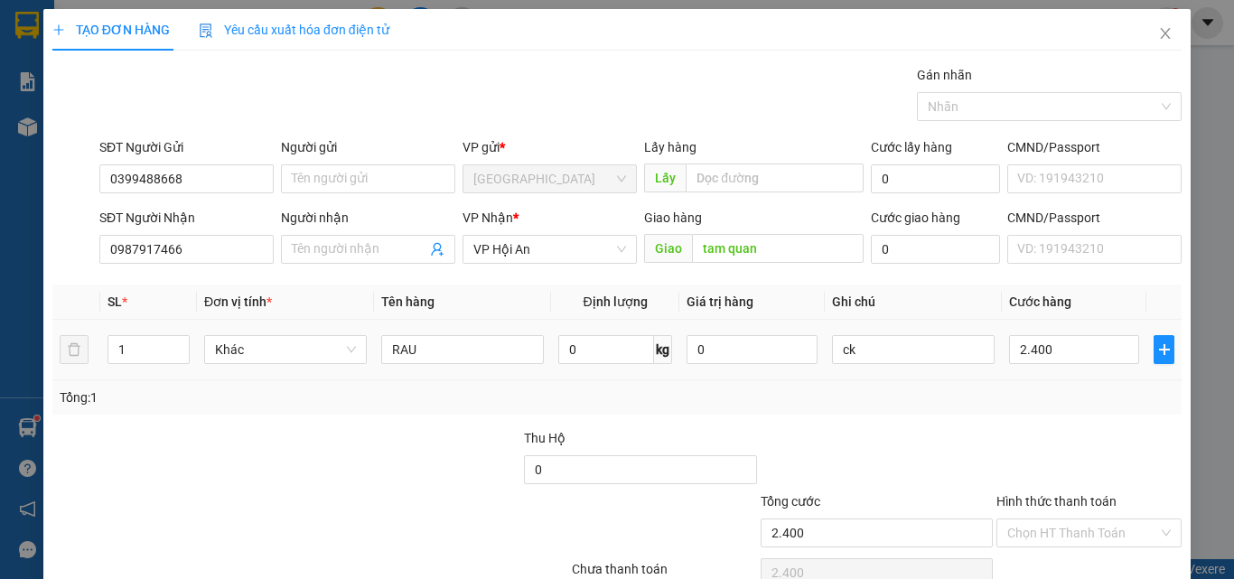
type input "2.400.000"
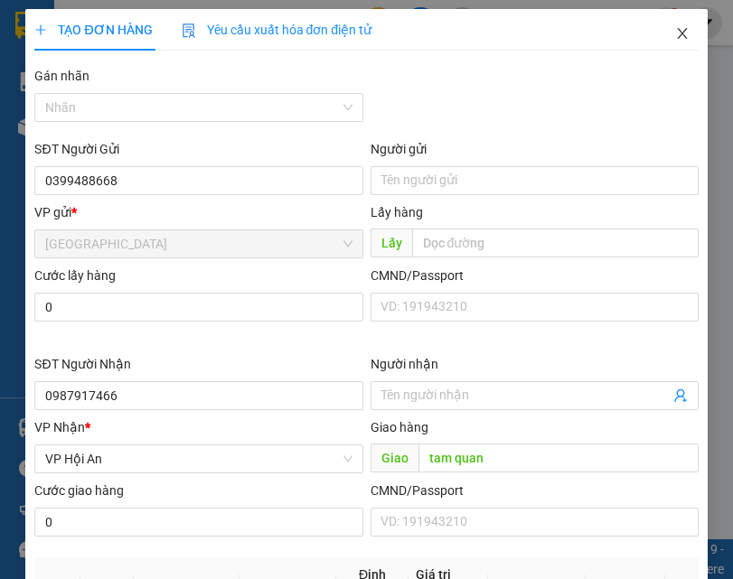
click at [677, 33] on icon "close" at bounding box center [682, 33] width 10 height 11
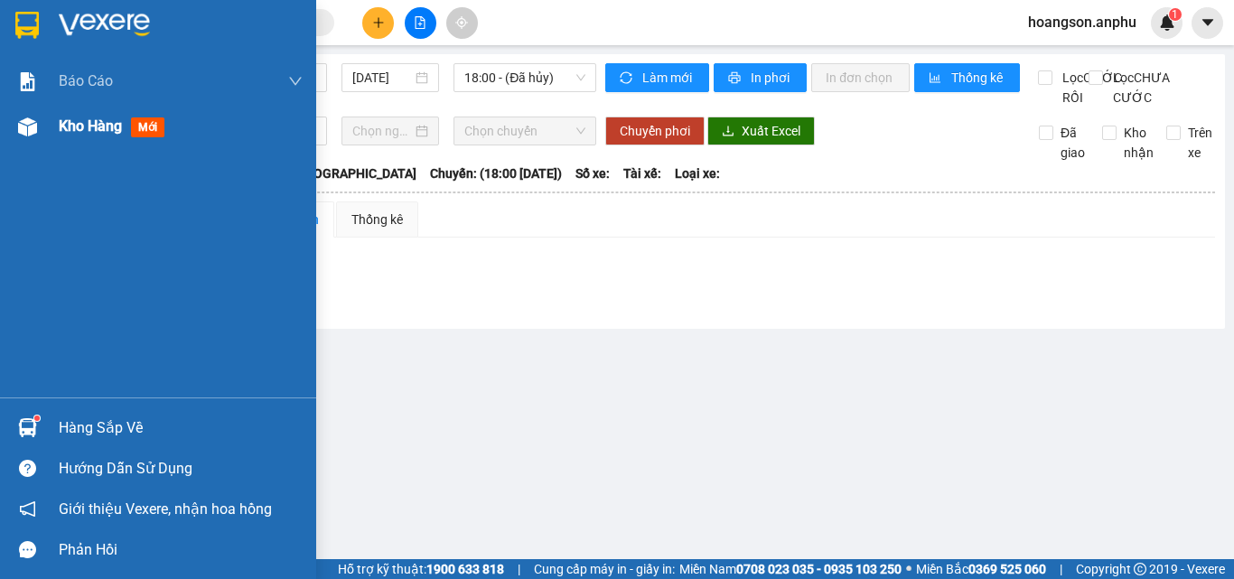
click at [77, 126] on span "Kho hàng" at bounding box center [90, 125] width 63 height 17
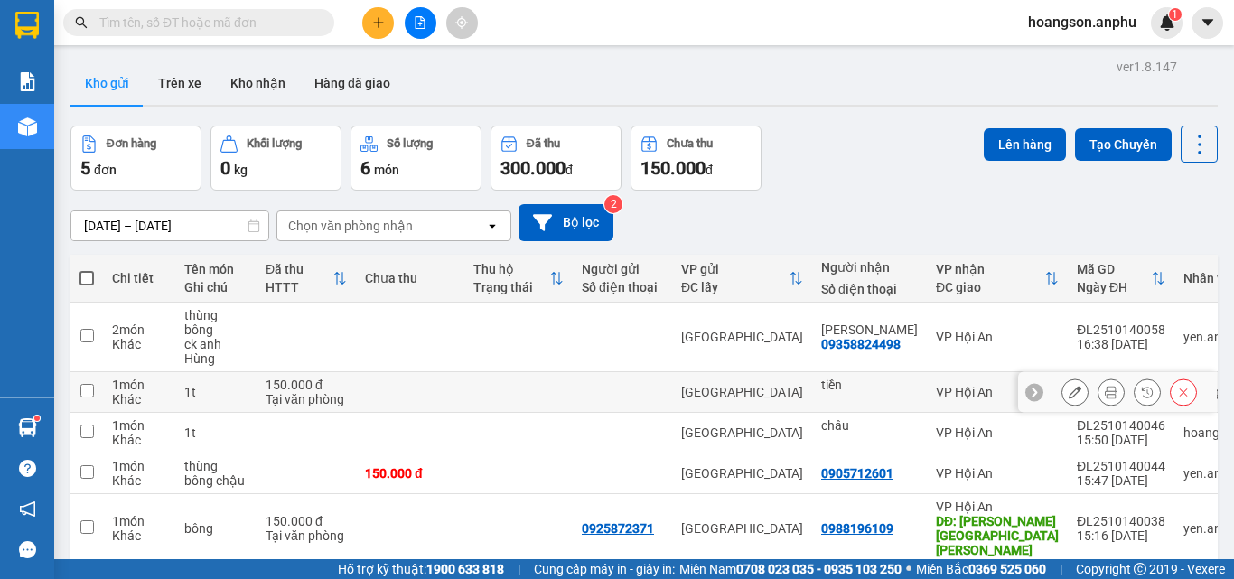
scroll to position [83, 0]
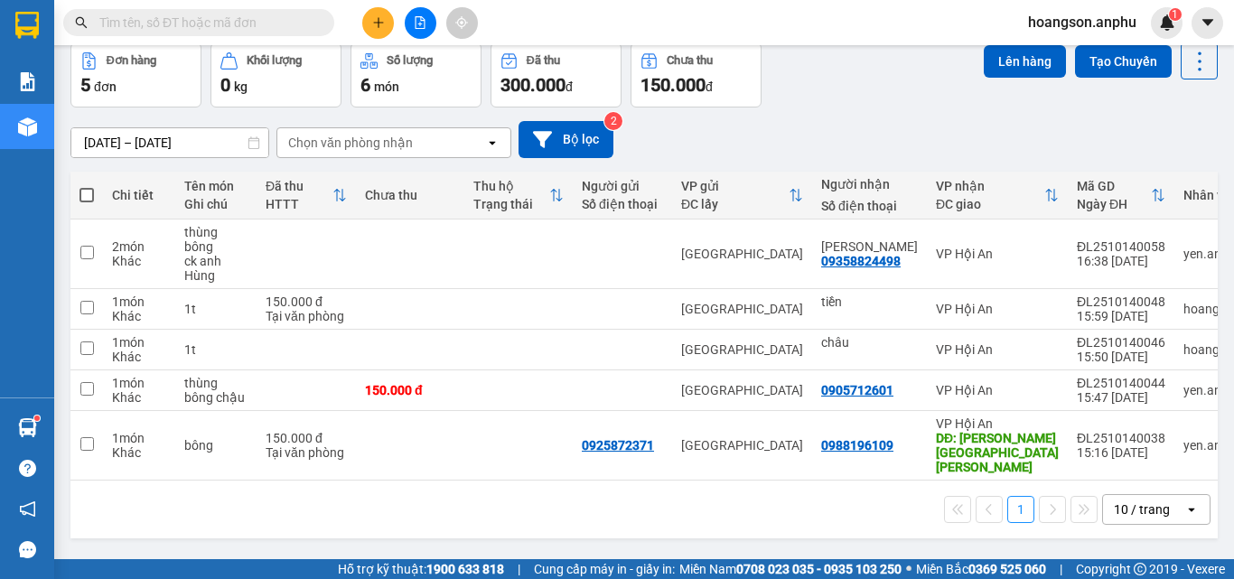
click at [383, 23] on icon "plus" at bounding box center [378, 22] width 13 height 13
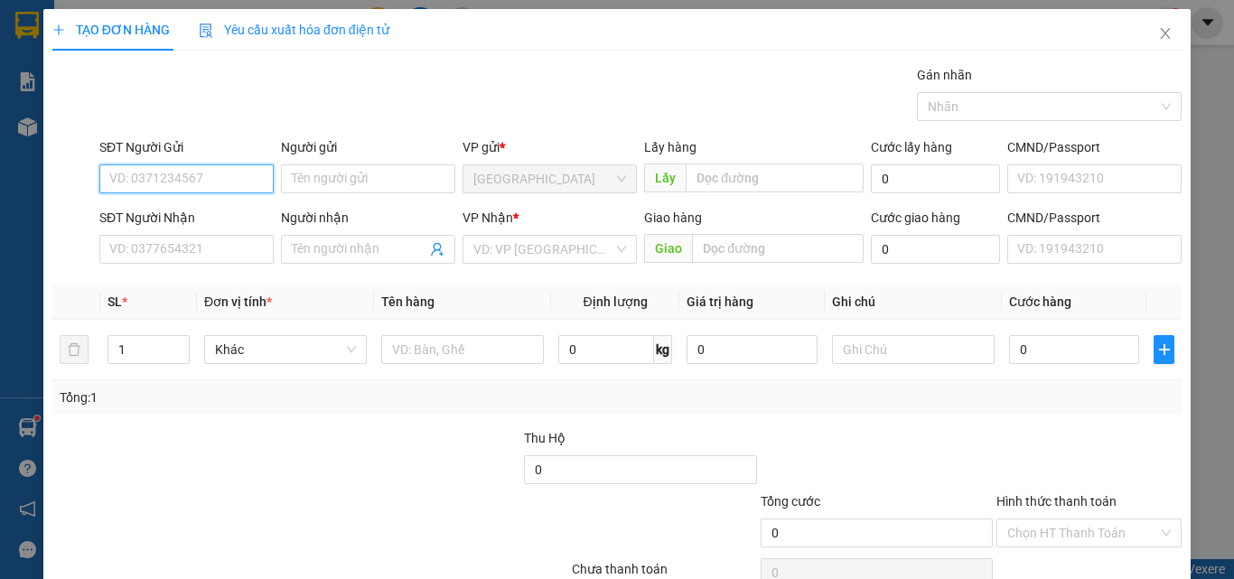
click at [187, 181] on input "SĐT Người Gửi" at bounding box center [186, 178] width 174 height 29
click at [167, 213] on div "0399488668" at bounding box center [184, 215] width 151 height 20
type input "0399488668"
type input "0905182384"
type input "Hậu"
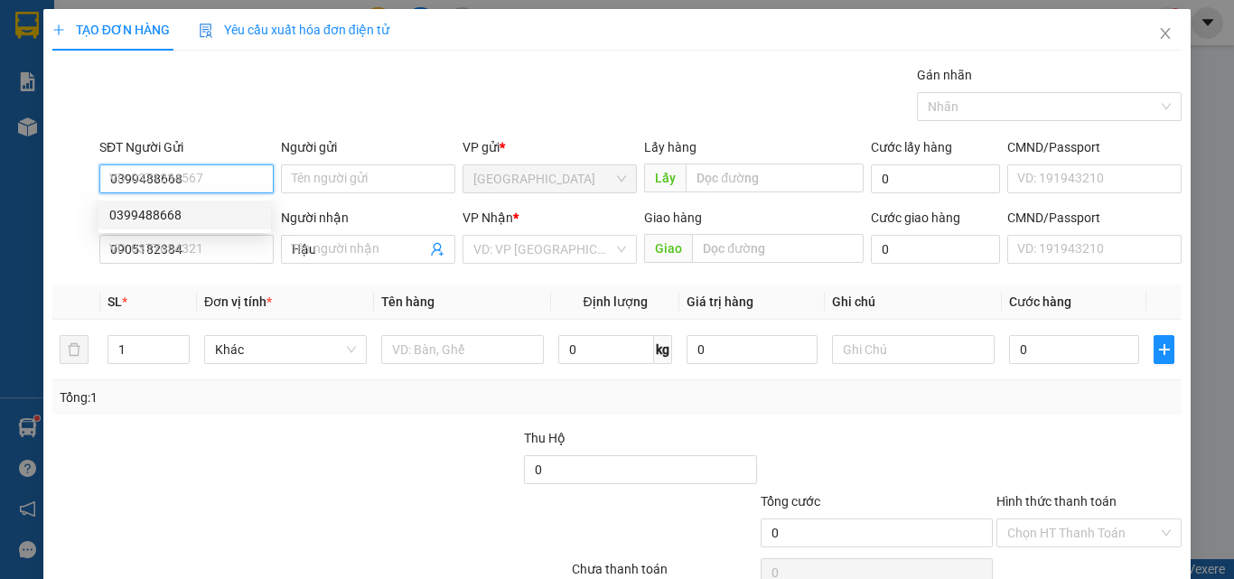
type input "50.000"
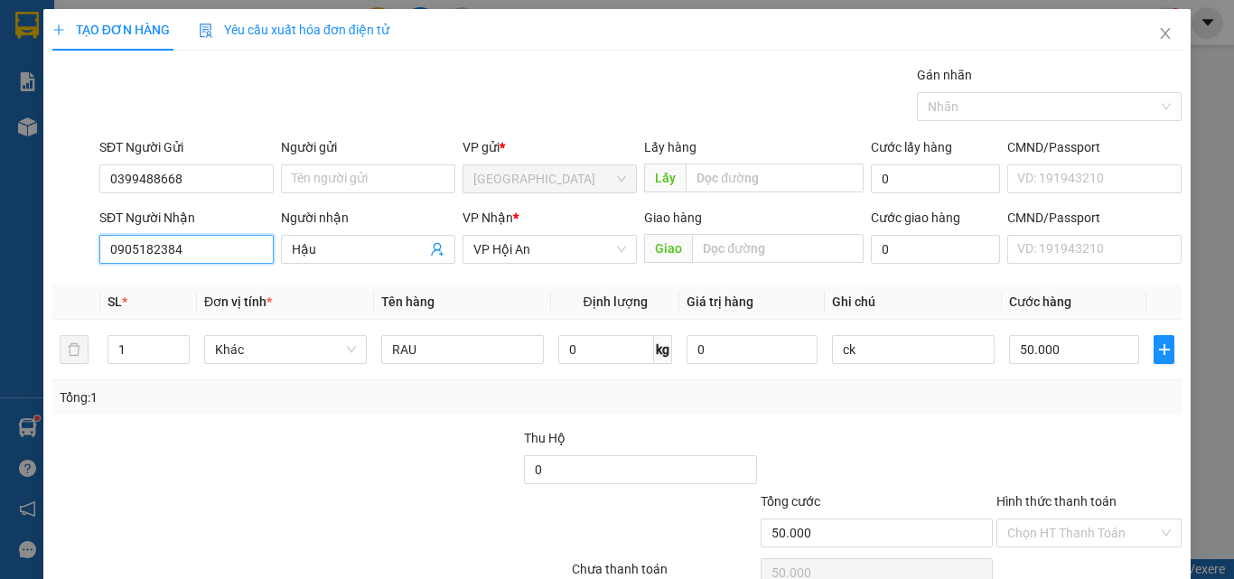
drag, startPoint x: 220, startPoint y: 248, endPoint x: 85, endPoint y: 255, distance: 134.8
click at [85, 255] on div "SĐT Người Nhận 0905182384 Người nhận Hậu VP Nhận * VP Hội An Giao hàng Giao Cướ…" at bounding box center [617, 239] width 1133 height 63
type input "0987917466"
click at [359, 242] on input "Hậu" at bounding box center [359, 249] width 135 height 20
type input "H"
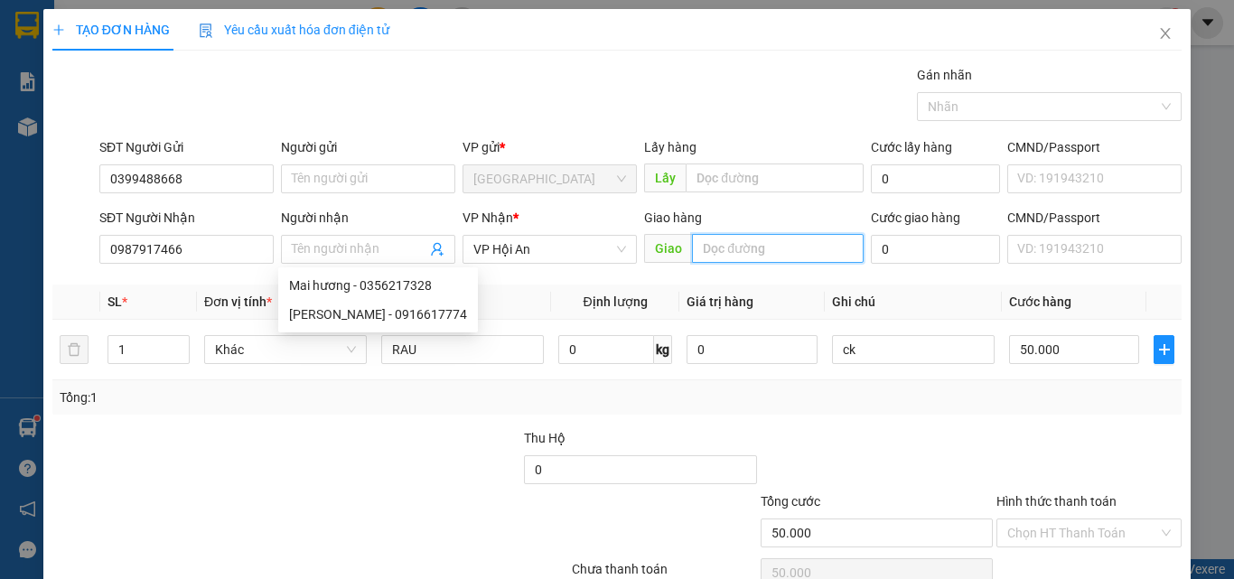
click at [725, 258] on input "text" at bounding box center [778, 248] width 172 height 29
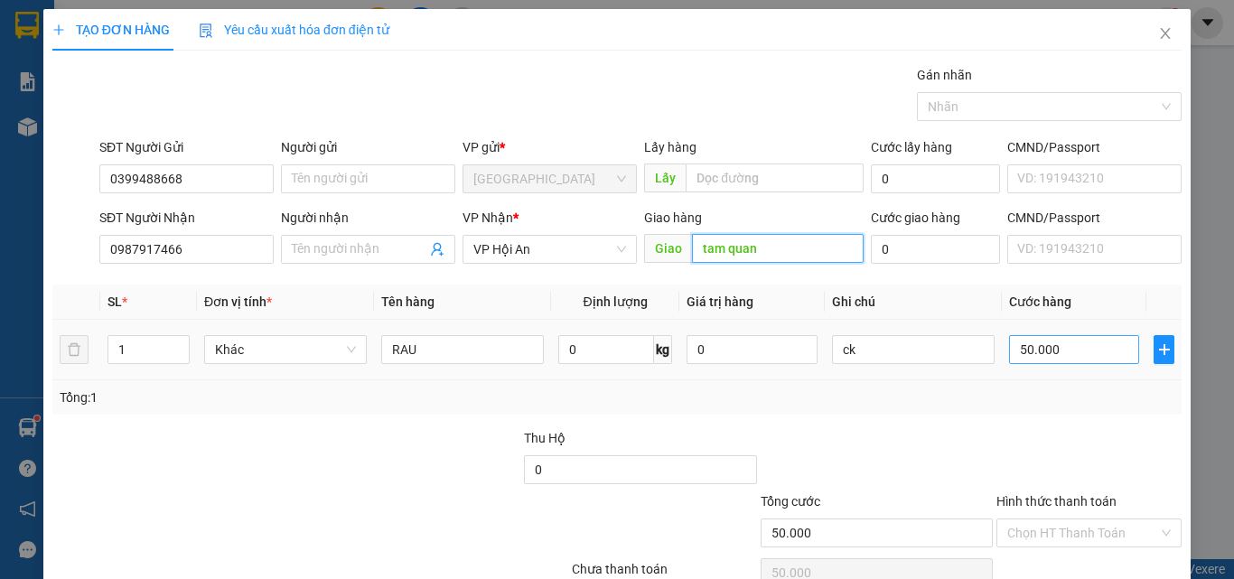
type input "tam quan"
click at [1064, 342] on input "50.000" at bounding box center [1074, 349] width 130 height 29
type input "0"
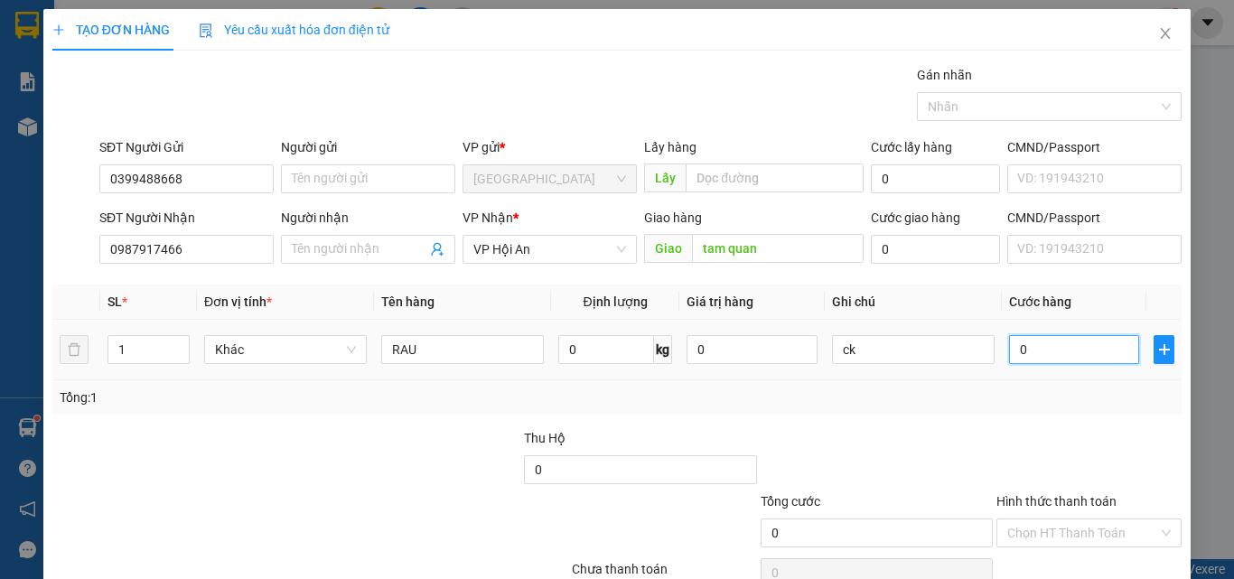
type input "20"
type input "240"
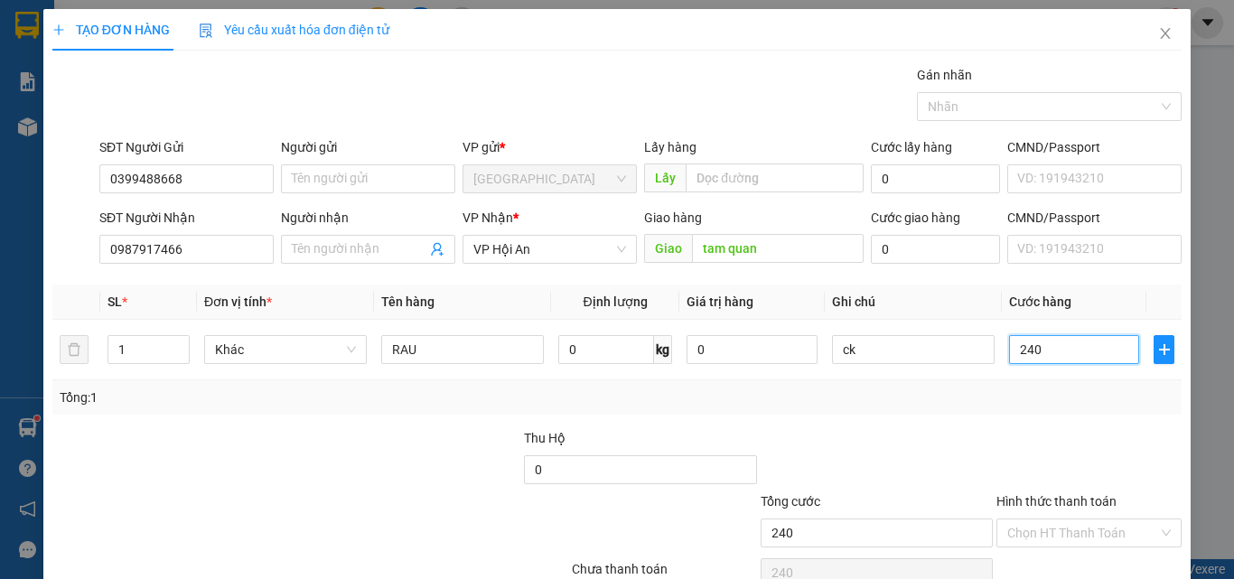
type input "240"
click at [908, 458] on div at bounding box center [877, 459] width 236 height 63
type input "240.000"
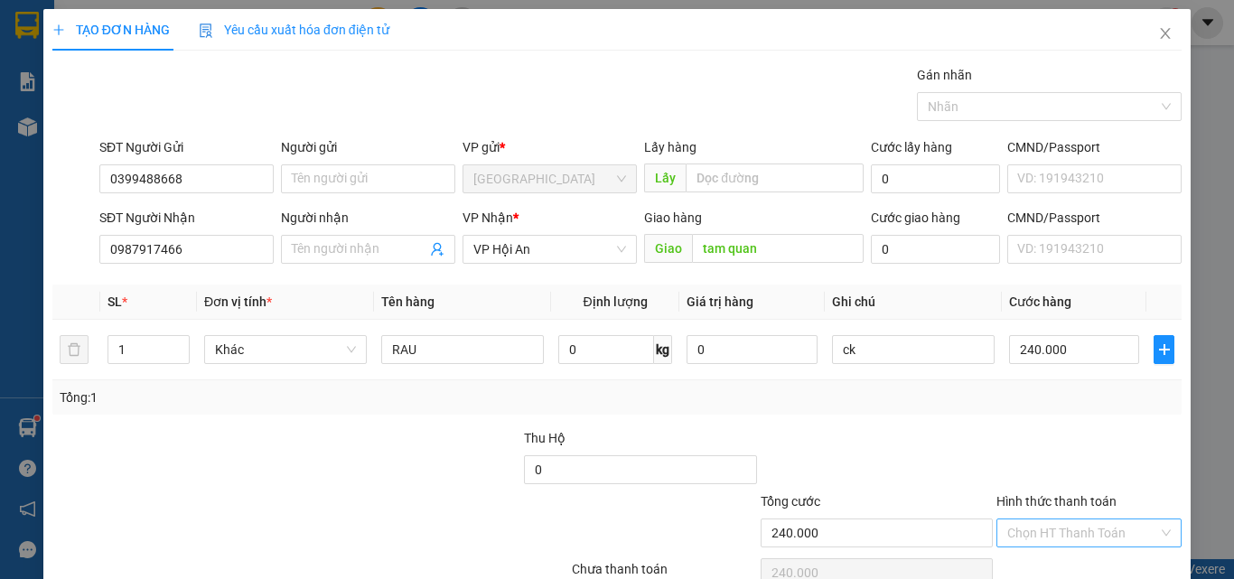
click at [1049, 525] on input "Hình thức thanh toán" at bounding box center [1082, 533] width 151 height 27
click at [1040, 468] on div "Tại văn phòng" at bounding box center [1079, 468] width 162 height 20
type input "0"
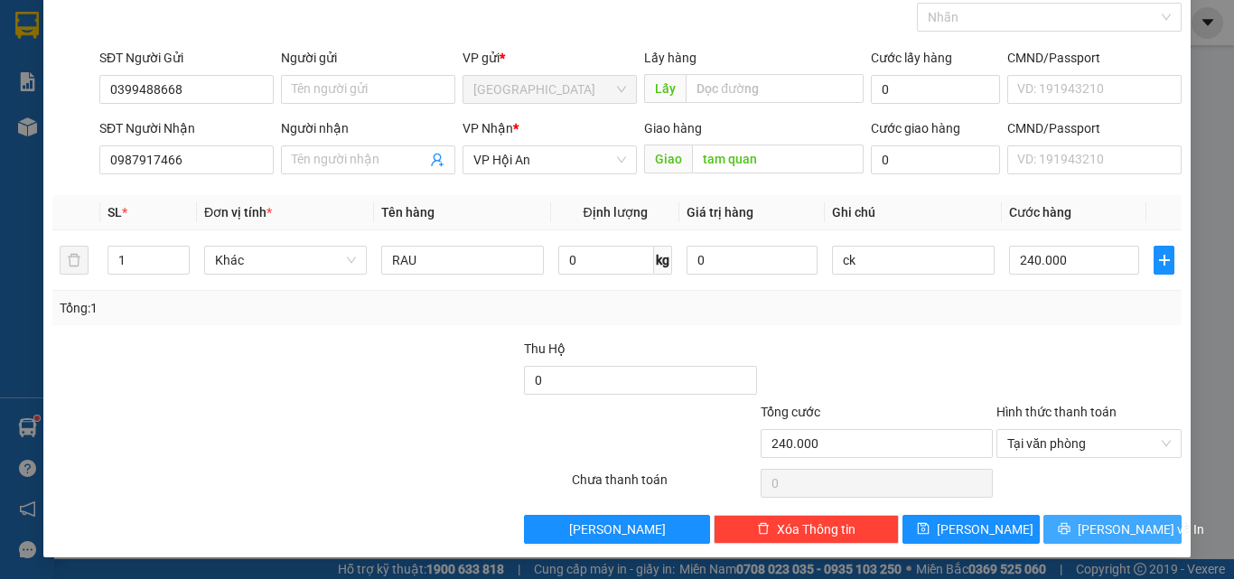
click at [1071, 527] on icon "printer" at bounding box center [1065, 529] width 12 height 12
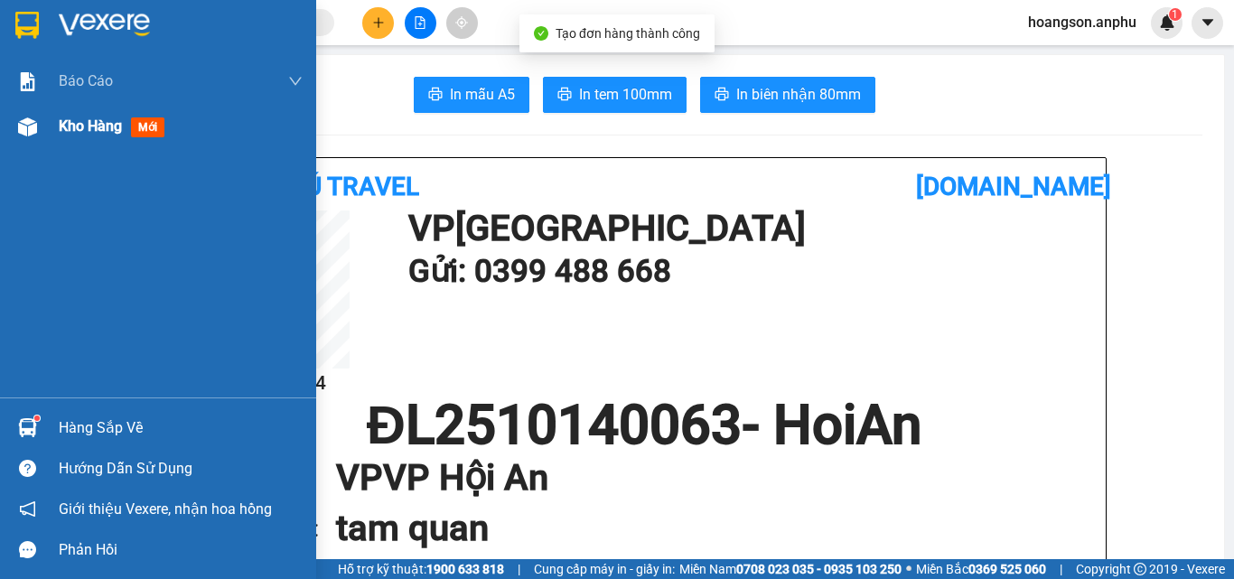
click at [42, 135] on div at bounding box center [28, 127] width 32 height 32
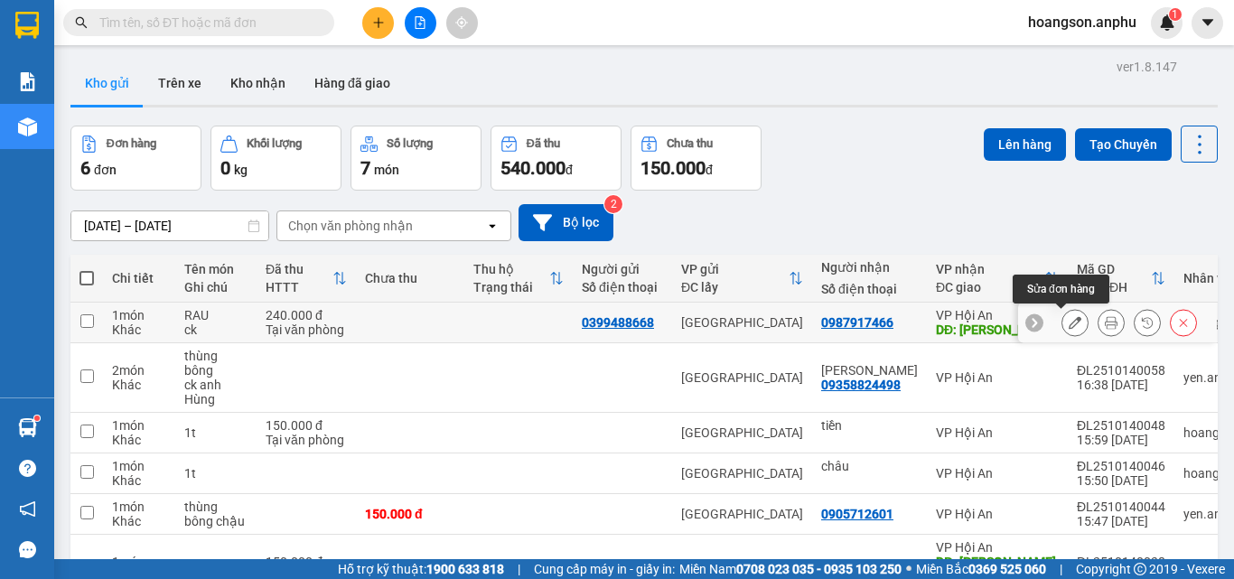
click at [1069, 320] on icon at bounding box center [1075, 322] width 13 height 13
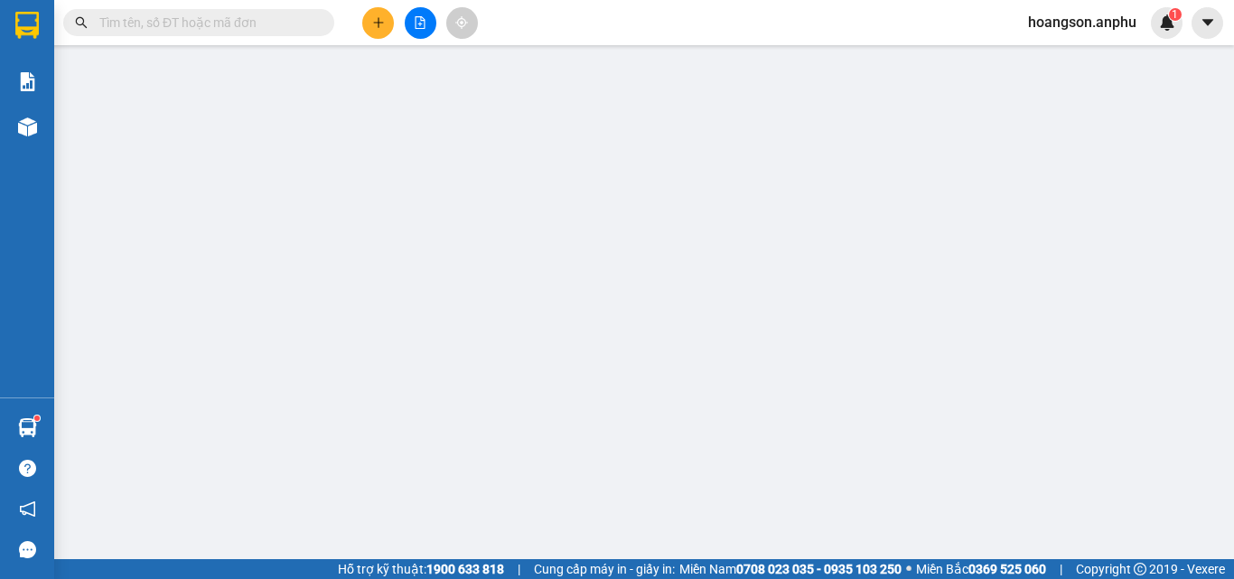
type input "0399488668"
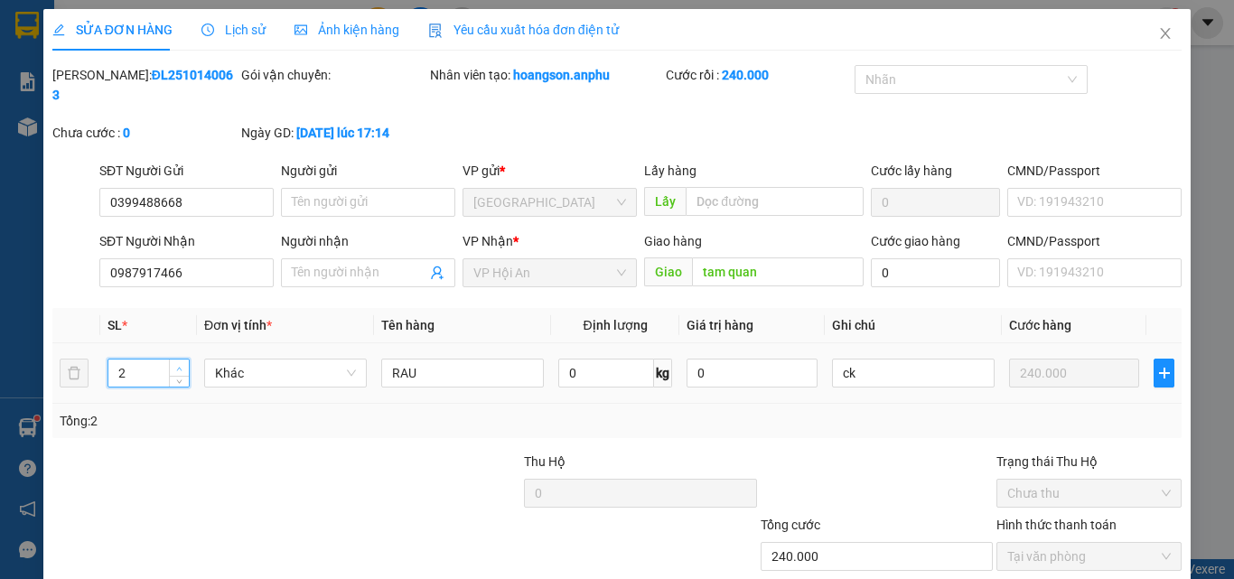
click at [178, 366] on icon "up" at bounding box center [179, 369] width 6 height 6
click at [387, 359] on input "RAU" at bounding box center [462, 373] width 163 height 29
click at [469, 411] on div "Tổng: 3" at bounding box center [269, 421] width 418 height 20
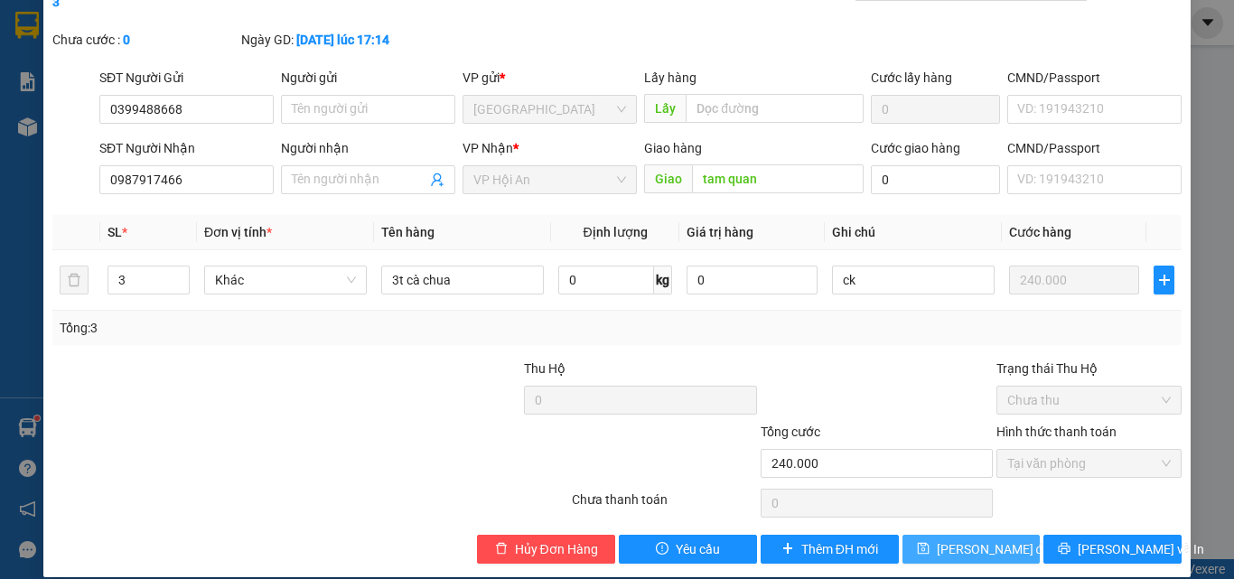
click at [980, 539] on span "[PERSON_NAME] thay đổi" at bounding box center [995, 549] width 117 height 20
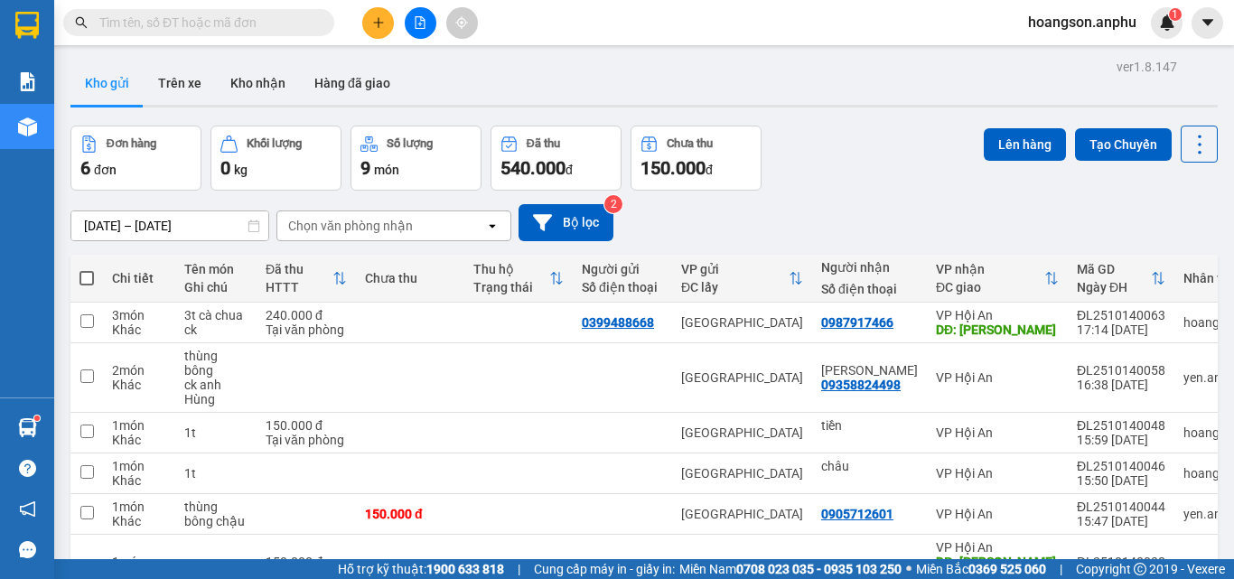
click at [370, 31] on button at bounding box center [378, 23] width 32 height 32
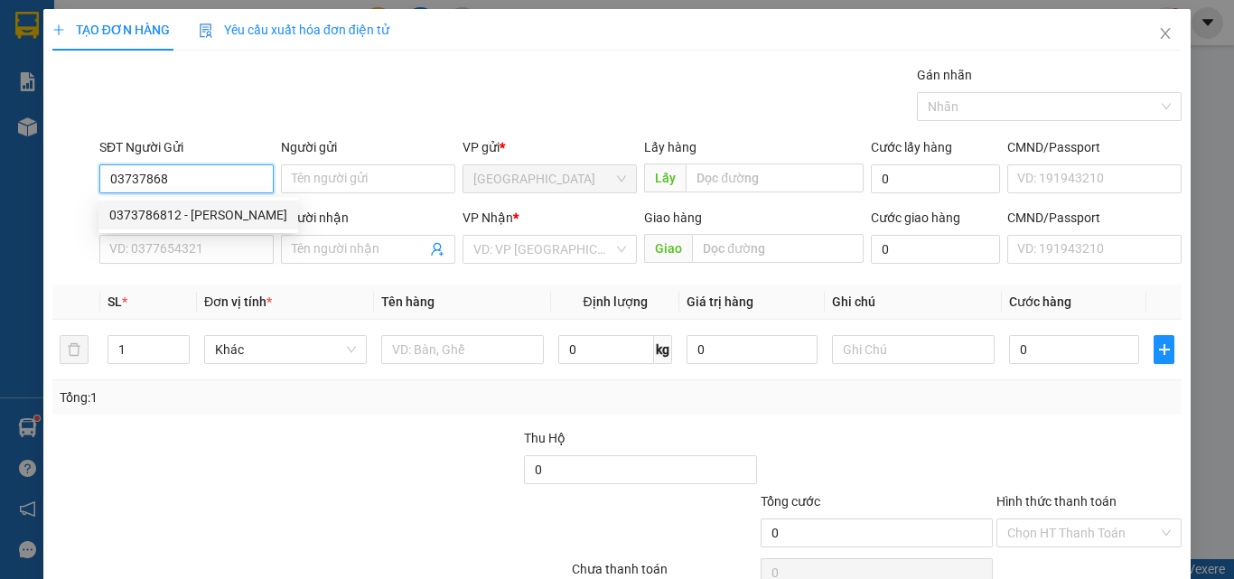
click at [168, 207] on div "0373786812 - nhàn" at bounding box center [198, 215] width 178 height 20
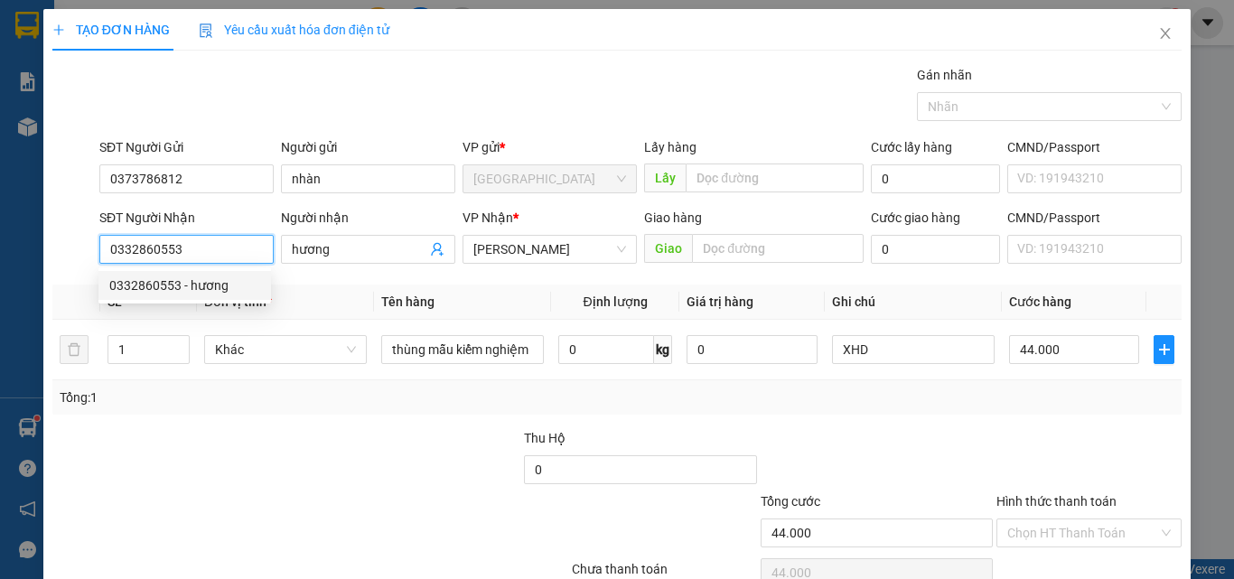
drag, startPoint x: 230, startPoint y: 253, endPoint x: 204, endPoint y: 250, distance: 26.3
click at [204, 250] on input "0332860553" at bounding box center [186, 249] width 174 height 29
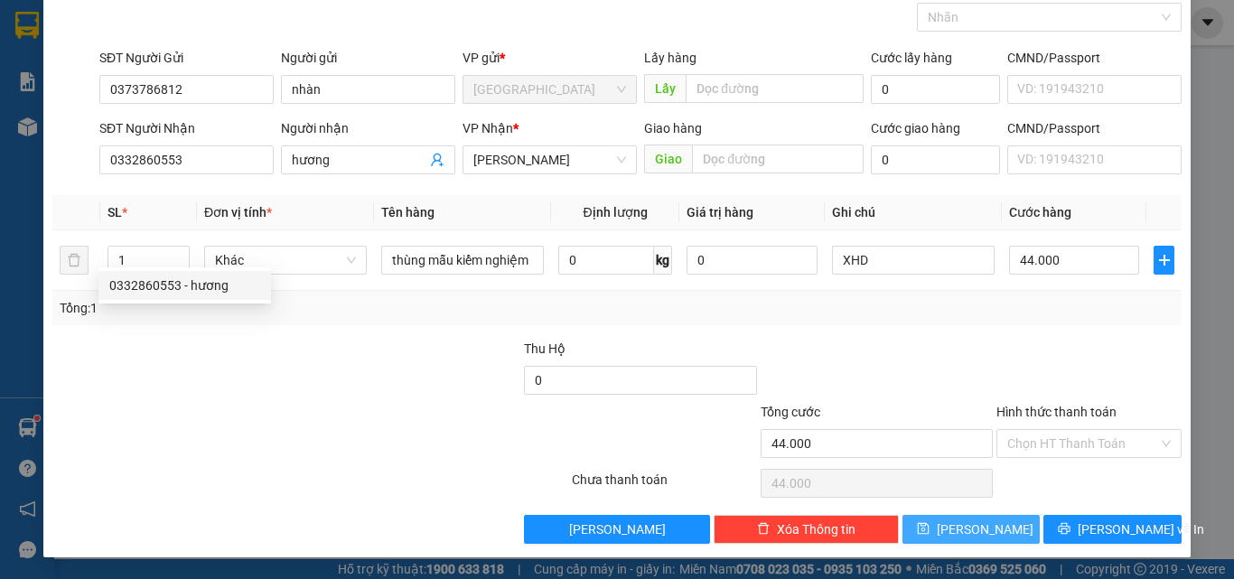
click at [964, 530] on span "[PERSON_NAME]" at bounding box center [985, 530] width 97 height 20
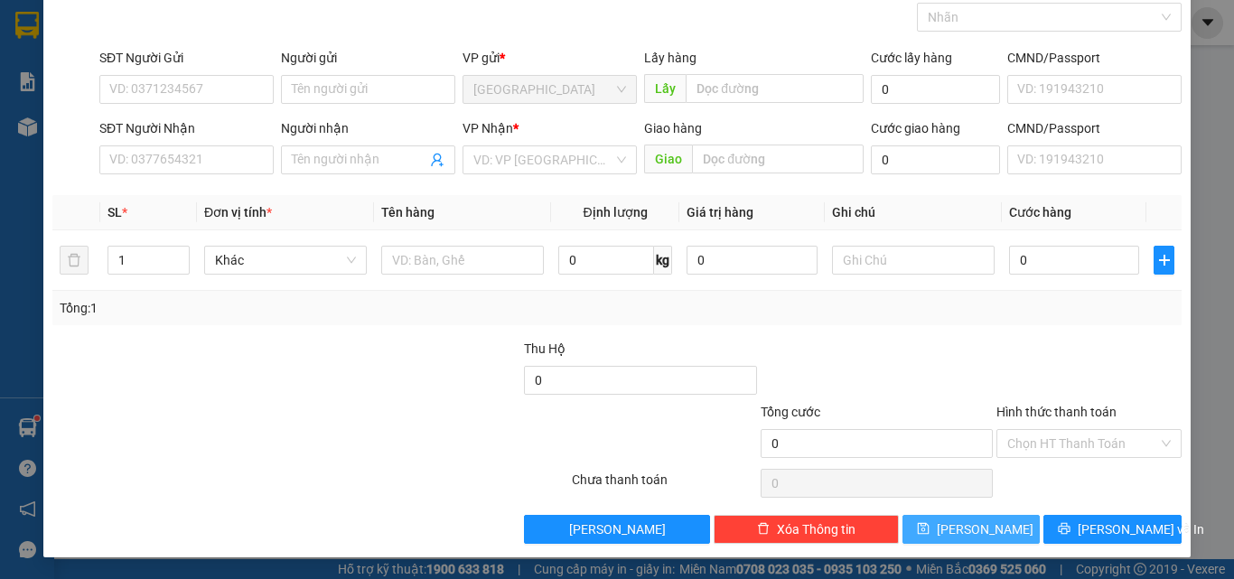
scroll to position [0, 0]
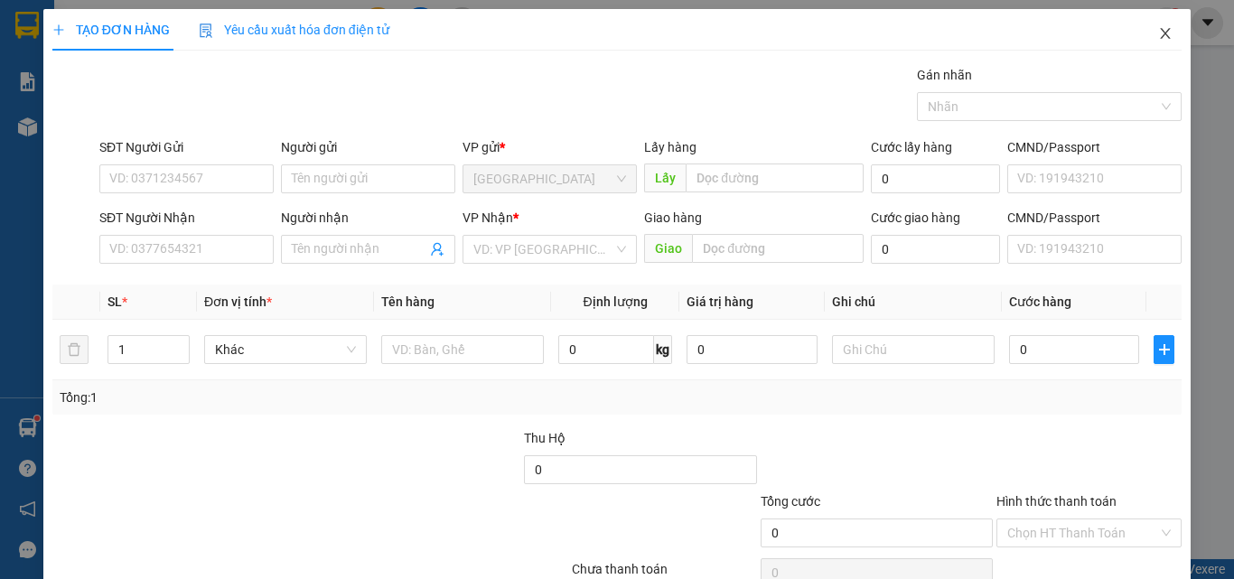
click at [1158, 29] on icon "close" at bounding box center [1165, 33] width 14 height 14
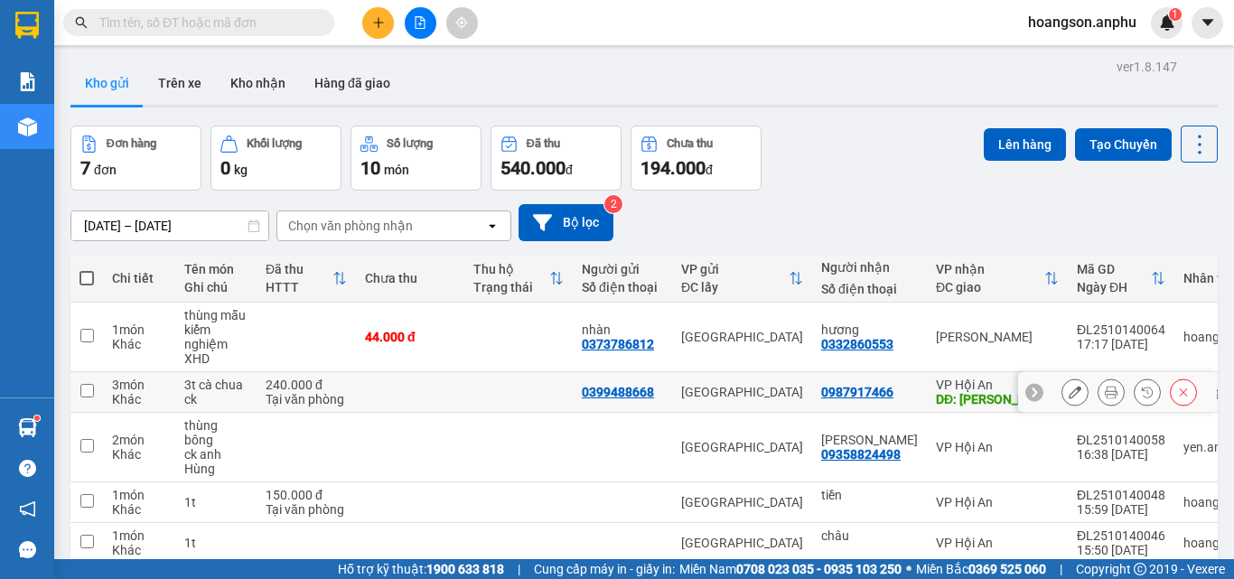
click at [1069, 391] on icon at bounding box center [1075, 392] width 13 height 13
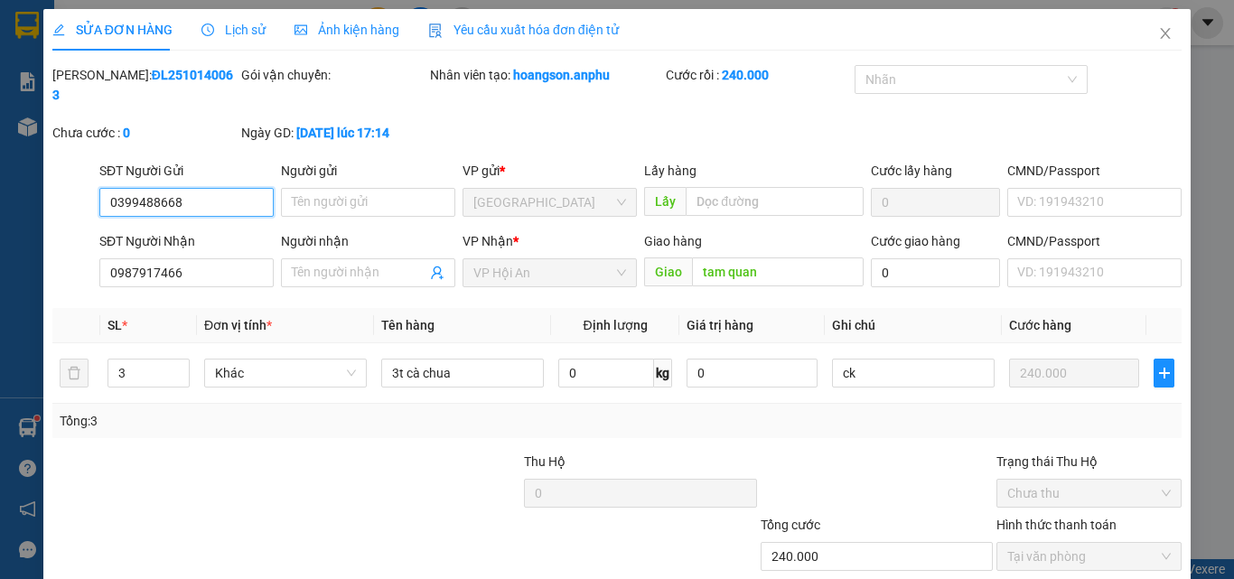
scroll to position [93, 0]
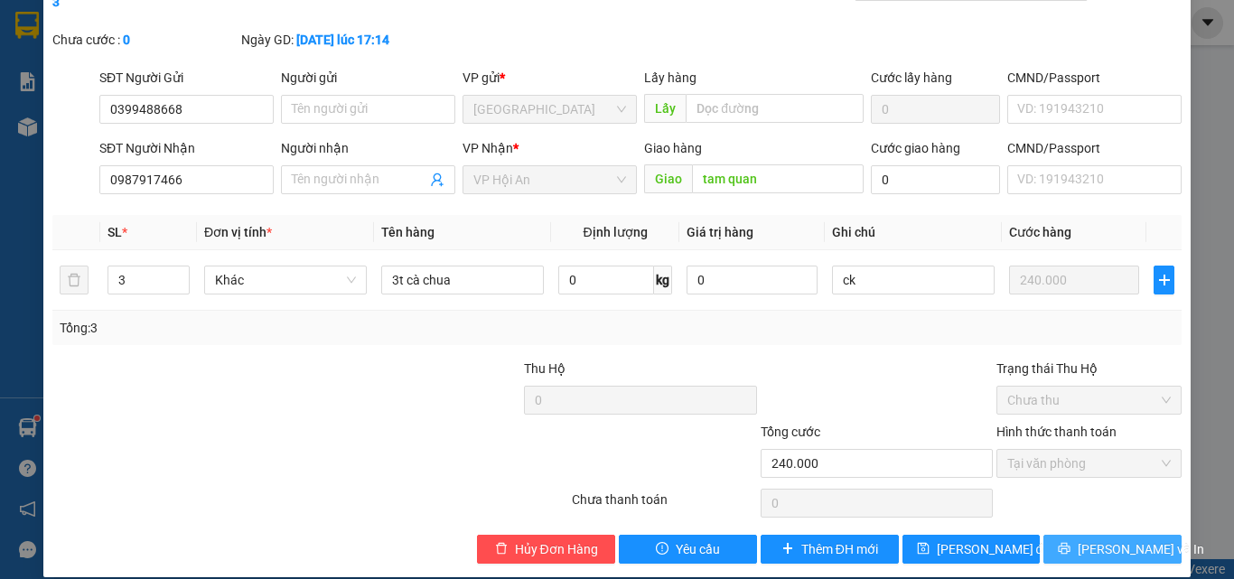
click at [1077, 535] on button "[PERSON_NAME] và In" at bounding box center [1113, 549] width 138 height 29
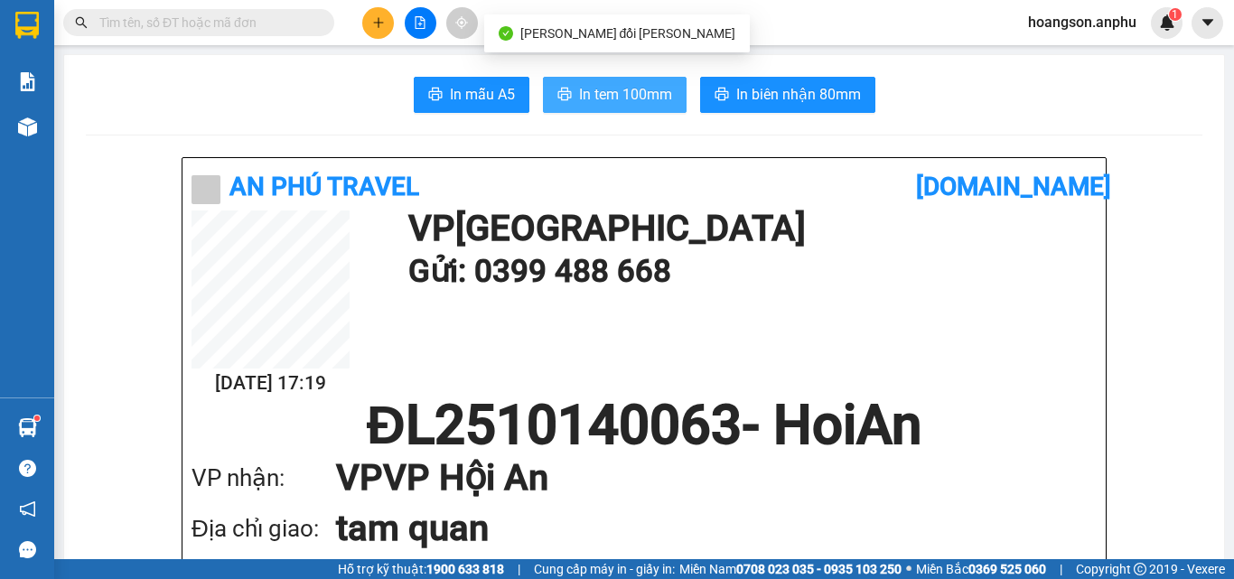
click at [600, 89] on span "In tem 100mm" at bounding box center [625, 94] width 93 height 23
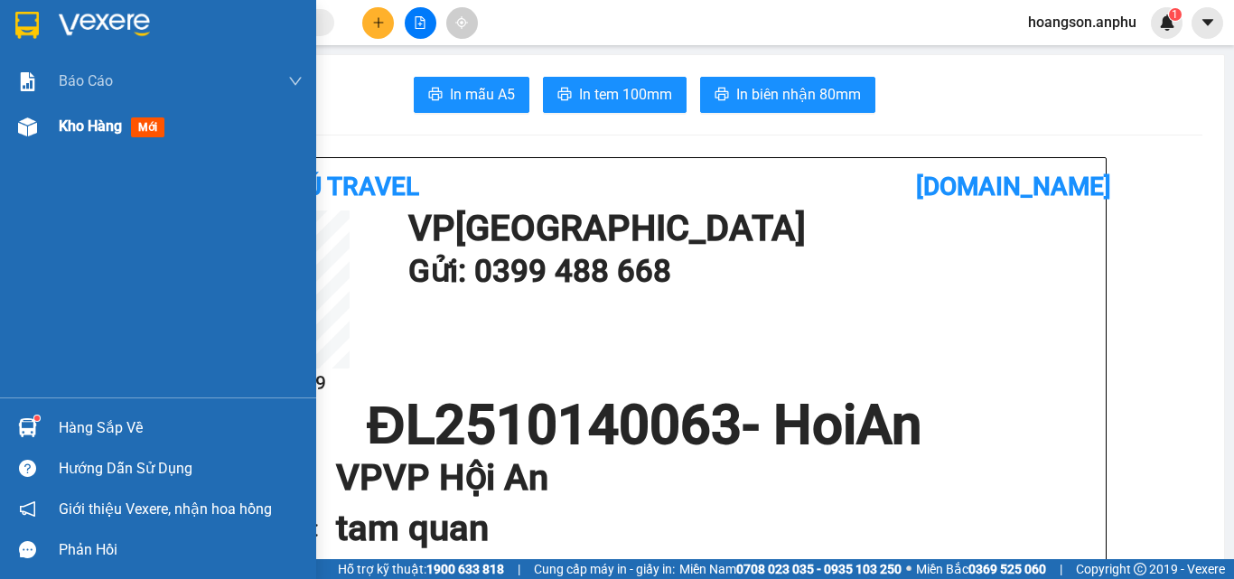
click at [79, 114] on div "Kho hàng mới" at bounding box center [181, 126] width 244 height 45
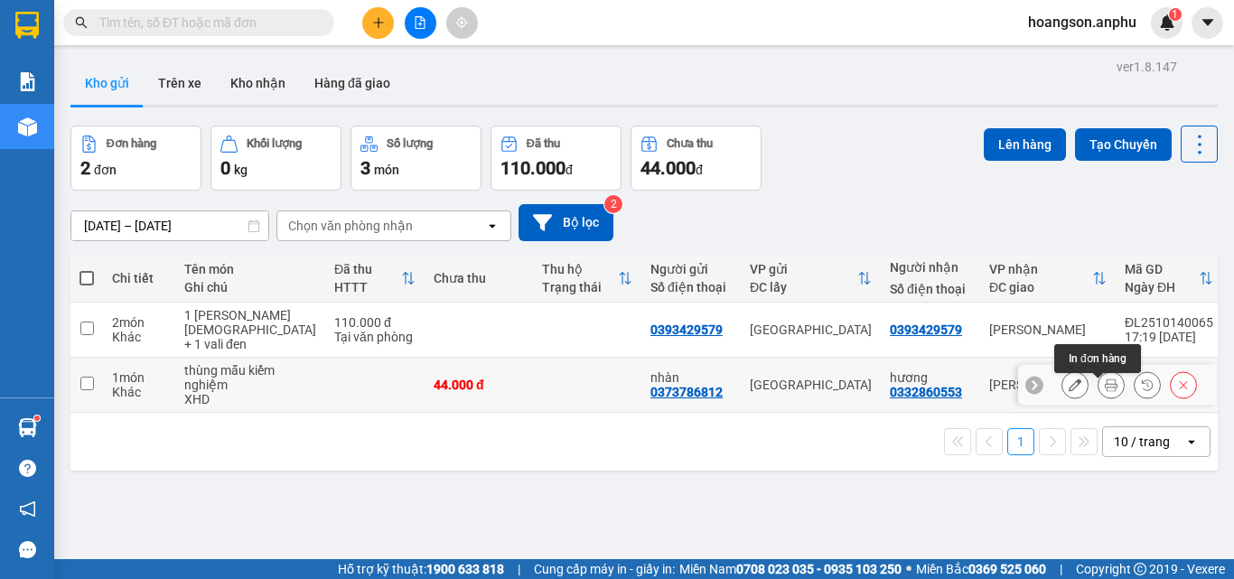
click at [1105, 390] on icon at bounding box center [1111, 385] width 13 height 13
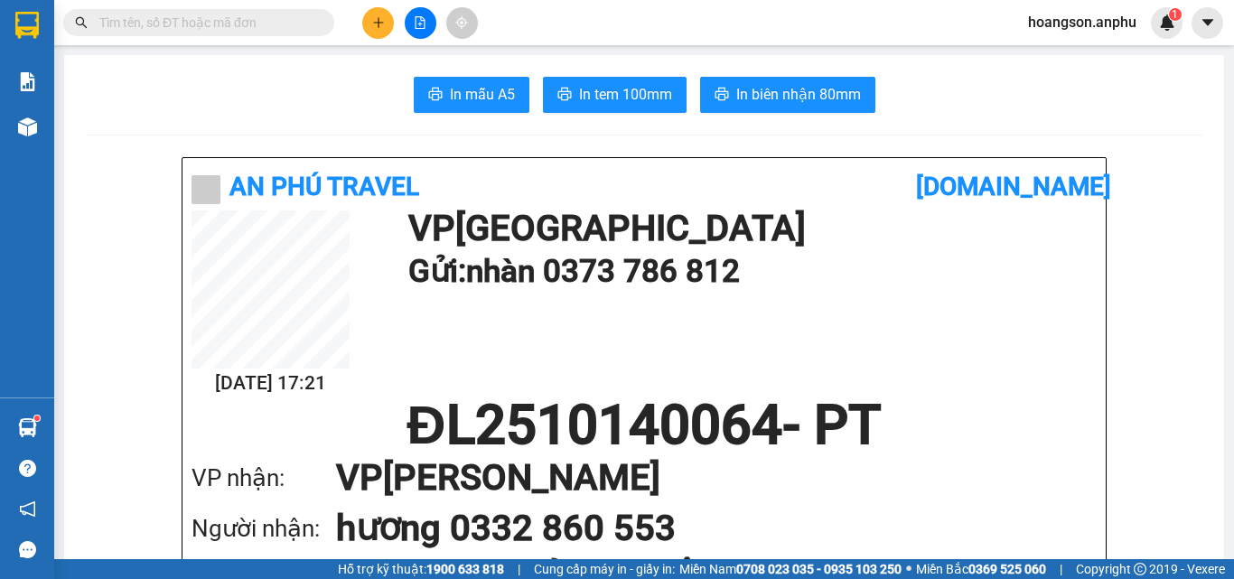
click at [624, 87] on span "In tem 100mm" at bounding box center [625, 94] width 93 height 23
click at [410, 23] on button at bounding box center [421, 23] width 32 height 32
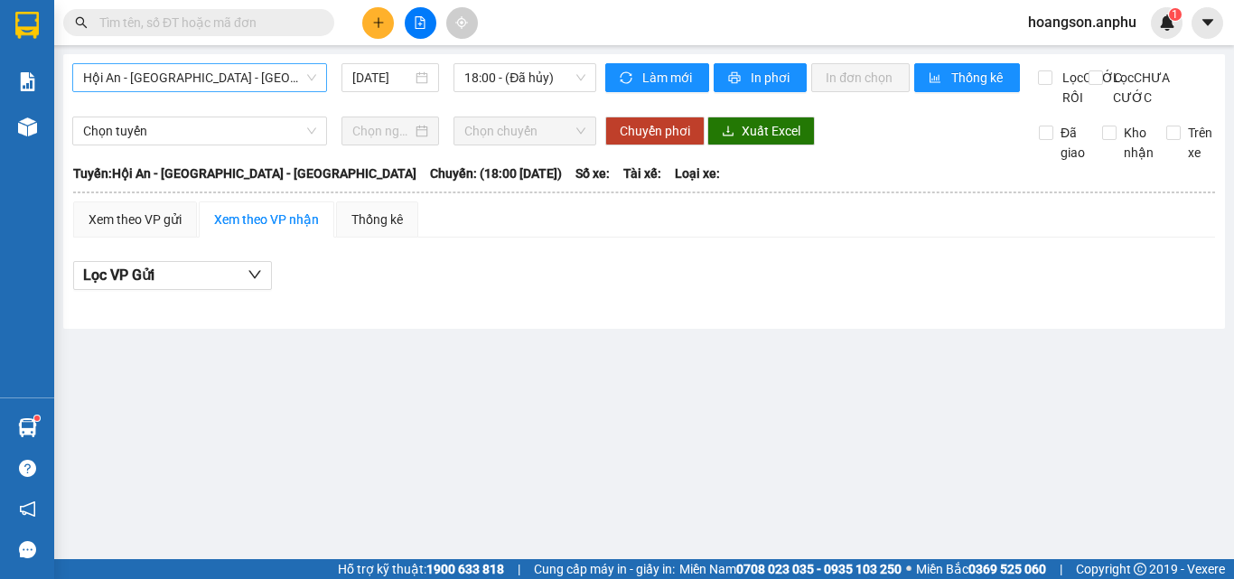
click at [230, 78] on span "Hội An - [GEOGRAPHIC_DATA] - [GEOGRAPHIC_DATA]" at bounding box center [199, 77] width 233 height 27
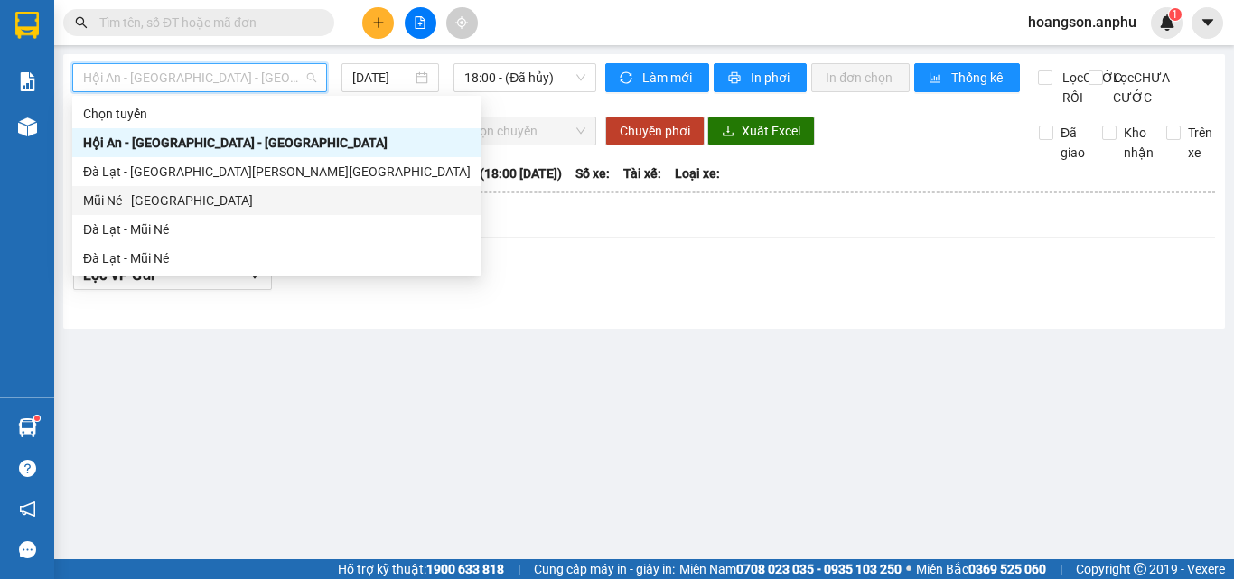
click at [156, 199] on div "Mũi Né - [GEOGRAPHIC_DATA]" at bounding box center [277, 201] width 388 height 20
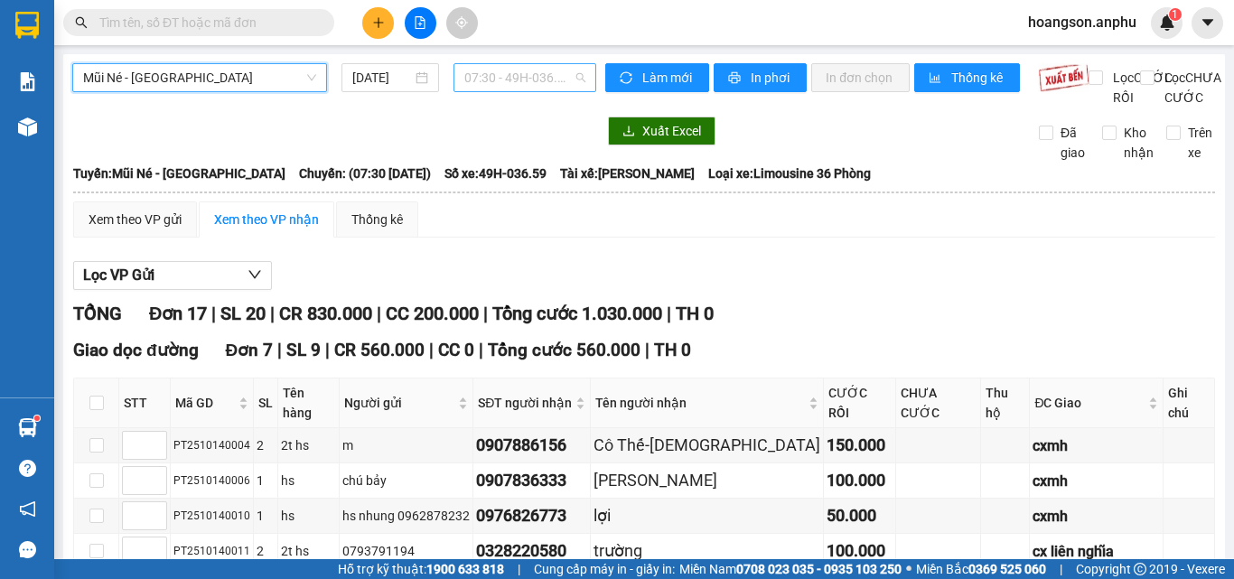
click at [501, 77] on span "07:30 - 49H-036.59" at bounding box center [524, 77] width 121 height 27
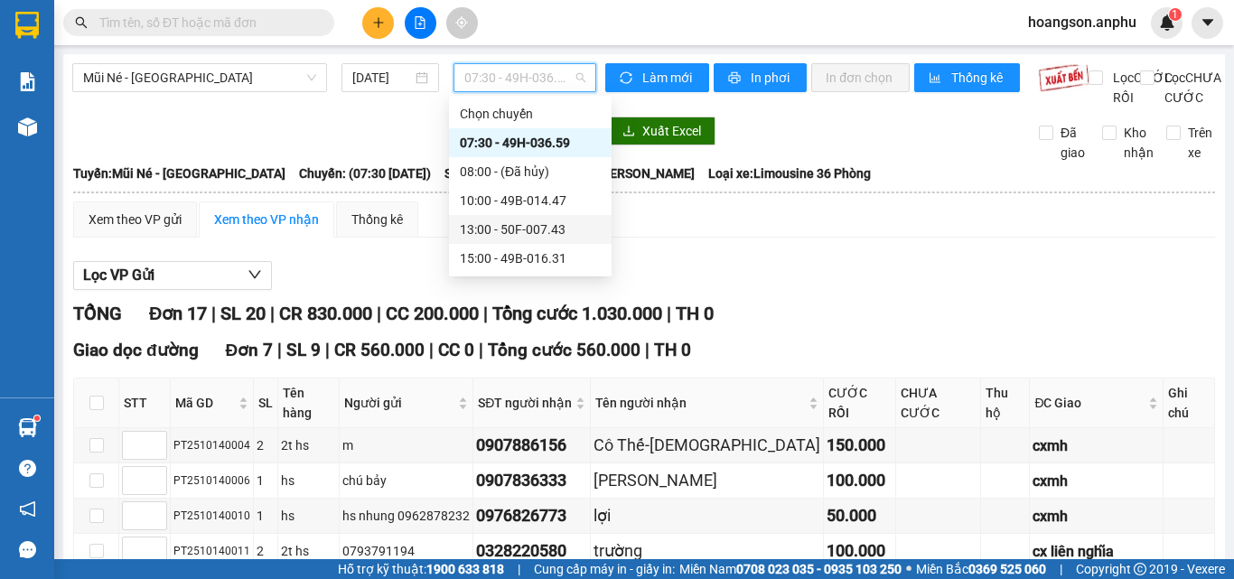
click at [530, 232] on div "13:00 - 50F-007.43" at bounding box center [530, 230] width 141 height 20
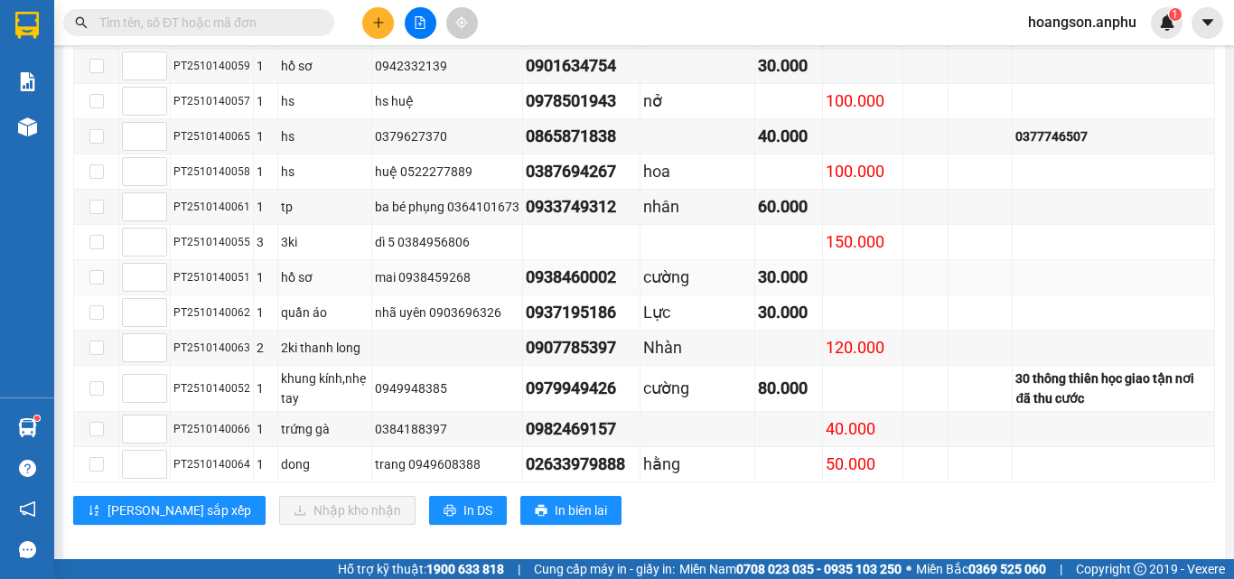
scroll to position [402, 0]
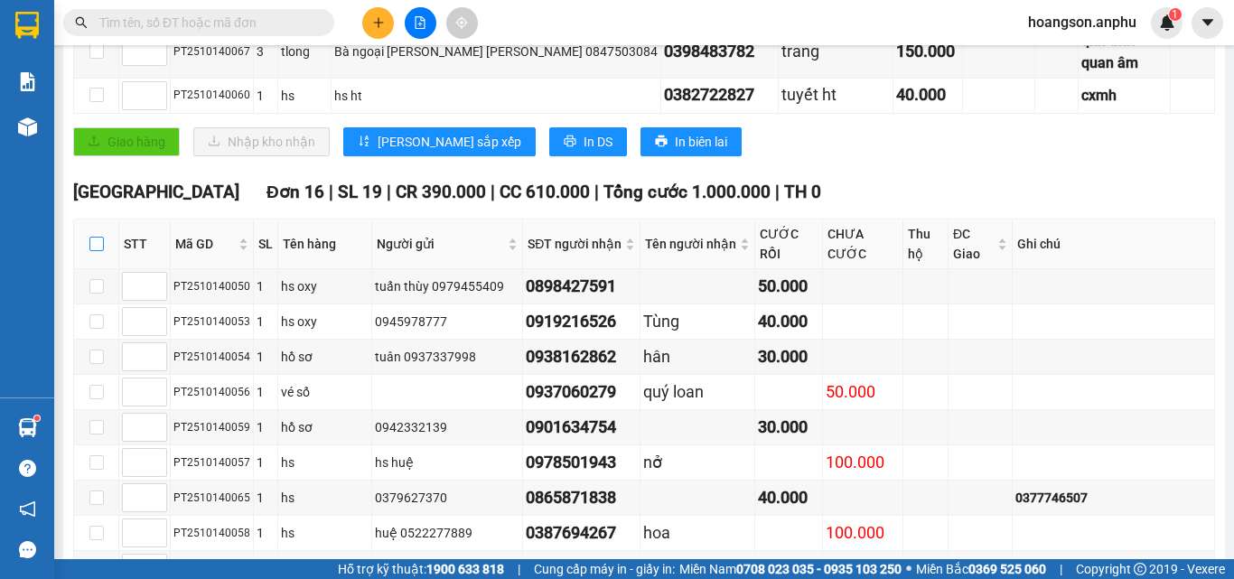
click at [103, 237] on input "checkbox" at bounding box center [96, 244] width 14 height 14
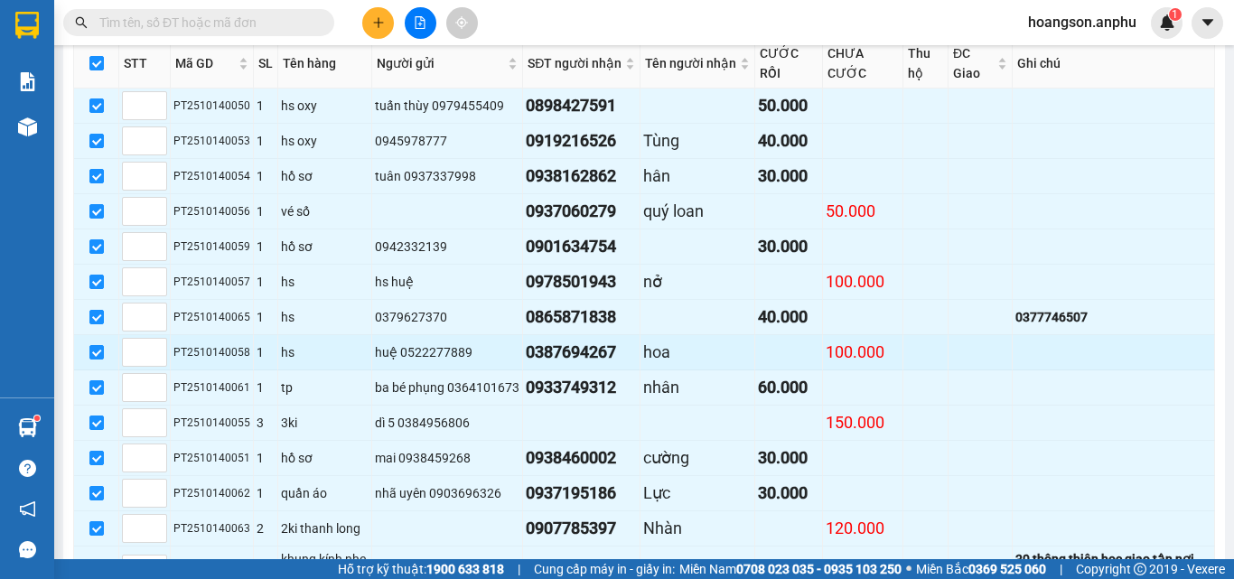
scroll to position [763, 0]
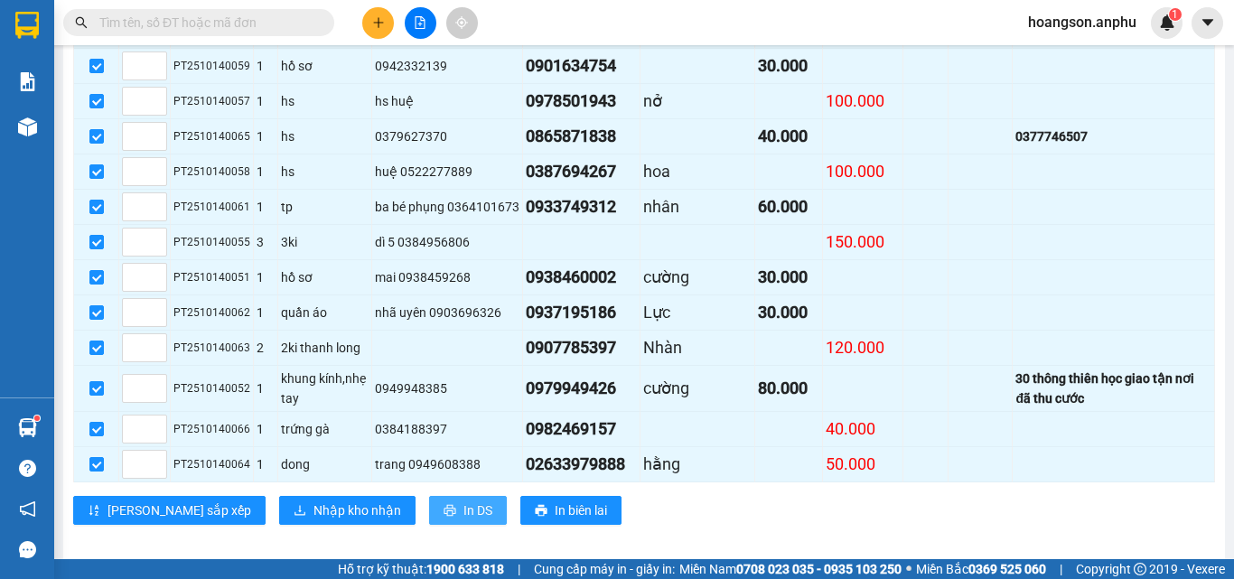
click at [429, 496] on button "In DS" at bounding box center [468, 510] width 78 height 29
click at [464, 501] on span "In DS" at bounding box center [478, 511] width 29 height 20
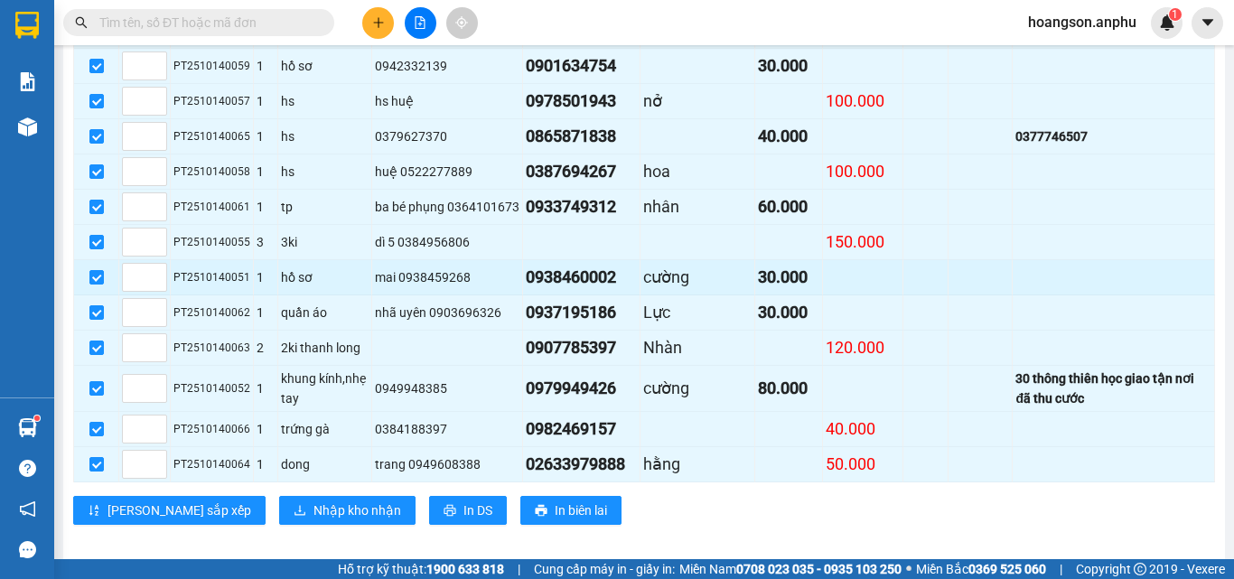
scroll to position [402, 0]
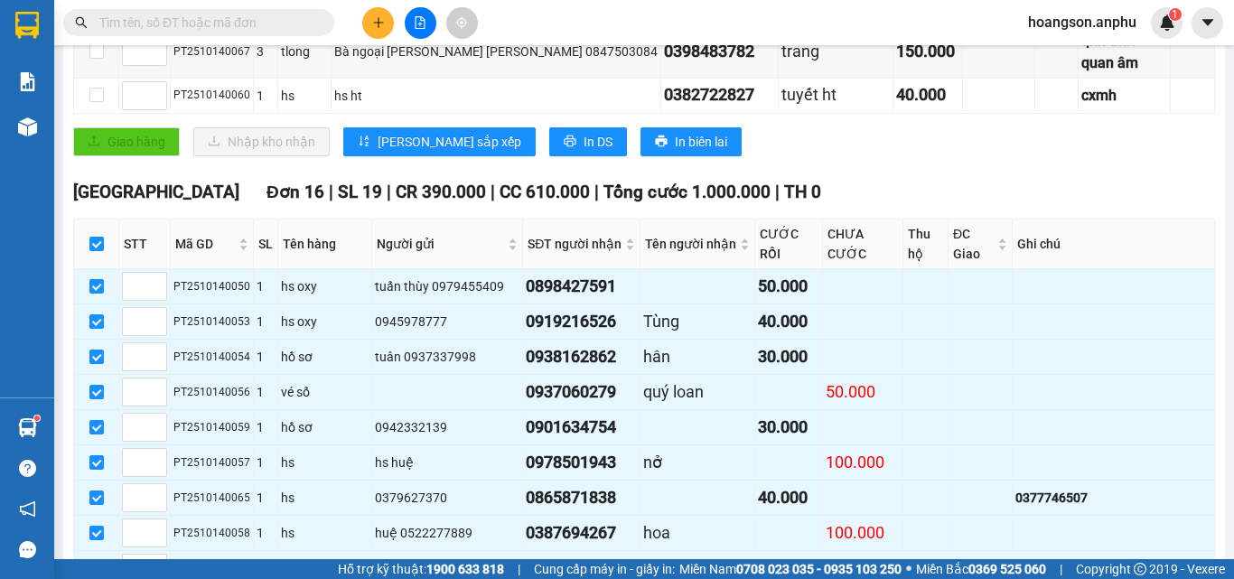
click at [165, 12] on span at bounding box center [198, 22] width 271 height 27
click at [173, 20] on input "text" at bounding box center [205, 23] width 213 height 20
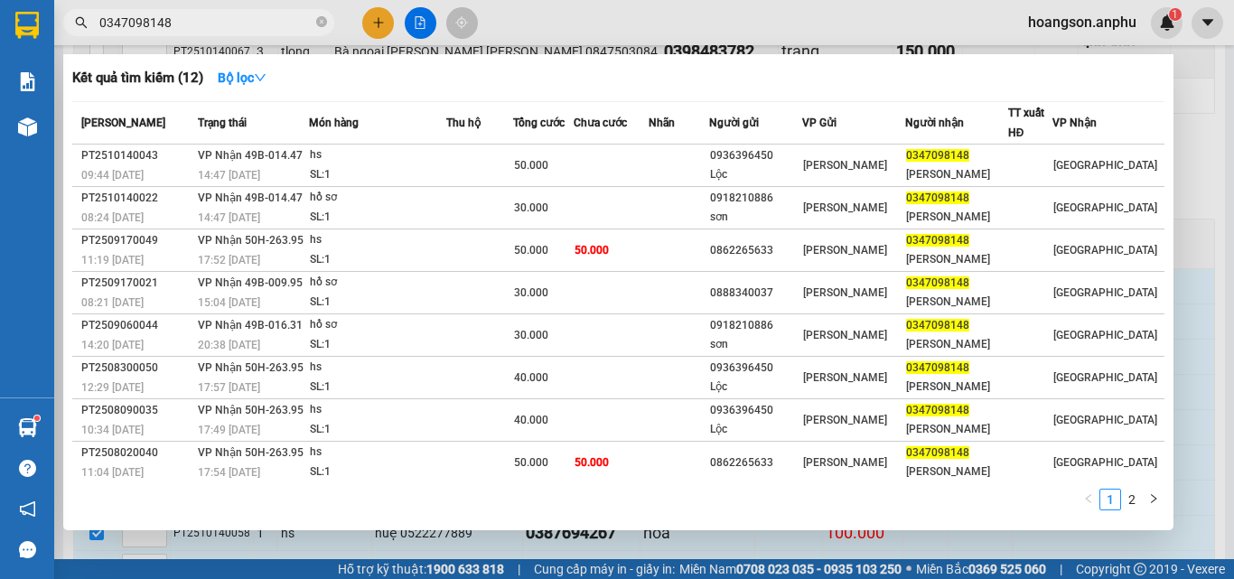
click at [381, 32] on div at bounding box center [617, 289] width 1234 height 579
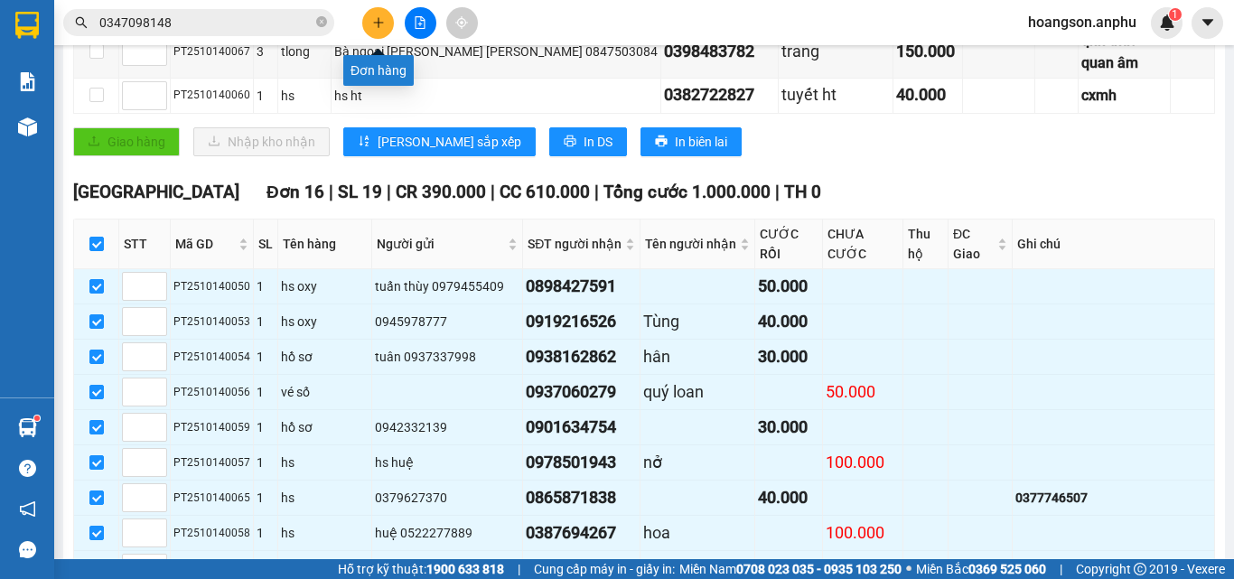
click at [373, 18] on icon "plus" at bounding box center [378, 22] width 13 height 13
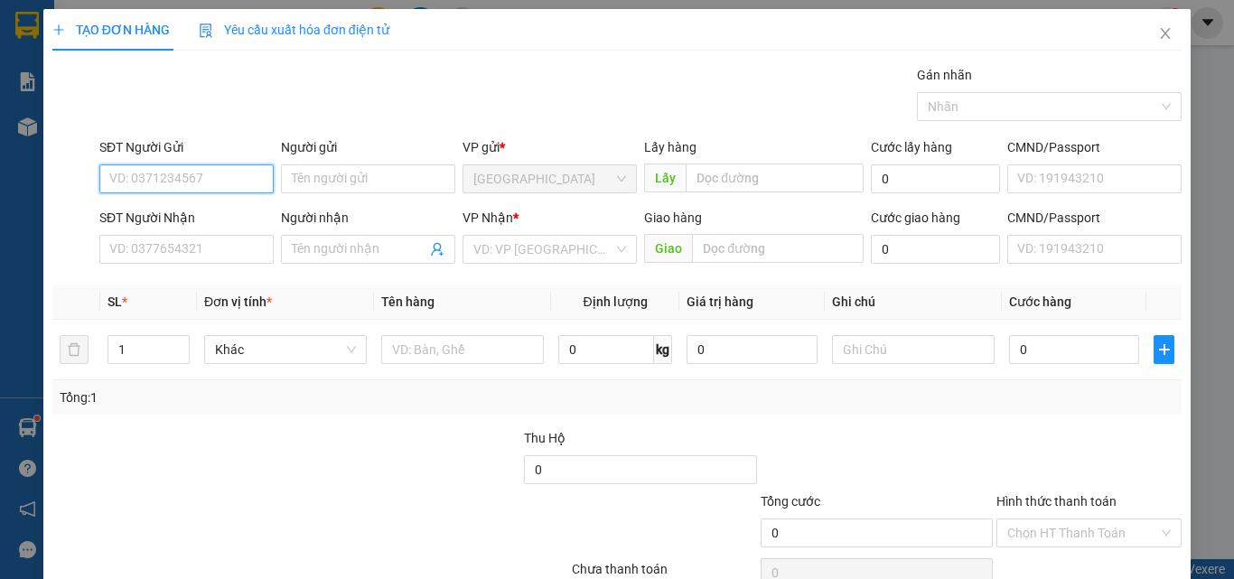
click at [228, 174] on input "SĐT Người Gửi" at bounding box center [186, 178] width 174 height 29
click at [156, 217] on div "0987626219" at bounding box center [184, 215] width 151 height 20
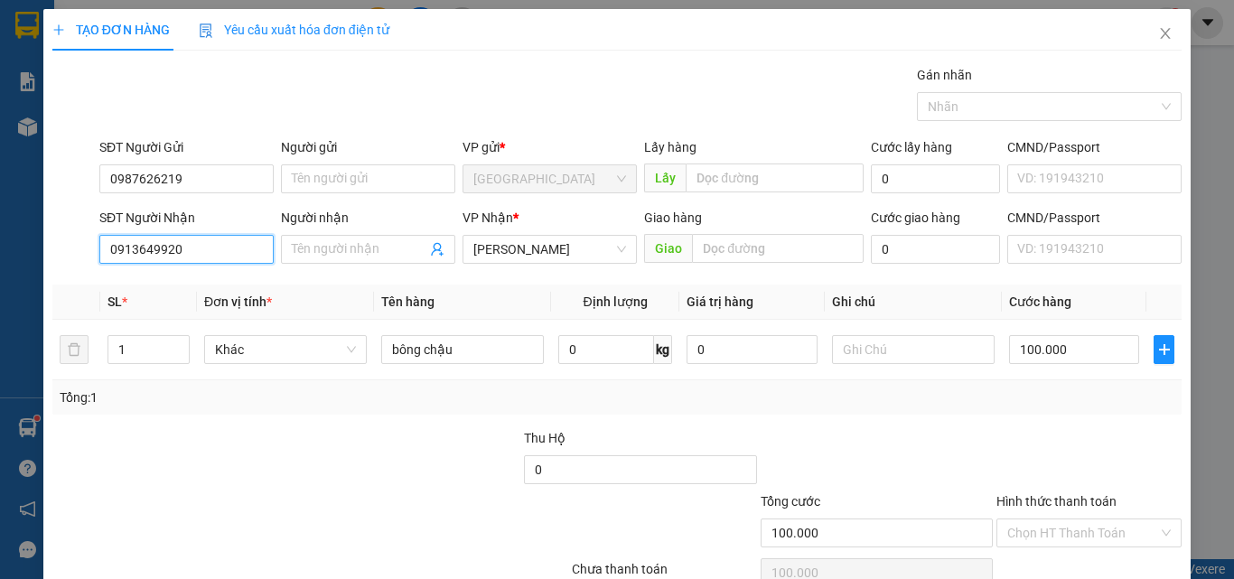
drag, startPoint x: 211, startPoint y: 248, endPoint x: 52, endPoint y: 251, distance: 159.1
click at [52, 251] on div "SĐT Người Nhận 0913649920 0913649920 Người nhận Tên người nhận VP Nhận * Phan T…" at bounding box center [617, 239] width 1133 height 63
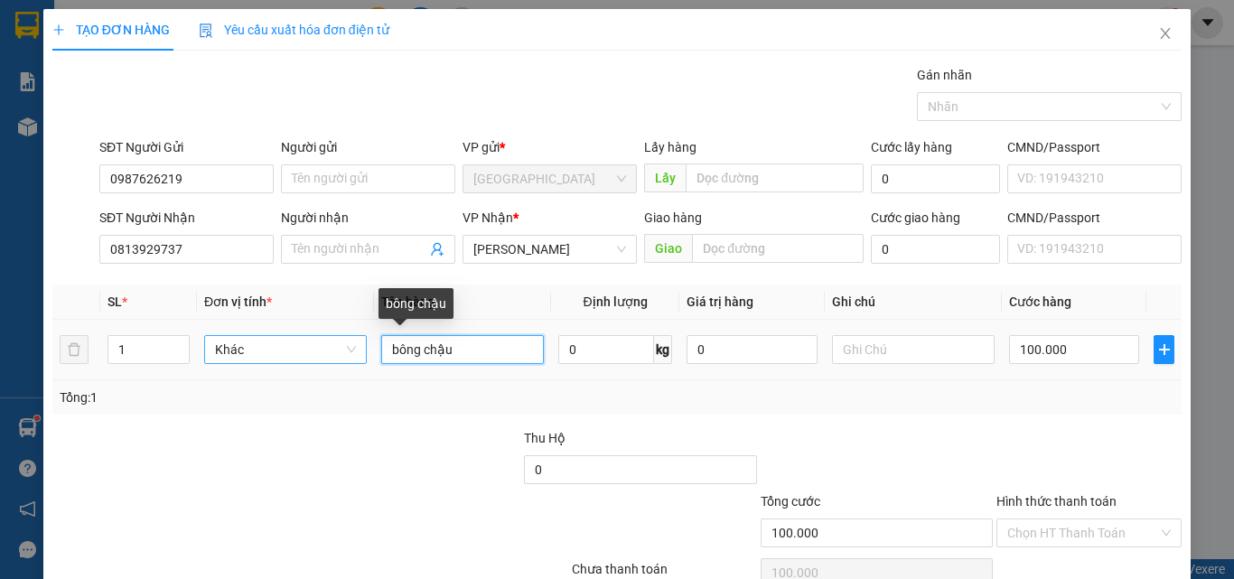
drag, startPoint x: 482, startPoint y: 345, endPoint x: 335, endPoint y: 355, distance: 146.7
click at [335, 355] on tr "1 Khác bông chậu 0 kg 0 100.000" at bounding box center [616, 350] width 1129 height 61
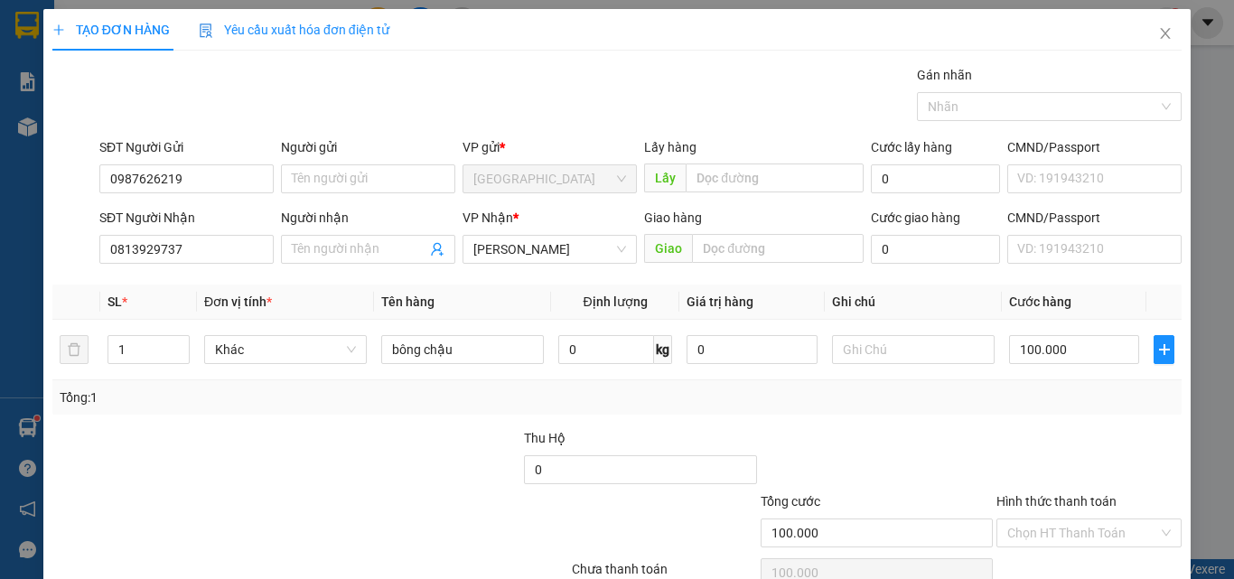
click at [1012, 445] on div at bounding box center [1089, 459] width 189 height 63
click at [1035, 445] on div at bounding box center [1089, 459] width 189 height 63
click at [1043, 567] on div "Chọn HT Thanh Toán" at bounding box center [1089, 573] width 189 height 36
click at [1050, 543] on input "Hình thức thanh toán" at bounding box center [1082, 533] width 151 height 27
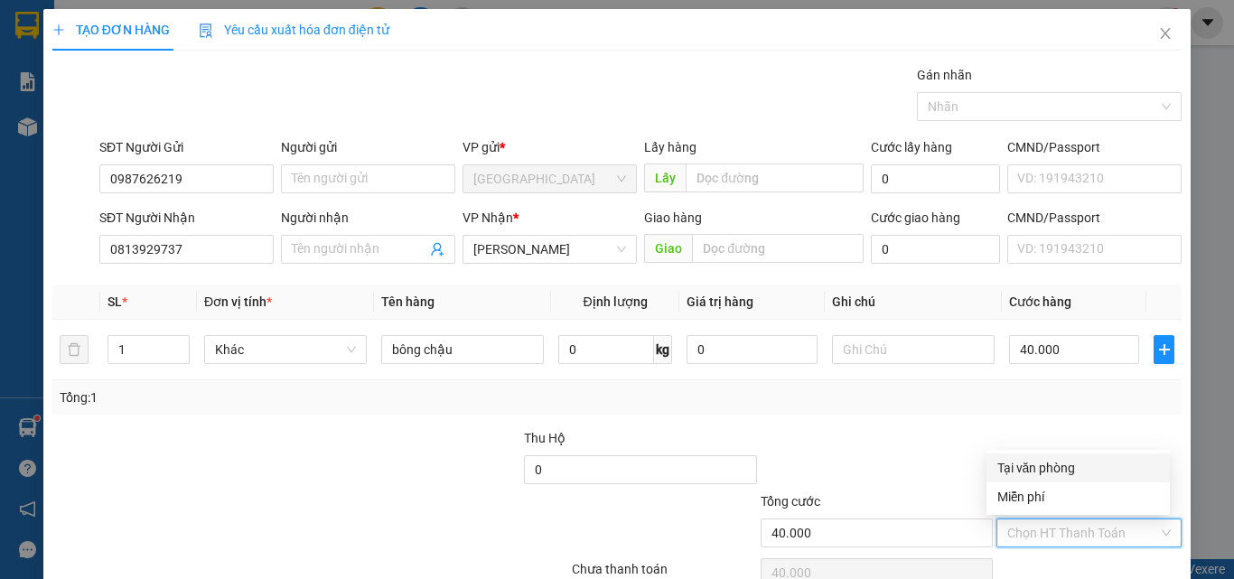
click at [1059, 470] on div "Tại văn phòng" at bounding box center [1079, 468] width 162 height 20
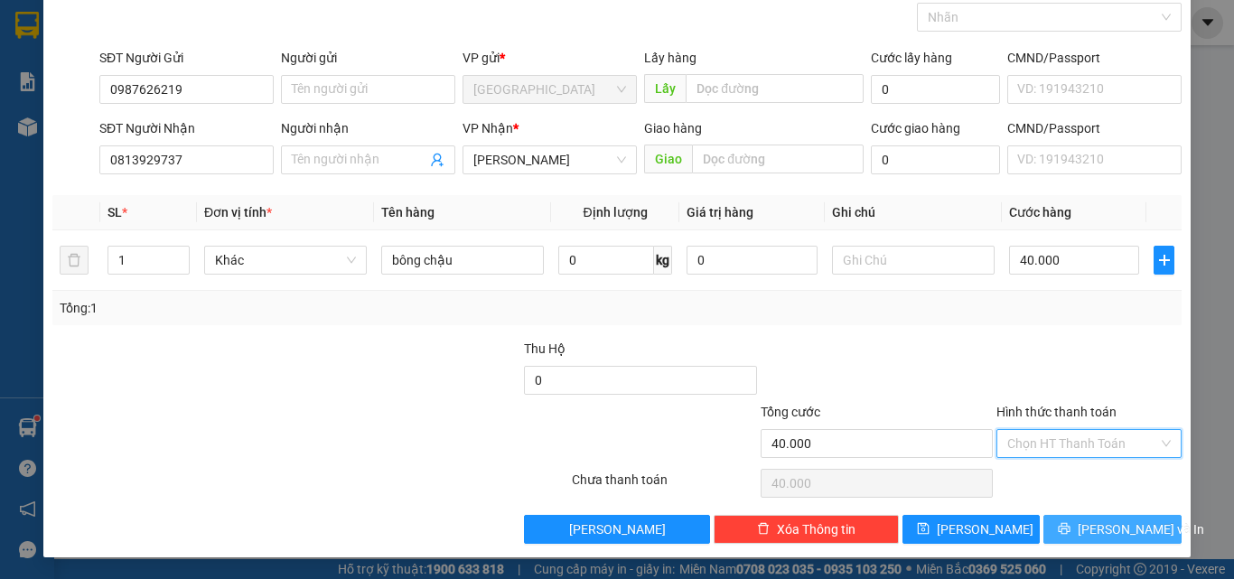
click at [1095, 526] on span "[PERSON_NAME] và In" at bounding box center [1141, 530] width 126 height 20
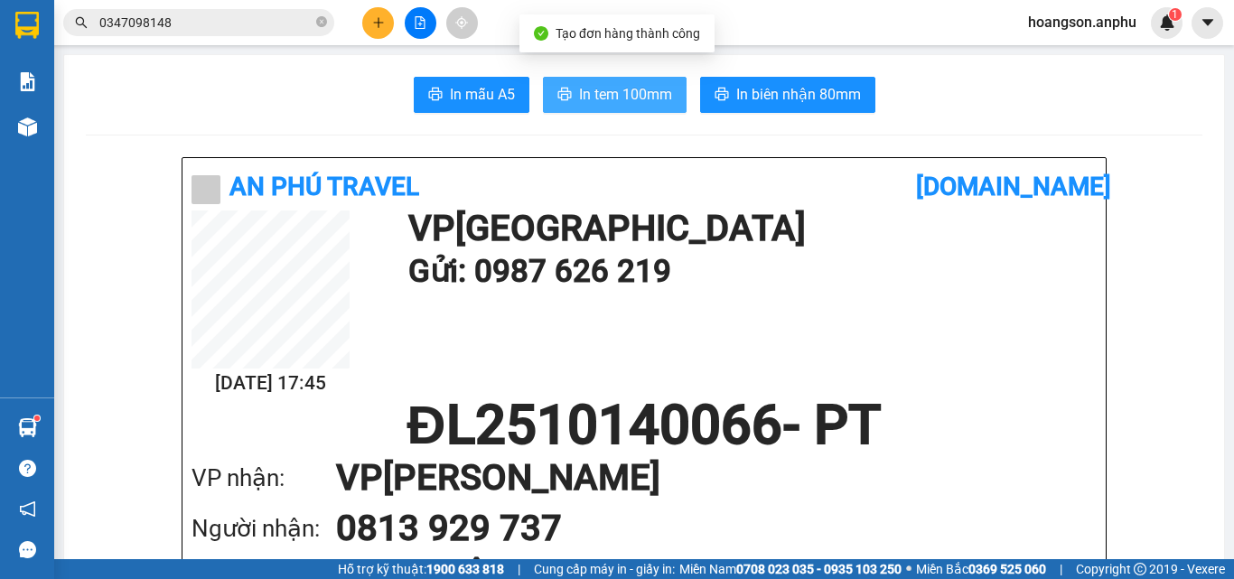
click at [642, 89] on span "In tem 100mm" at bounding box center [625, 94] width 93 height 23
